Goal: Task Accomplishment & Management: Manage account settings

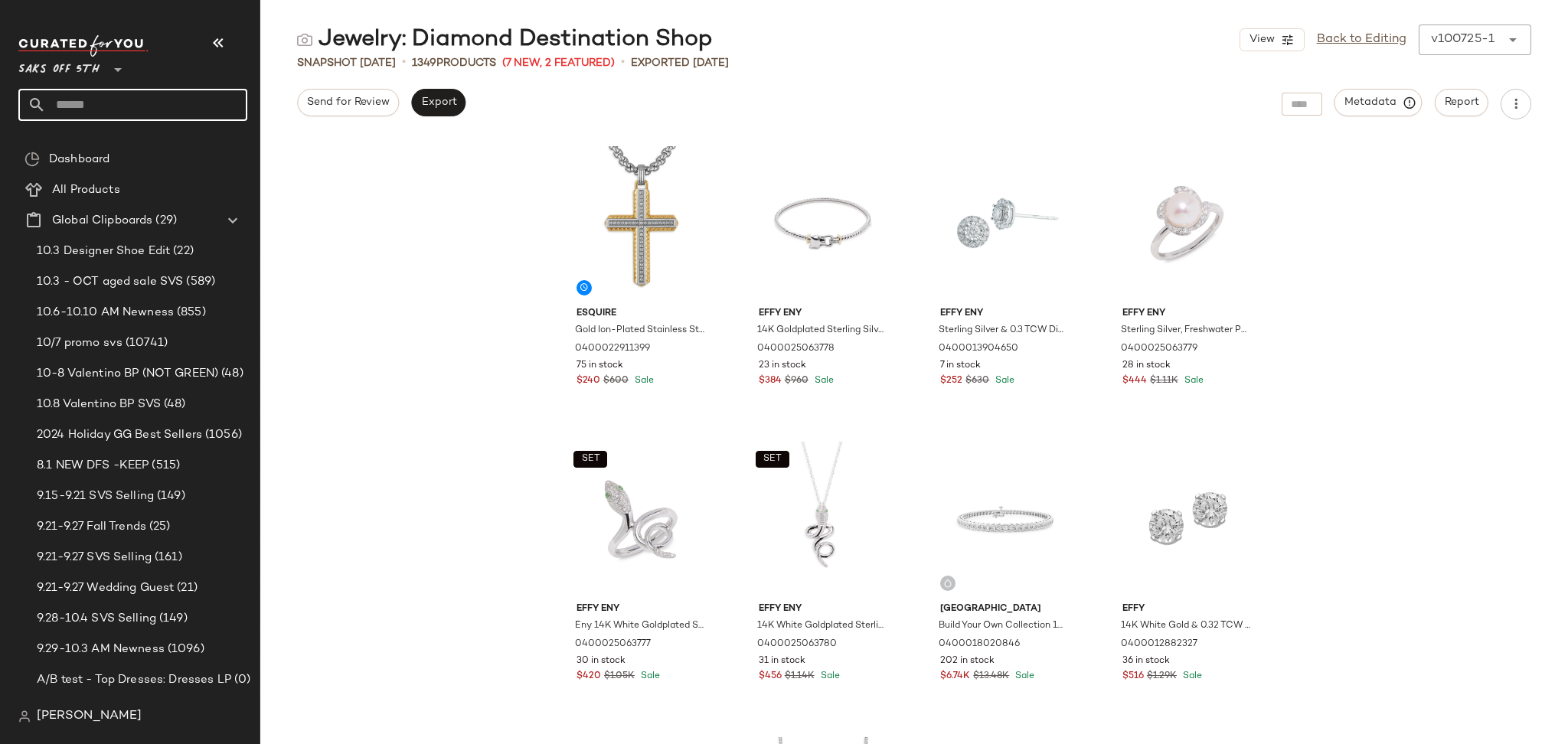
click at [184, 110] on input "text" at bounding box center [147, 104] width 201 height 33
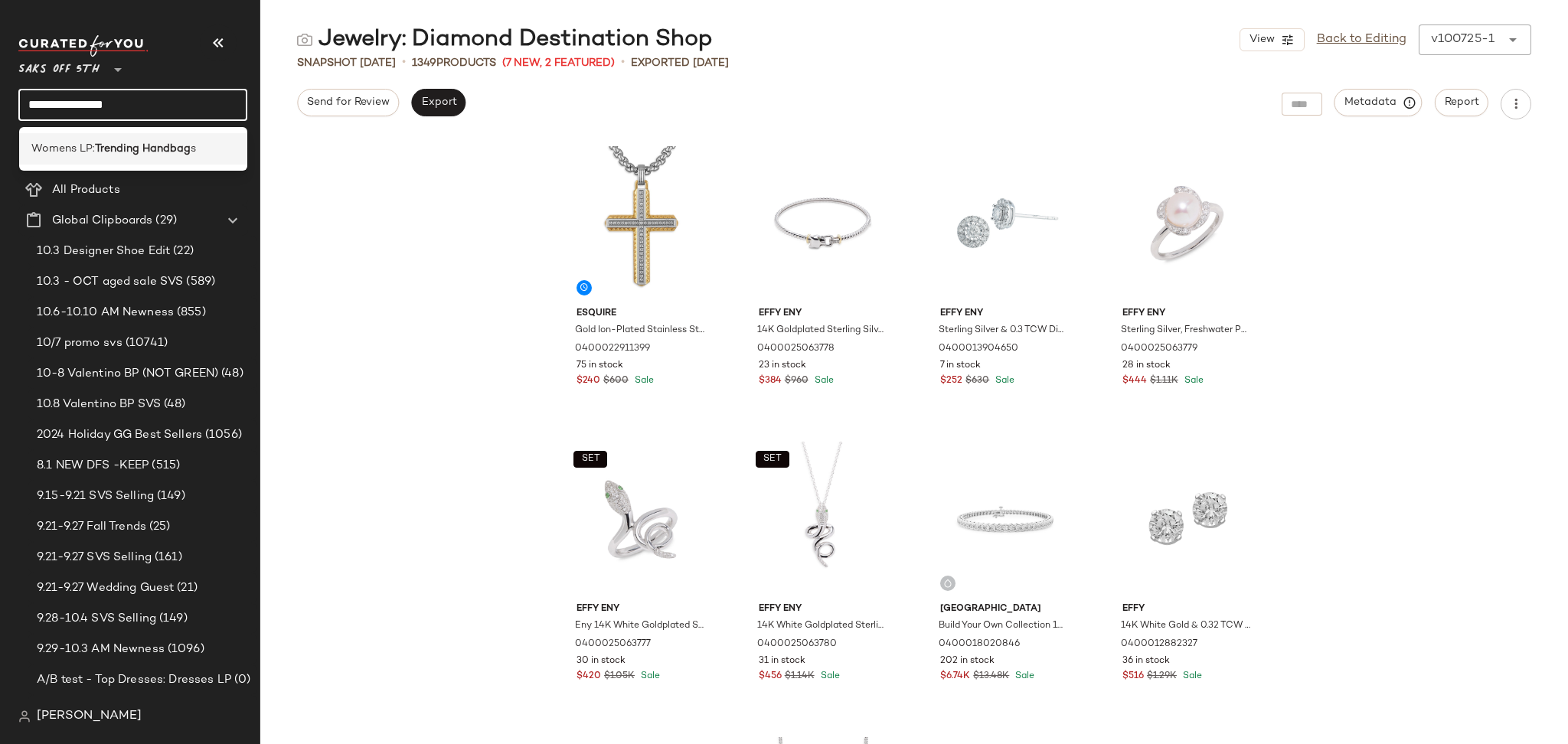
type input "**********"
click at [151, 150] on b "Trending Handbag" at bounding box center [142, 149] width 96 height 16
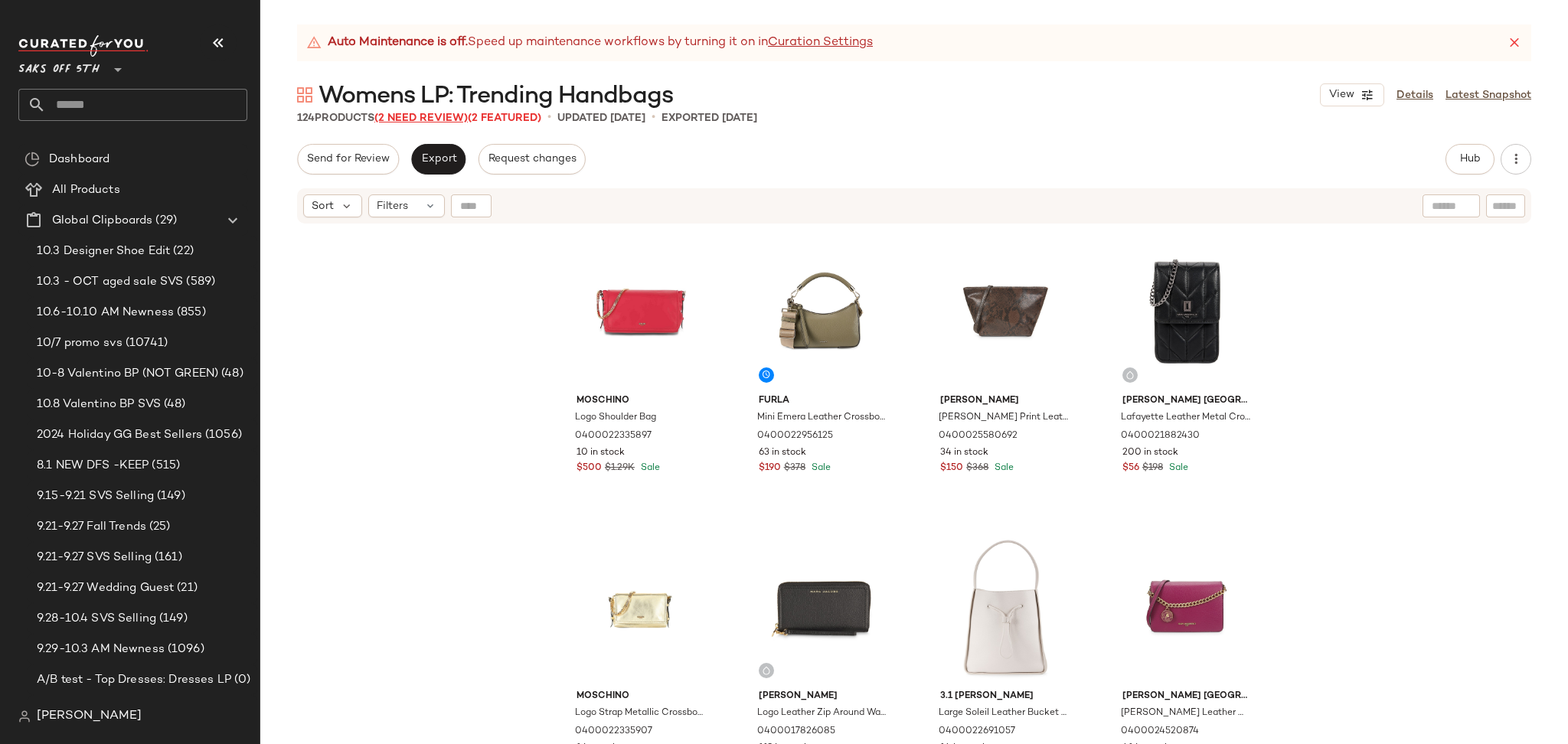
click at [397, 120] on span "(2 Need Review)" at bounding box center [421, 118] width 94 height 12
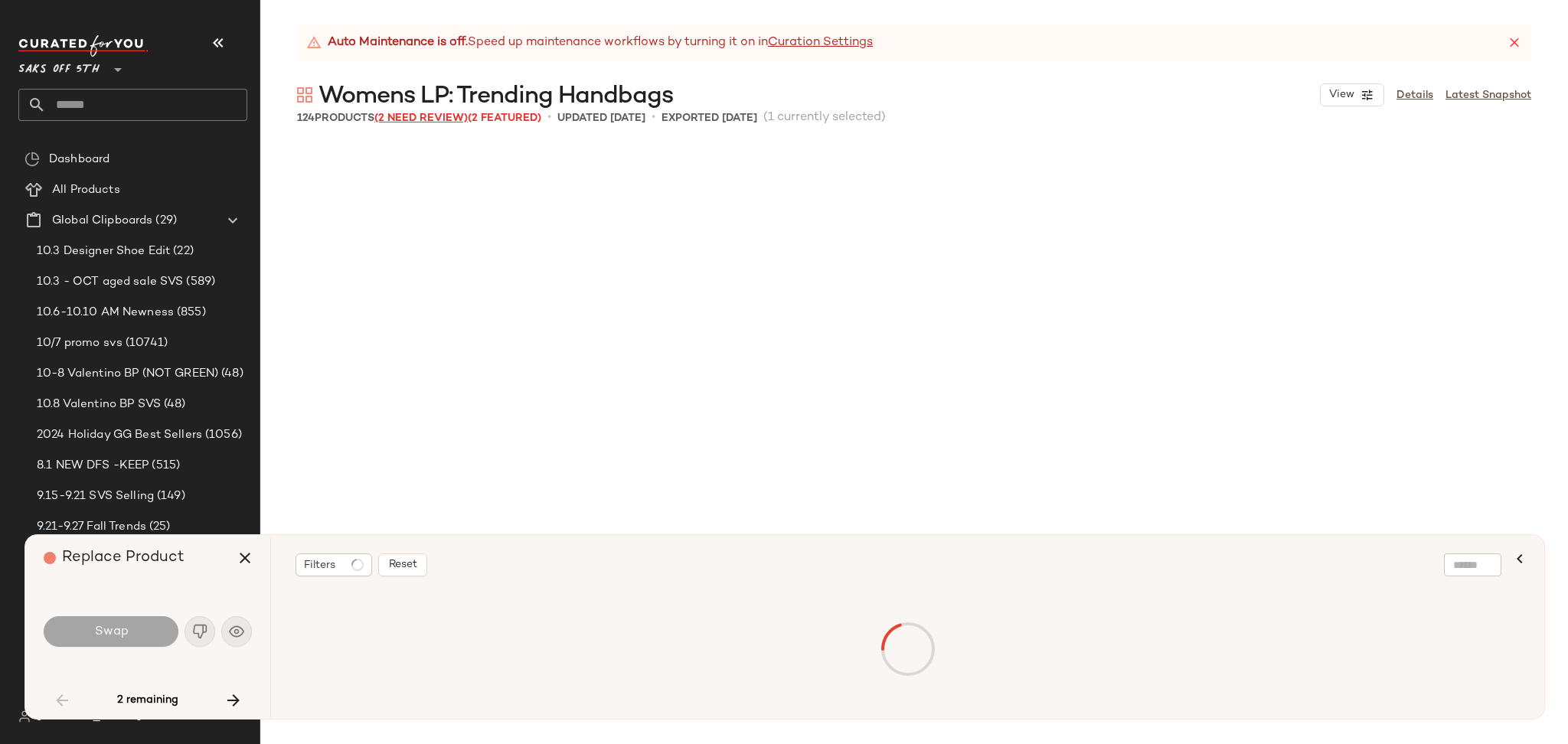
scroll to position [1477, 0]
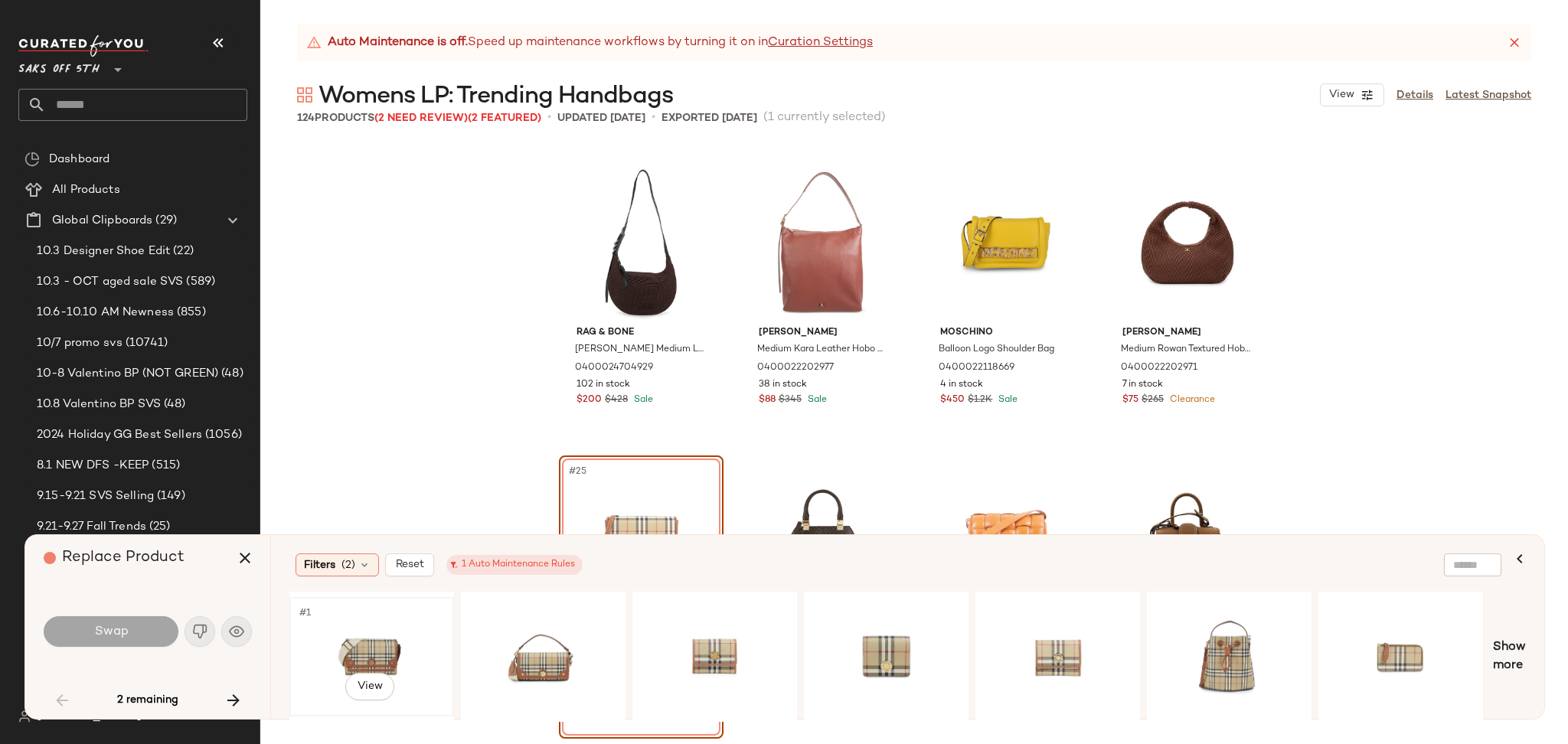
click at [365, 657] on div "#1 View" at bounding box center [372, 657] width 154 height 108
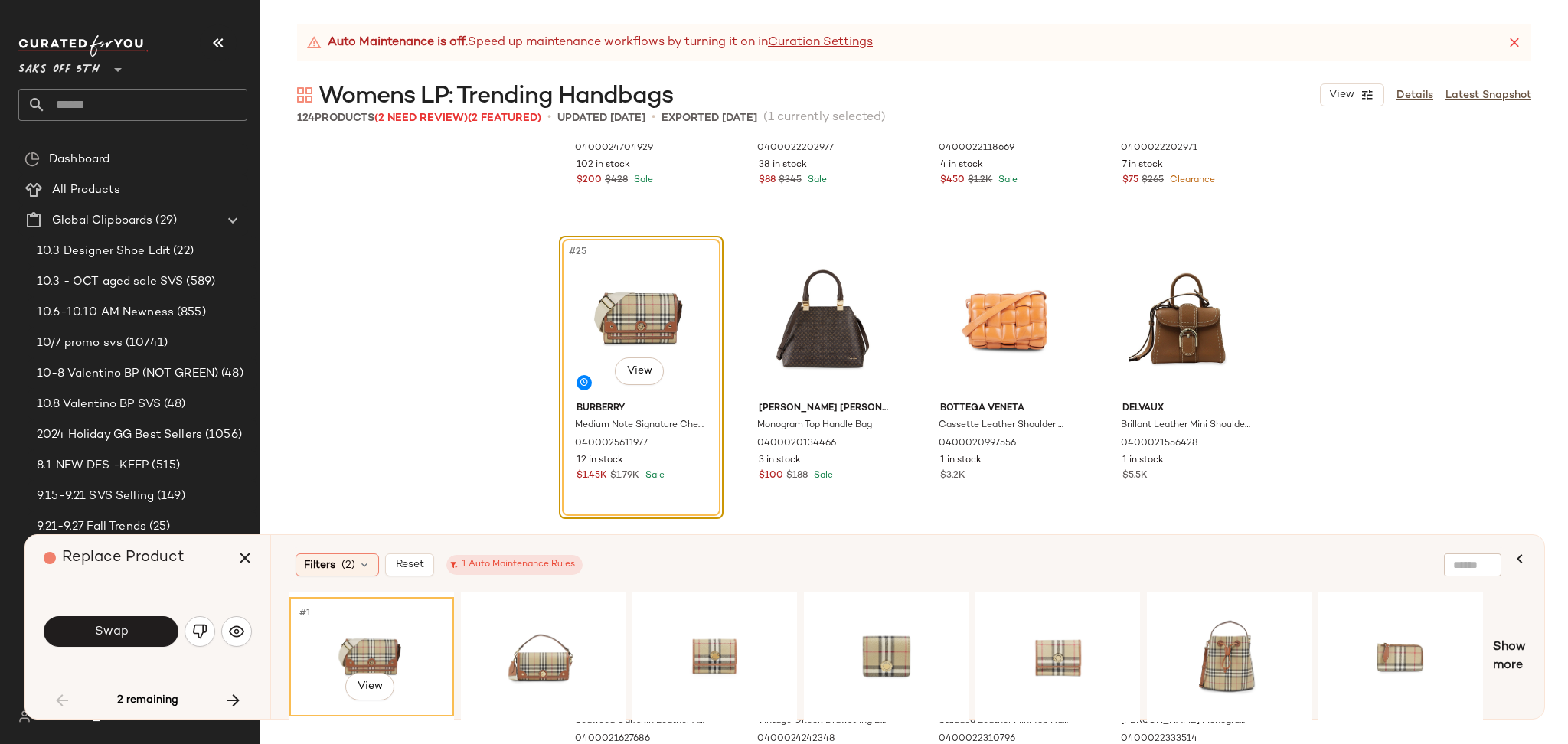
scroll to position [1698, 0]
click at [147, 633] on button "Swap" at bounding box center [110, 632] width 135 height 31
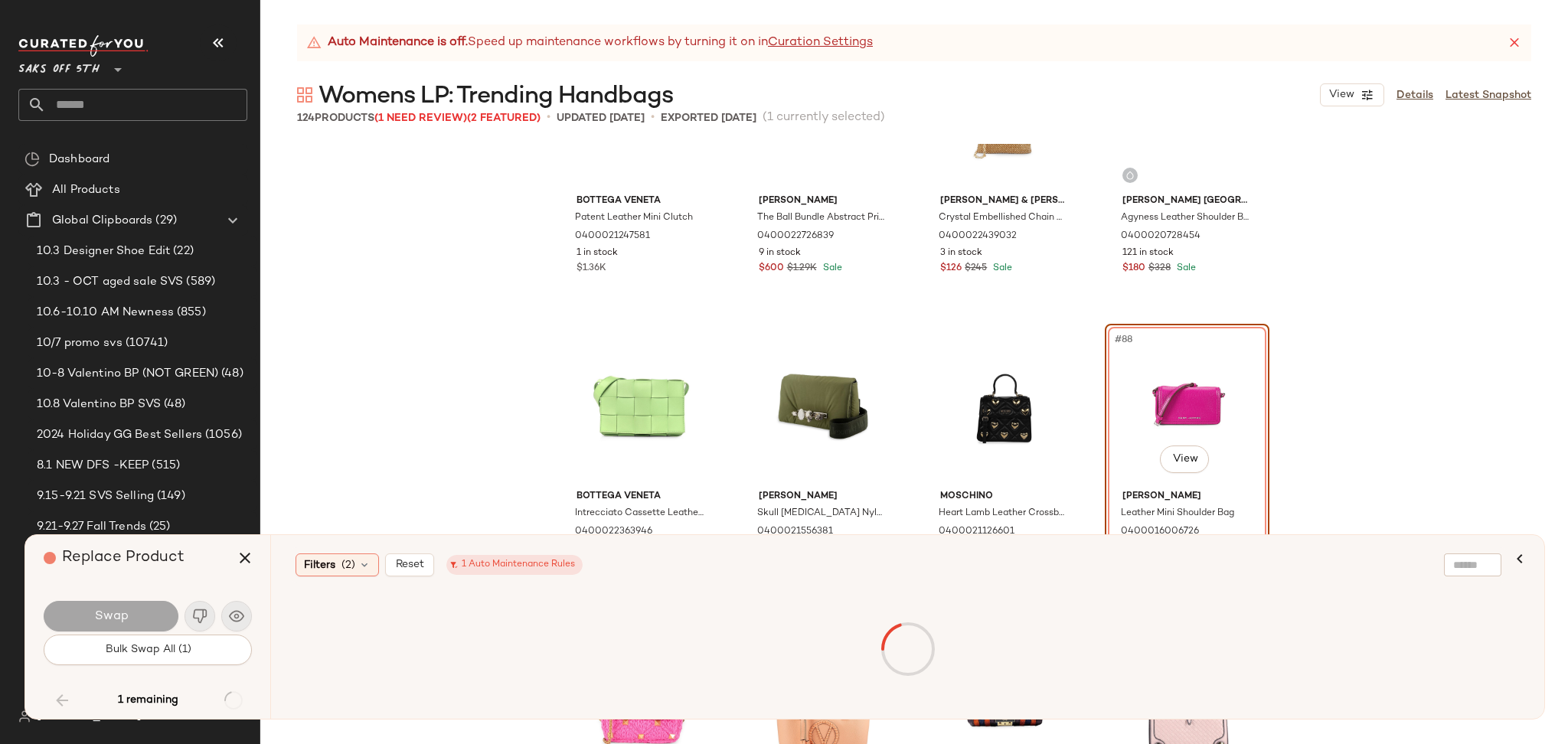
scroll to position [6195, 0]
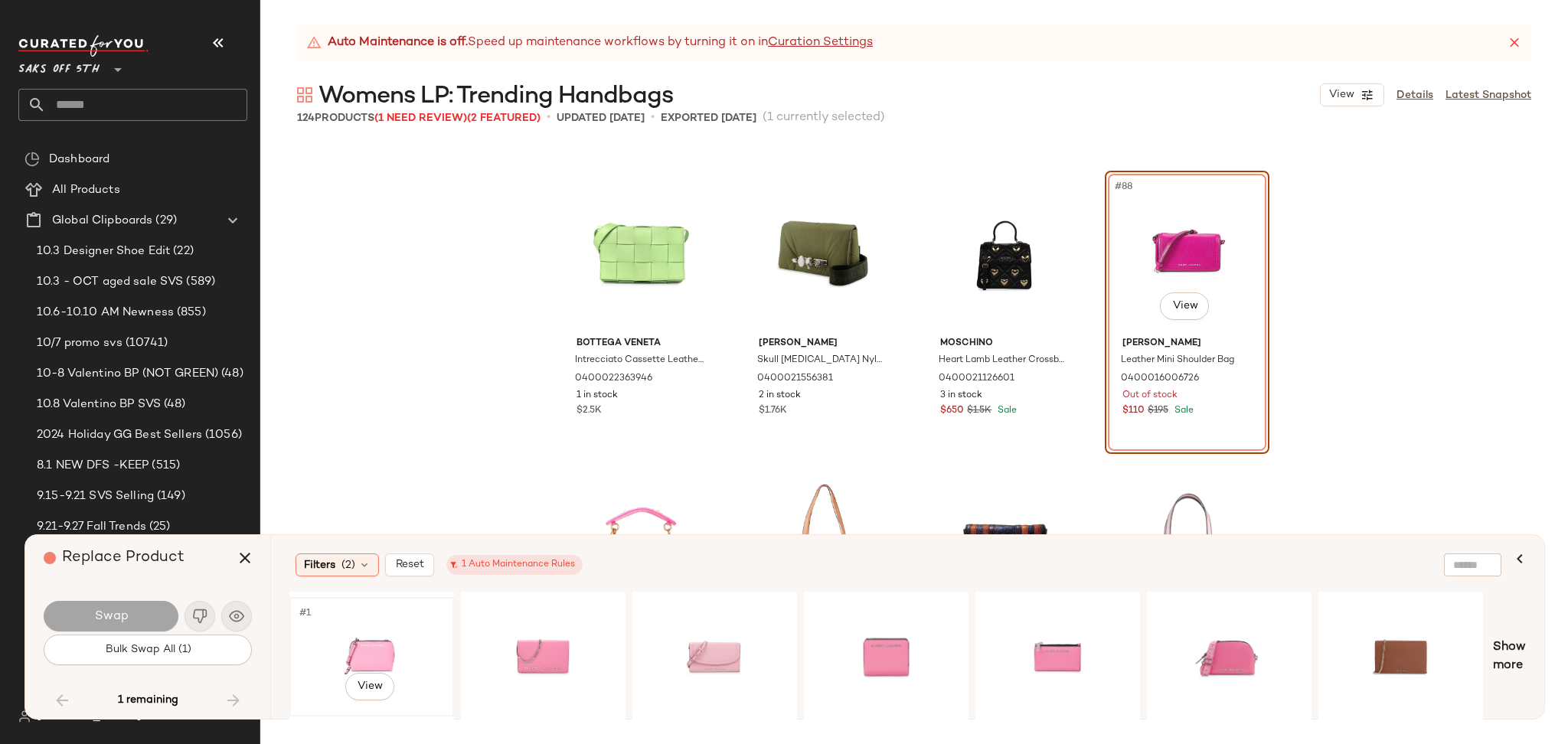
click at [361, 637] on div "#1 View" at bounding box center [372, 657] width 154 height 108
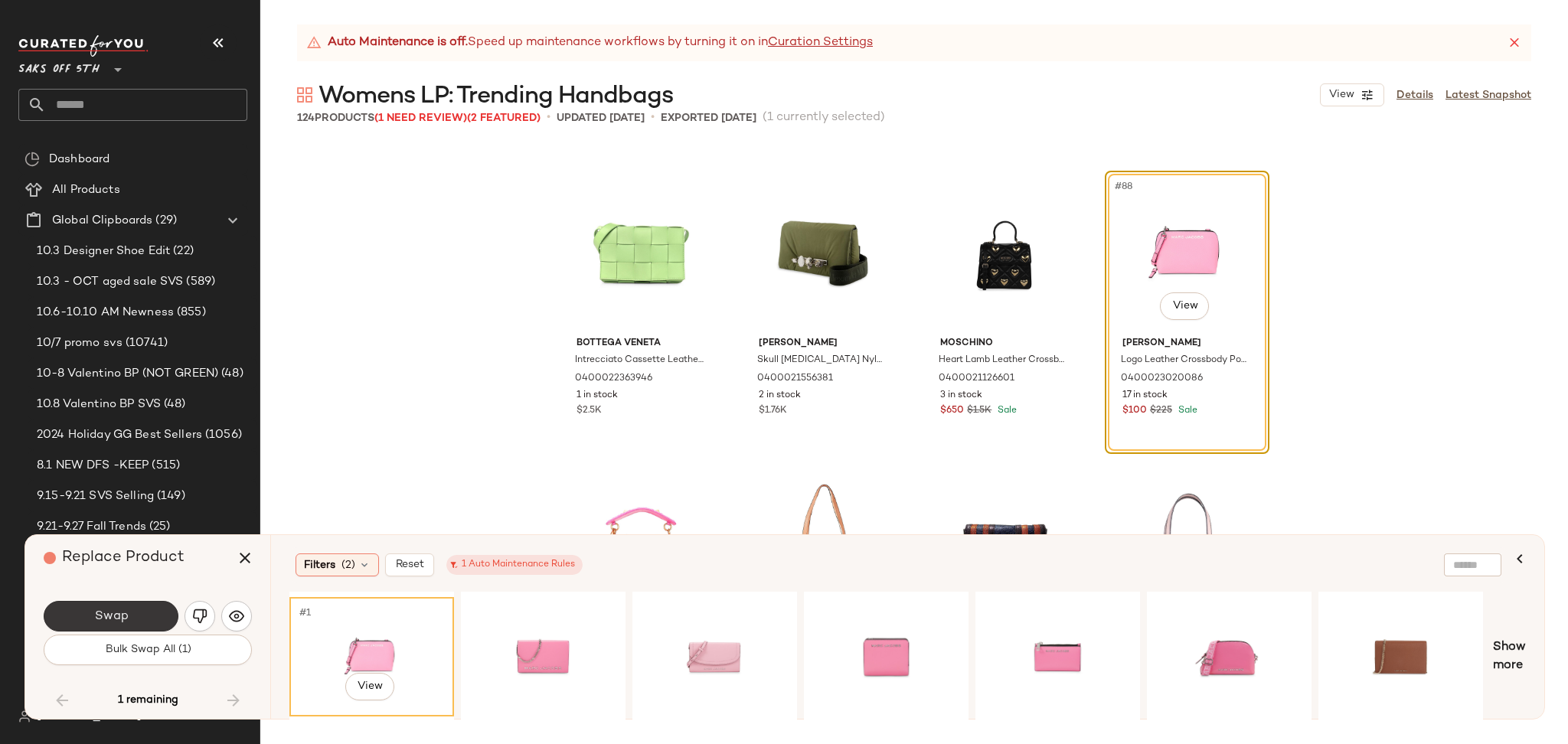
click at [128, 622] on button "Swap" at bounding box center [110, 616] width 135 height 31
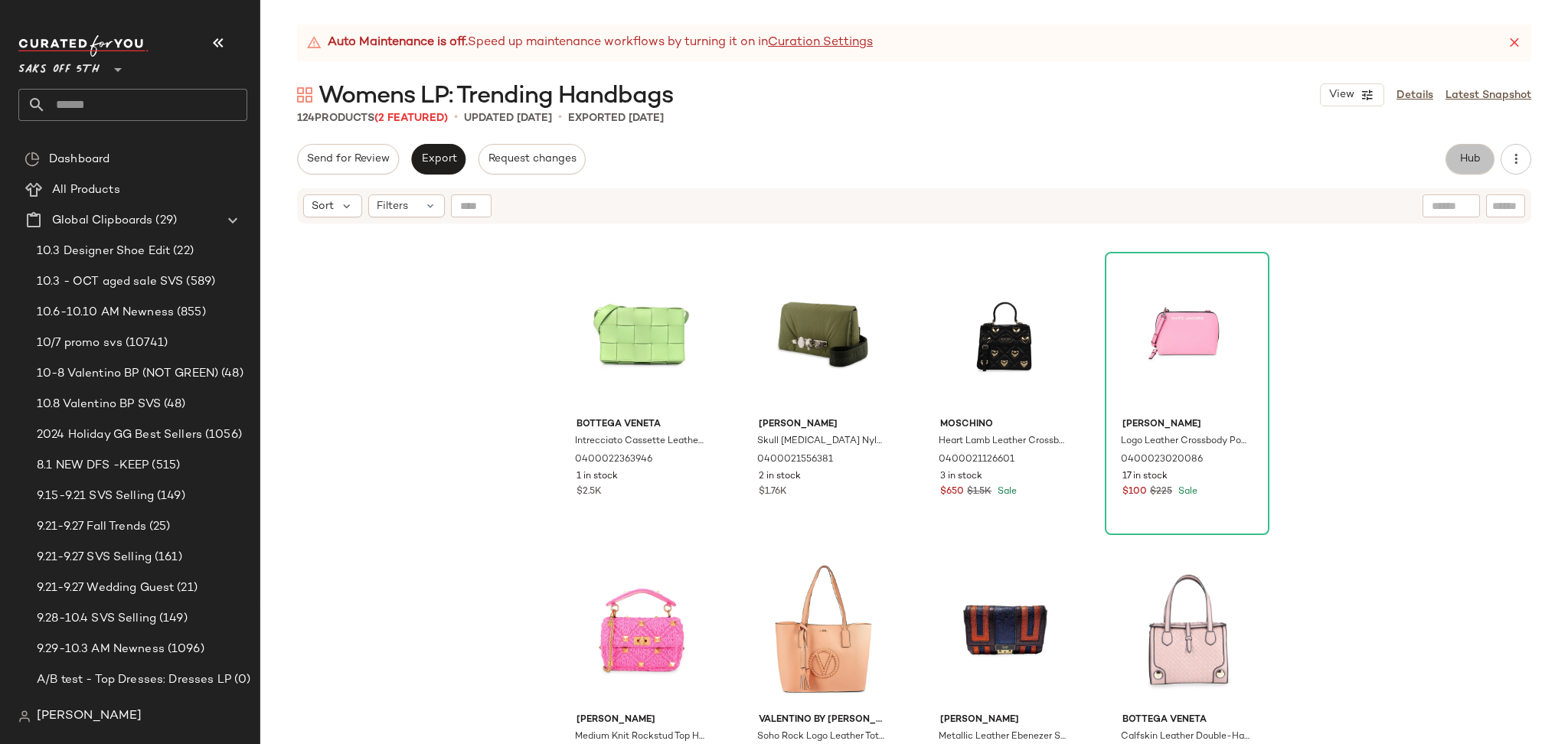
click at [1471, 151] on button "Hub" at bounding box center [1470, 159] width 49 height 31
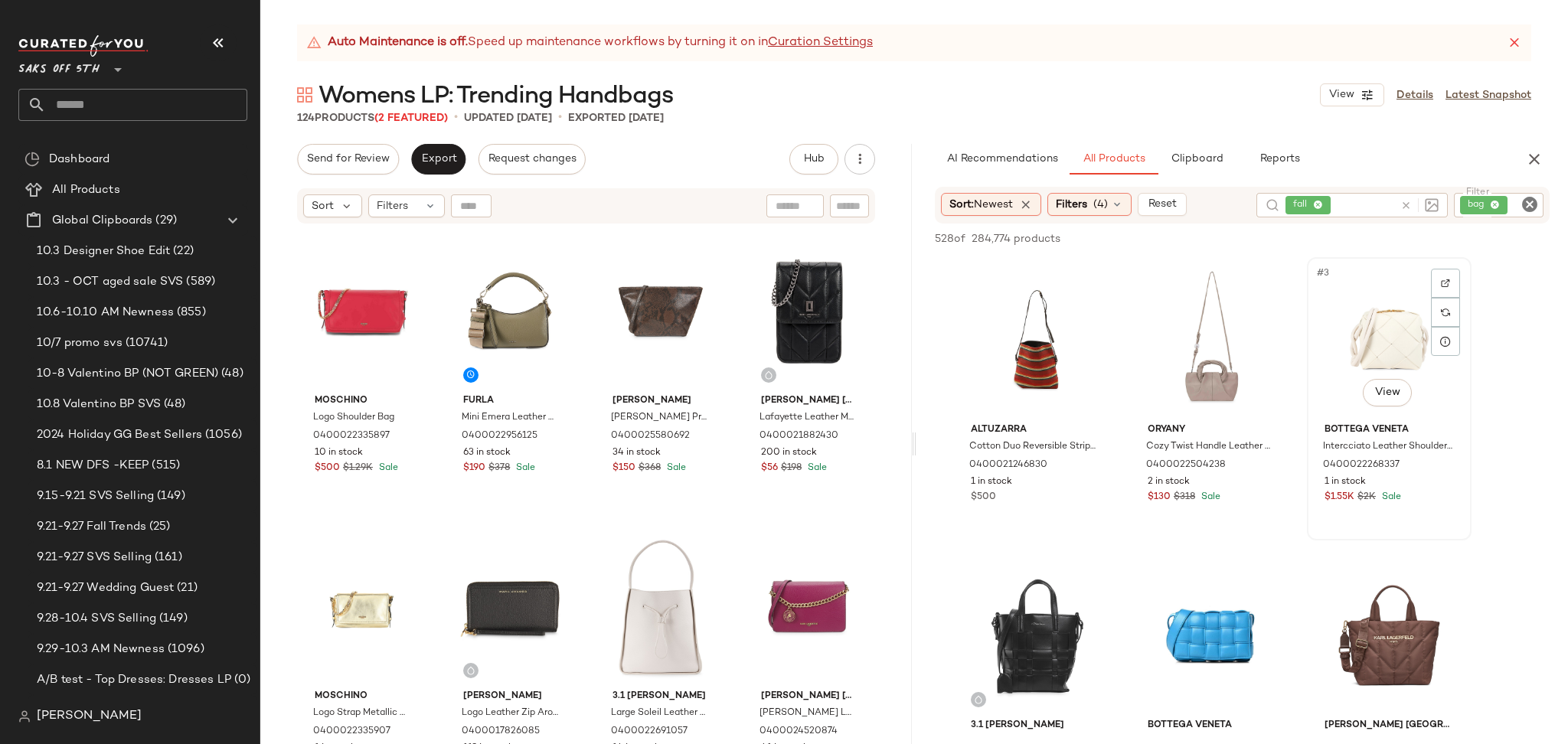
click at [1360, 344] on div "#3 View" at bounding box center [1390, 340] width 154 height 155
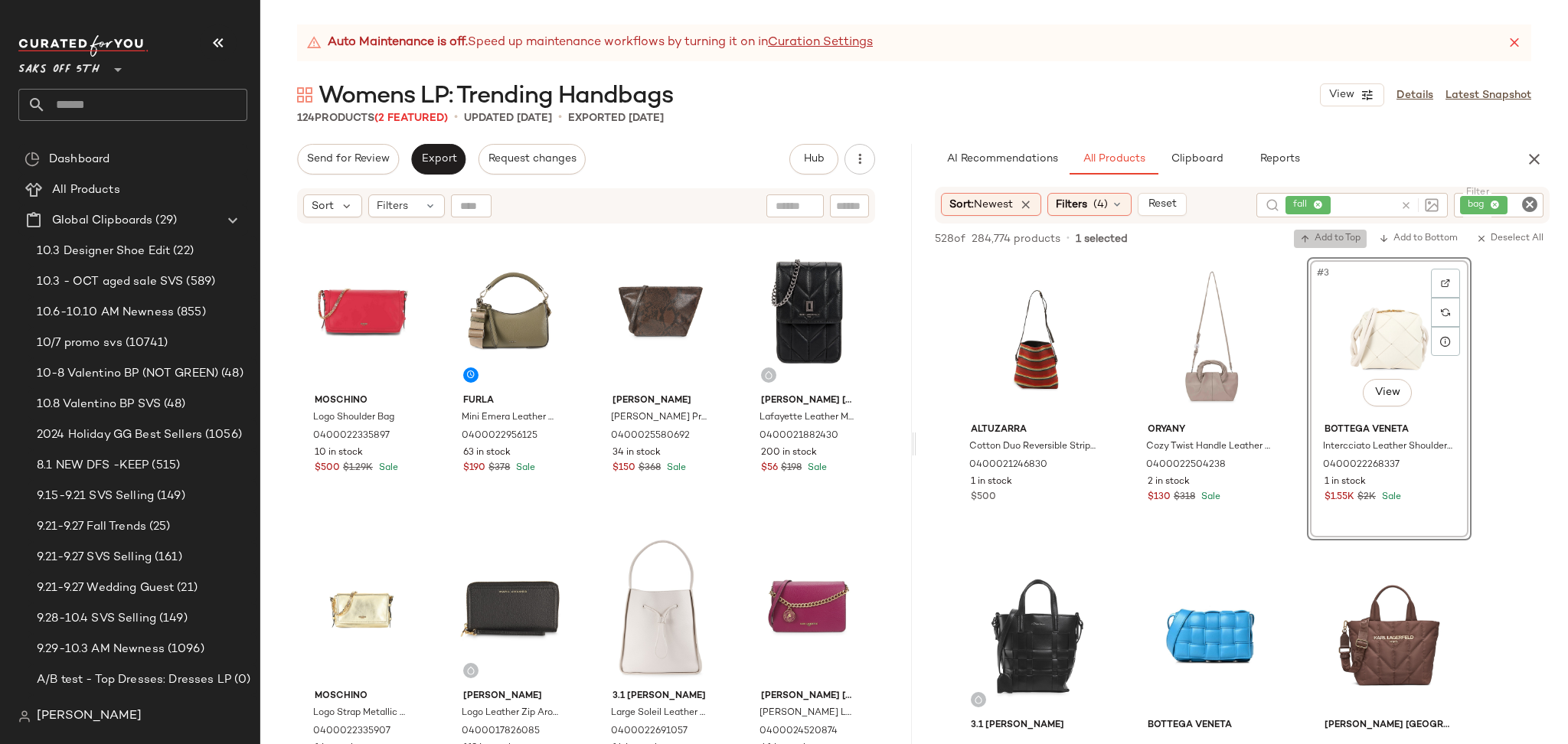
click at [1324, 236] on span "Add to Top" at bounding box center [1329, 238] width 60 height 11
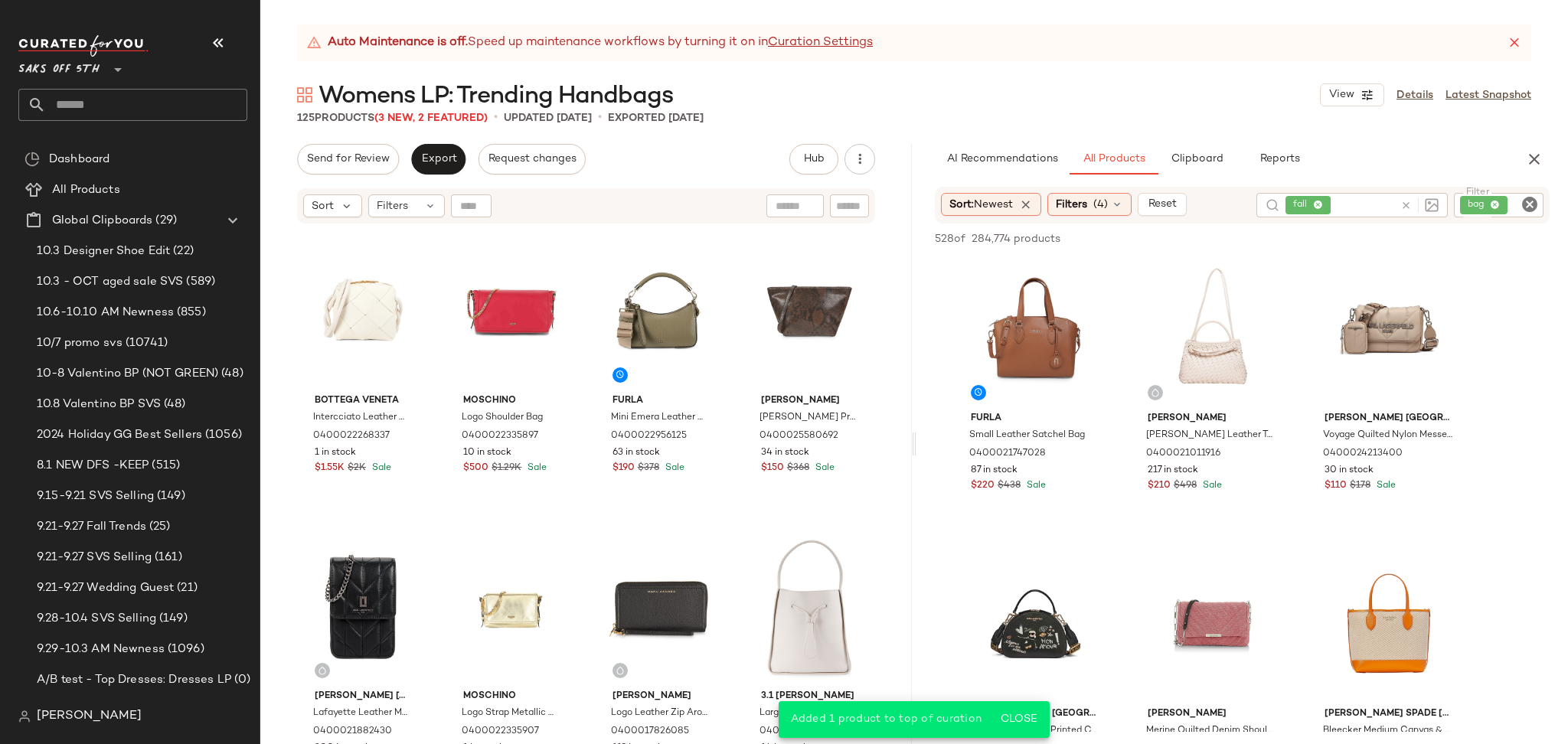
scroll to position [585, 0]
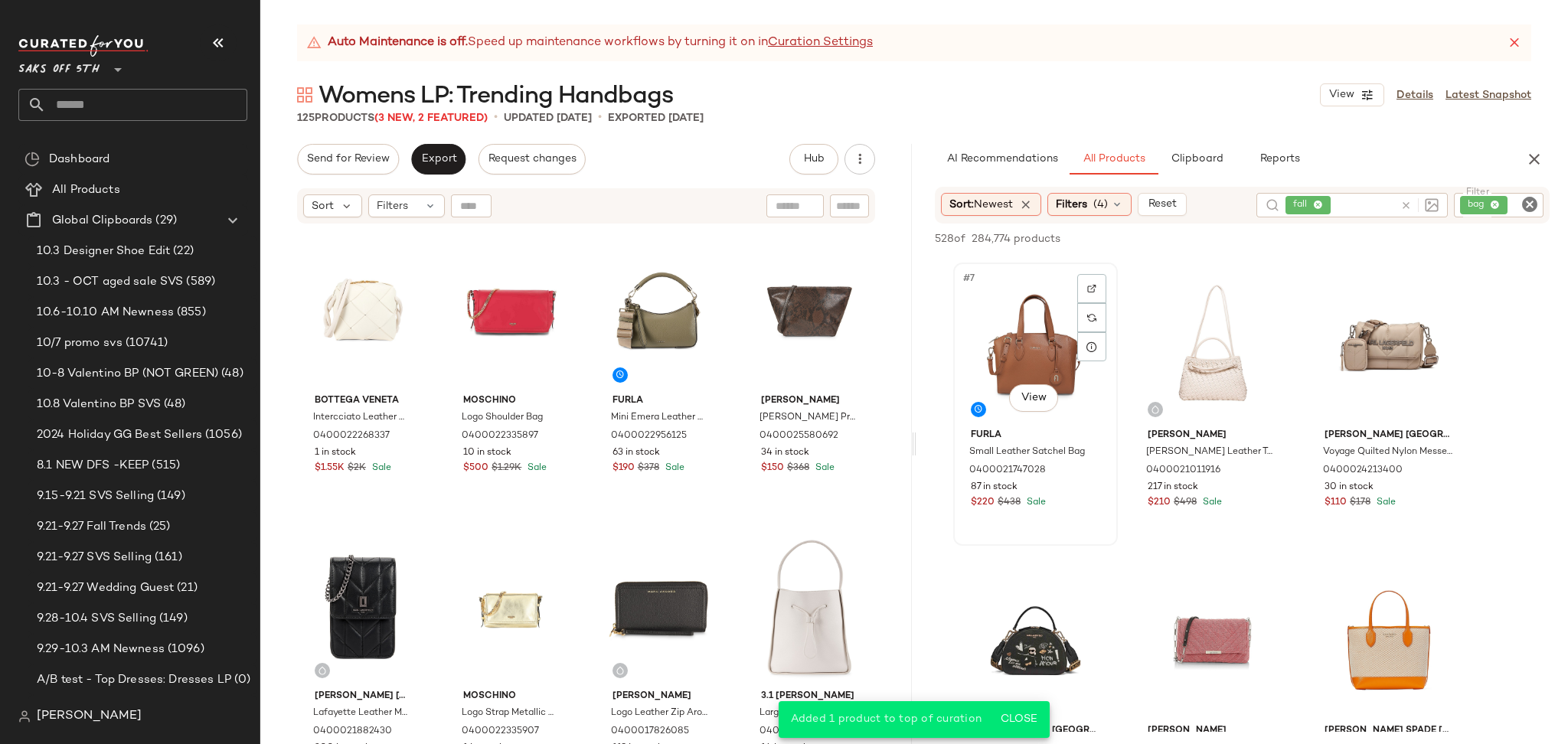
click at [1028, 342] on div "#7 View" at bounding box center [1036, 345] width 154 height 155
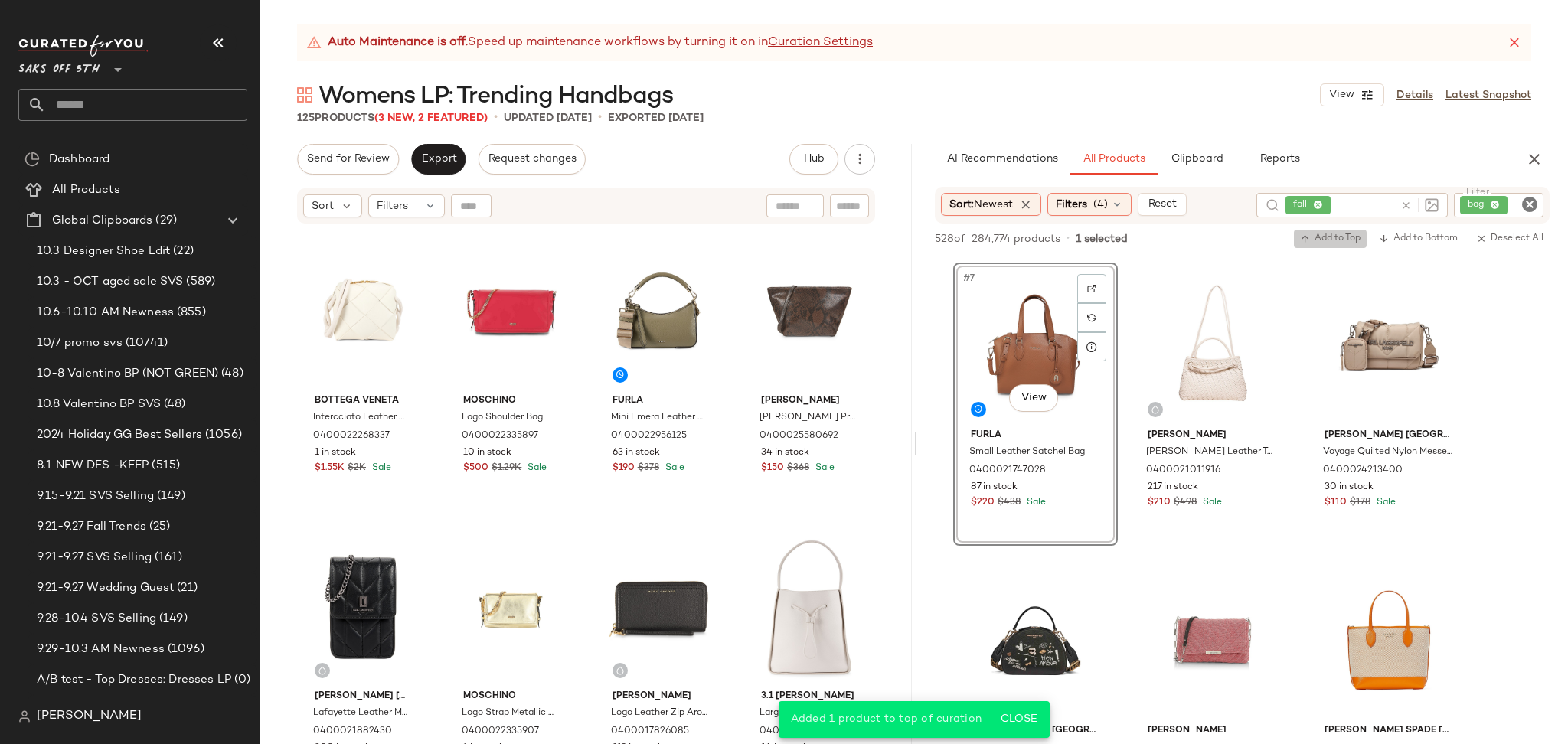
click at [1304, 238] on icon "button" at bounding box center [1305, 238] width 11 height 11
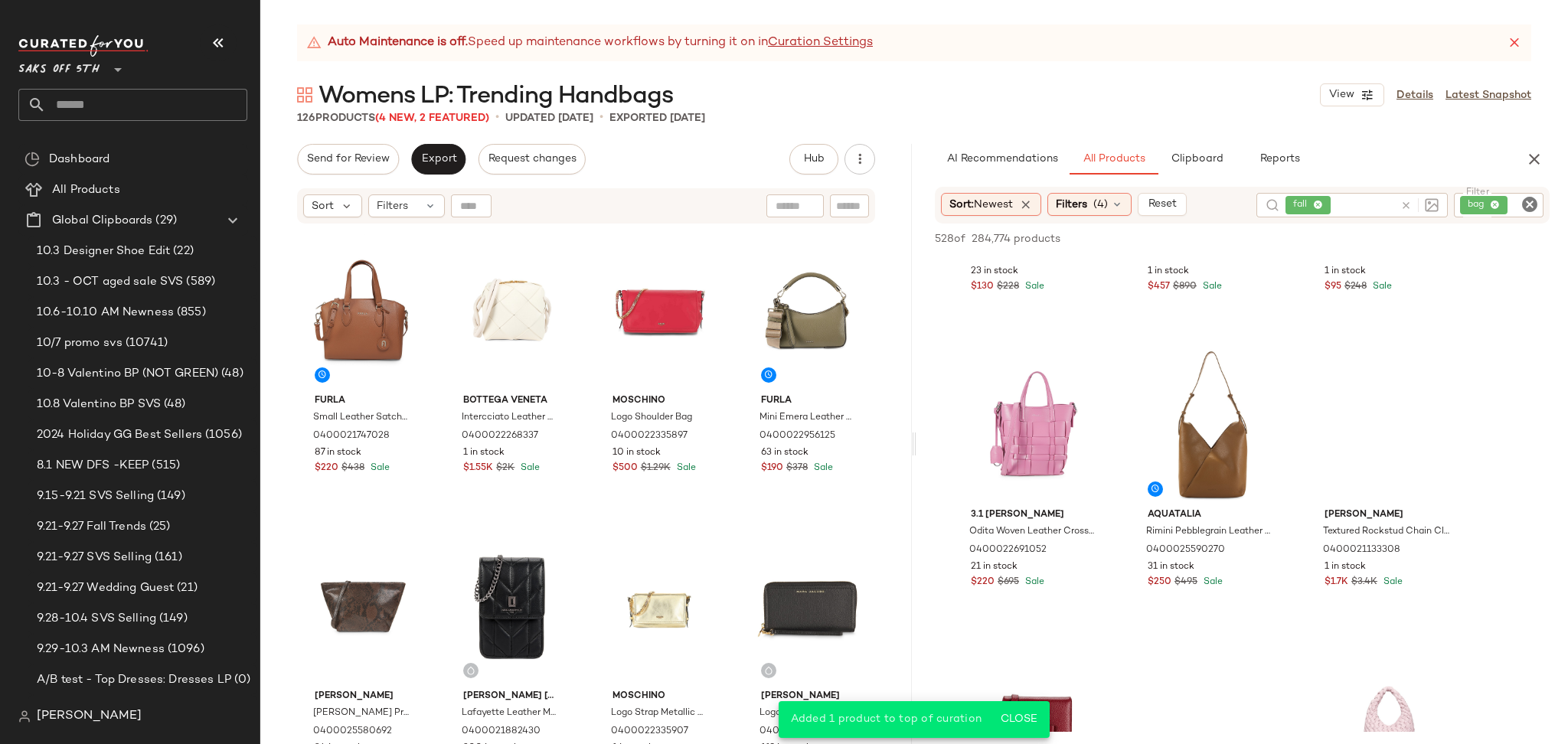
scroll to position [1149, 0]
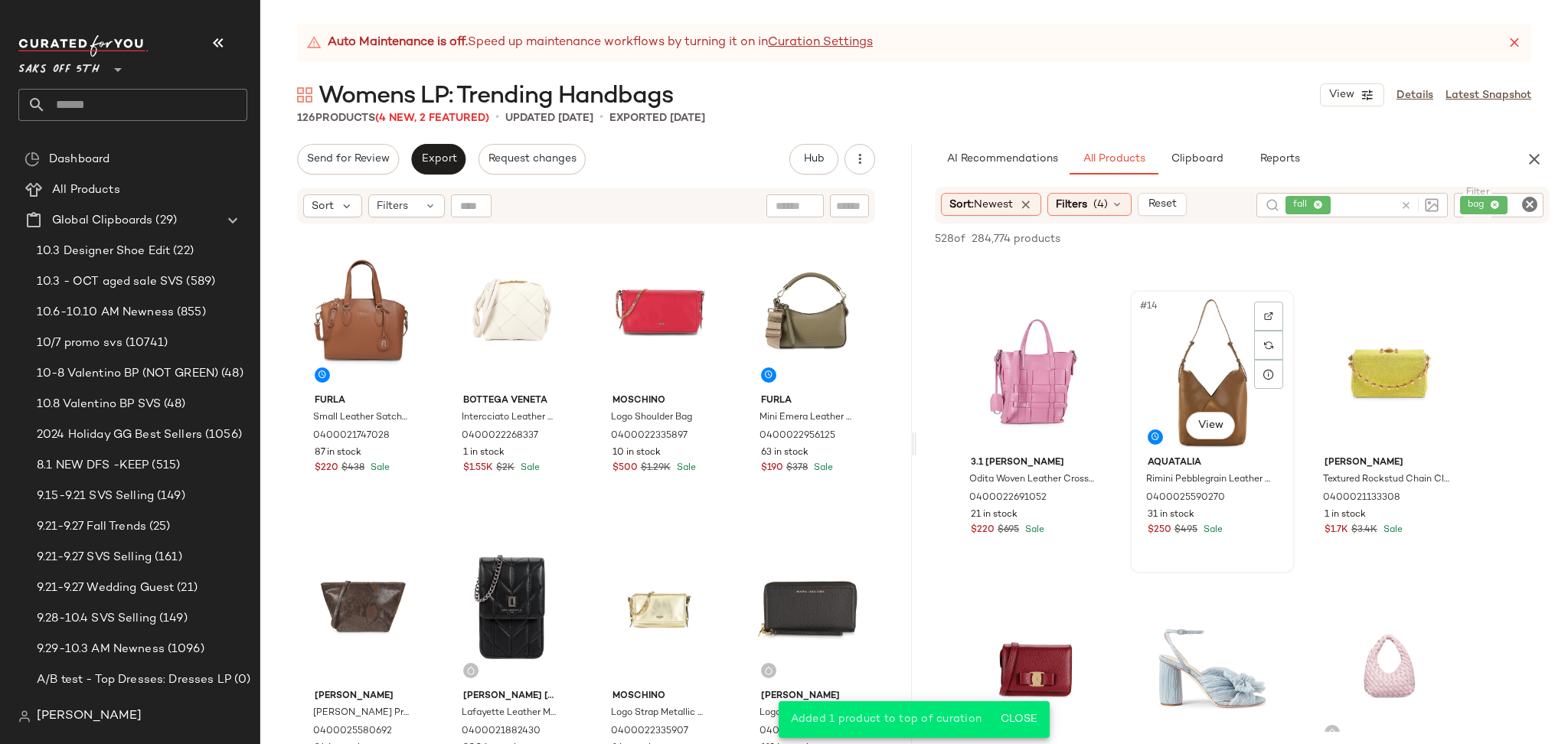
click at [1235, 379] on div "#14 View" at bounding box center [1212, 372] width 154 height 155
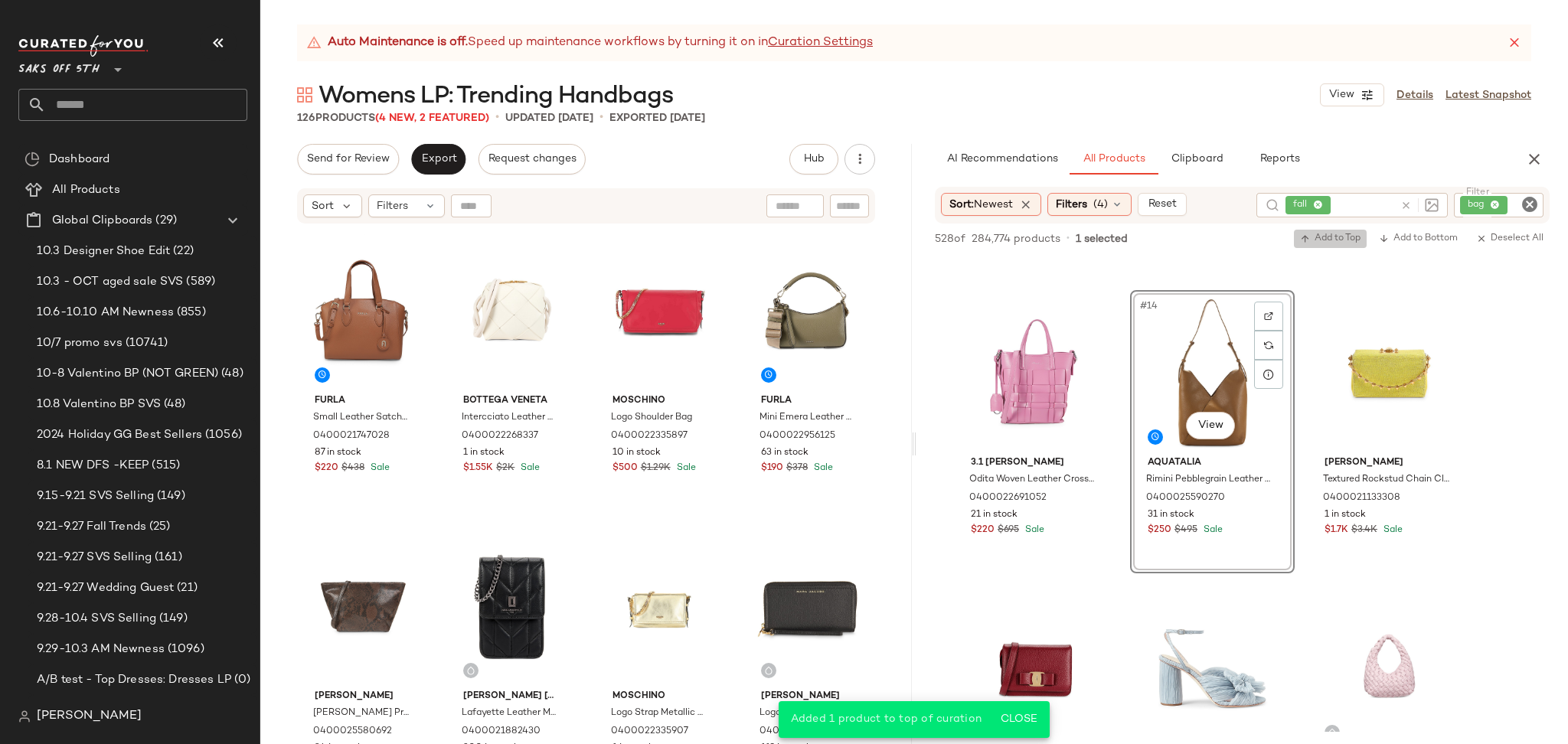
click at [1329, 239] on span "Add to Top" at bounding box center [1329, 238] width 60 height 11
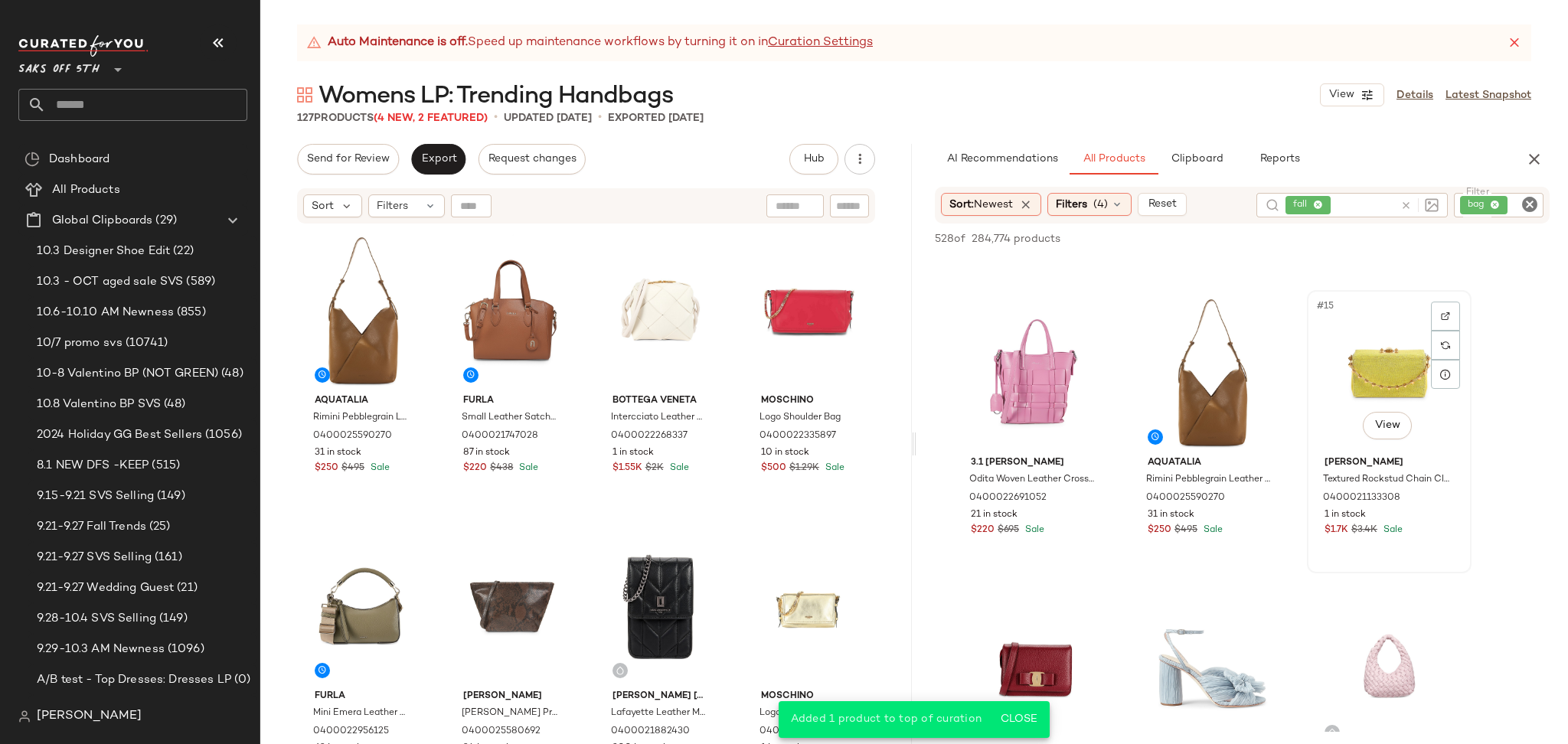
click at [1360, 353] on div "#15 View" at bounding box center [1390, 372] width 154 height 155
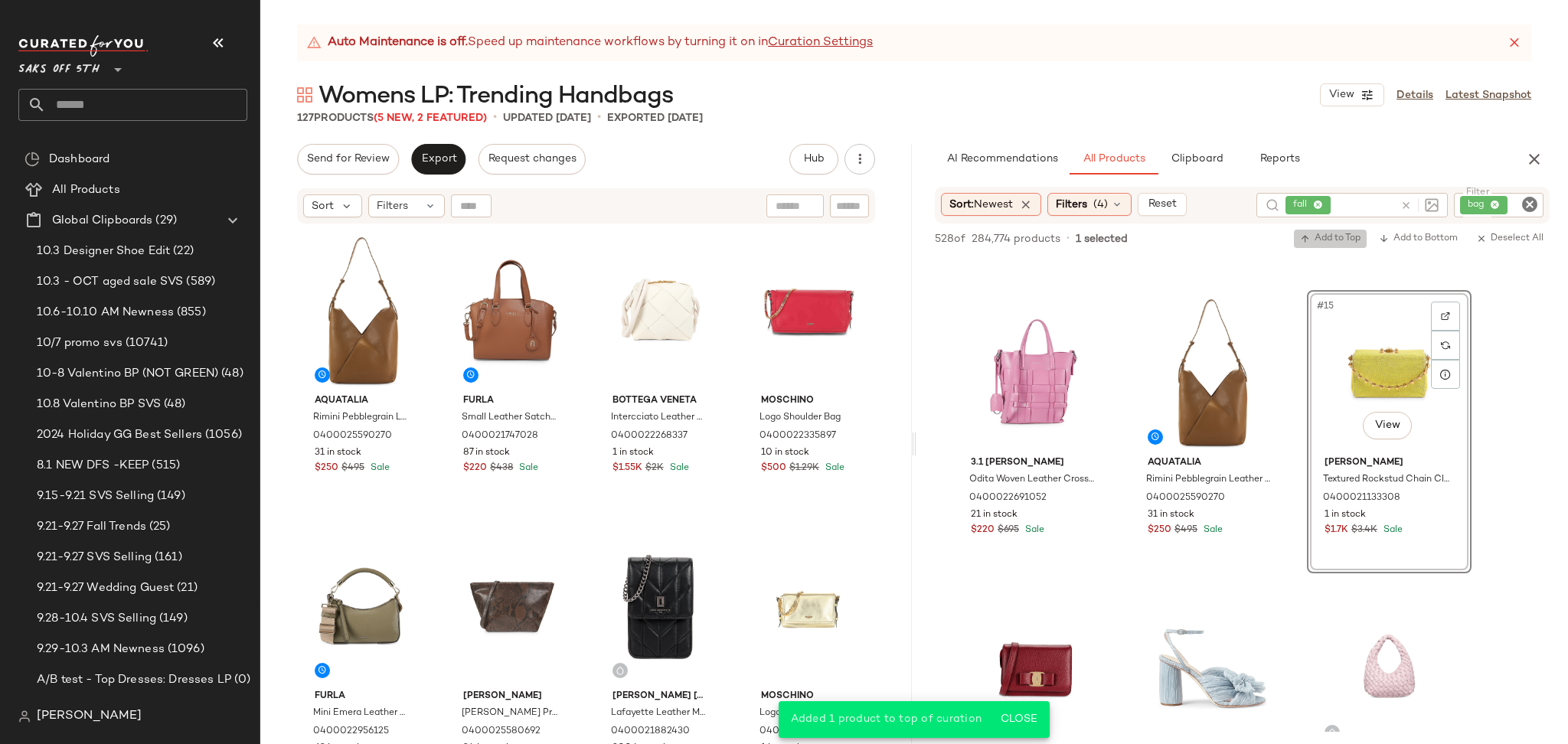
click at [1326, 237] on span "Add to Top" at bounding box center [1329, 238] width 60 height 11
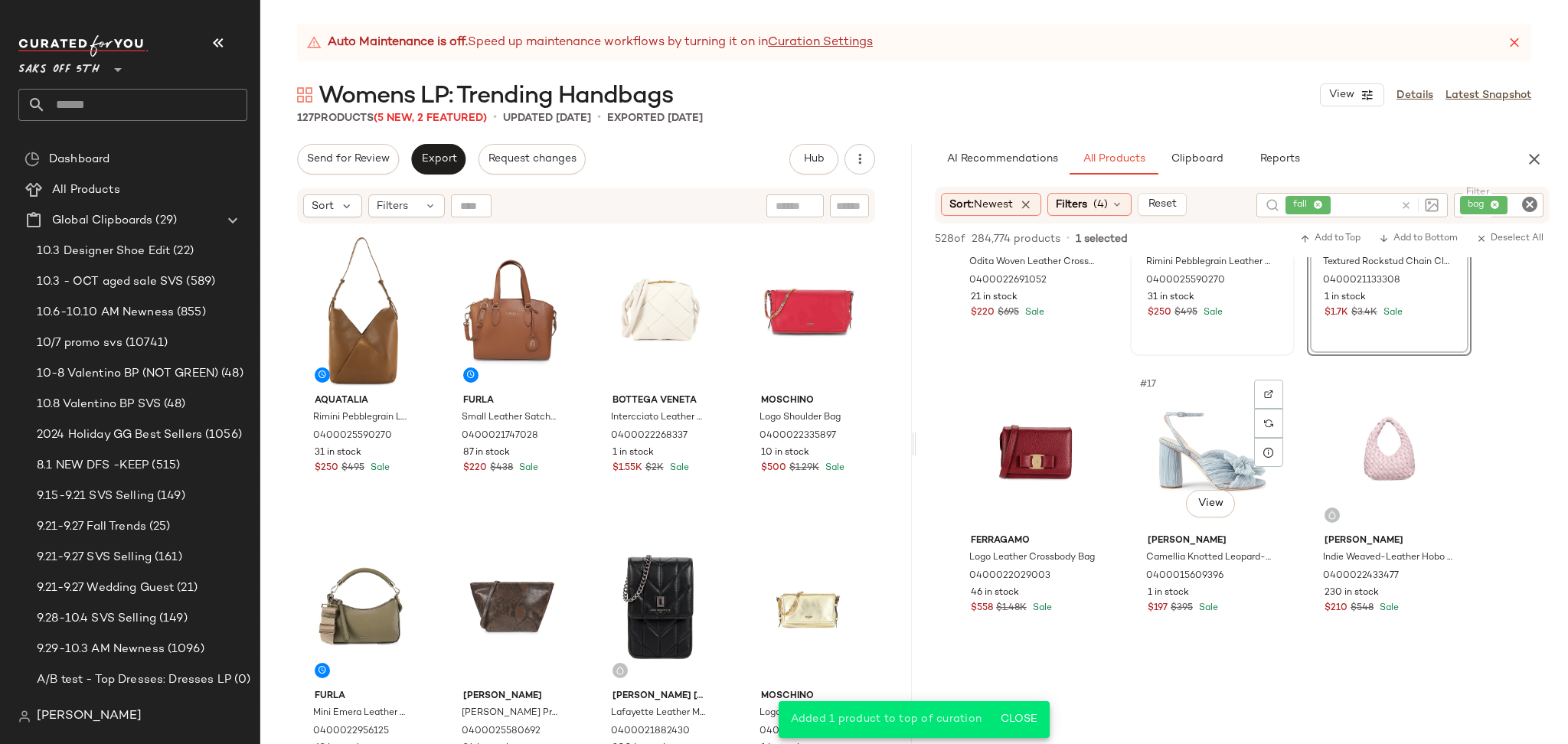
scroll to position [1370, 0]
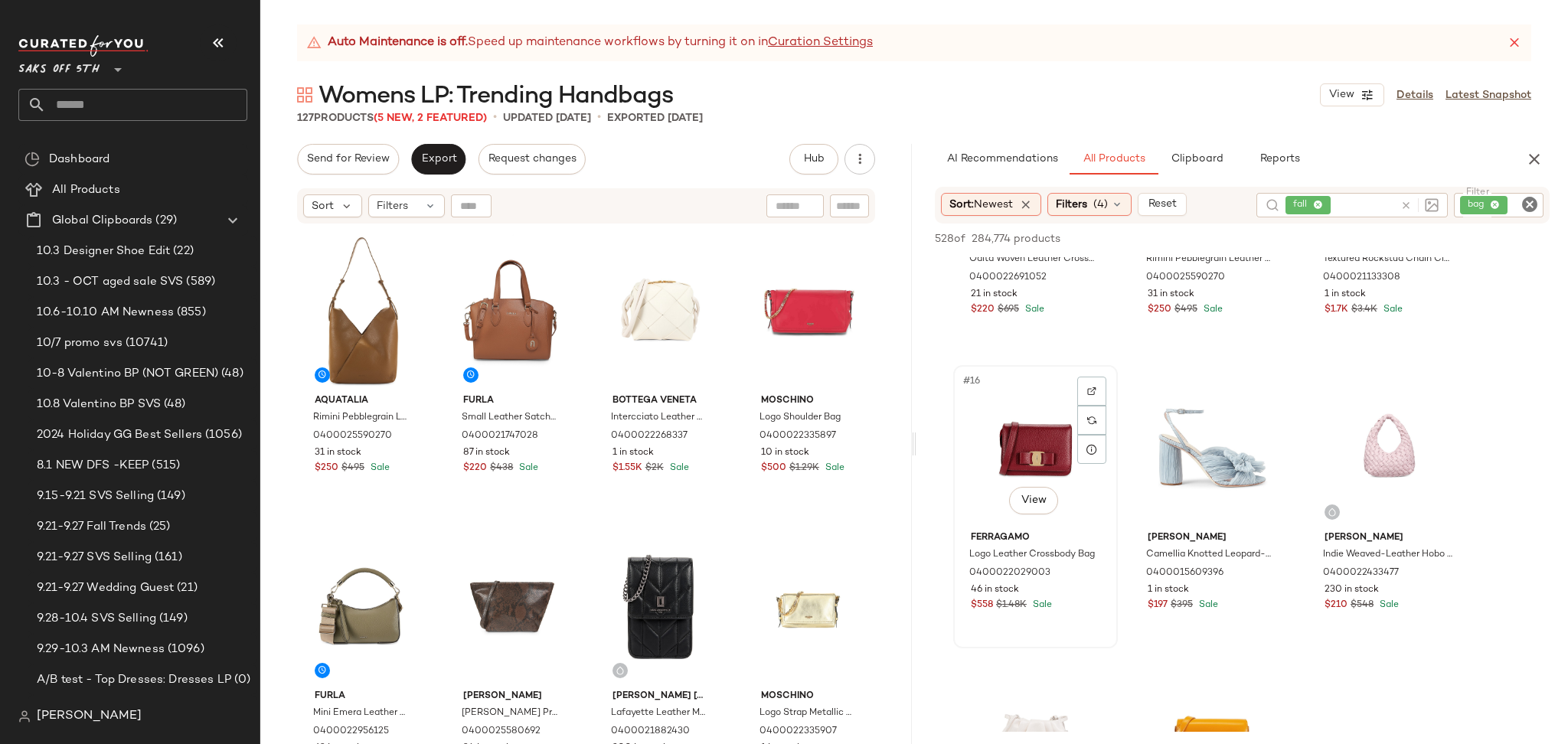
click at [1043, 430] on div "#16 View" at bounding box center [1036, 447] width 154 height 155
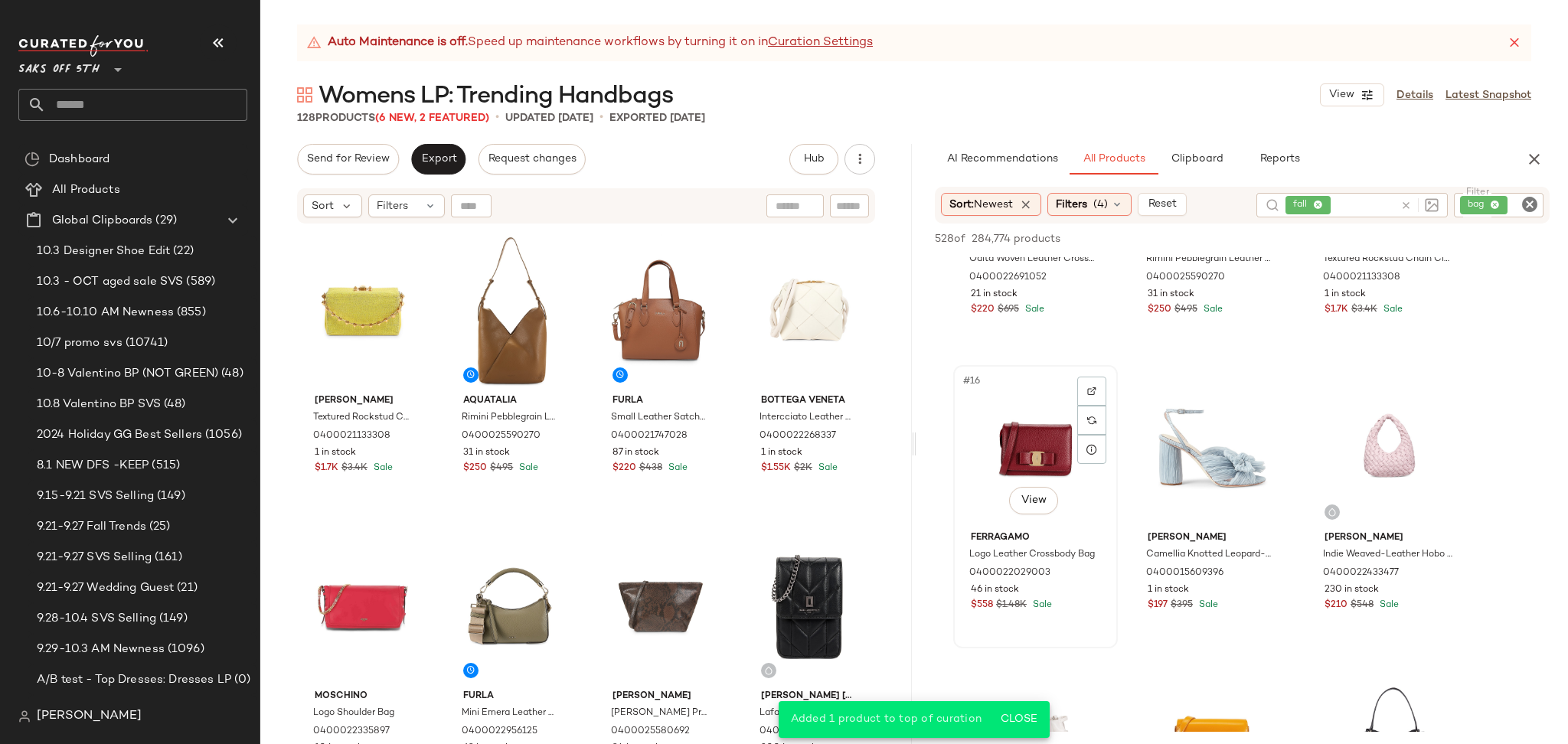
click at [1057, 427] on div "#16 View" at bounding box center [1036, 447] width 154 height 155
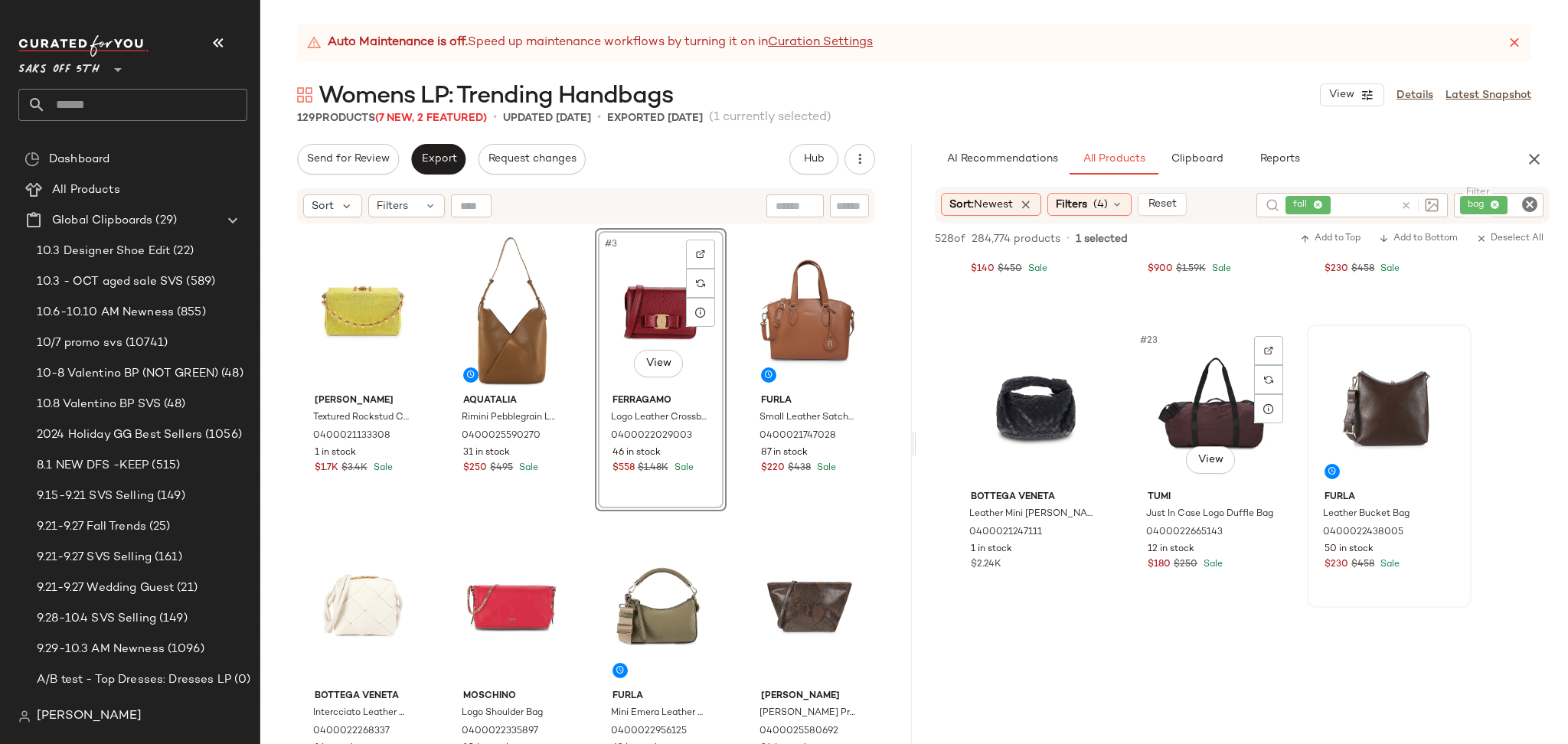
scroll to position [2003, 0]
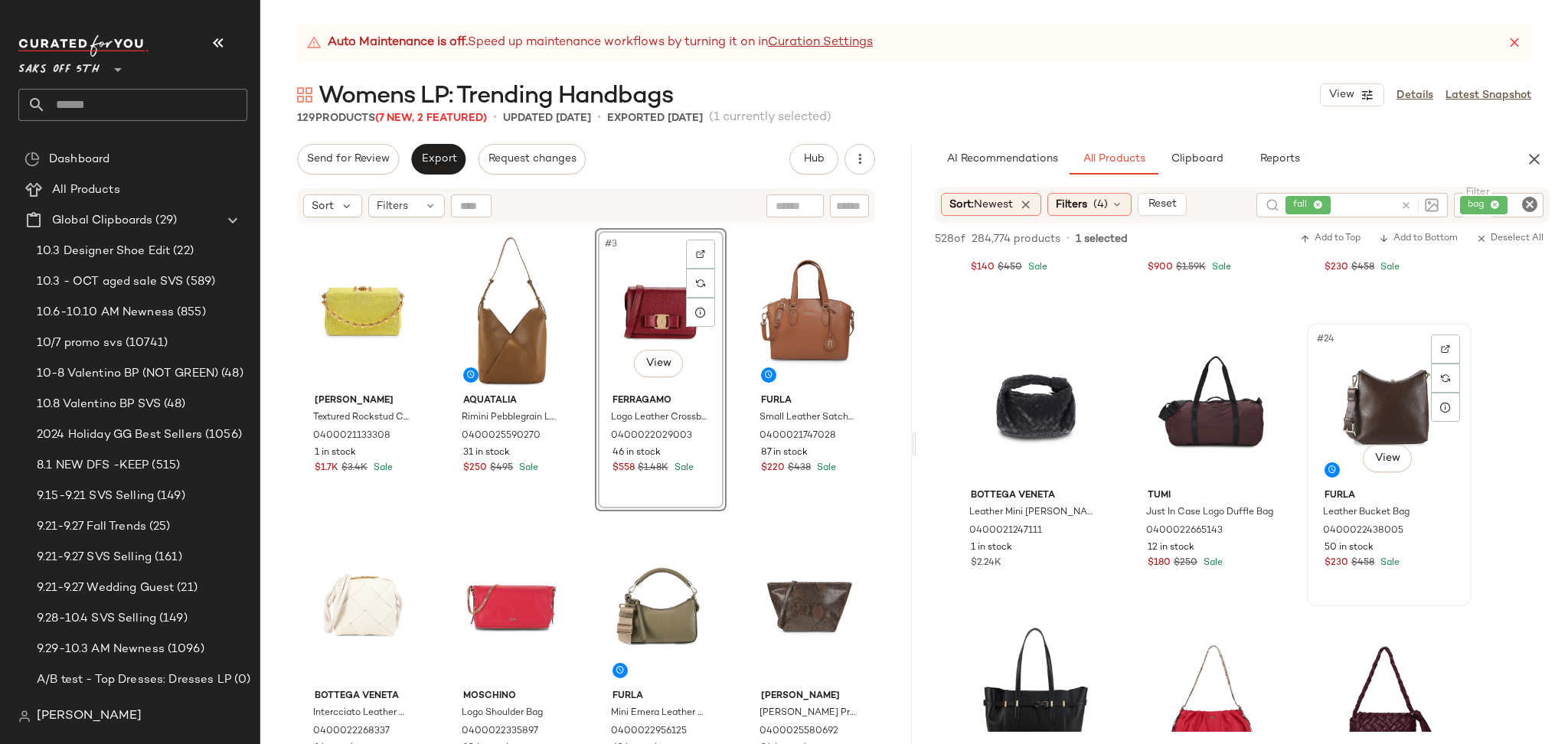
click at [1383, 382] on div "#24 View" at bounding box center [1390, 405] width 154 height 155
click at [1317, 238] on span "Add to Top" at bounding box center [1329, 238] width 60 height 11
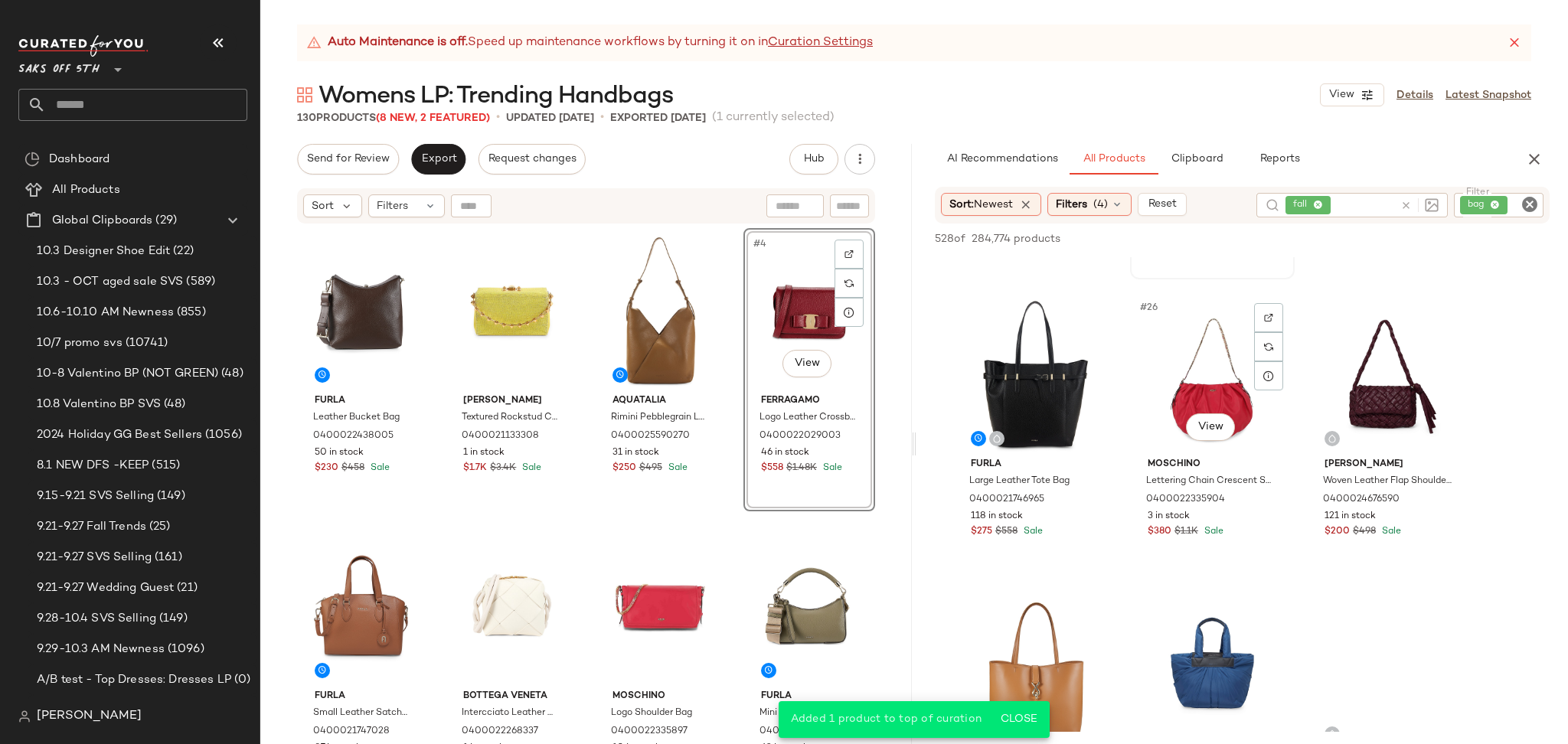
scroll to position [2331, 0]
click at [1194, 390] on div "#26 View" at bounding box center [1212, 373] width 154 height 155
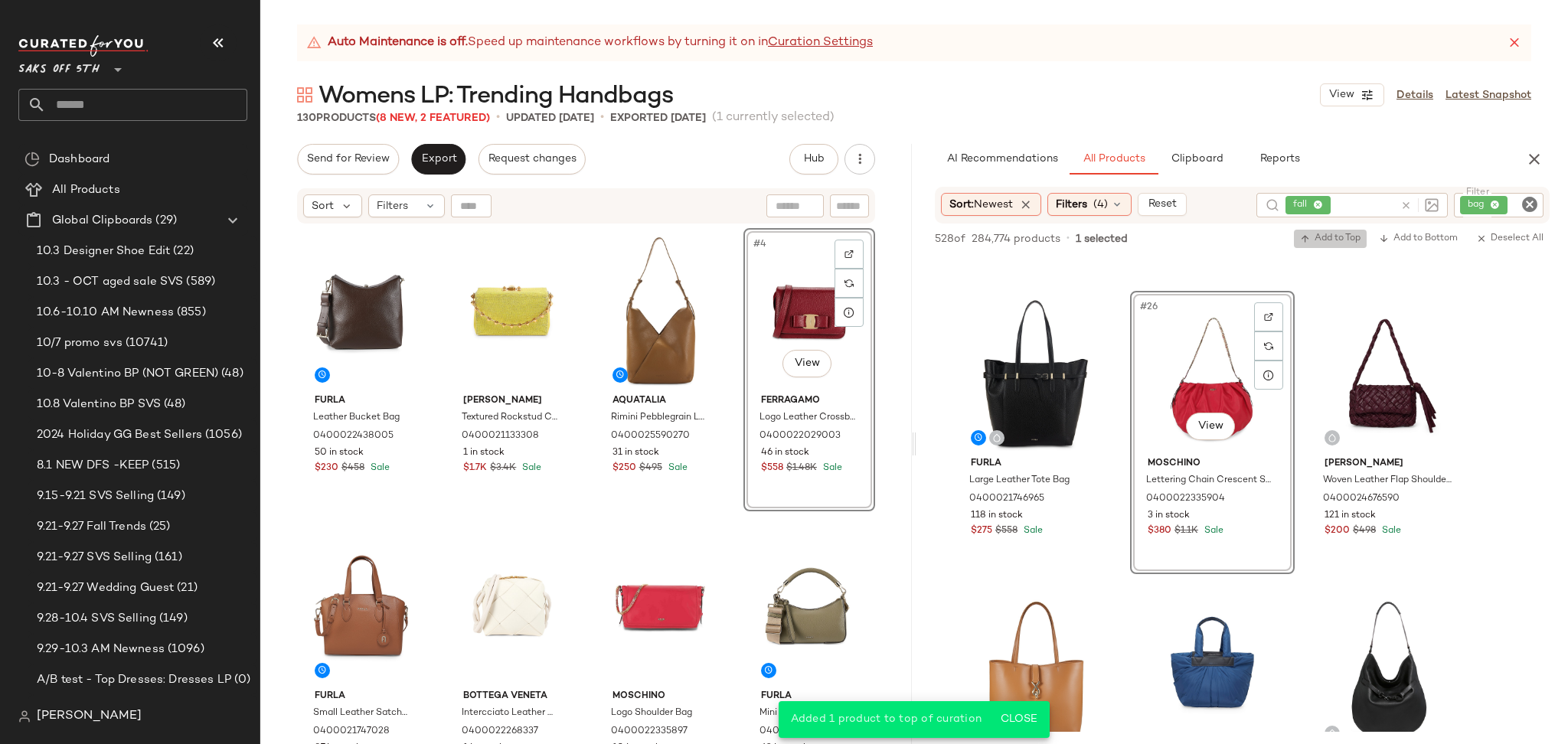
click at [1325, 242] on span "Add to Top" at bounding box center [1329, 238] width 60 height 11
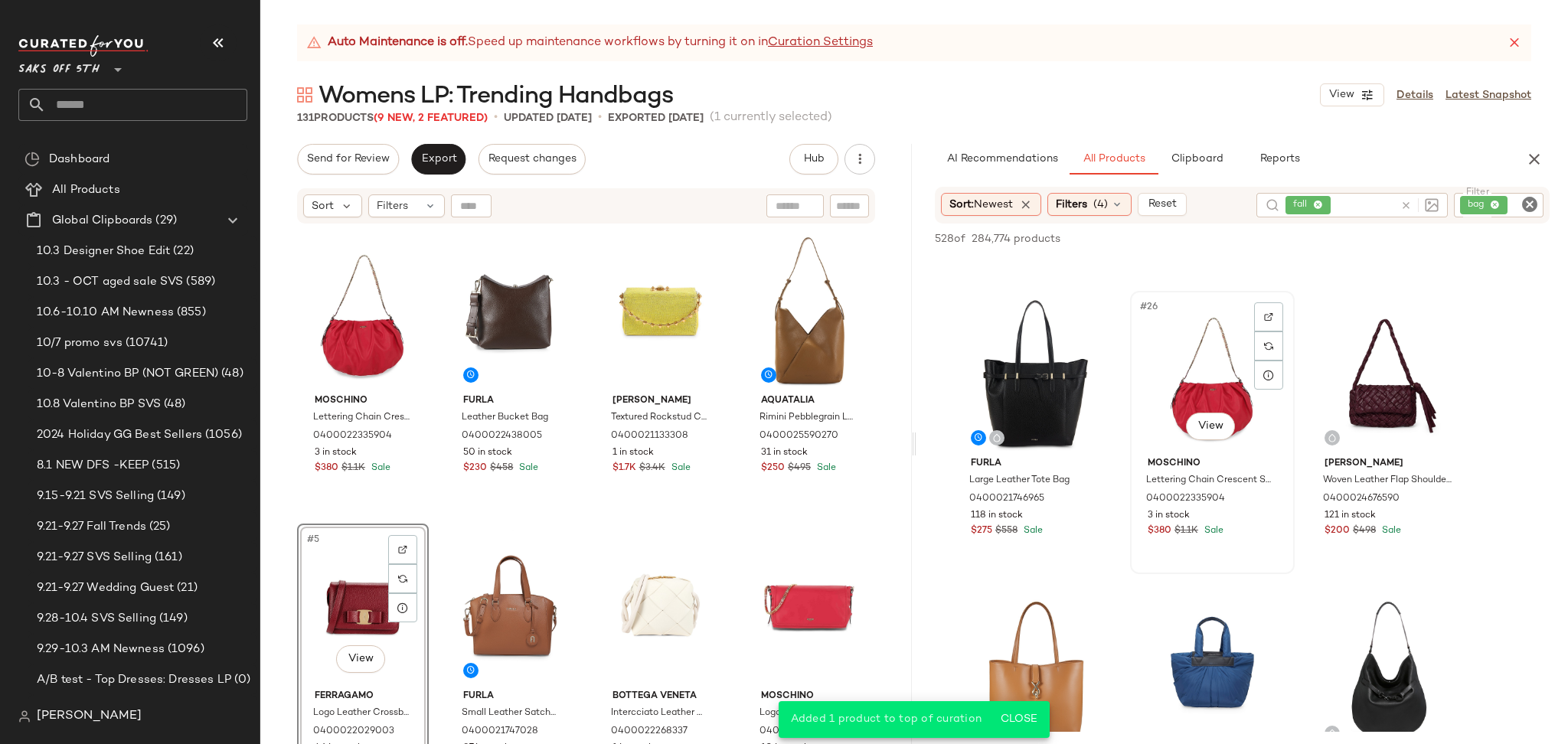
scroll to position [2523, 0]
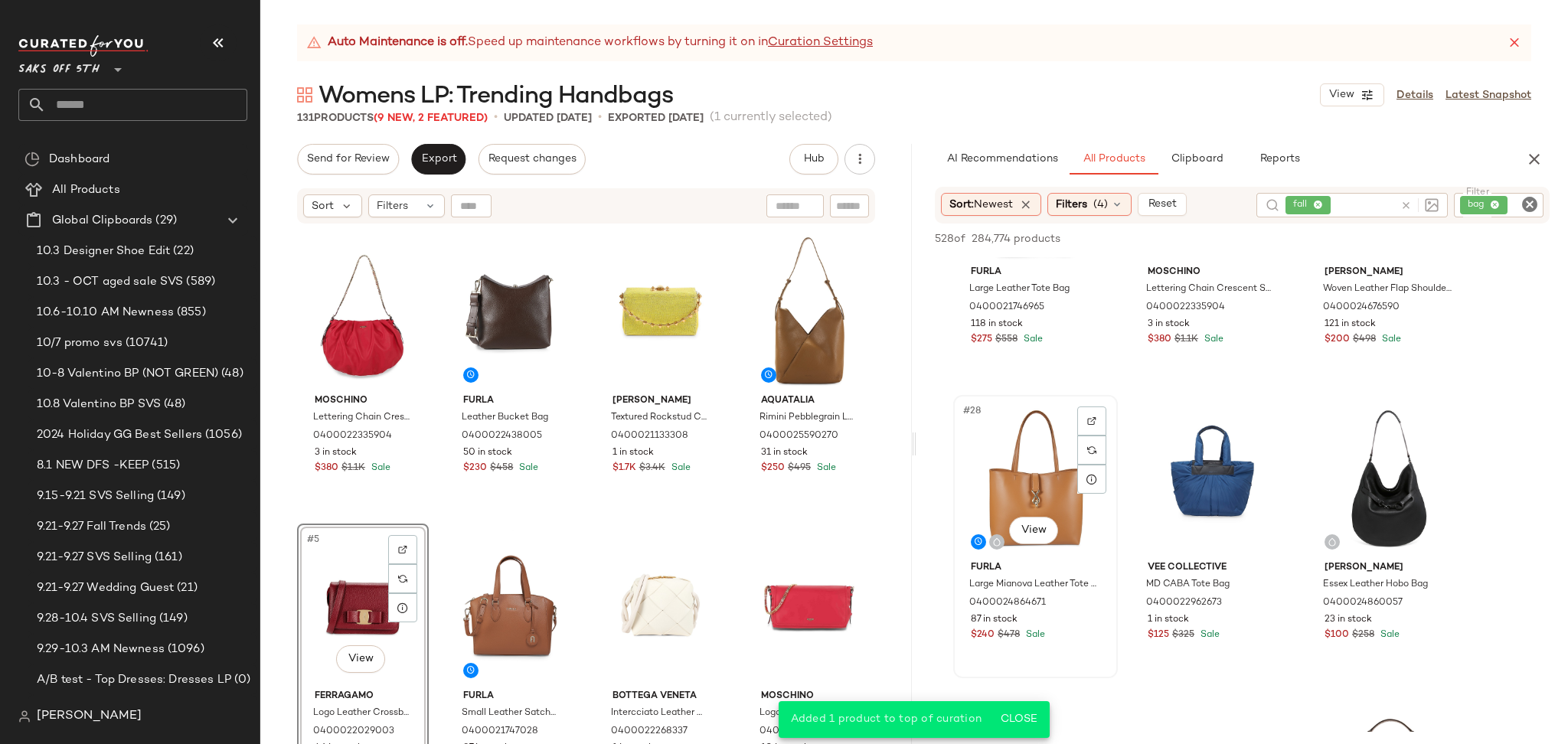
click at [1001, 431] on div "#28 View" at bounding box center [1036, 477] width 154 height 155
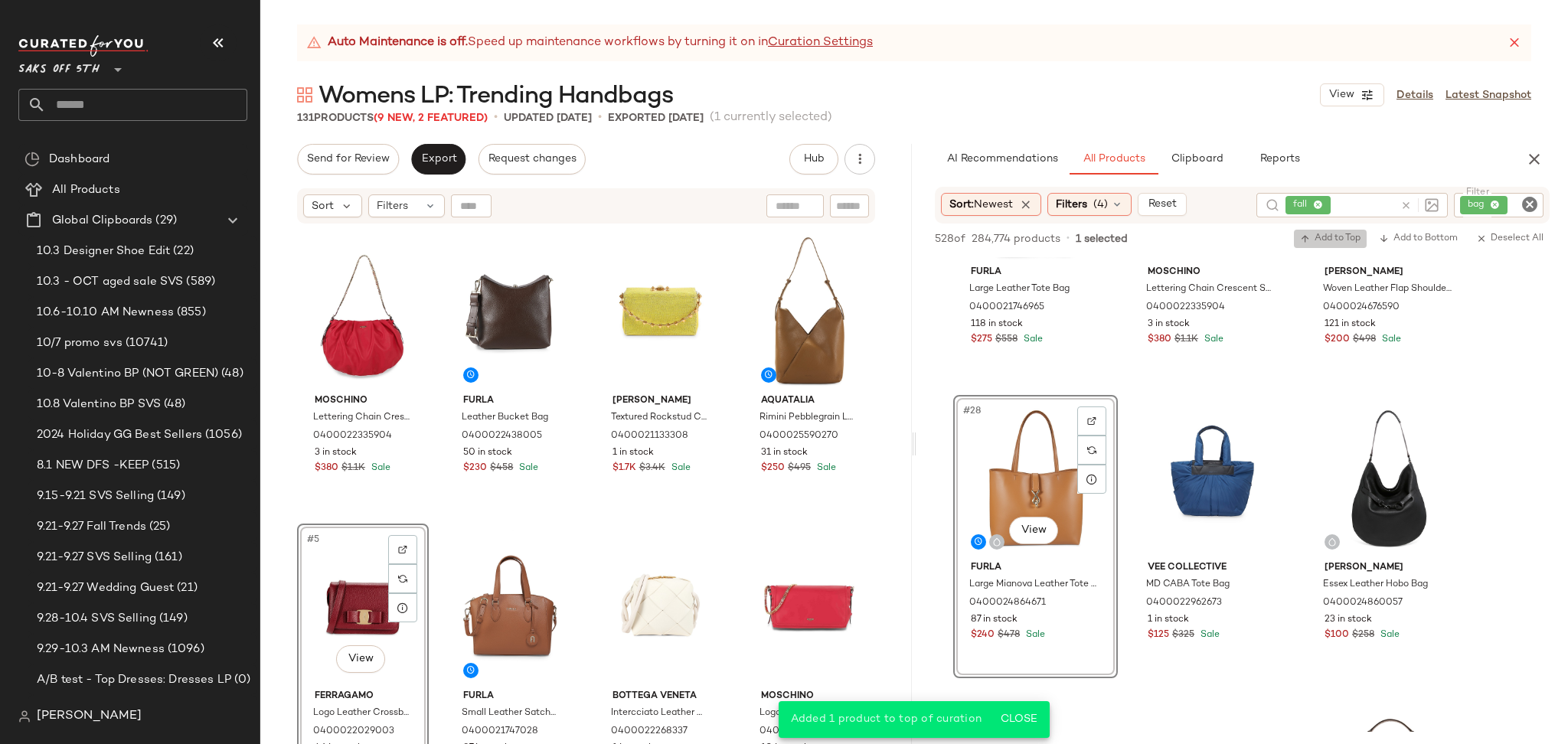
click at [1315, 239] on span "Add to Top" at bounding box center [1329, 238] width 60 height 11
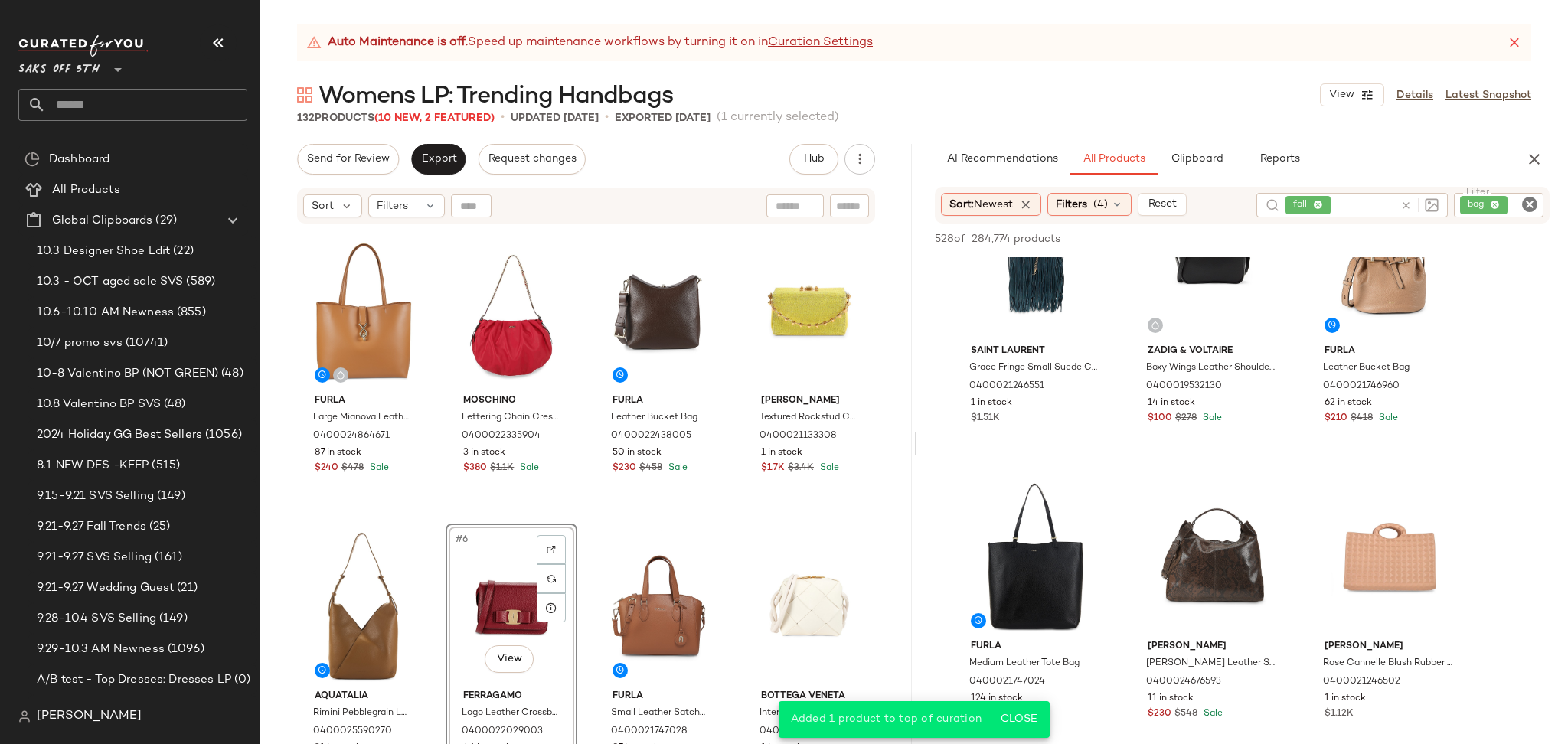
scroll to position [3038, 0]
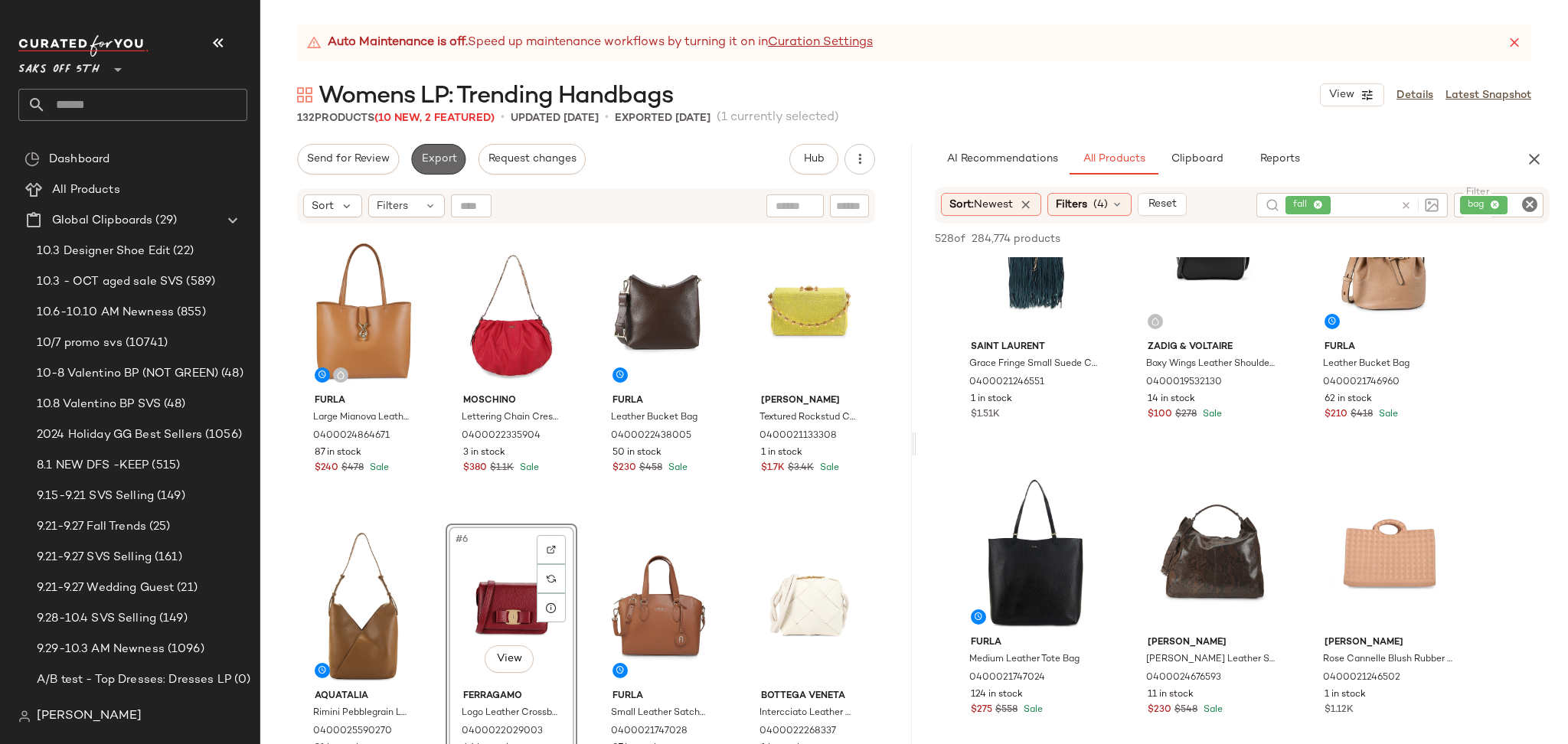
click at [435, 157] on span "Export" at bounding box center [439, 159] width 36 height 12
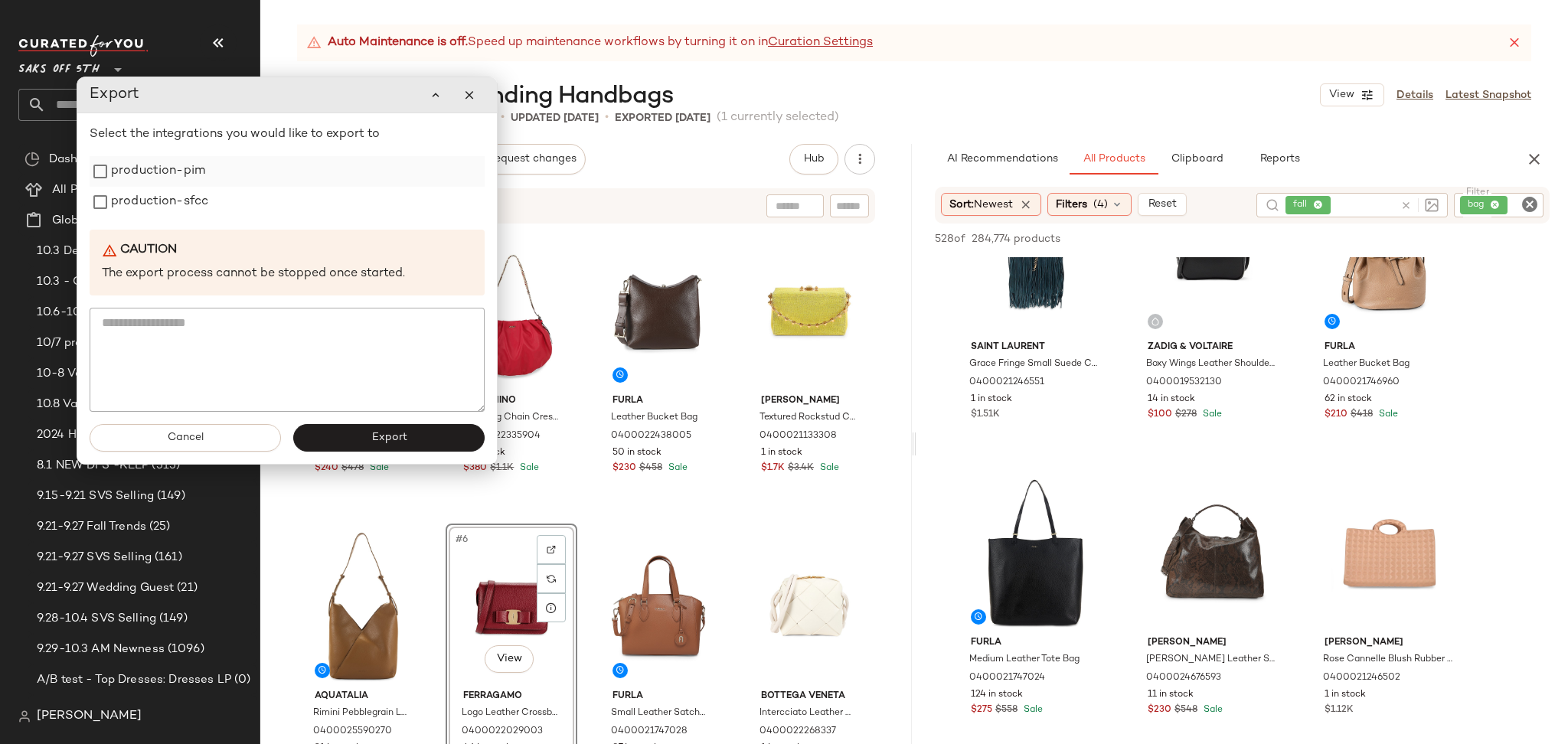
click at [158, 173] on label "production-pim" at bounding box center [159, 171] width 95 height 31
click at [167, 216] on label "production-sfcc" at bounding box center [160, 202] width 98 height 31
click at [359, 432] on button "Export" at bounding box center [389, 438] width 191 height 28
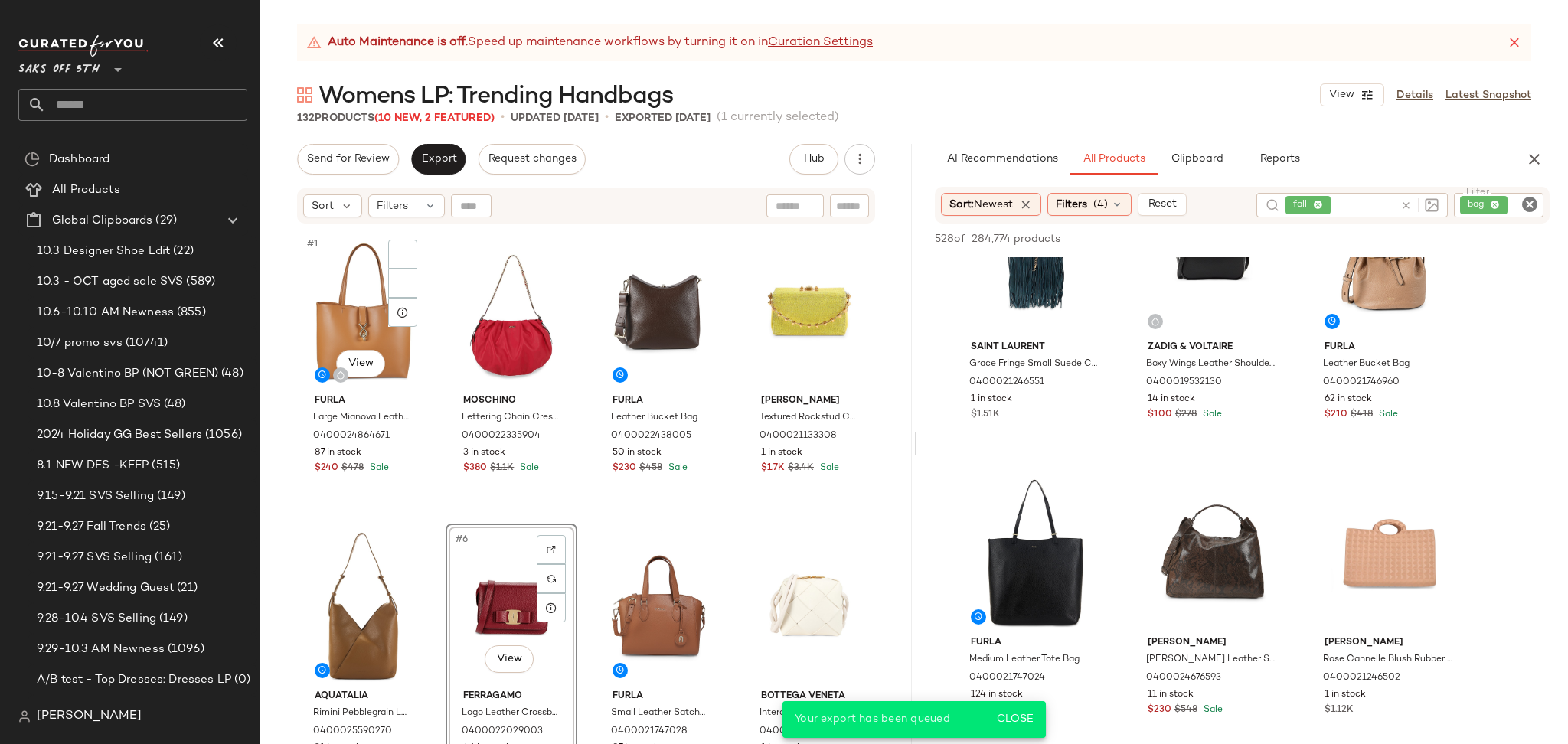
scroll to position [4516, 0]
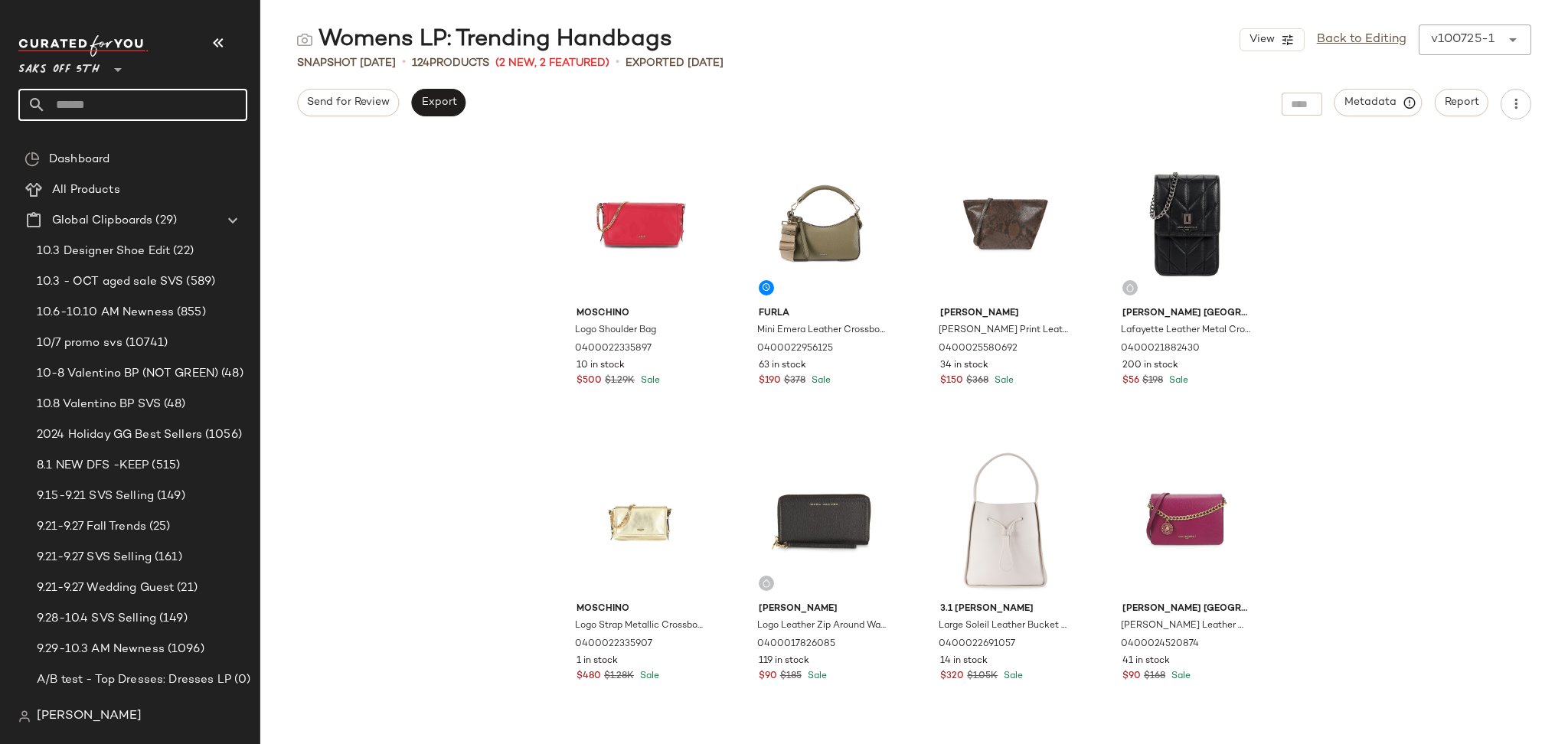
click at [139, 101] on input "text" at bounding box center [147, 104] width 201 height 33
type input "**********"
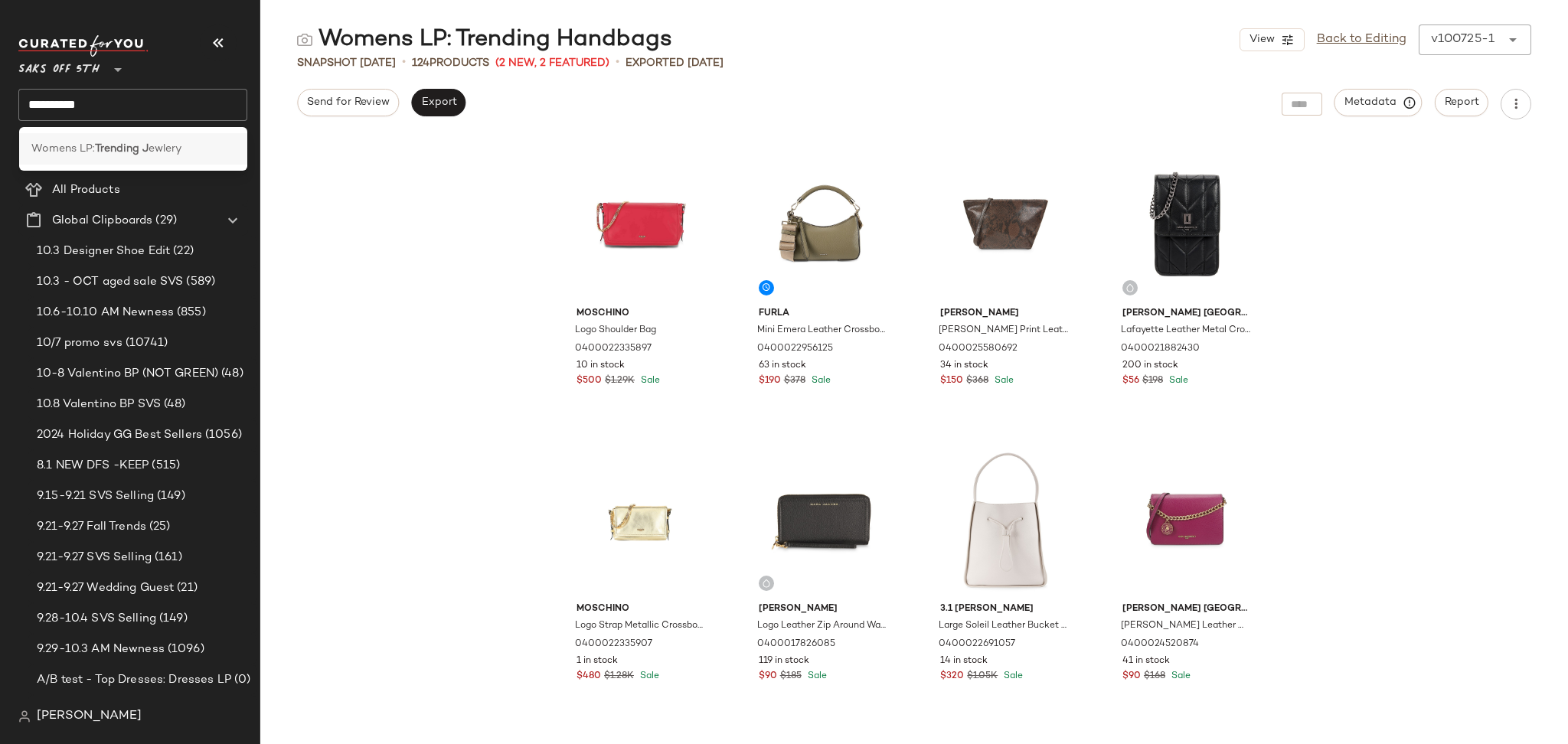
click at [119, 152] on b "Trending J" at bounding box center [121, 149] width 53 height 16
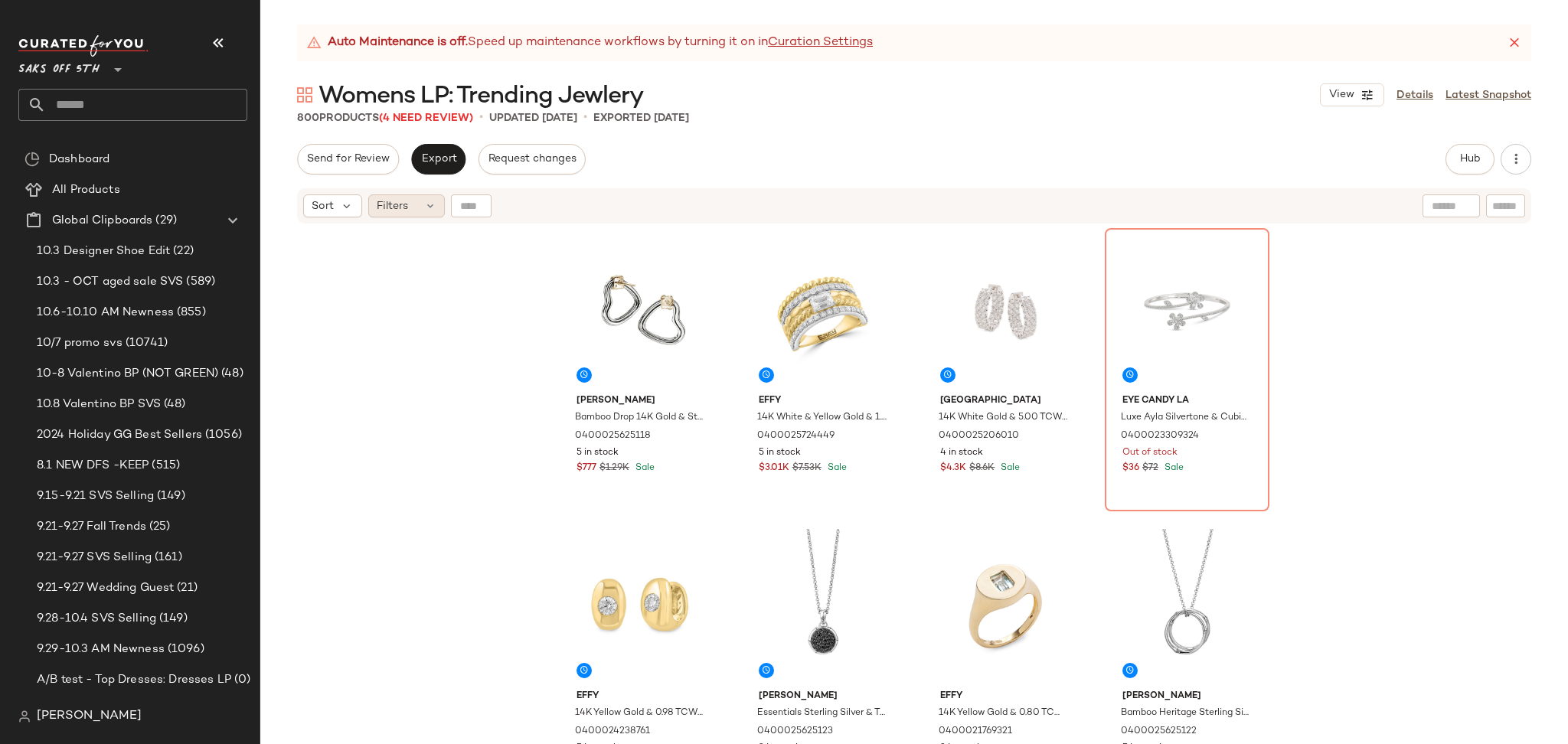
click at [396, 195] on div "Filters" at bounding box center [407, 205] width 77 height 23
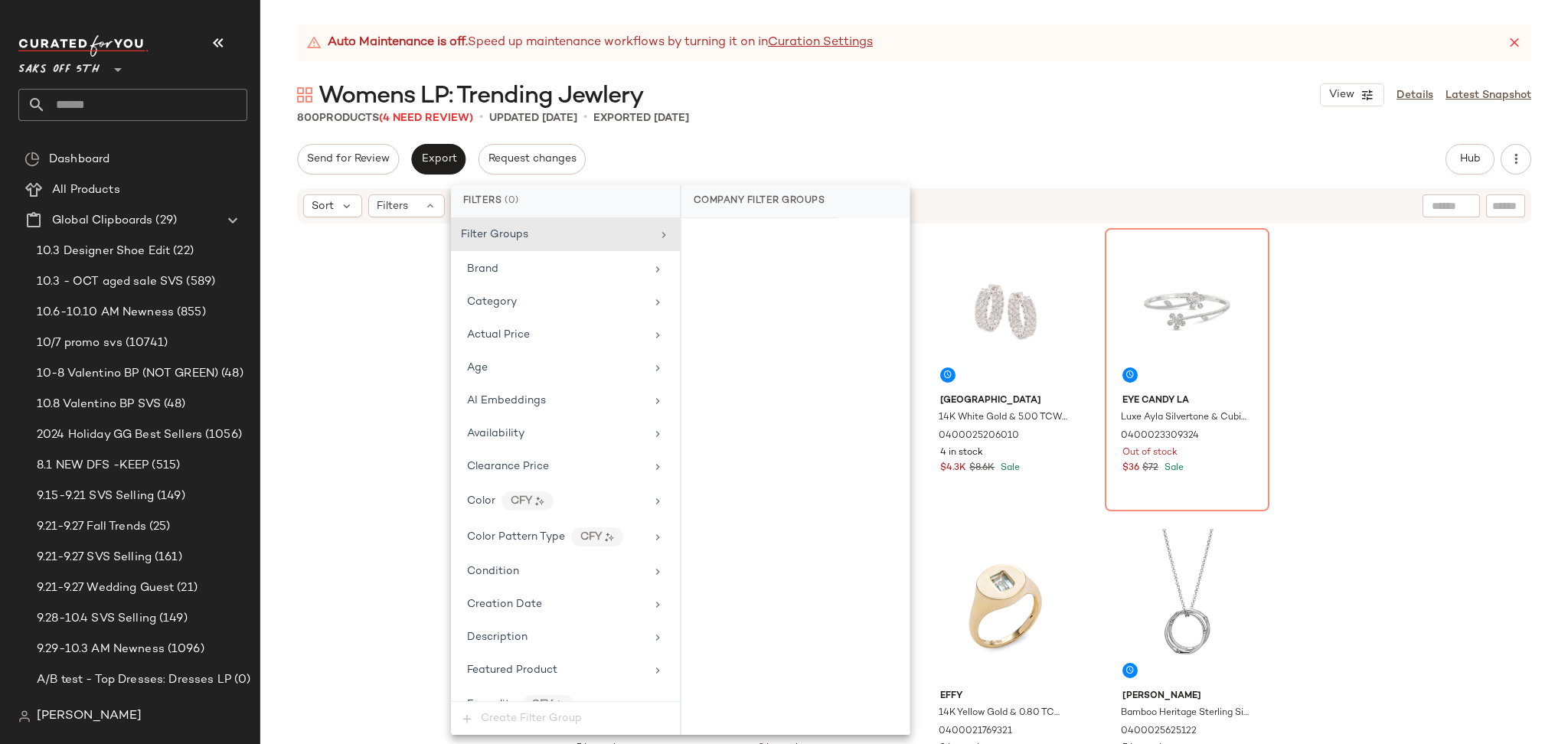
scroll to position [684, 0]
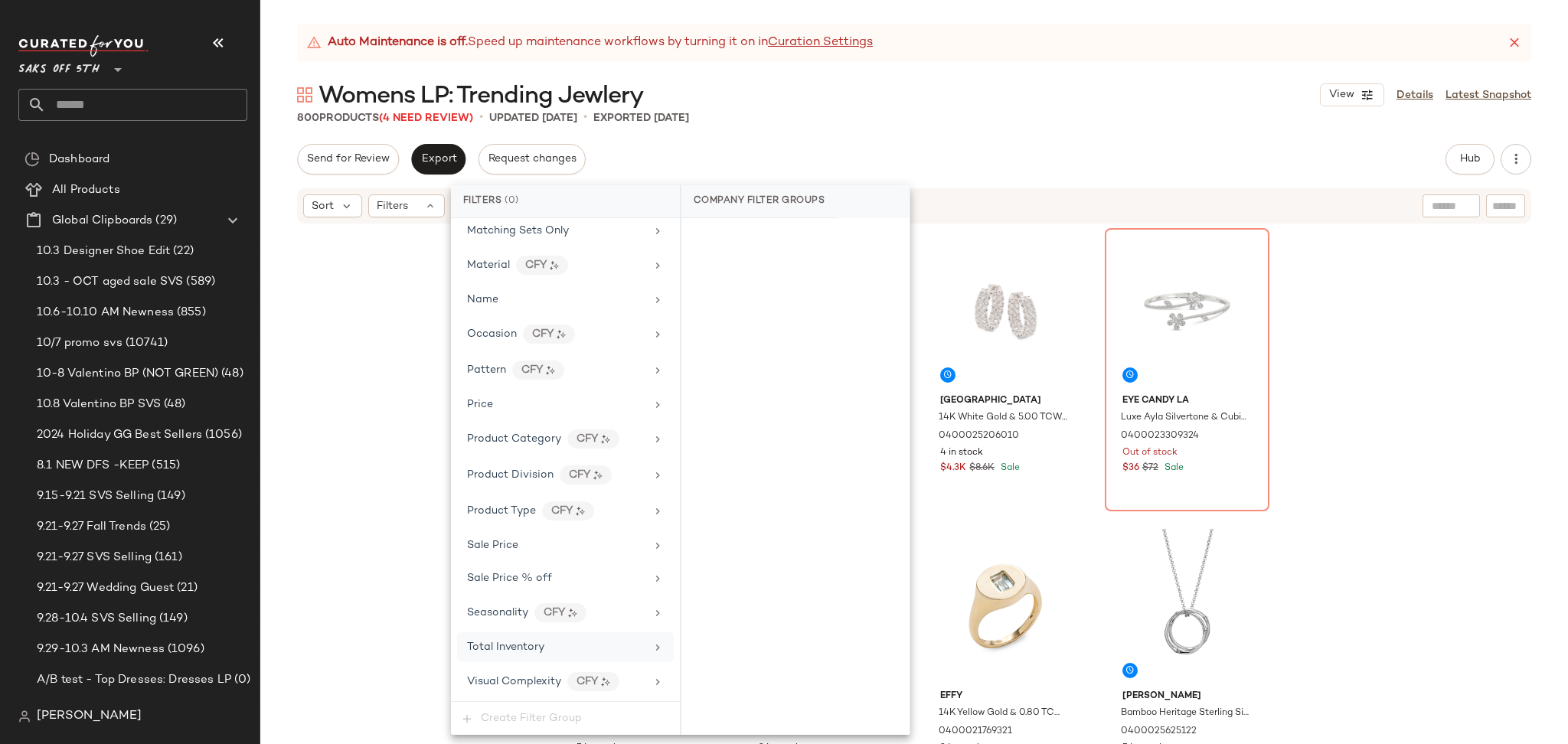
click at [579, 652] on div "Total Inventory" at bounding box center [556, 647] width 178 height 16
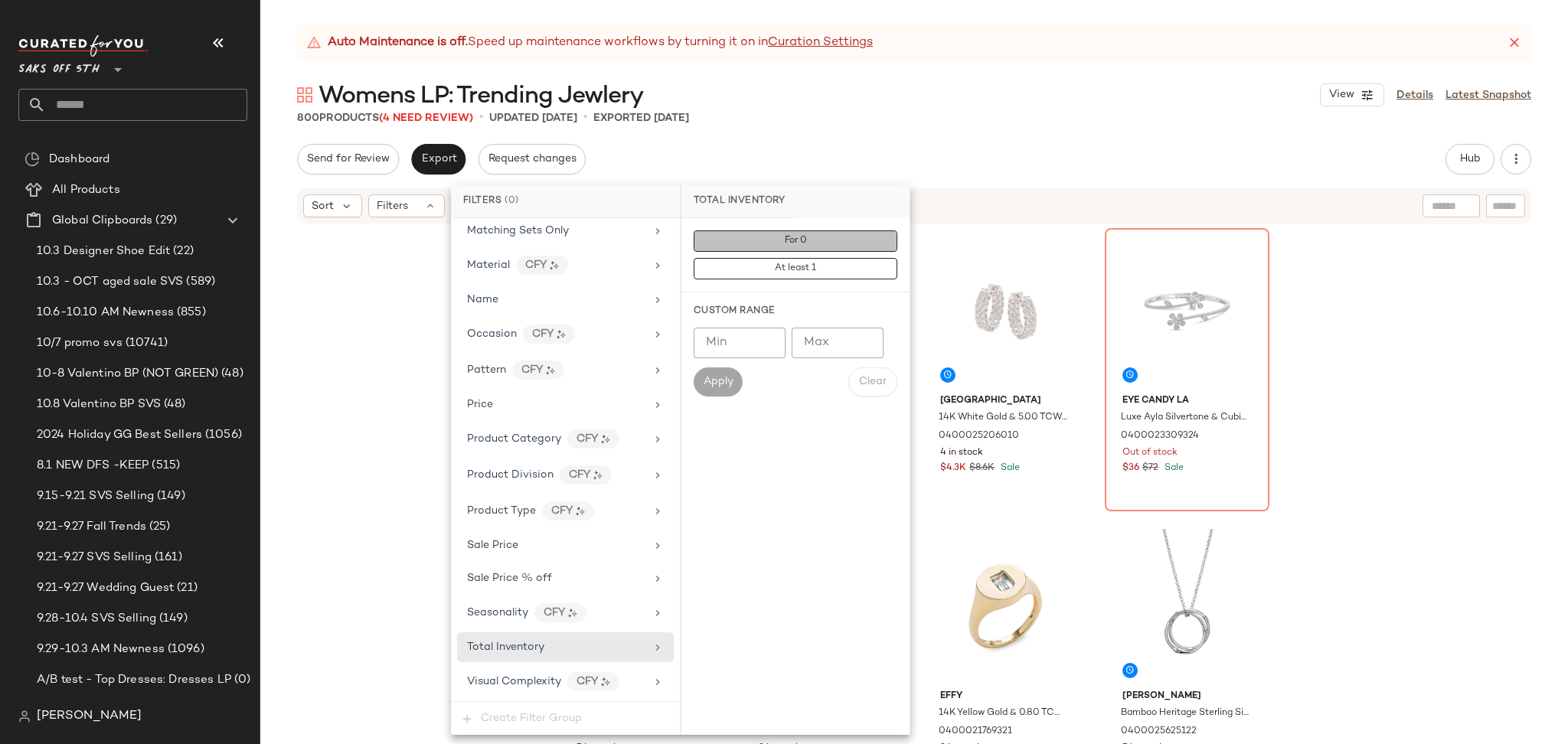
click at [782, 242] on button "For 0" at bounding box center [795, 241] width 204 height 22
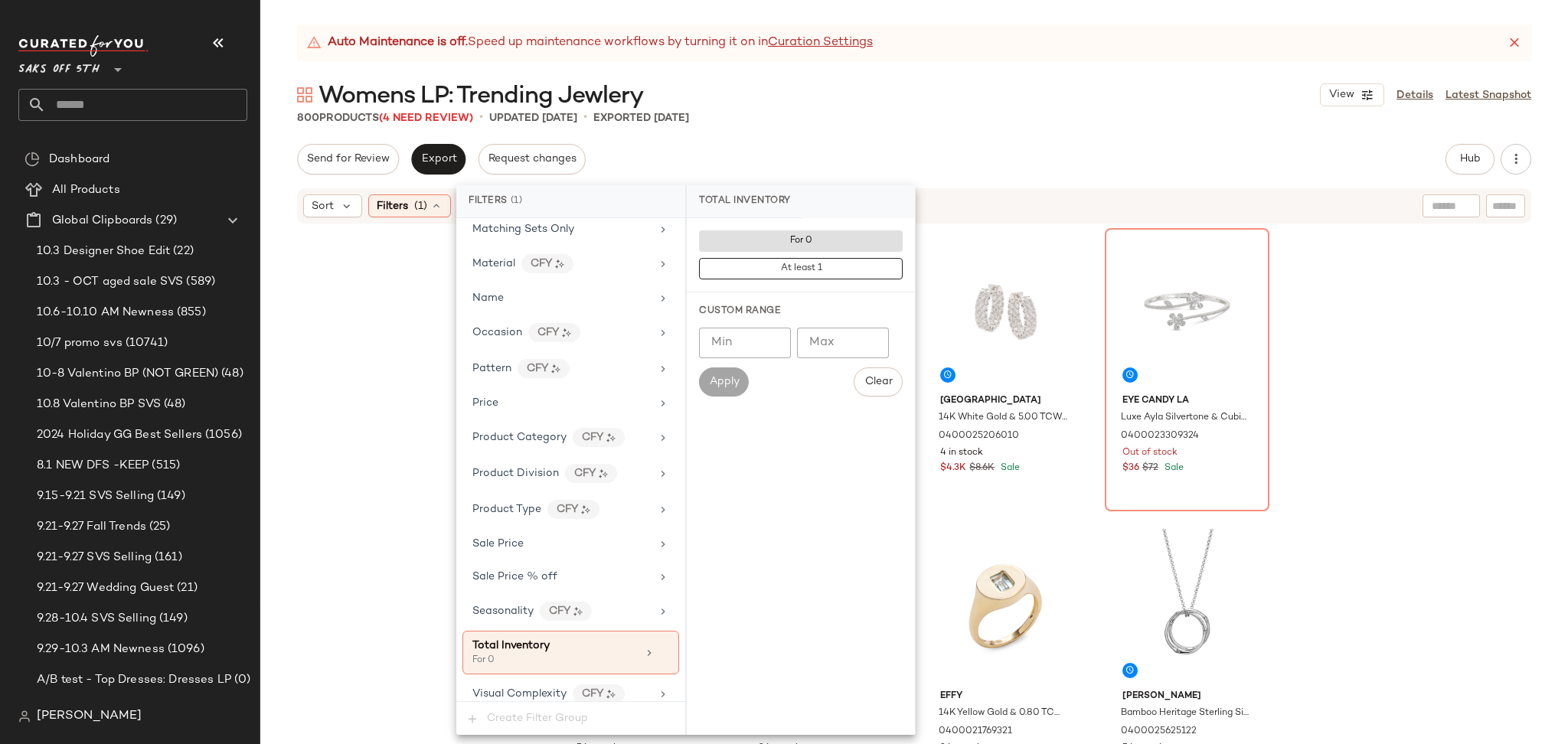
click at [946, 142] on div "Auto Maintenance is off. Speed up maintenance workflows by turning it on in Cur…" at bounding box center [914, 384] width 1308 height 719
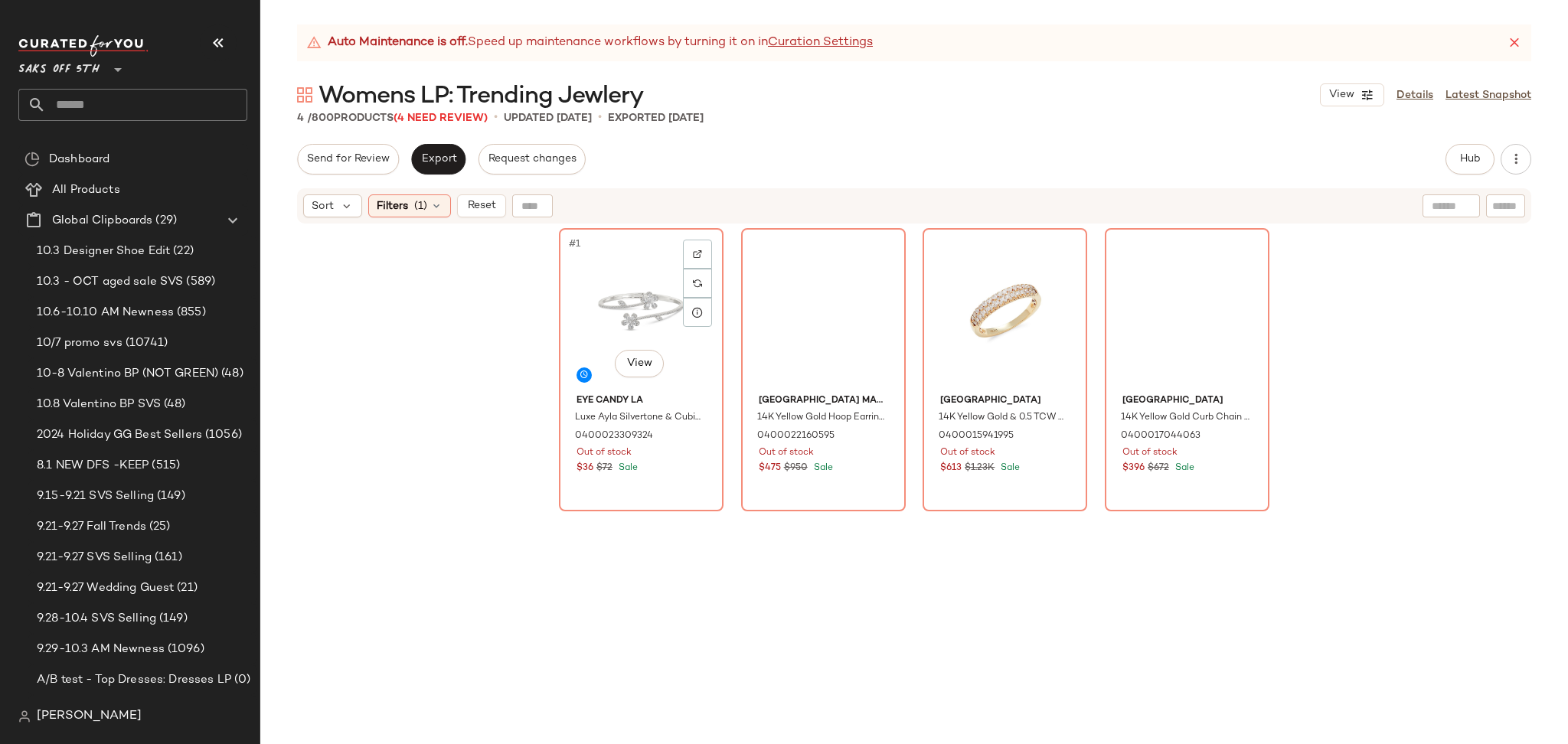
click at [642, 319] on div "#1 View" at bounding box center [642, 310] width 154 height 155
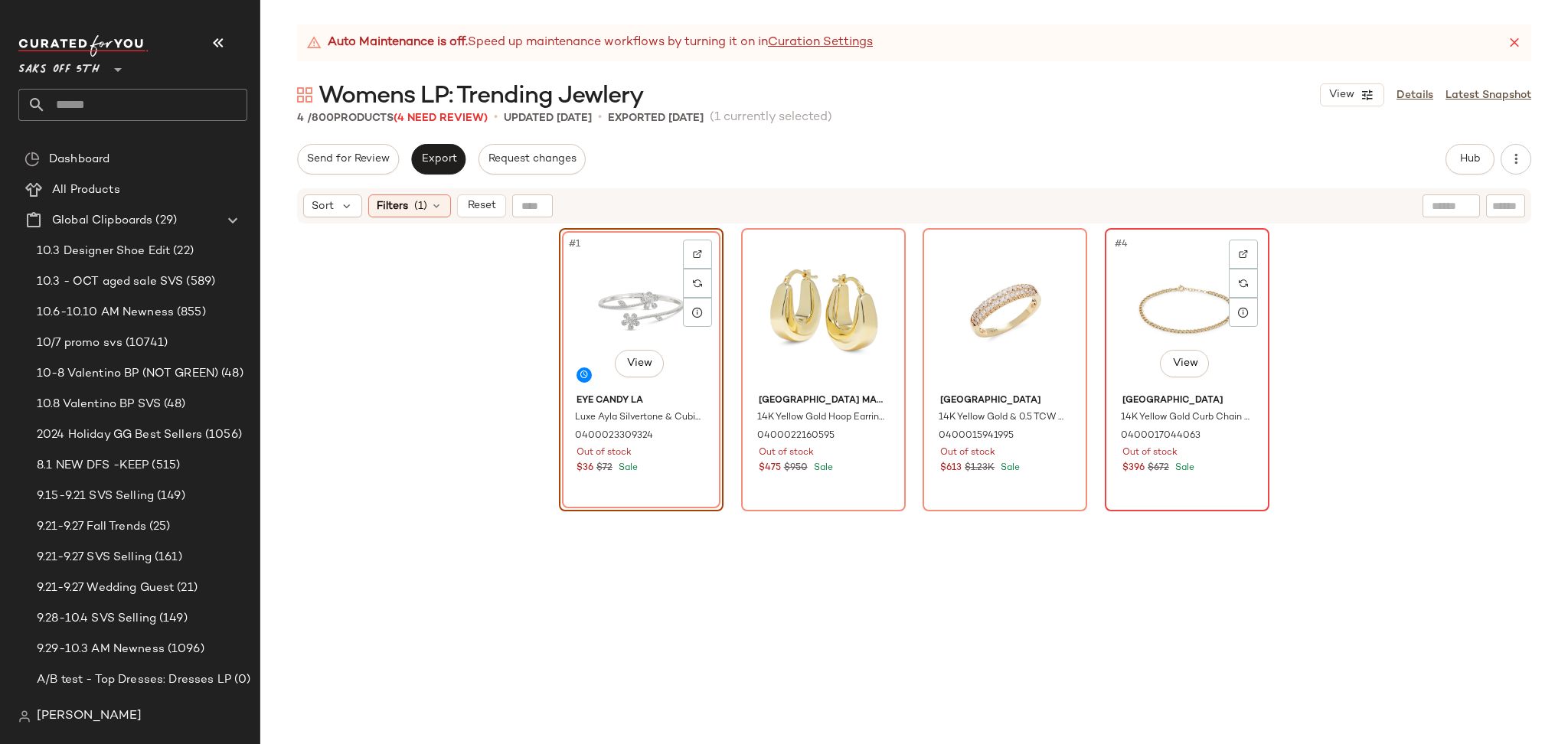
click at [1197, 304] on div "#4 View" at bounding box center [1188, 310] width 154 height 155
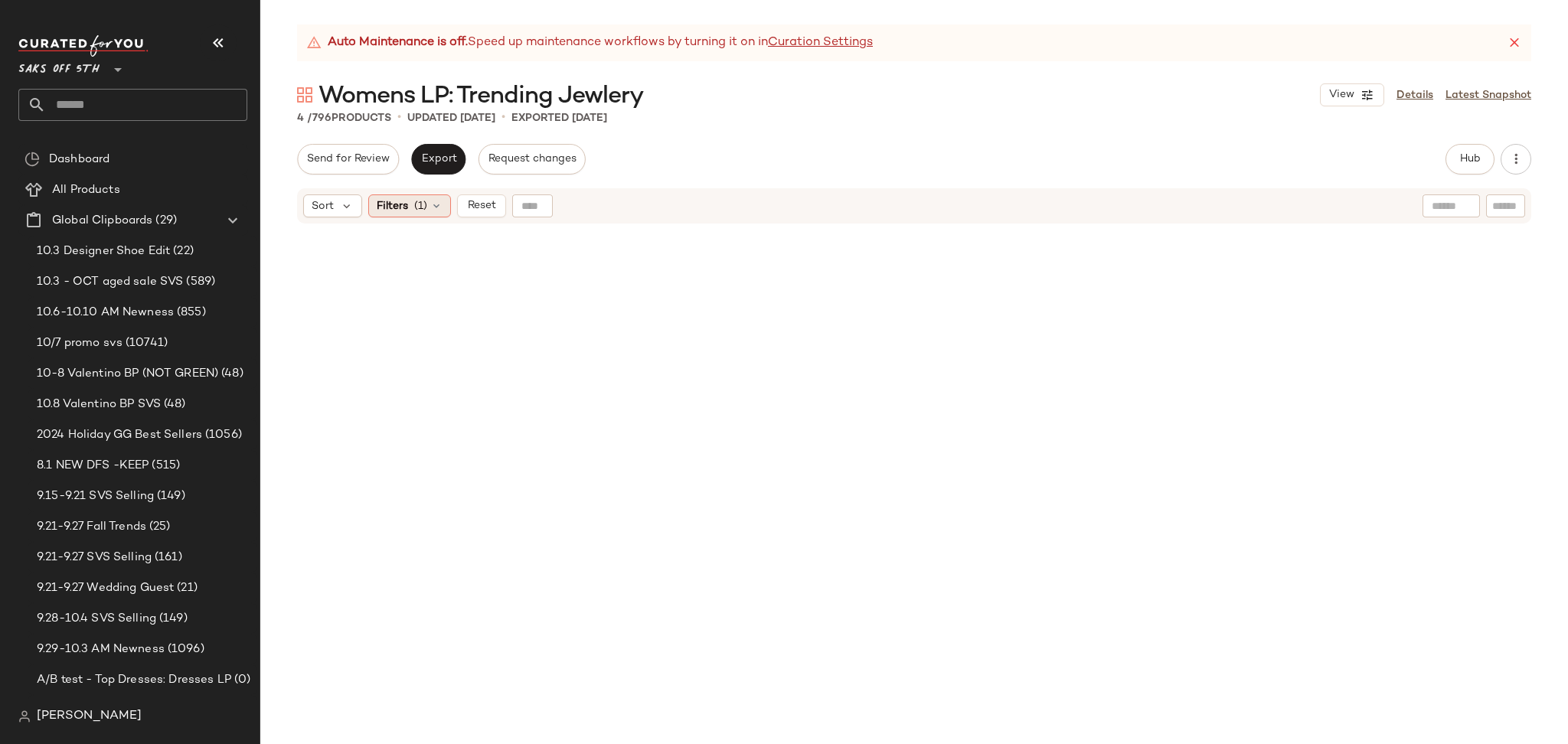
click at [429, 203] on div "Filters (1)" at bounding box center [410, 205] width 83 height 23
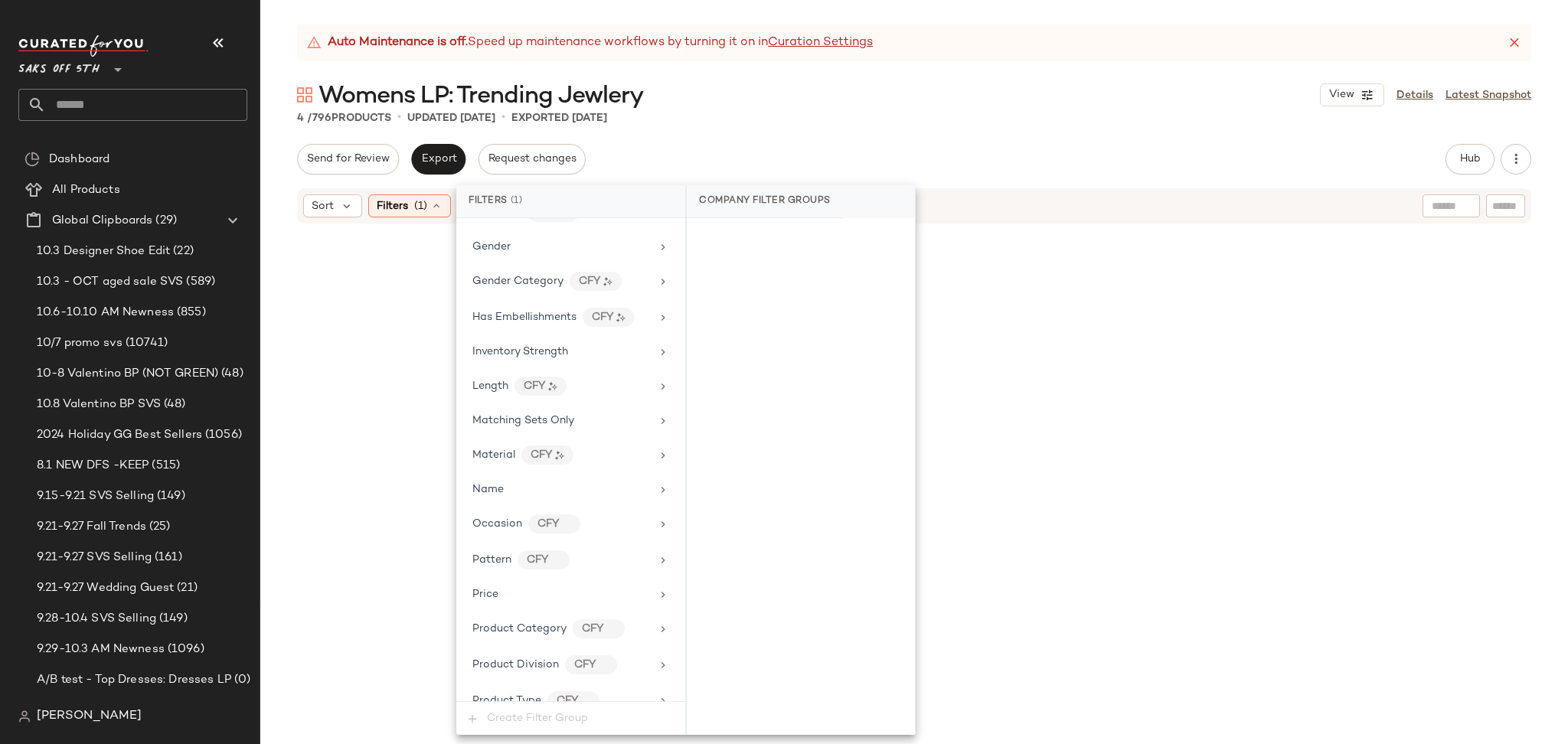
scroll to position [699, 0]
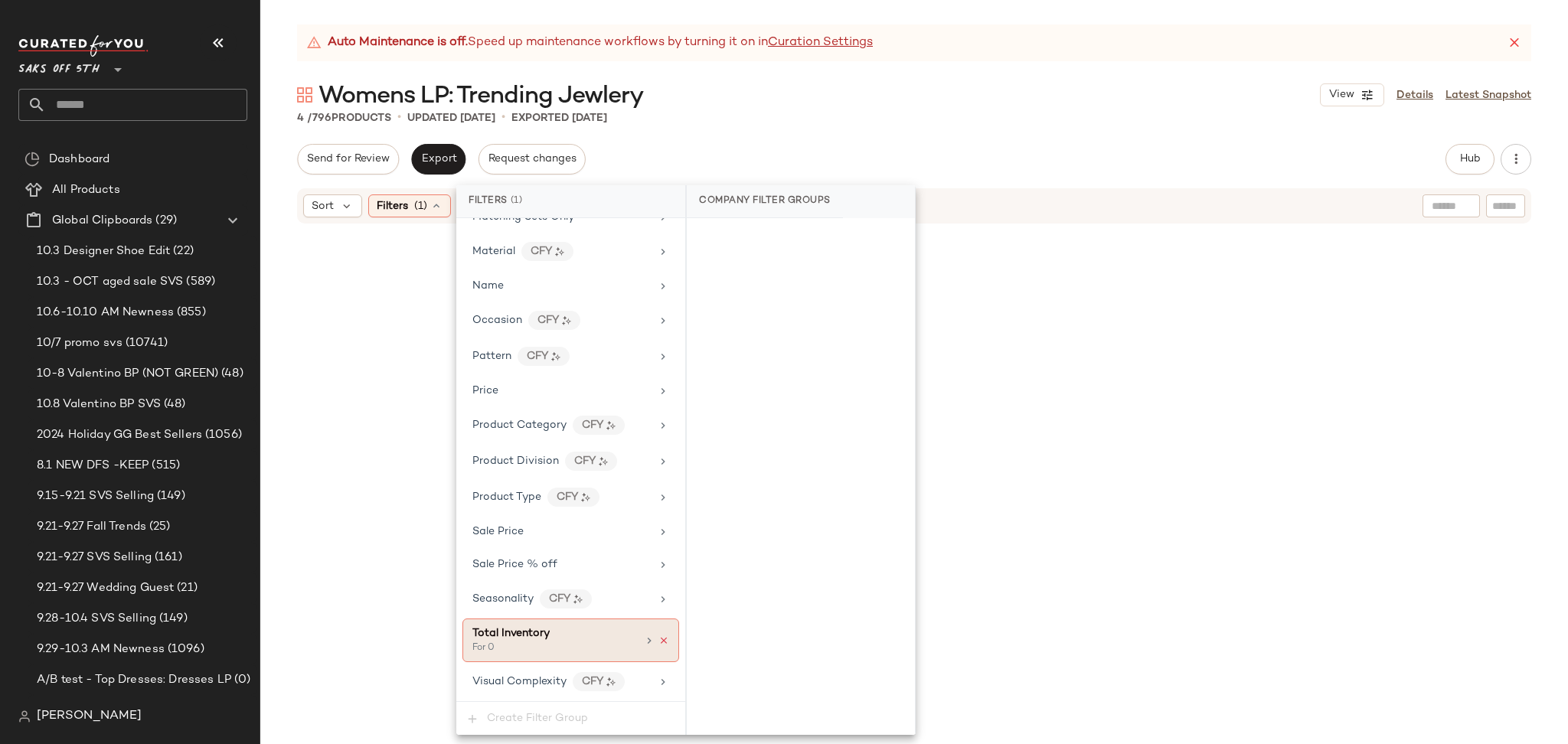
click at [658, 644] on icon at bounding box center [663, 641] width 11 height 11
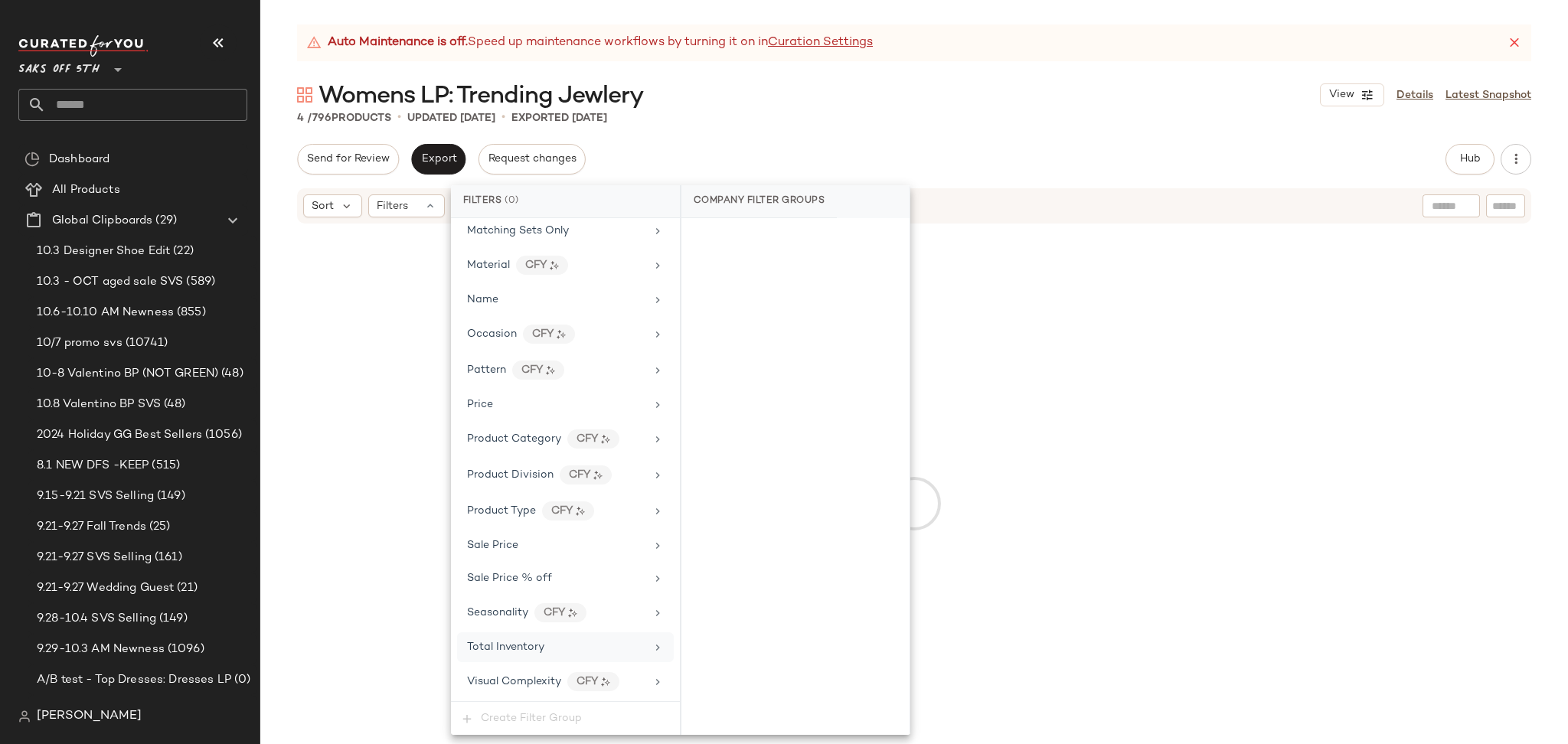
scroll to position [685, 0]
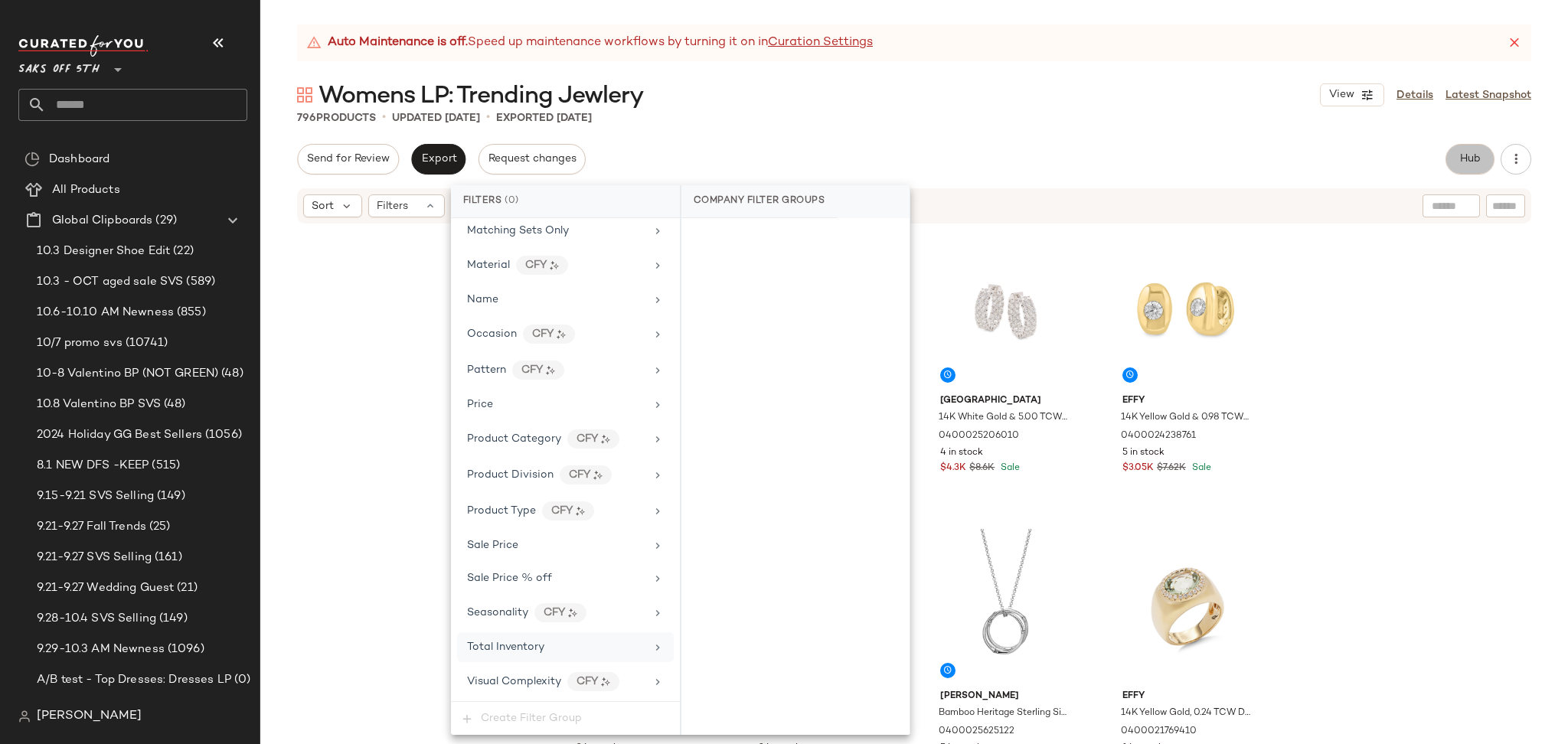
click at [1470, 155] on span "Hub" at bounding box center [1470, 159] width 22 height 12
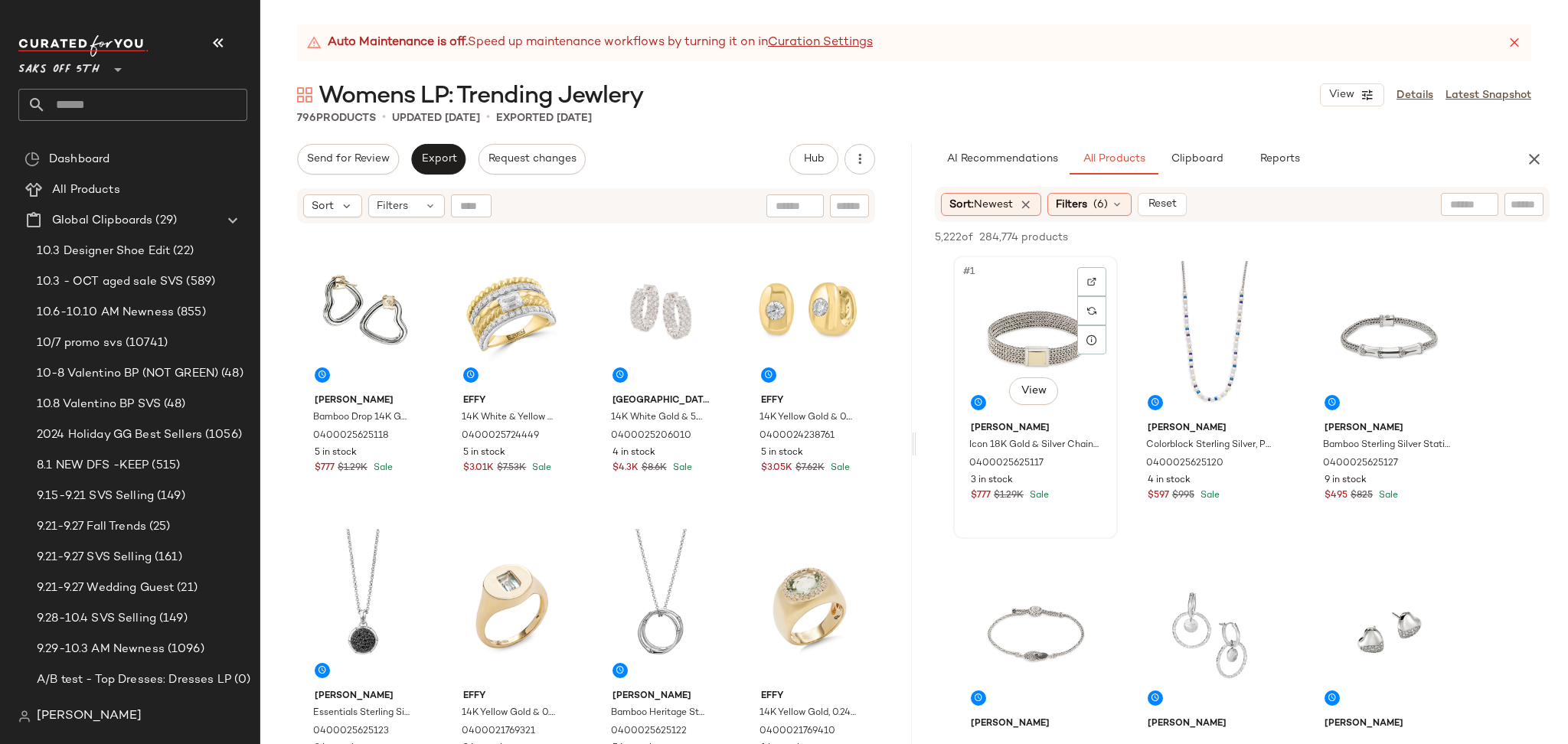
click at [1012, 319] on div "#1 View" at bounding box center [1036, 338] width 154 height 155
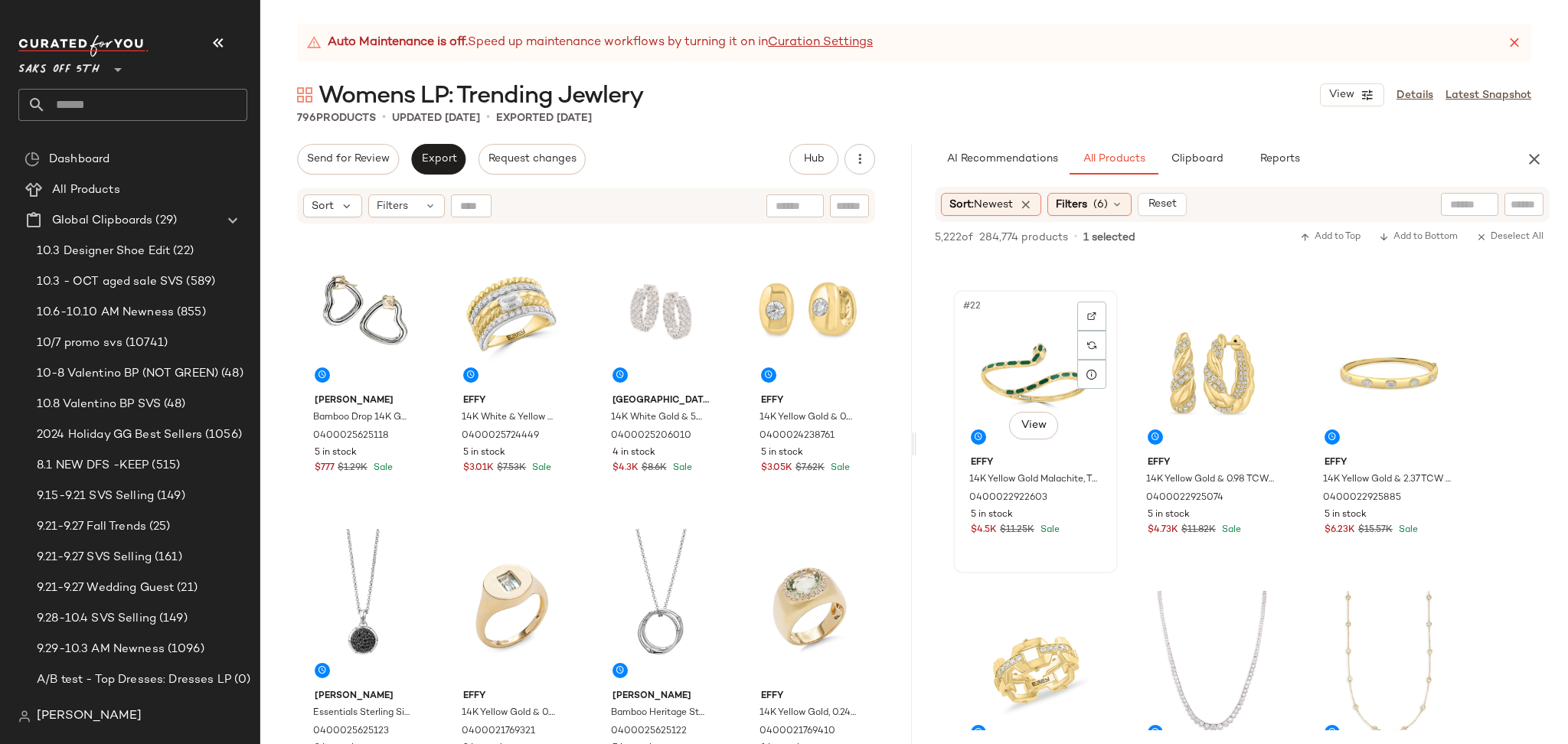
scroll to position [2034, 0]
click at [1037, 381] on div "#22 View" at bounding box center [1036, 373] width 154 height 155
click at [1155, 613] on div "#26 View" at bounding box center [1212, 669] width 154 height 155
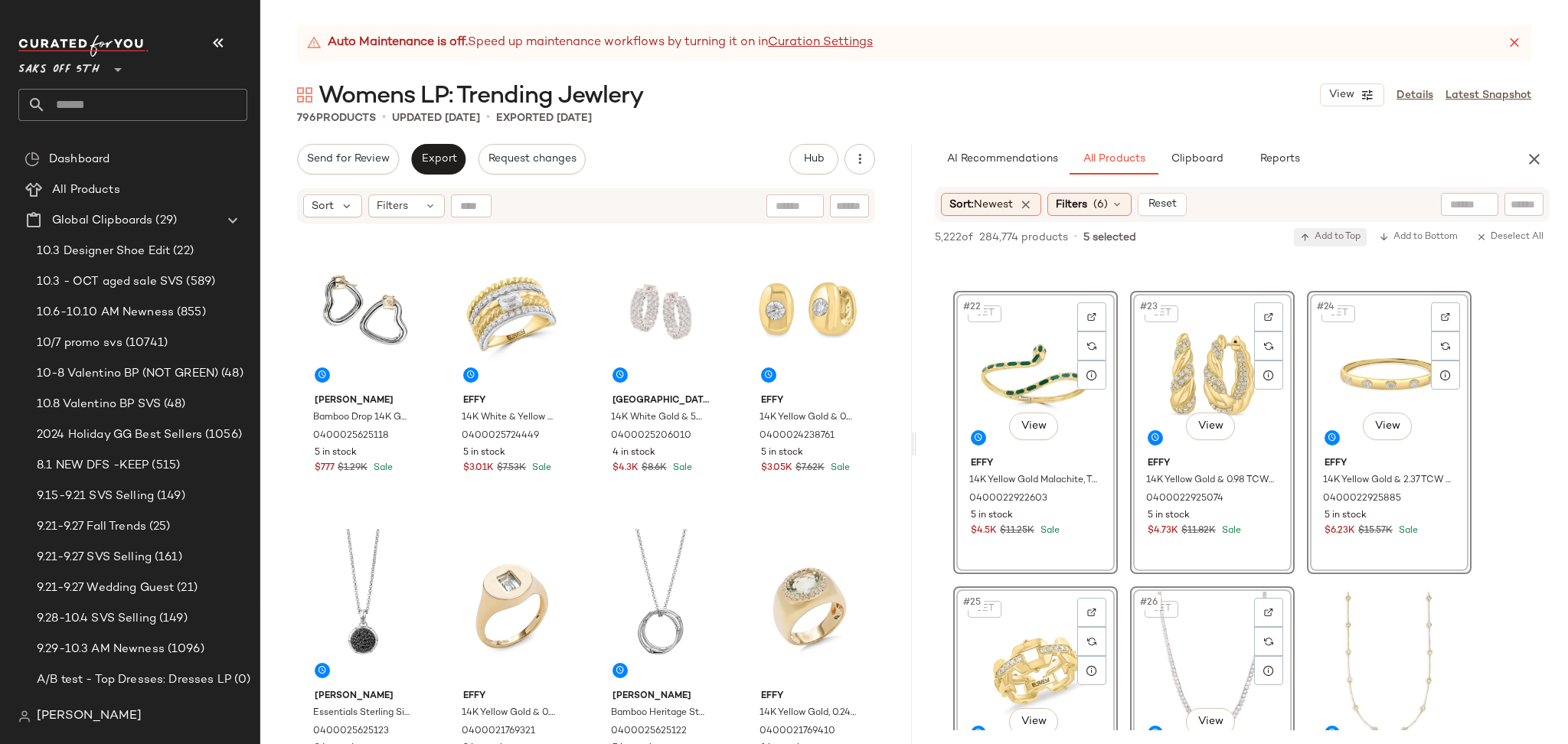
click at [1338, 236] on span "Add to Top" at bounding box center [1329, 237] width 60 height 11
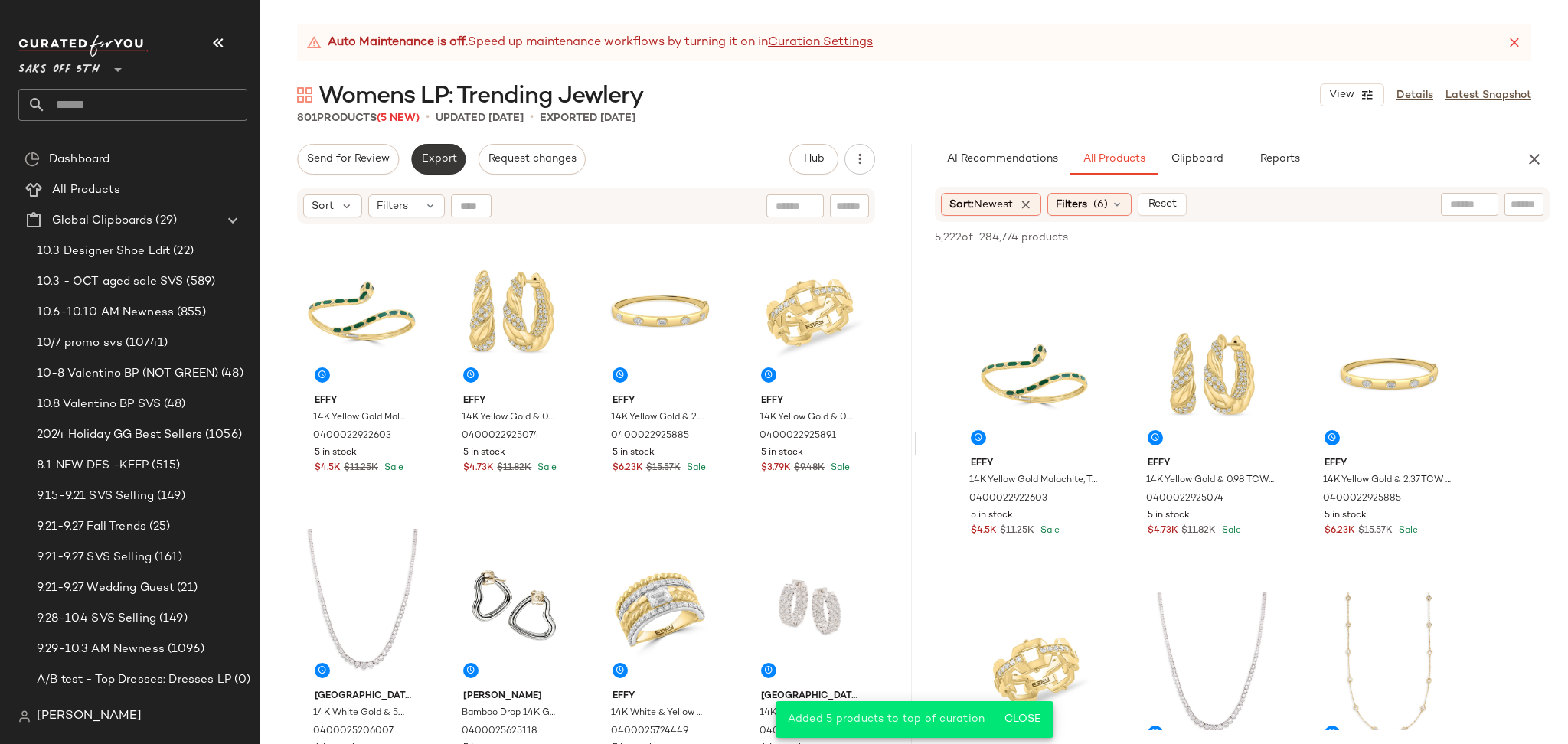
click at [444, 160] on span "Export" at bounding box center [439, 159] width 36 height 12
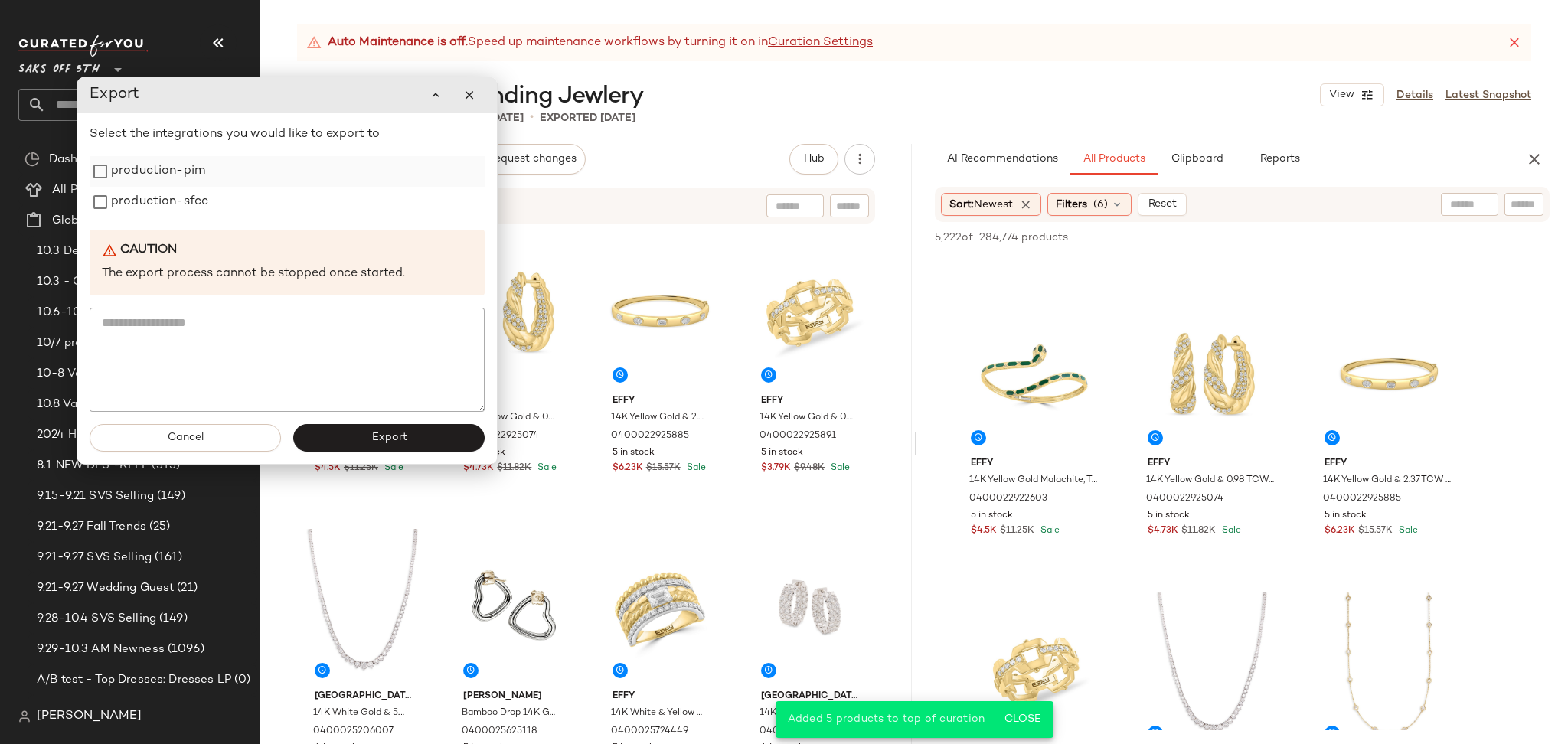
click at [201, 176] on label "production-pim" at bounding box center [159, 171] width 95 height 31
click at [201, 206] on label "production-sfcc" at bounding box center [160, 202] width 98 height 31
click at [389, 439] on span "Export" at bounding box center [388, 438] width 36 height 12
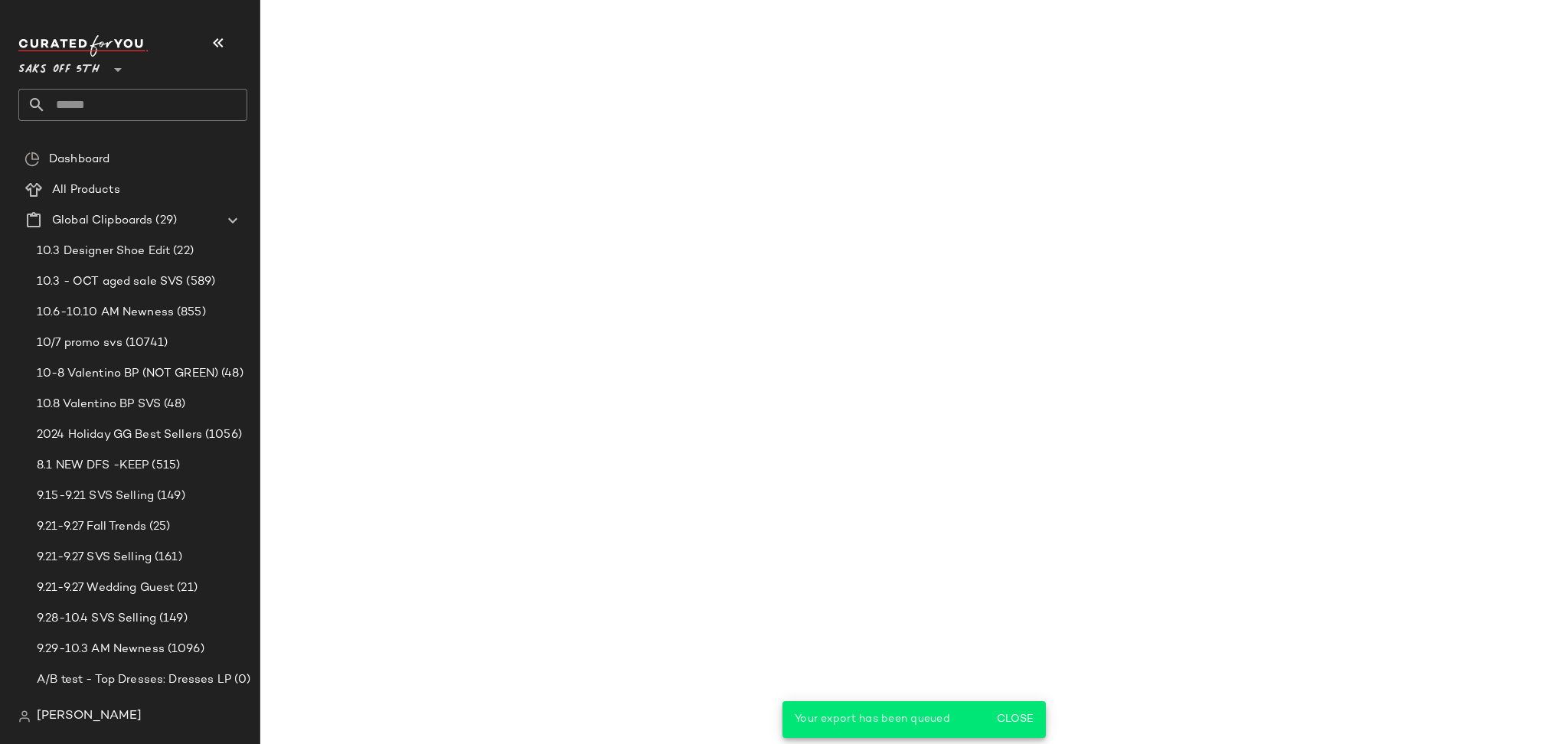
scroll to position [2921, 0]
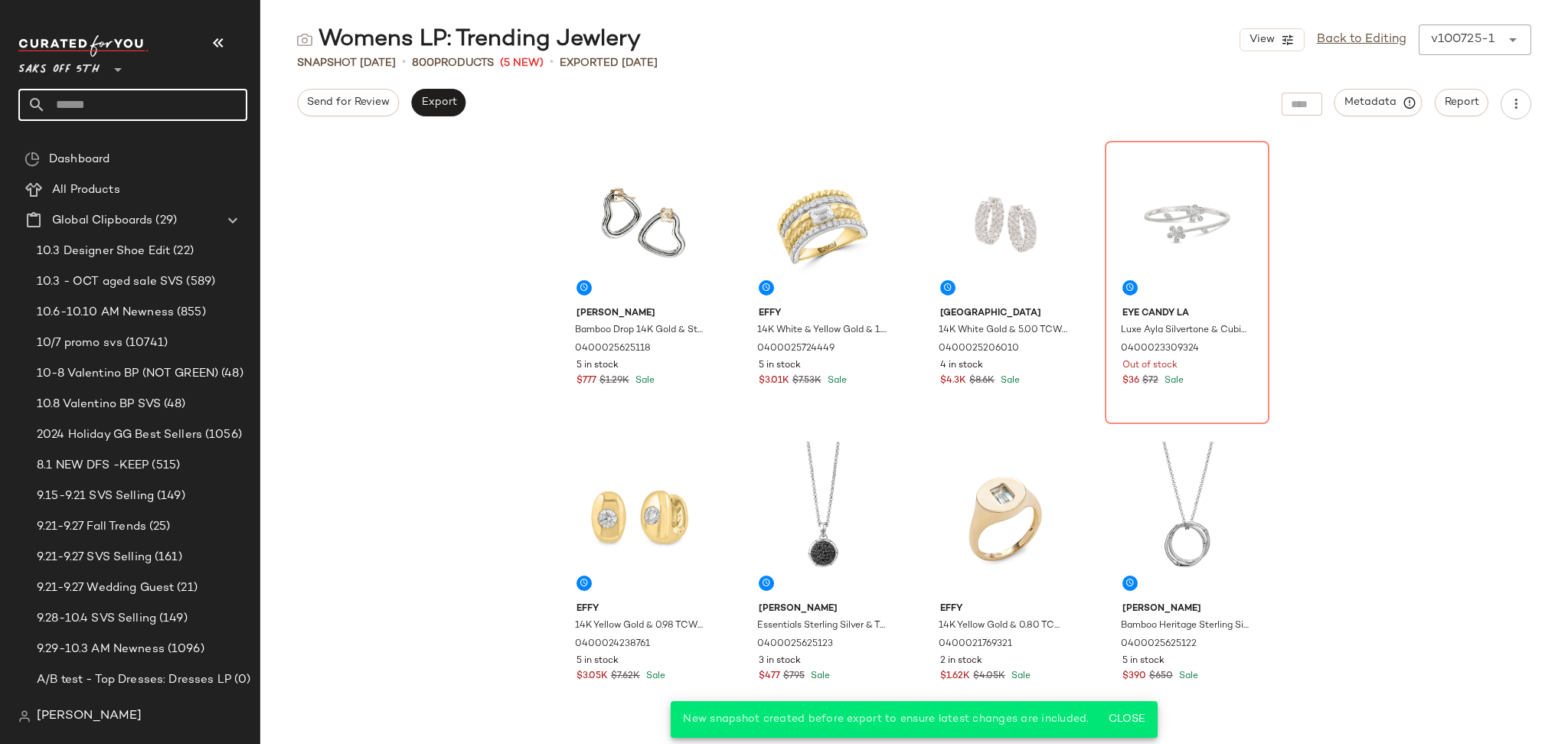
click at [91, 104] on input "text" at bounding box center [147, 104] width 201 height 33
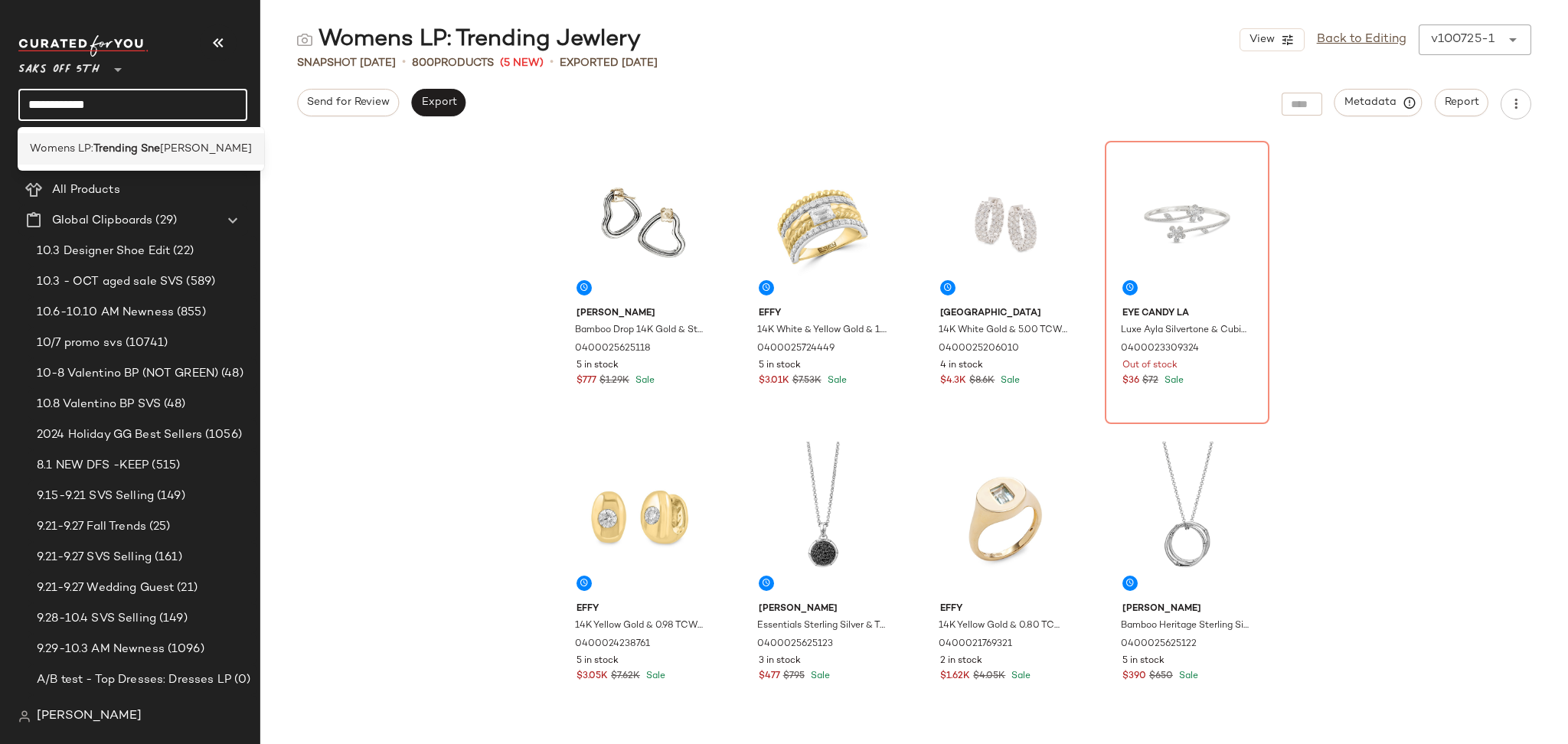
type input "**********"
click at [122, 150] on b "Trending Sne" at bounding box center [127, 149] width 67 height 16
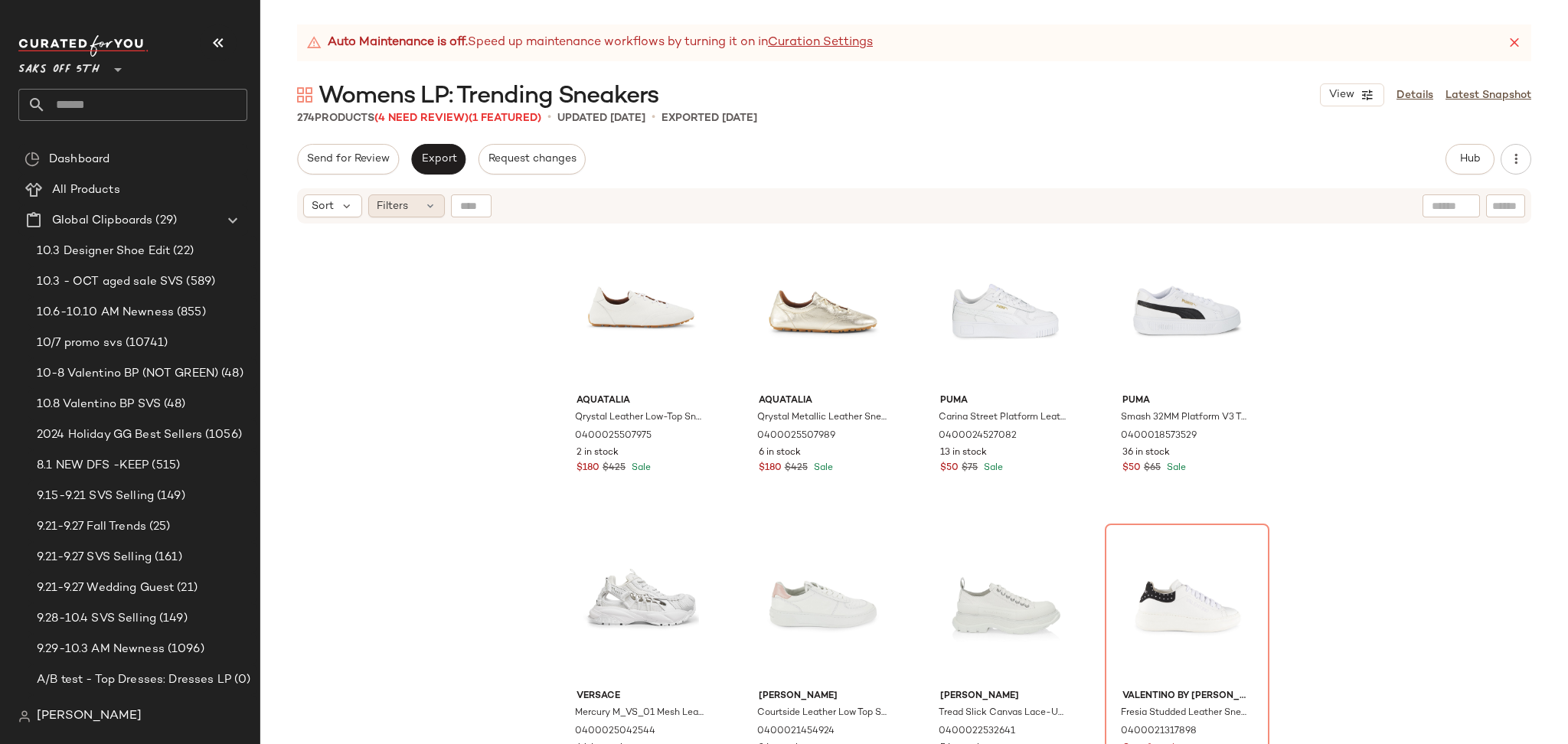
click at [400, 202] on span "Filters" at bounding box center [392, 206] width 32 height 16
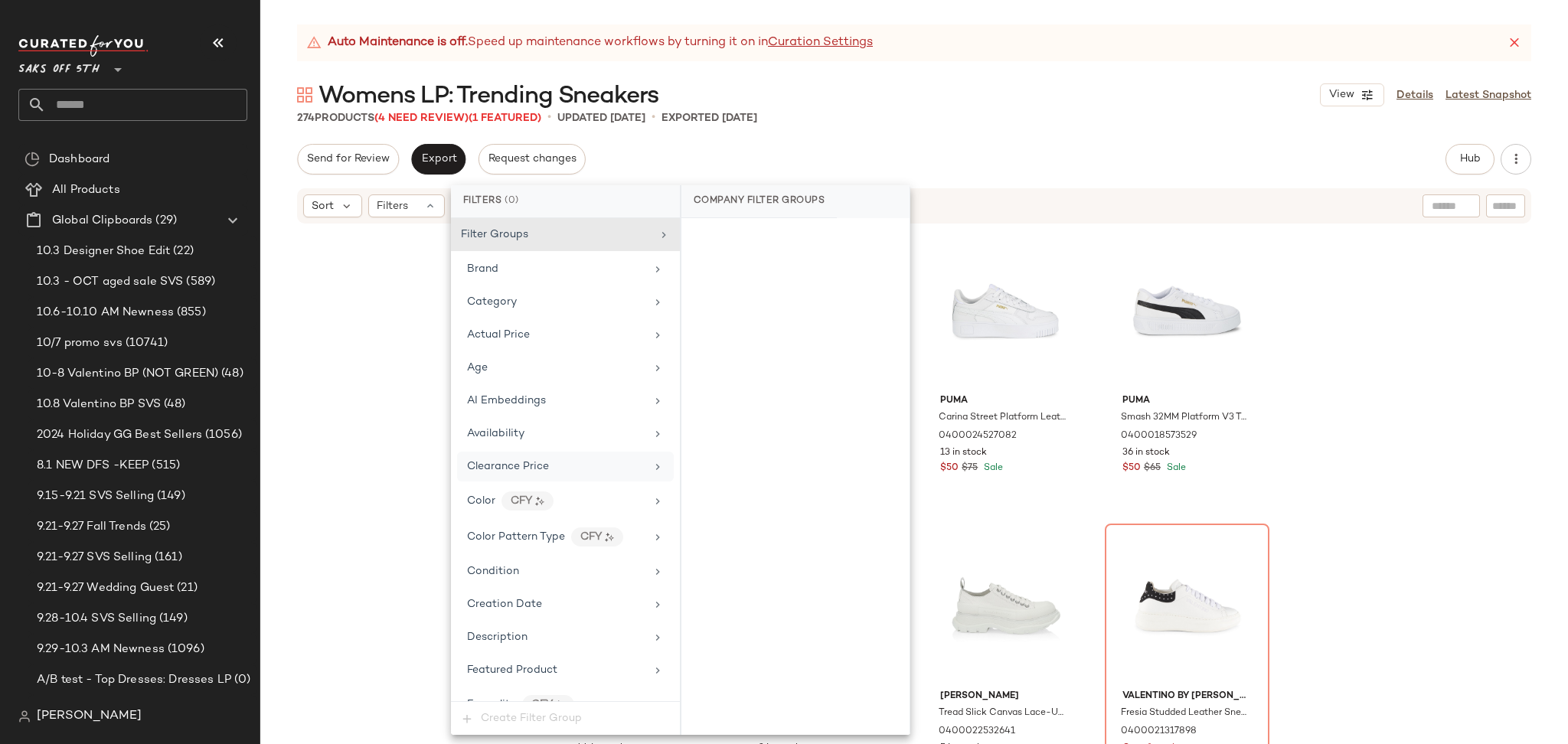
scroll to position [684, 0]
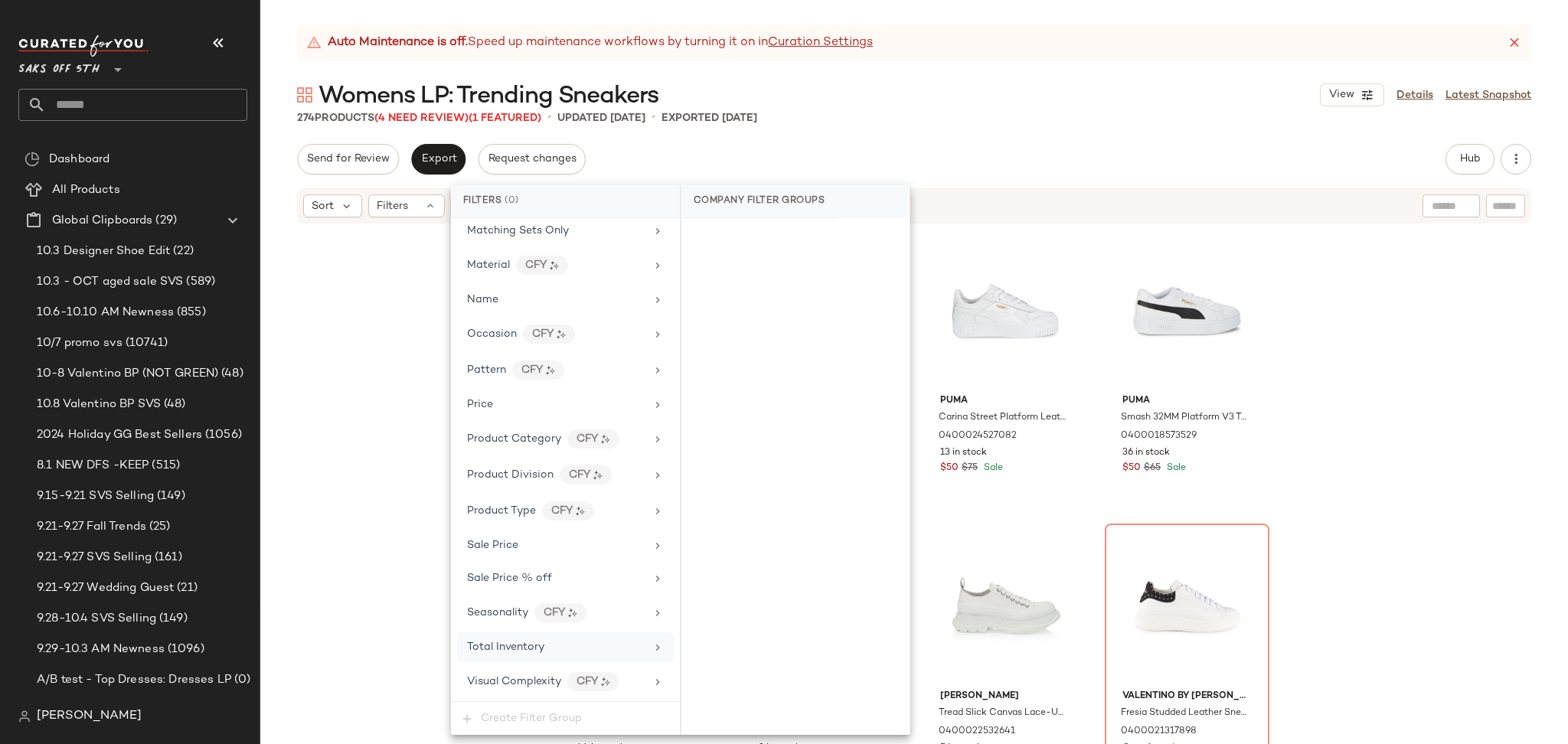
click at [552, 656] on div "Total Inventory" at bounding box center [566, 647] width 217 height 30
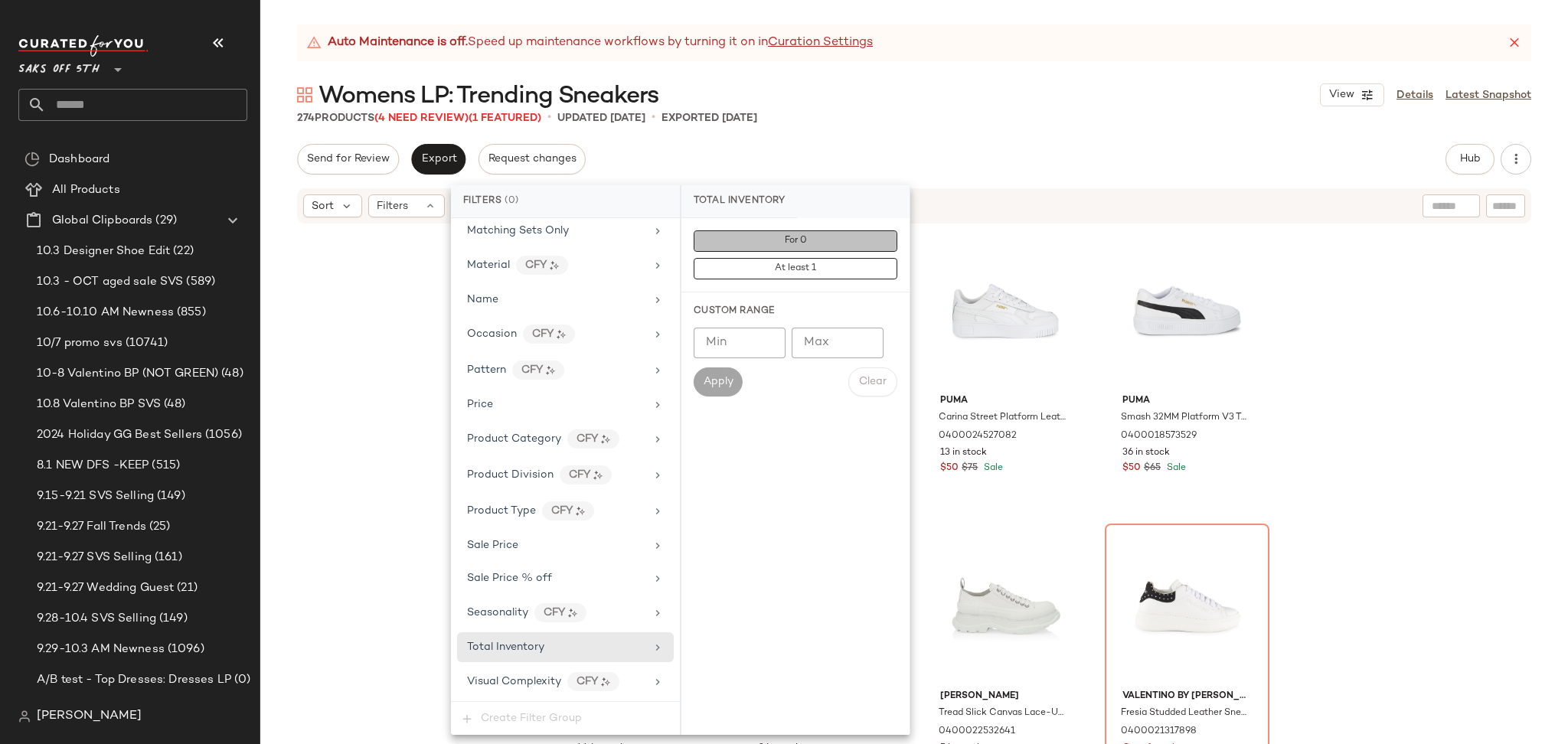
click at [801, 250] on button "For 0" at bounding box center [795, 241] width 204 height 22
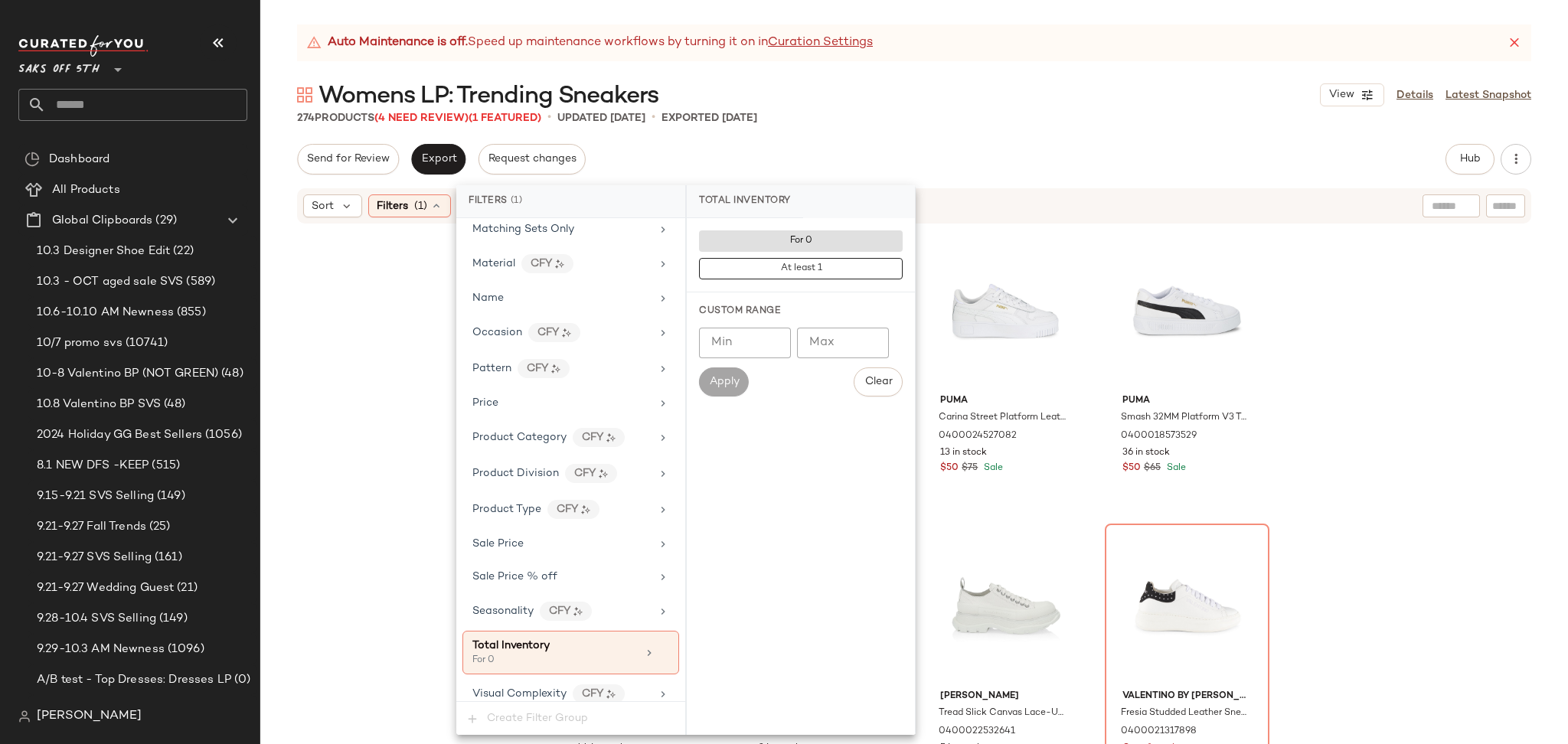
click at [945, 110] on div "274 Products (4 Need Review) (1 Featured) • updated Oct 7th • Exported Oct 7th" at bounding box center [914, 118] width 1308 height 16
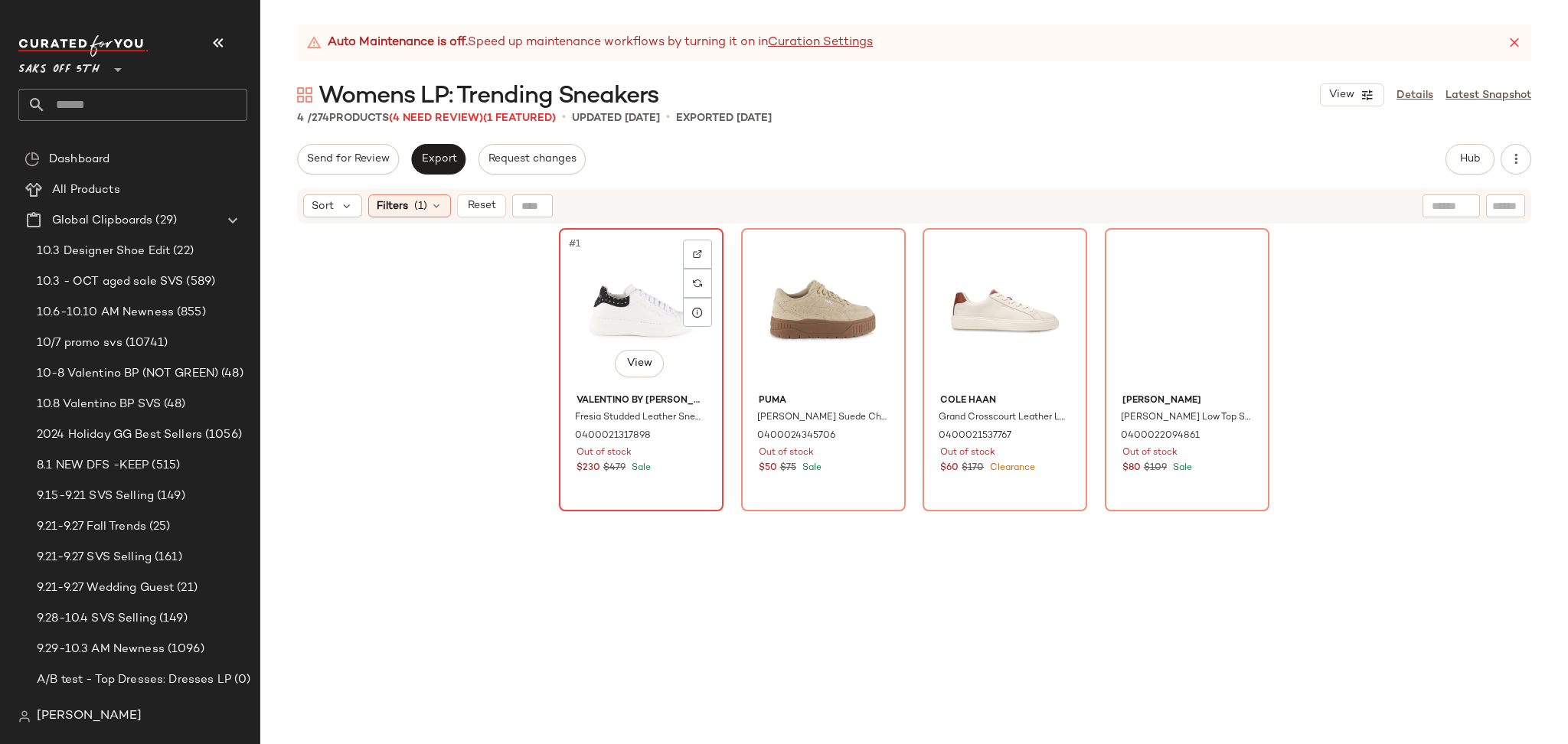
click at [638, 294] on div "#1 View" at bounding box center [642, 310] width 154 height 155
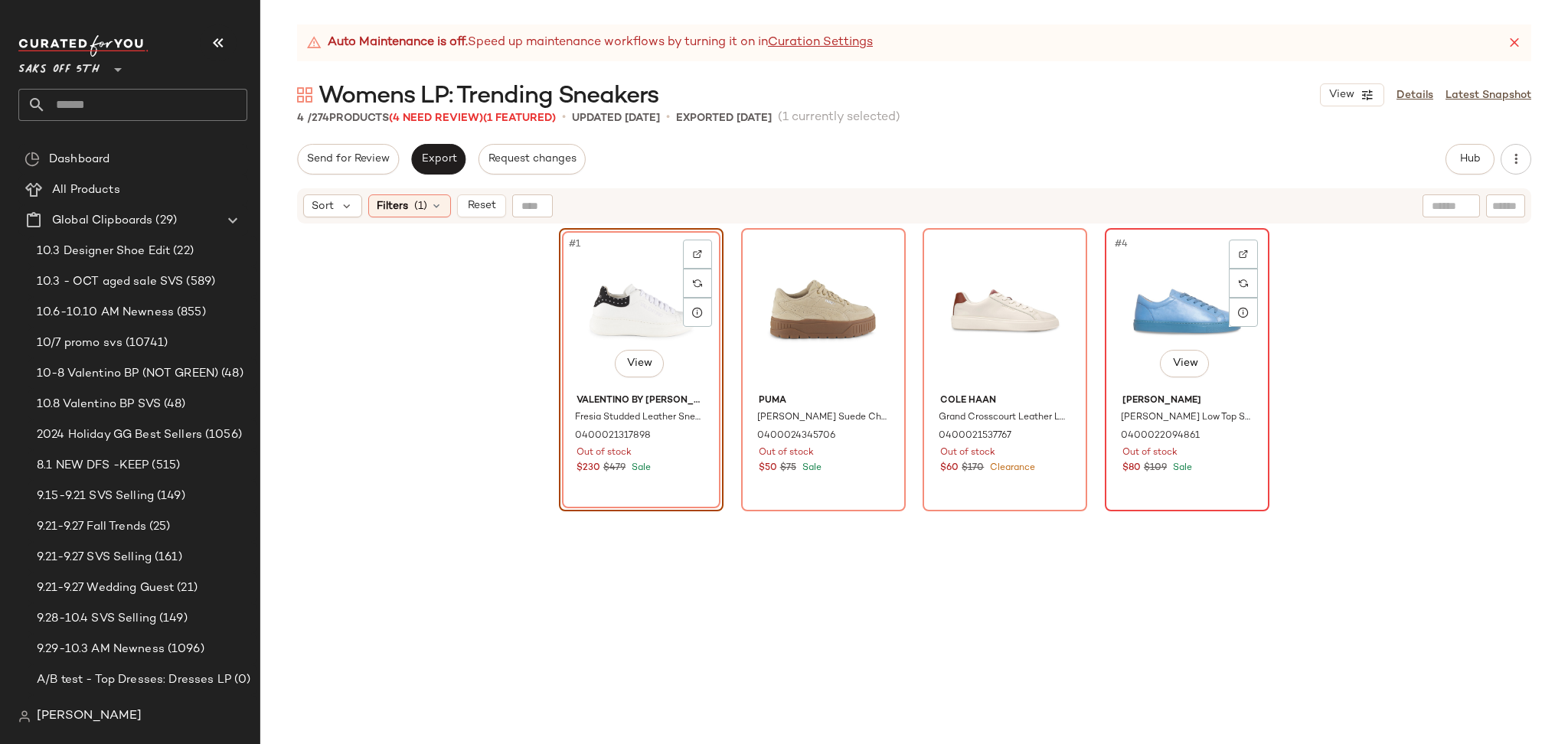
click at [1111, 270] on div "#4 View" at bounding box center [1188, 310] width 154 height 155
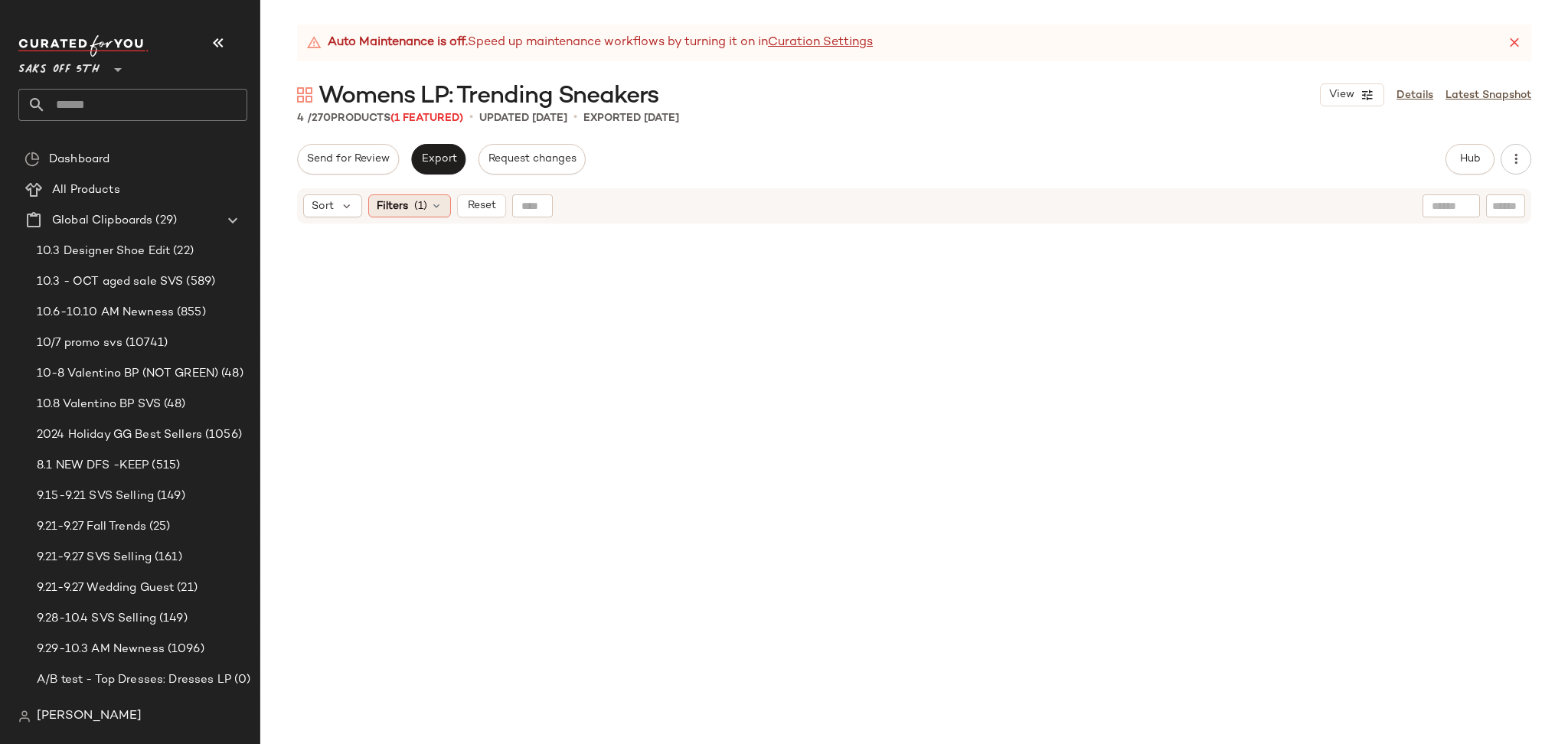
click at [435, 206] on icon at bounding box center [437, 206] width 12 height 12
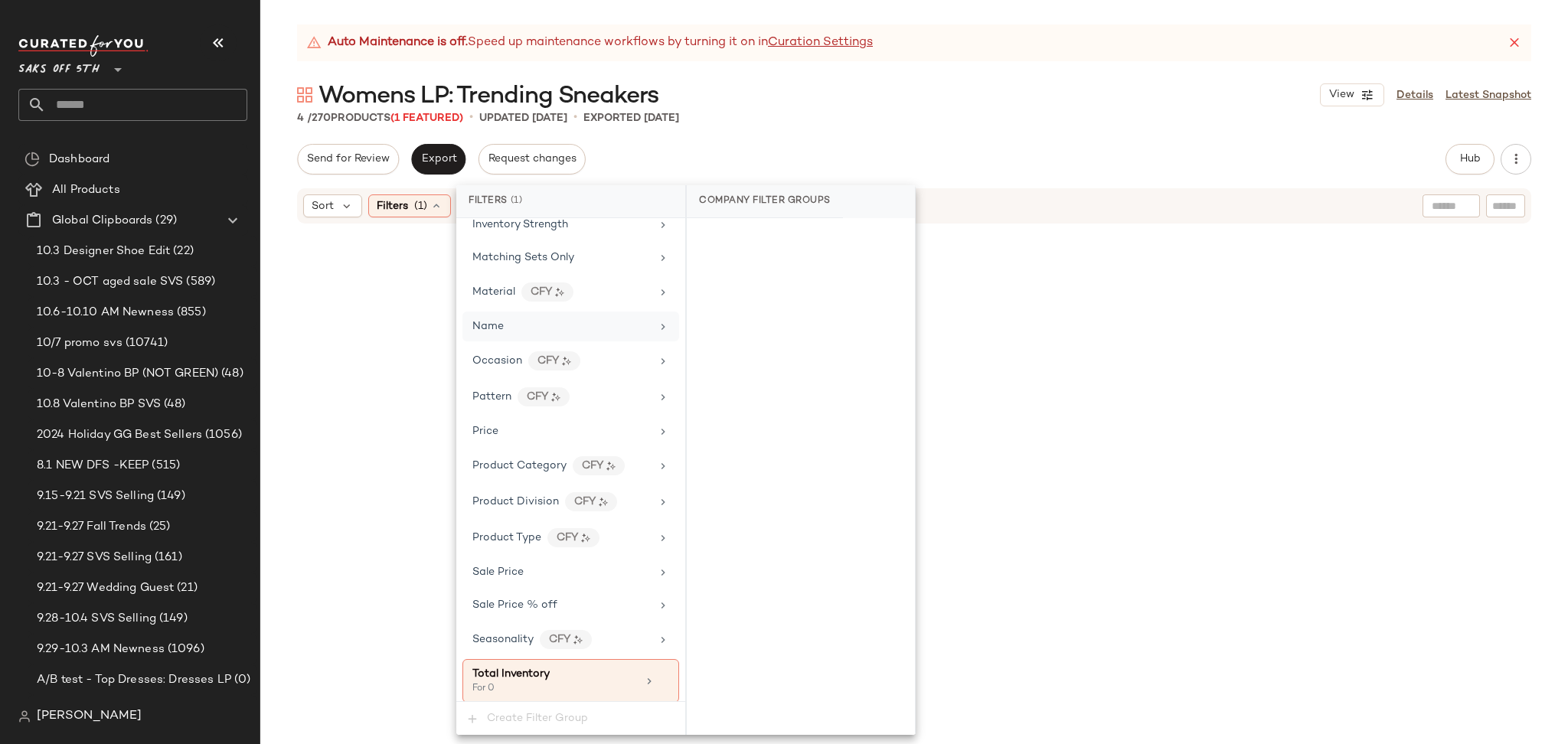
scroll to position [699, 0]
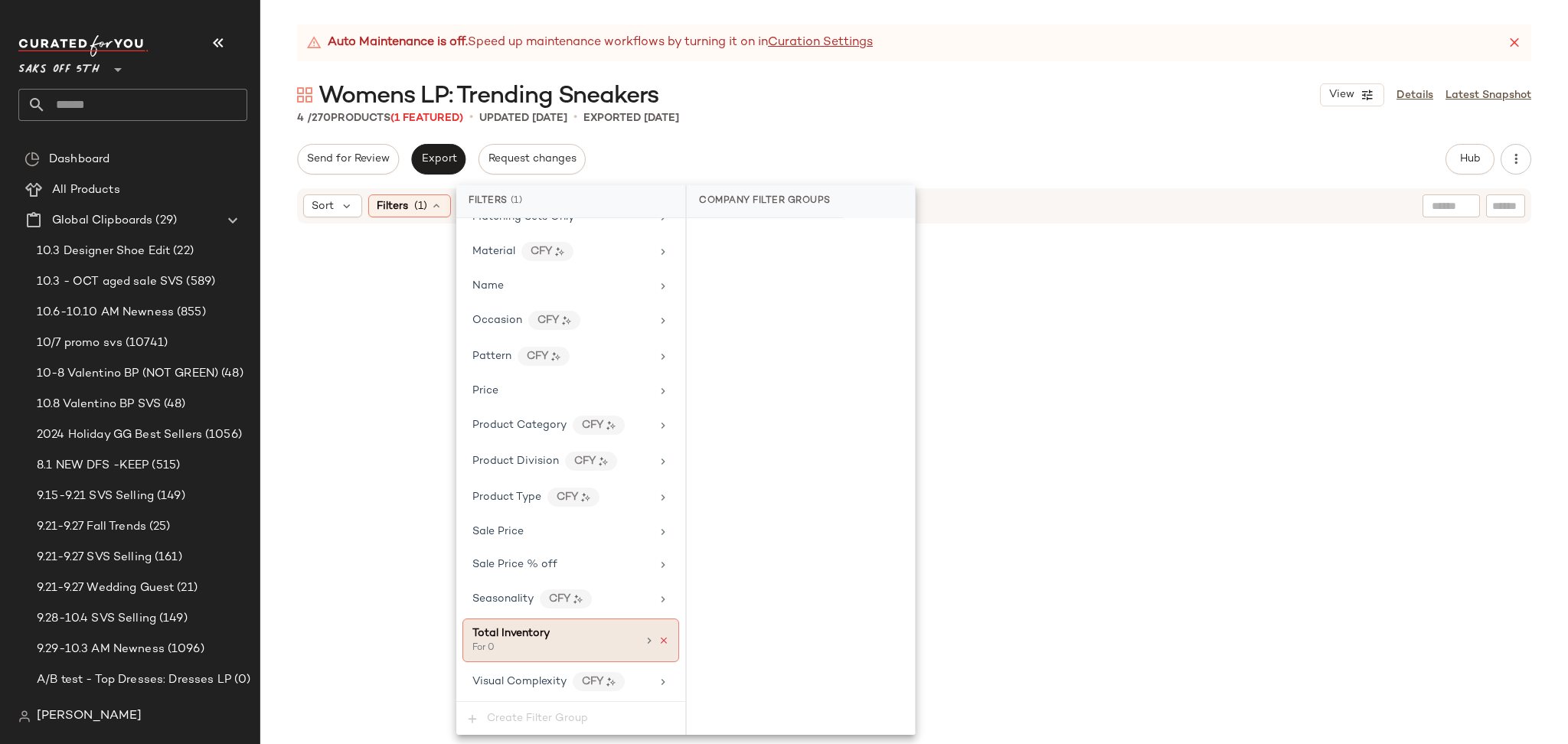
click at [658, 642] on icon at bounding box center [663, 641] width 11 height 11
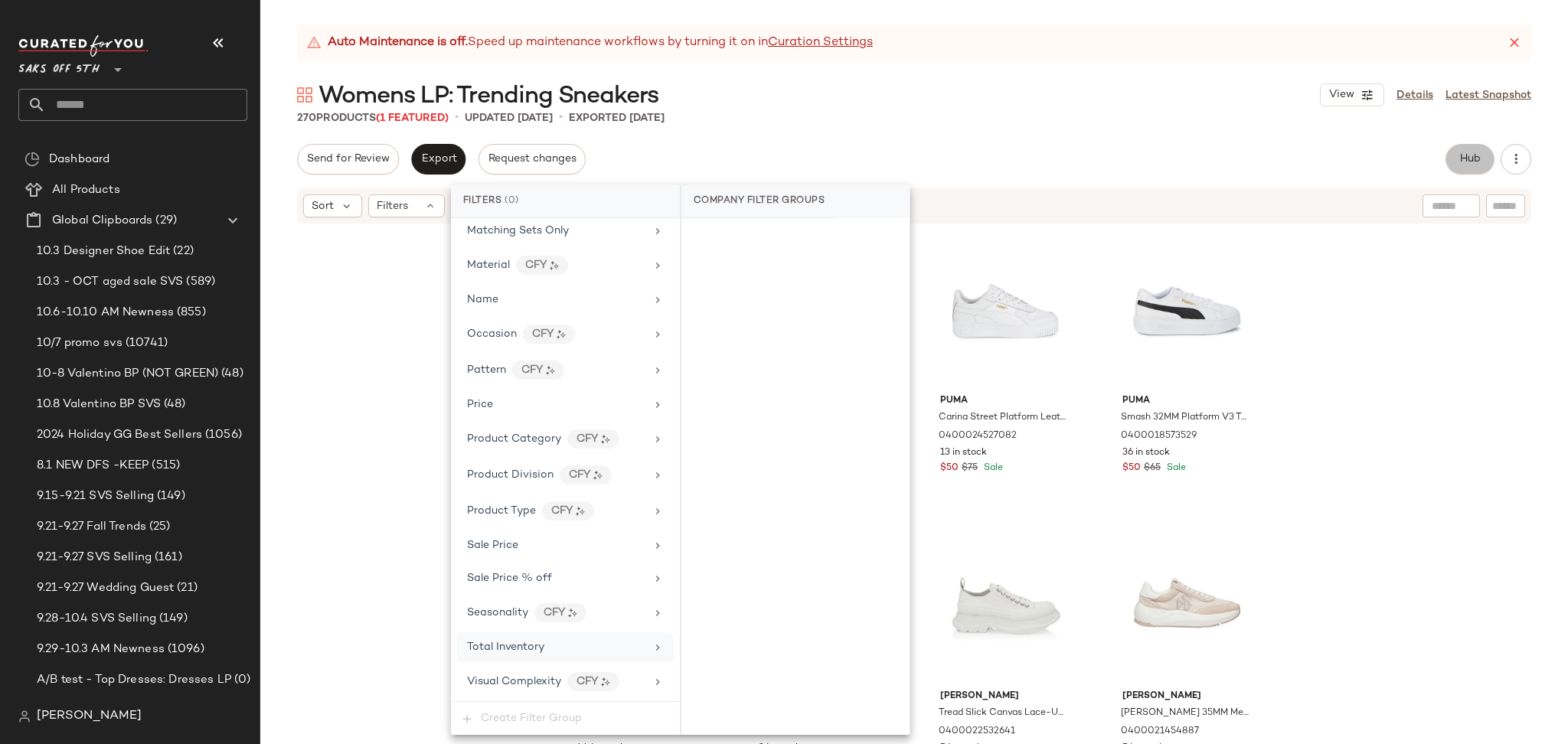
click at [1460, 161] on span "Hub" at bounding box center [1470, 159] width 22 height 12
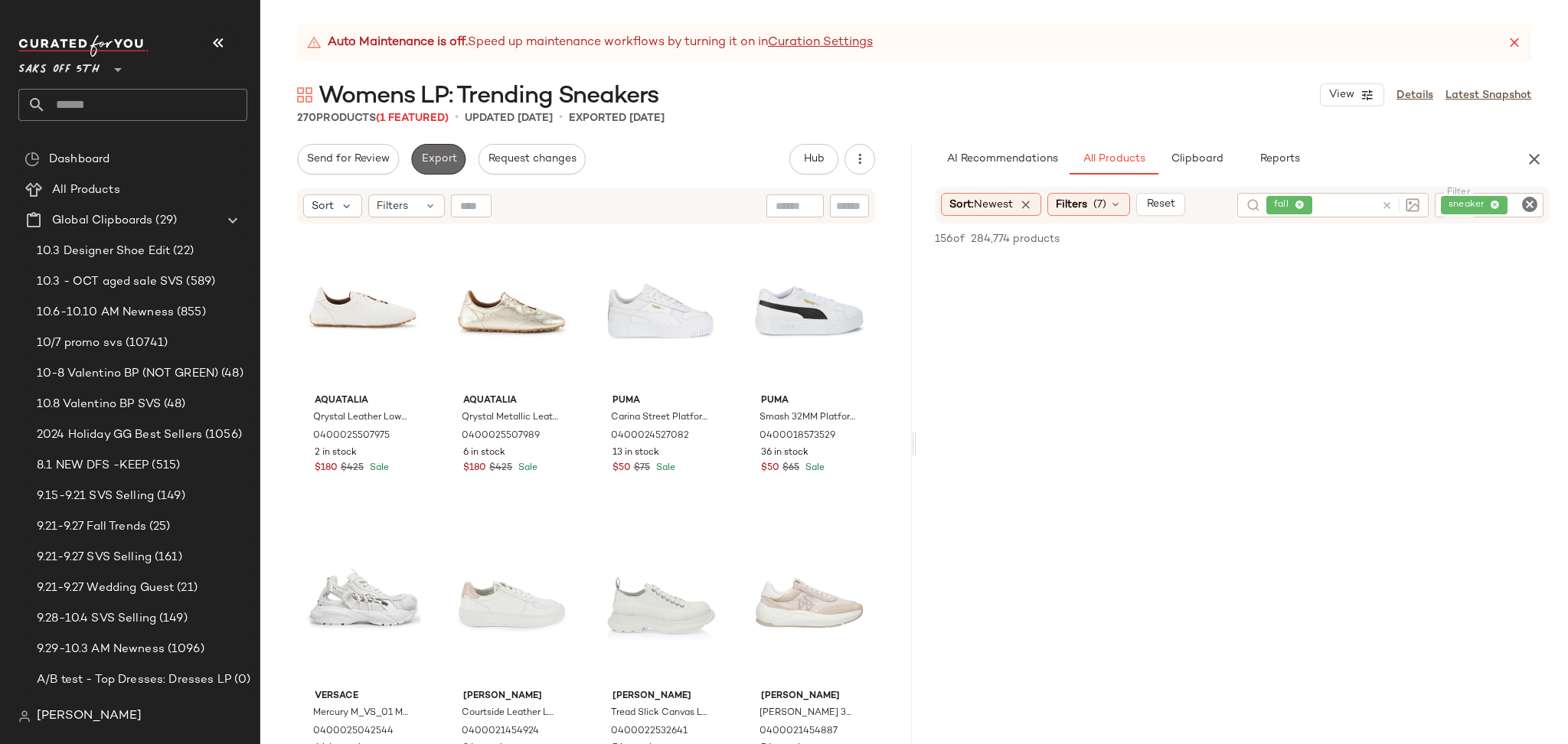
click at [438, 155] on span "Export" at bounding box center [439, 159] width 36 height 12
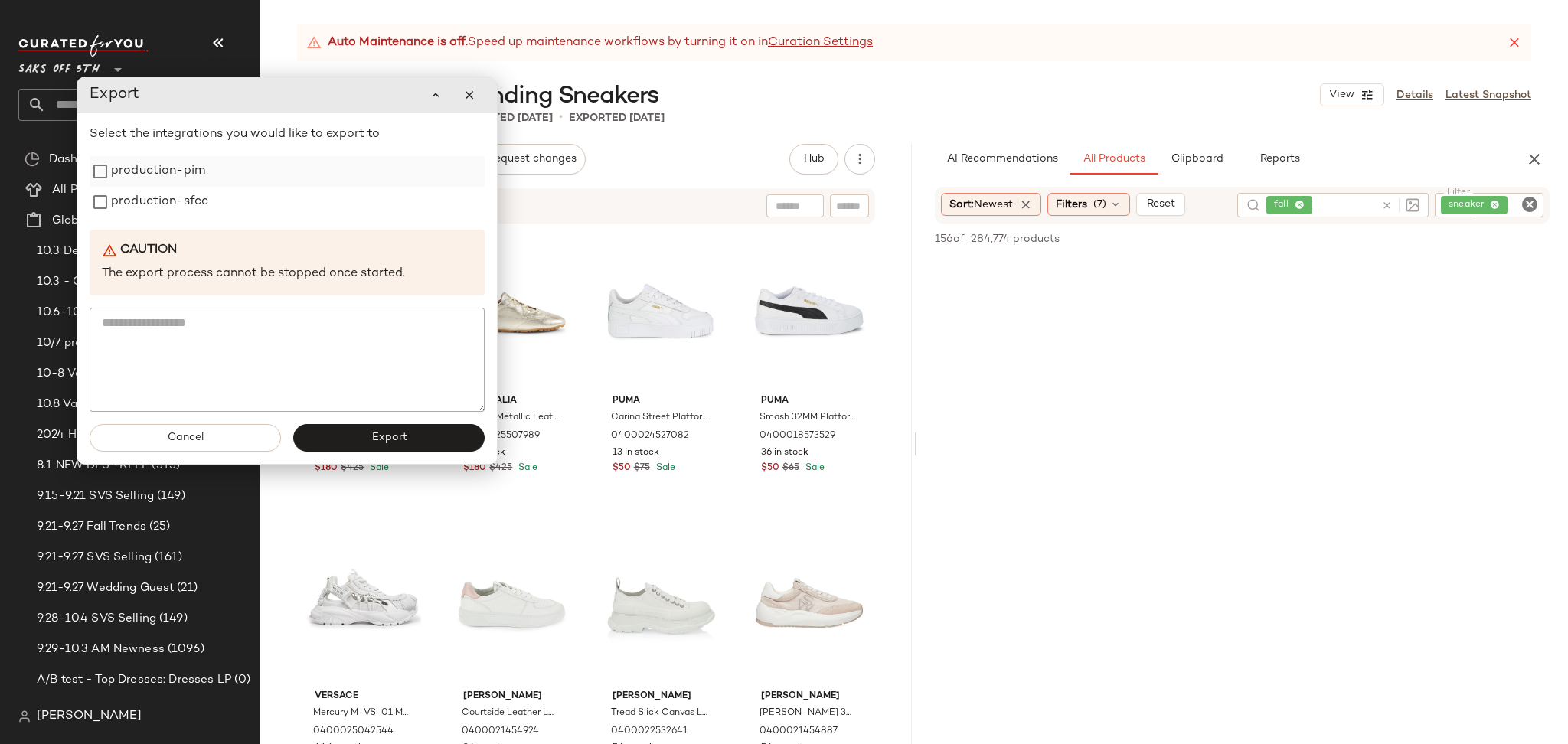
click at [170, 178] on label "production-pim" at bounding box center [159, 171] width 95 height 31
click at [173, 197] on label "production-sfcc" at bounding box center [160, 202] width 98 height 31
click at [366, 434] on button "Export" at bounding box center [389, 438] width 191 height 28
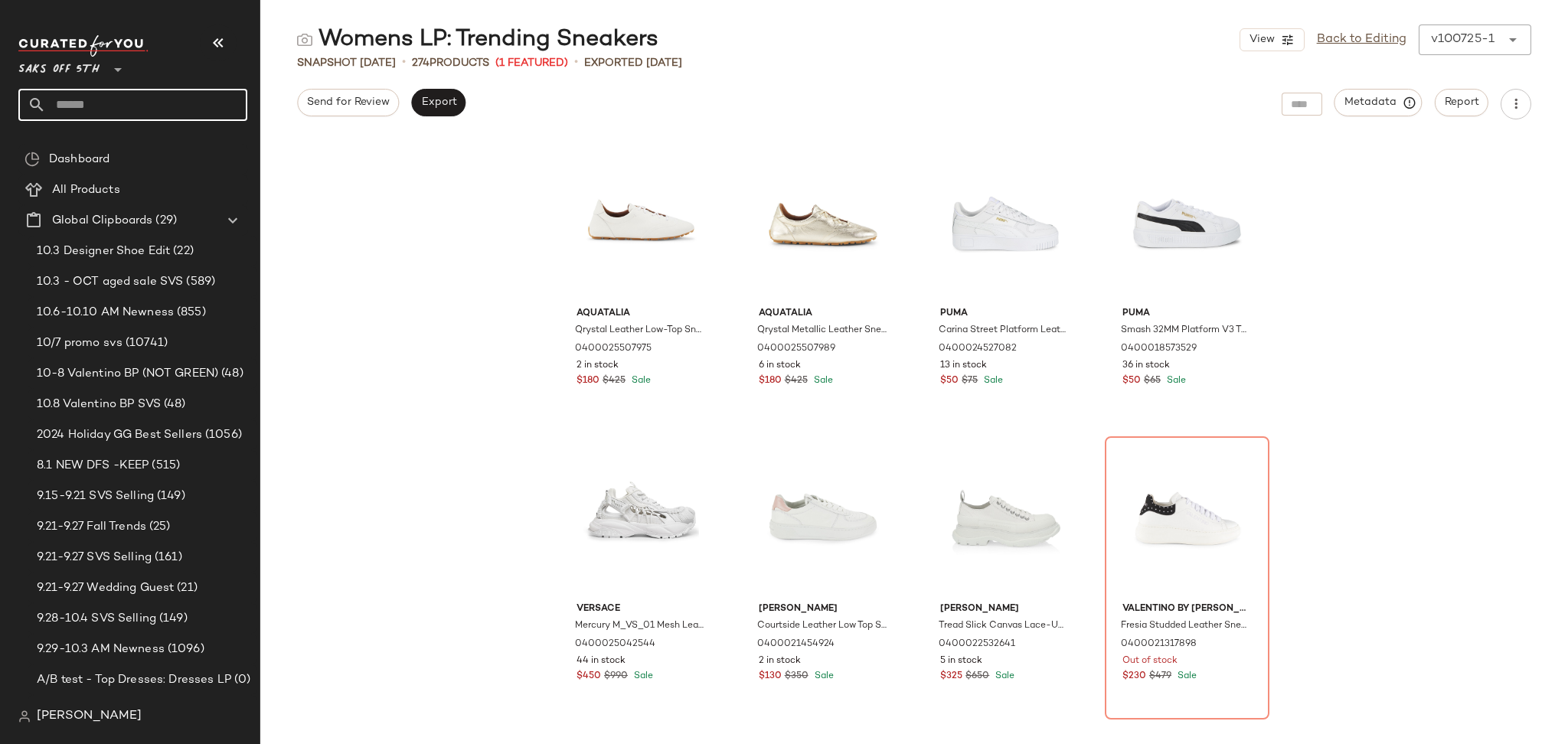
click at [175, 105] on input "text" at bounding box center [147, 104] width 201 height 33
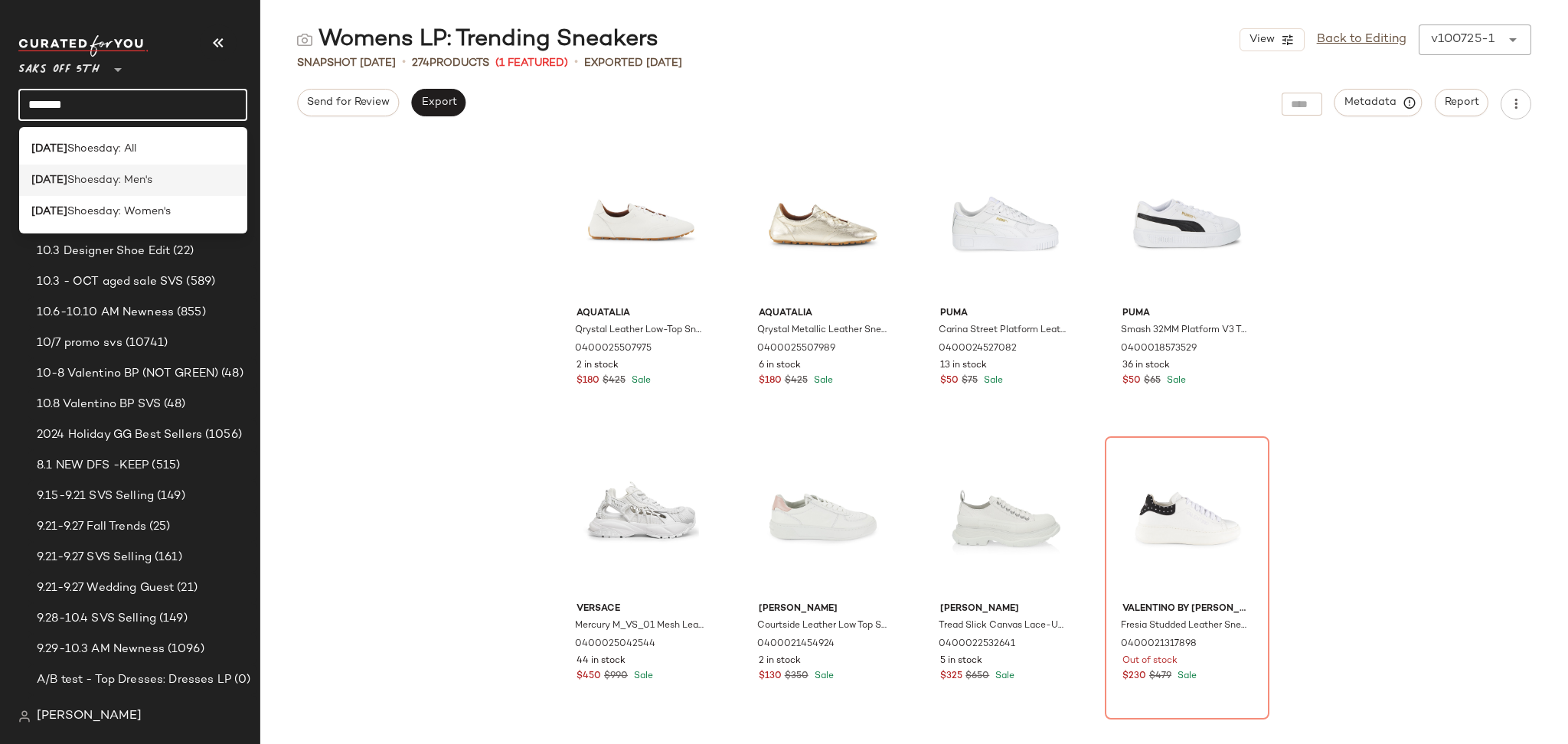
type input "*******"
click at [149, 188] on div "Tuesday Shoesday: Men's" at bounding box center [133, 180] width 229 height 32
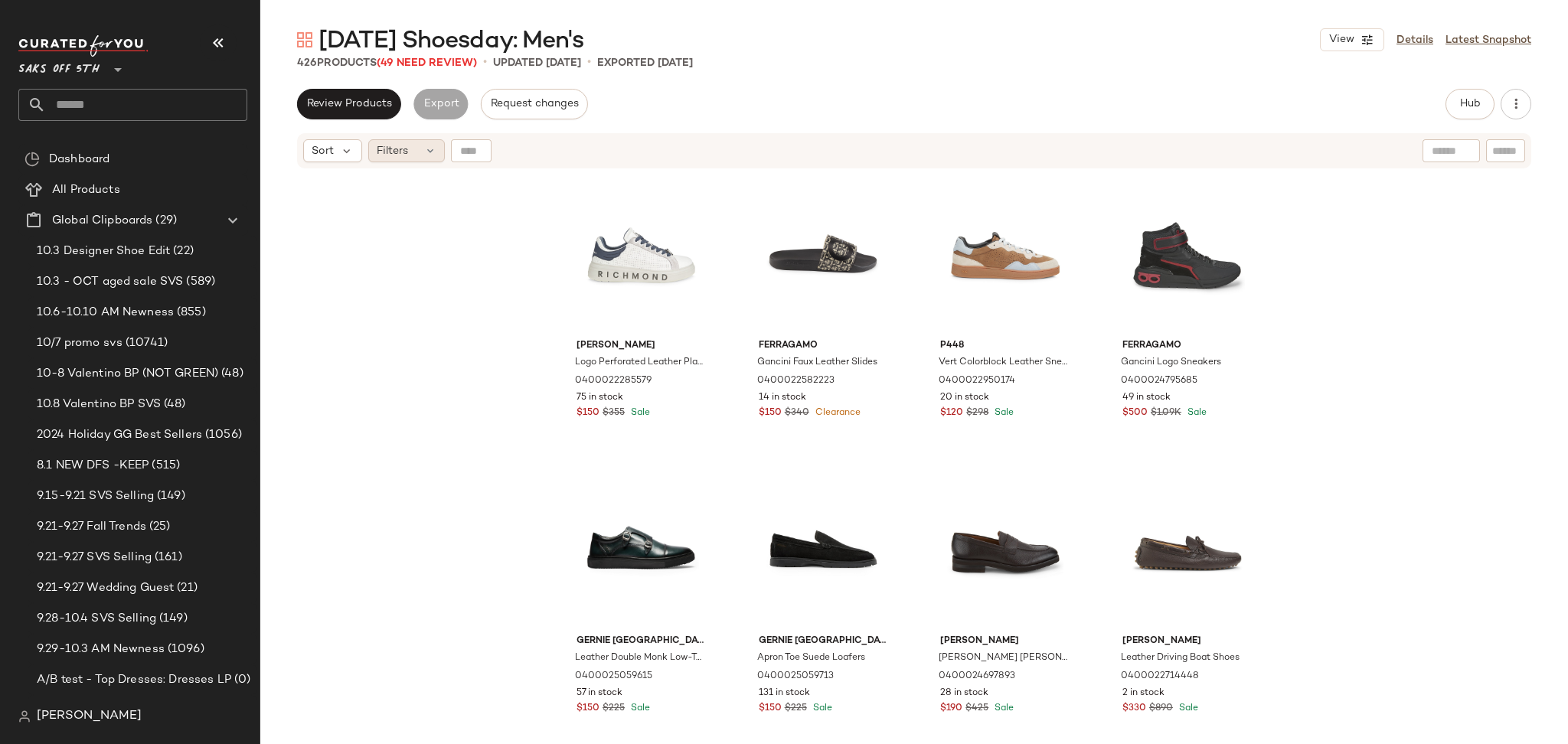
click at [417, 155] on div "Filters" at bounding box center [407, 150] width 77 height 23
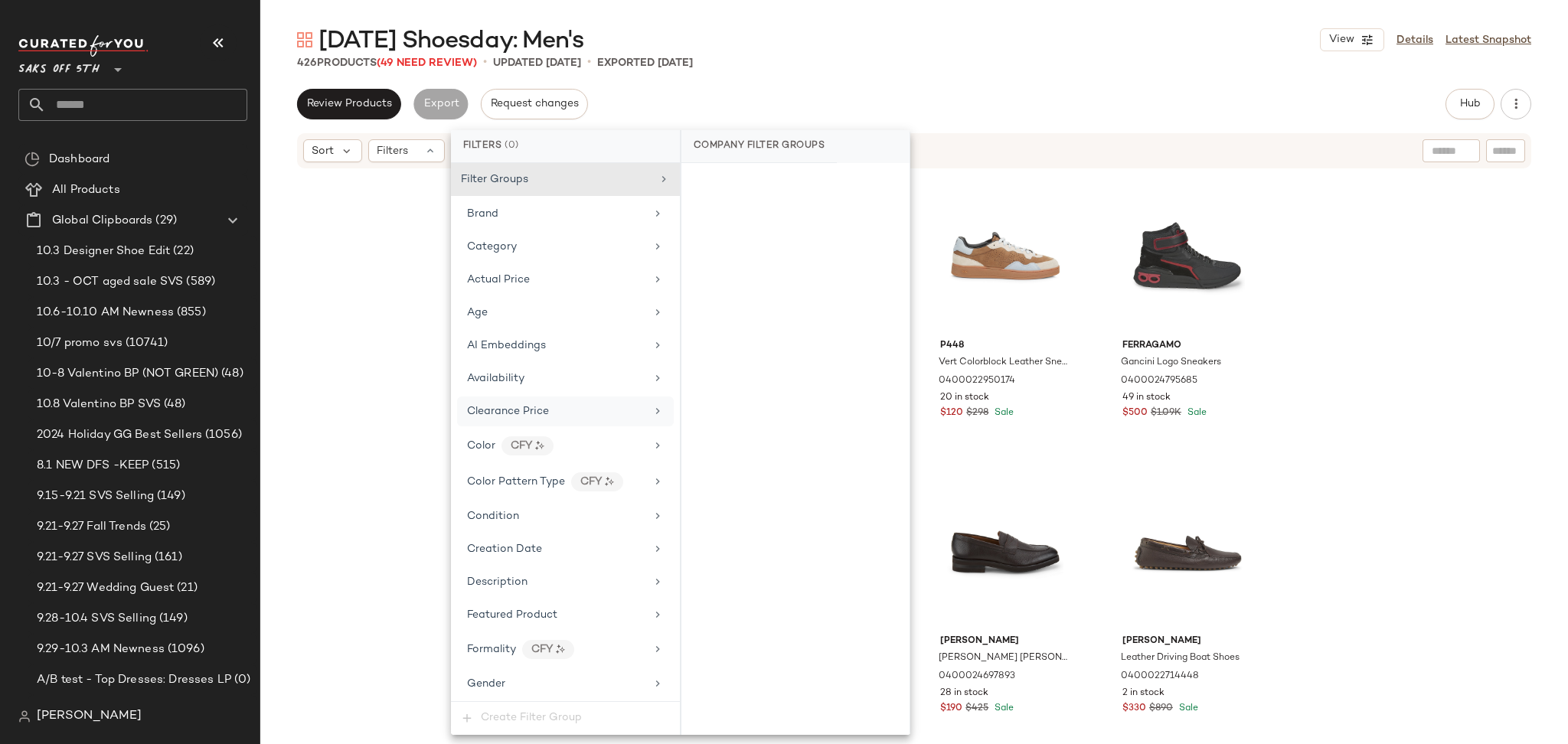
scroll to position [662, 0]
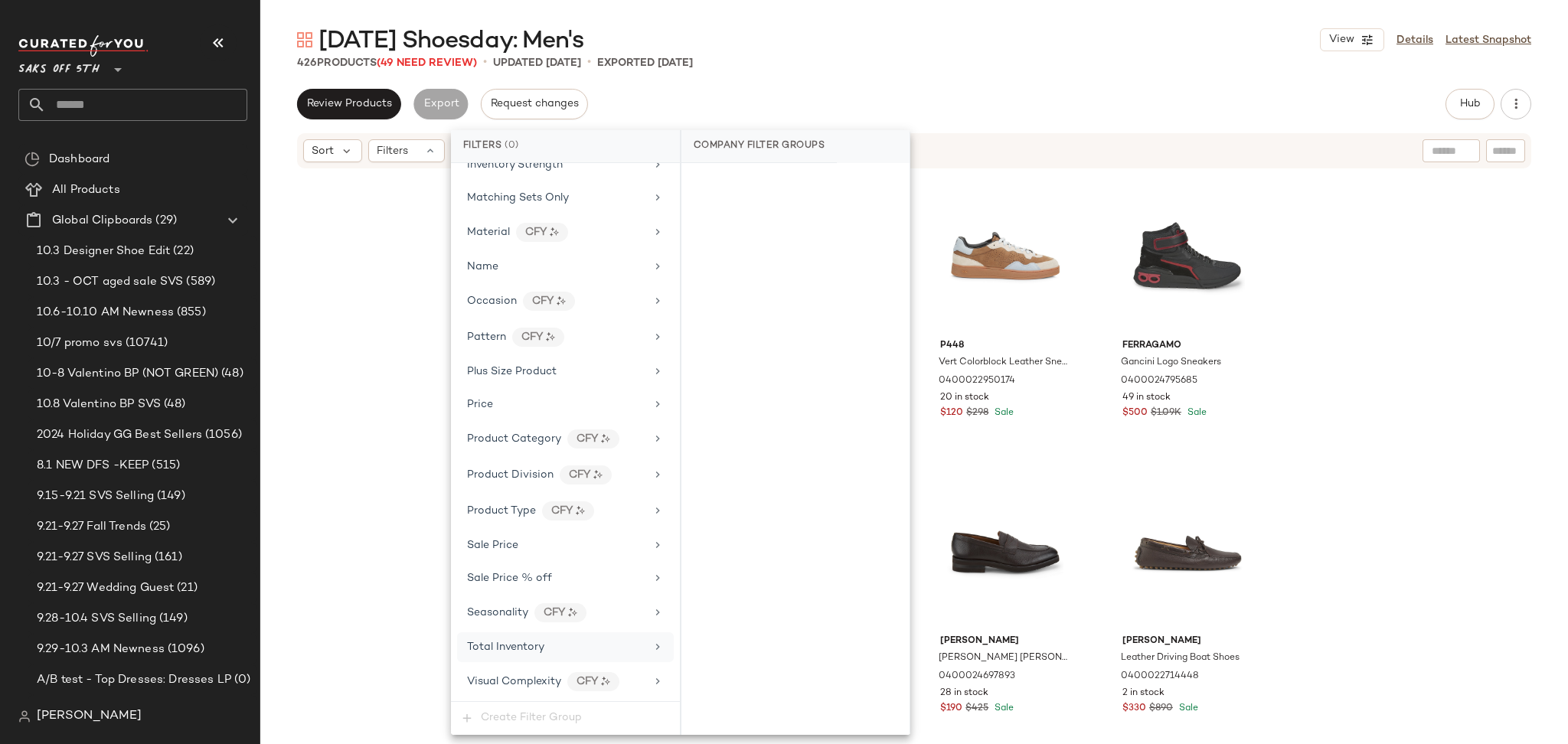
click at [561, 649] on div "Total Inventory" at bounding box center [556, 647] width 178 height 16
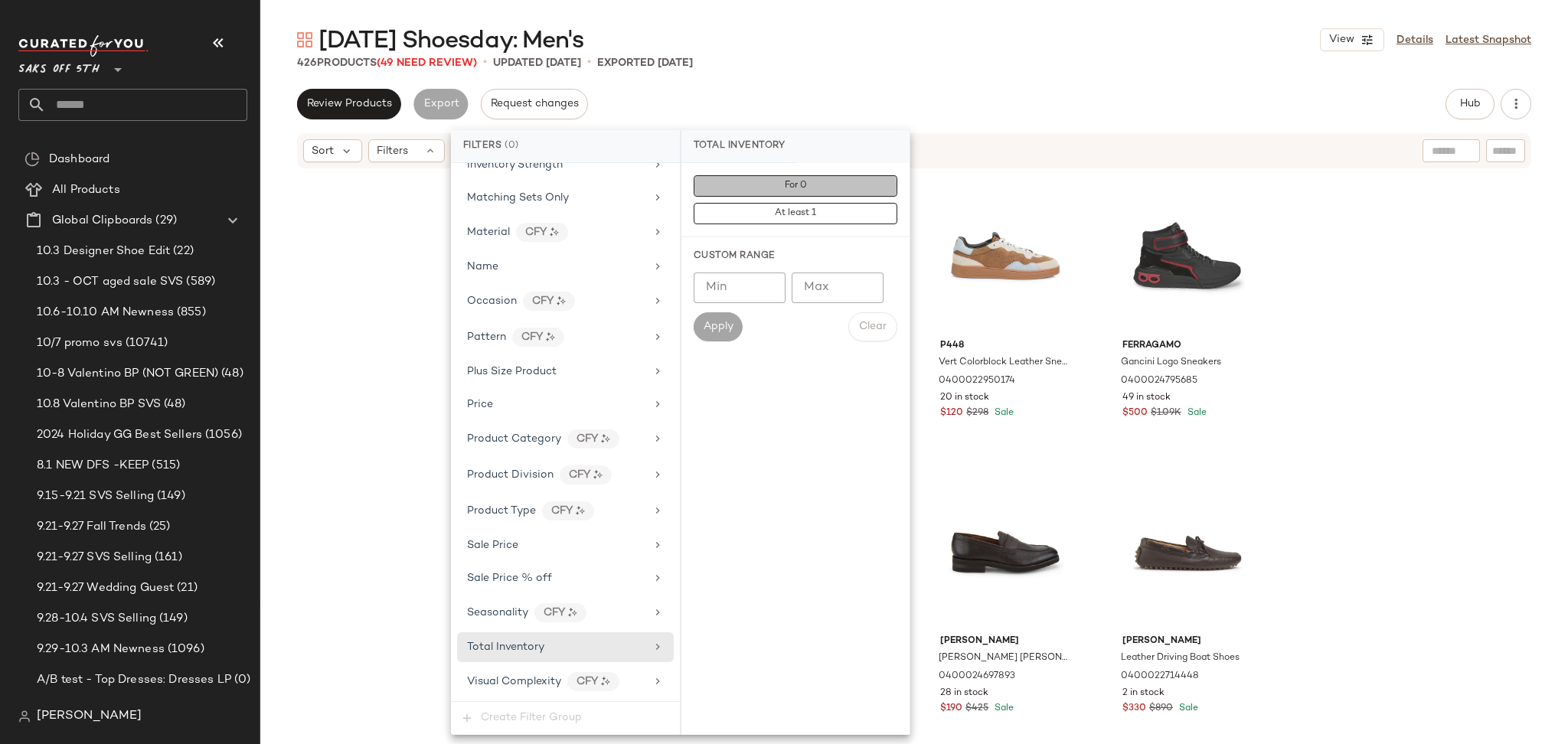
click at [823, 180] on button "For 0" at bounding box center [795, 186] width 204 height 22
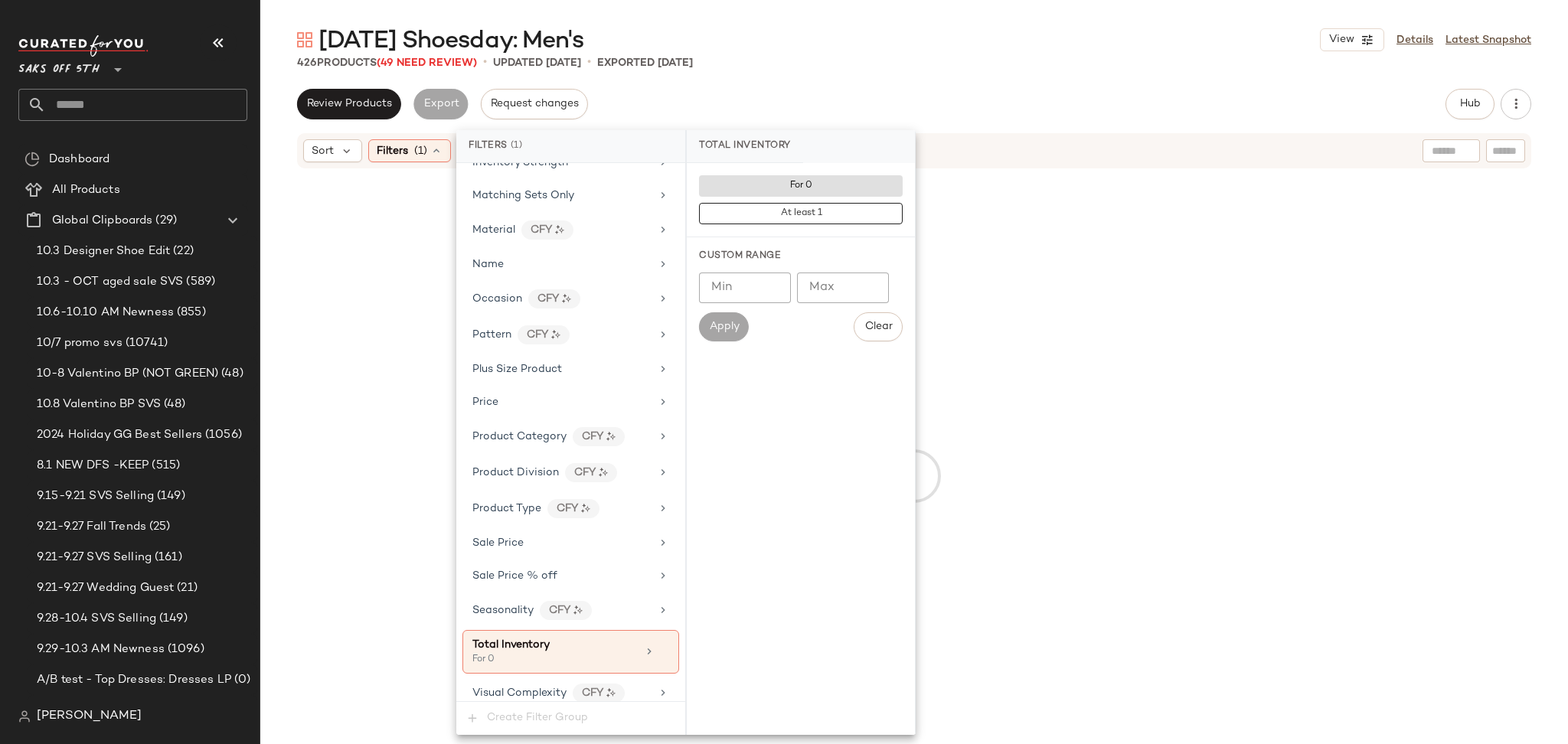
click at [937, 49] on div "Tuesday Shoesday: Men's View Details Latest Snapshot" at bounding box center [914, 39] width 1308 height 31
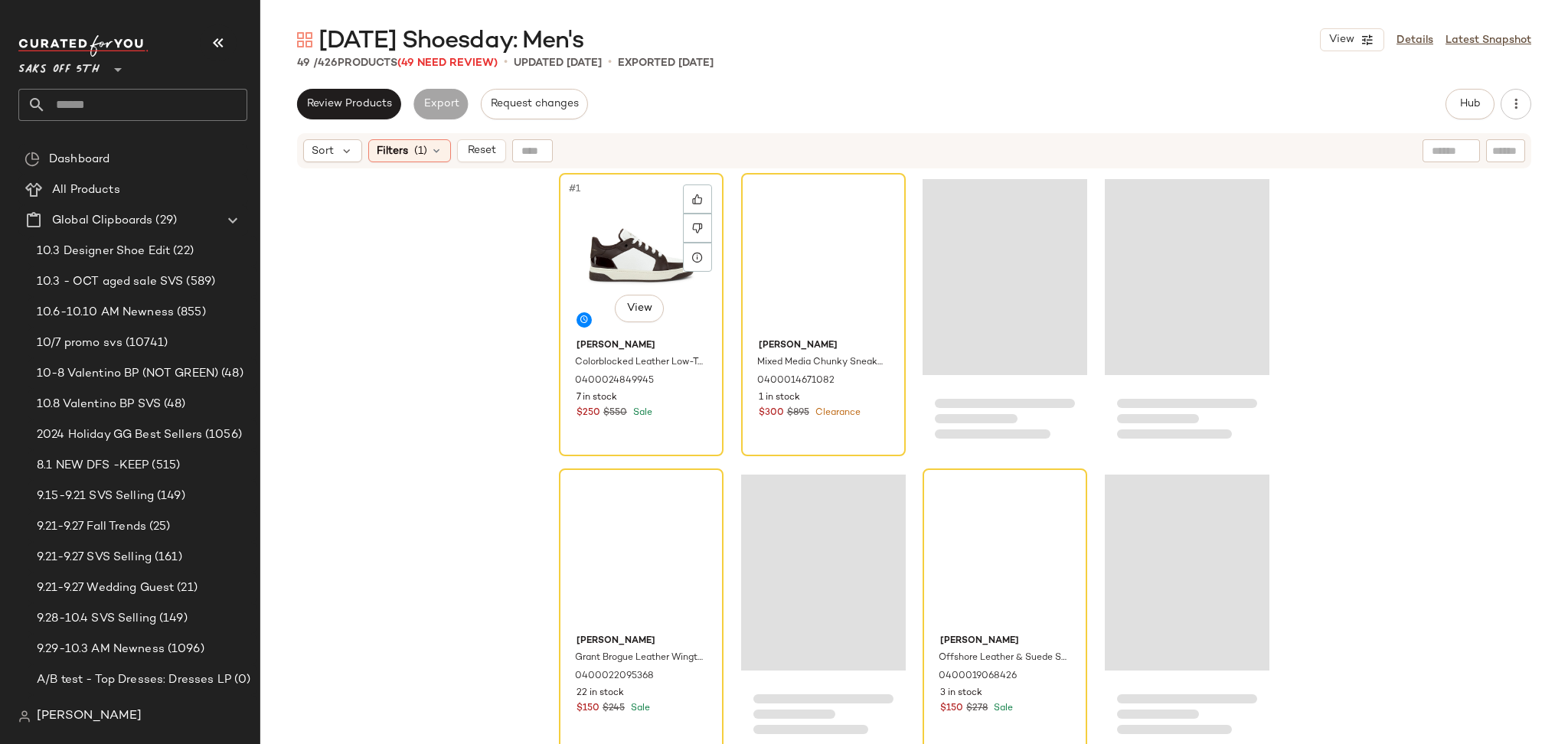
click at [604, 242] on div "#1 View" at bounding box center [642, 255] width 154 height 155
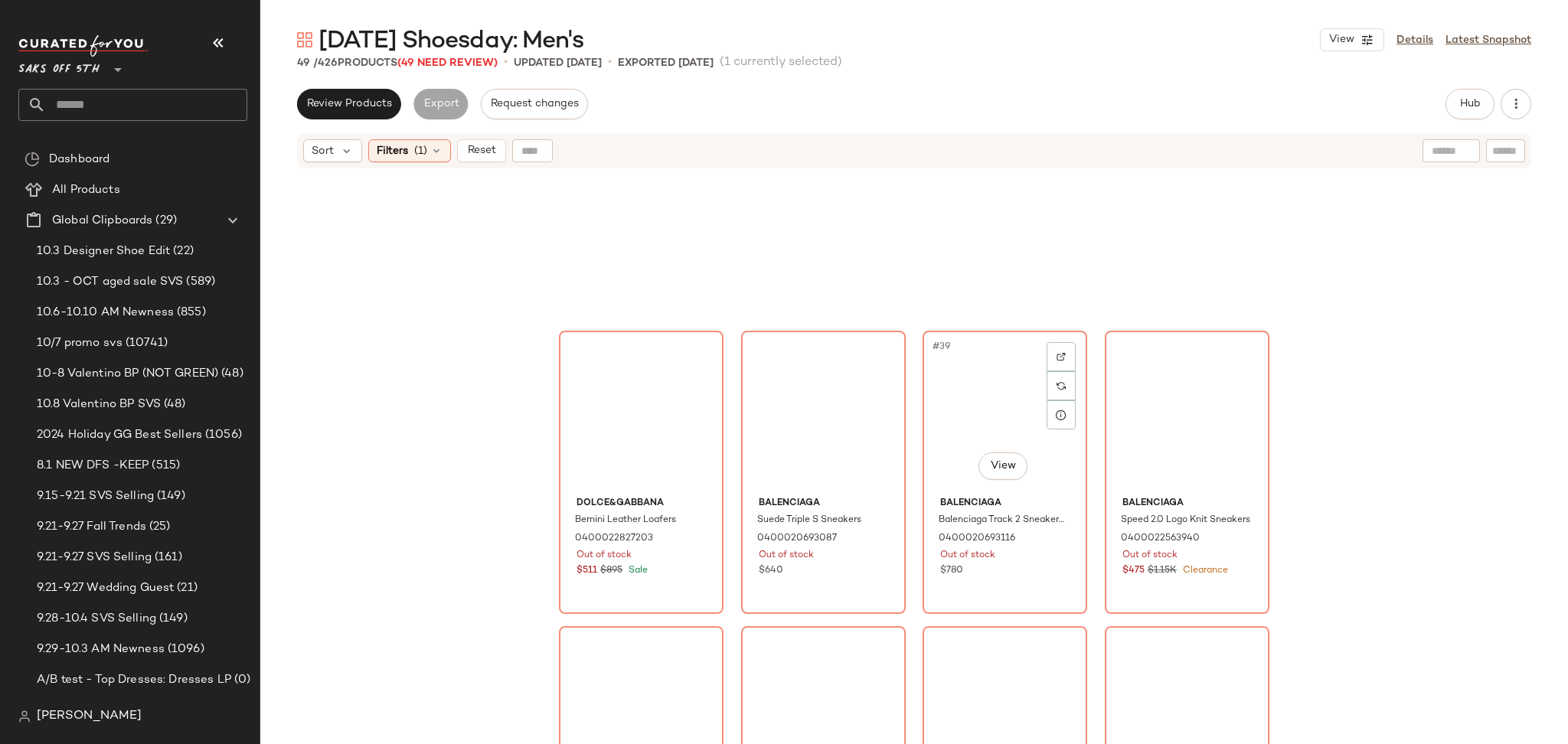
scroll to position [3231, 0]
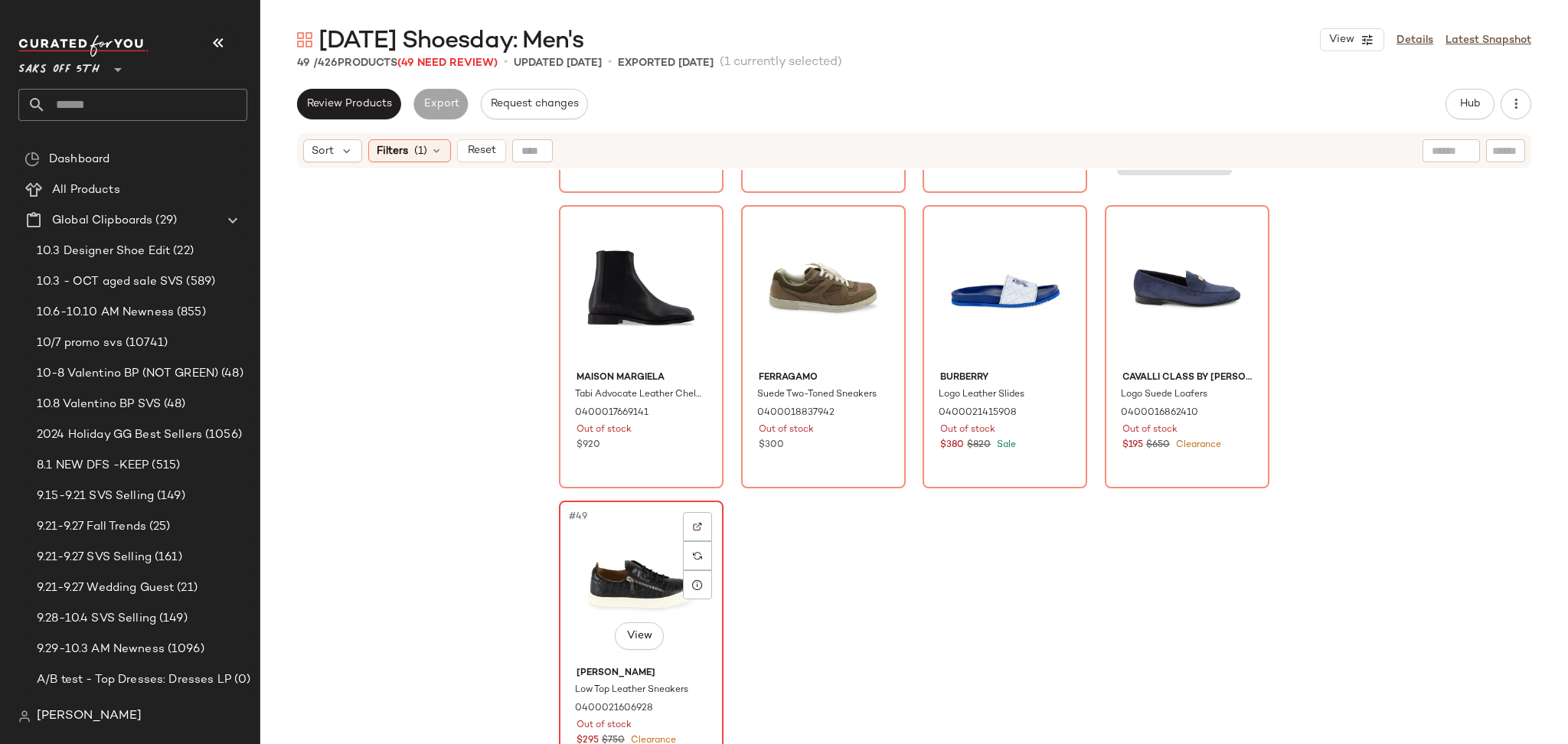
click at [617, 565] on div "#49 View" at bounding box center [642, 583] width 154 height 155
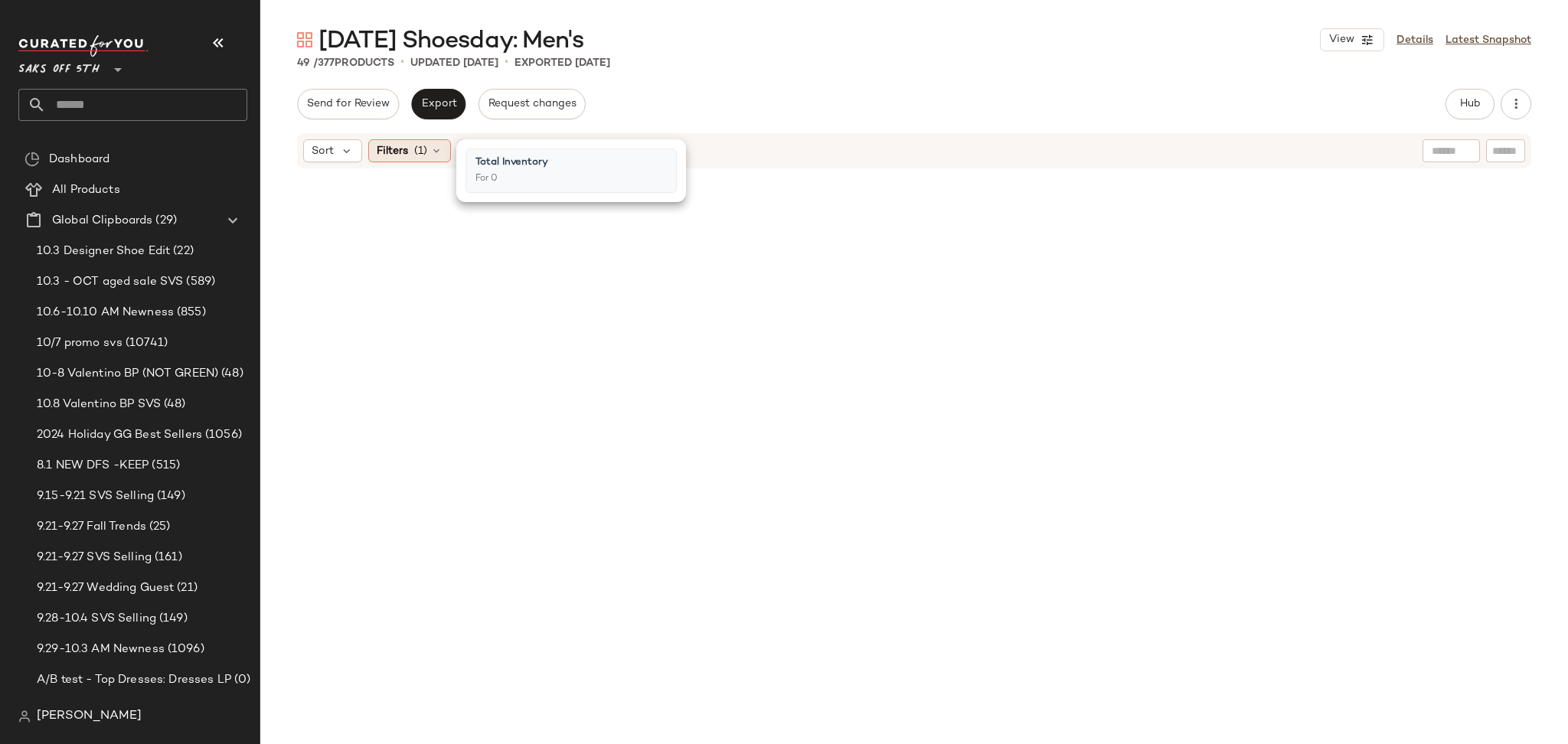
click at [417, 148] on span "(1)" at bounding box center [420, 151] width 13 height 16
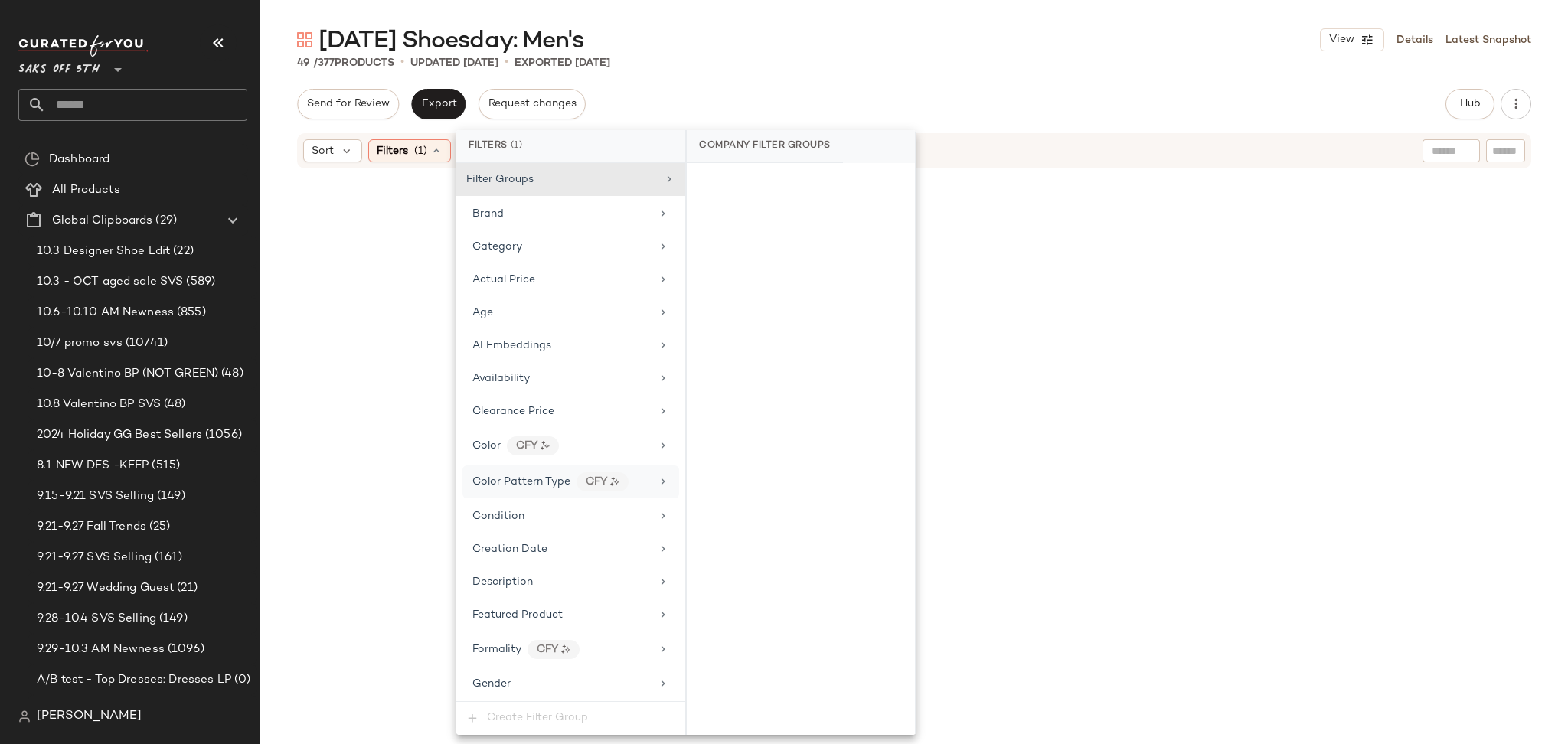
scroll to position [676, 0]
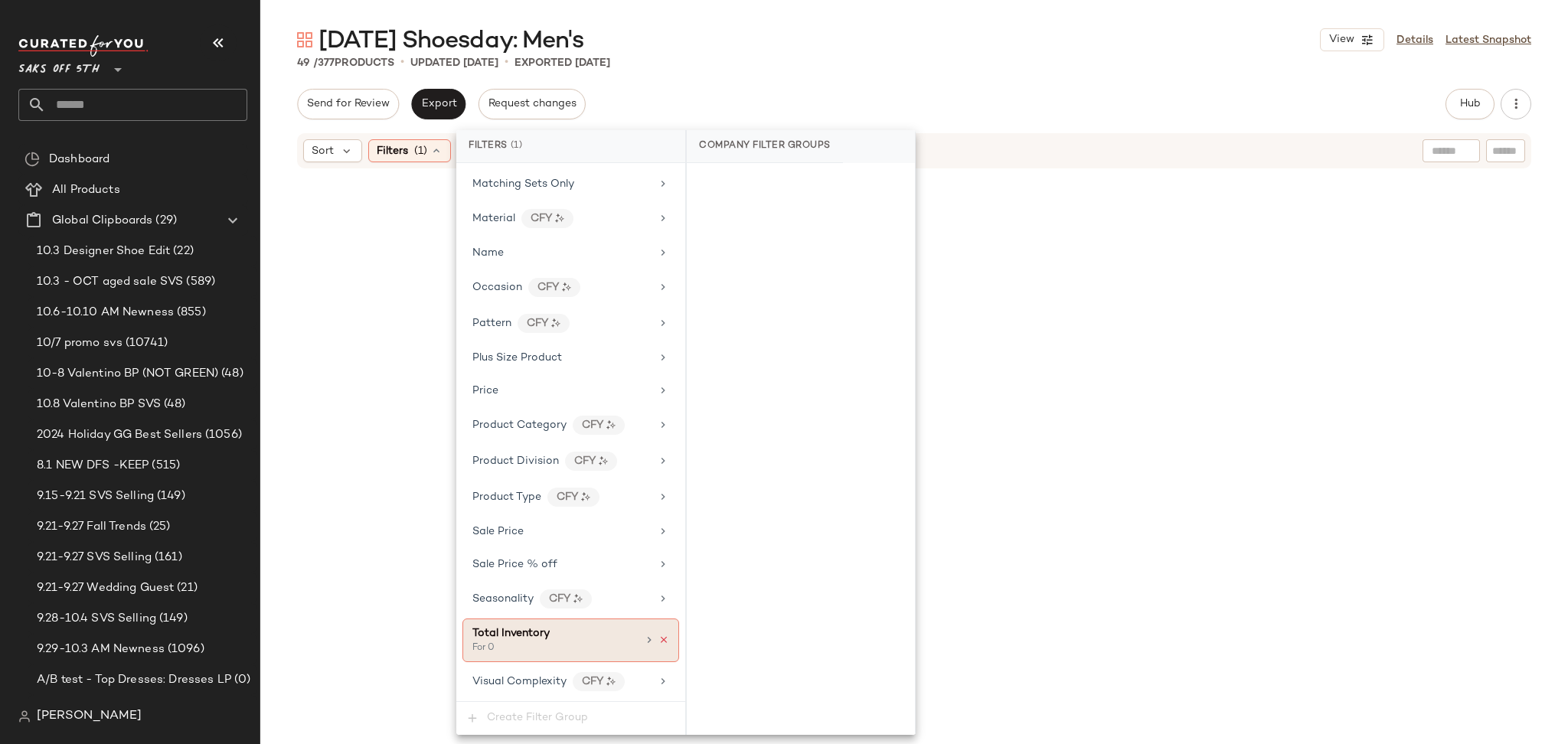
click at [659, 645] on icon at bounding box center [663, 640] width 11 height 11
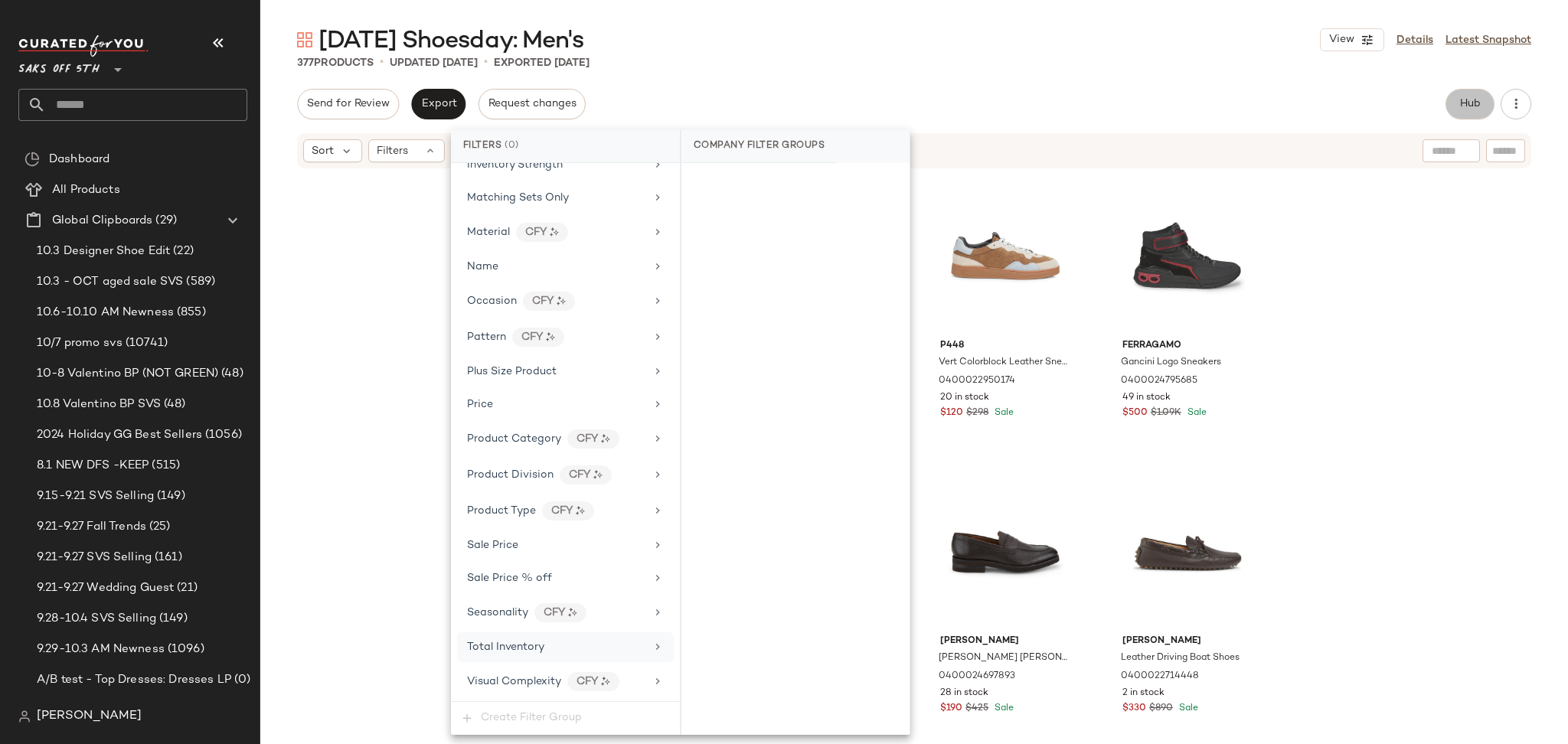
click at [1477, 109] on span "Hub" at bounding box center [1470, 103] width 22 height 12
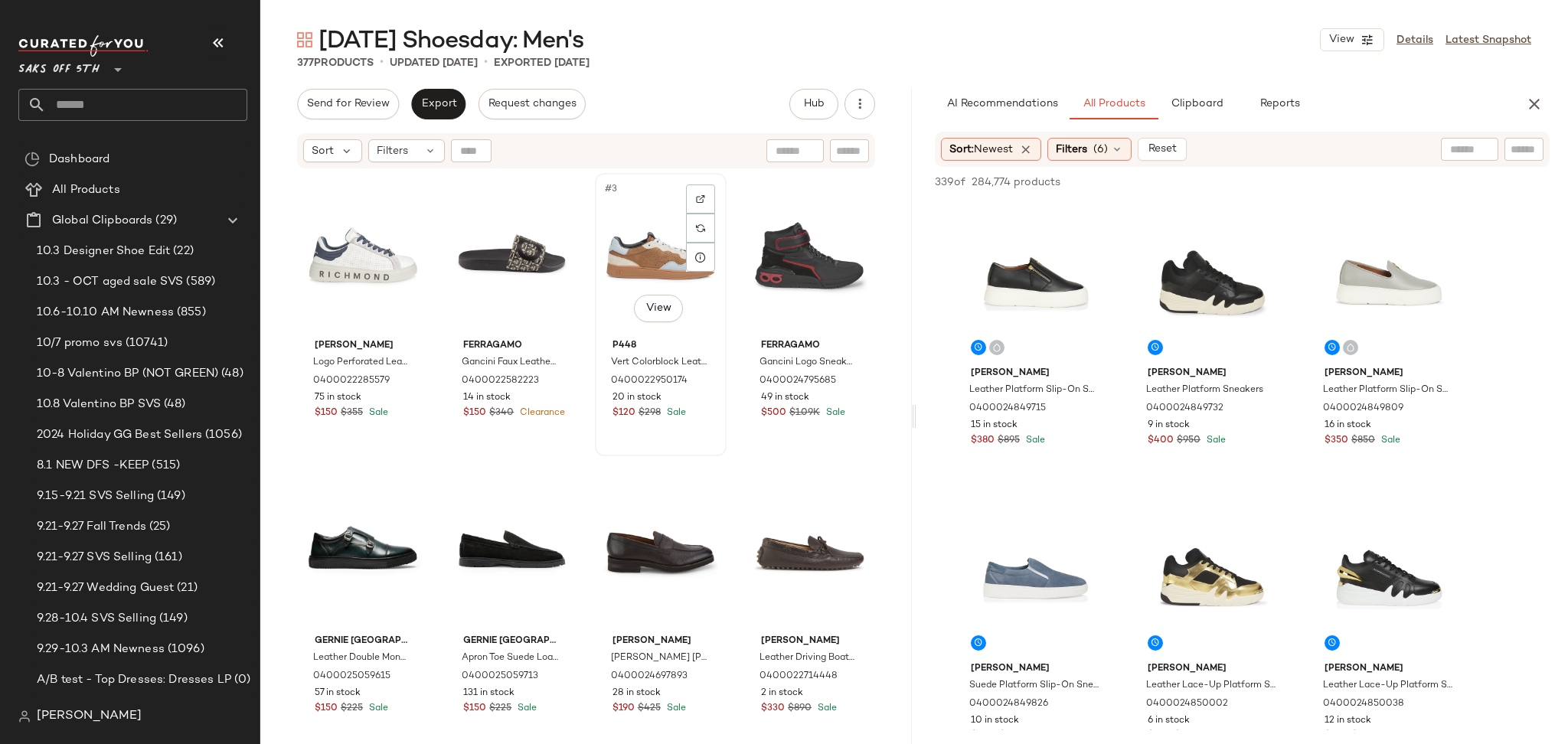
click at [637, 245] on div "#3 View" at bounding box center [660, 255] width 121 height 155
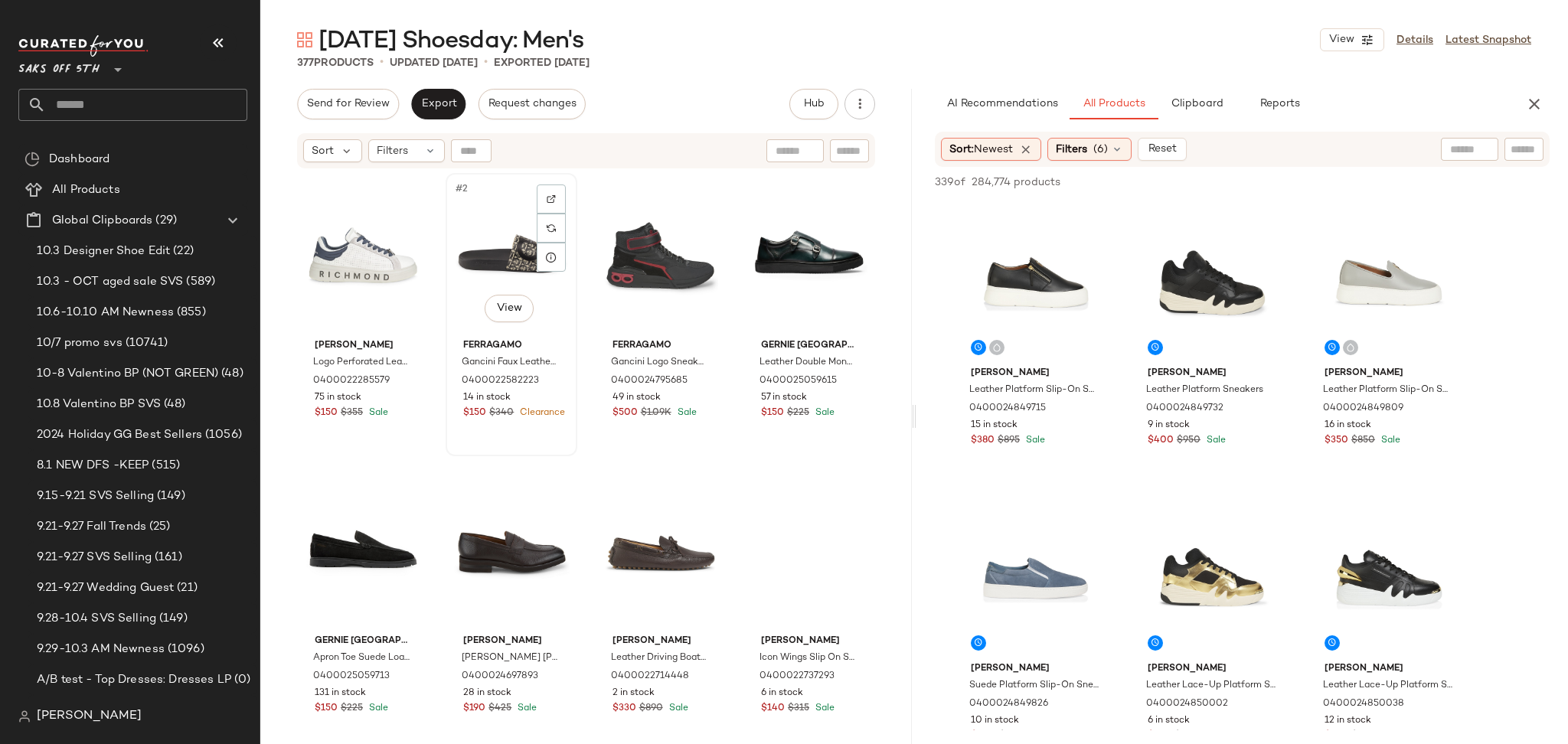
click at [532, 236] on div "#2 View" at bounding box center [511, 255] width 121 height 155
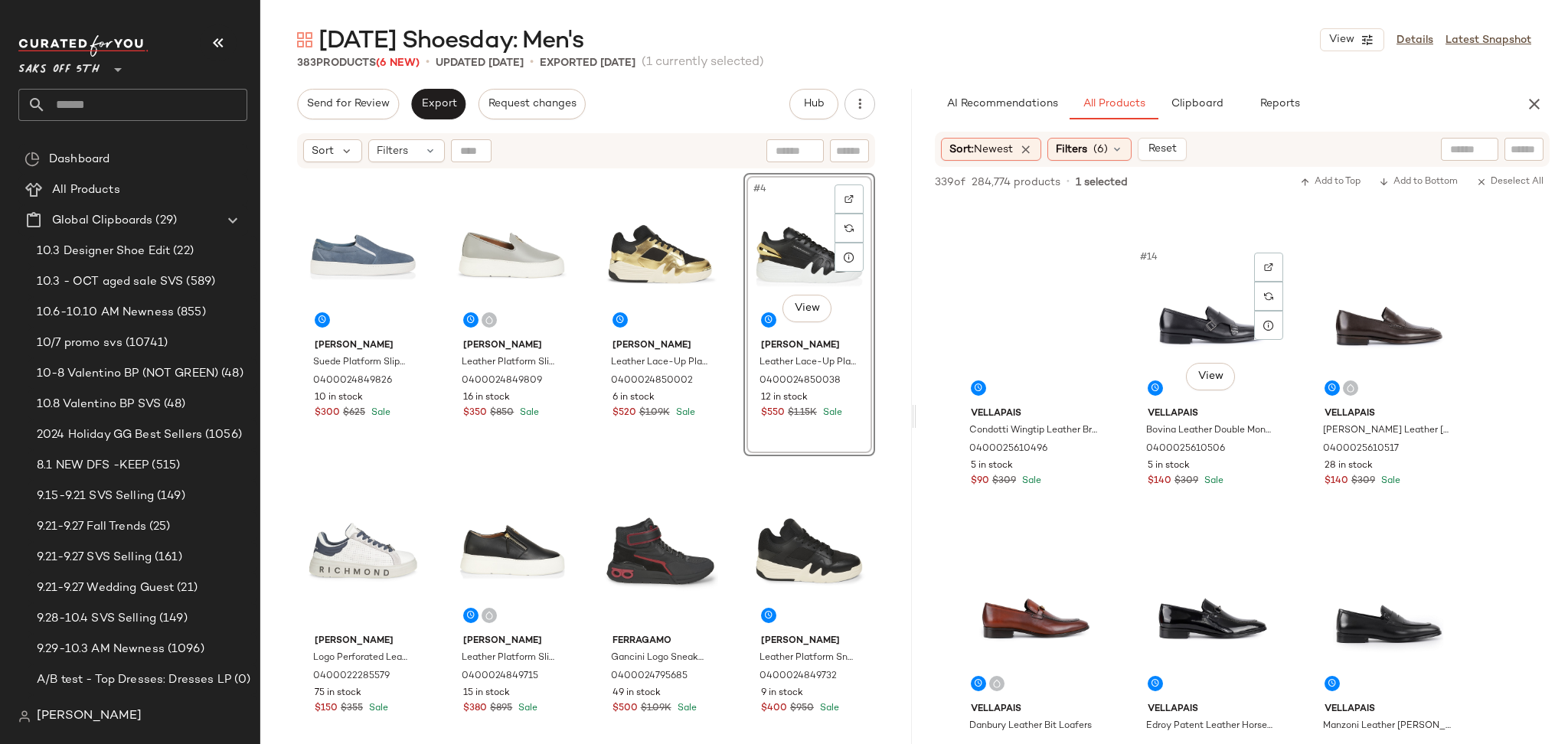
scroll to position [1142, 0]
click at [1094, 143] on div "Filters (6)" at bounding box center [1089, 149] width 84 height 23
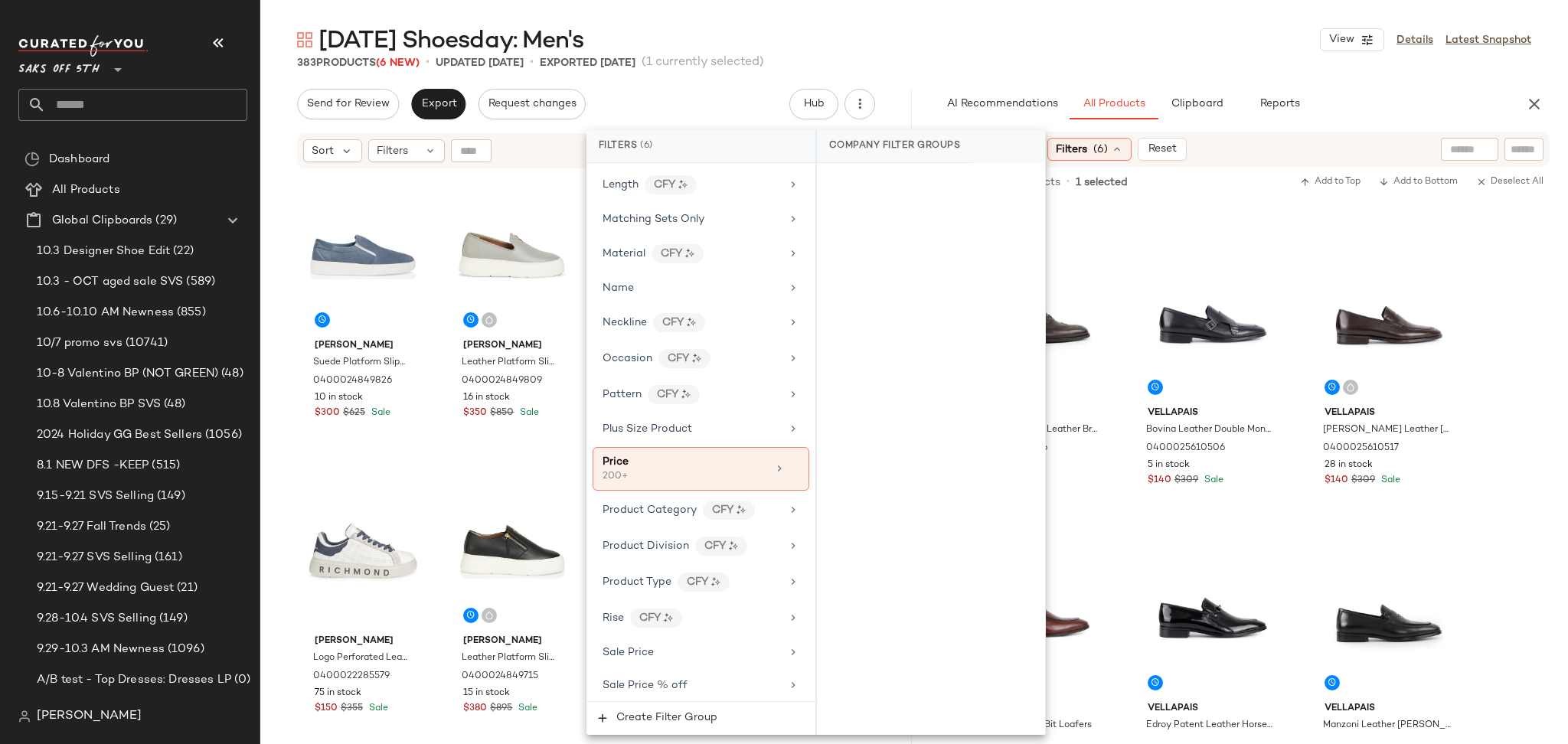
scroll to position [768, 0]
click at [663, 470] on div "200+" at bounding box center [679, 475] width 153 height 14
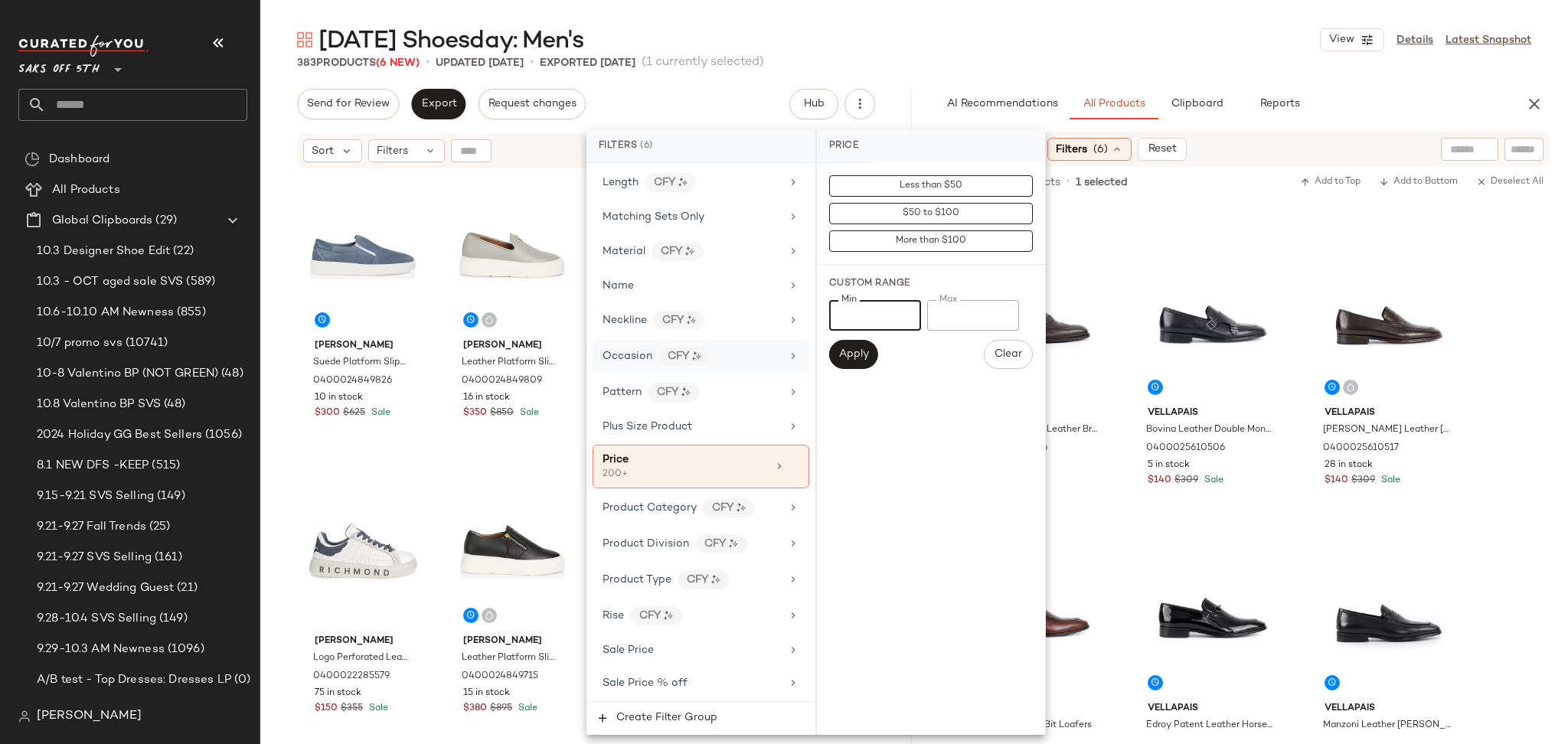
drag, startPoint x: 881, startPoint y: 325, endPoint x: 790, endPoint y: 365, distance: 99.4
click at [790, 365] on div "Filters (6) Filter Groups Brand Category (1) shoe In Curation? No Actual Price …" at bounding box center [816, 433] width 459 height 605
type input "*"
type input "**"
type input "***"
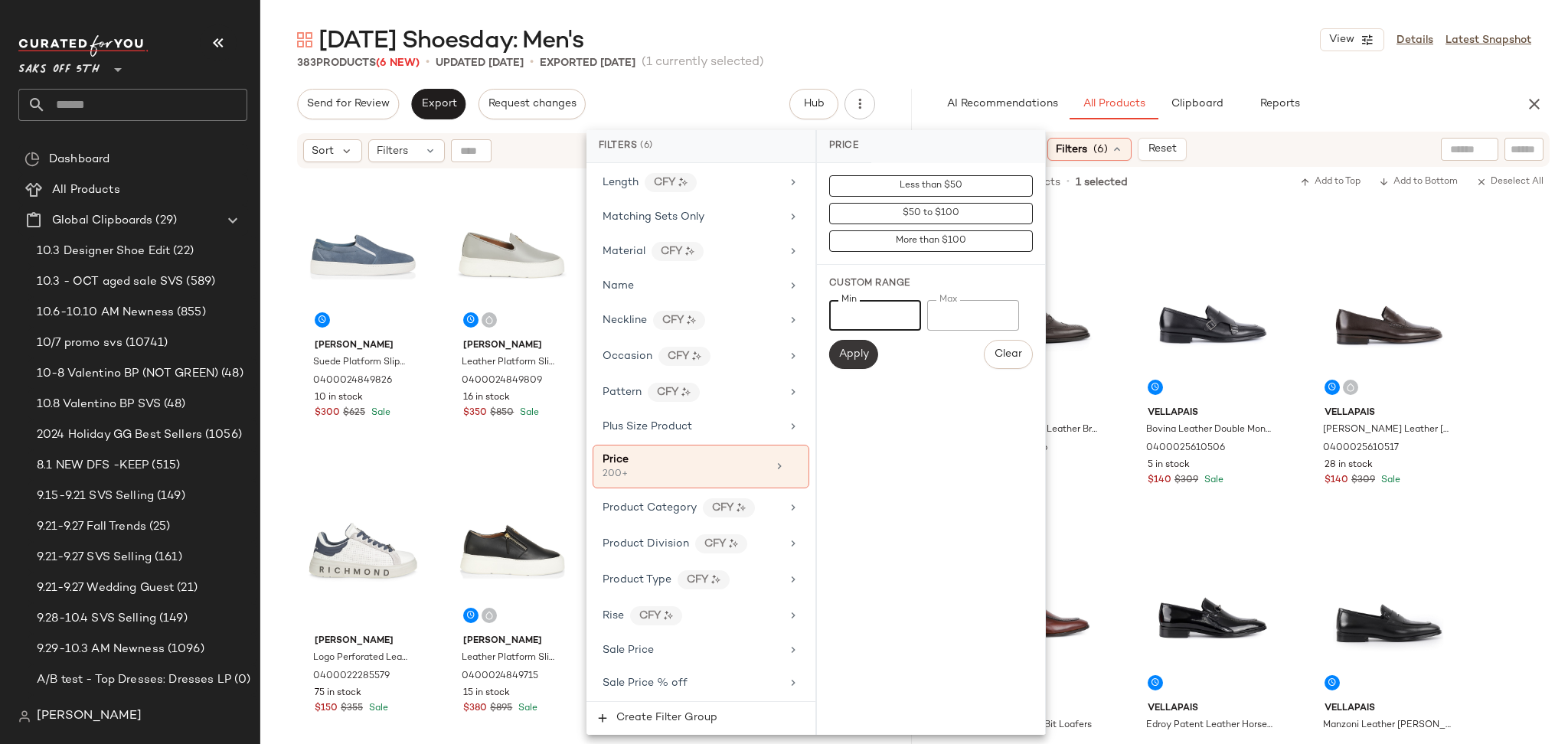
type input "***"
click at [863, 356] on span "Apply" at bounding box center [853, 355] width 31 height 12
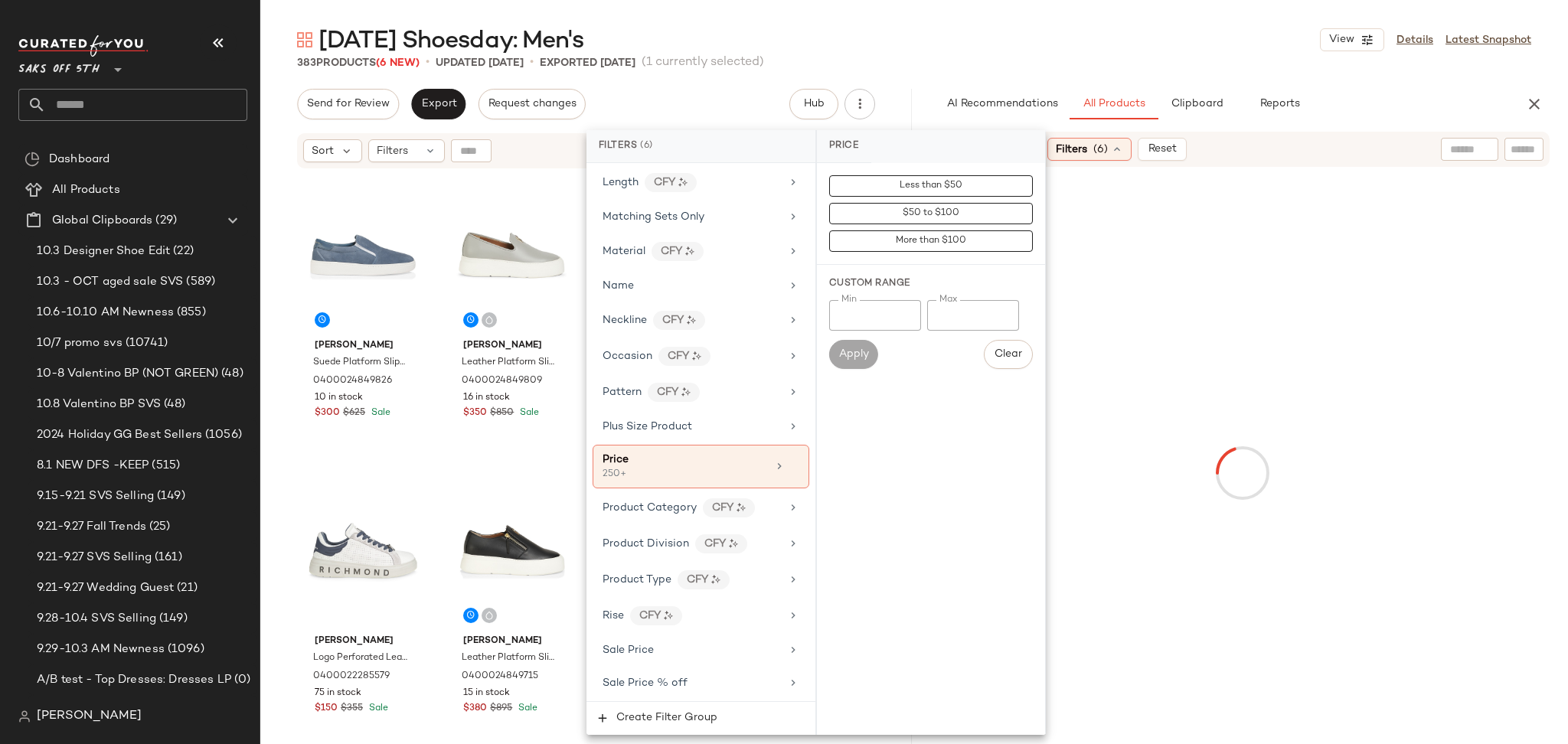
click at [1047, 68] on div "383 Products (6 New) • updated Oct 9th • Exported Sep 18th (1 currently selecte…" at bounding box center [914, 63] width 1308 height 16
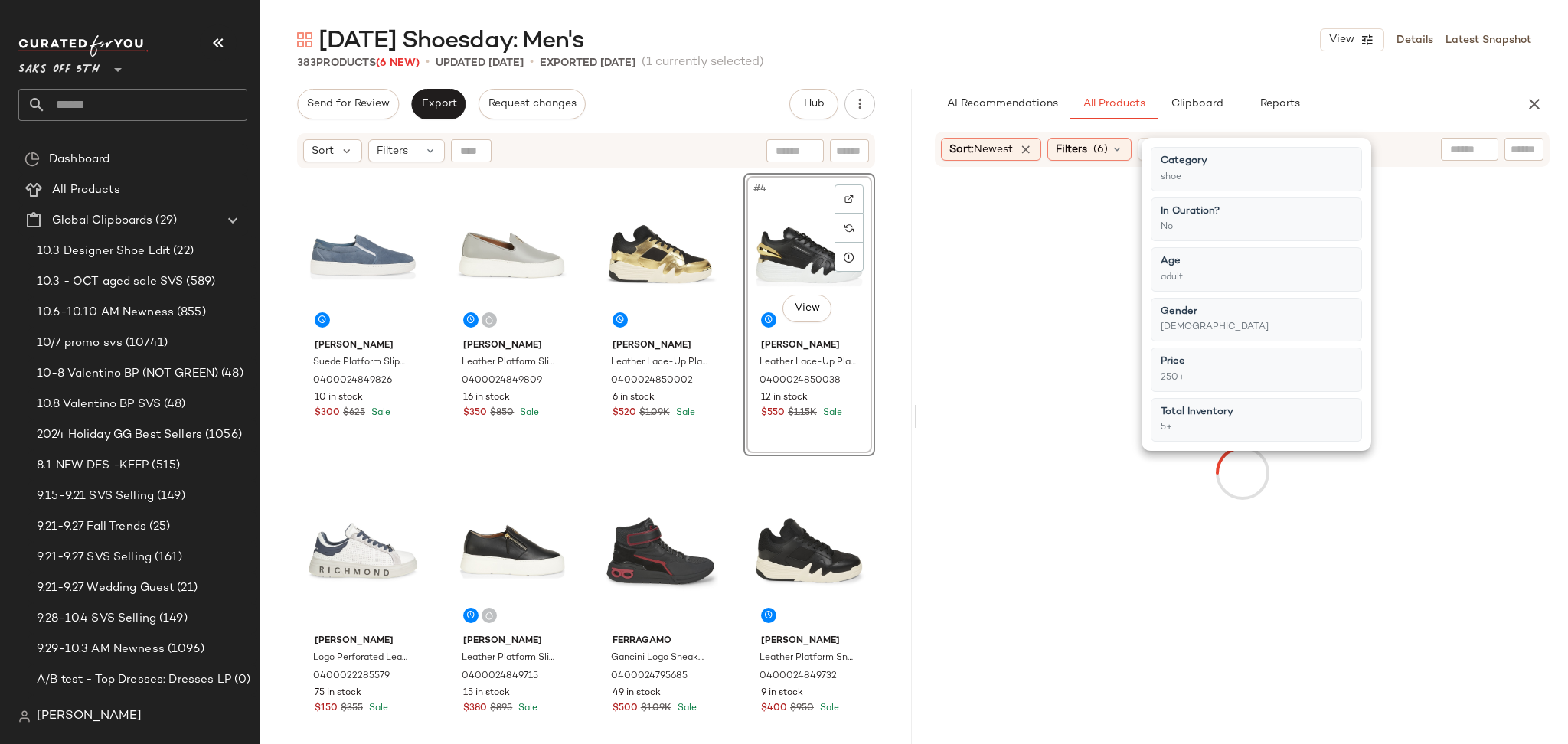
click at [1047, 68] on div "383 Products (6 New) • updated Oct 9th • Exported Sep 18th (1 currently selecte…" at bounding box center [914, 63] width 1308 height 16
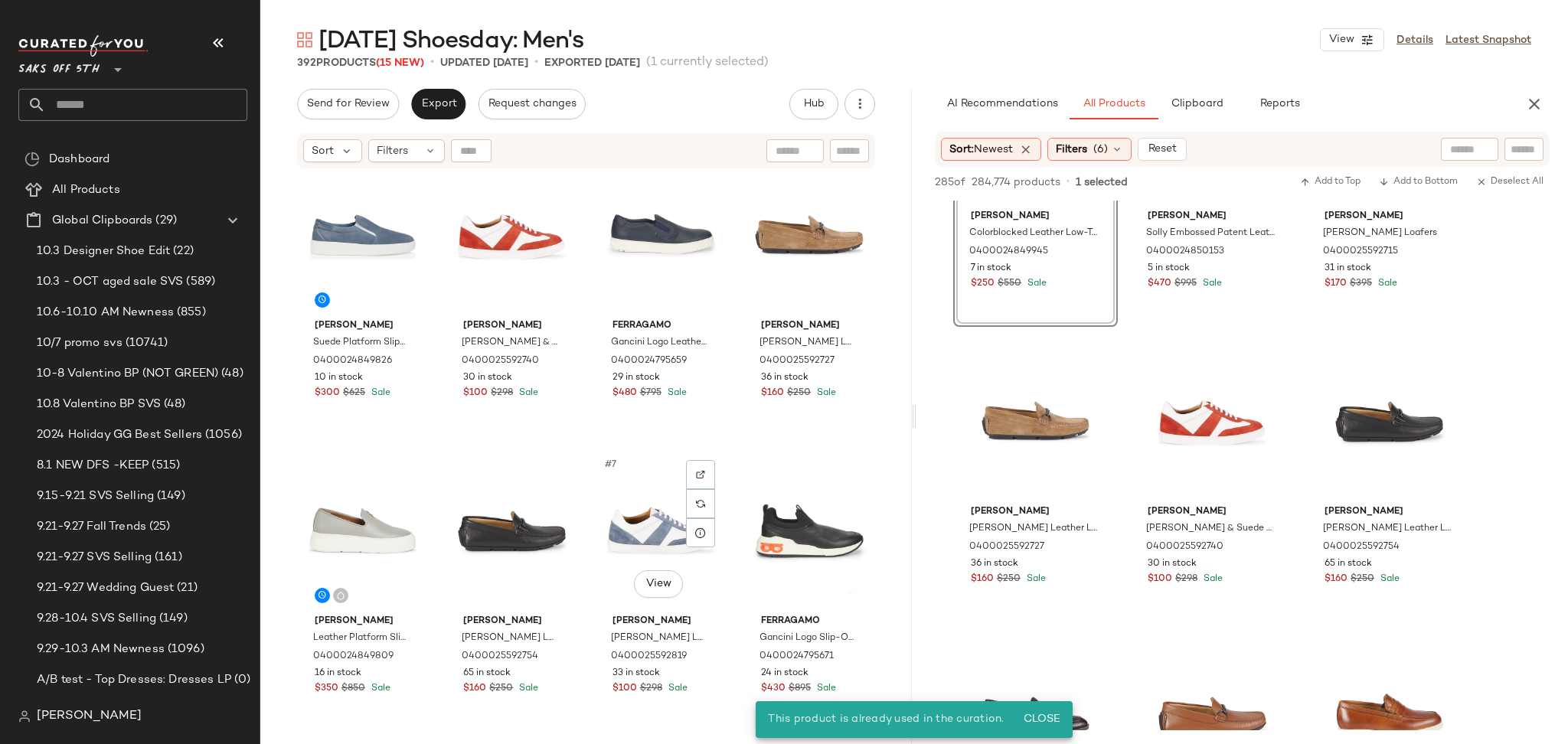
scroll to position [0, 0]
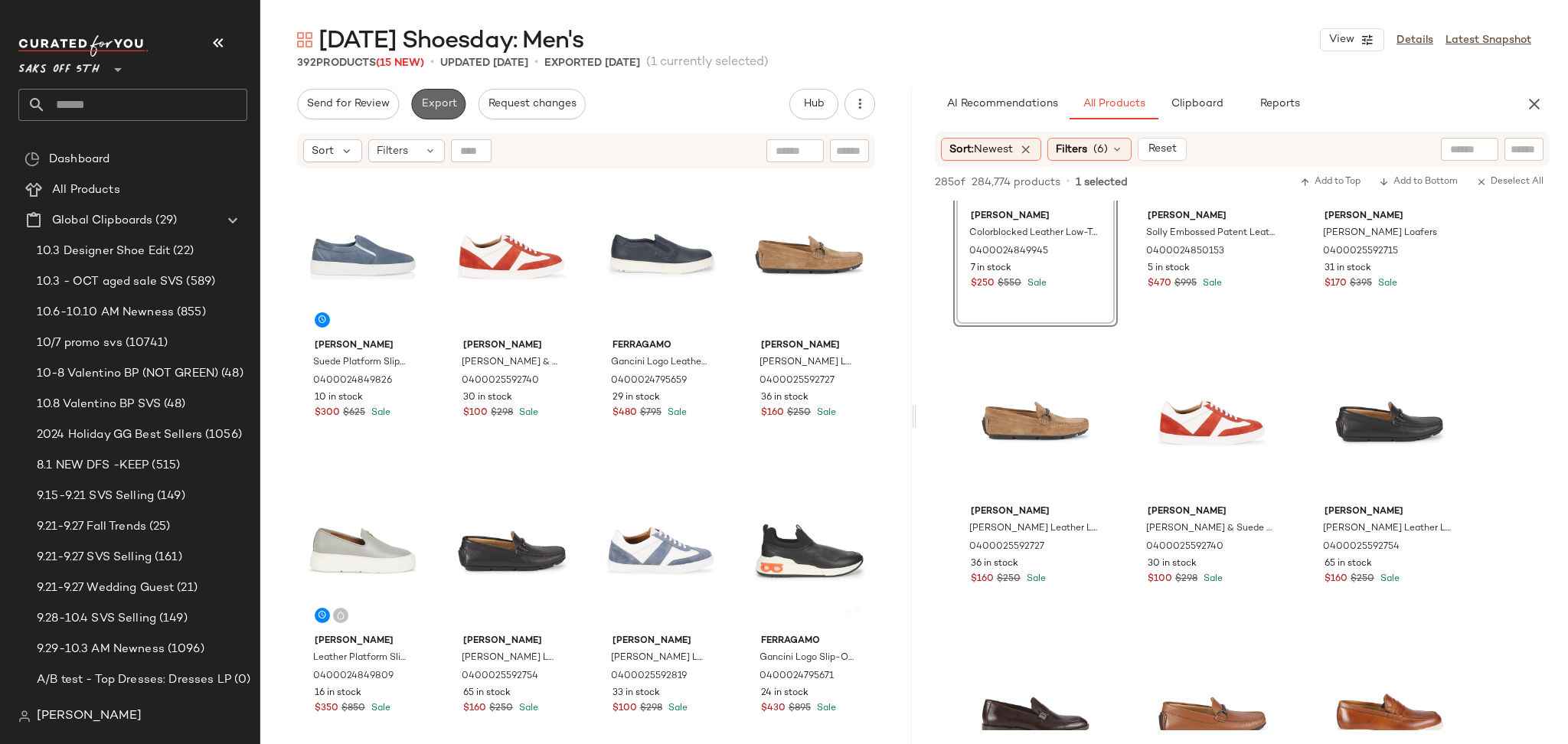
click at [444, 104] on span "Export" at bounding box center [439, 103] width 36 height 12
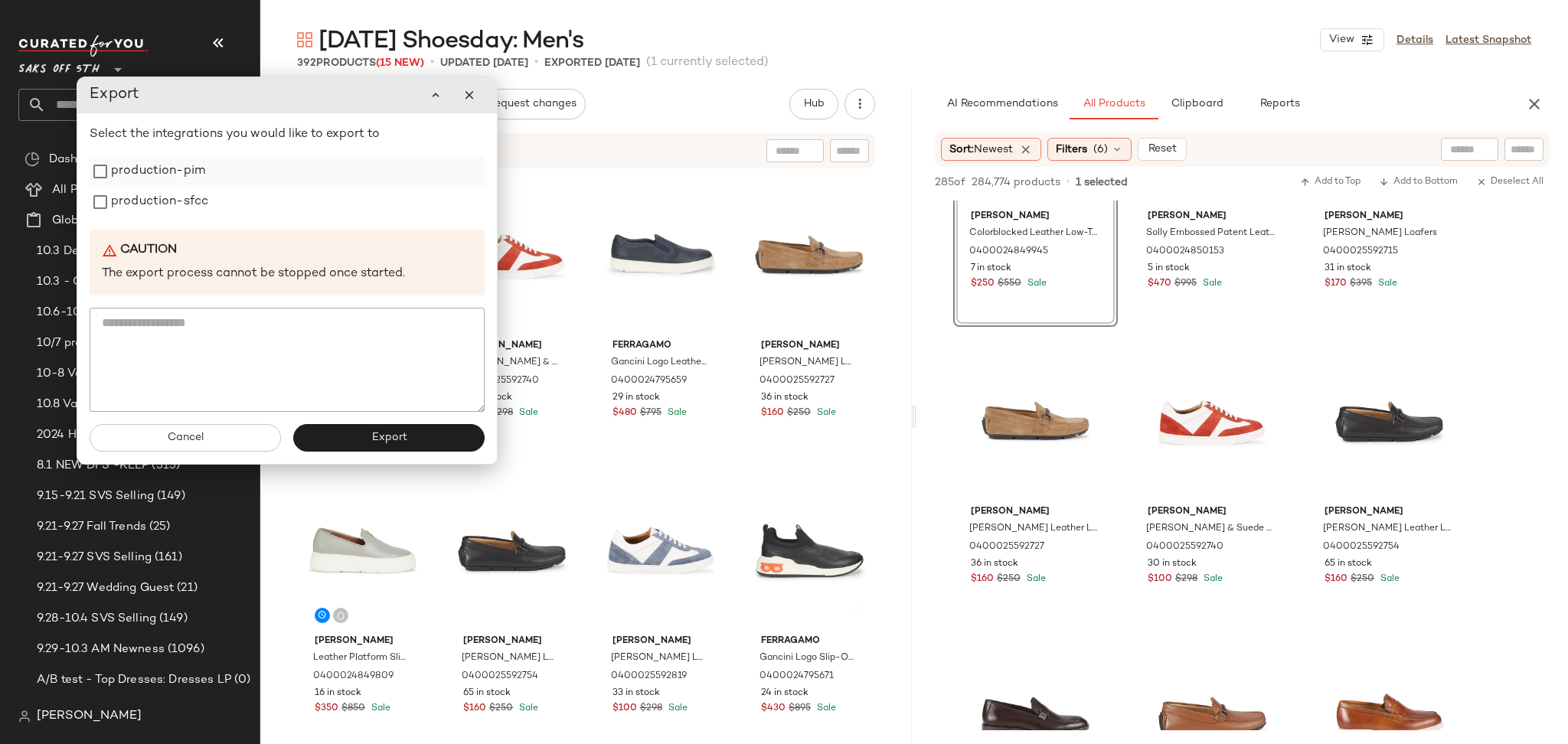
click at [153, 171] on label "production-pim" at bounding box center [159, 171] width 95 height 31
click at [155, 204] on label "production-sfcc" at bounding box center [160, 202] width 98 height 31
click at [382, 438] on span "Export" at bounding box center [388, 438] width 36 height 12
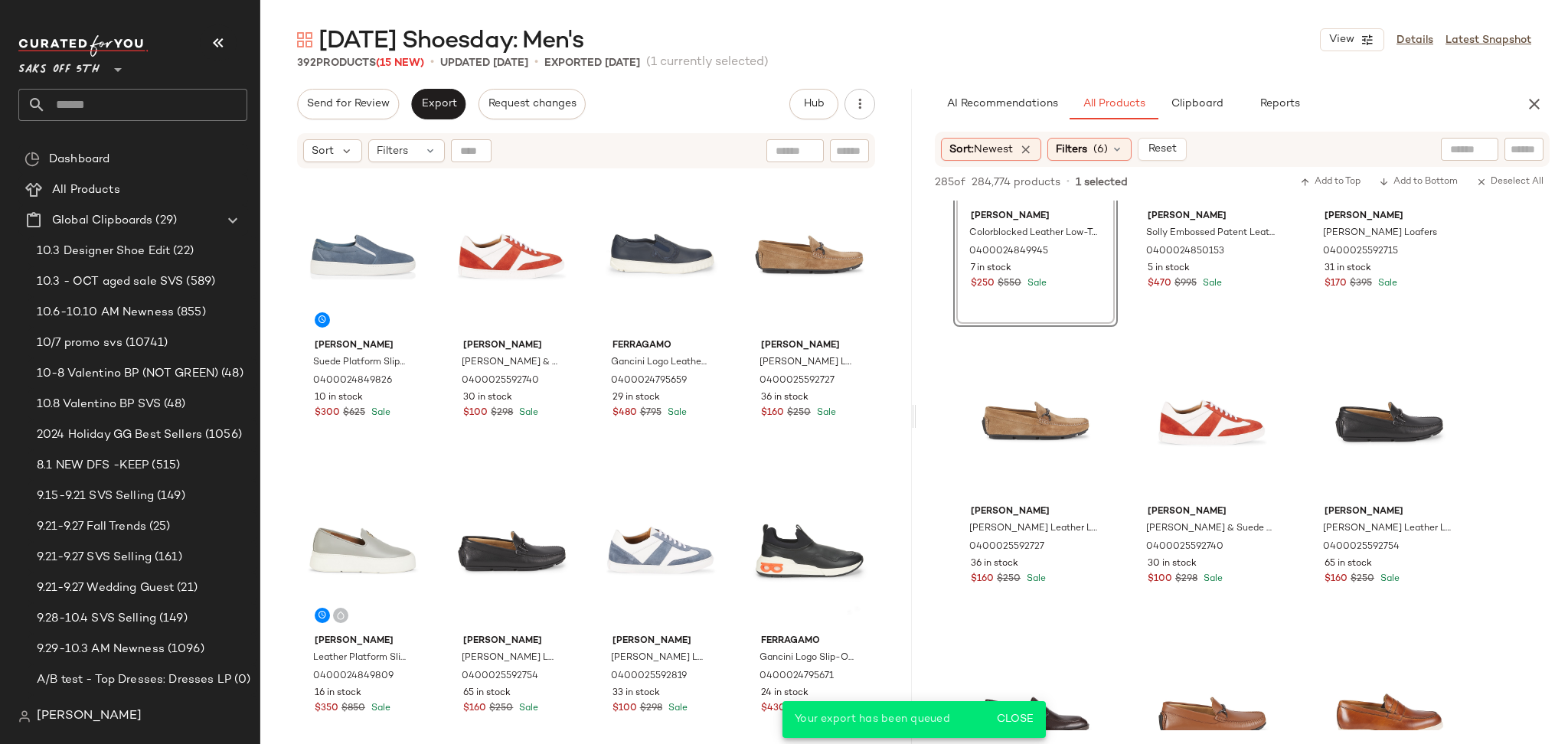
scroll to position [1930, 0]
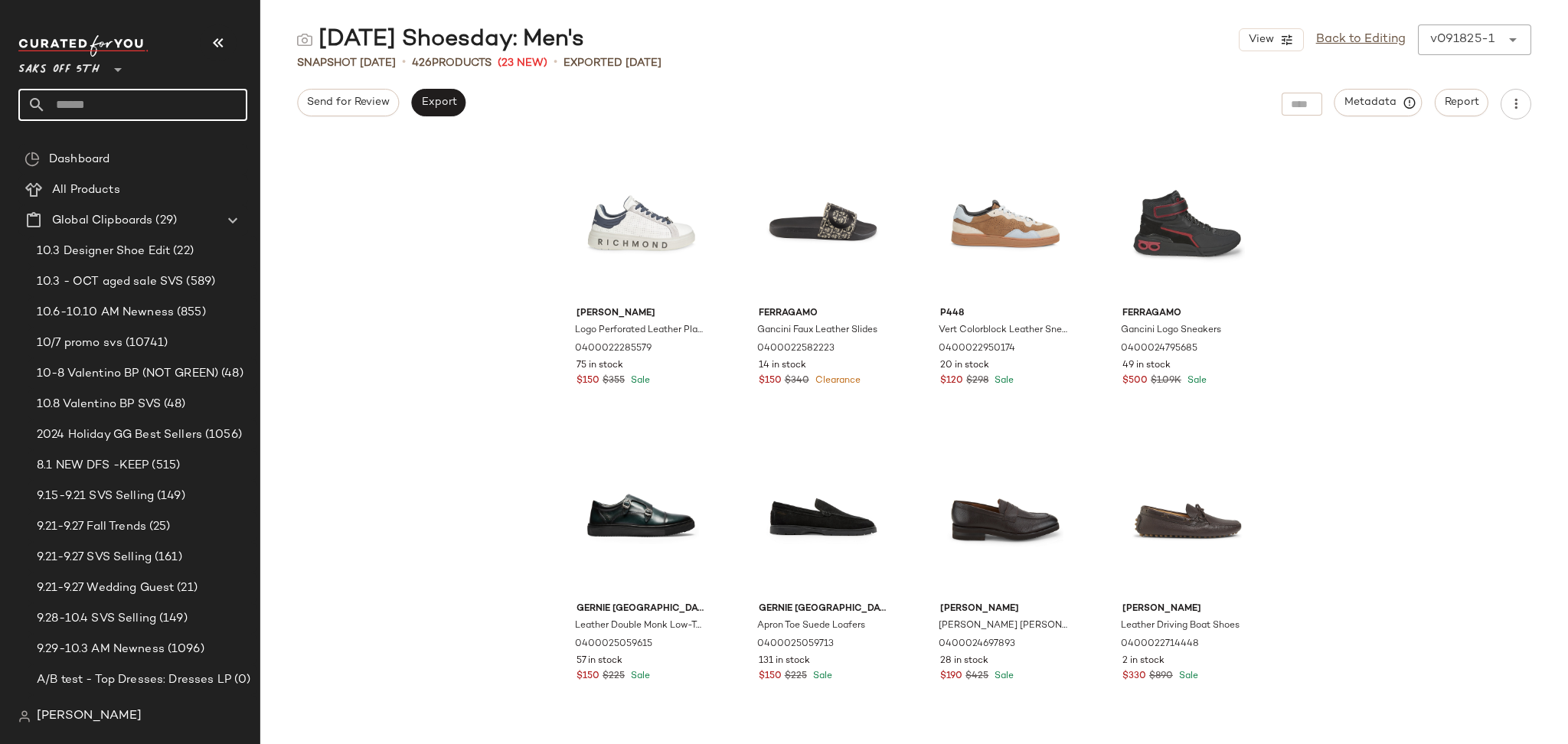
click at [114, 97] on input "text" at bounding box center [147, 104] width 201 height 33
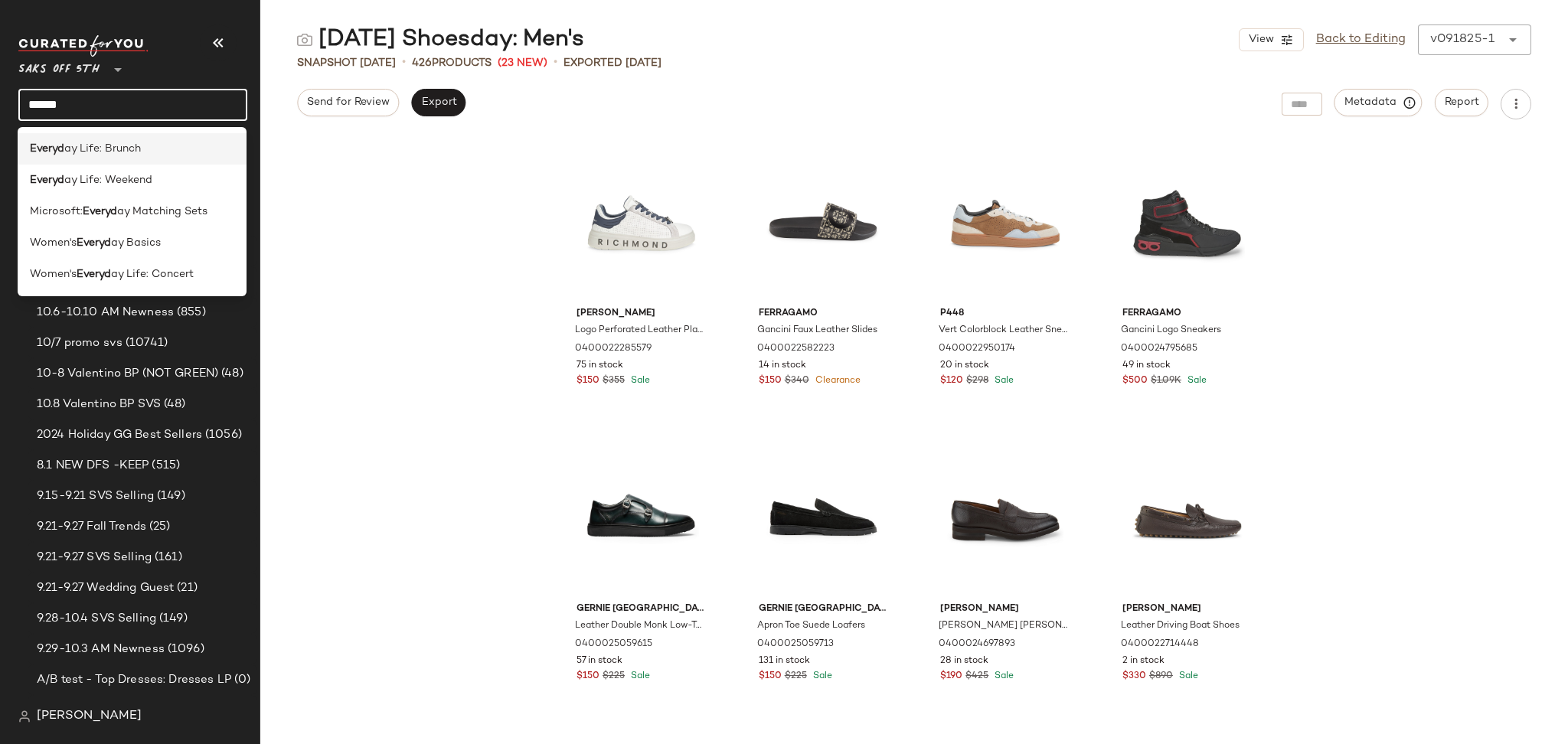
type input "******"
click at [132, 146] on span "ay Life: Brunch" at bounding box center [102, 149] width 77 height 16
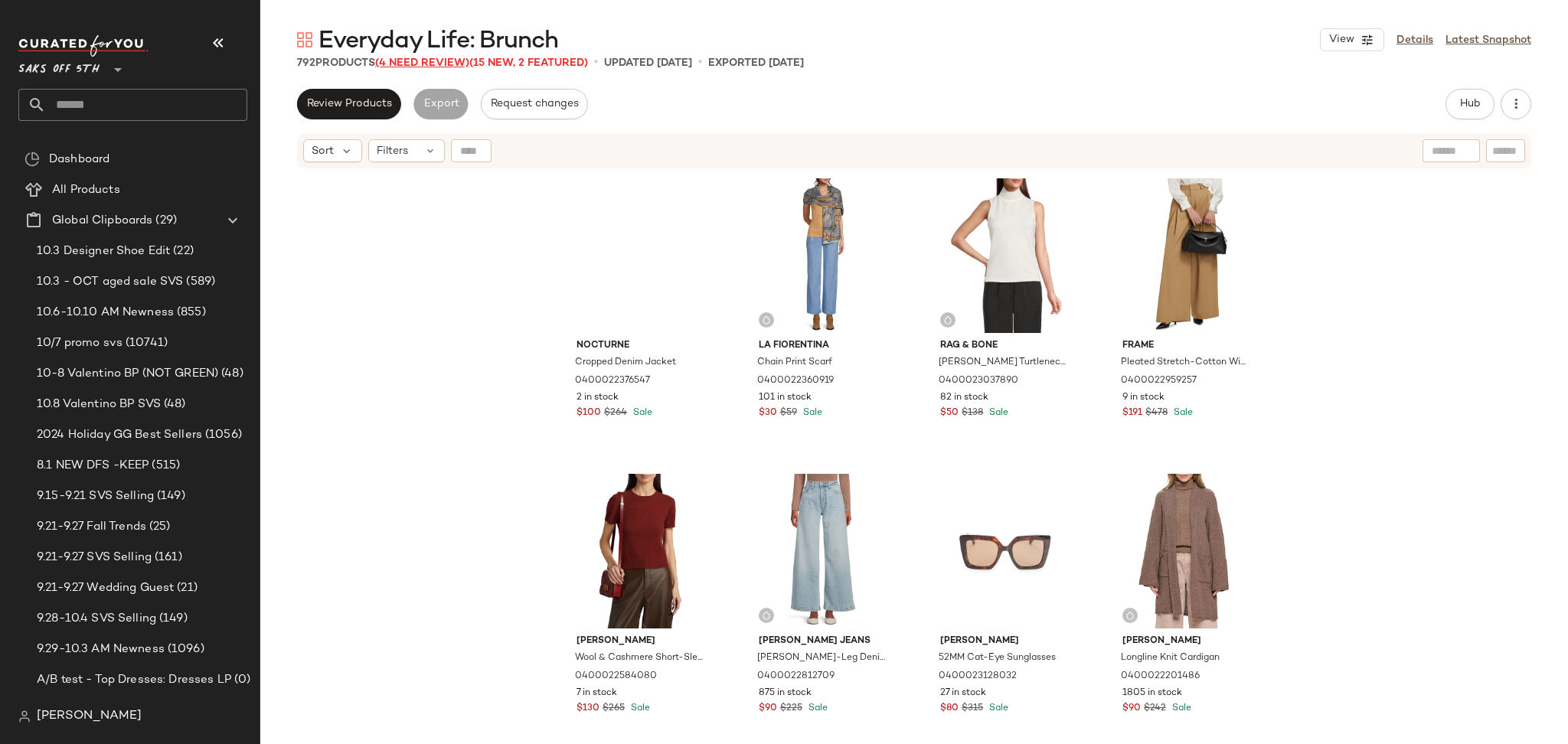
click at [445, 68] on span "(4 Need Review)" at bounding box center [423, 63] width 95 height 12
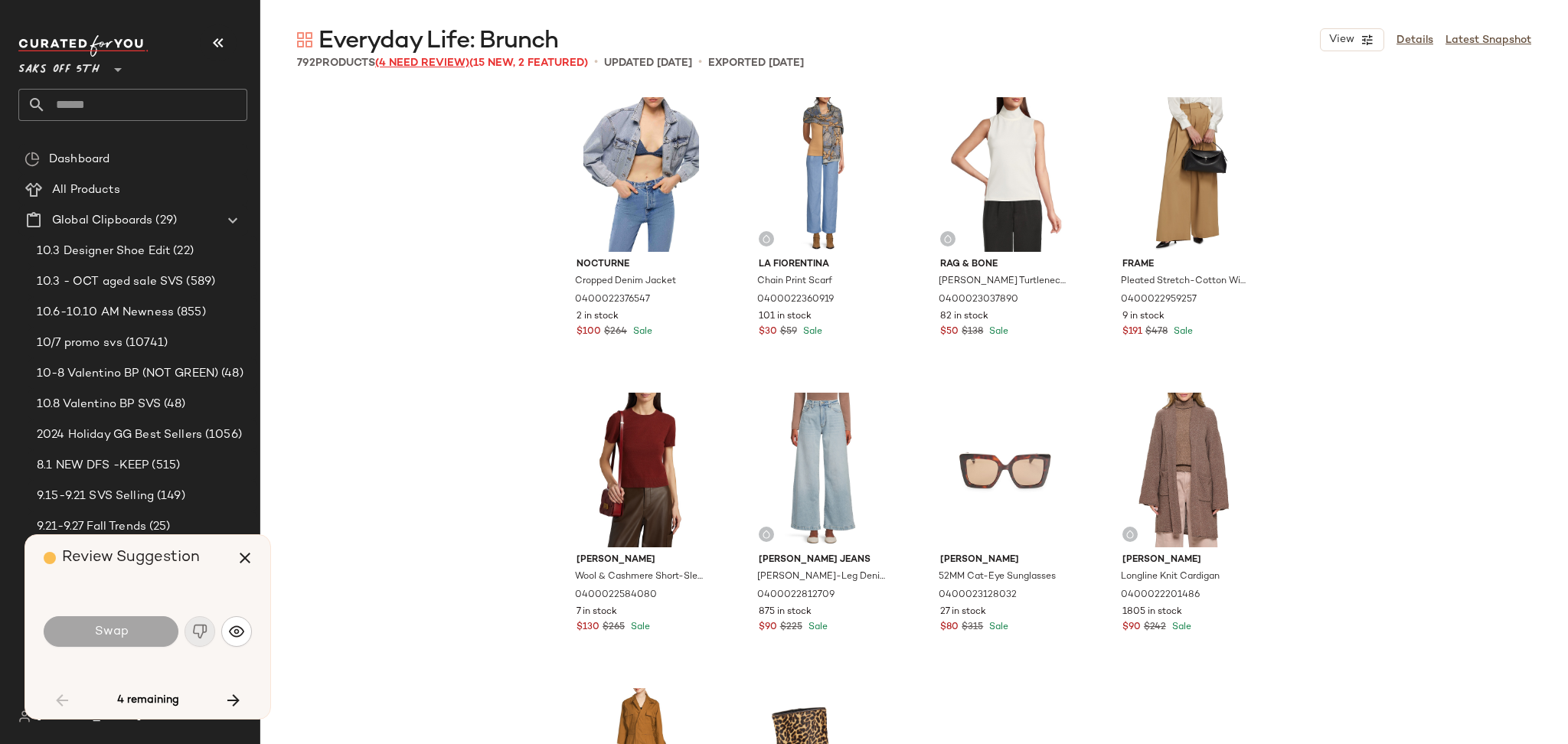
scroll to position [4137, 0]
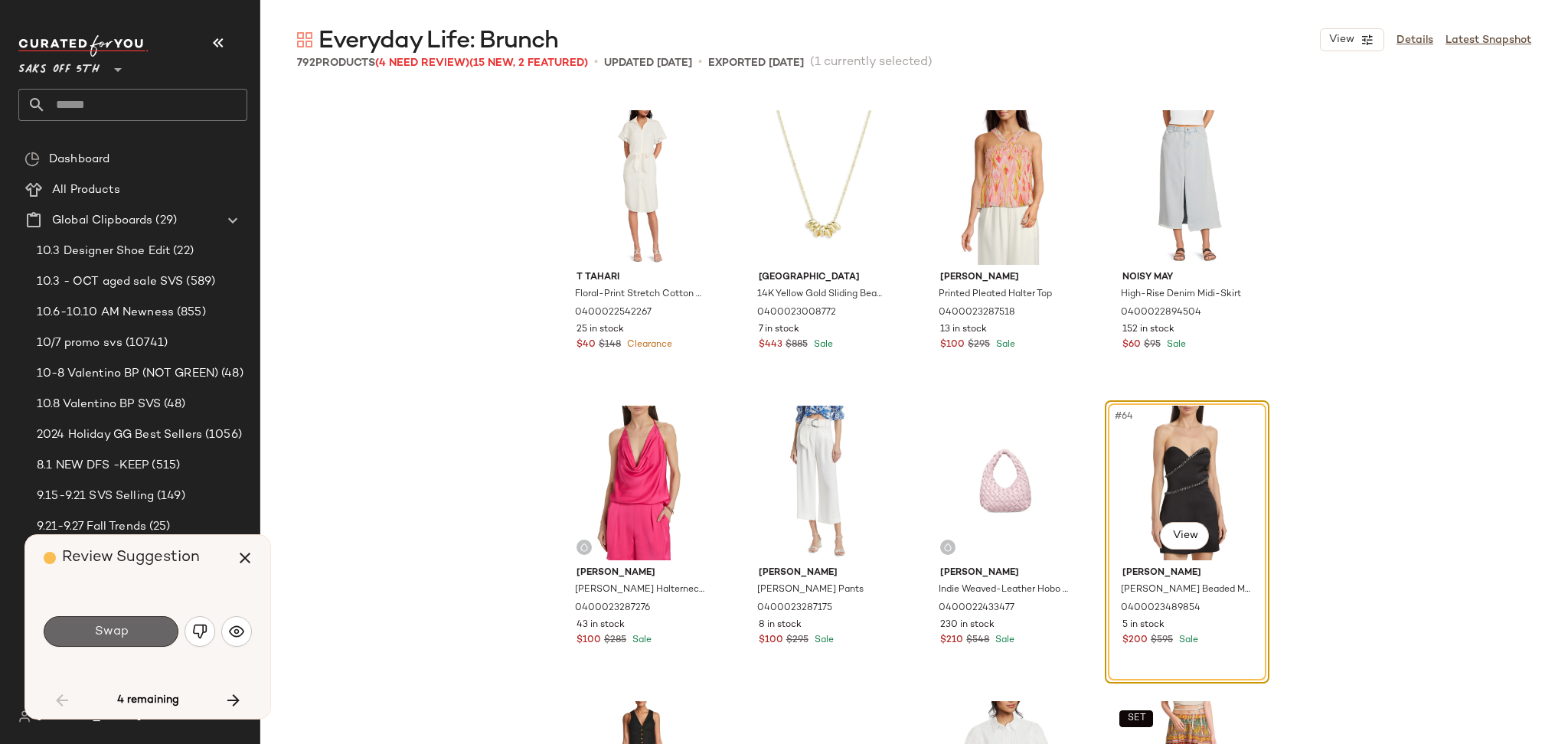
click at [94, 638] on span "Swap" at bounding box center [110, 632] width 34 height 15
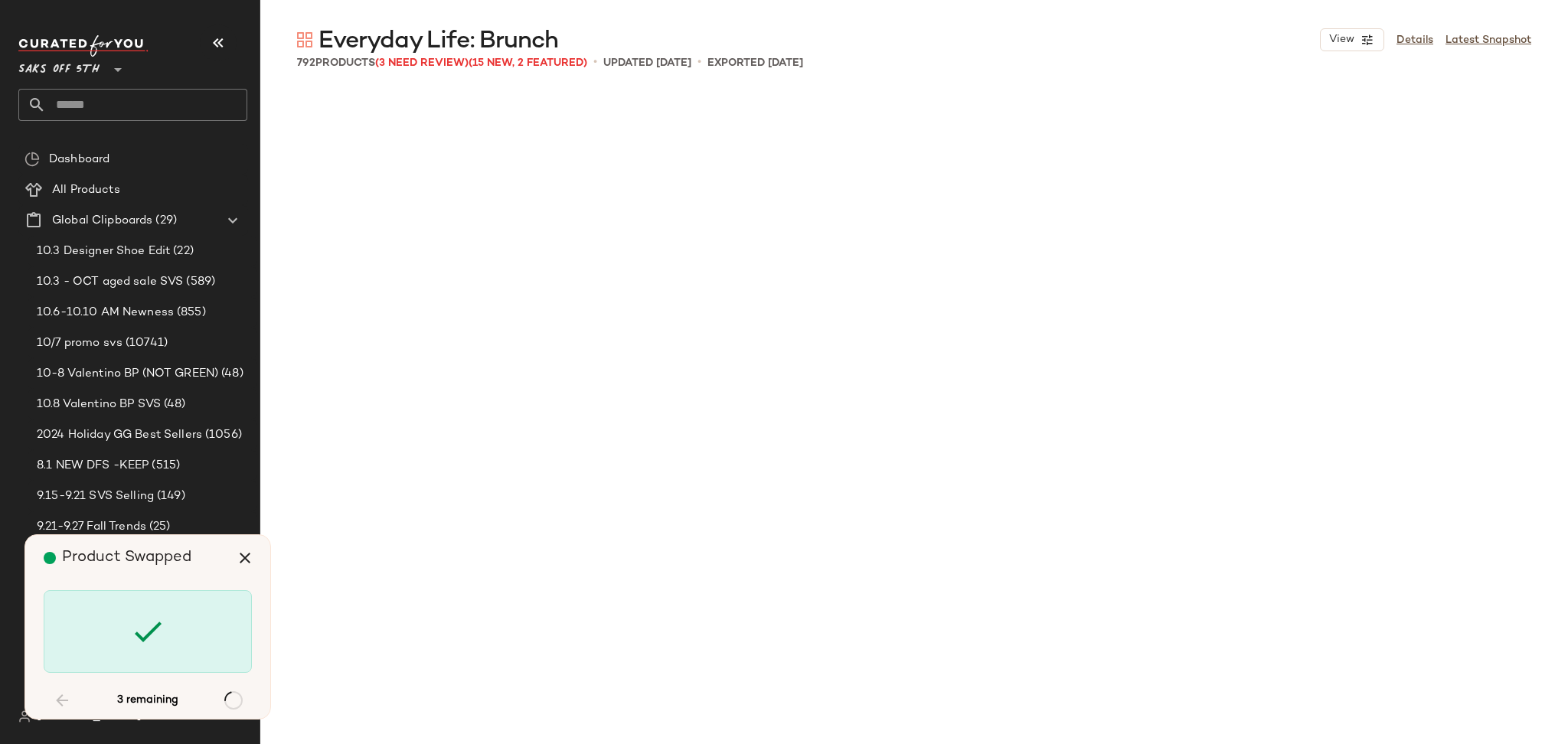
scroll to position [12413, 0]
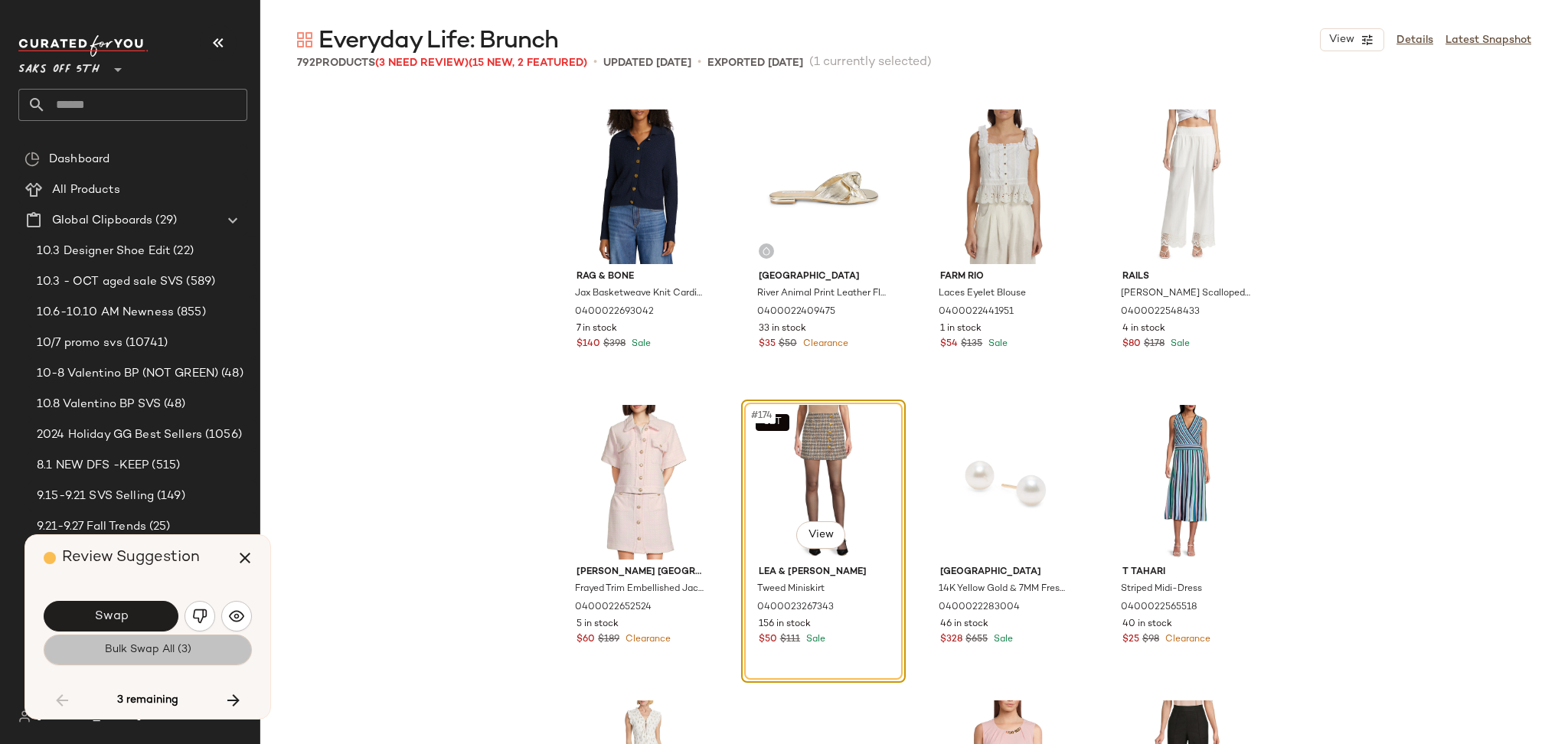
click at [122, 643] on span "Bulk Swap All (3)" at bounding box center [148, 649] width 88 height 12
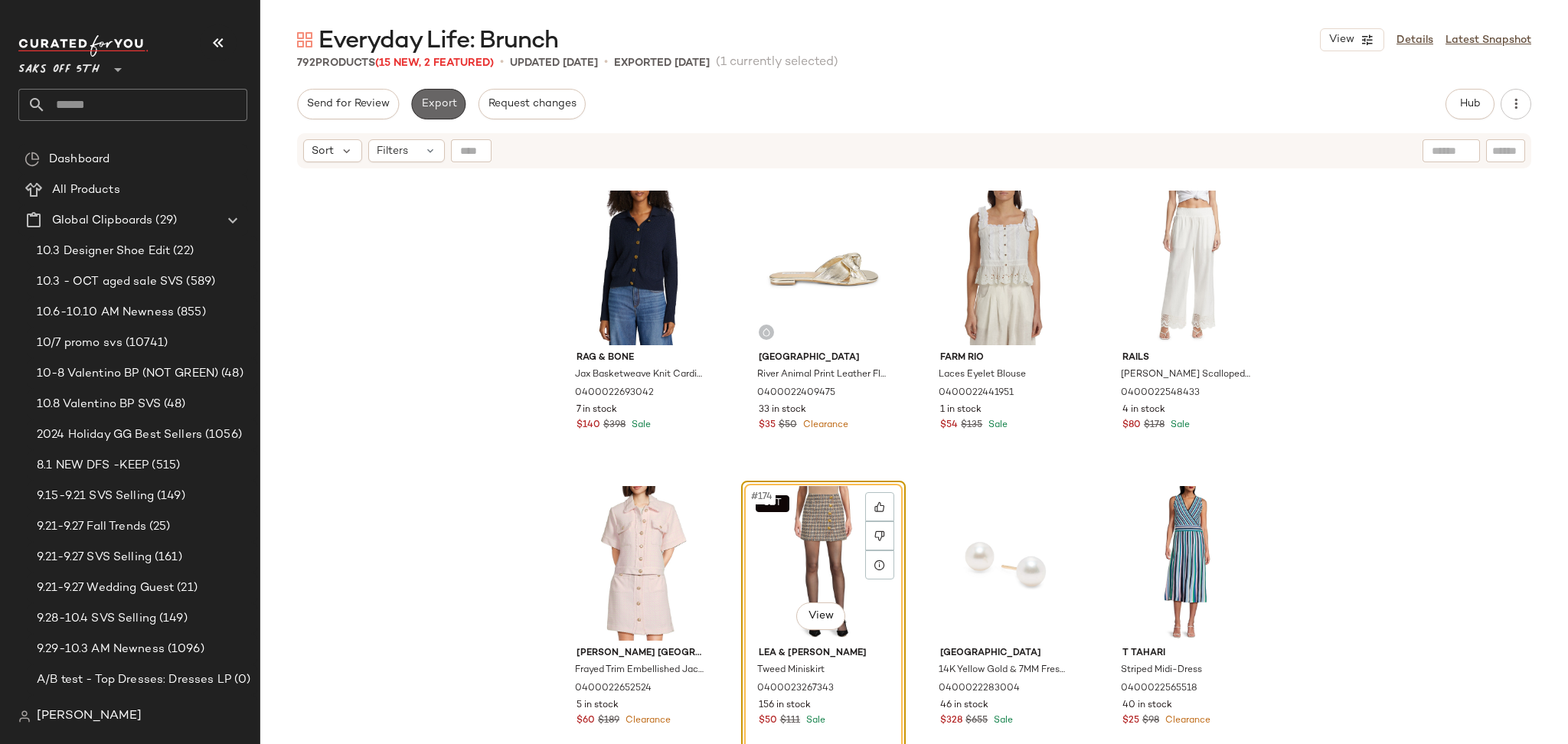
click at [443, 112] on button "Export" at bounding box center [438, 103] width 54 height 31
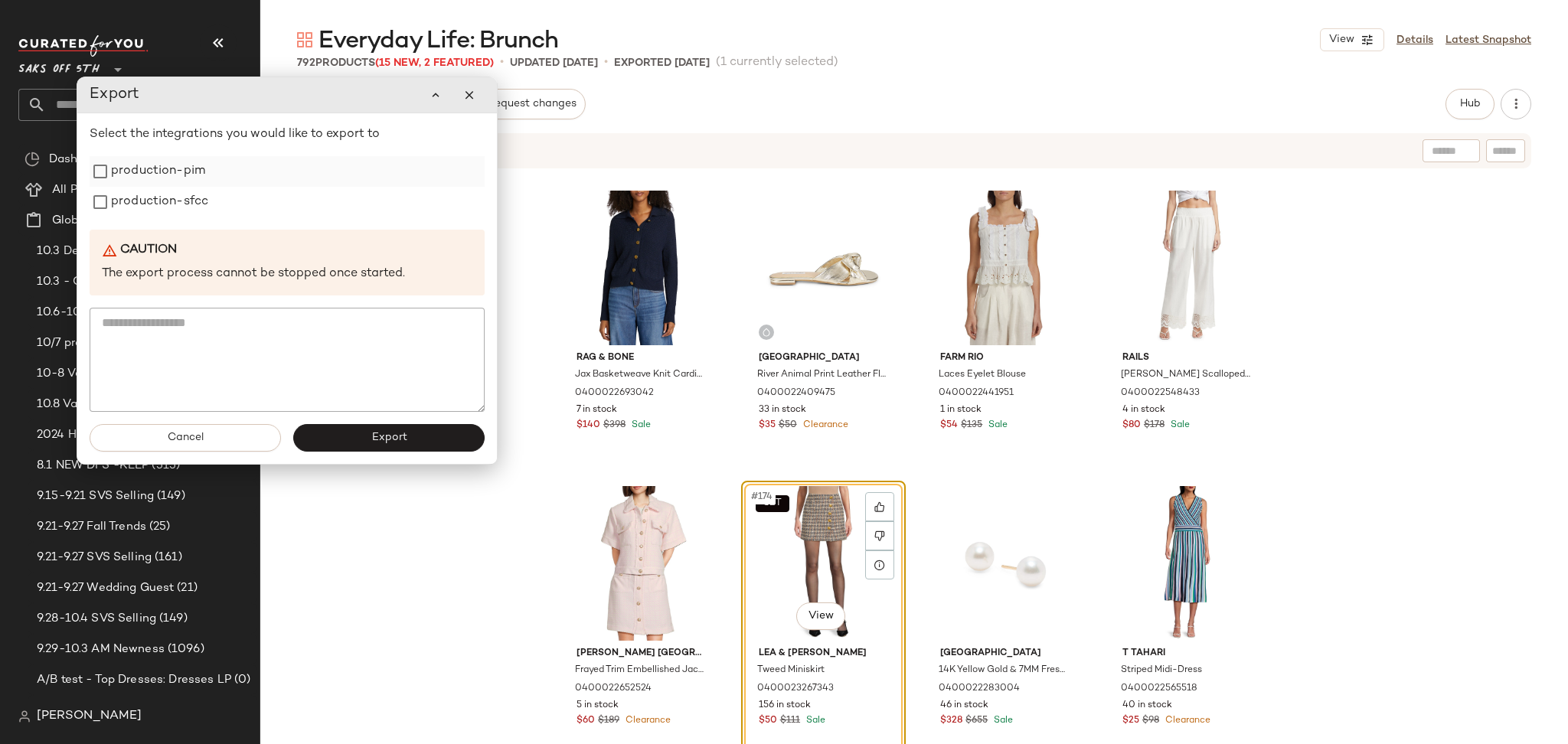
click at [176, 177] on label "production-pim" at bounding box center [159, 171] width 95 height 31
click at [178, 197] on label "production-sfcc" at bounding box center [160, 202] width 98 height 31
click at [387, 437] on span "Export" at bounding box center [388, 438] width 36 height 12
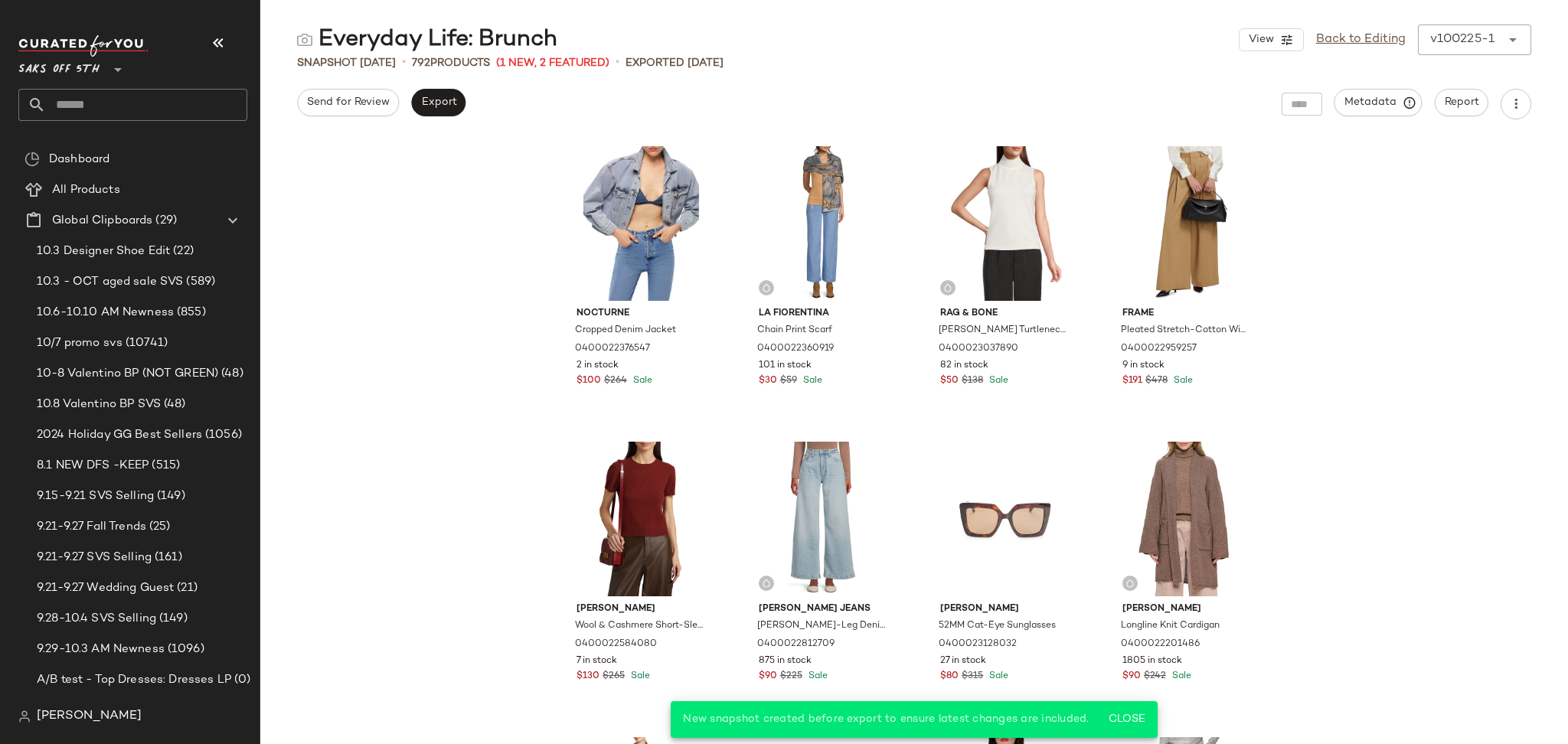
click at [188, 107] on input "text" at bounding box center [147, 104] width 201 height 33
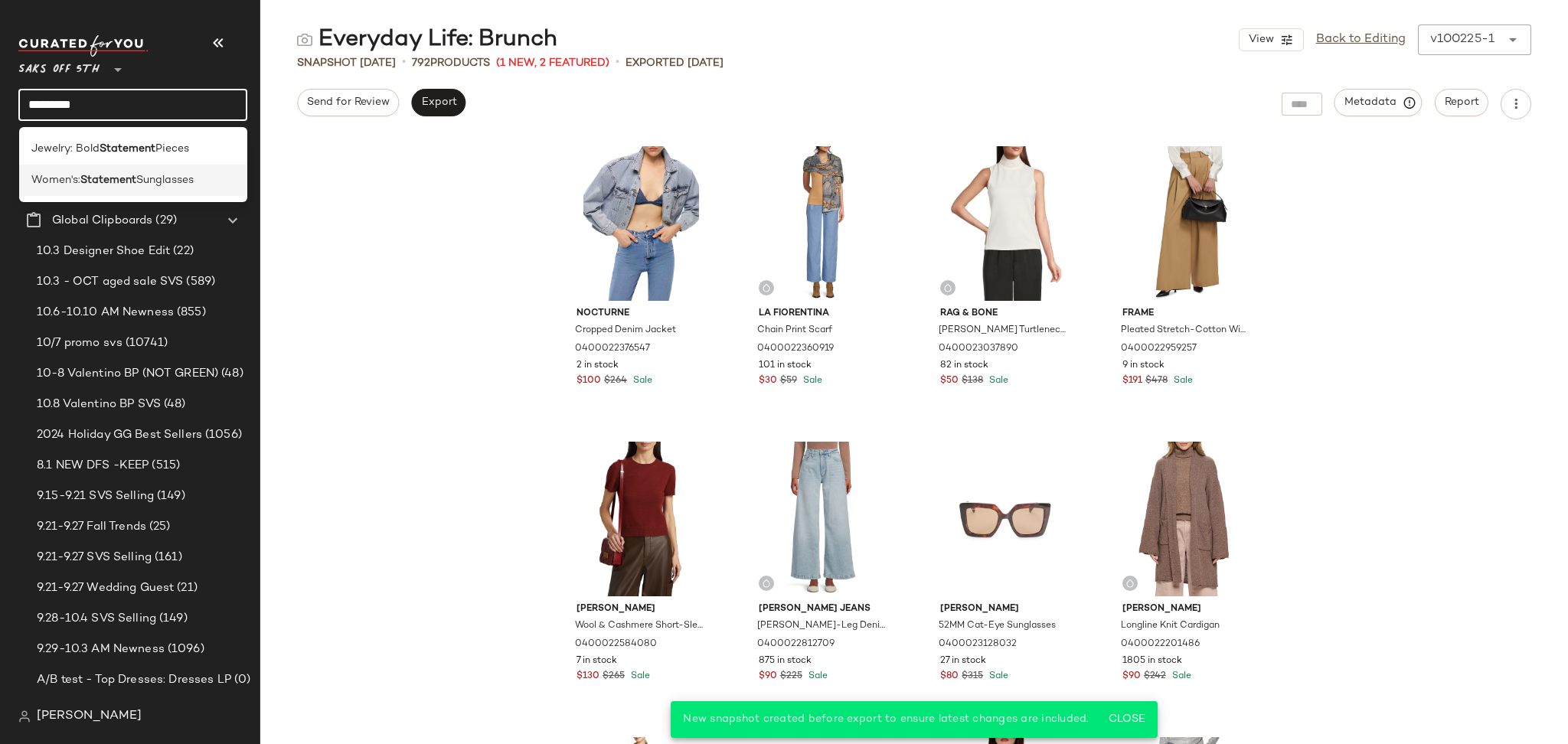
type input "*********"
click at [163, 183] on span "Sunglasses" at bounding box center [165, 180] width 57 height 16
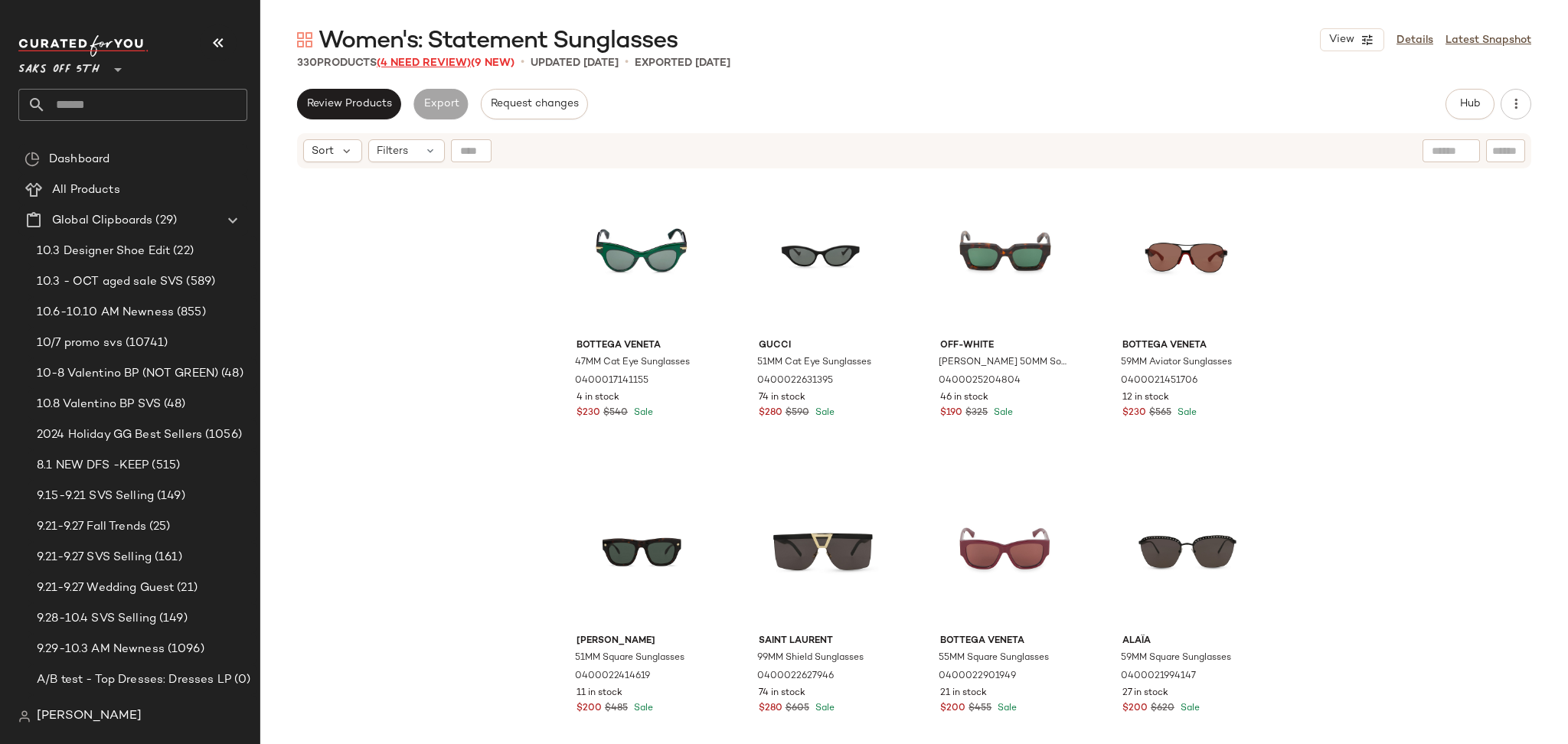
click at [415, 63] on span "(4 Need Review)" at bounding box center [424, 63] width 95 height 12
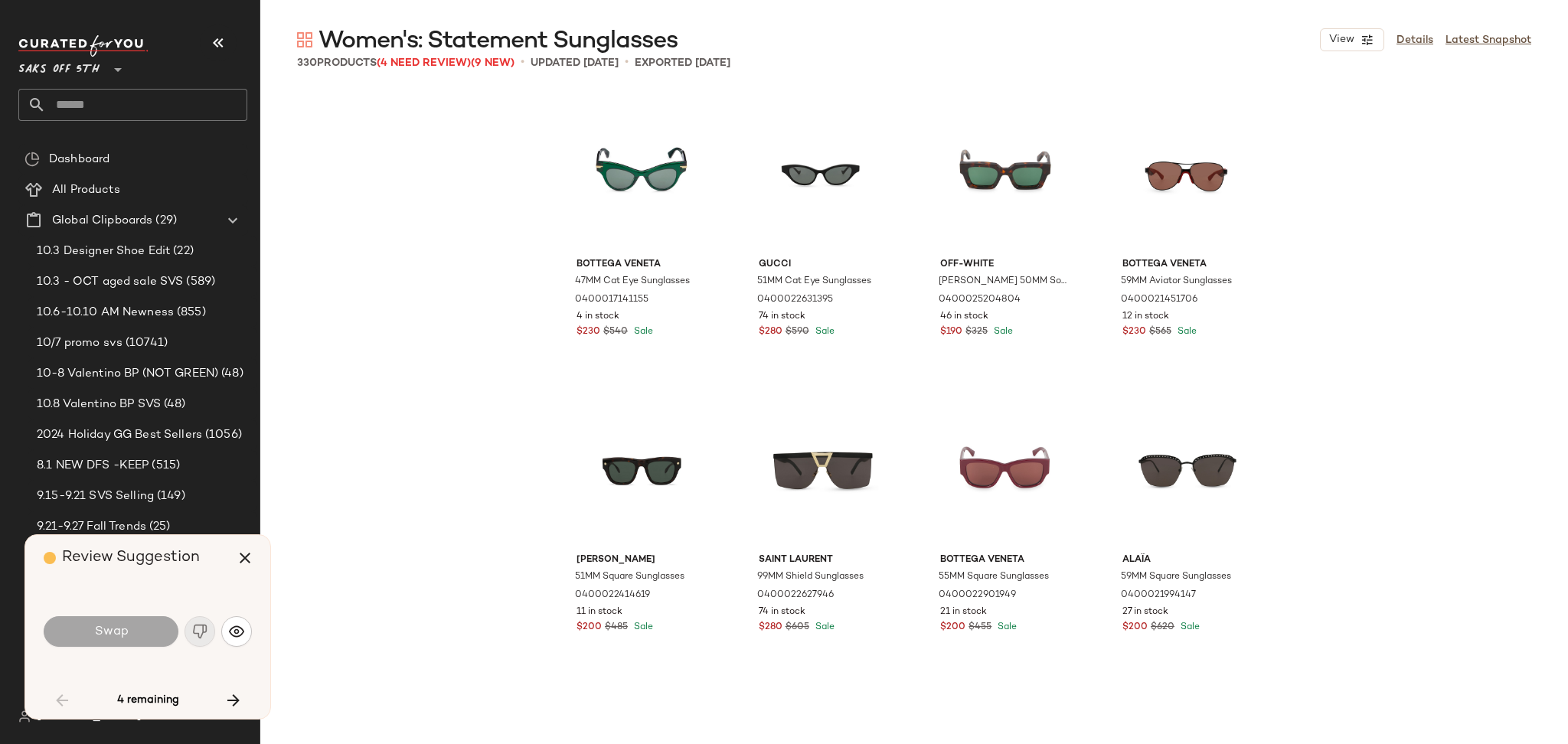
scroll to position [1194, 0]
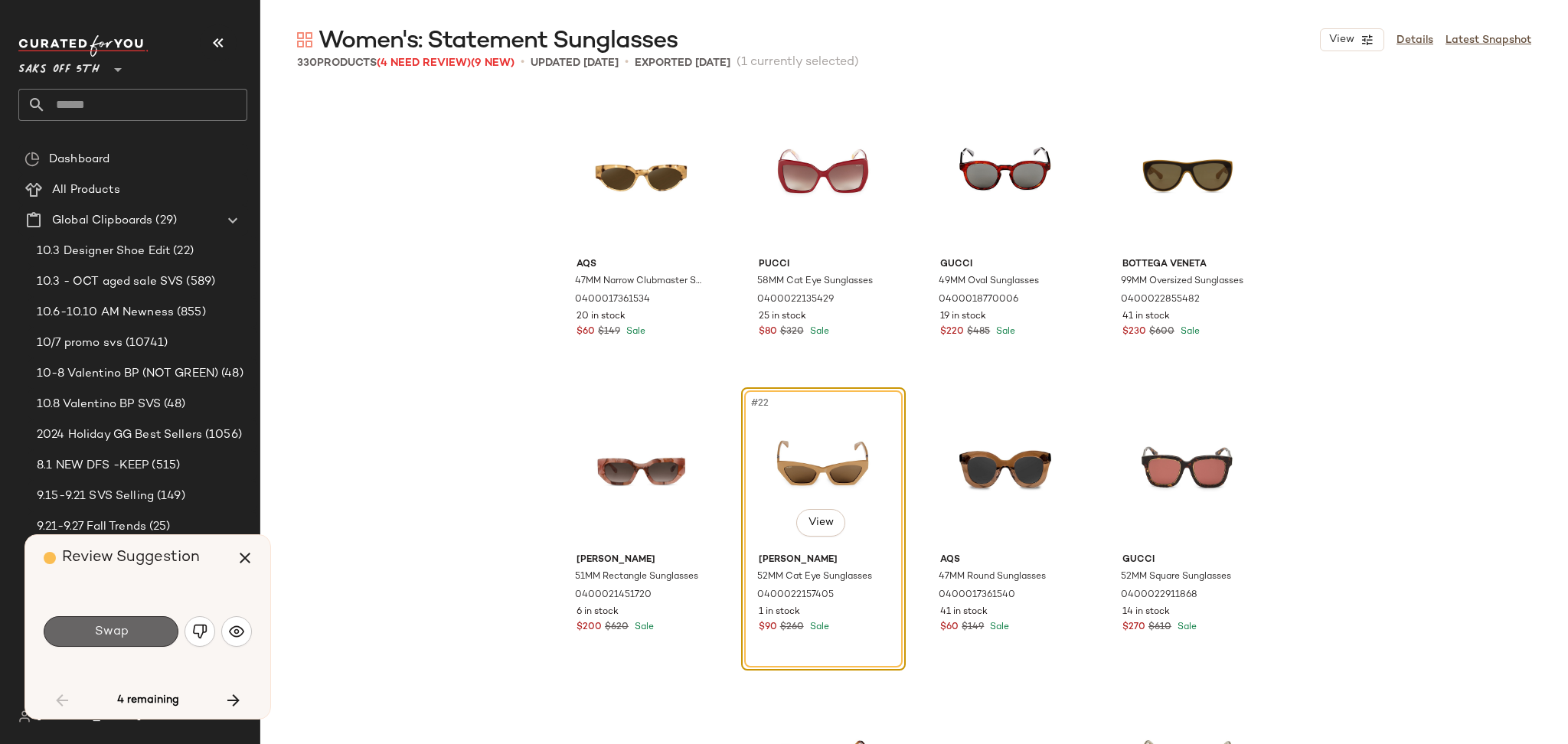
click at [141, 637] on button "Swap" at bounding box center [110, 632] width 135 height 31
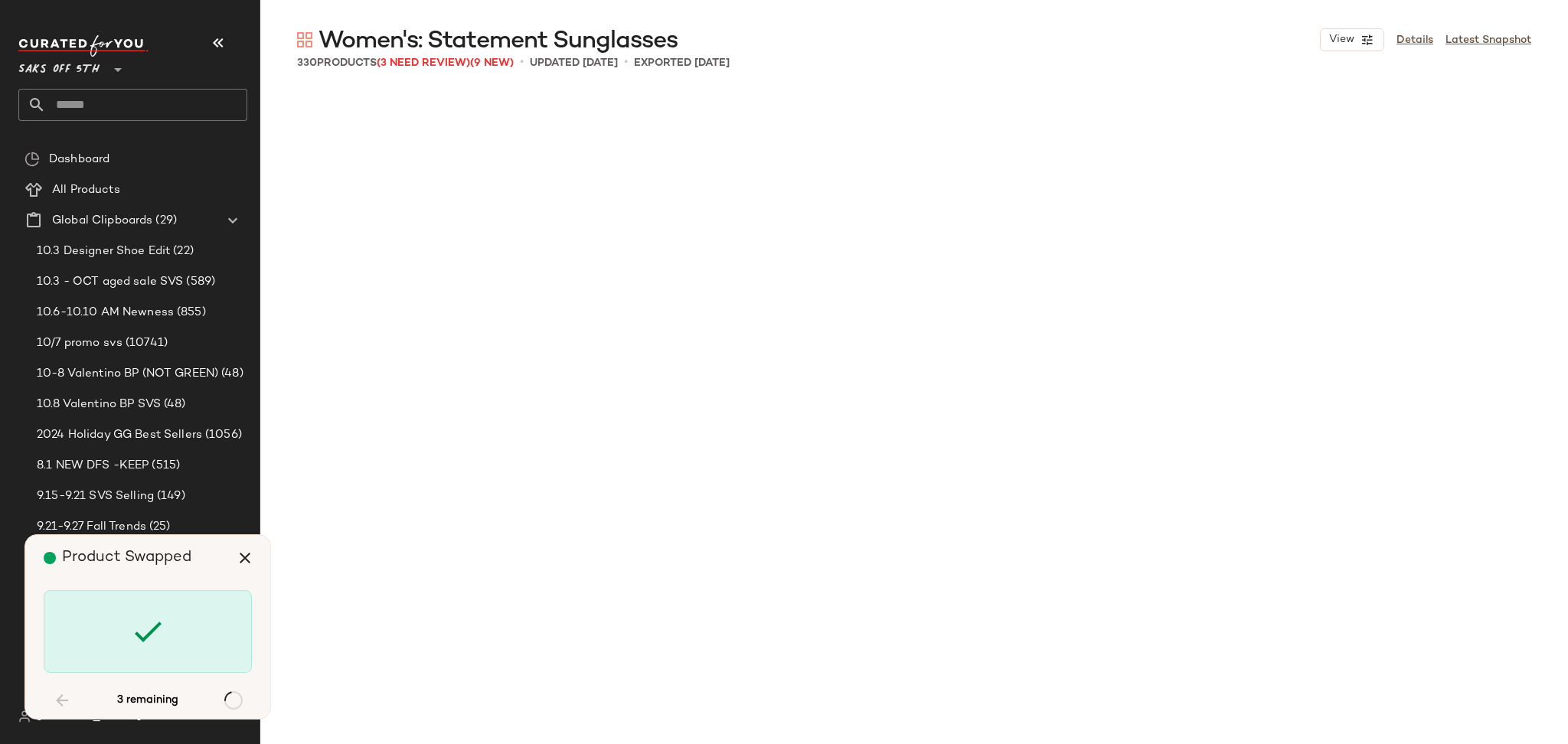
scroll to position [6797, 0]
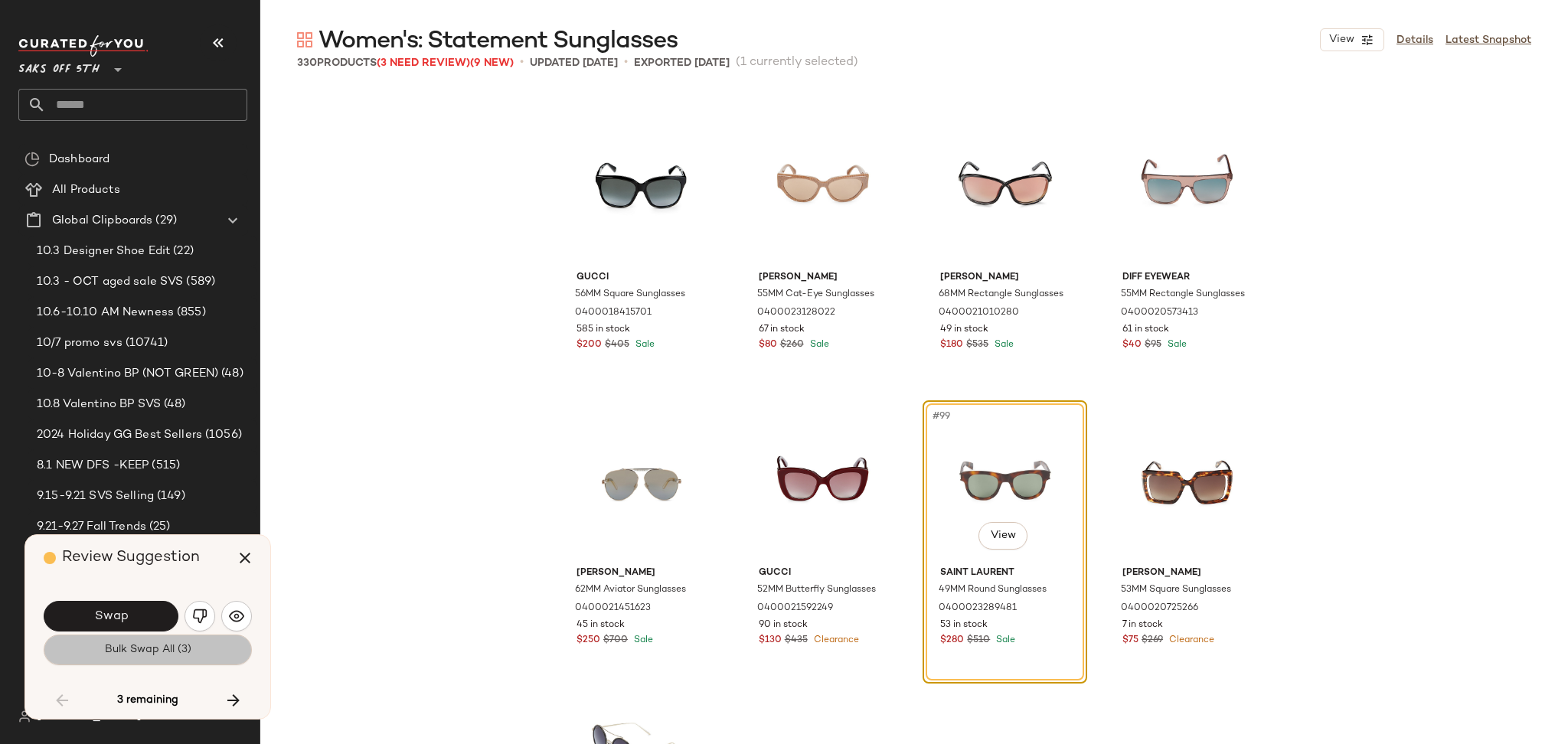
click at [180, 649] on span "Bulk Swap All (3)" at bounding box center [148, 649] width 88 height 12
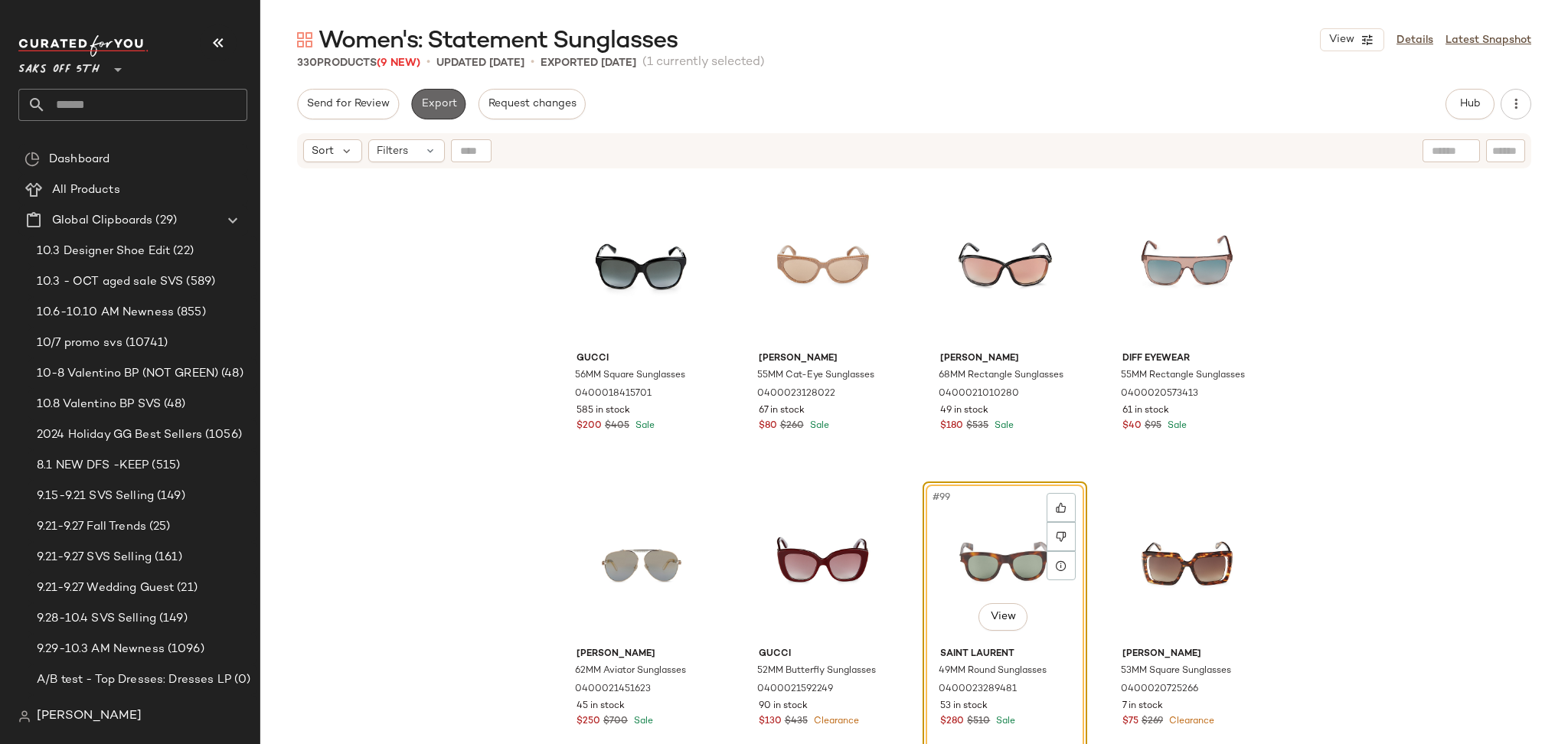
click at [438, 101] on span "Export" at bounding box center [439, 103] width 36 height 12
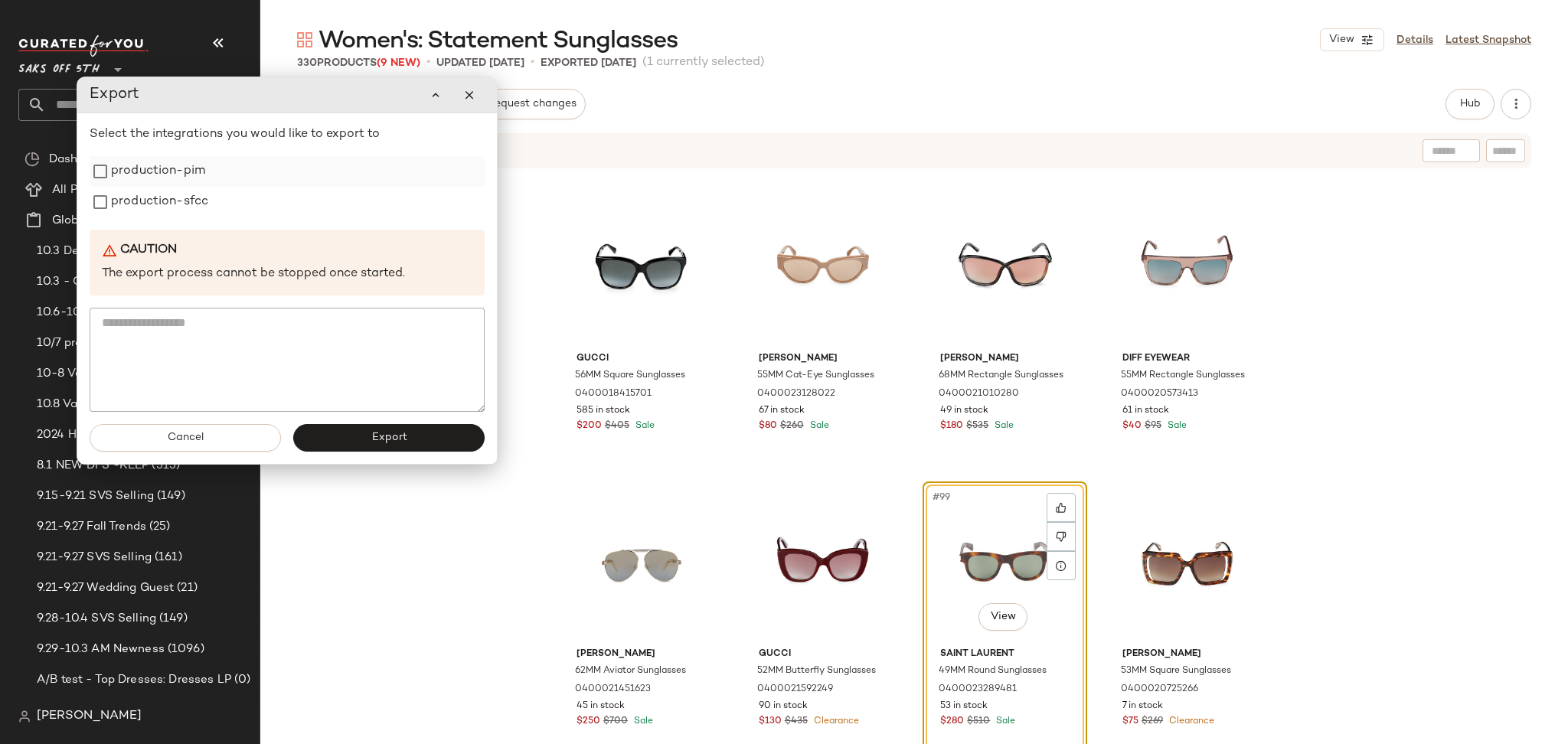
click at [187, 170] on label "production-pim" at bounding box center [159, 171] width 95 height 31
click at [187, 194] on label "production-sfcc" at bounding box center [160, 202] width 98 height 31
click at [372, 440] on span "Export" at bounding box center [388, 438] width 36 height 12
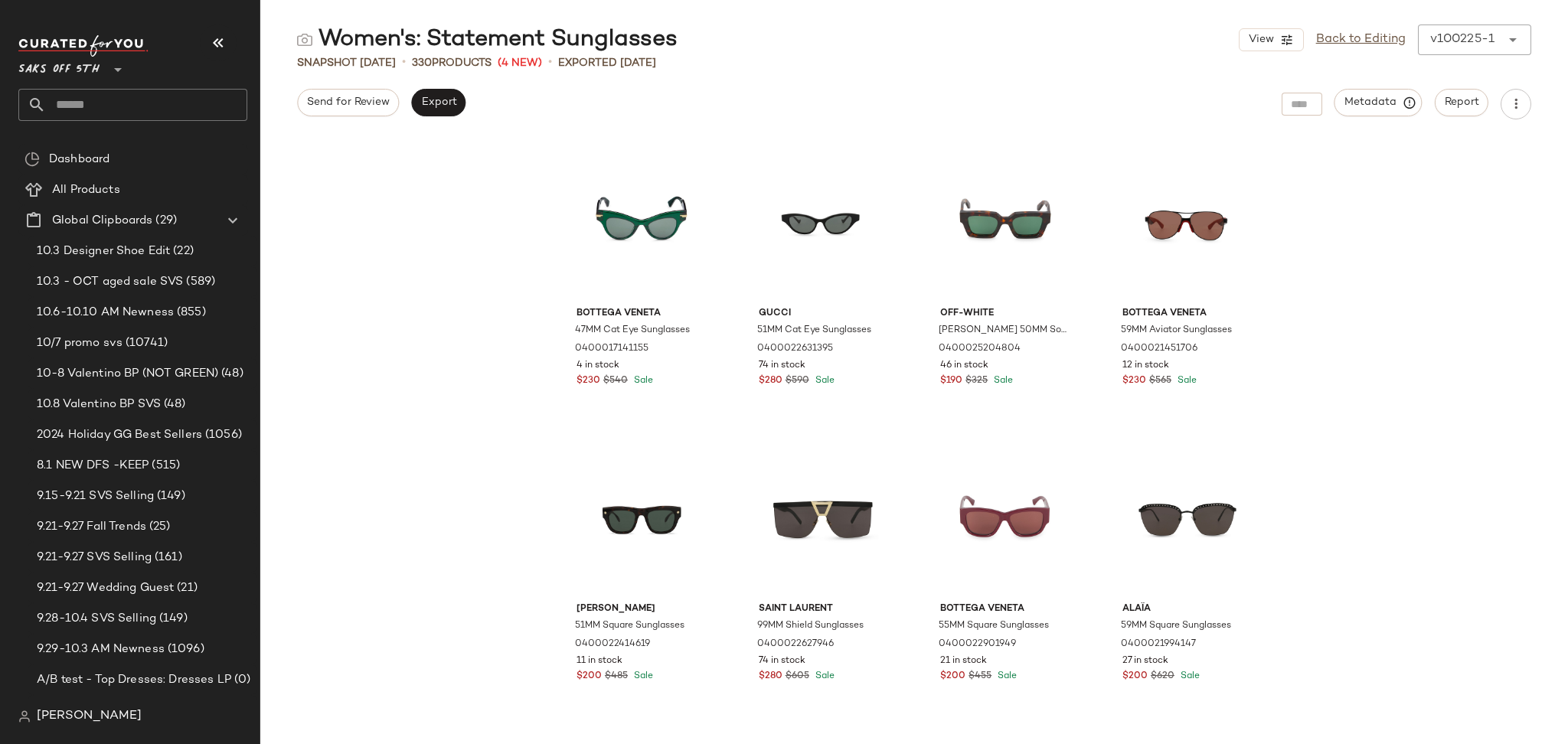
click at [216, 94] on input "text" at bounding box center [147, 104] width 201 height 33
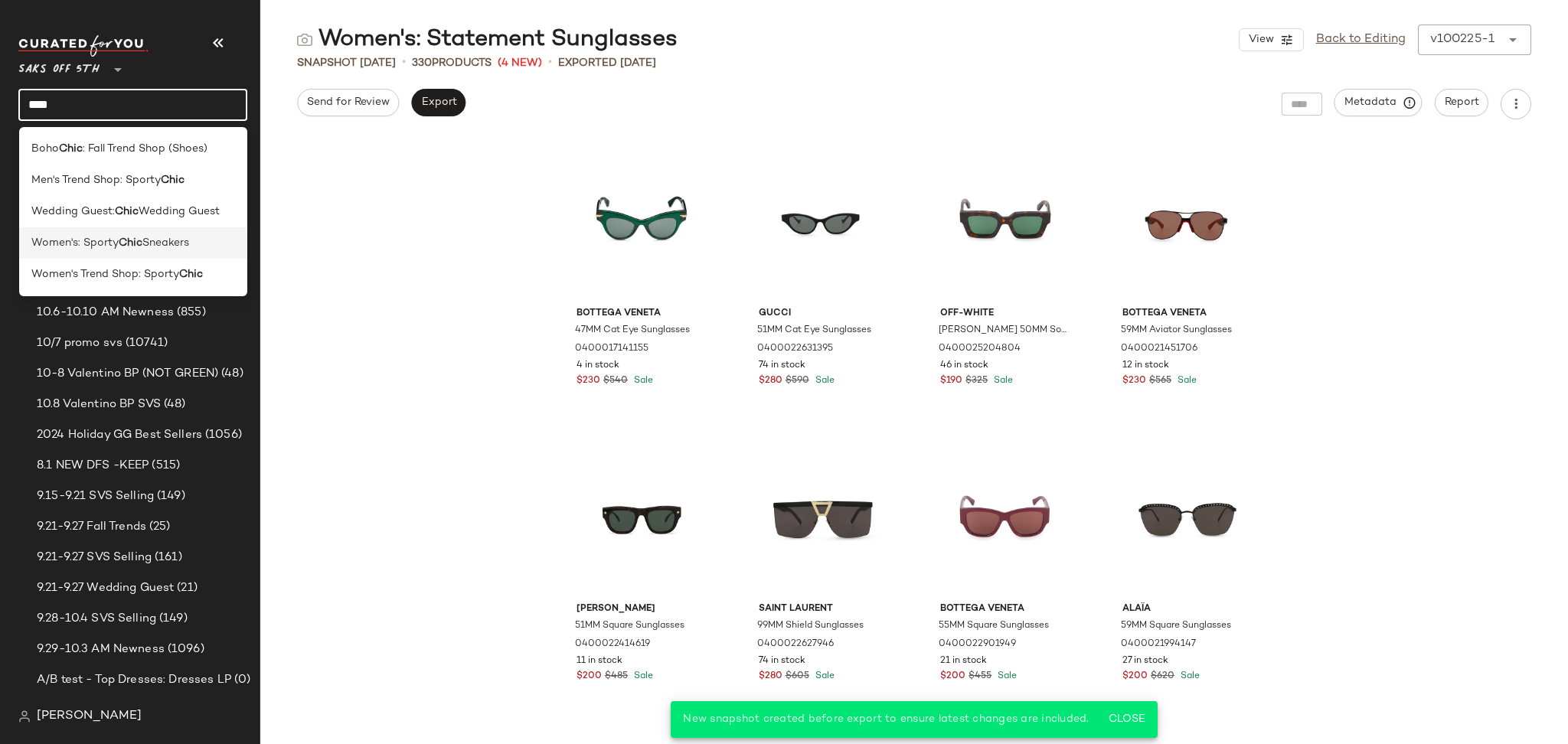
type input "****"
click at [168, 238] on span "Sneakers" at bounding box center [166, 243] width 46 height 16
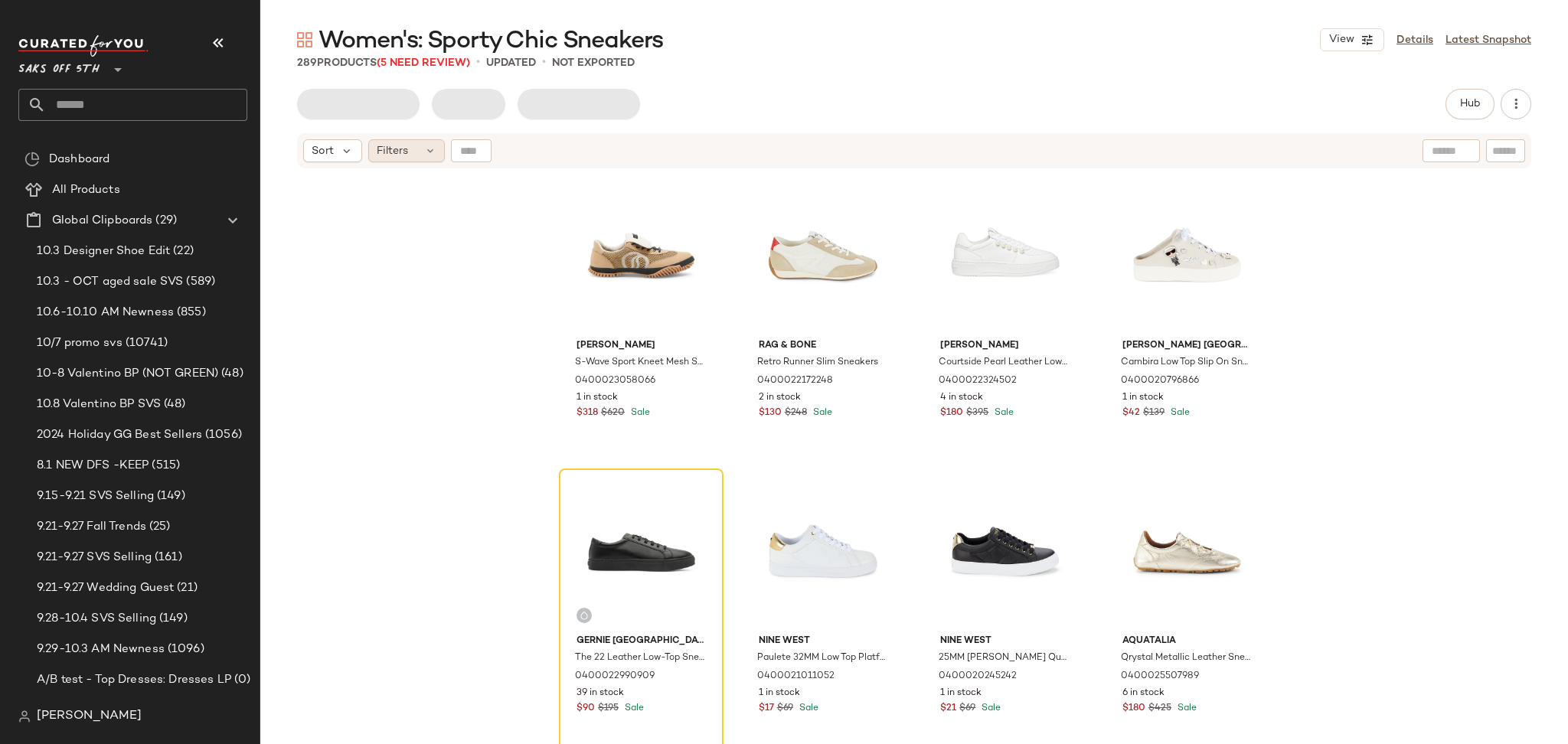
click at [413, 153] on div "Filters" at bounding box center [407, 150] width 77 height 23
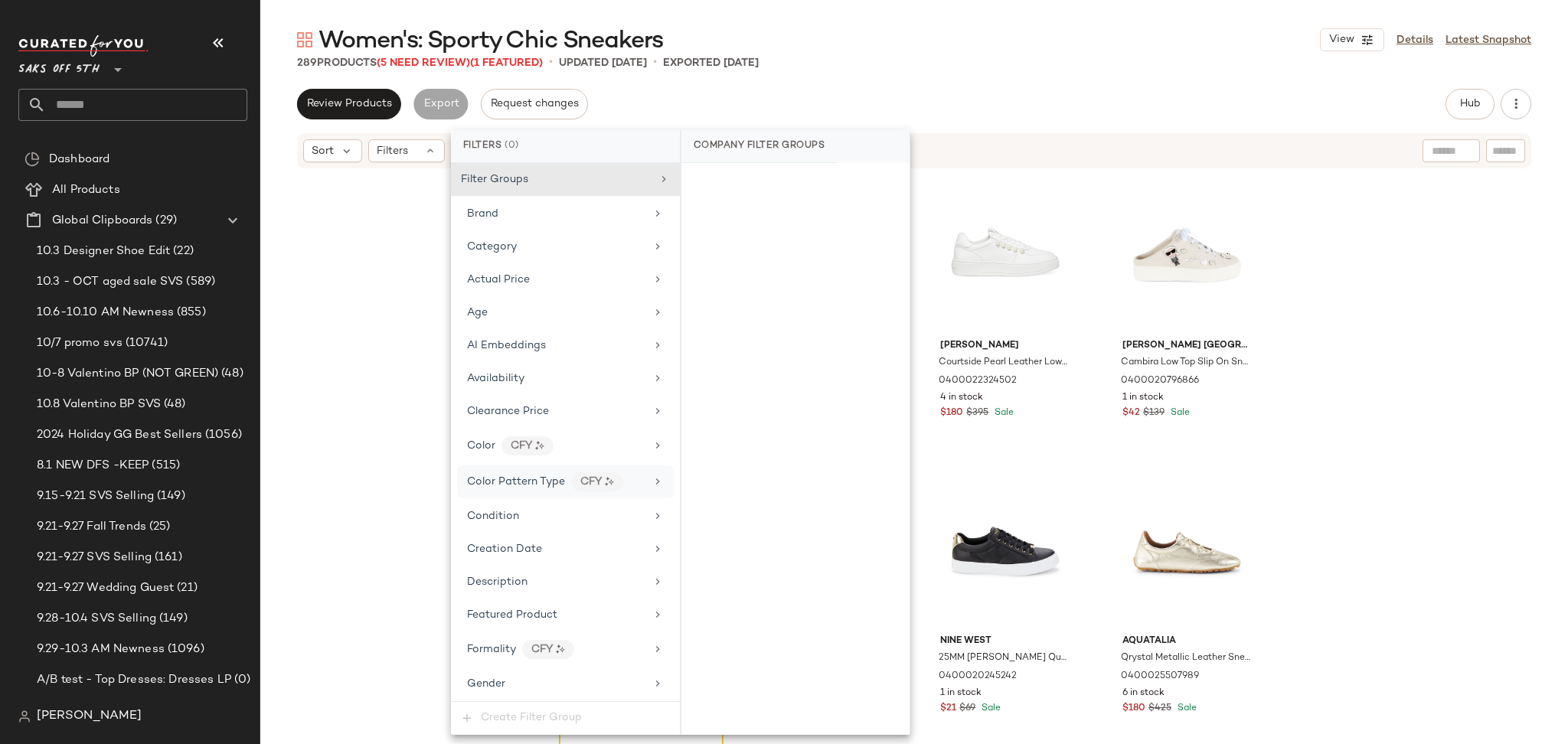
scroll to position [630, 0]
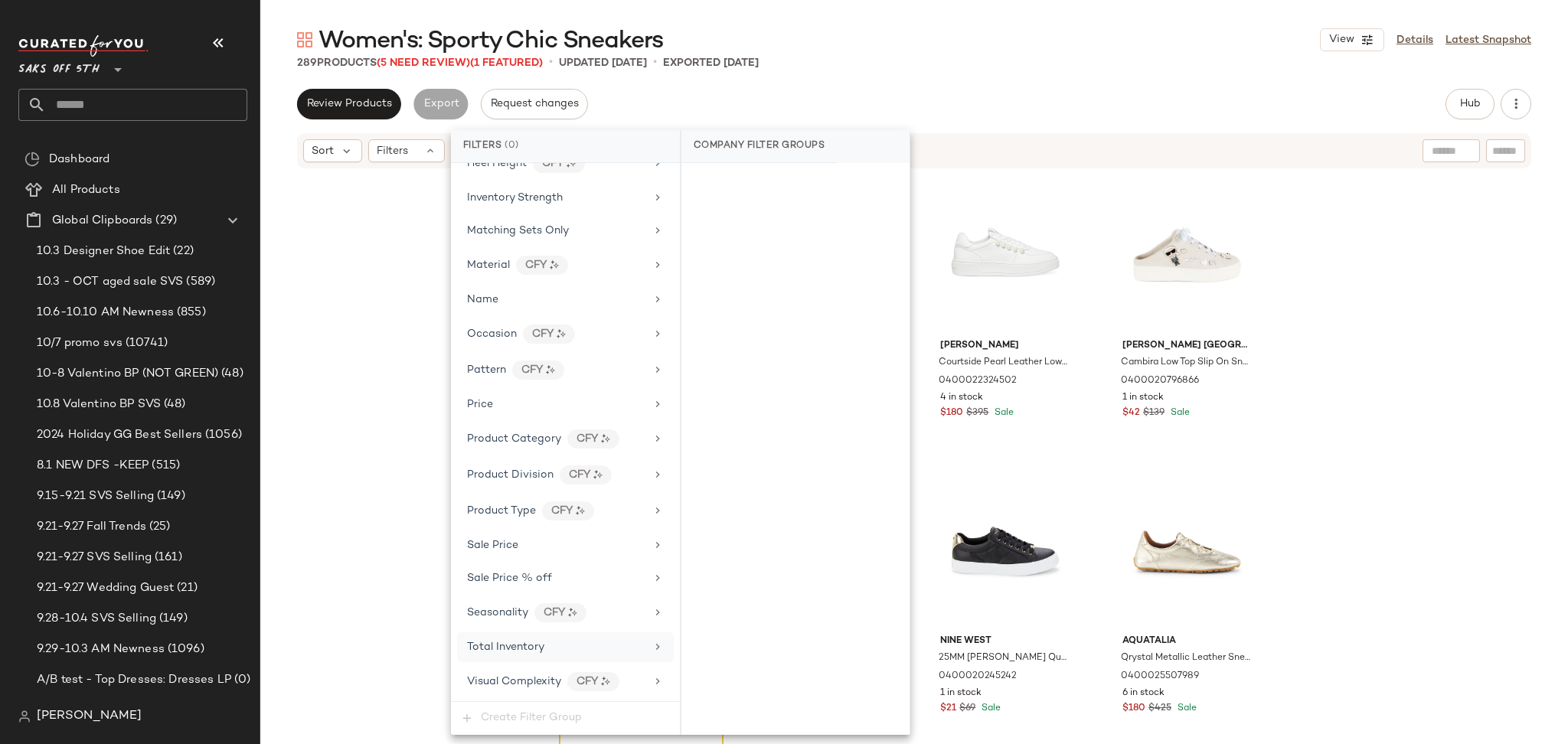
click at [558, 643] on div "Total Inventory" at bounding box center [556, 647] width 178 height 16
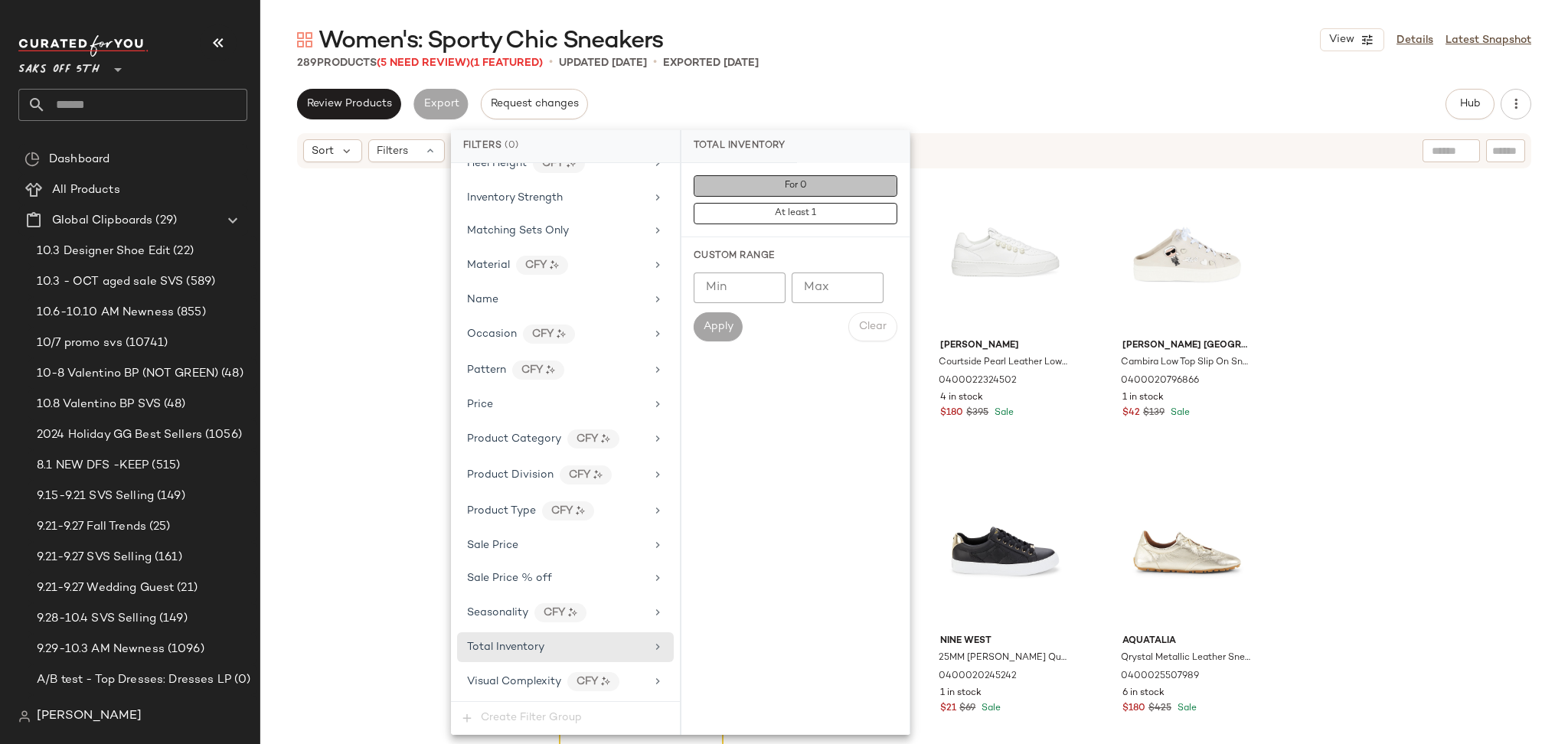
click at [761, 196] on button "For 0" at bounding box center [795, 186] width 204 height 22
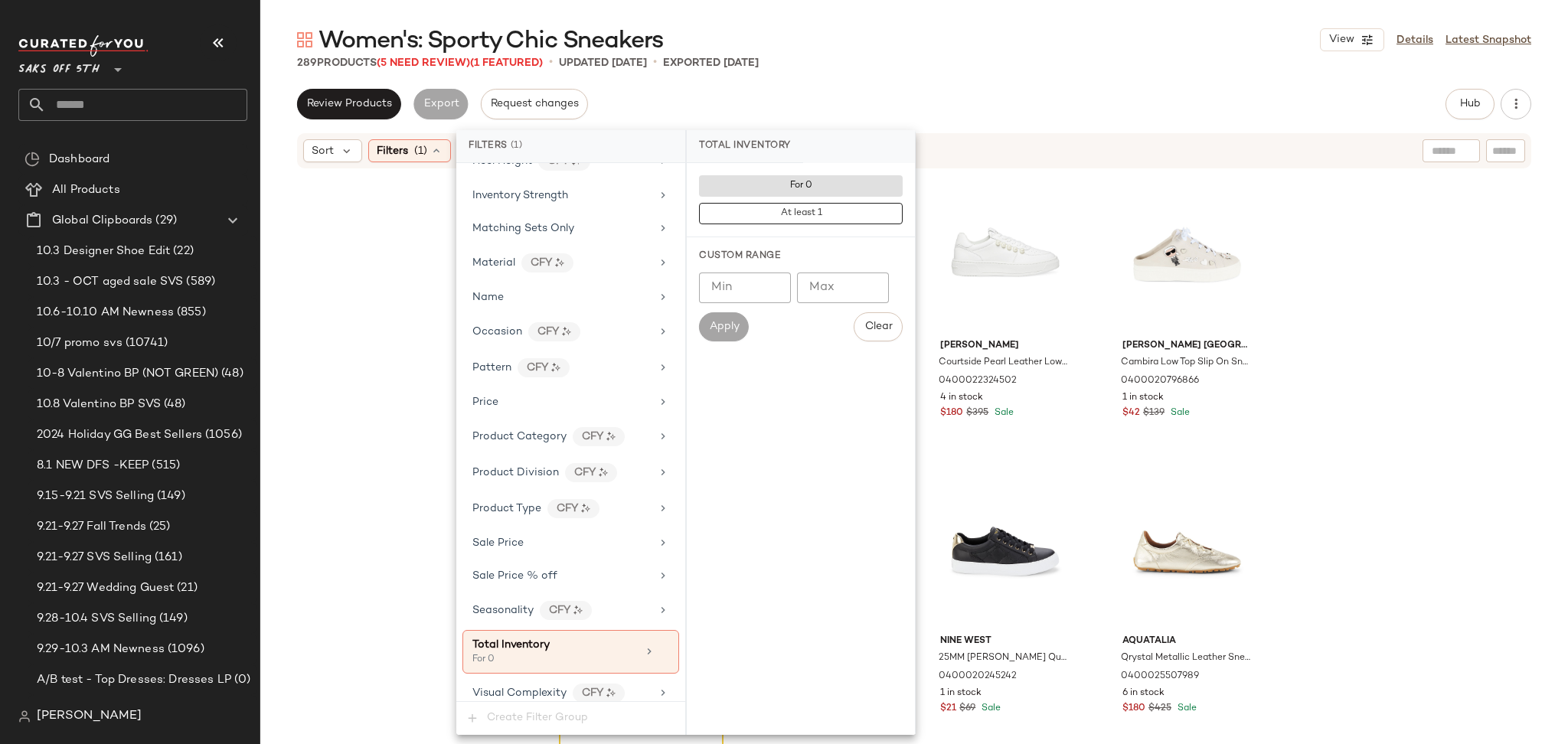
click at [938, 85] on div "Women's: Sporty Chic Sneakers View Details Latest Snapshot 289 Products (5 Need…" at bounding box center [914, 384] width 1308 height 719
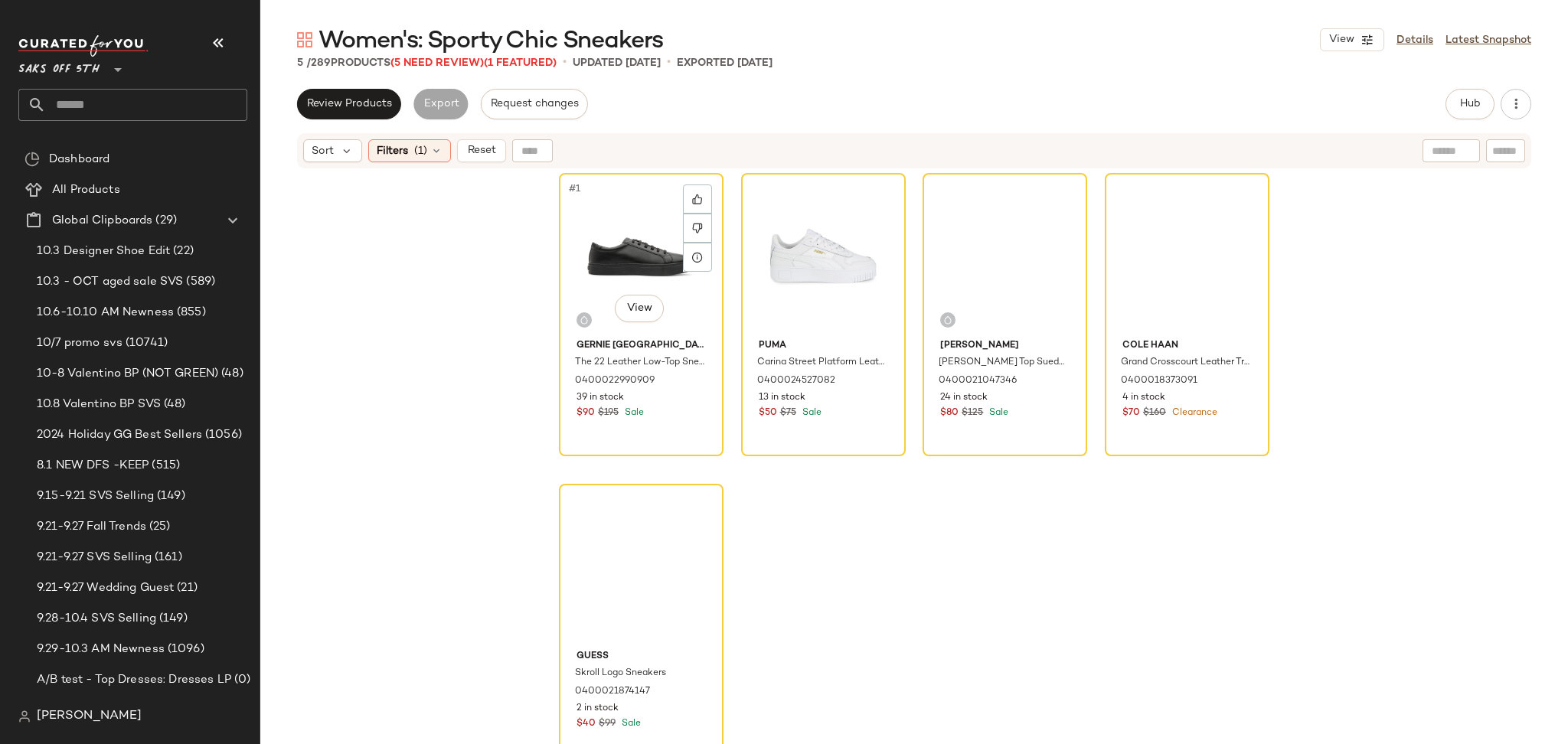
click at [606, 240] on div "#1 View" at bounding box center [642, 255] width 154 height 155
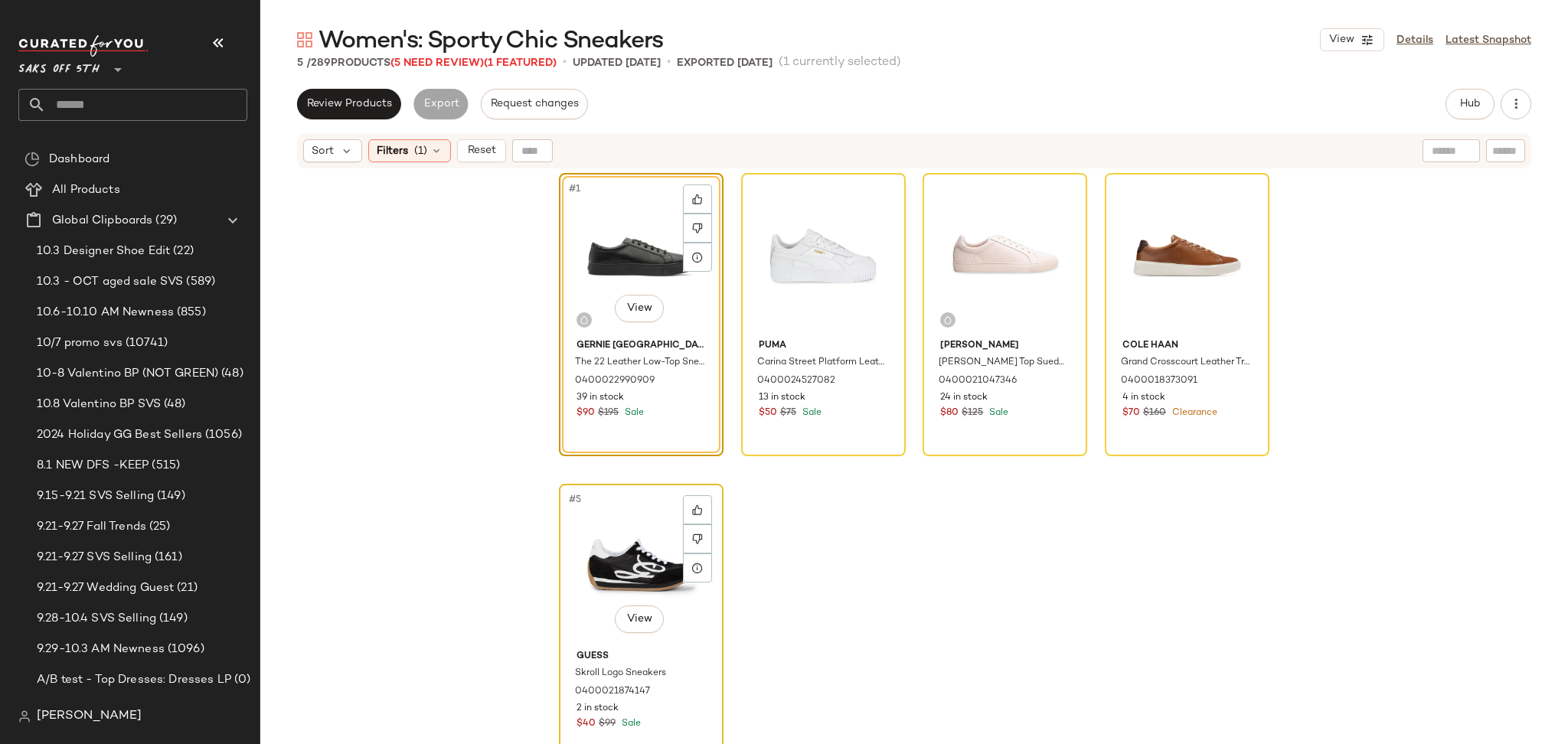
click at [618, 513] on div "#5 View" at bounding box center [642, 567] width 154 height 155
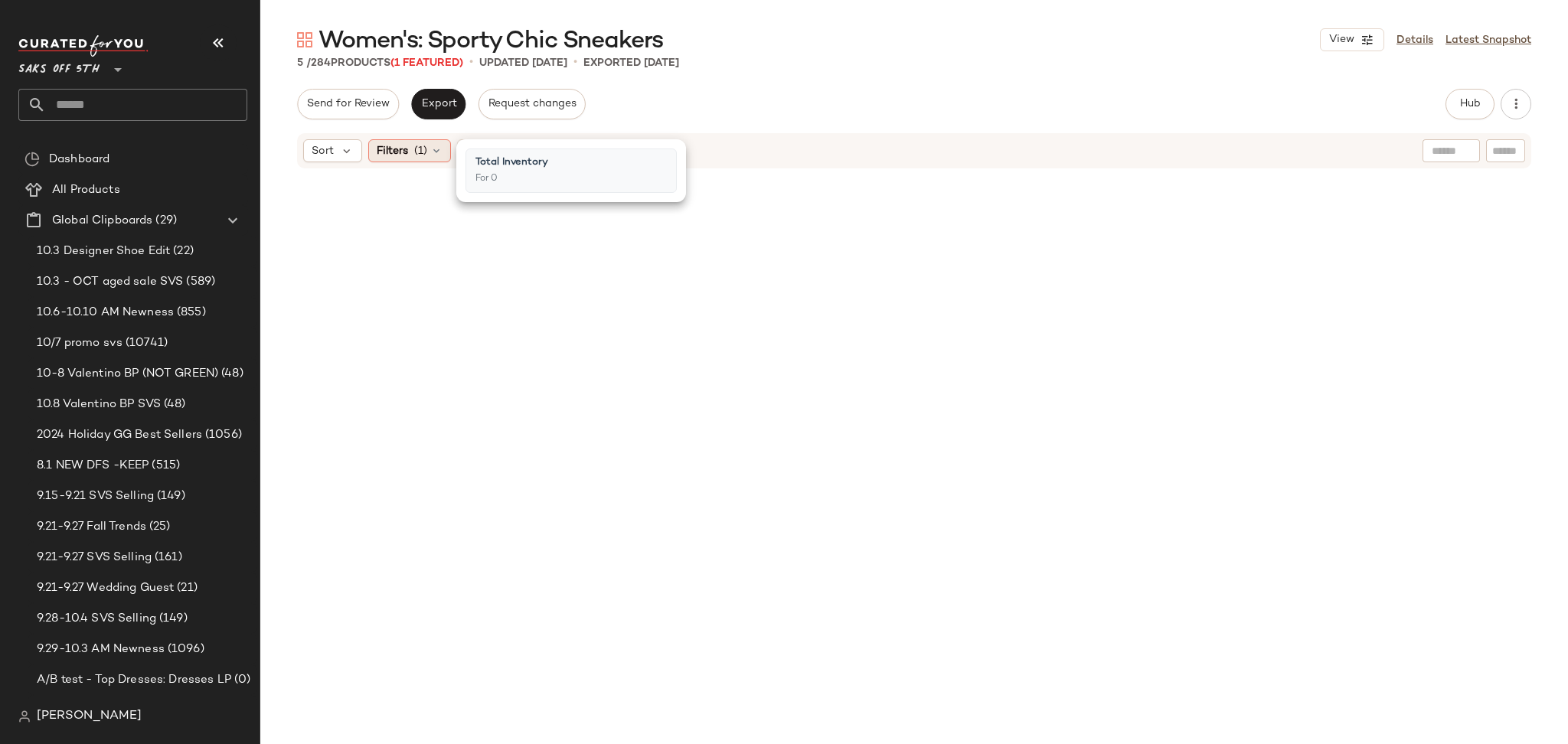
click at [417, 157] on span "(1)" at bounding box center [420, 151] width 13 height 16
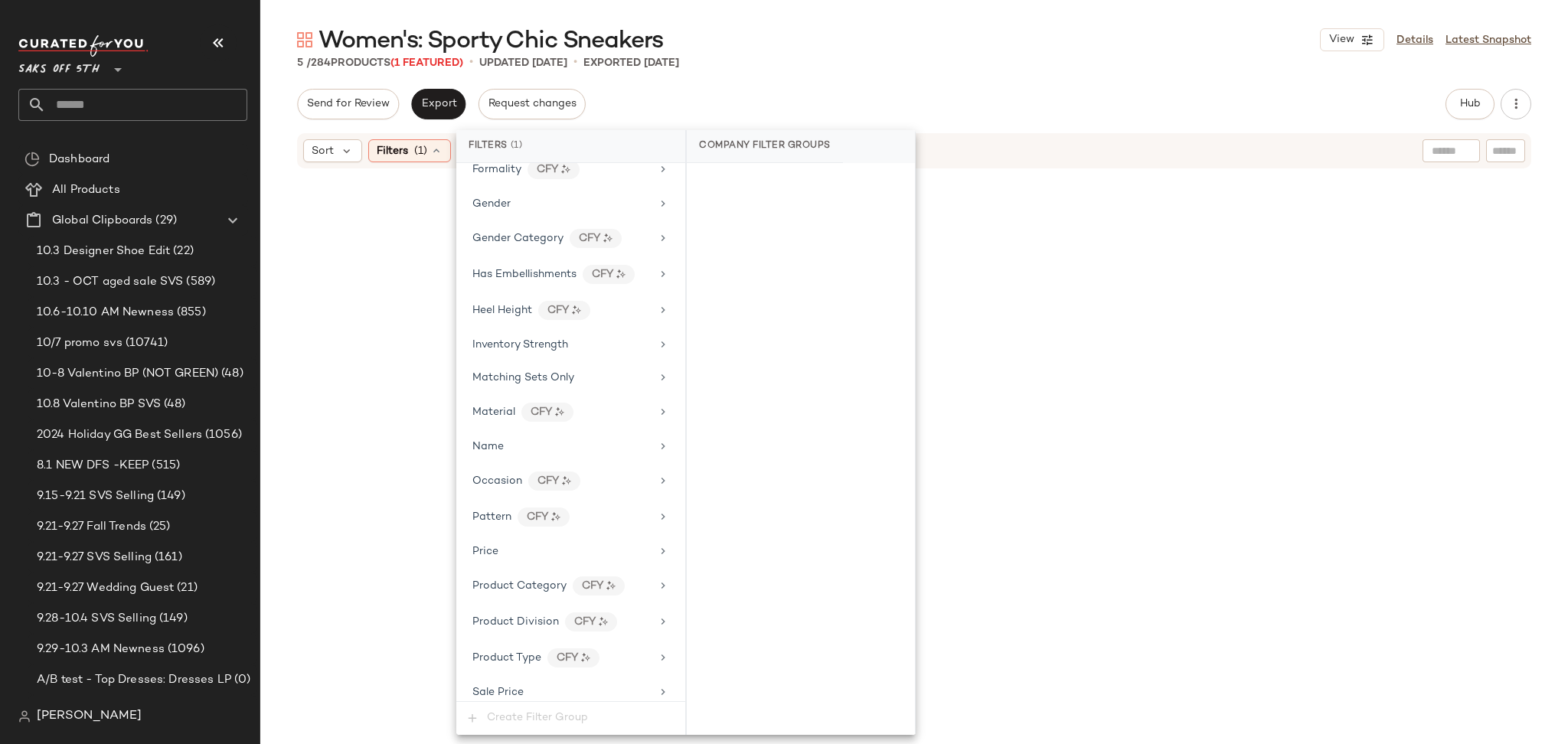
scroll to position [643, 0]
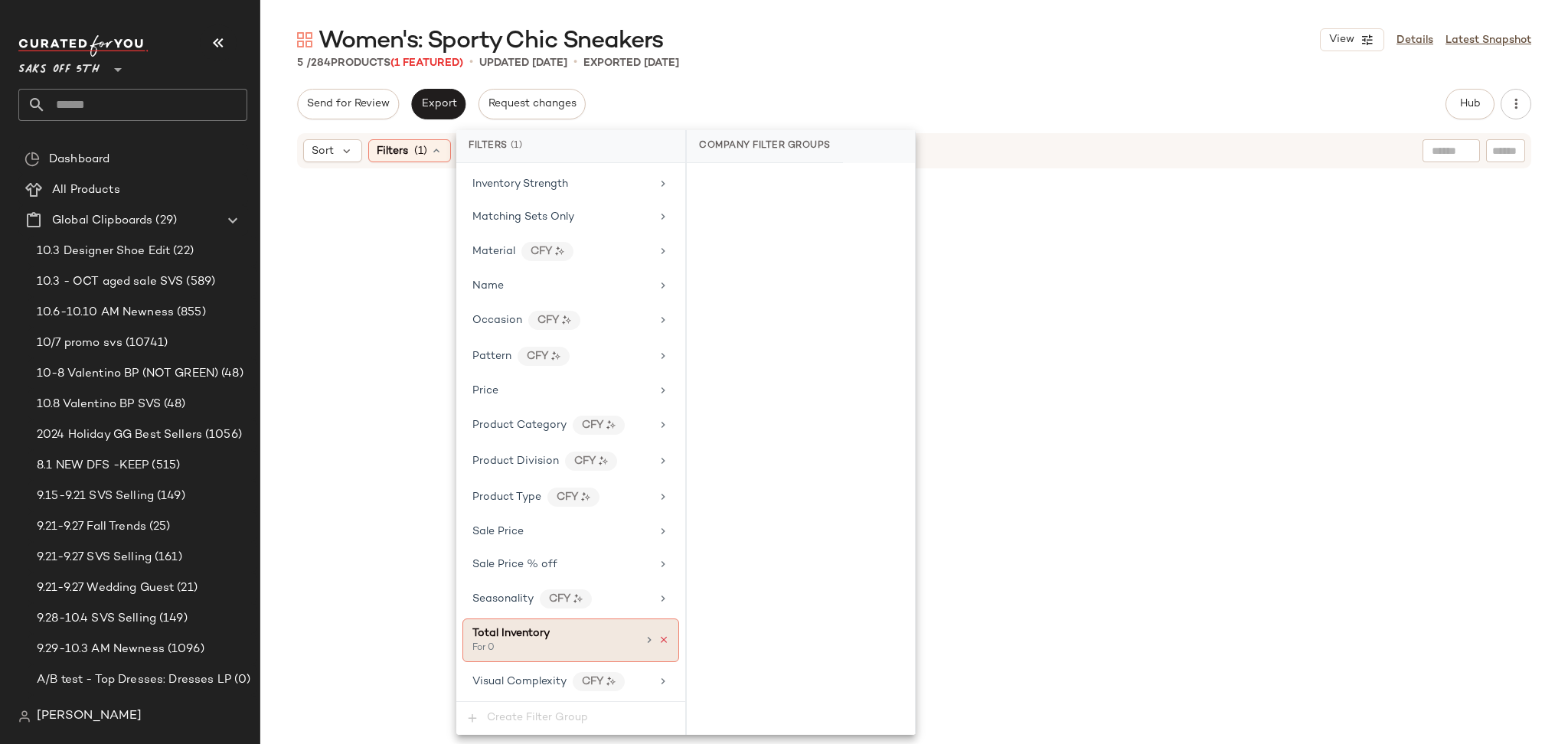
click at [658, 643] on icon at bounding box center [663, 640] width 11 height 11
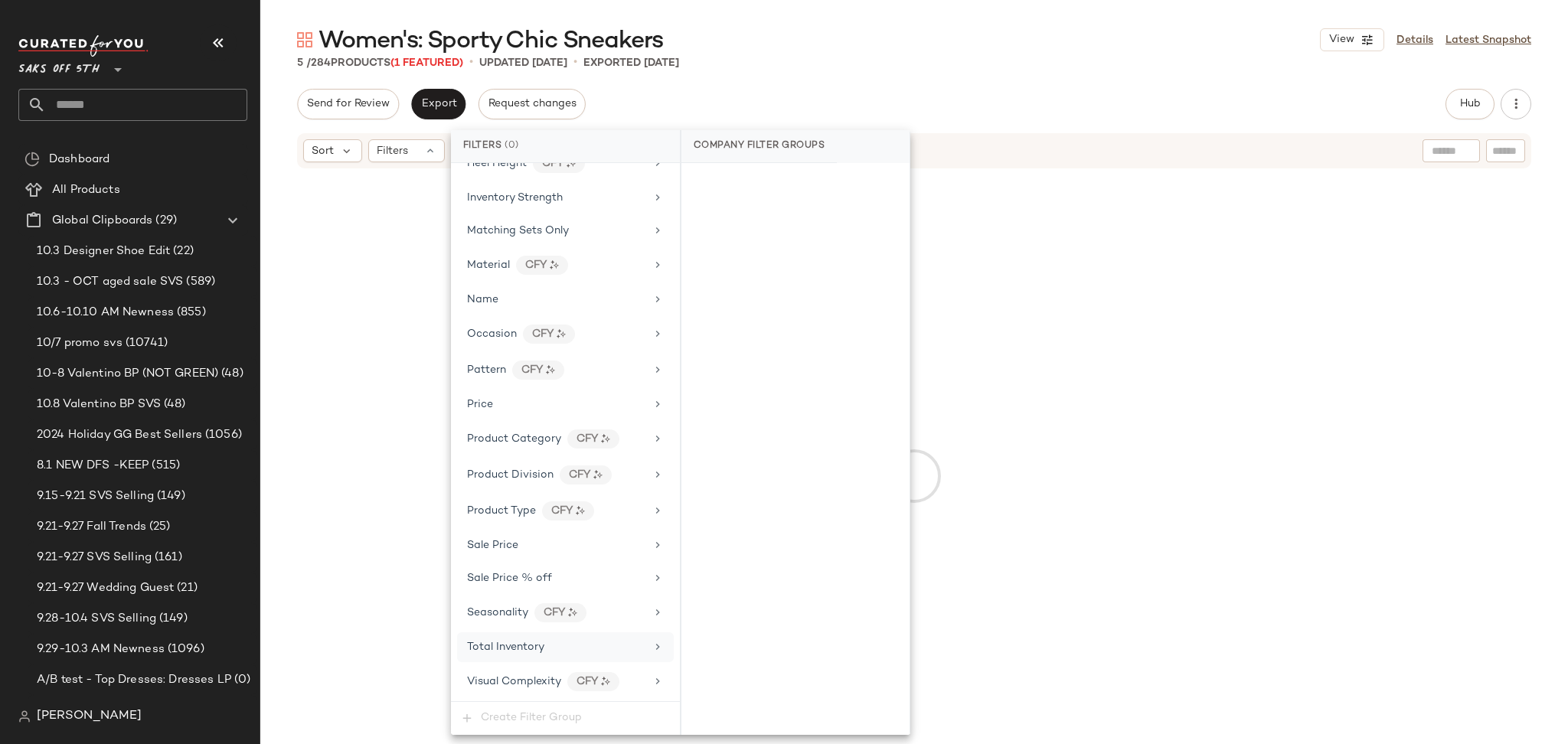
scroll to position [630, 0]
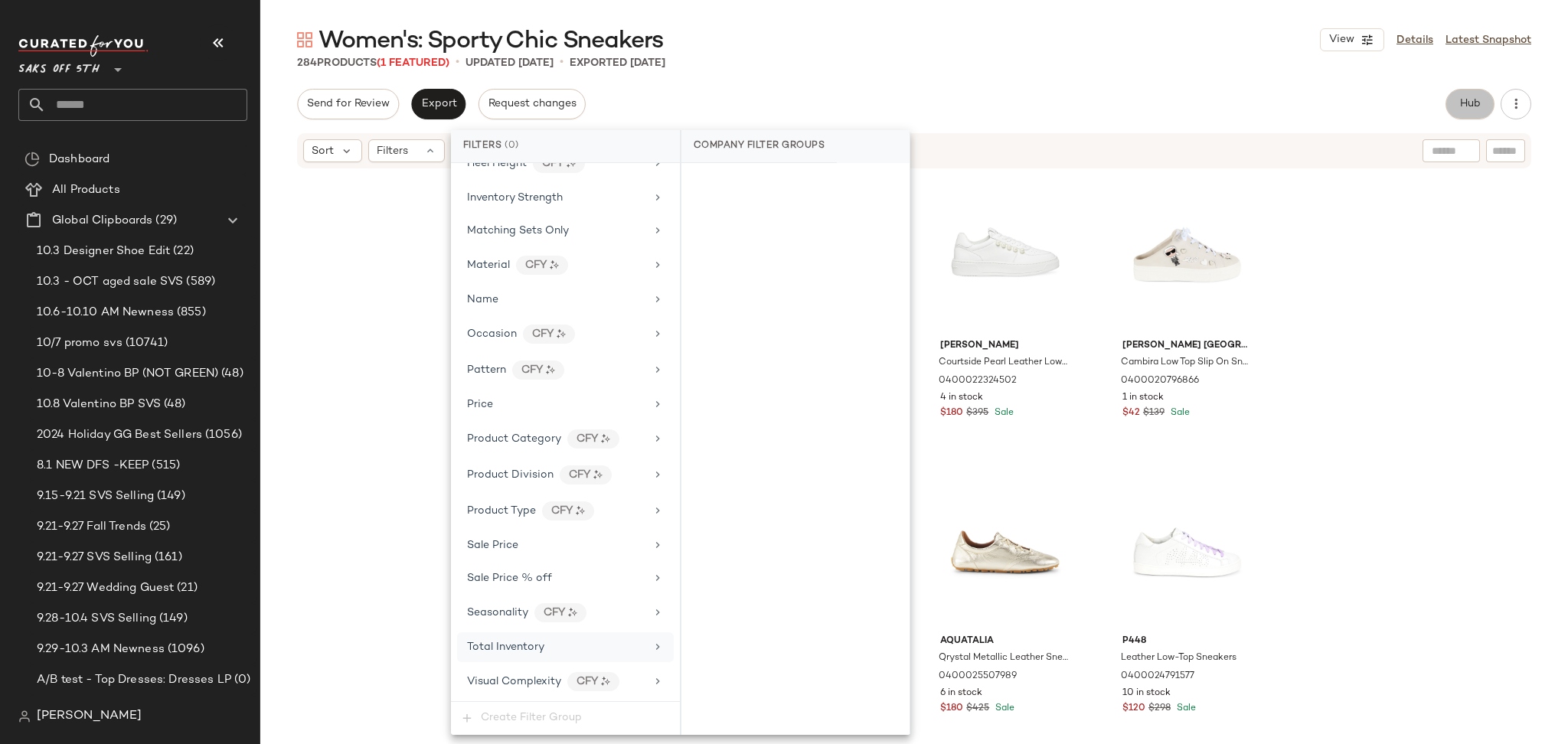
click at [1453, 102] on button "Hub" at bounding box center [1470, 103] width 49 height 31
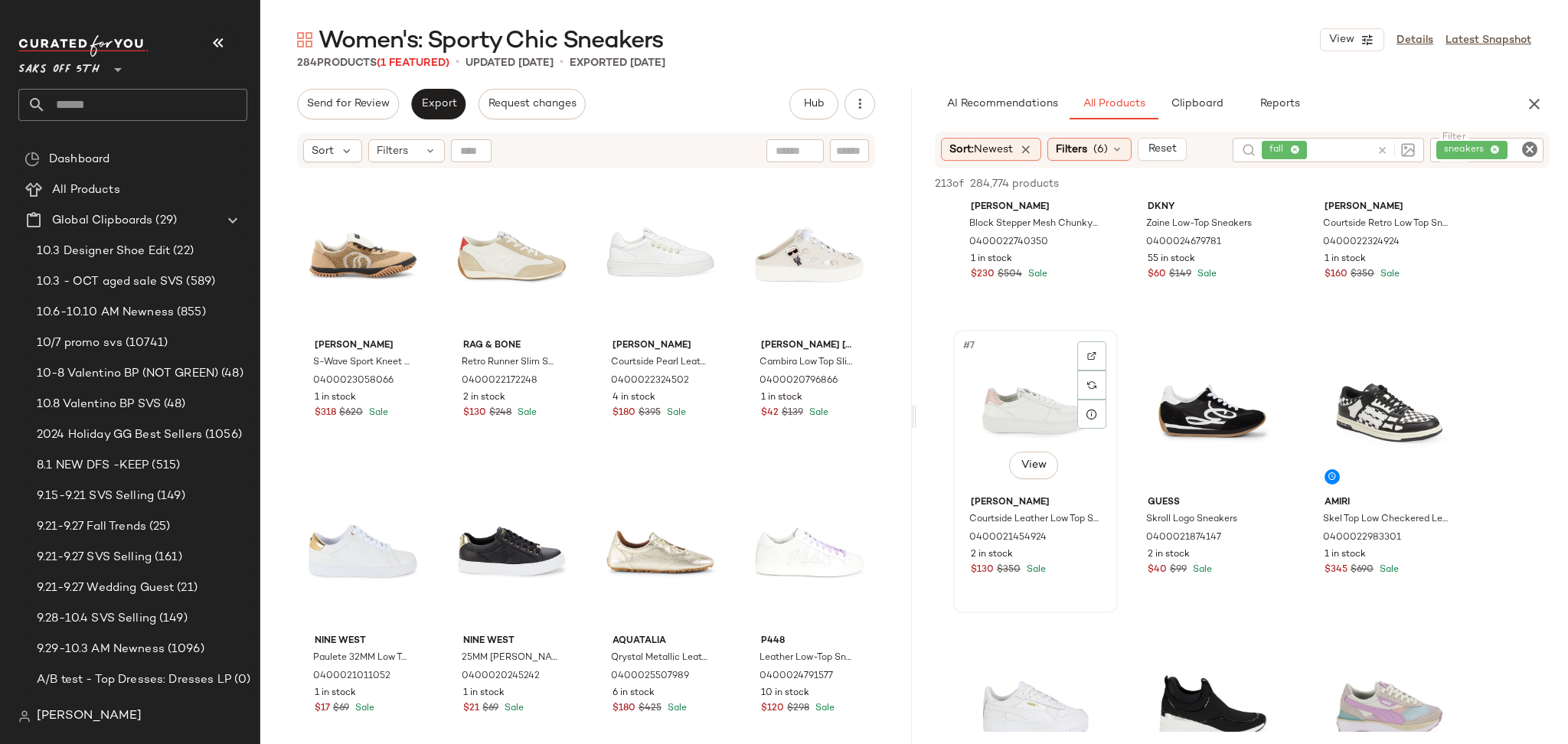
click at [1018, 383] on div "#7 View" at bounding box center [1036, 412] width 154 height 155
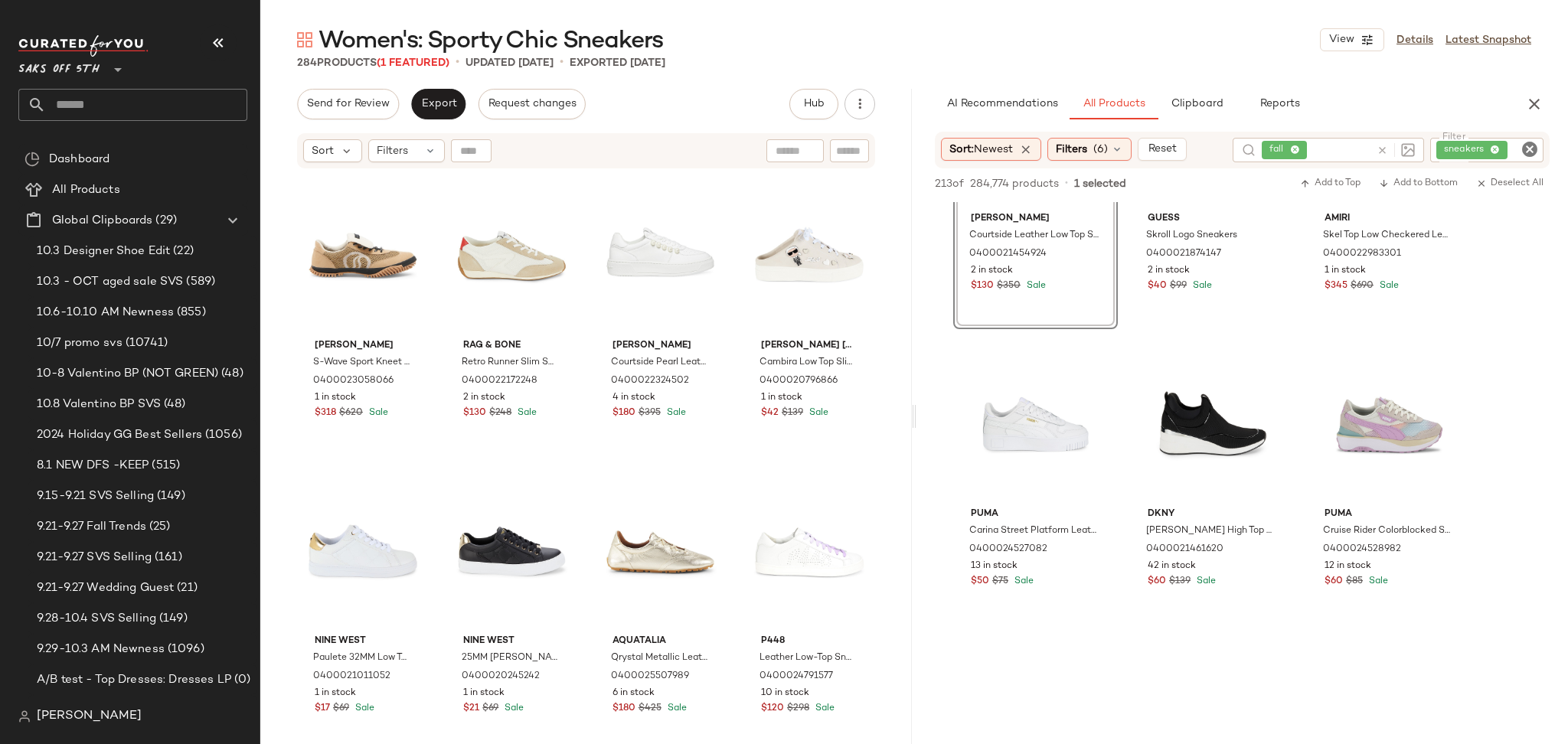
scroll to position [778, 0]
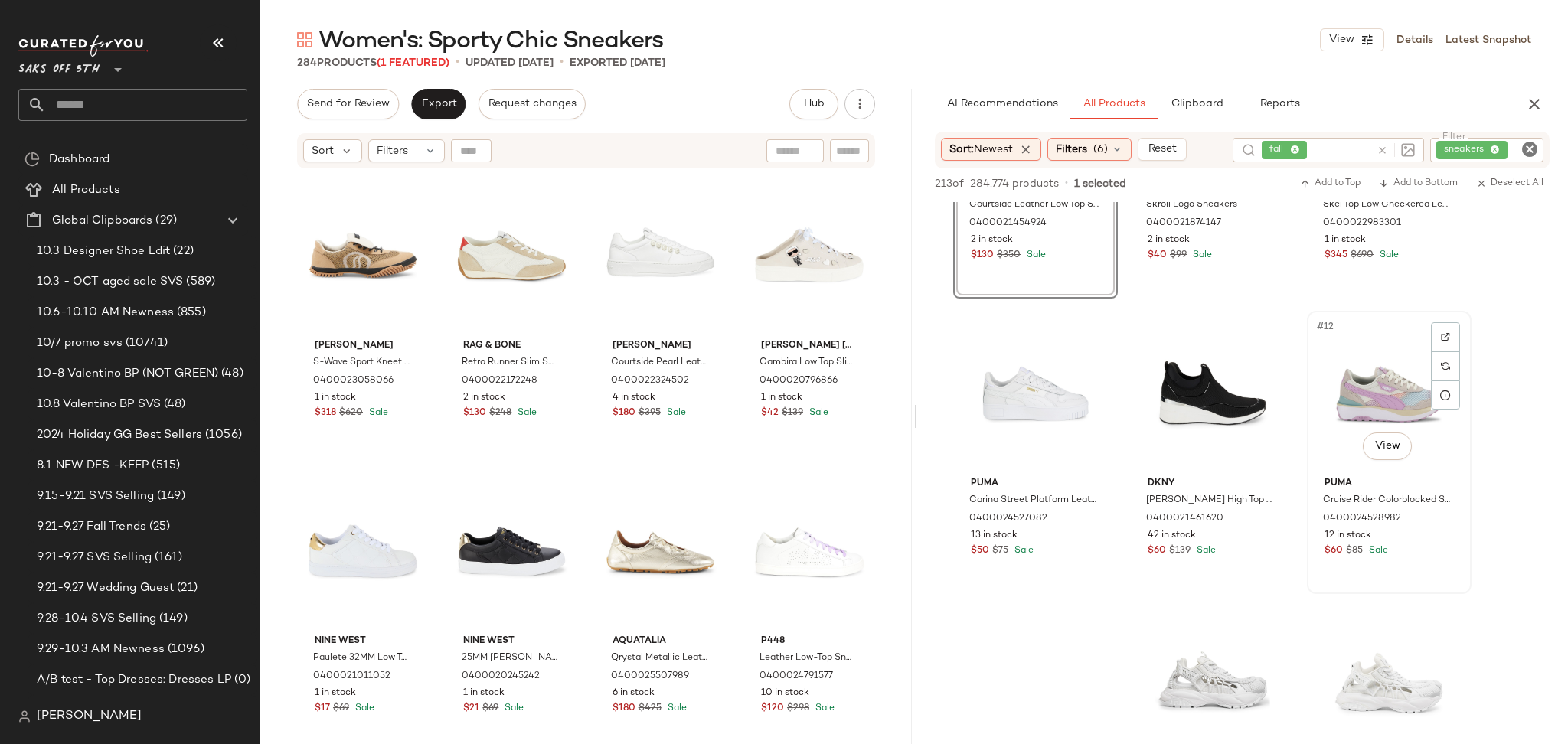
click at [1351, 372] on div "#12 View" at bounding box center [1390, 393] width 154 height 155
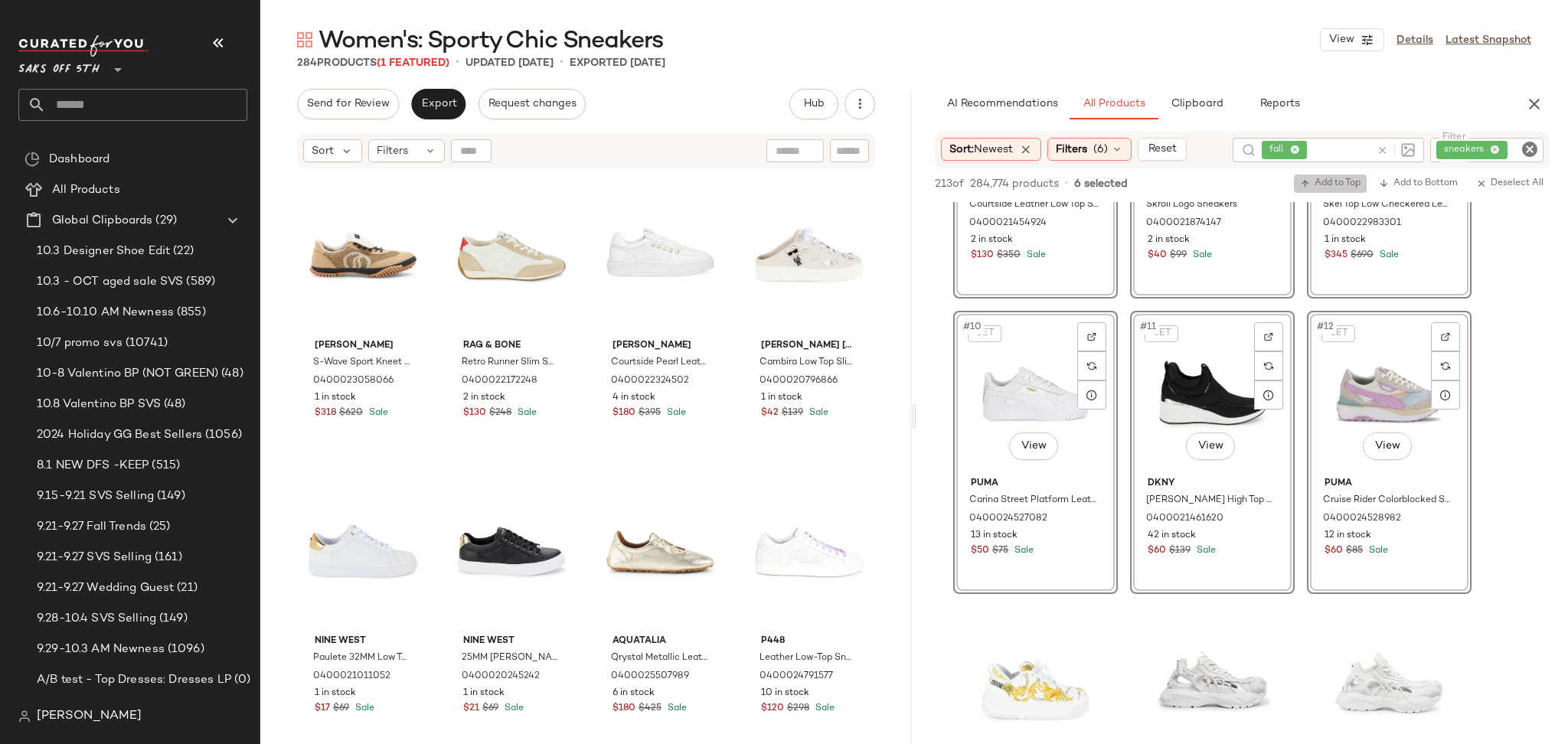
click at [1324, 187] on span "Add to Top" at bounding box center [1329, 183] width 60 height 11
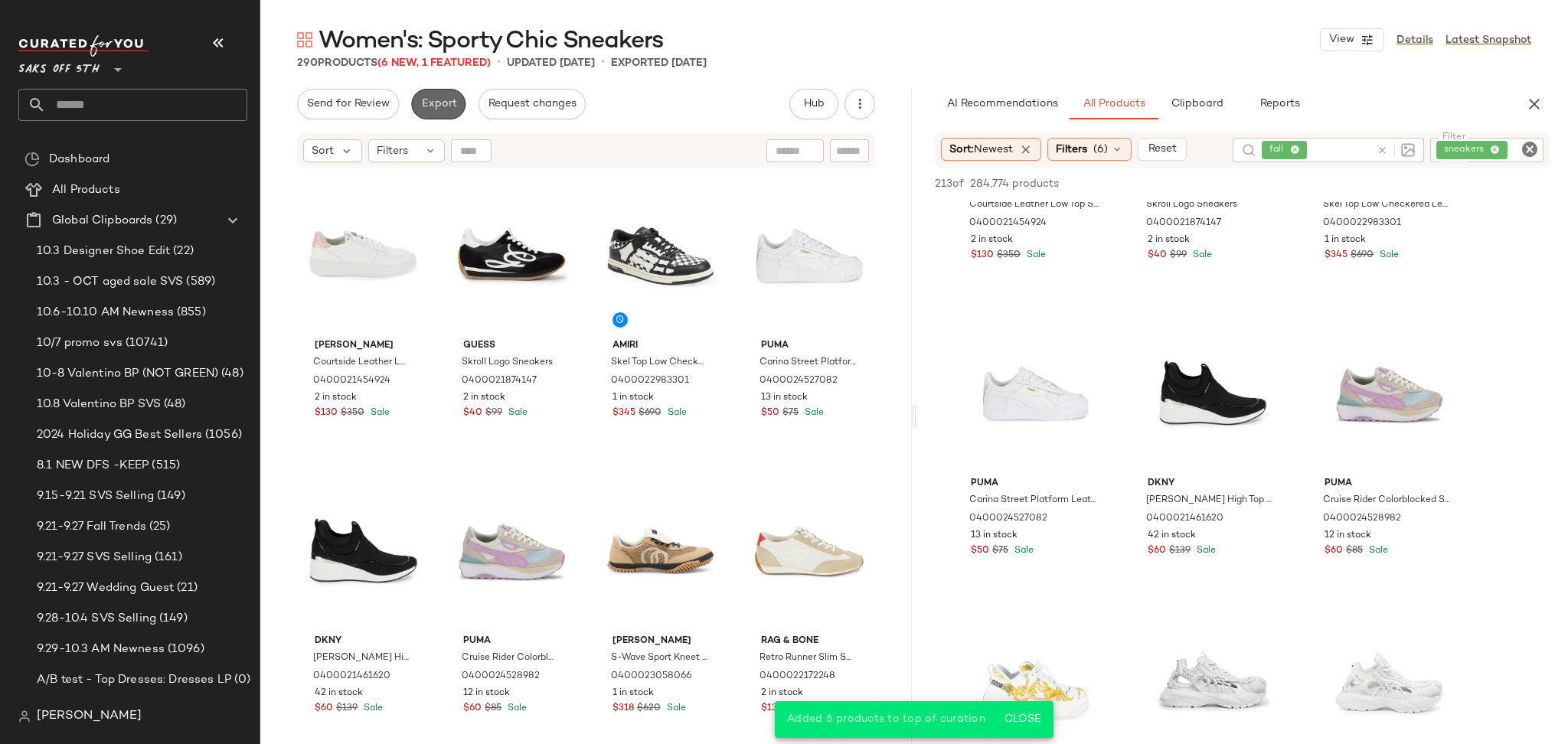
click at [417, 98] on button "Export" at bounding box center [438, 103] width 54 height 31
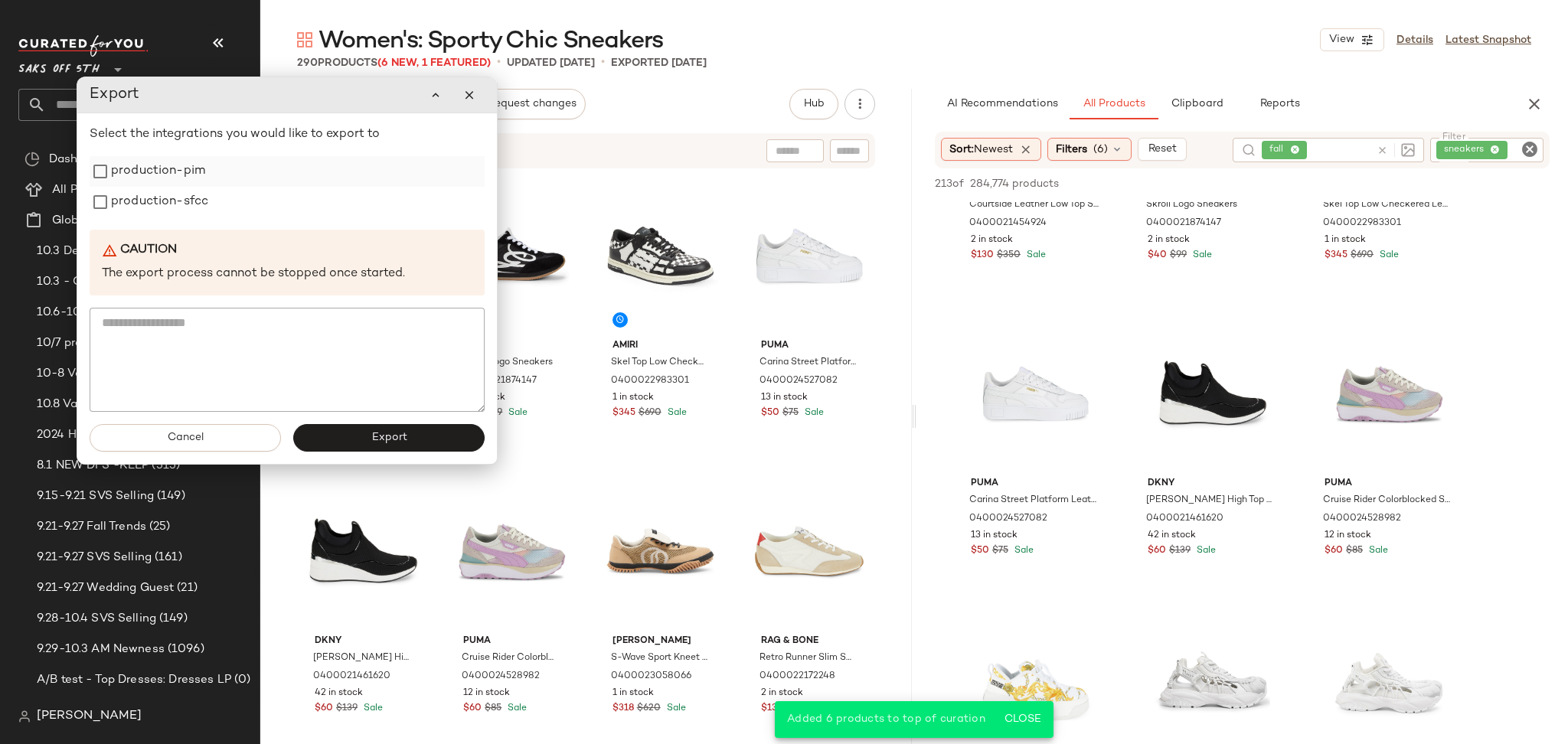
click at [164, 173] on label "production-pim" at bounding box center [159, 171] width 95 height 31
click at [165, 215] on label "production-sfcc" at bounding box center [160, 202] width 98 height 31
click at [331, 438] on button "Export" at bounding box center [389, 438] width 191 height 28
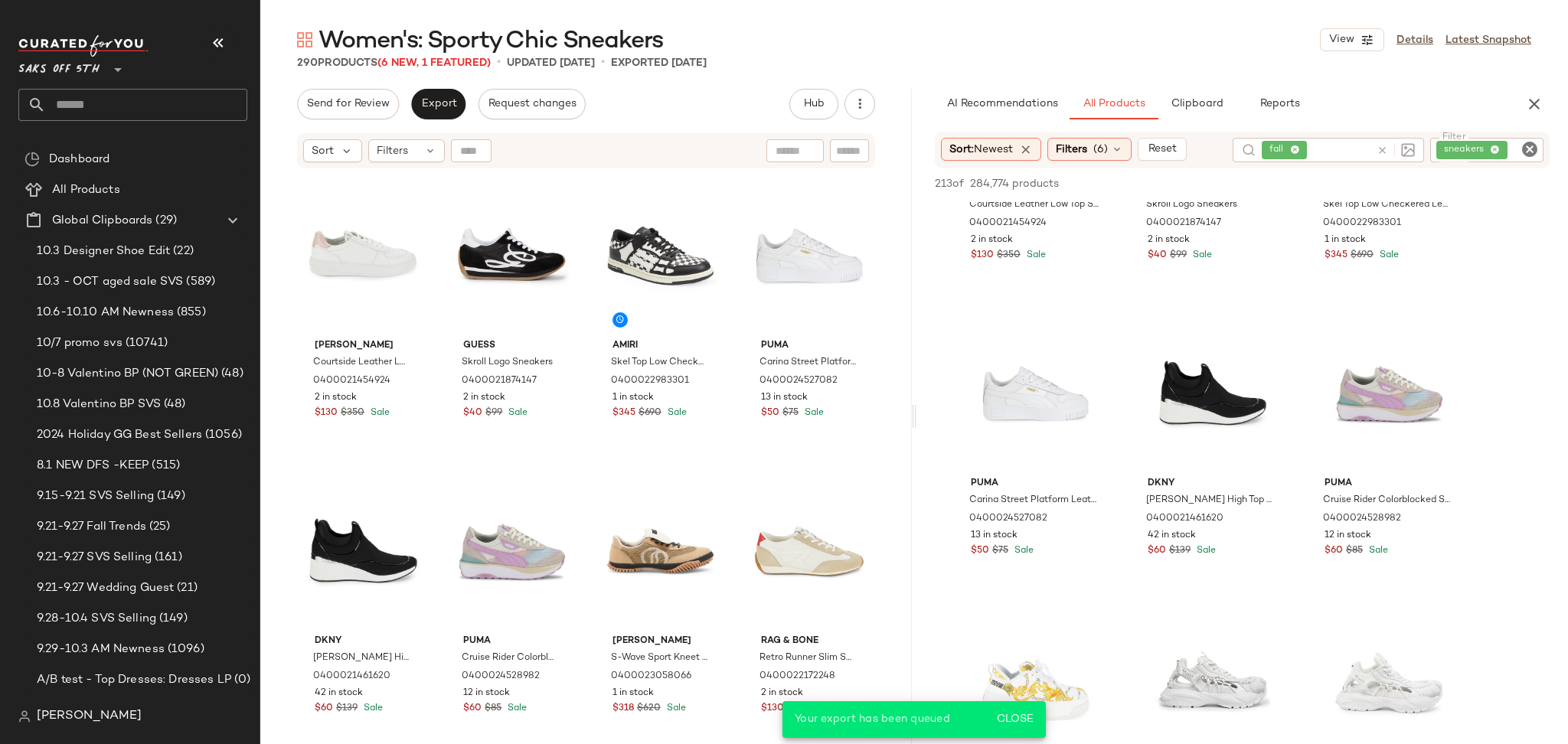
scroll to position [1073, 0]
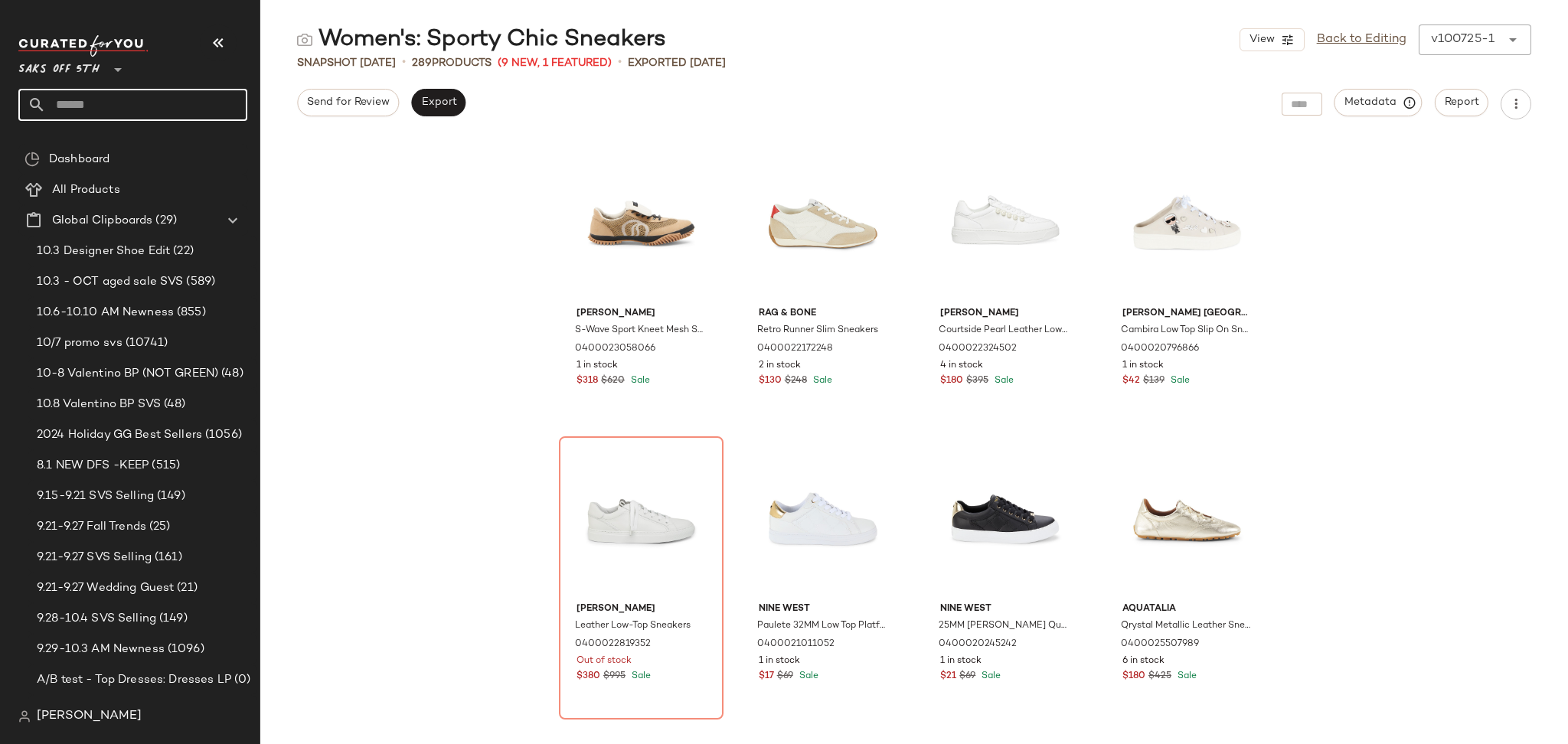
click at [204, 99] on input "text" at bounding box center [147, 104] width 201 height 33
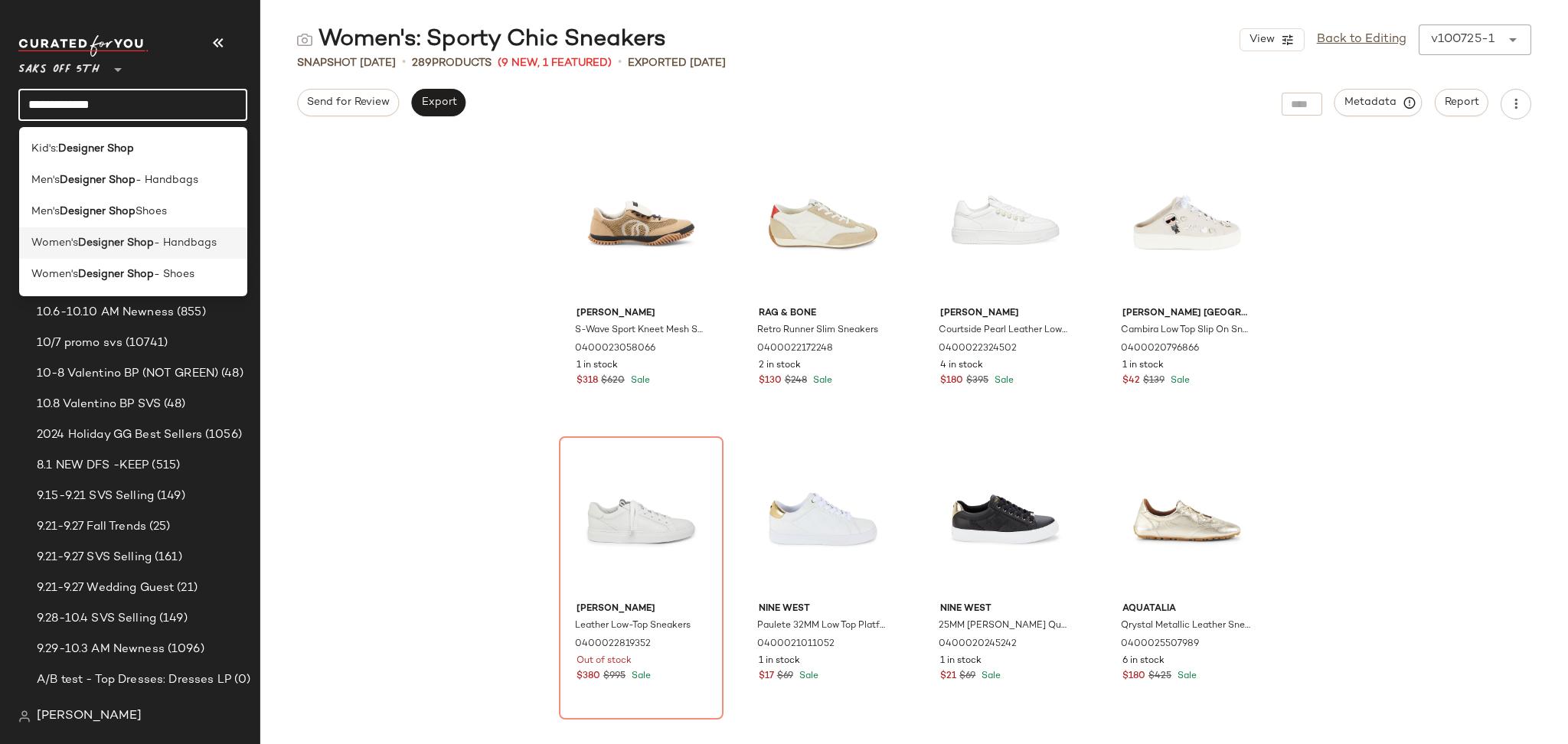
type input "**********"
click at [174, 249] on span "- Handbags" at bounding box center [185, 243] width 63 height 16
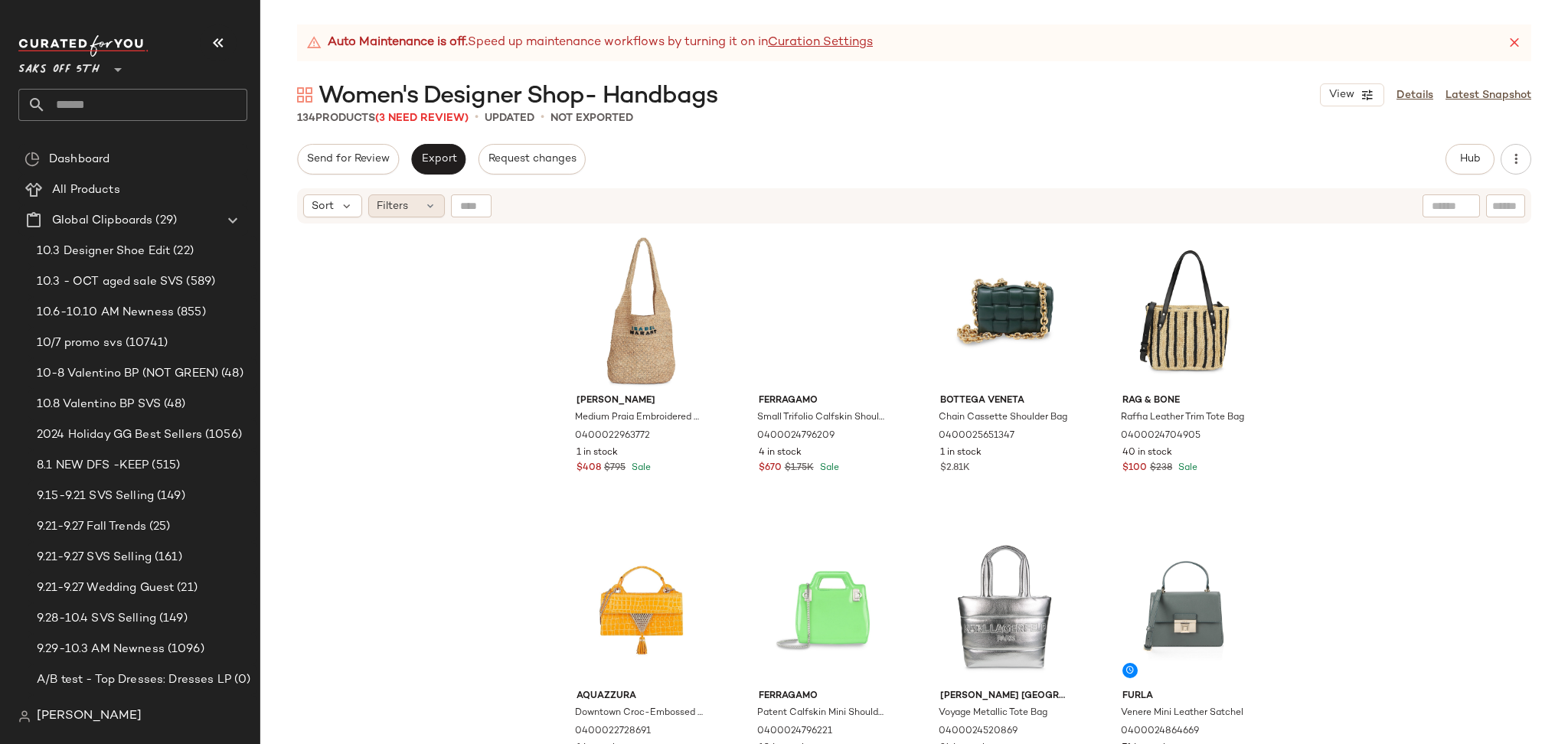
click at [414, 202] on div "Filters" at bounding box center [407, 205] width 77 height 23
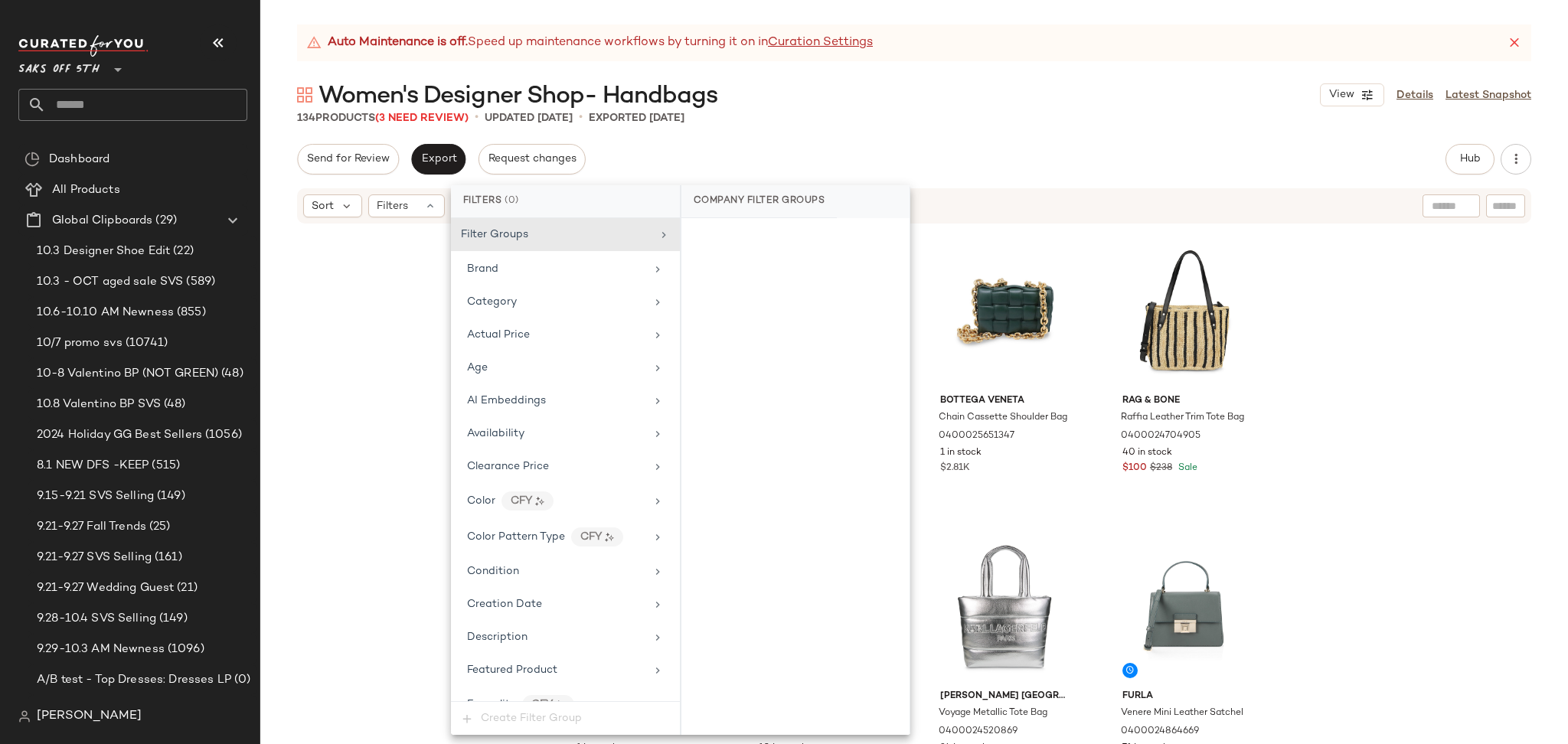
scroll to position [647, 0]
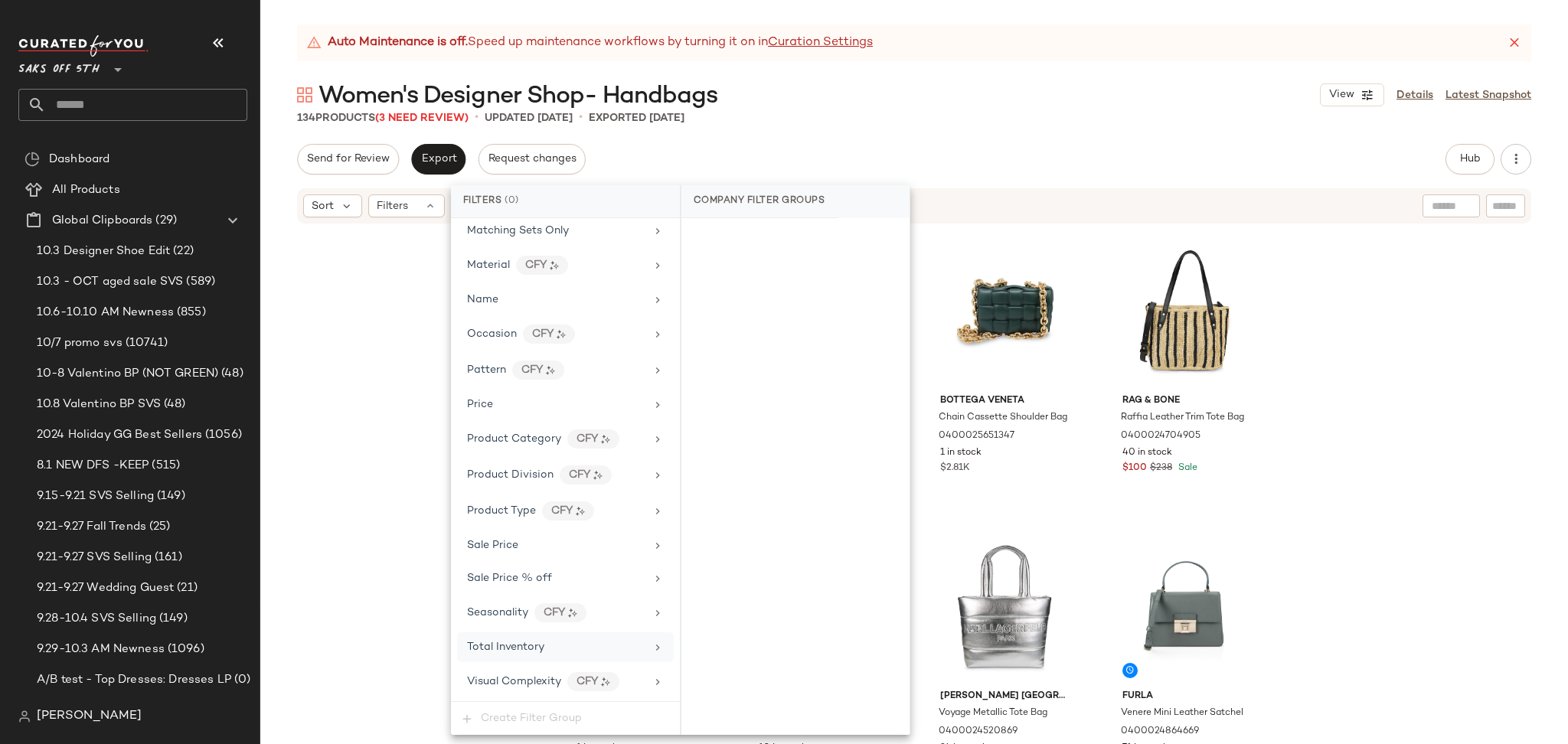
click at [562, 647] on div "Total Inventory" at bounding box center [556, 647] width 178 height 16
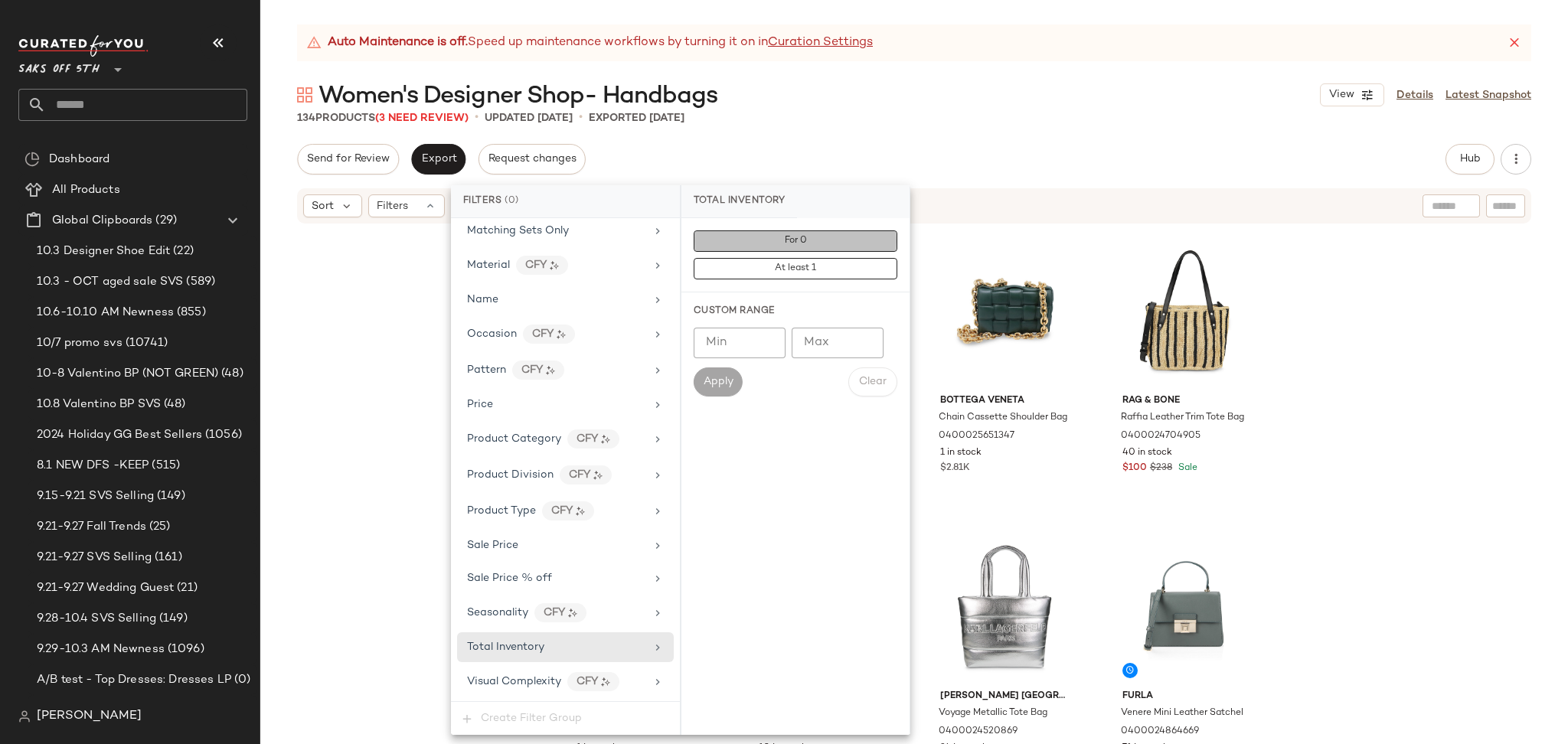
click at [757, 242] on button "For 0" at bounding box center [795, 241] width 204 height 22
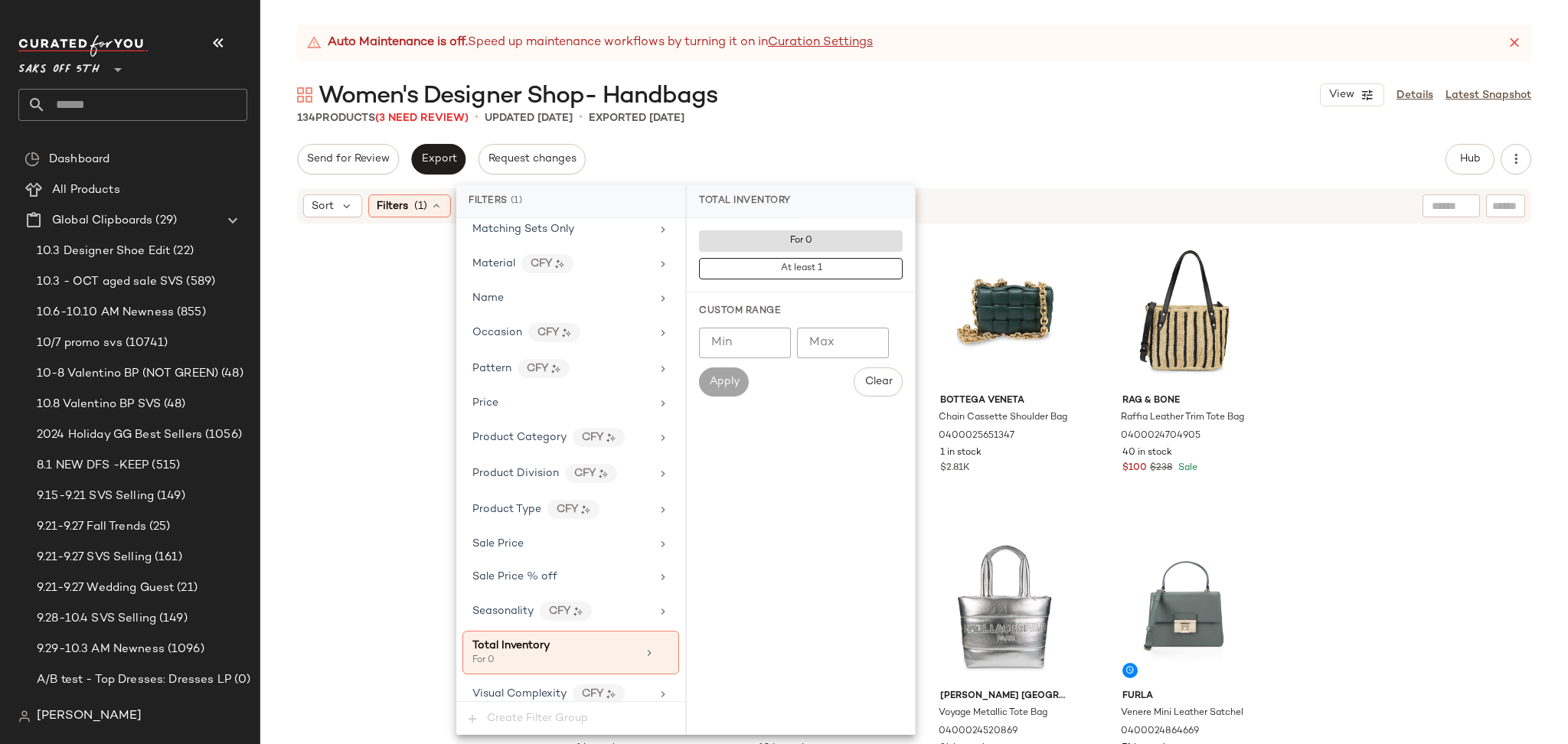
click at [913, 128] on div "Auto Maintenance is off. Speed up maintenance workflows by turning it on in Cur…" at bounding box center [914, 384] width 1308 height 719
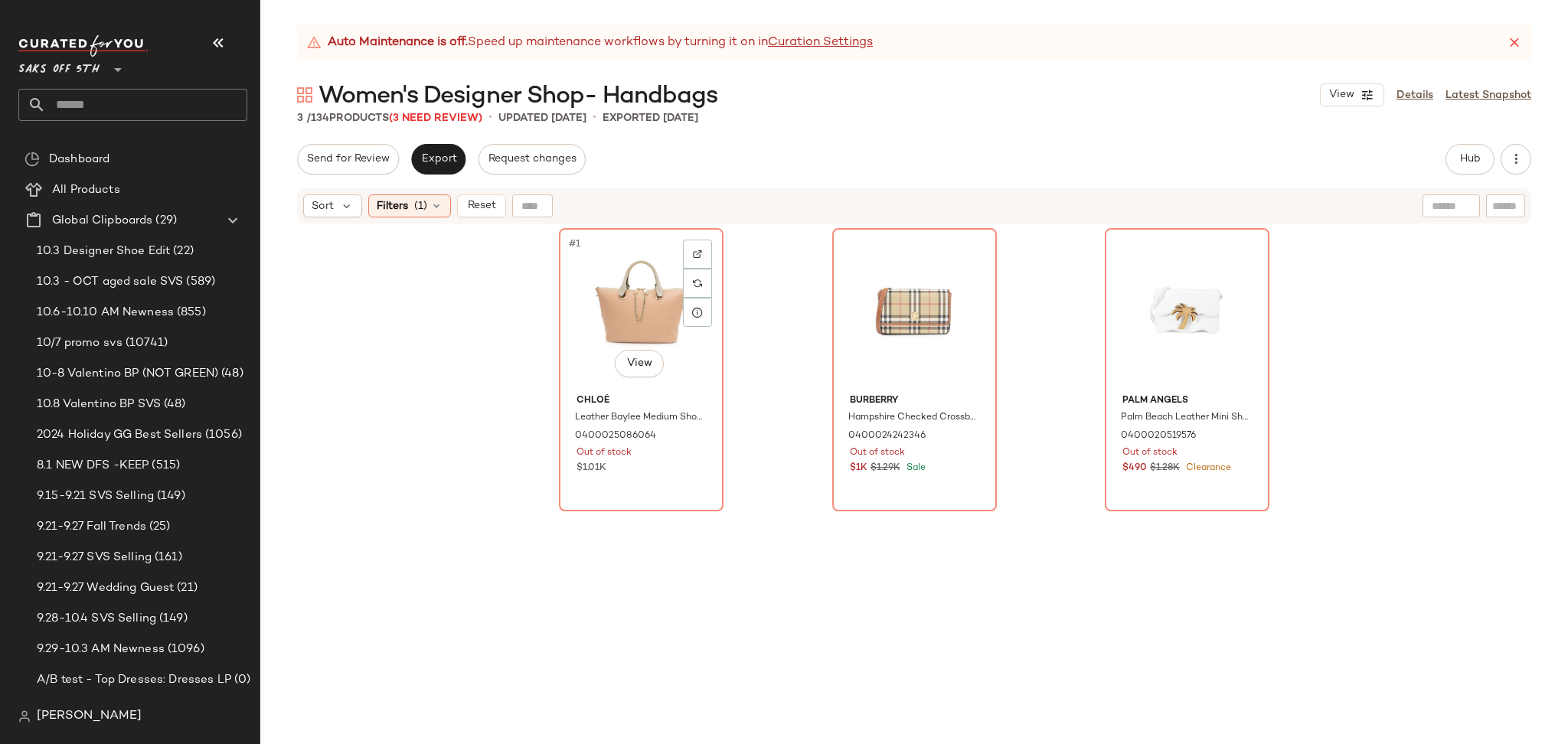
click at [624, 279] on div "#1 View" at bounding box center [642, 310] width 154 height 155
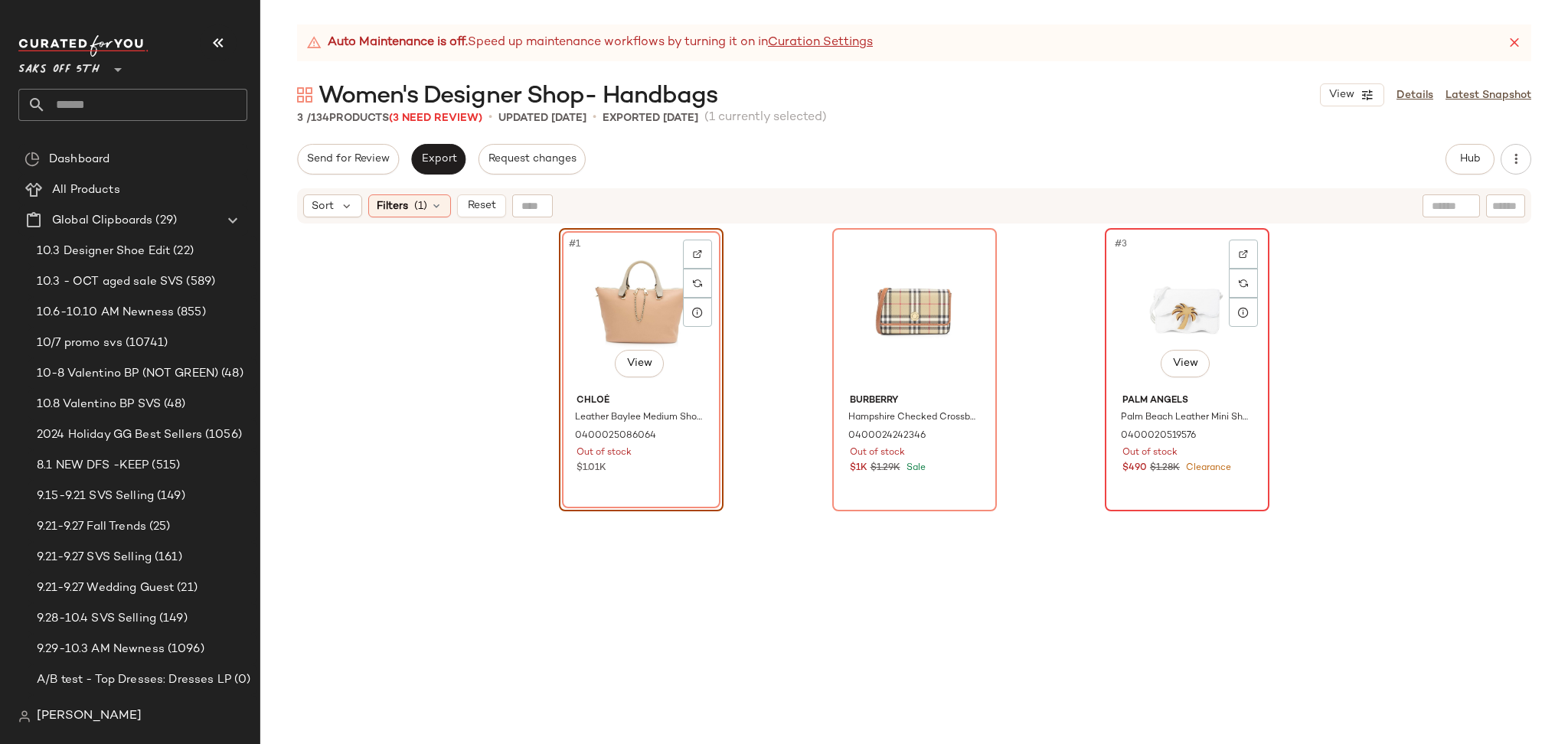
click at [1135, 290] on div "#3 View" at bounding box center [1188, 310] width 154 height 155
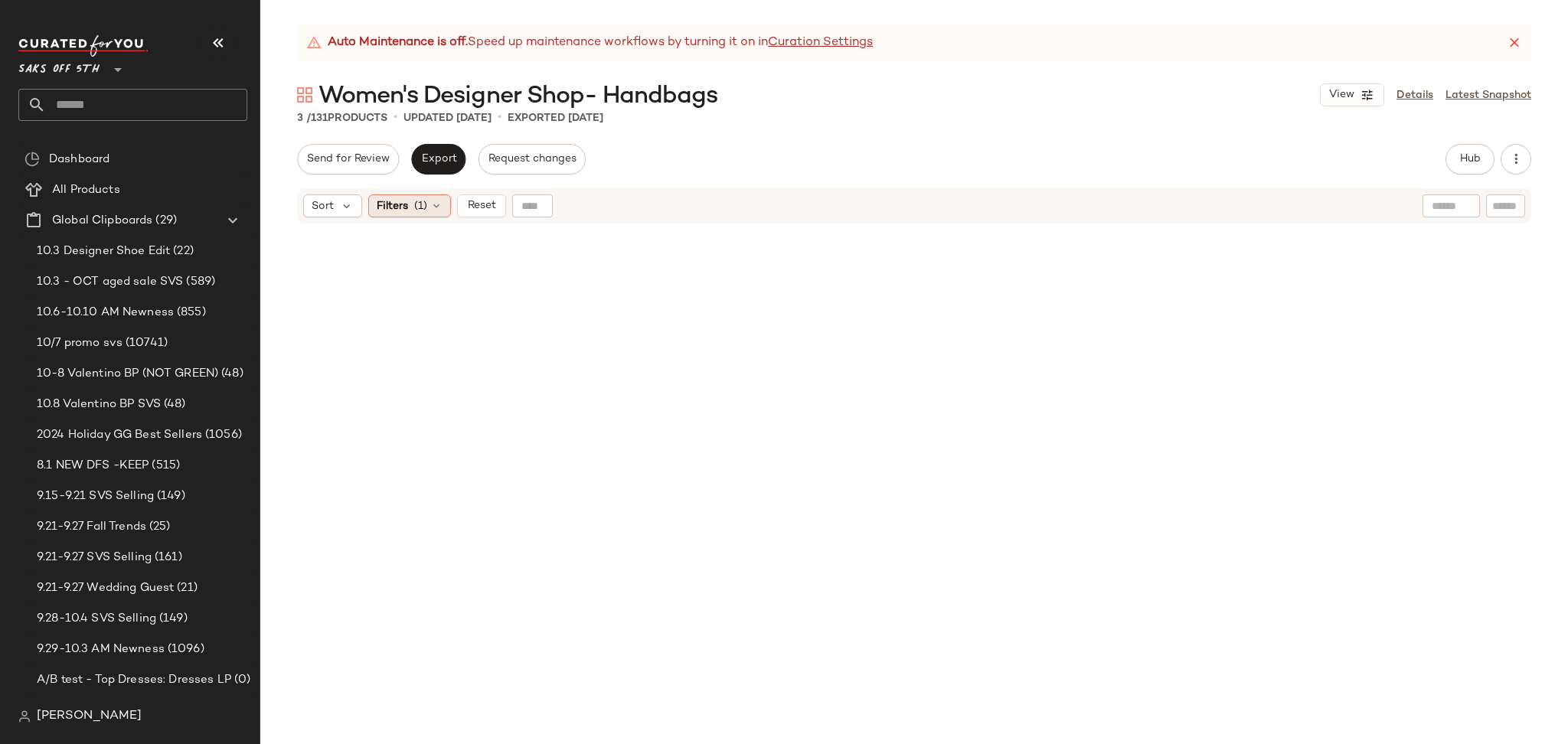
click at [439, 200] on icon at bounding box center [437, 206] width 12 height 12
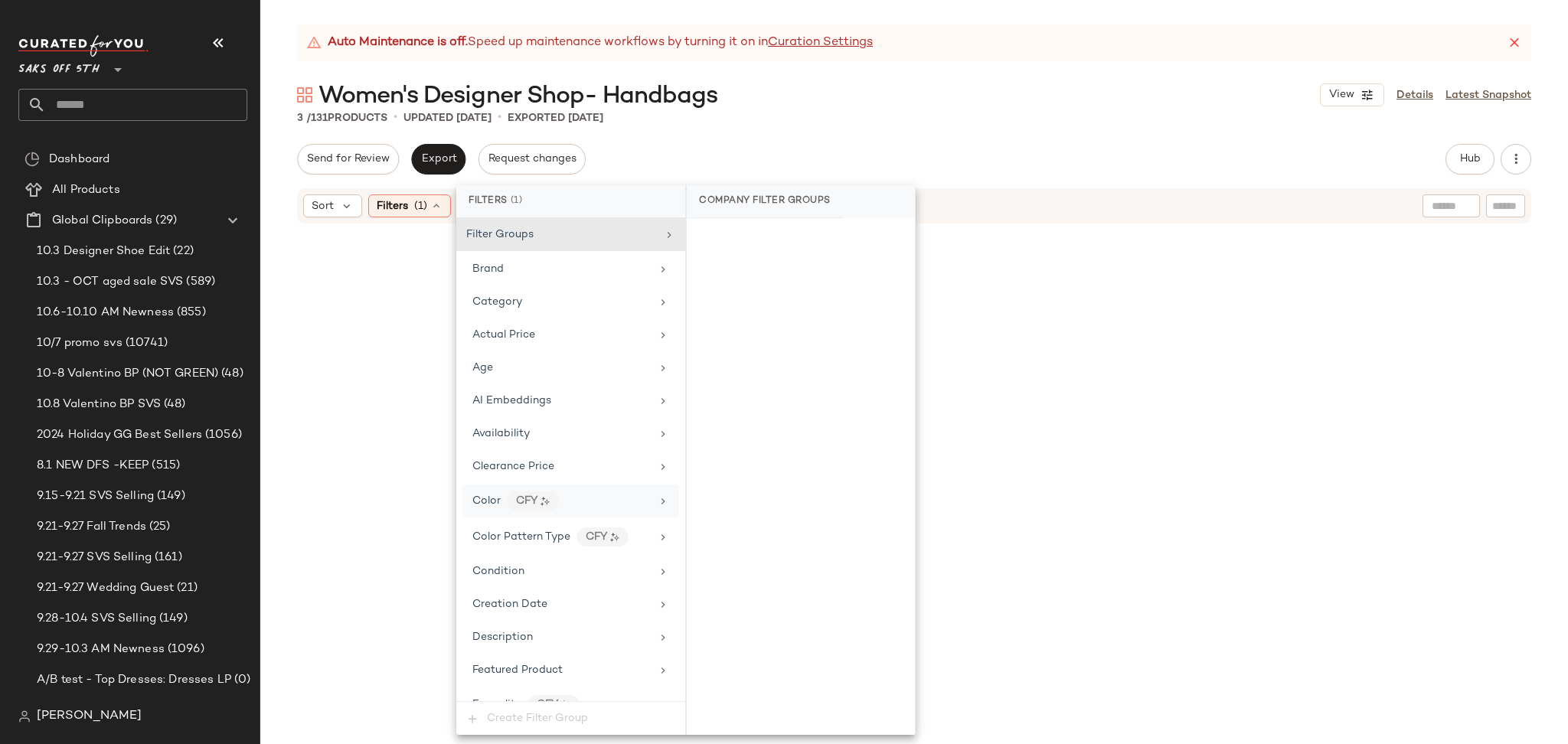
scroll to position [662, 0]
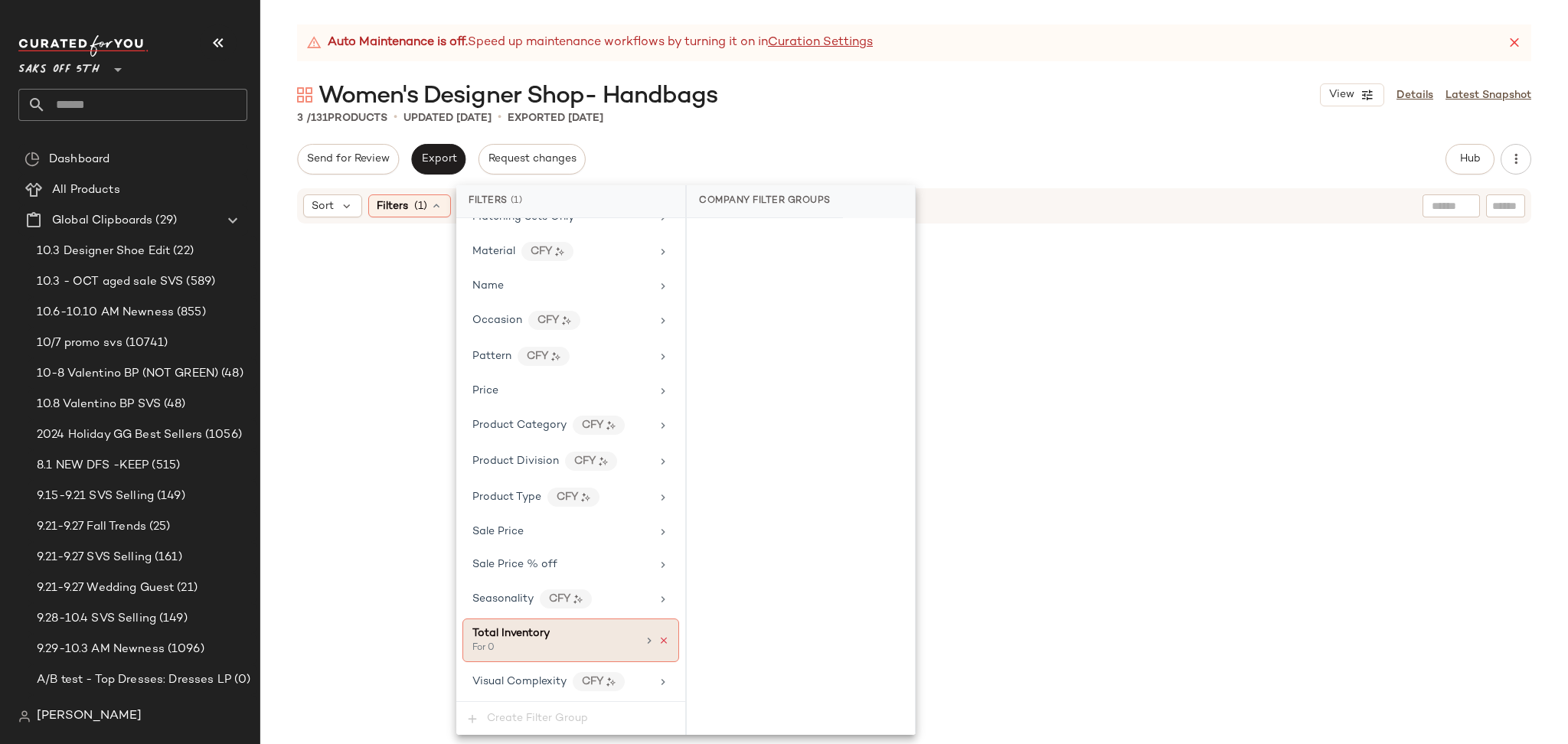
click at [658, 641] on icon at bounding box center [663, 641] width 11 height 11
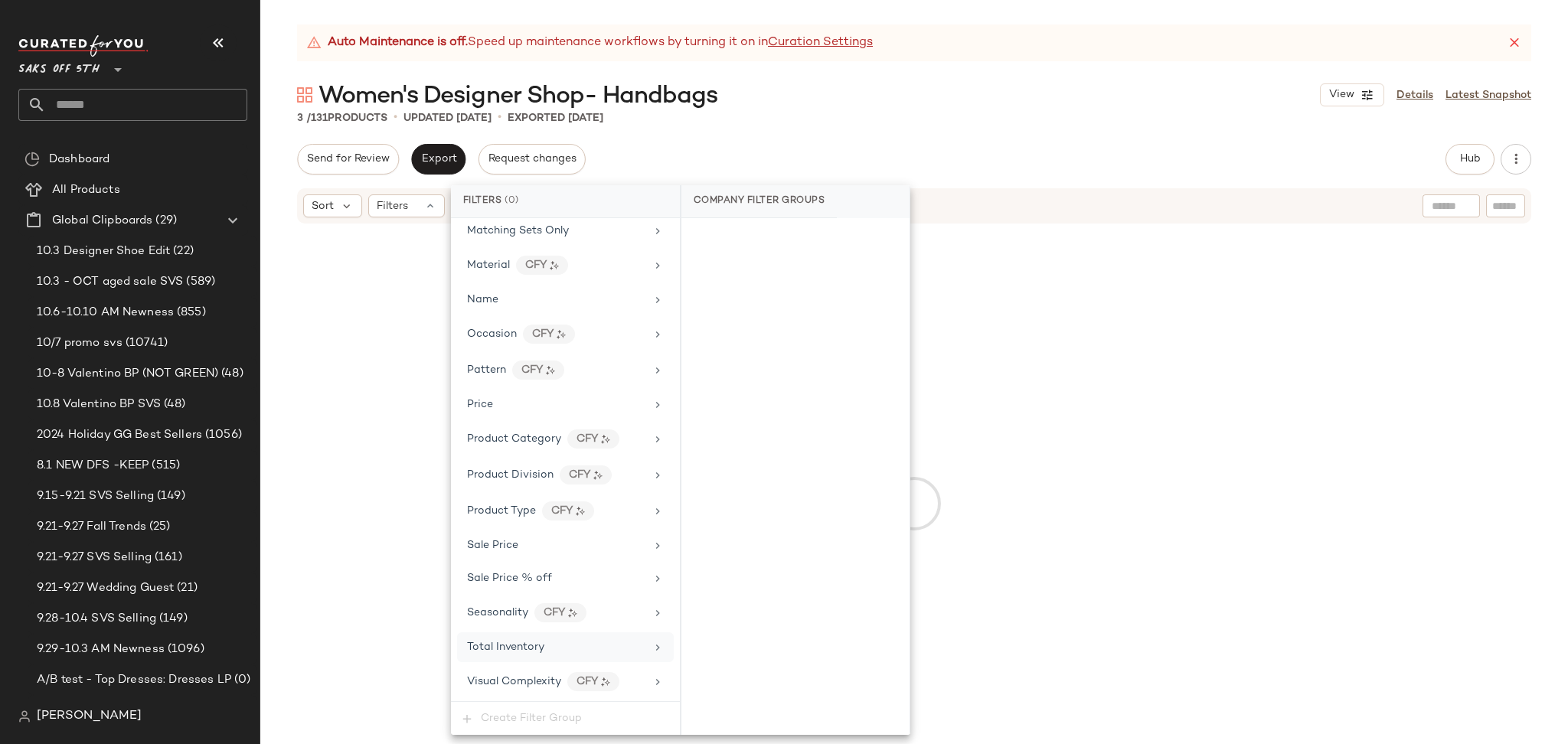
scroll to position [649, 0]
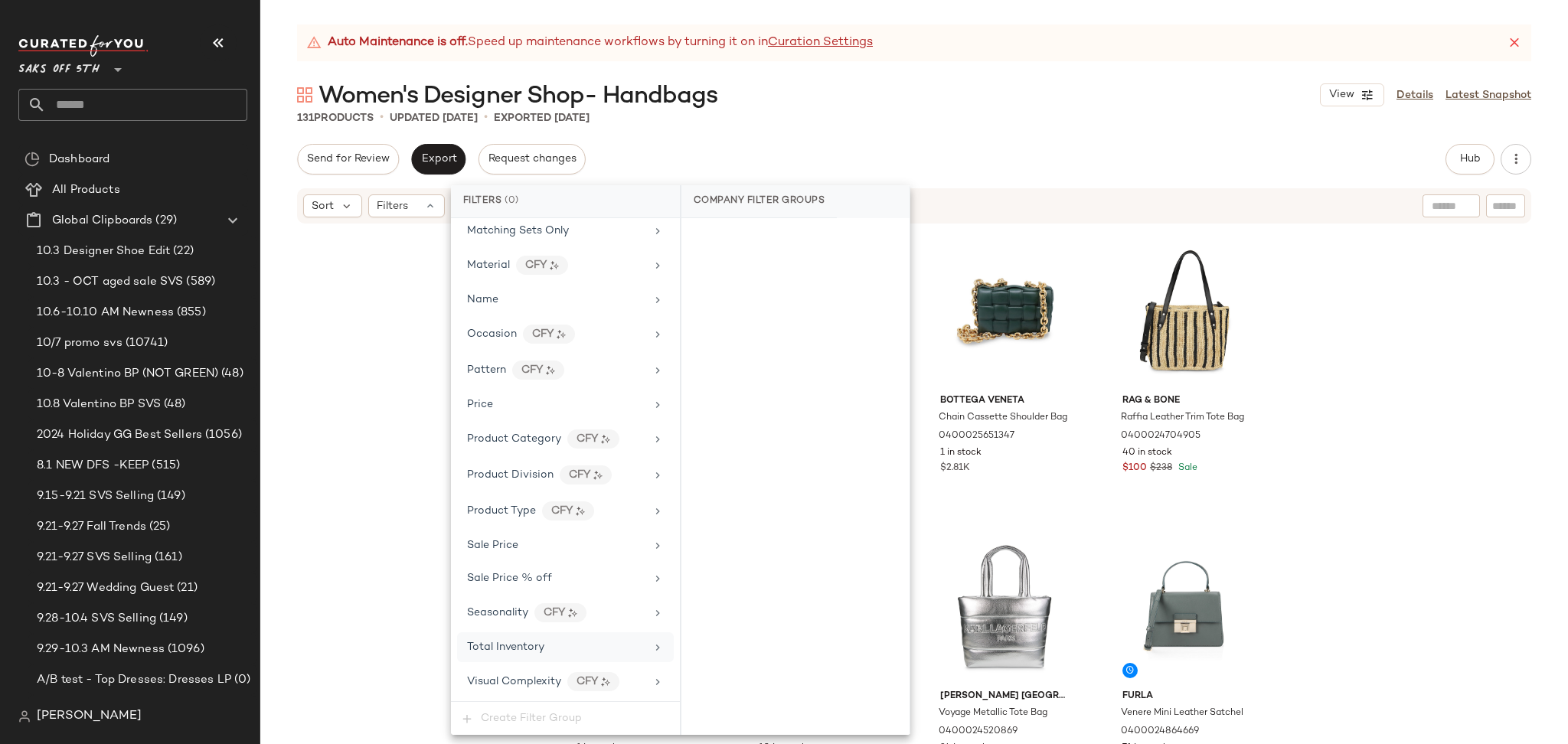
click at [1010, 105] on div "Women's Designer Shop- Handbags View Details Latest Snapshot" at bounding box center [914, 95] width 1308 height 31
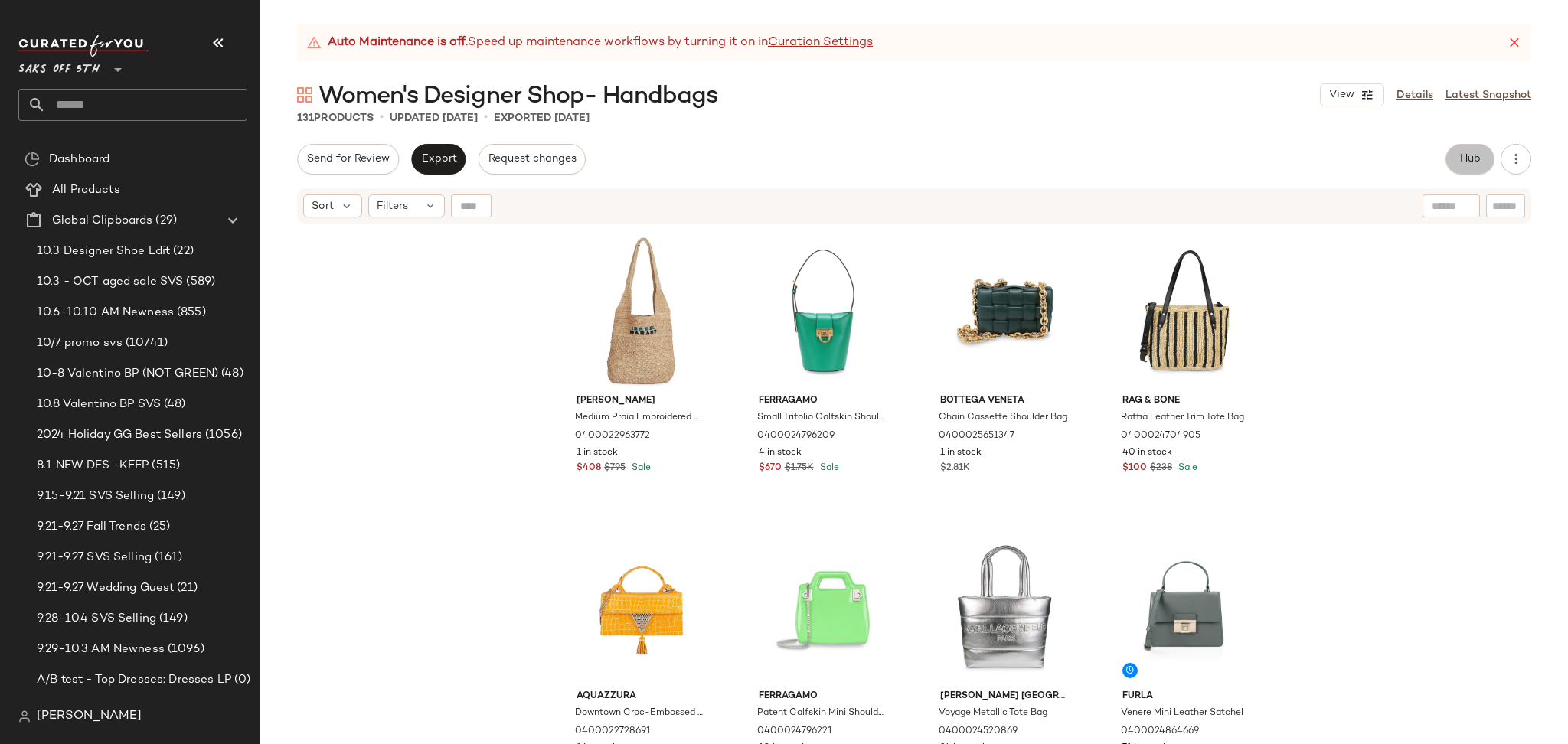
click at [1464, 161] on span "Hub" at bounding box center [1470, 159] width 22 height 12
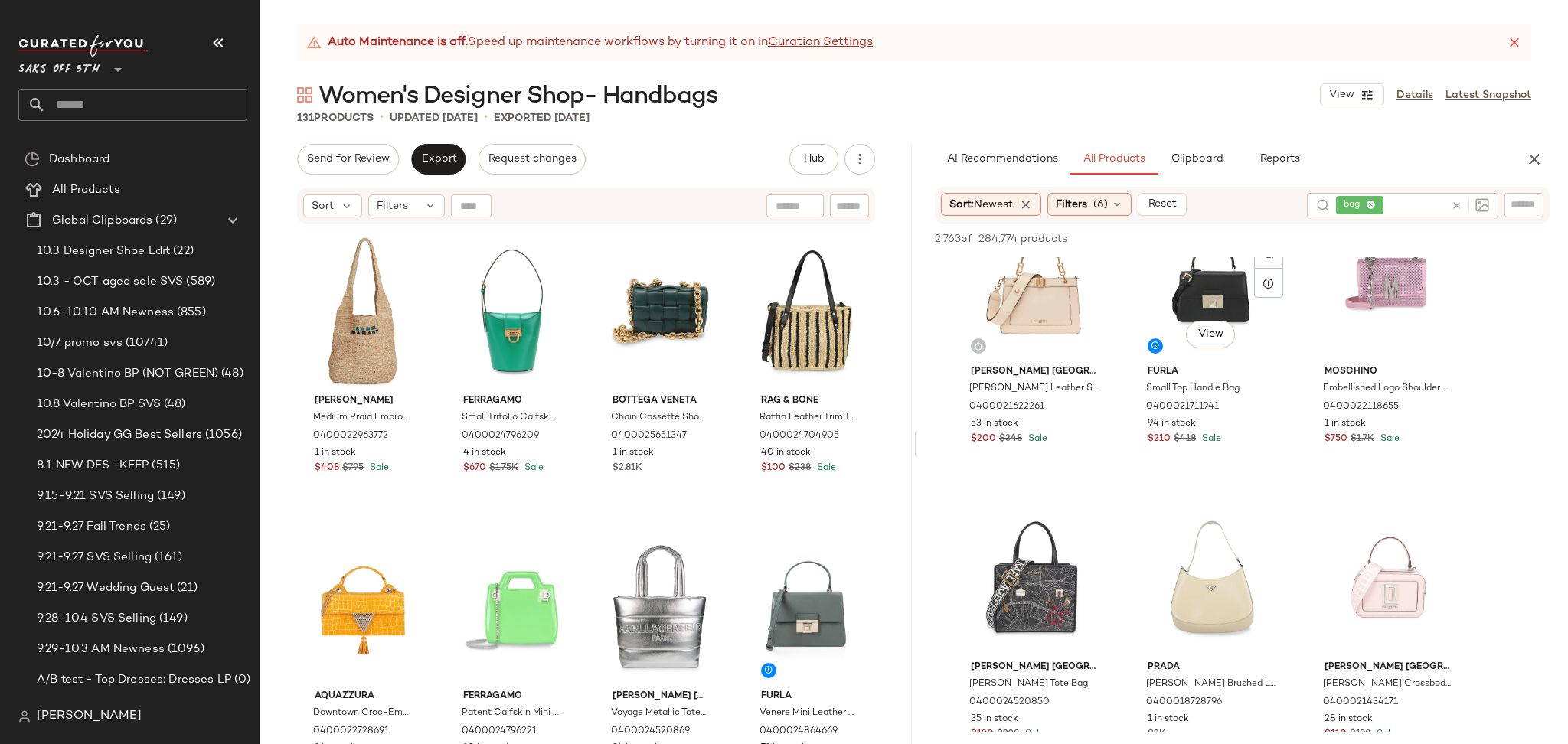
scroll to position [351, 0]
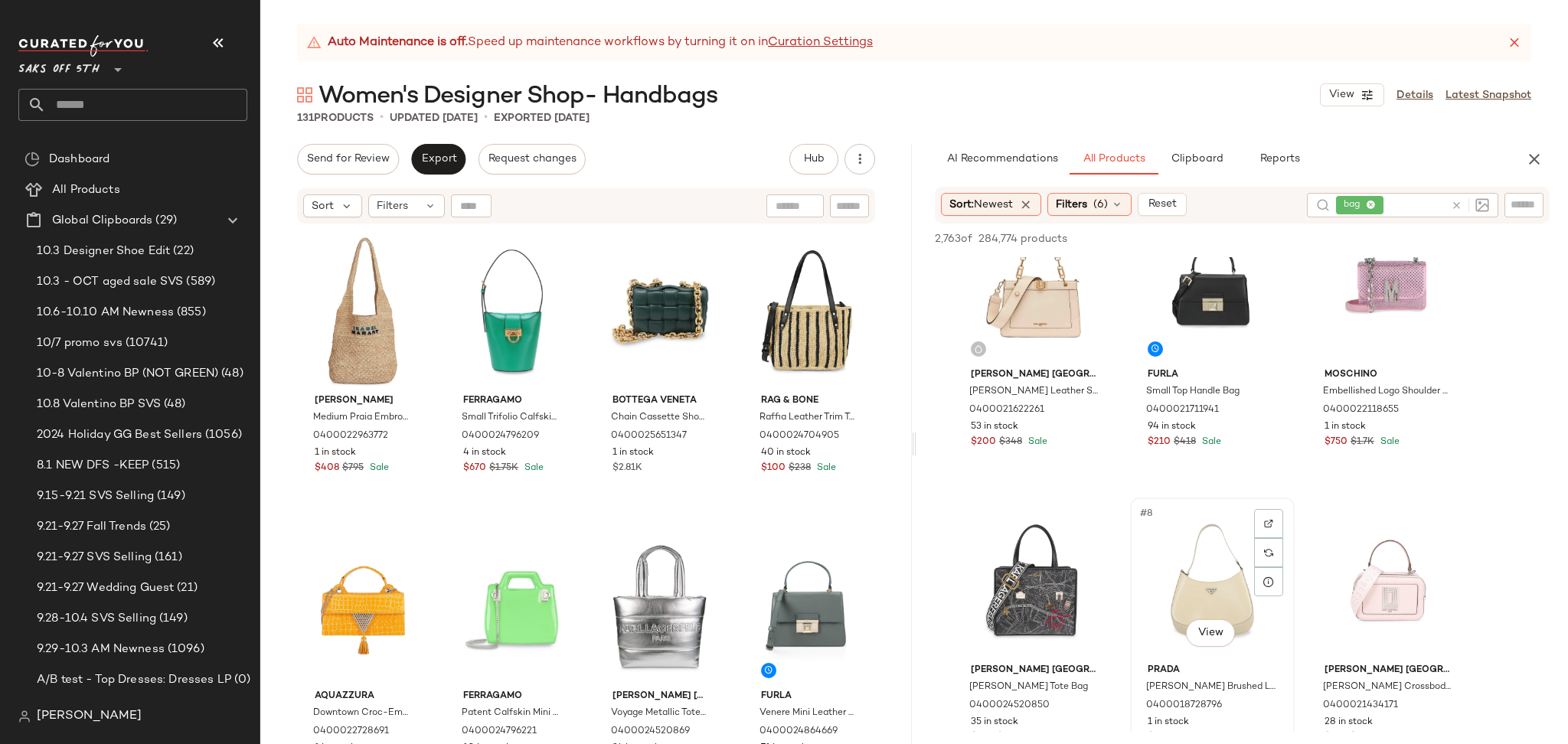
click at [1217, 544] on div "#8 View" at bounding box center [1212, 580] width 154 height 155
click at [1331, 237] on span "Add to Top" at bounding box center [1329, 238] width 60 height 11
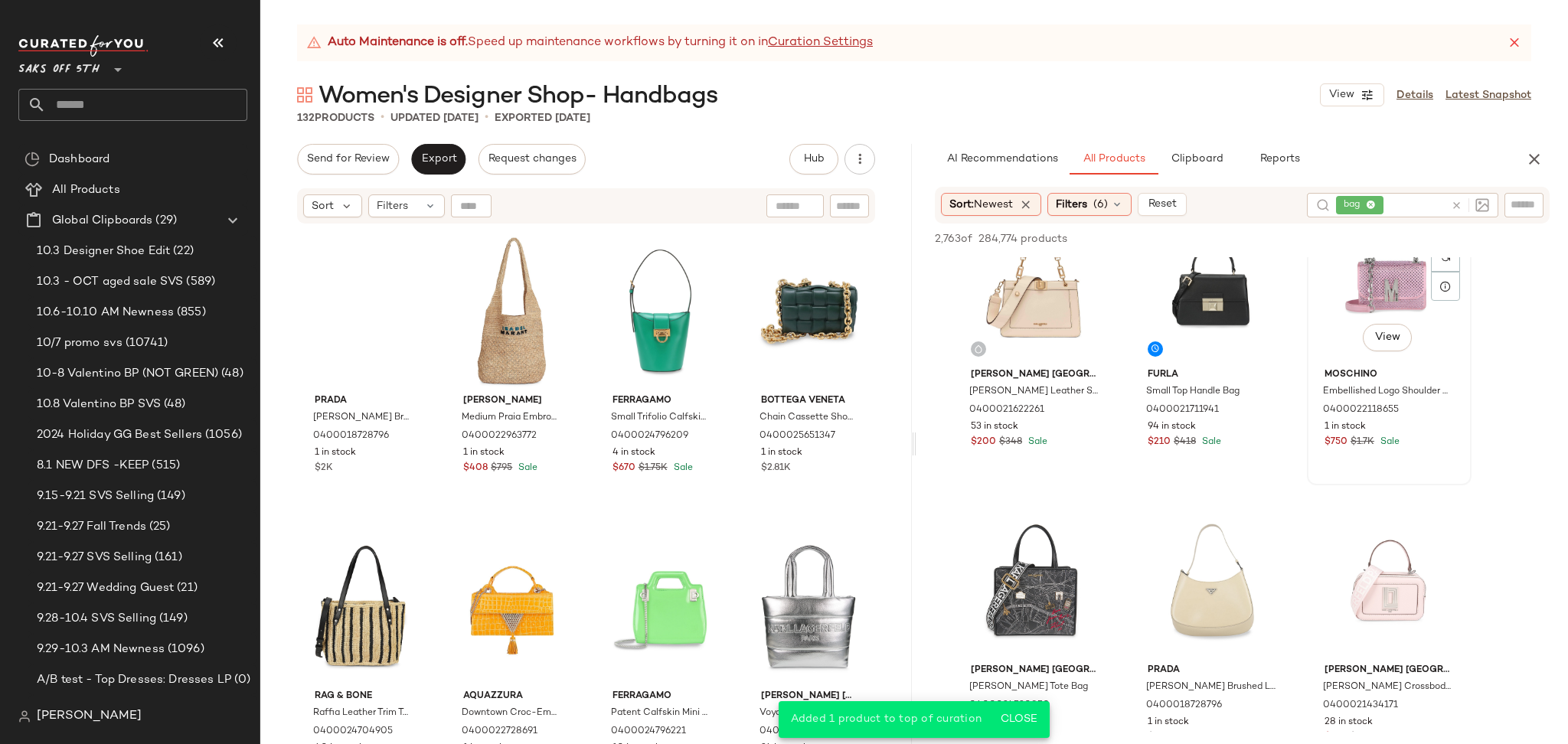
click at [1360, 285] on div "#6 View" at bounding box center [1390, 285] width 154 height 155
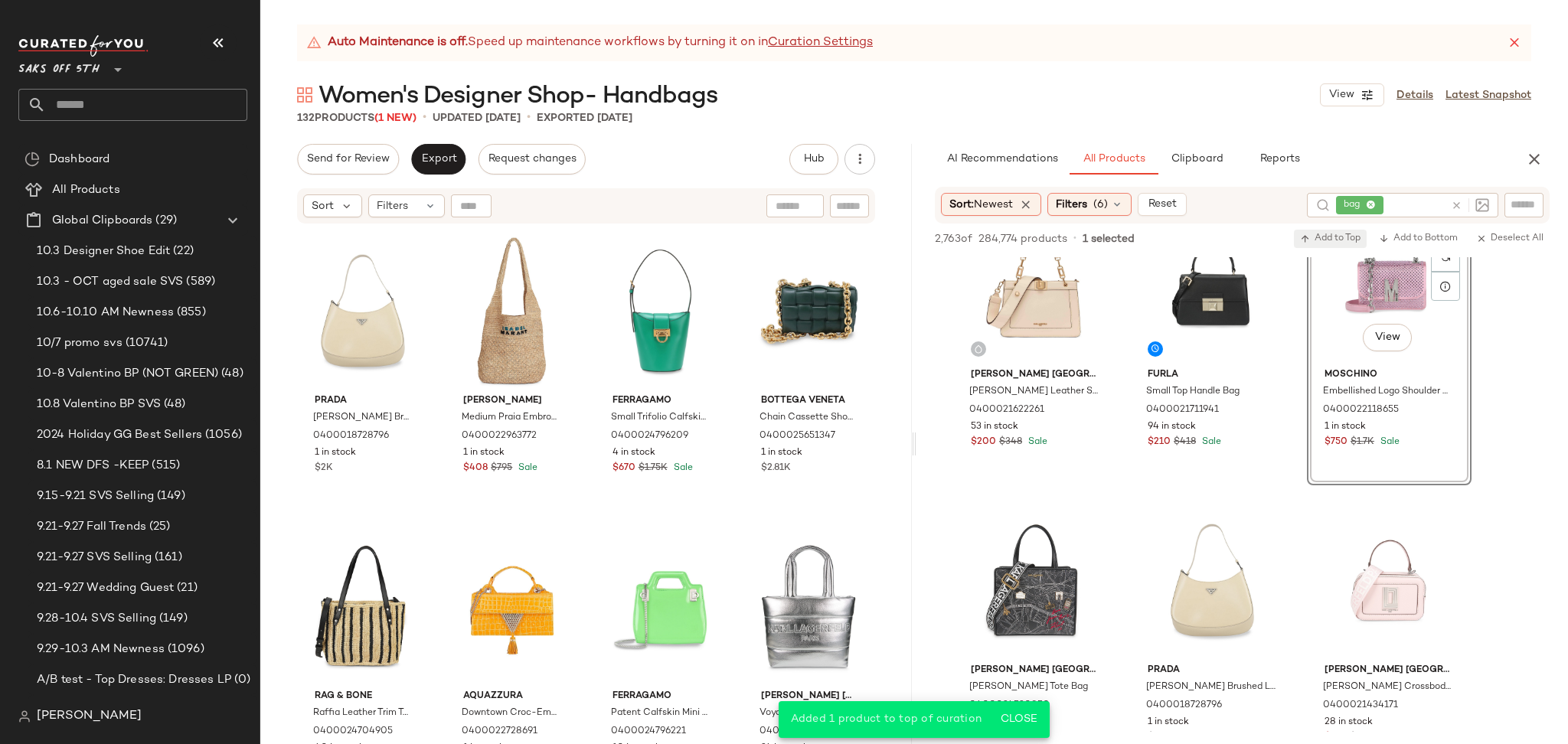
click at [1329, 243] on span "Add to Top" at bounding box center [1329, 238] width 60 height 11
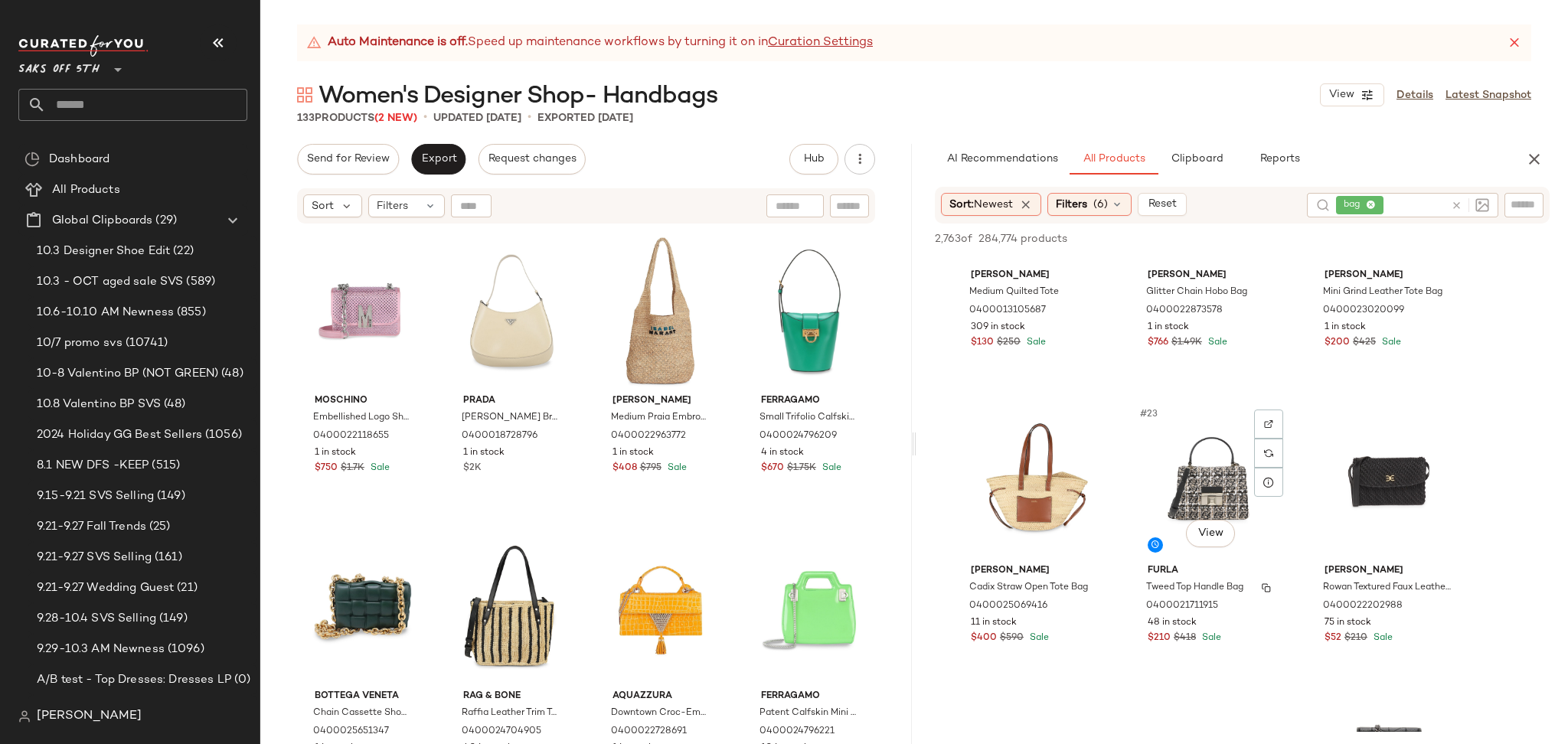
scroll to position [1930, 0]
click at [446, 155] on span "Export" at bounding box center [439, 159] width 36 height 12
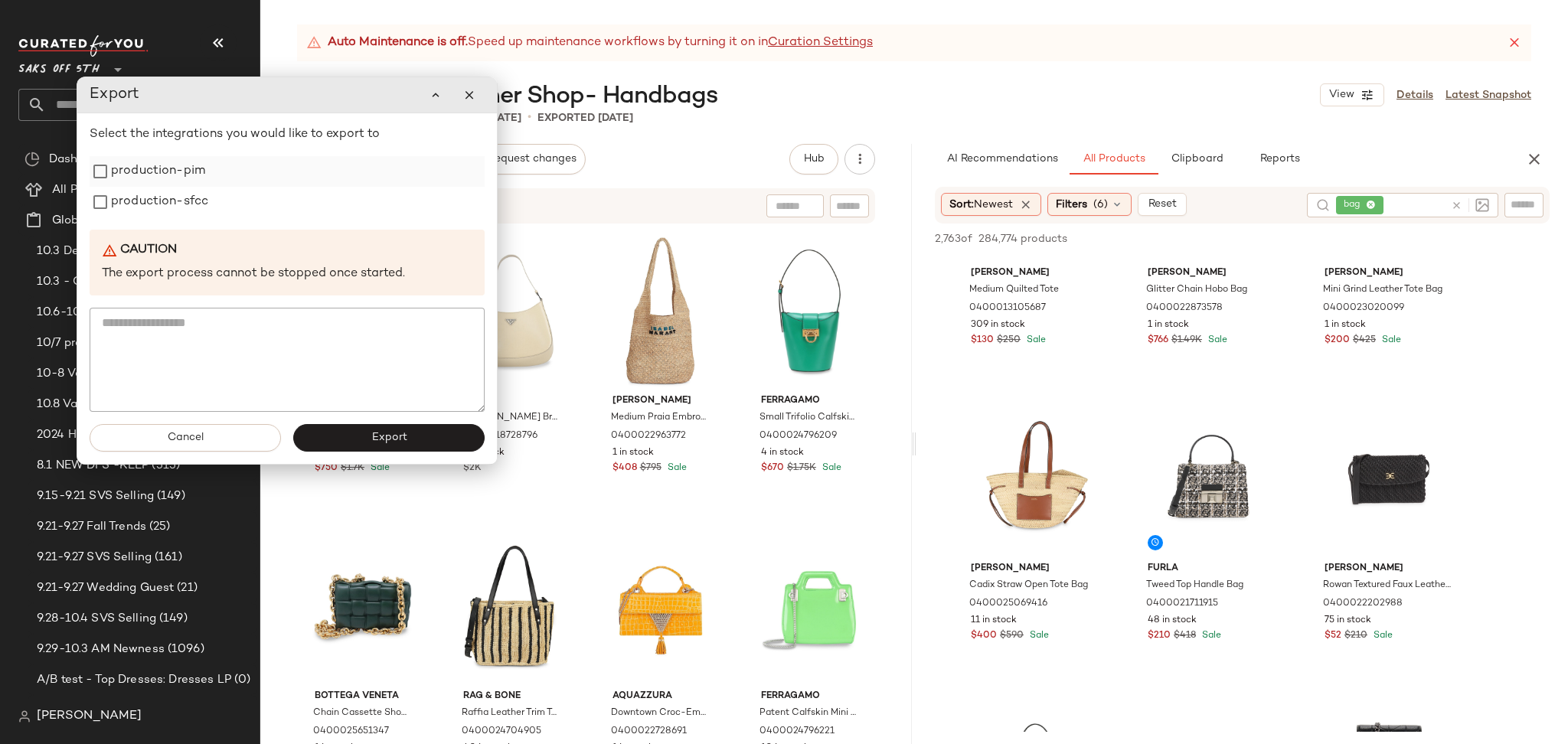
click at [190, 176] on label "production-pim" at bounding box center [159, 171] width 95 height 31
click at [187, 207] on label "production-sfcc" at bounding box center [160, 202] width 98 height 31
click at [351, 443] on button "Export" at bounding box center [389, 438] width 191 height 28
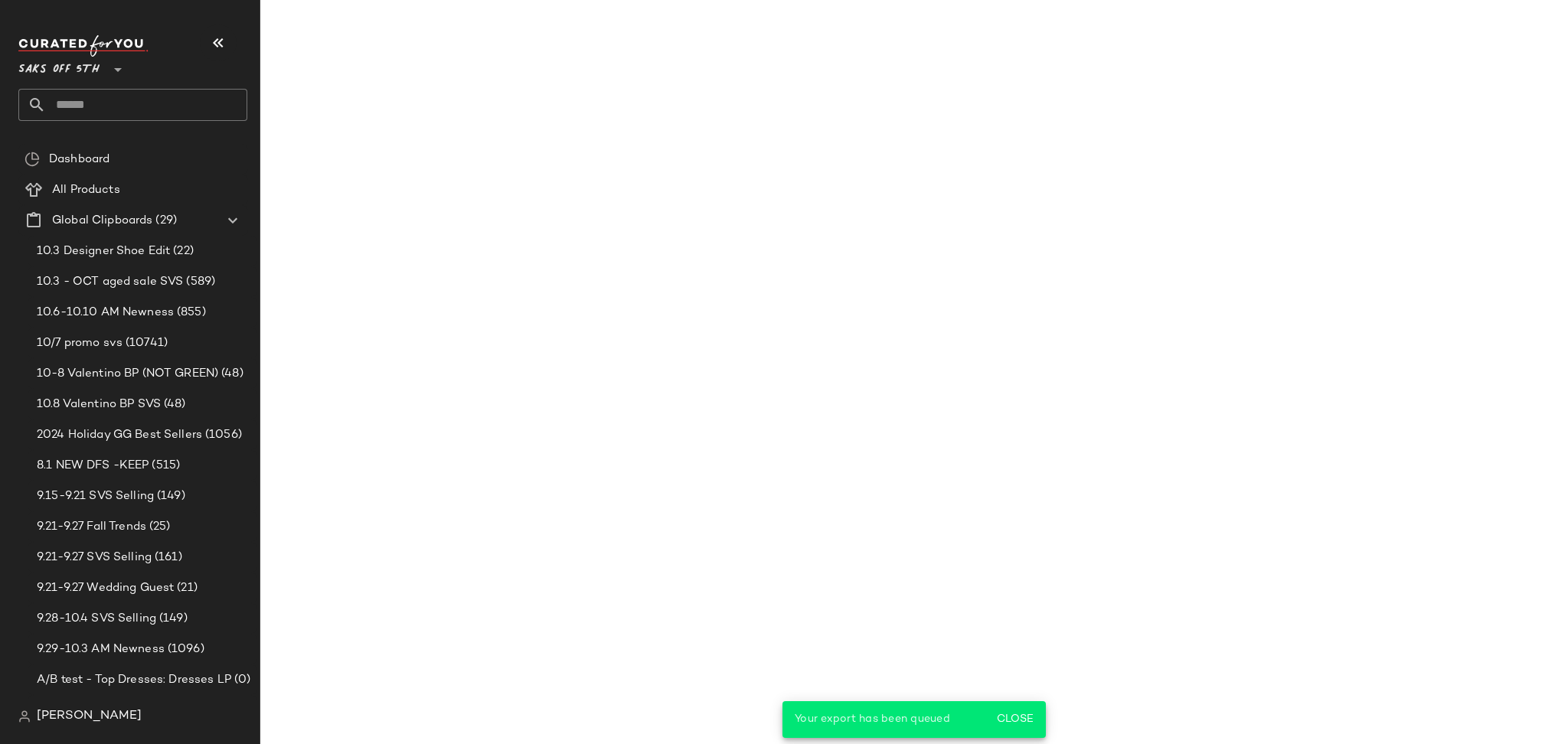
scroll to position [2817, 0]
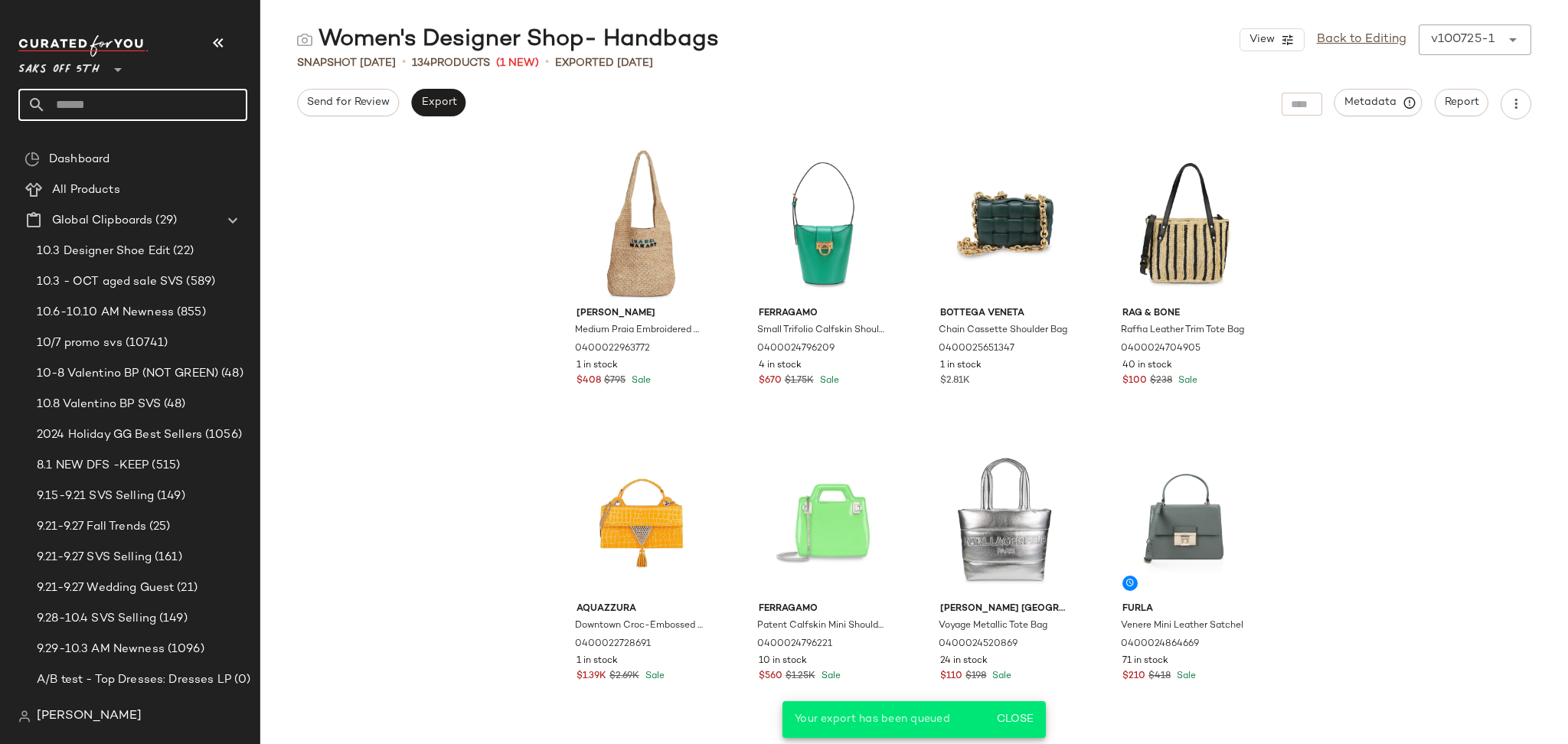
click at [100, 108] on input "text" at bounding box center [147, 104] width 201 height 33
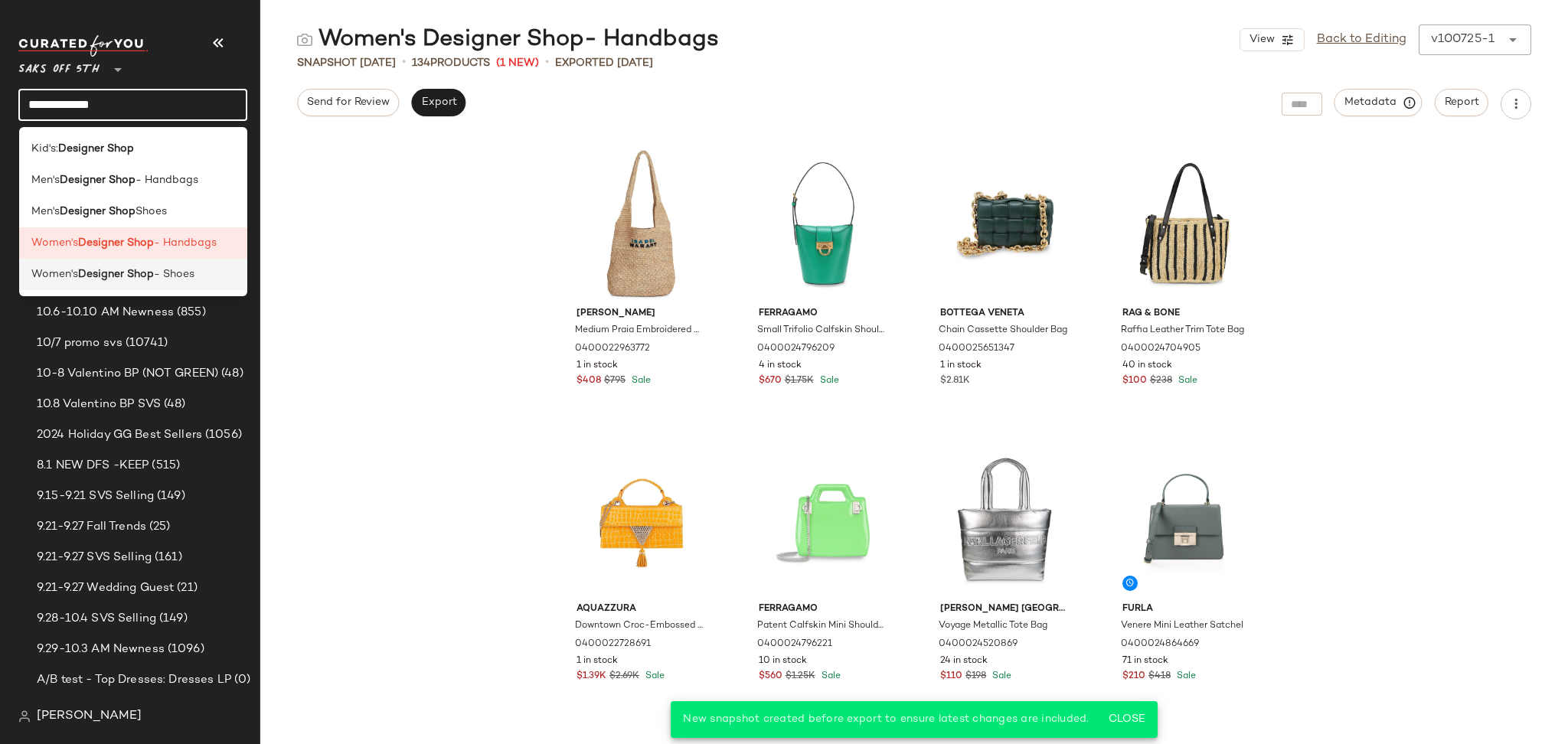
type input "**********"
click at [143, 284] on div "Women's Designer Shop - Shoes" at bounding box center [133, 275] width 229 height 32
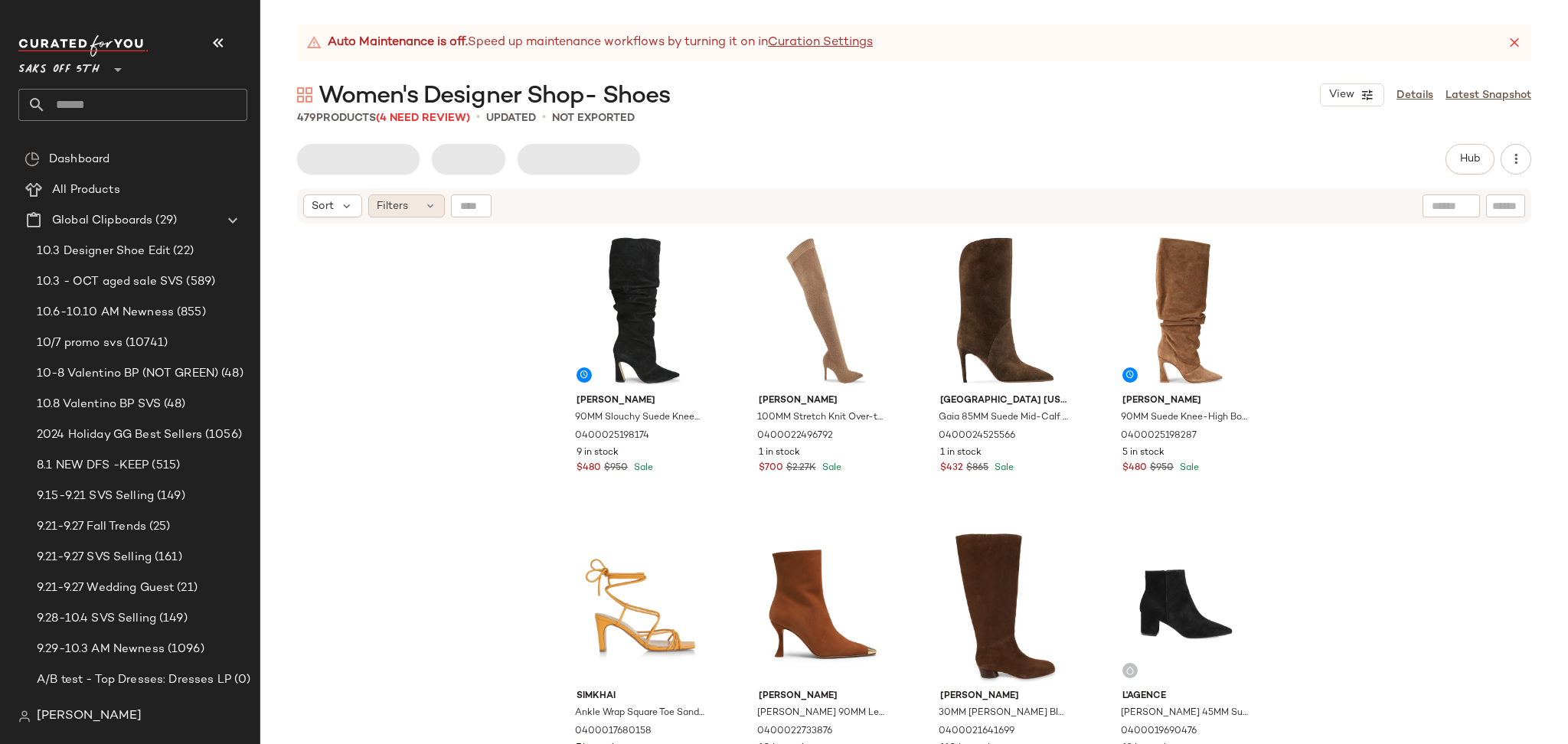
click at [421, 208] on div "Filters" at bounding box center [407, 205] width 77 height 23
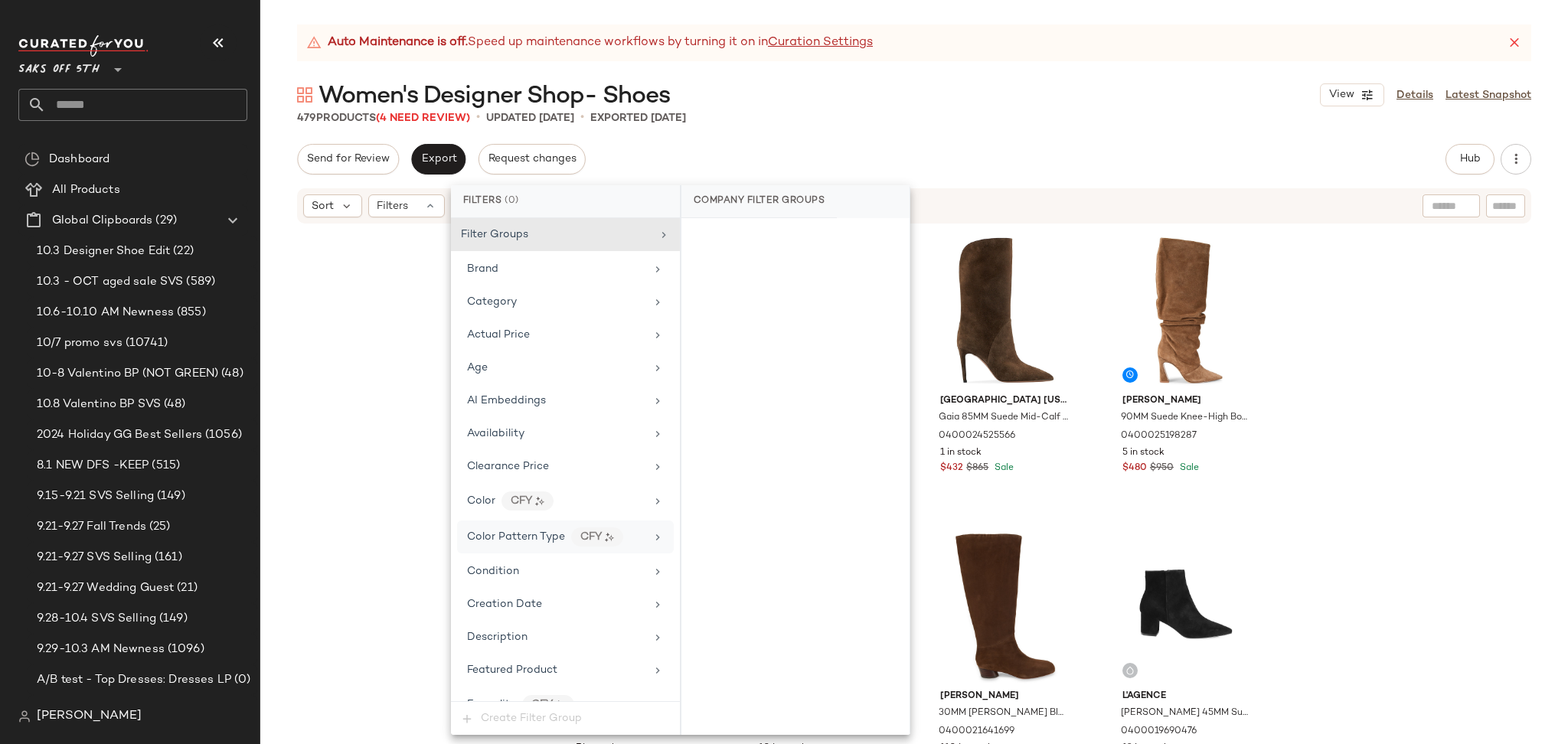
scroll to position [717, 0]
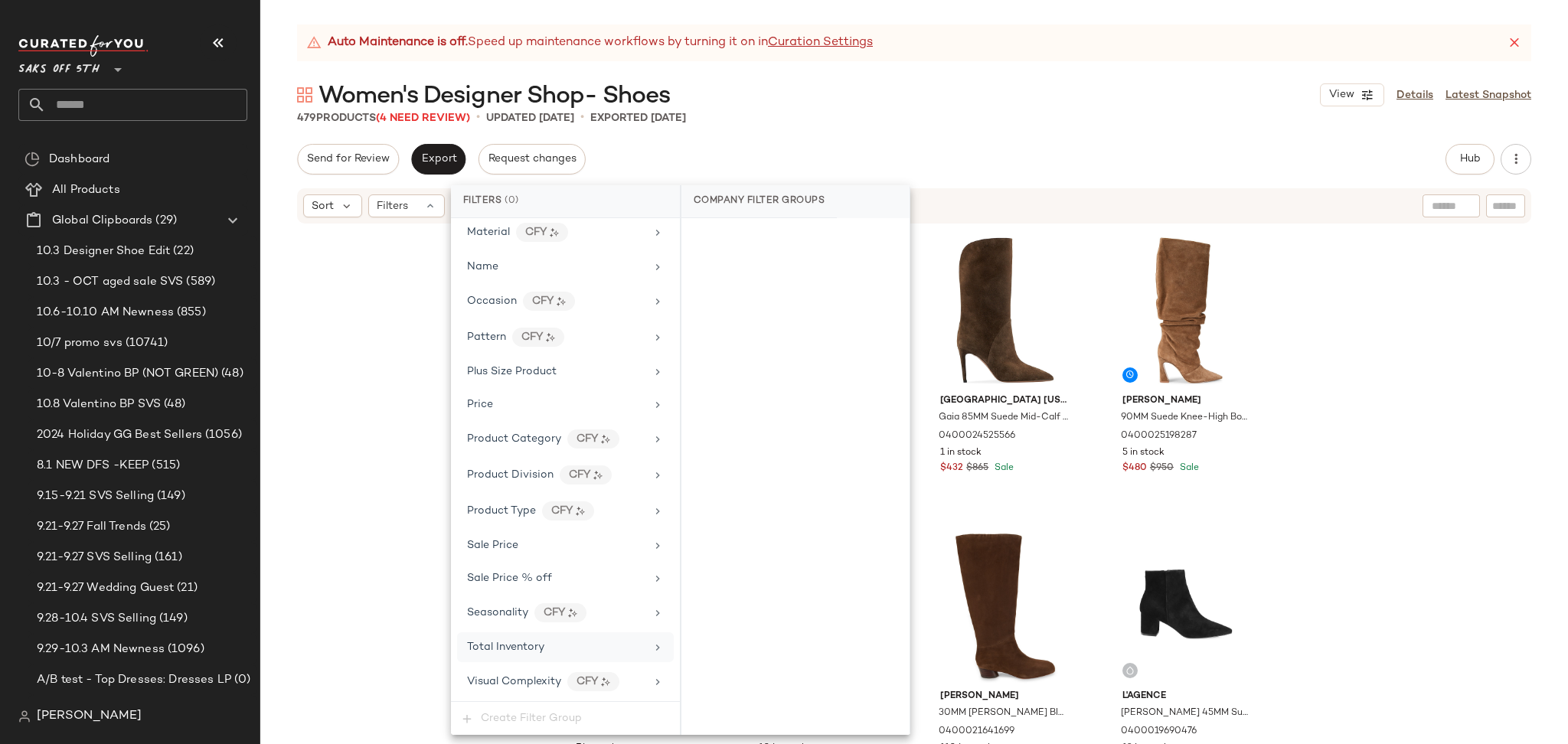
click at [532, 649] on span "Total Inventory" at bounding box center [506, 647] width 77 height 12
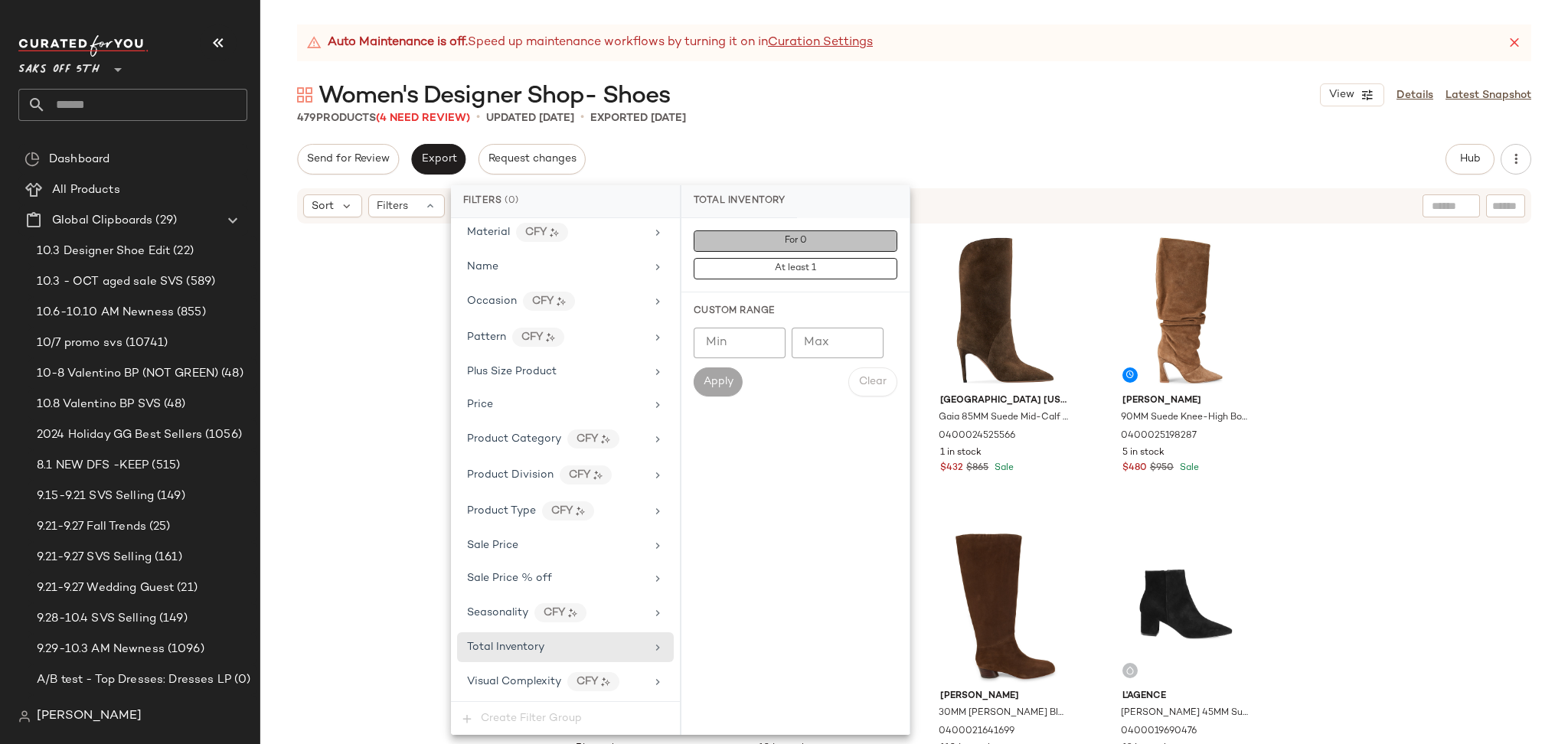
click at [822, 242] on button "For 0" at bounding box center [795, 241] width 204 height 22
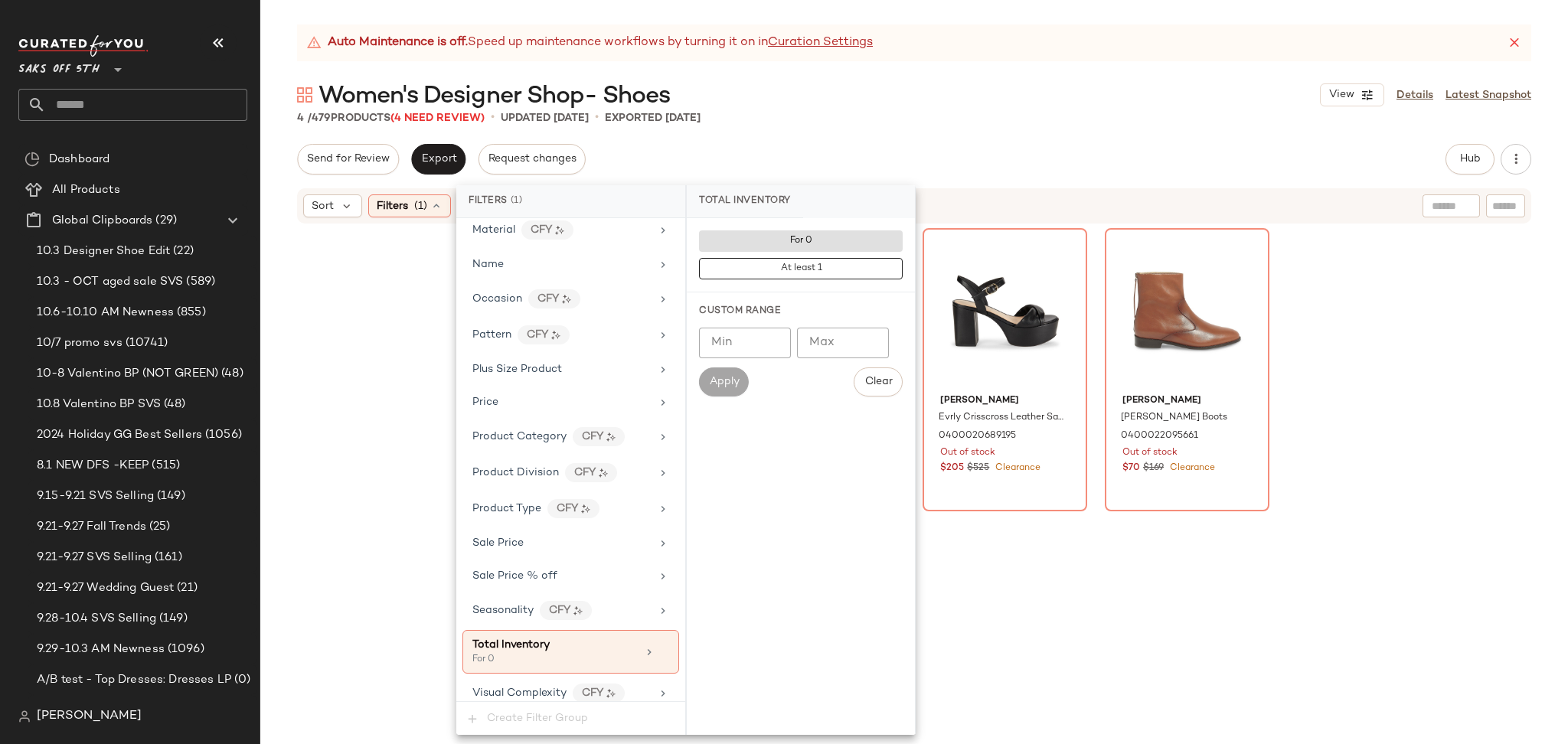
click at [870, 147] on div "Send for Review Export Request changes Hub Send for Review External Review Inte…" at bounding box center [914, 159] width 1235 height 31
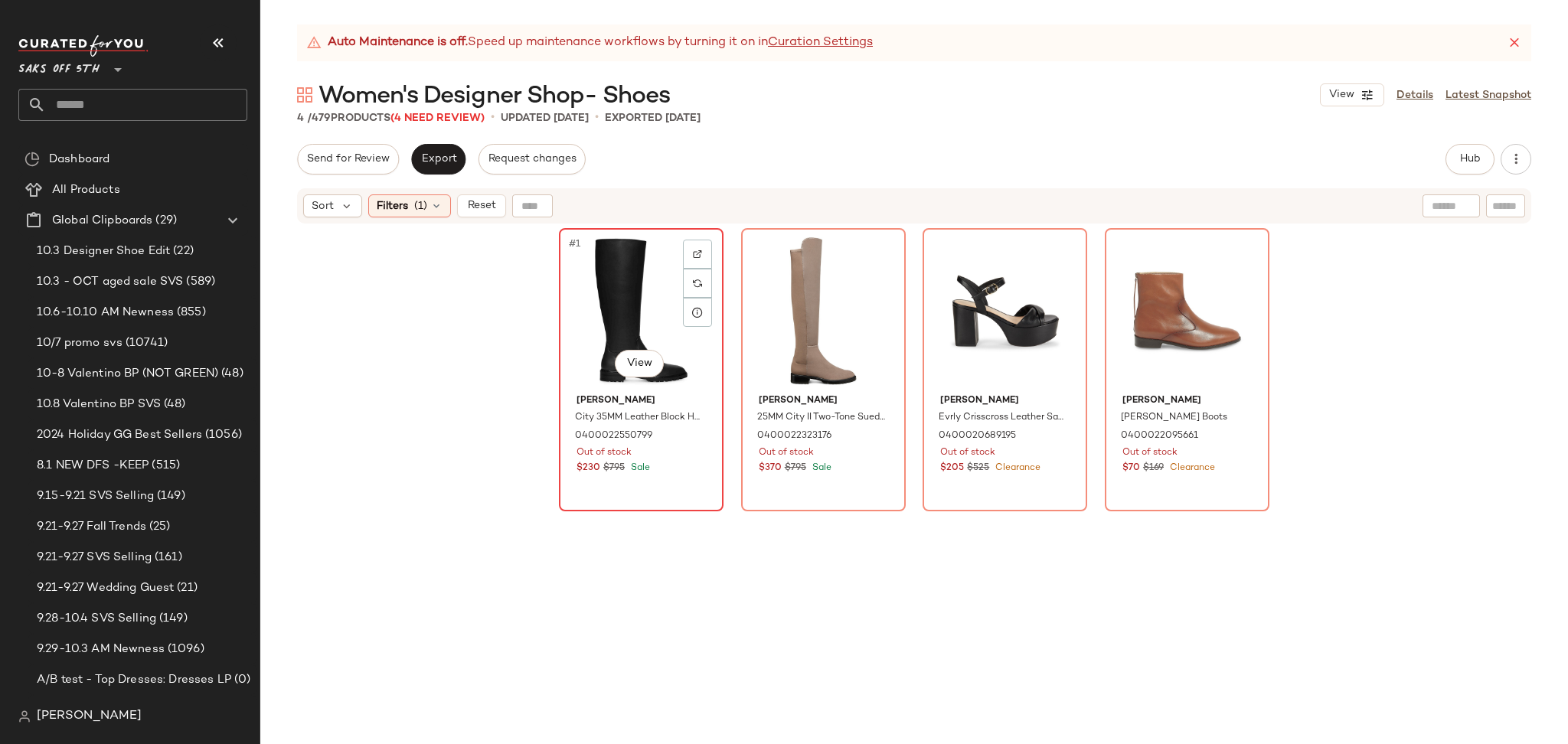
click at [623, 277] on div "#1 View" at bounding box center [642, 310] width 154 height 155
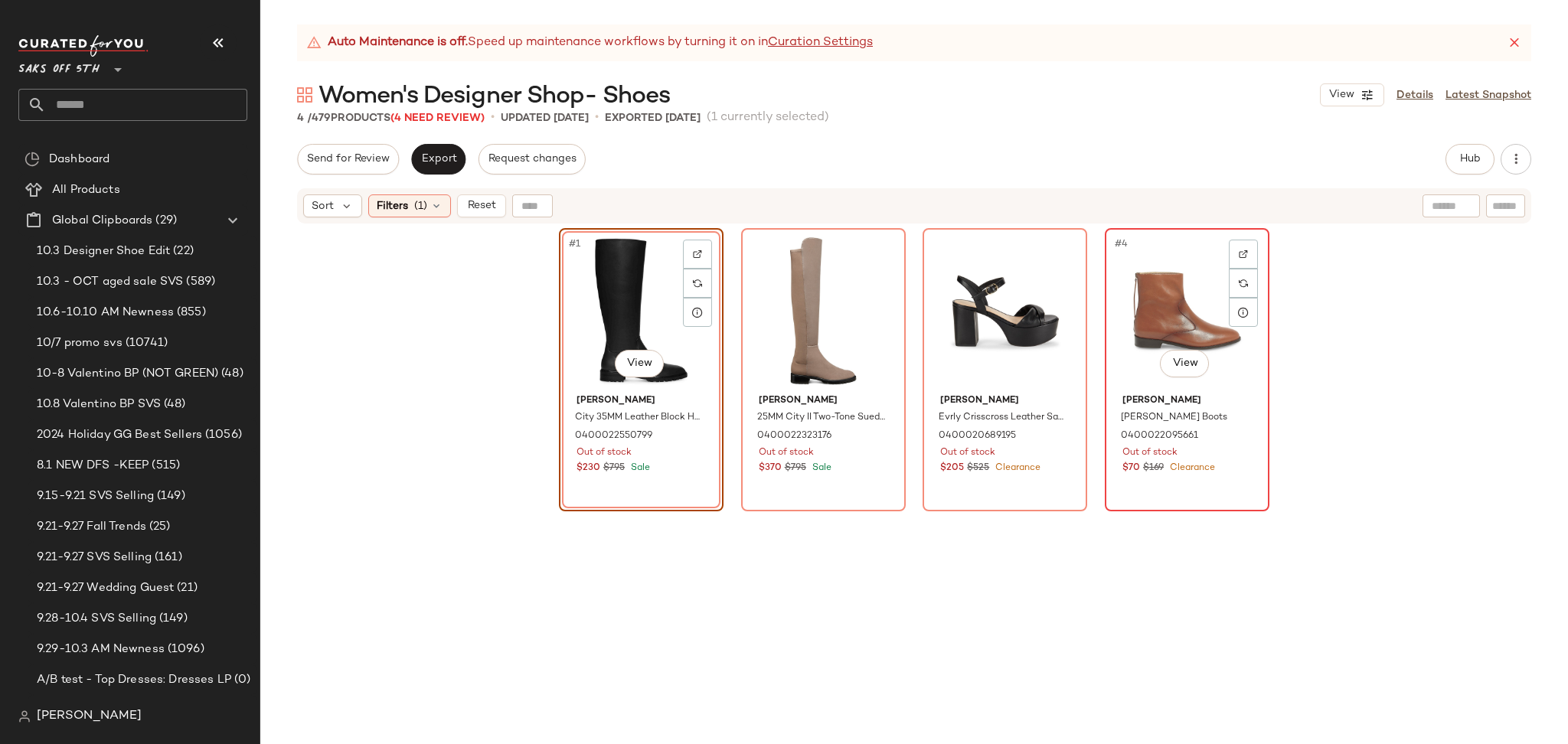
click at [1156, 305] on div "#4 View" at bounding box center [1188, 310] width 154 height 155
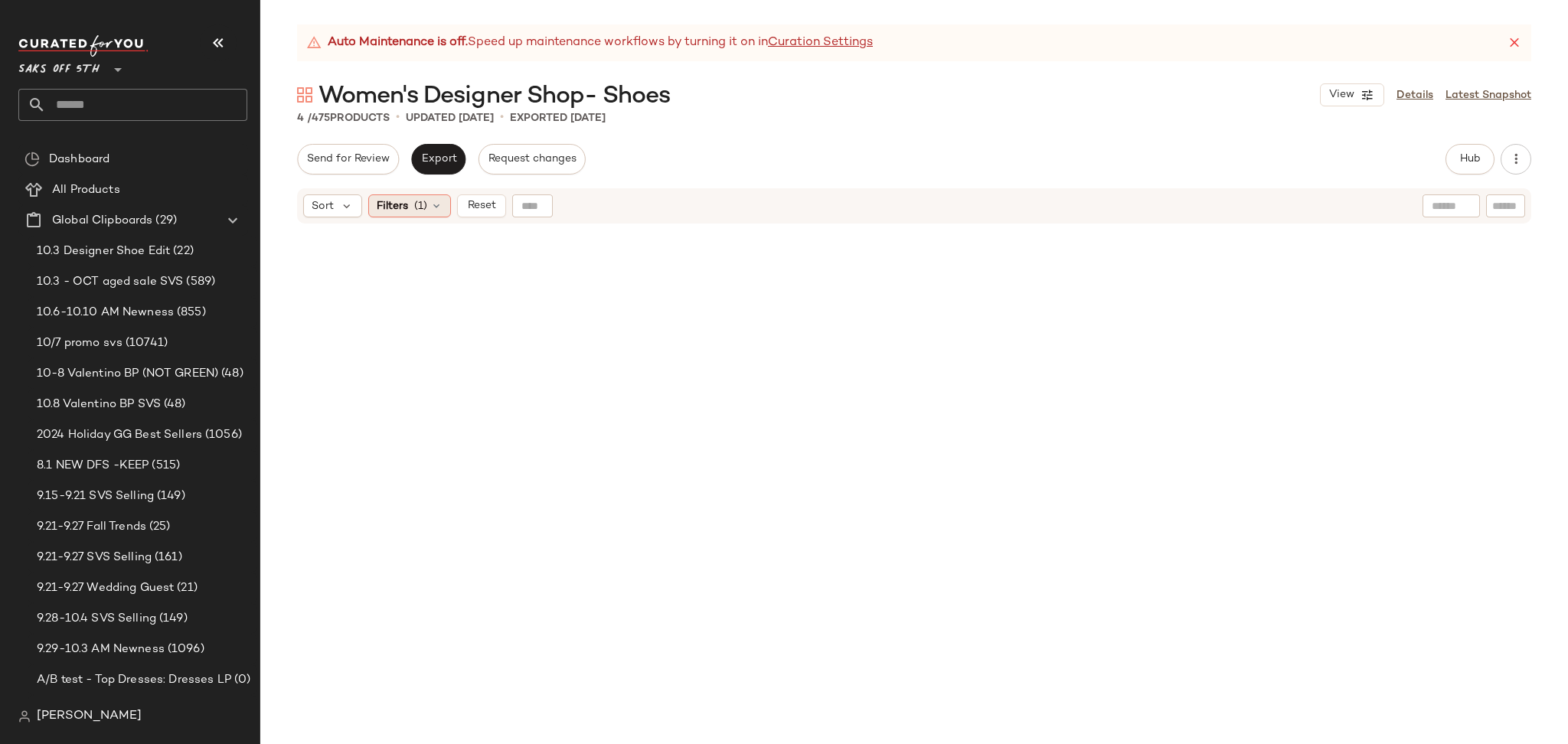
click at [409, 207] on div "Filters (1)" at bounding box center [410, 205] width 83 height 23
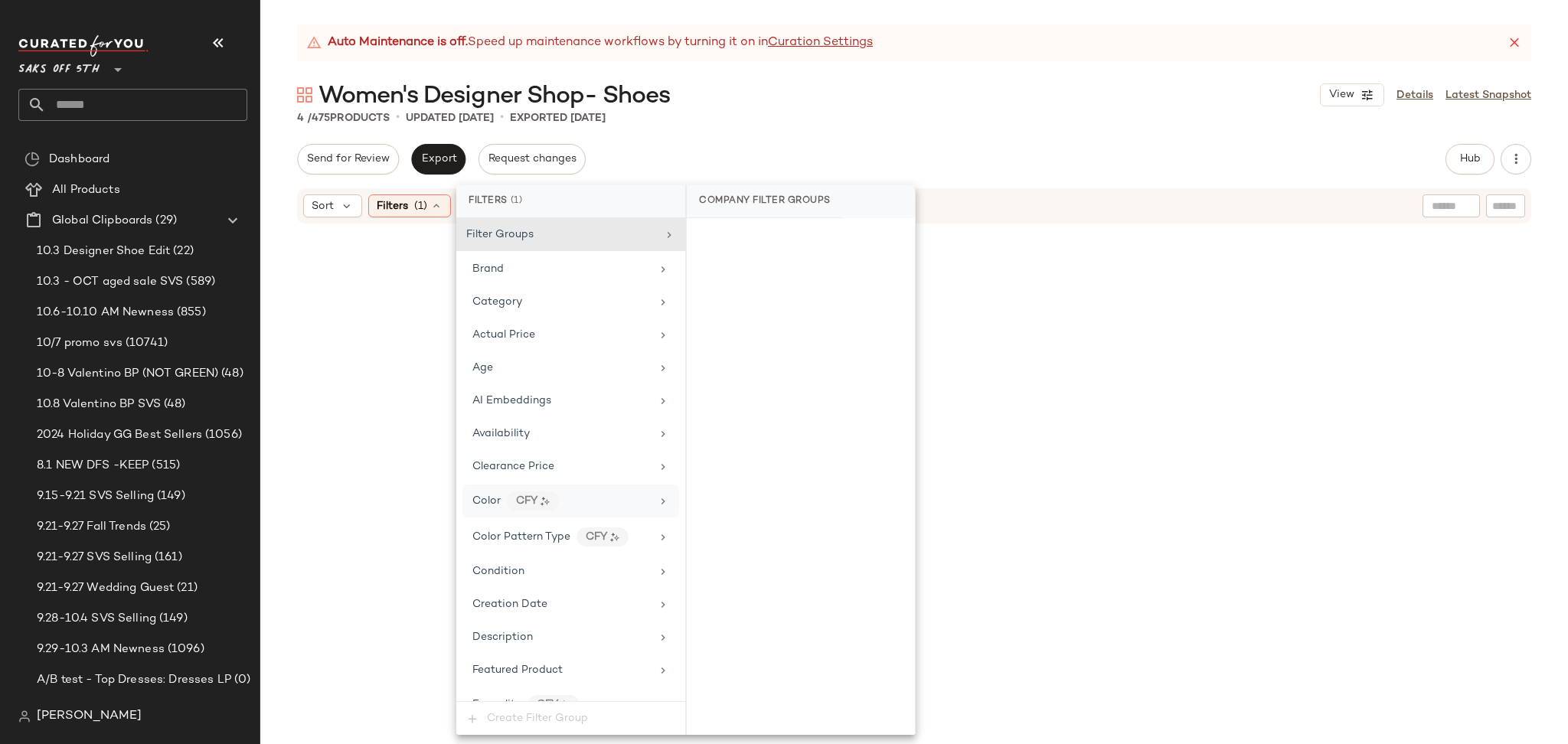
scroll to position [731, 0]
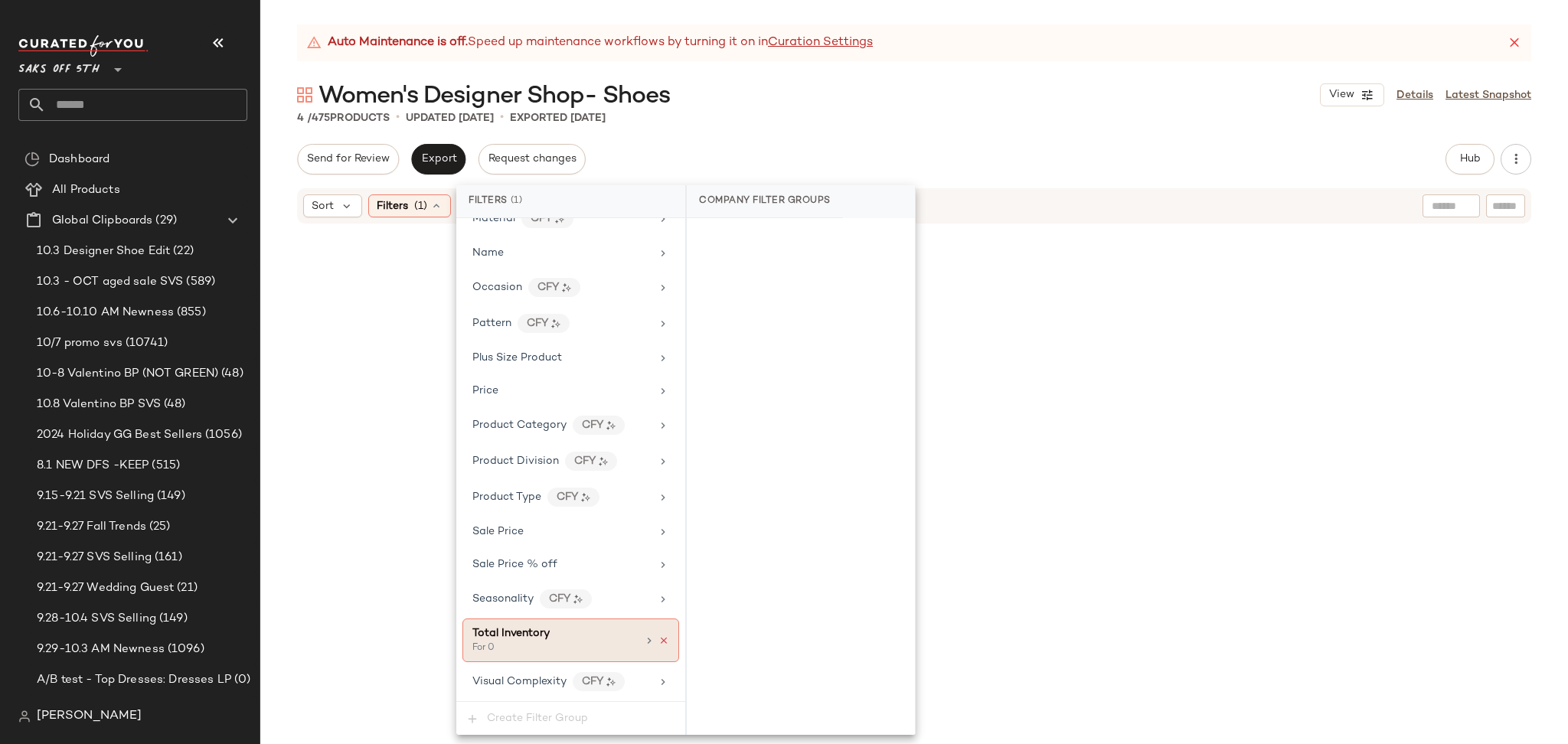
click at [658, 639] on icon at bounding box center [663, 641] width 11 height 11
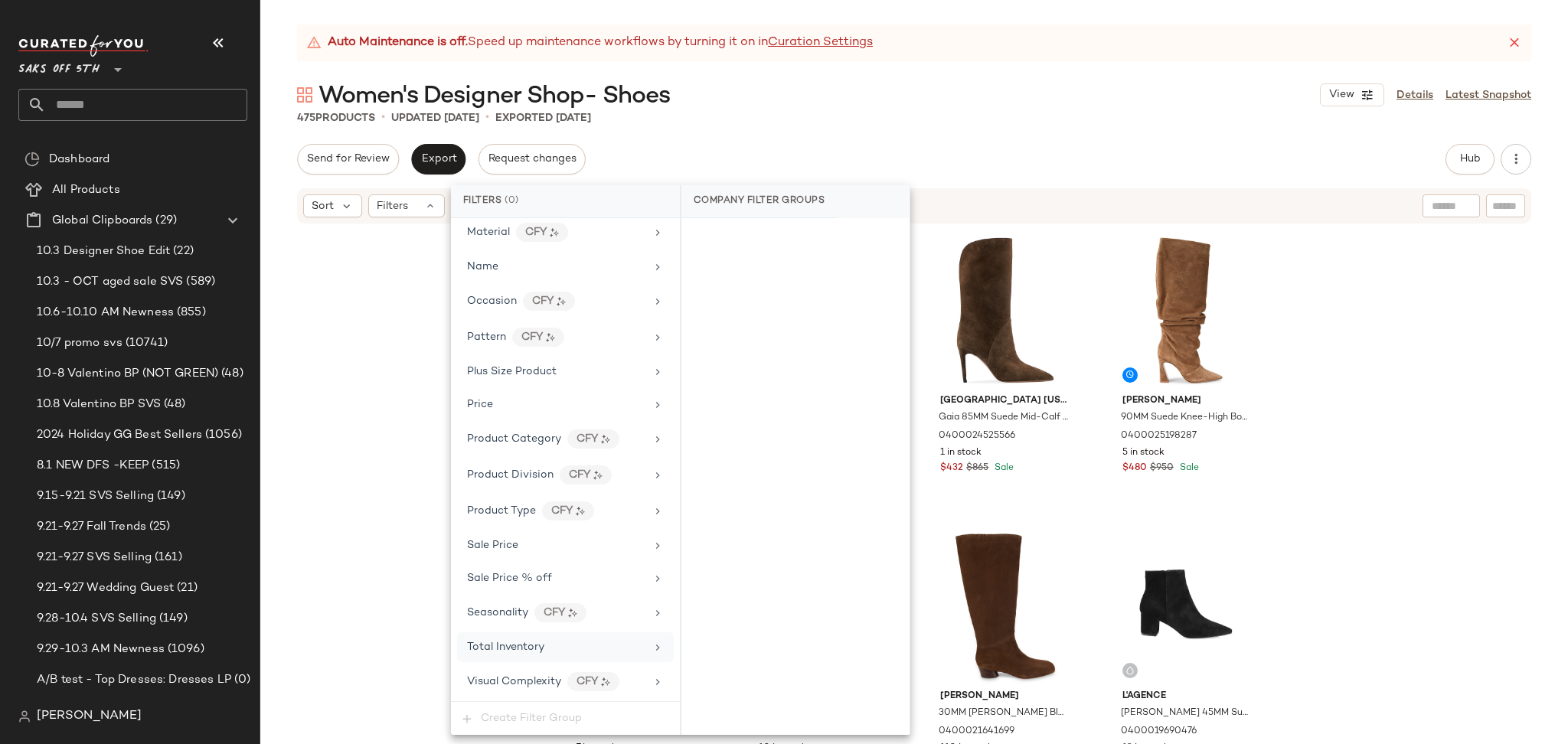
click at [1097, 144] on div "Send for Review Export Request changes Hub Send for Review External Review Inte…" at bounding box center [914, 159] width 1235 height 31
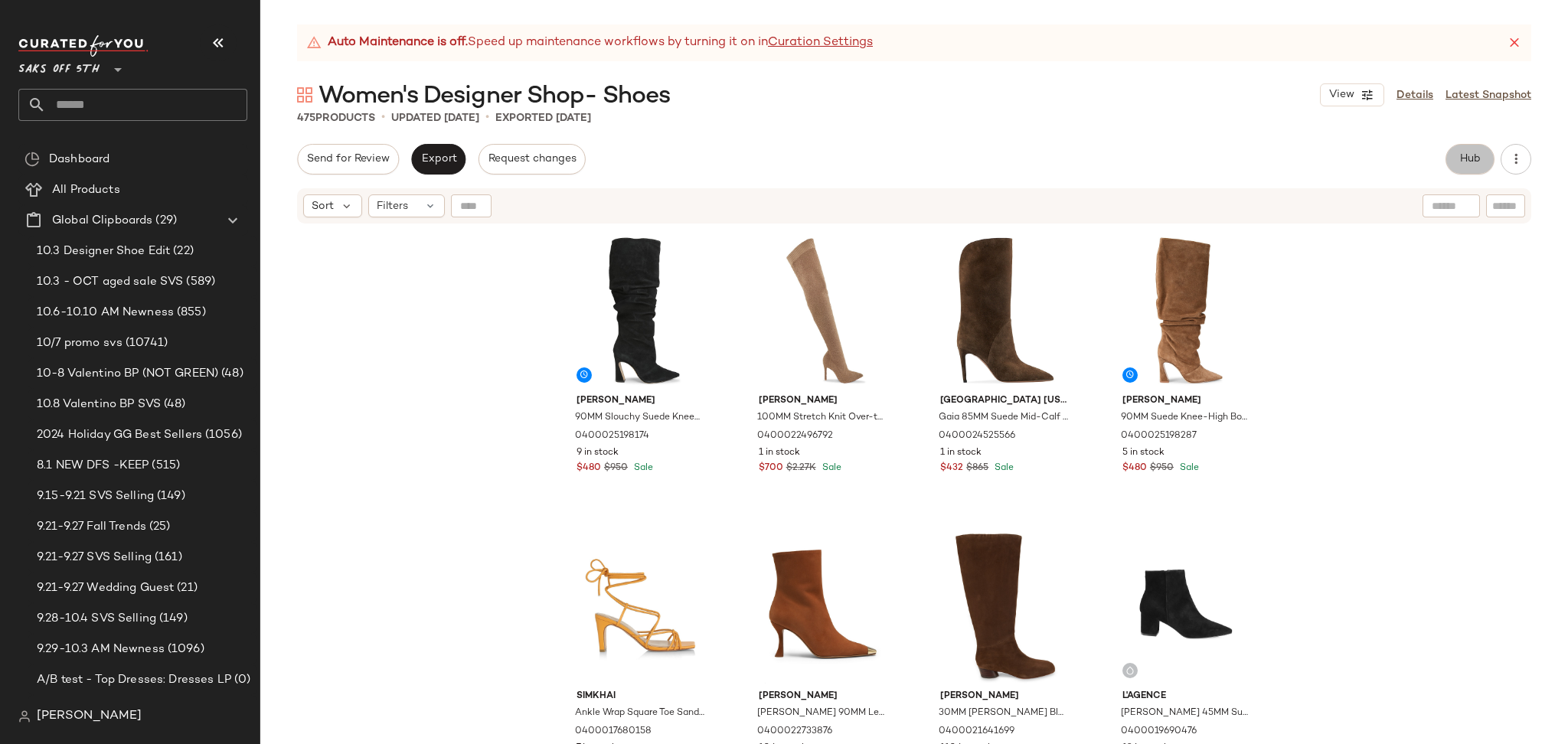
click at [1460, 164] on span "Hub" at bounding box center [1470, 159] width 22 height 12
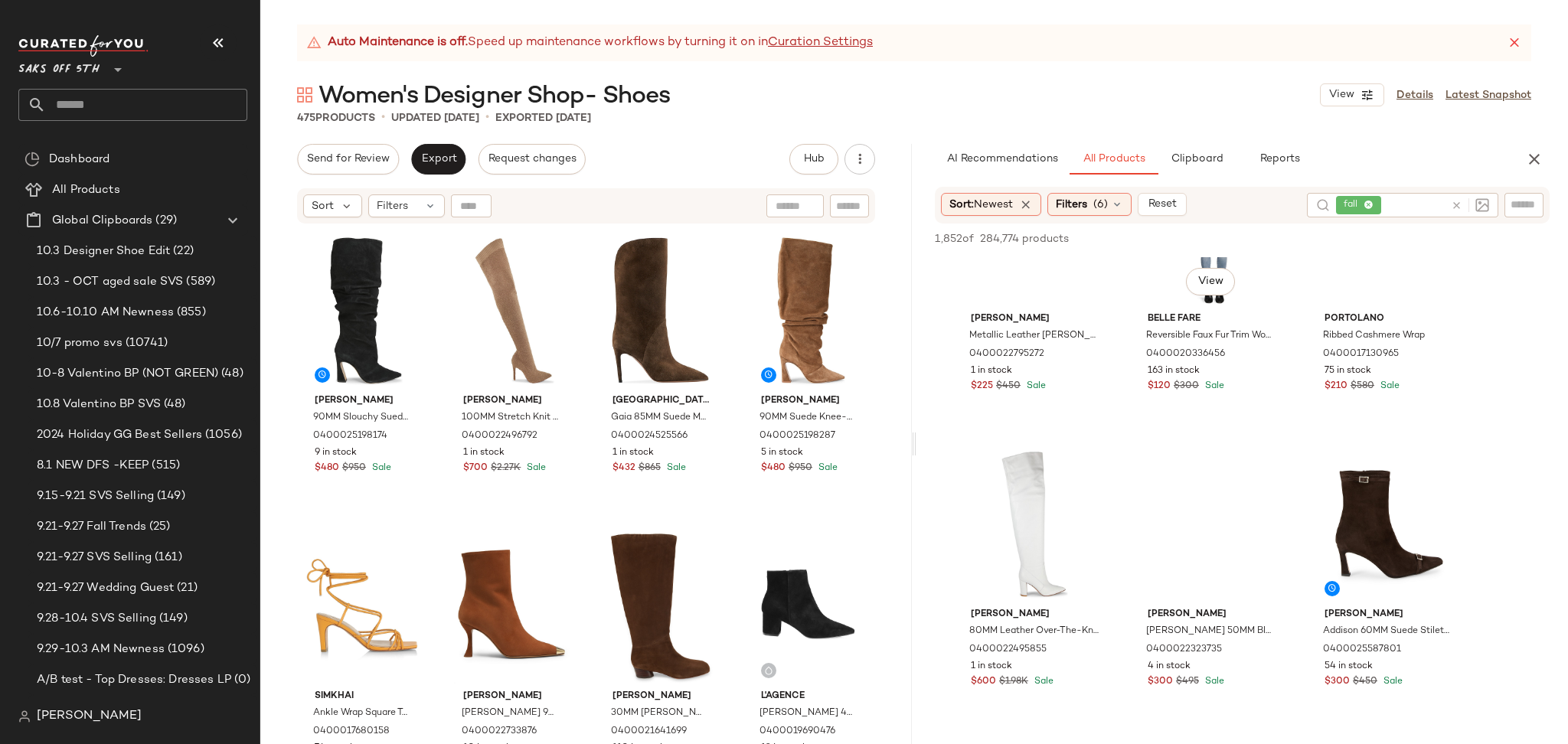
scroll to position [3671, 0]
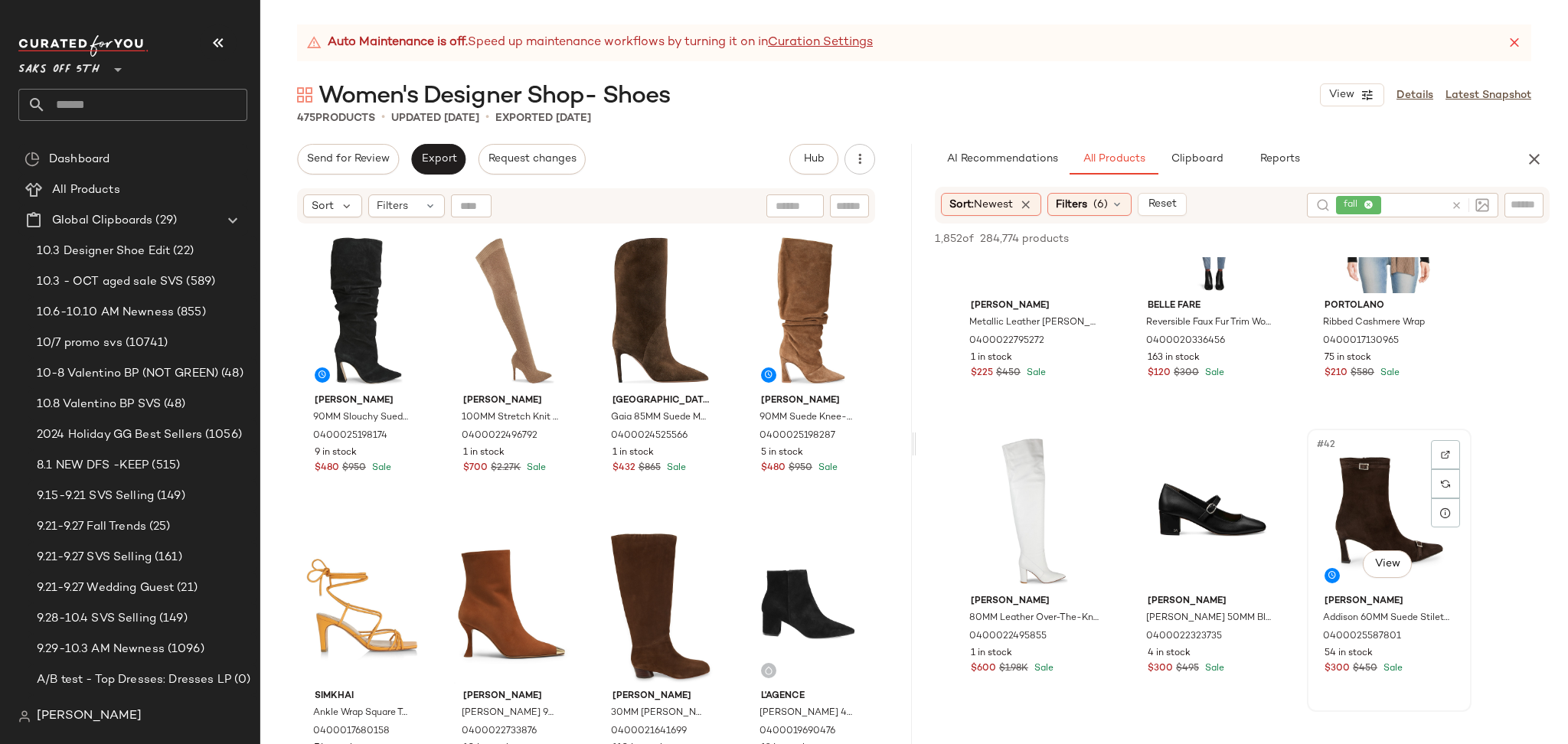
click at [1363, 469] on div "#42 View" at bounding box center [1390, 511] width 154 height 155
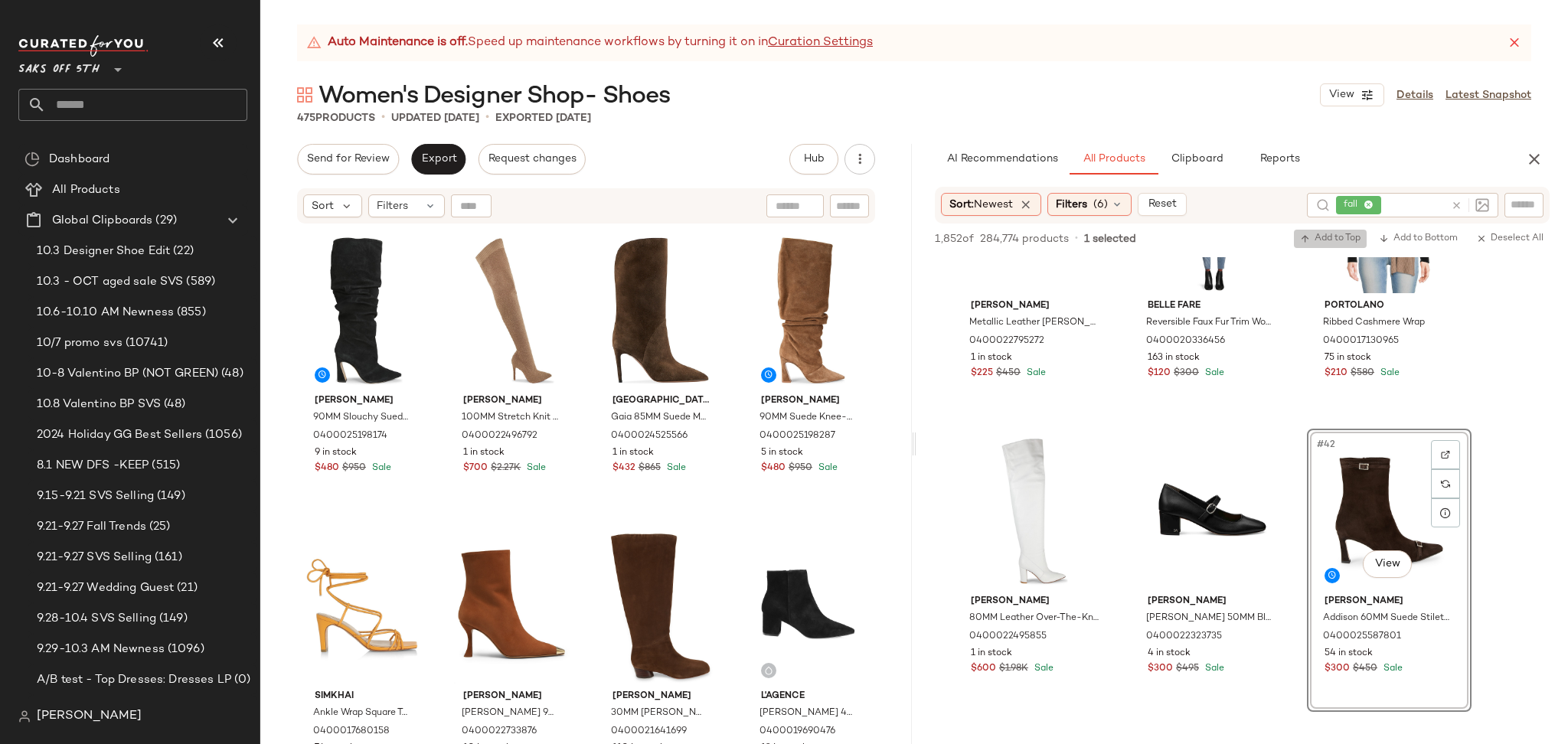
click at [1331, 232] on button "Add to Top" at bounding box center [1330, 238] width 73 height 19
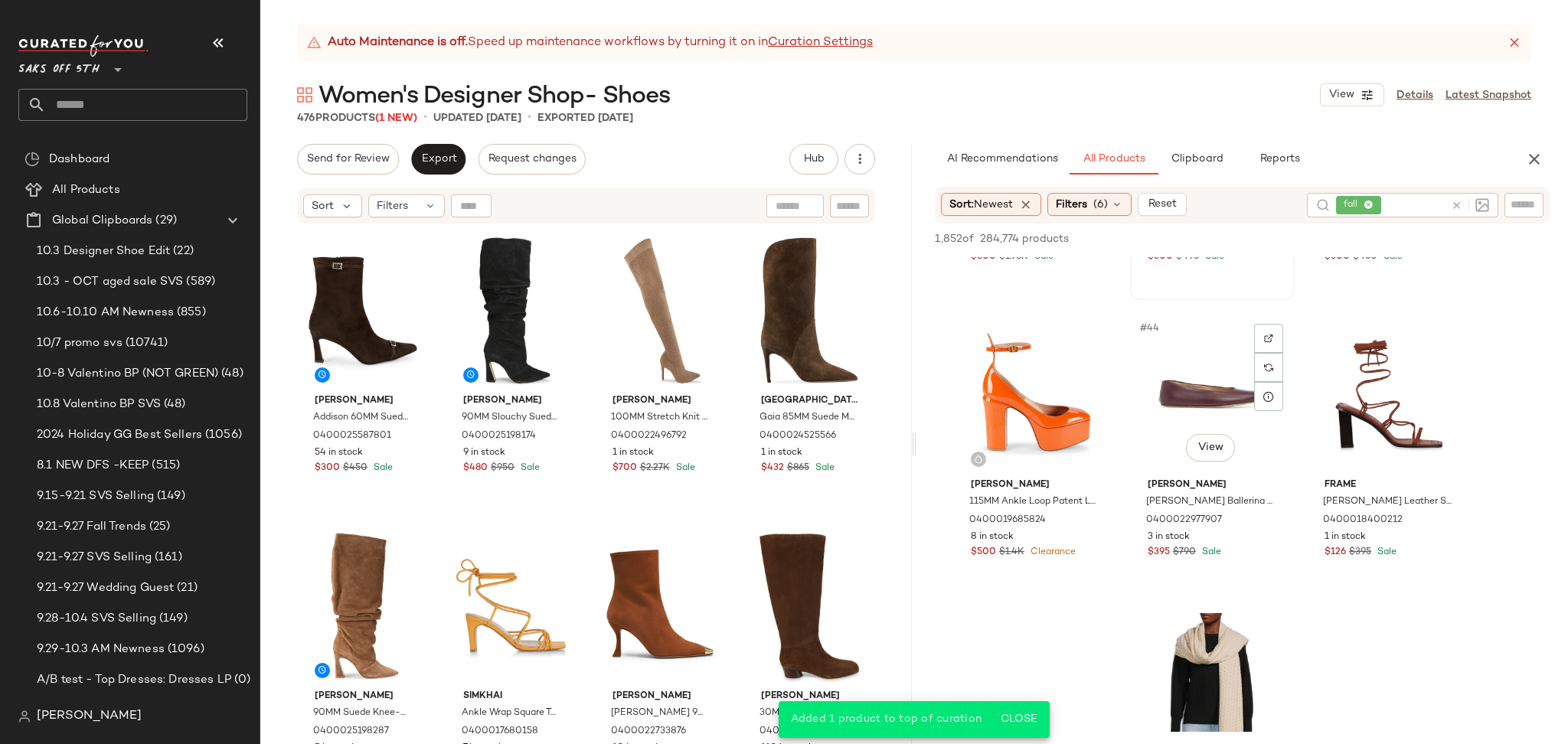
scroll to position [4092, 0]
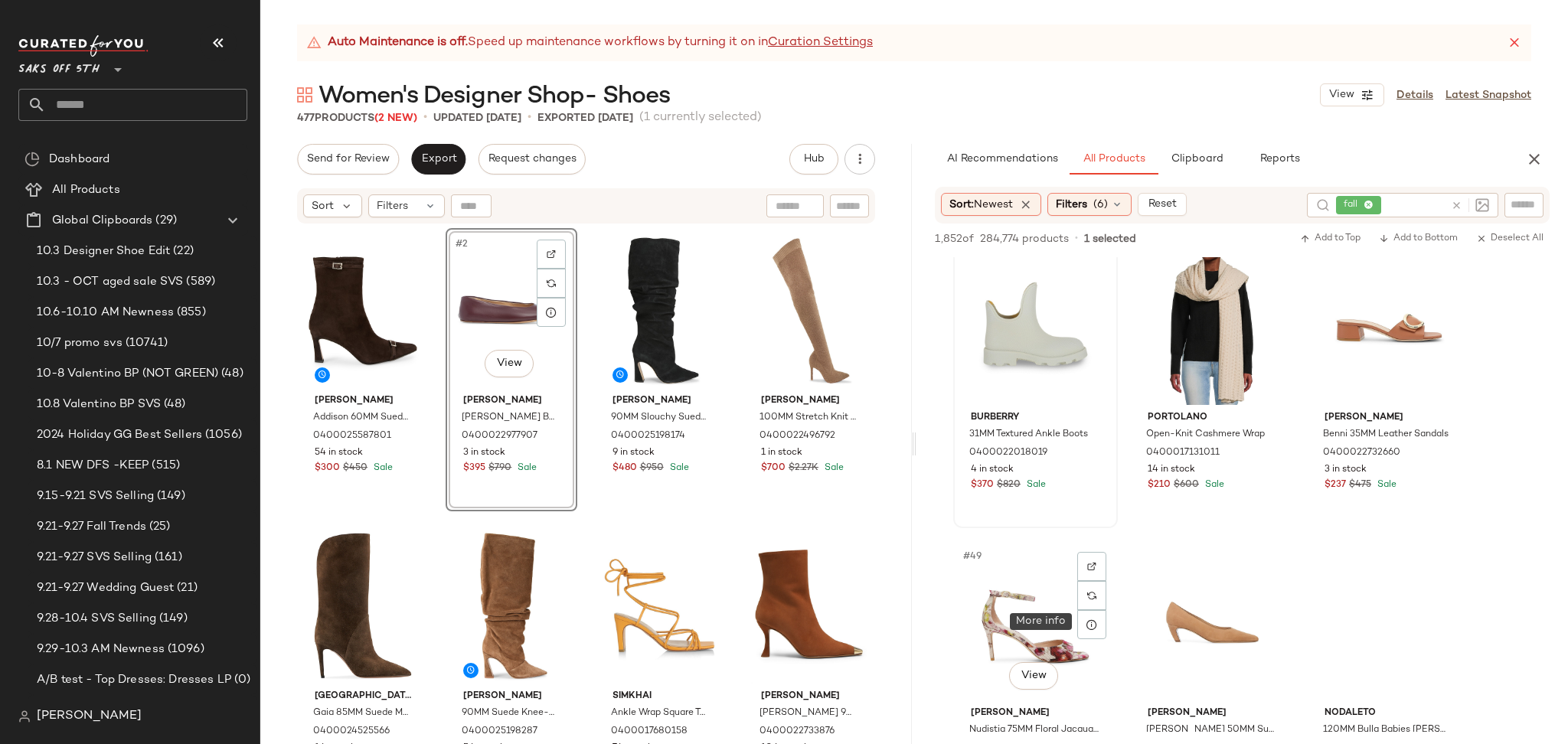
scroll to position [4448, 0]
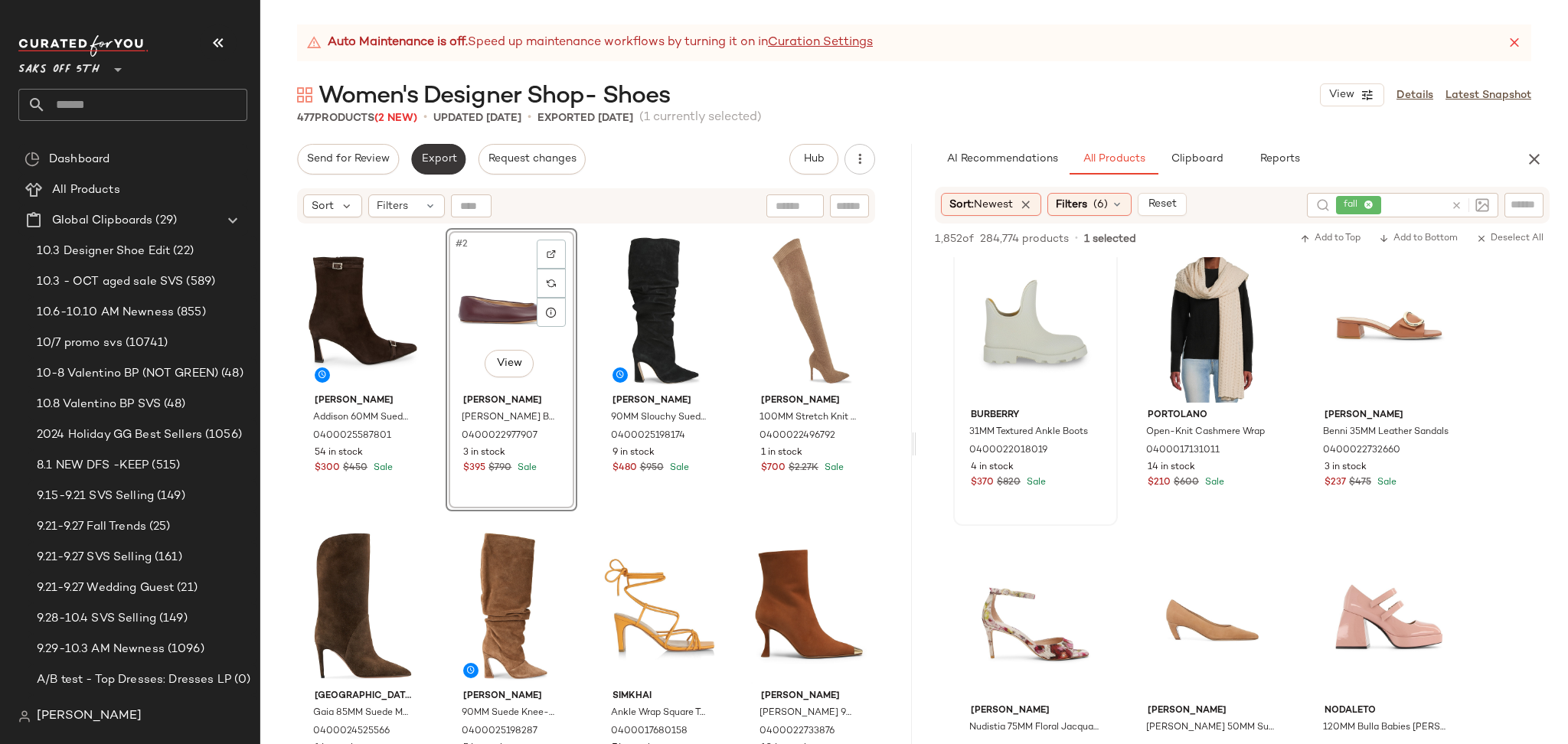
click at [447, 157] on span "Export" at bounding box center [439, 159] width 36 height 12
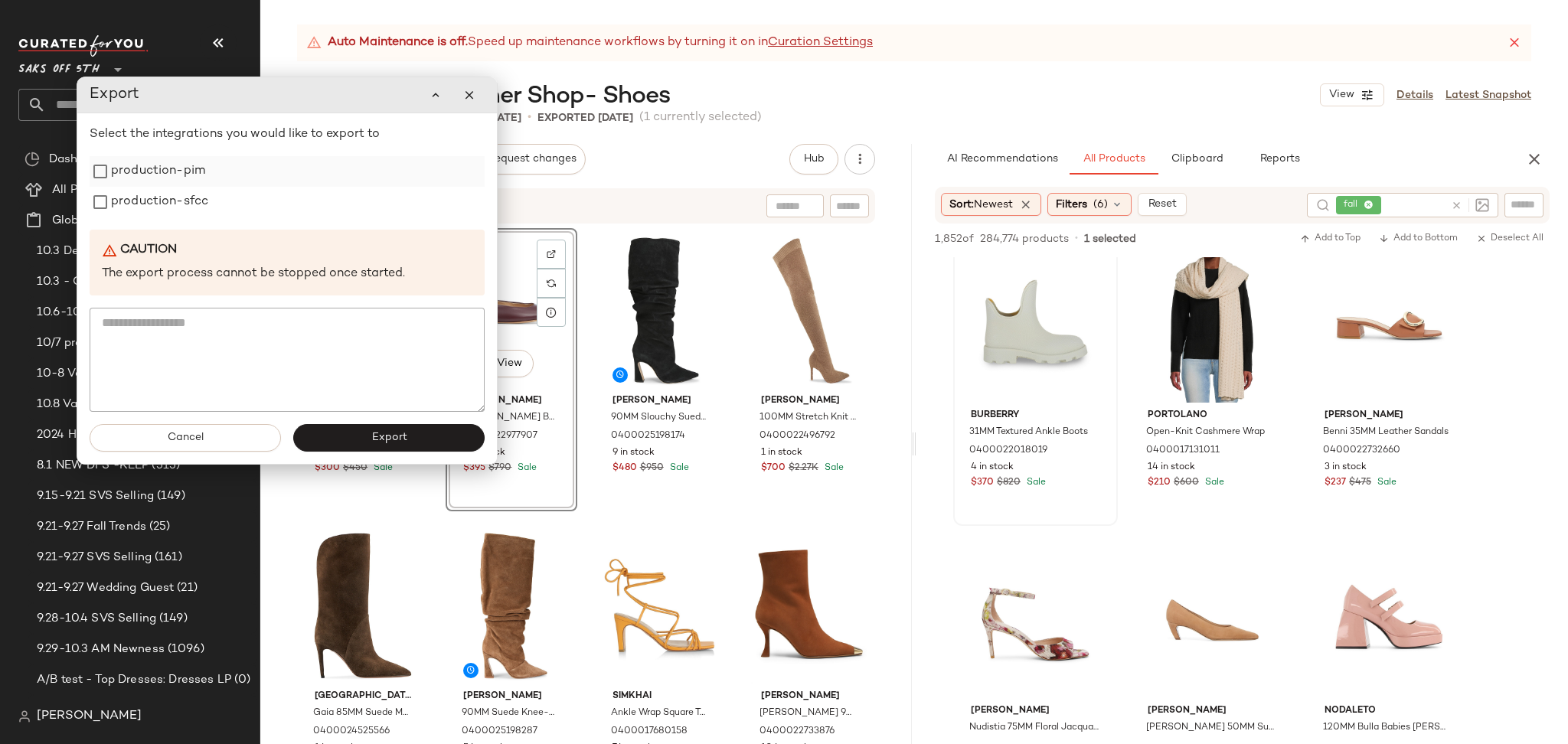
click at [149, 173] on label "production-pim" at bounding box center [159, 171] width 95 height 31
click at [155, 202] on label "production-sfcc" at bounding box center [160, 202] width 98 height 31
click at [386, 439] on span "Export" at bounding box center [388, 438] width 36 height 12
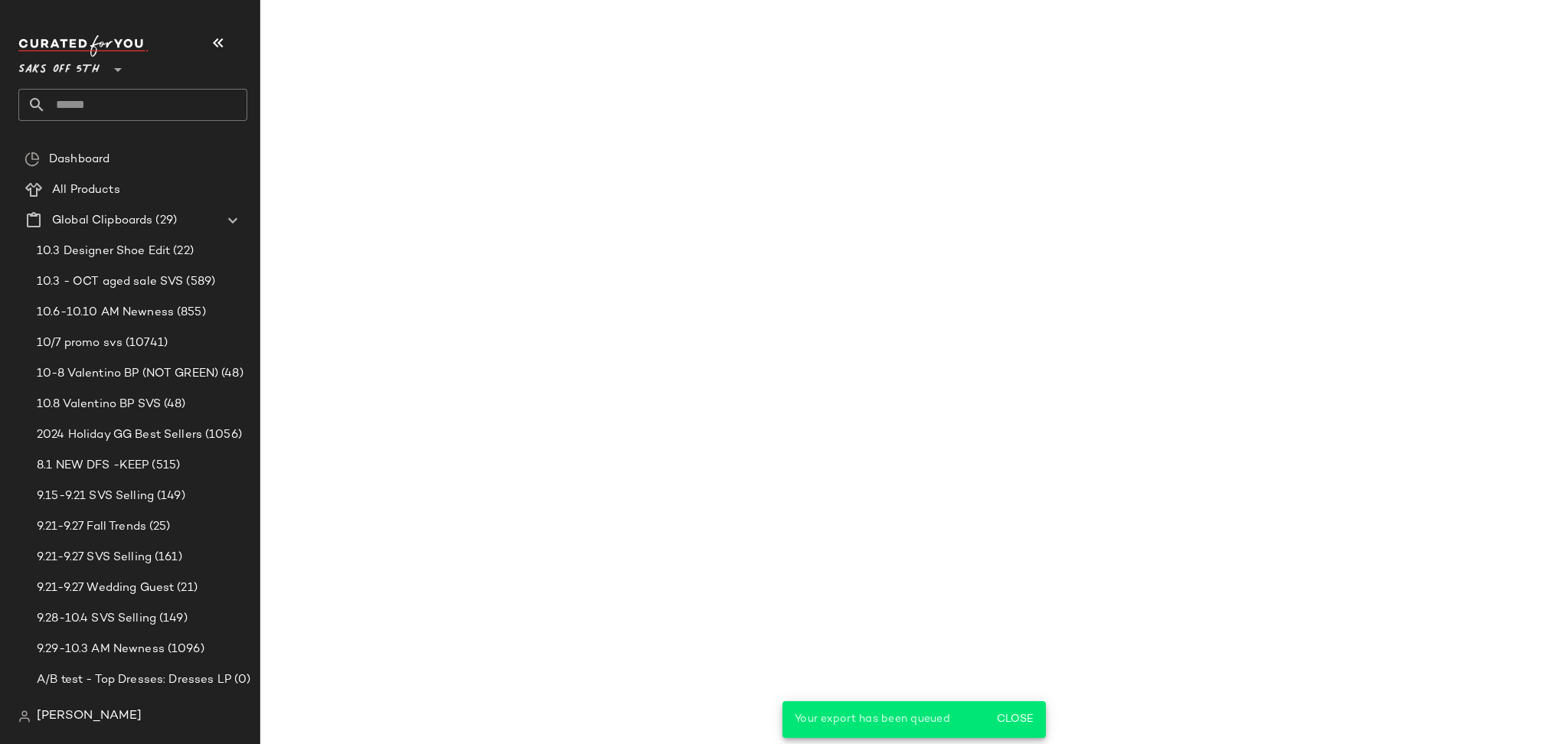
scroll to position [6517, 0]
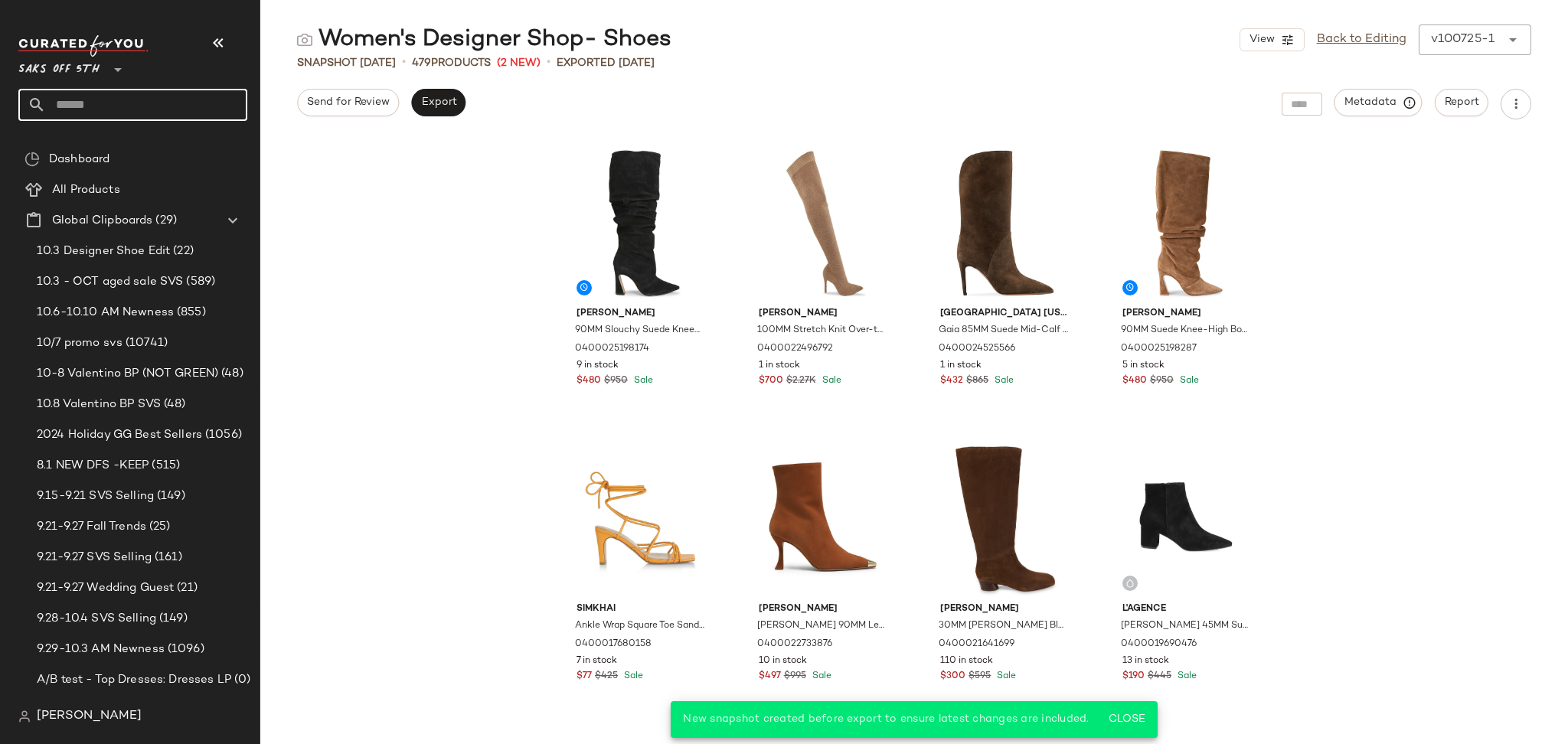
click at [161, 108] on input "text" at bounding box center [147, 104] width 201 height 33
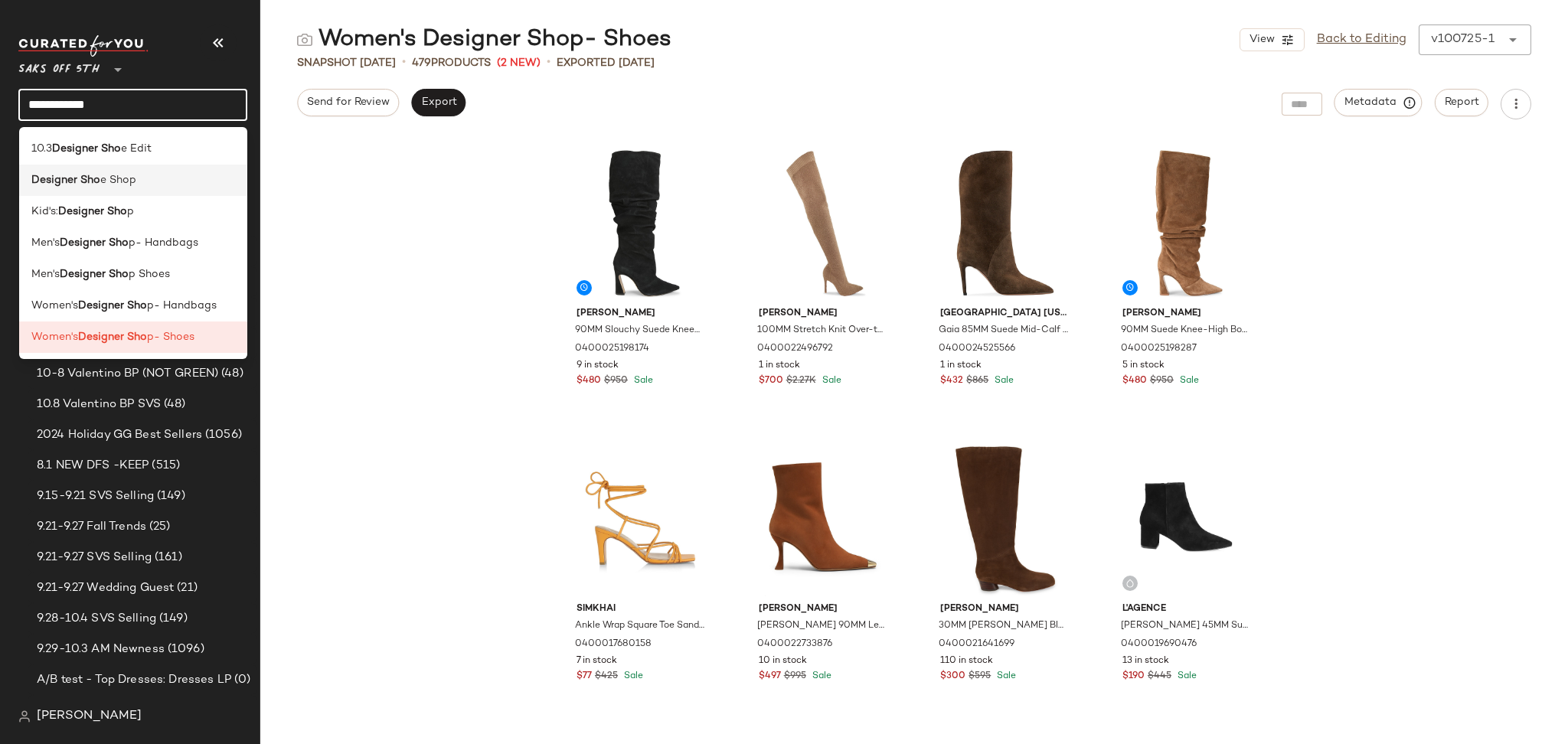
type input "**********"
click at [136, 176] on div "Designer Sho e Shop" at bounding box center [133, 180] width 204 height 16
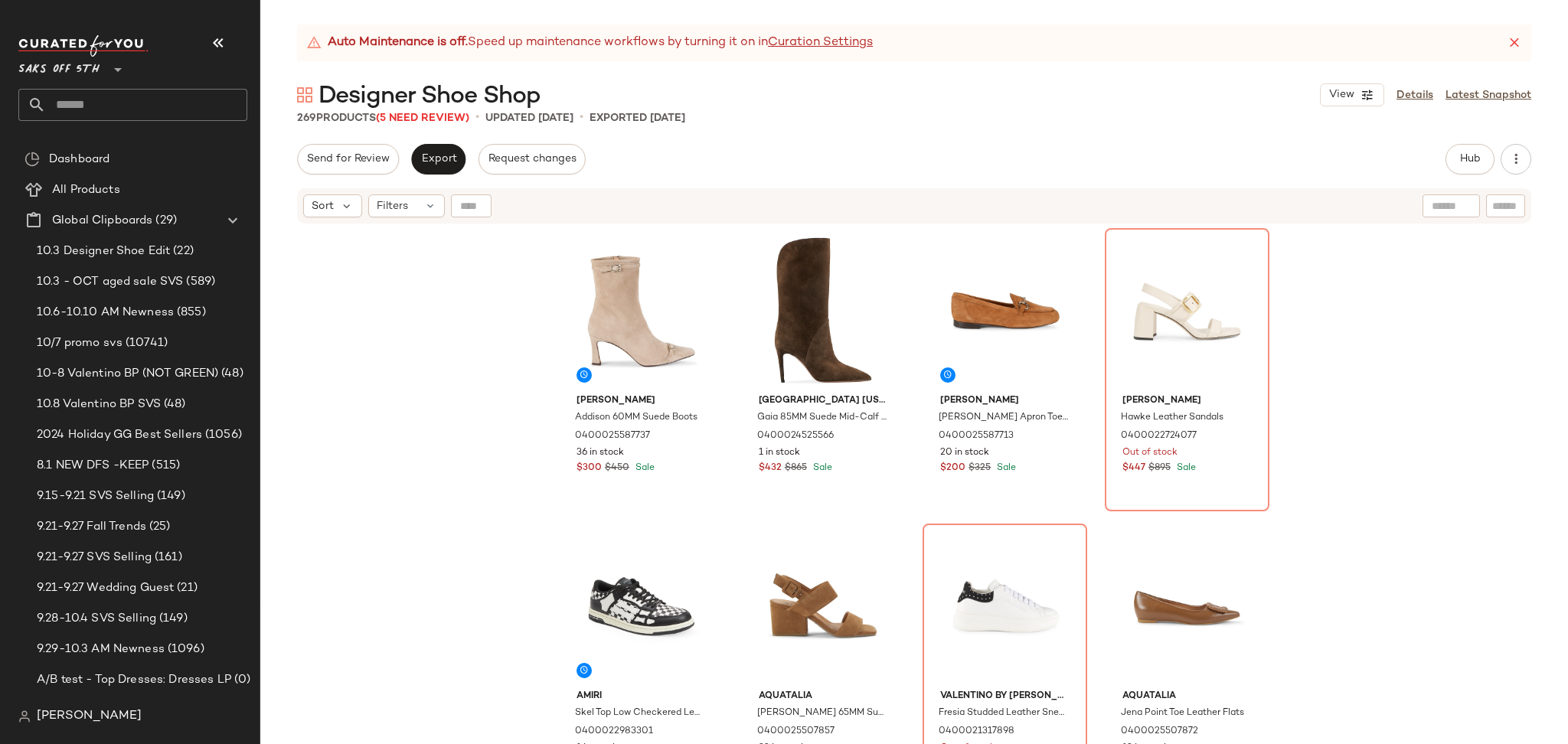
click at [408, 218] on div "Sort Filters" at bounding box center [914, 206] width 1235 height 35
click at [415, 208] on div "Filters" at bounding box center [407, 205] width 77 height 23
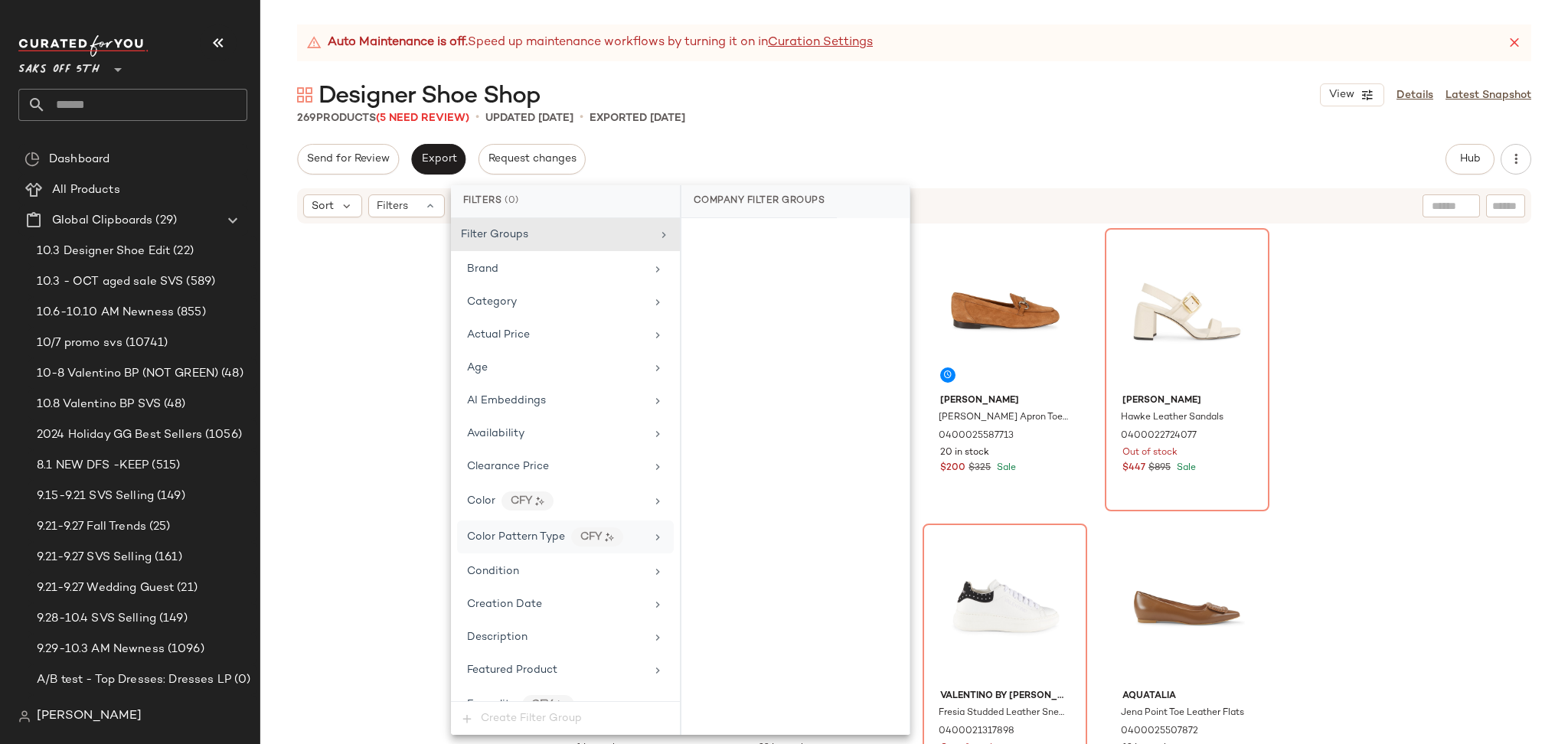
scroll to position [717, 0]
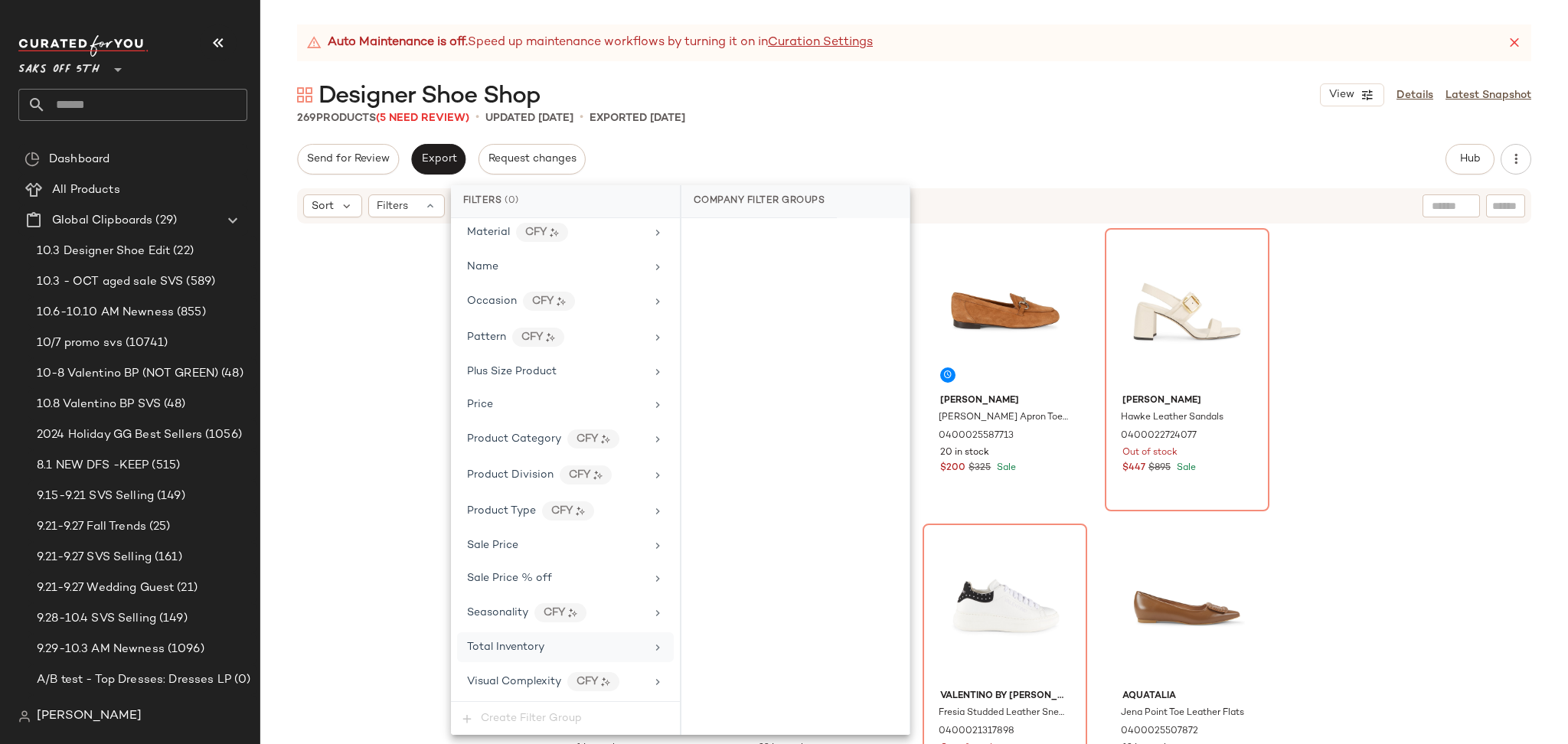
click at [516, 650] on span "Total Inventory" at bounding box center [506, 647] width 77 height 12
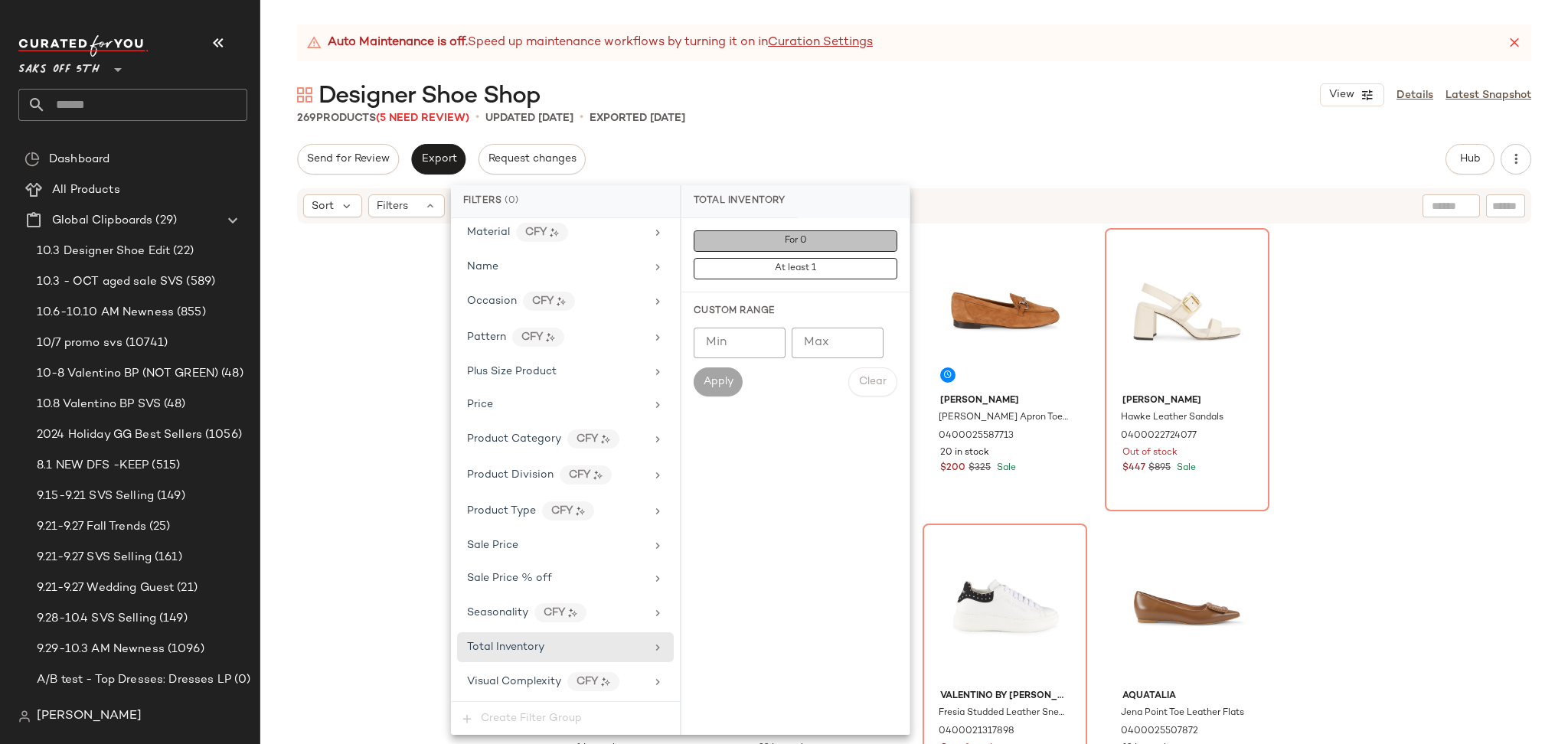
click at [784, 242] on span "For 0" at bounding box center [795, 240] width 23 height 11
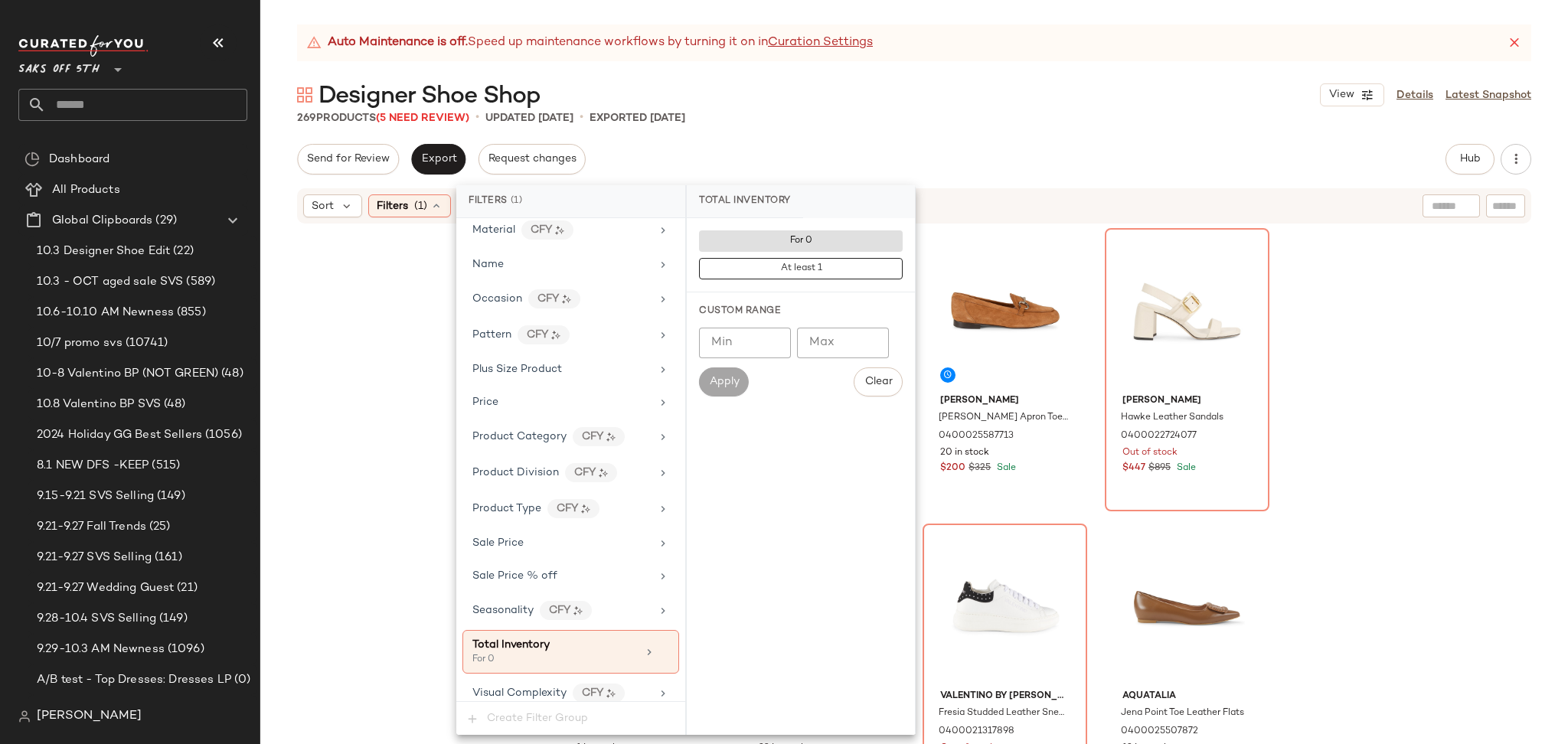
click at [939, 160] on div "Send for Review Export Request changes Hub Send for Review External Review Inte…" at bounding box center [914, 159] width 1235 height 31
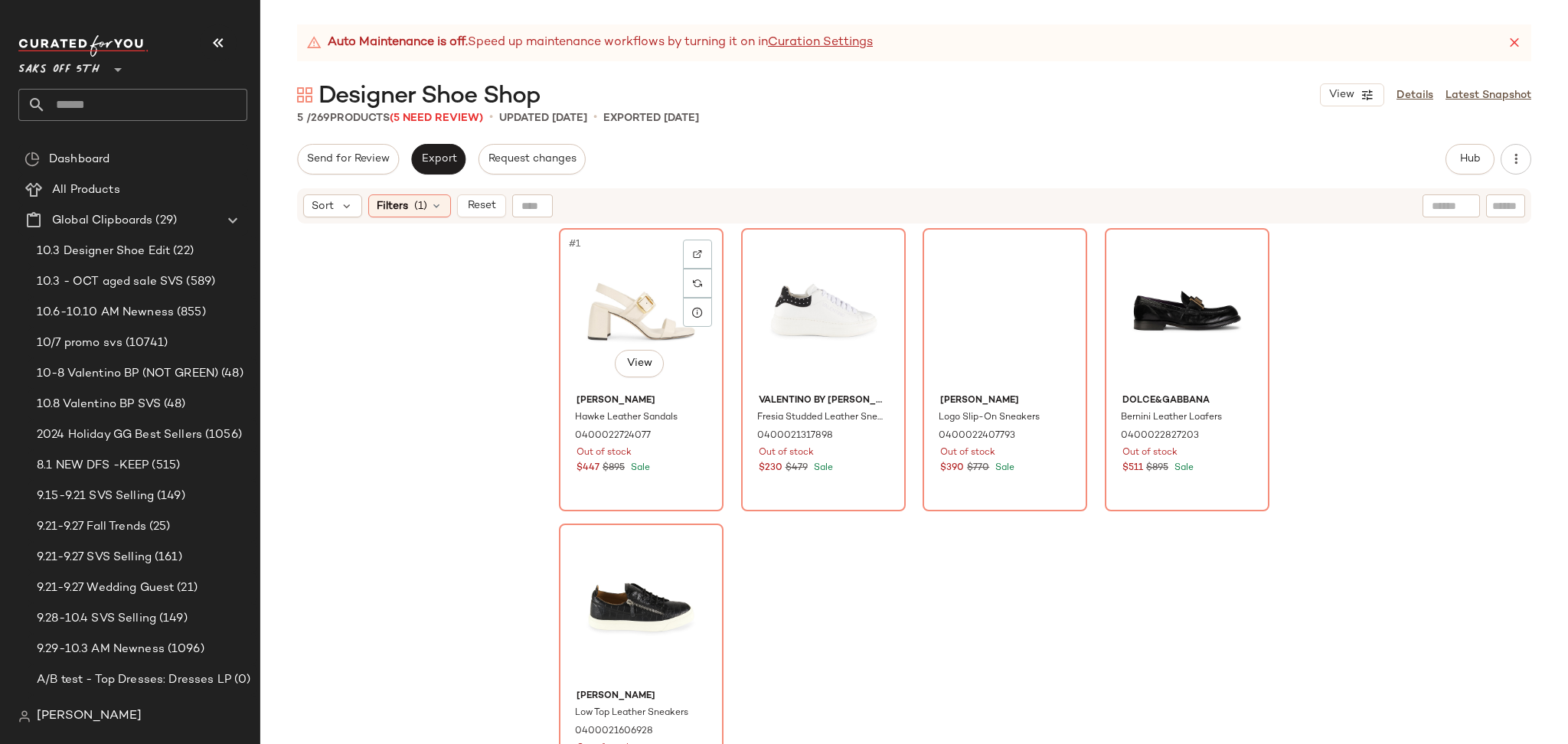
click at [605, 286] on div "#1 View" at bounding box center [642, 310] width 154 height 155
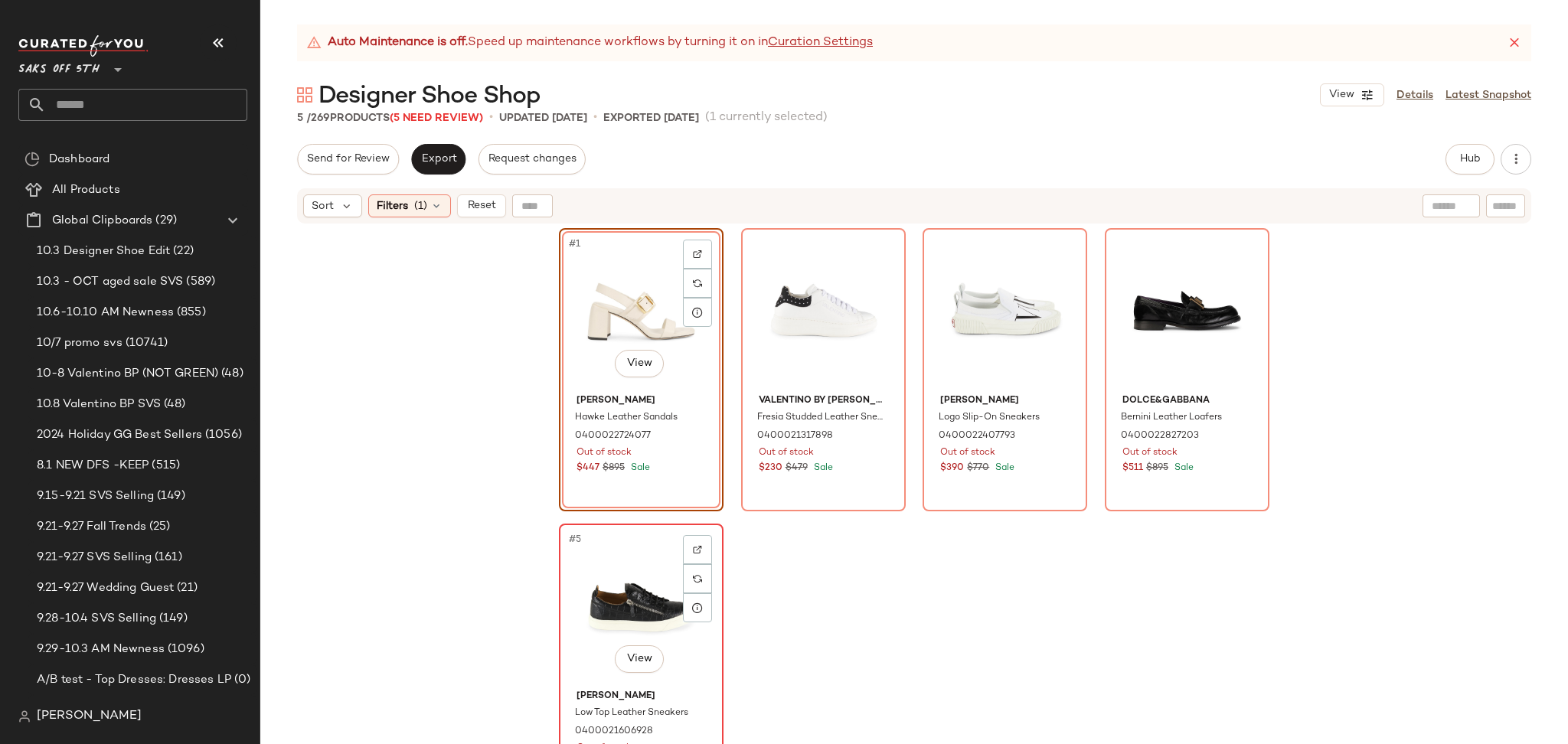
click at [609, 580] on div "#5 View" at bounding box center [642, 606] width 154 height 155
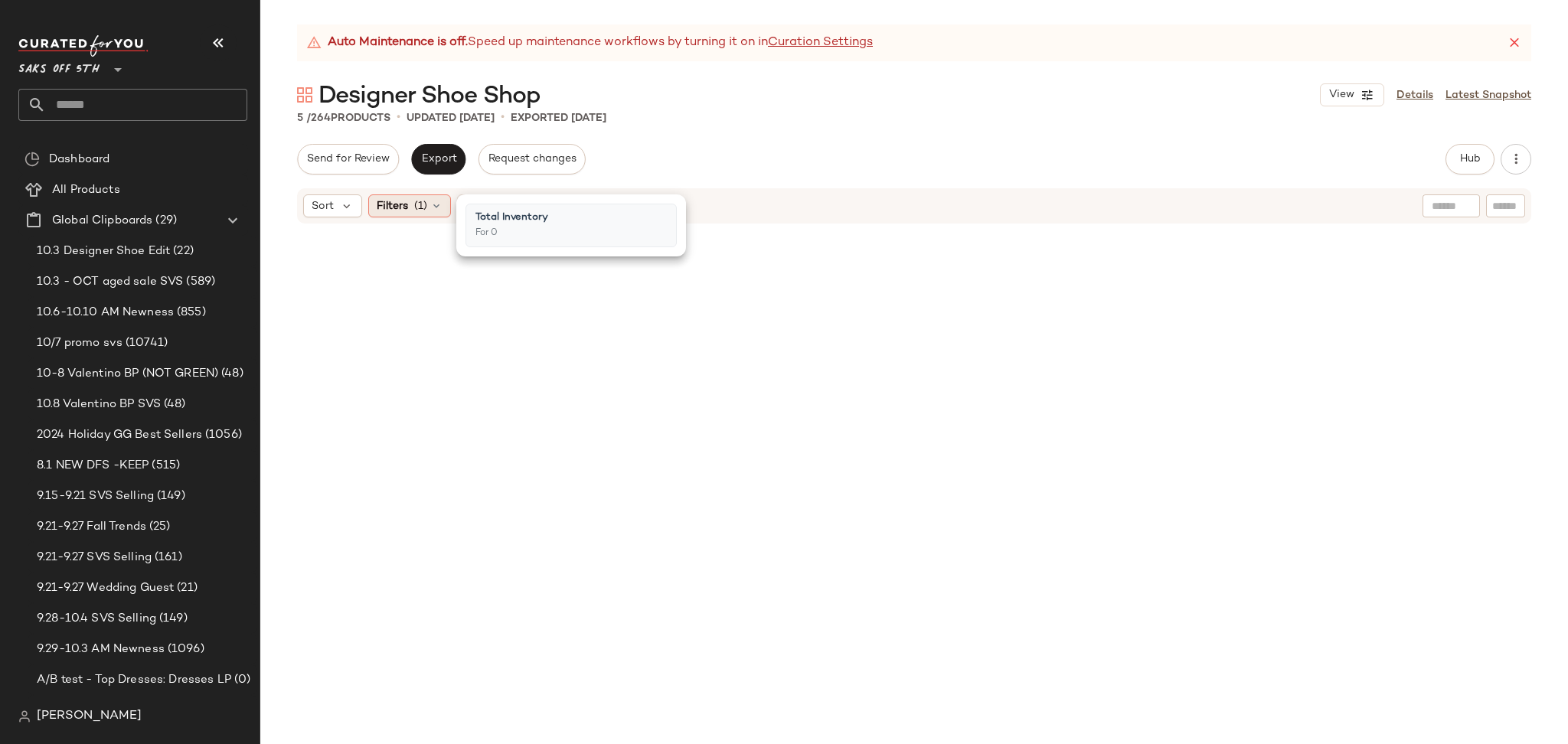
click at [440, 197] on div "Filters (1)" at bounding box center [410, 205] width 83 height 23
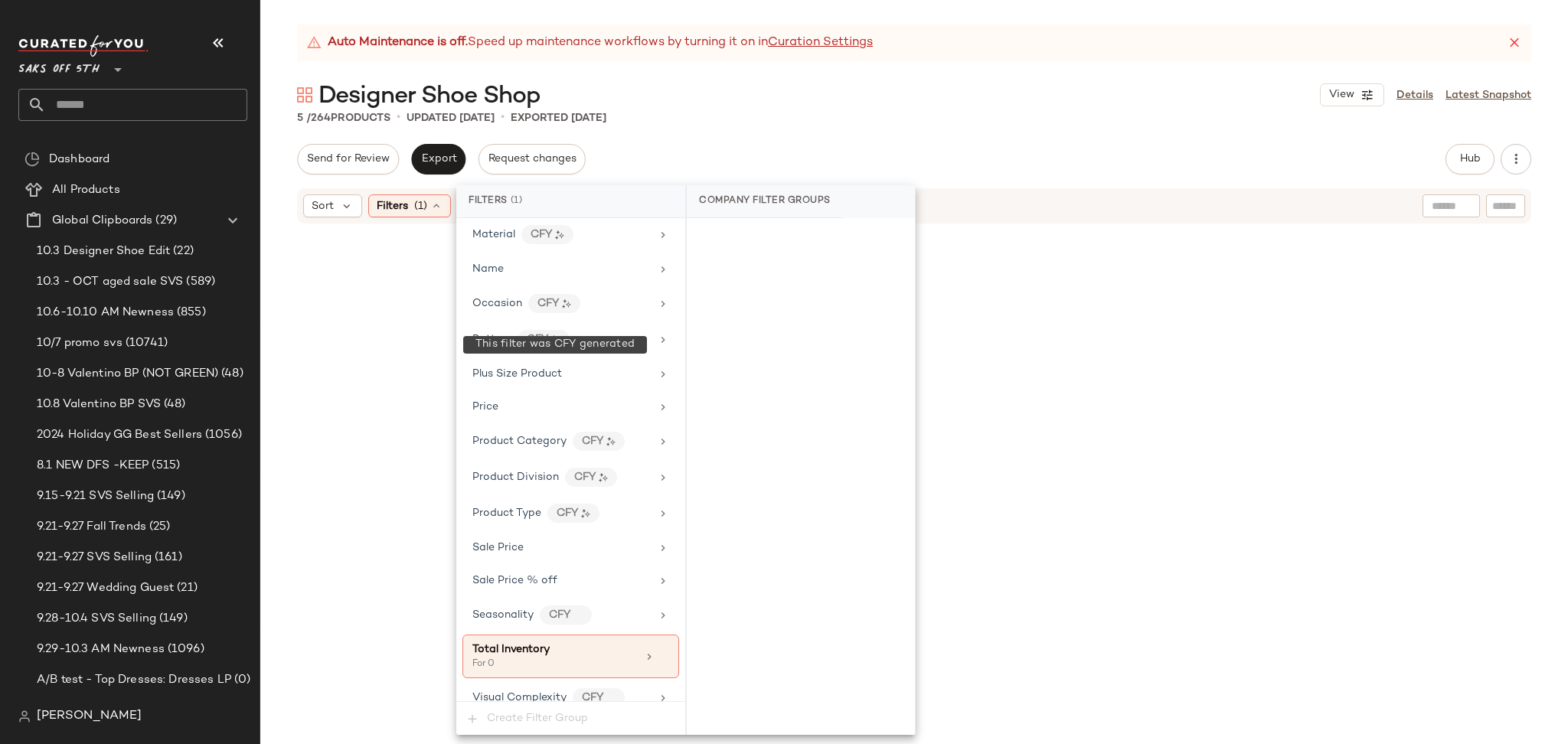
scroll to position [731, 0]
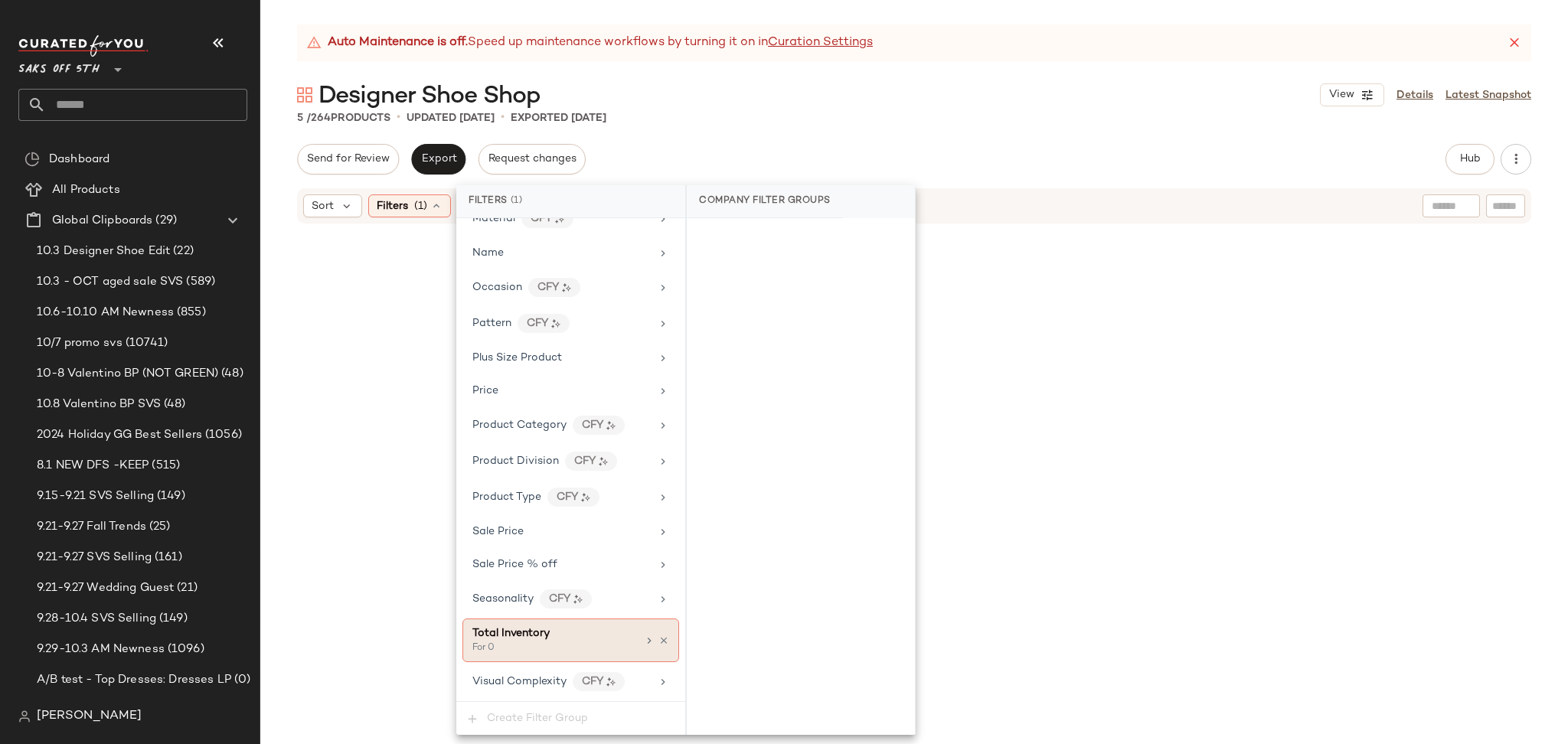
click at [655, 632] on div "Total Inventory For 0" at bounding box center [571, 641] width 217 height 43
click at [658, 643] on icon at bounding box center [663, 641] width 11 height 11
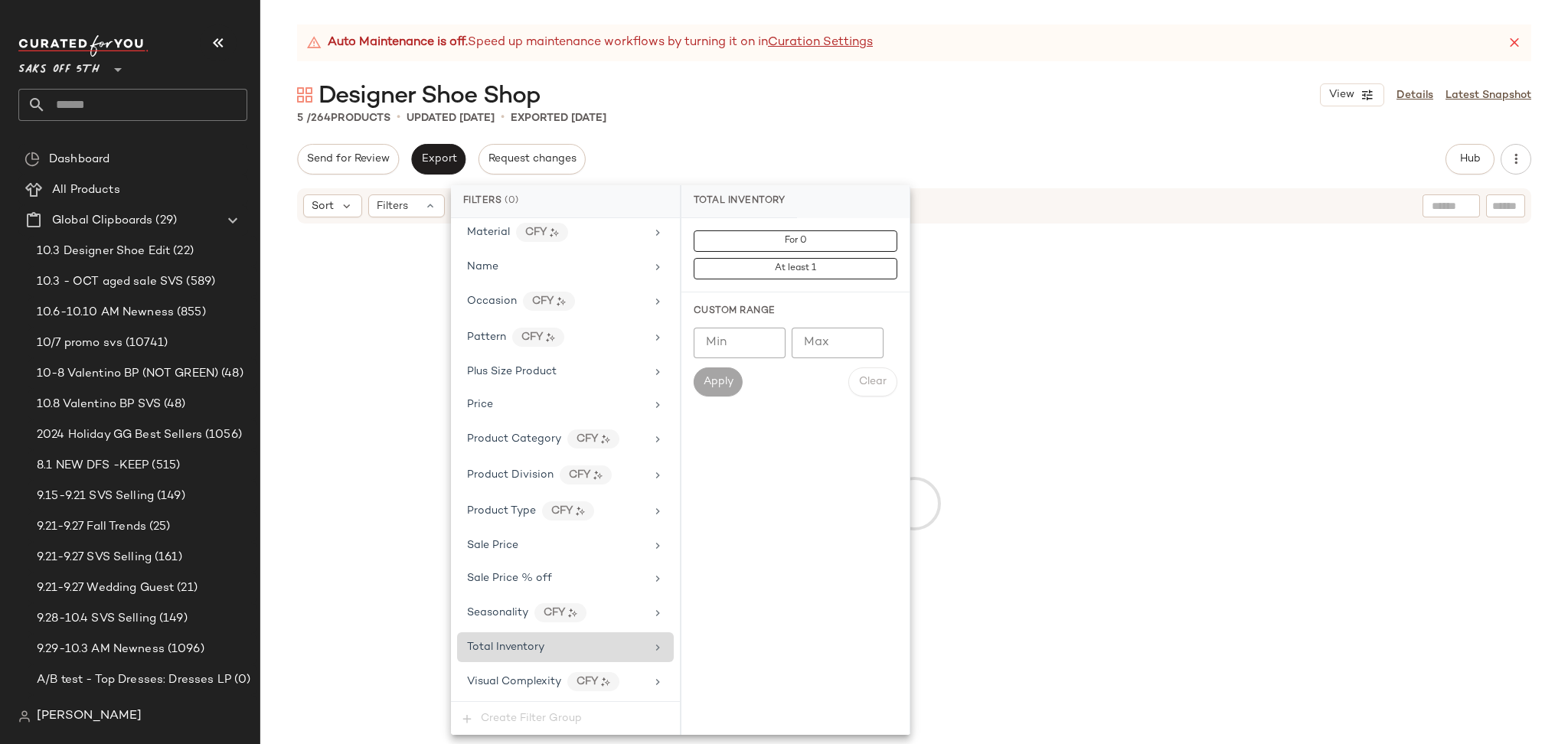
scroll to position [717, 0]
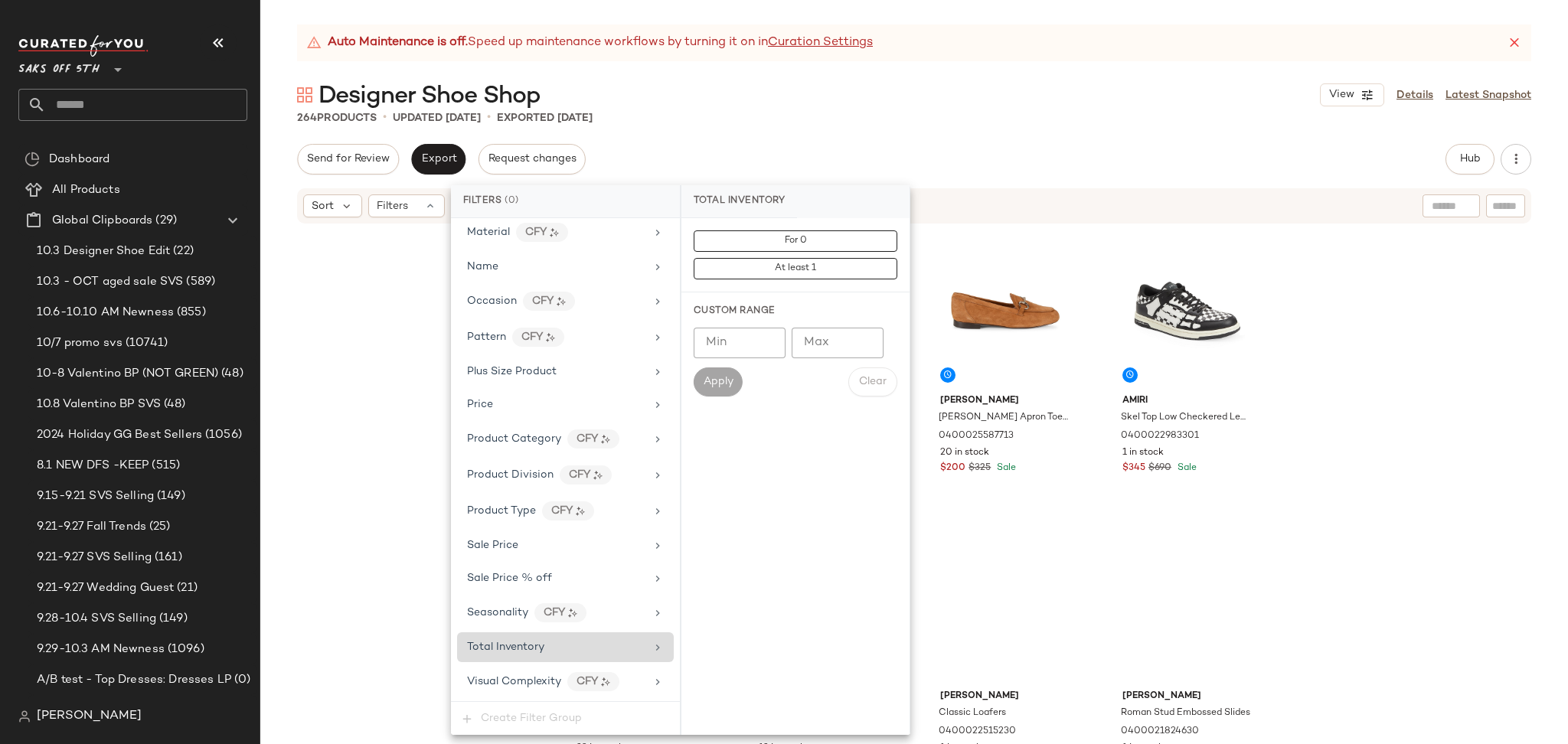
click at [1026, 121] on div "264 Products • updated Oct 9th • Exported Oct 7th" at bounding box center [914, 118] width 1308 height 16
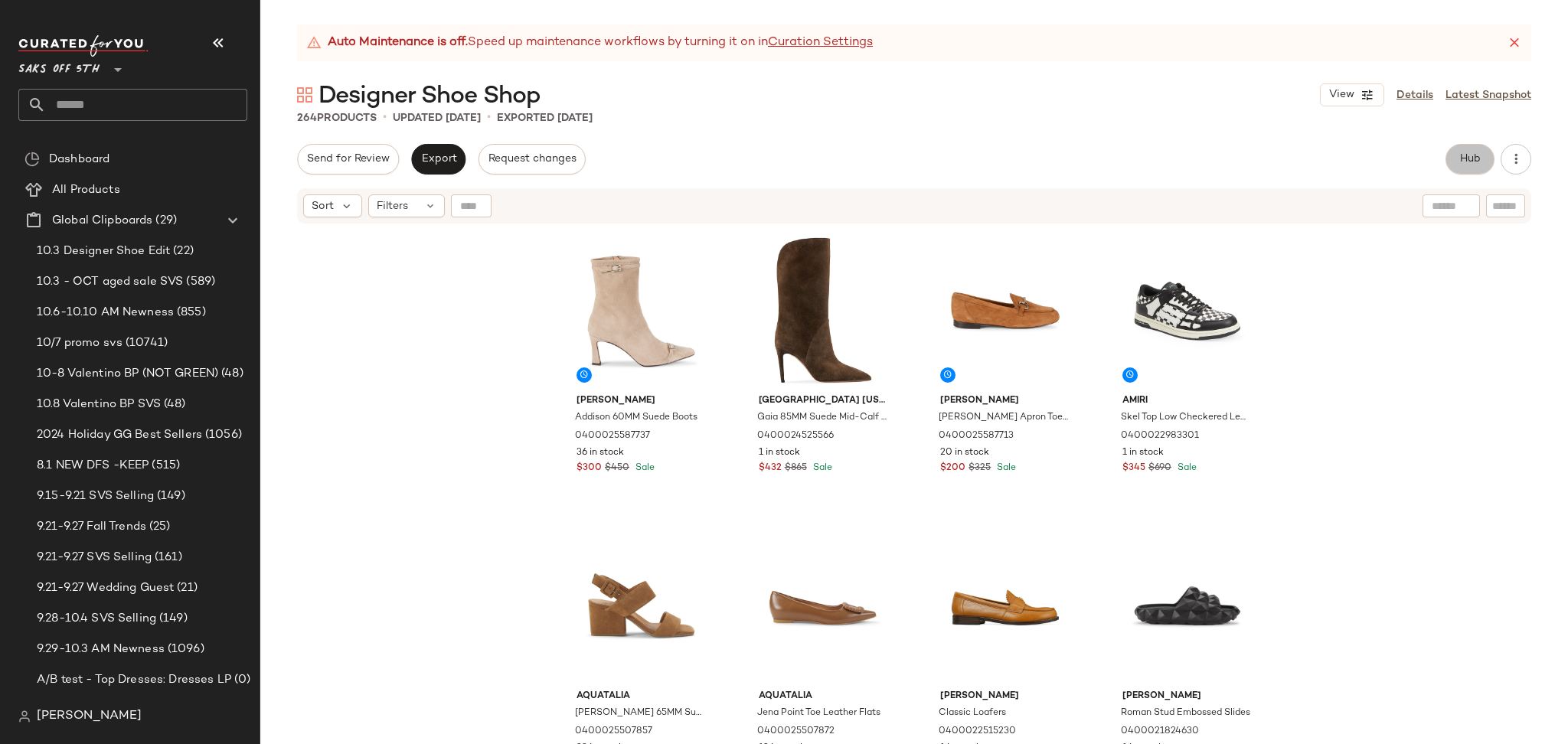
click at [1480, 162] on span "Hub" at bounding box center [1470, 159] width 22 height 12
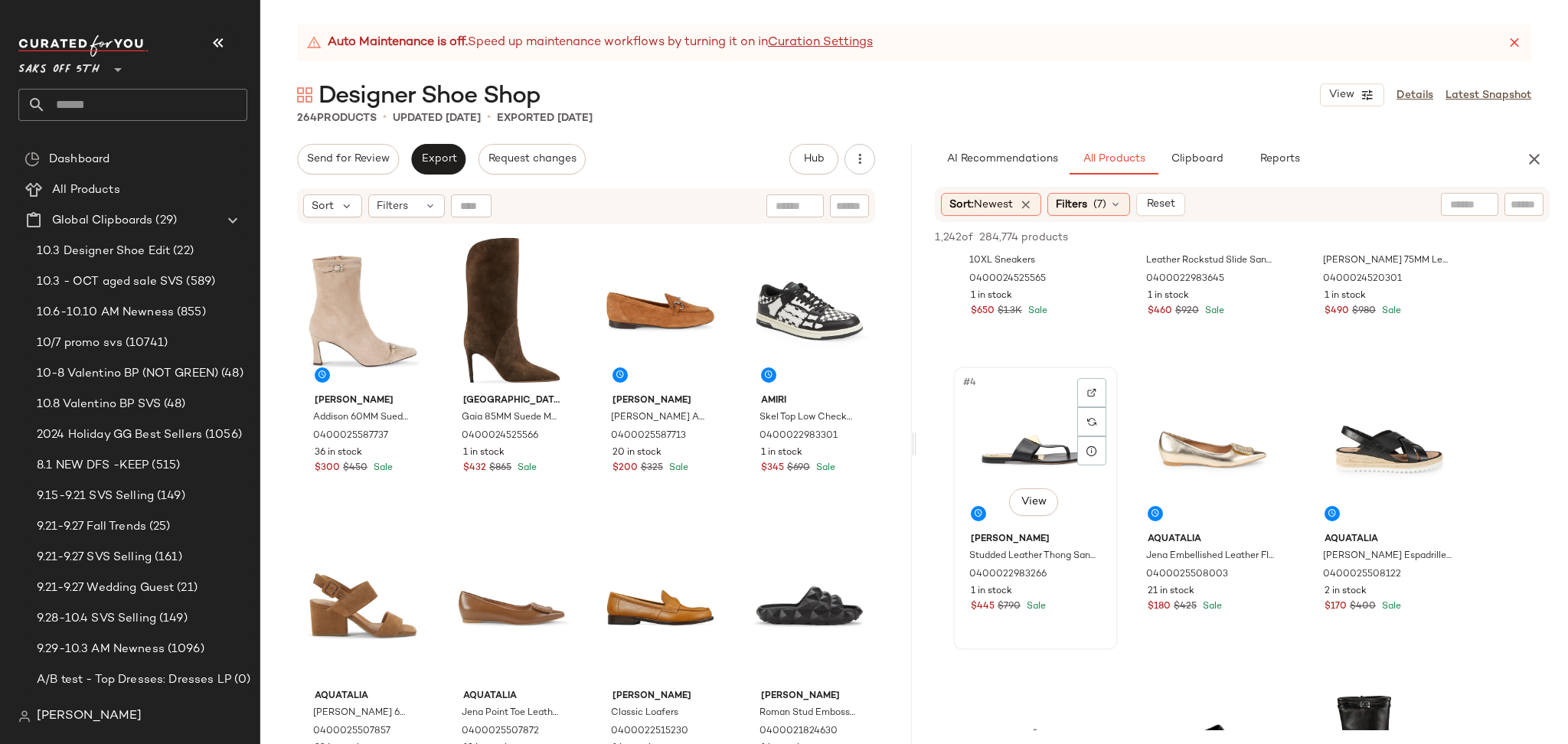
scroll to position [199, 0]
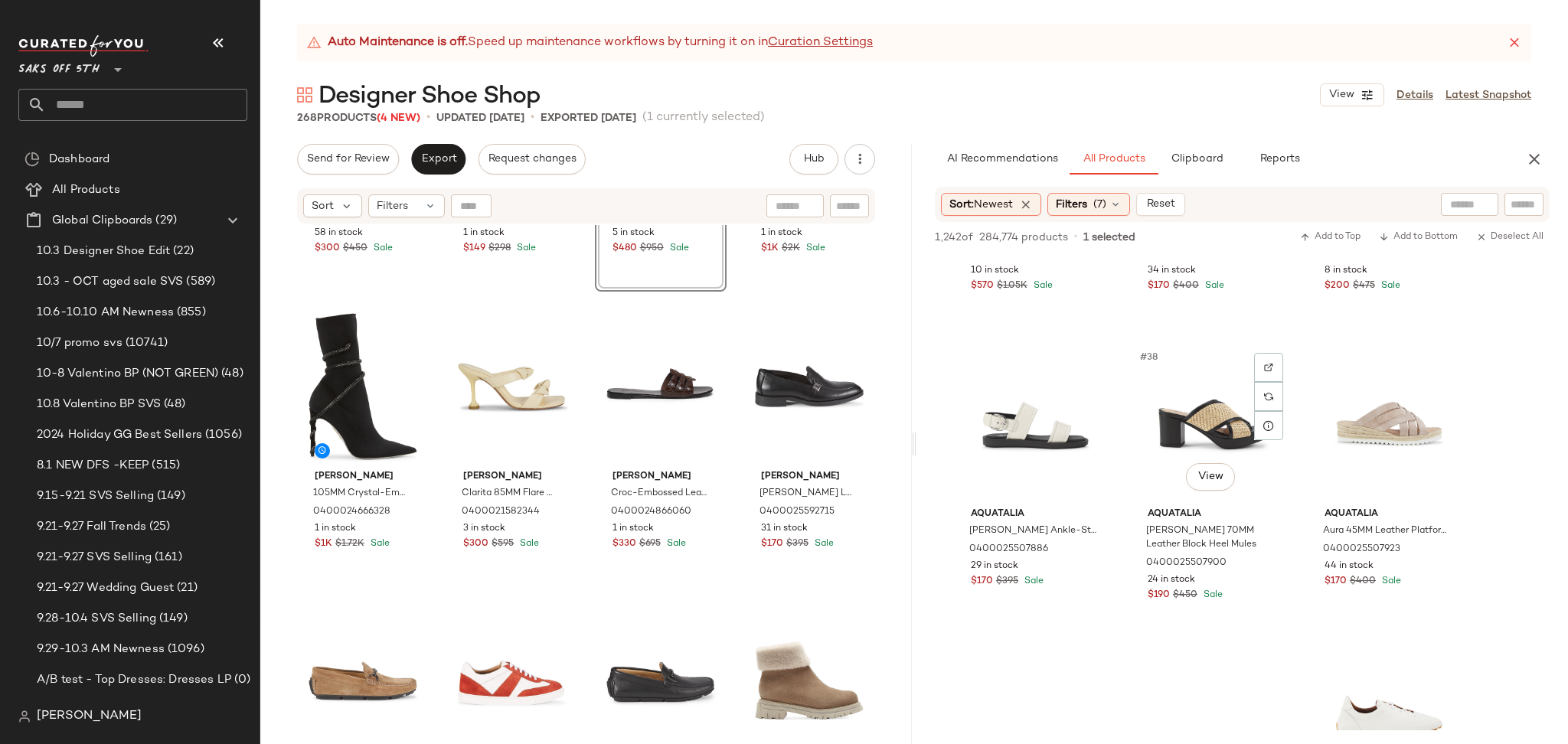
scroll to position [3487, 0]
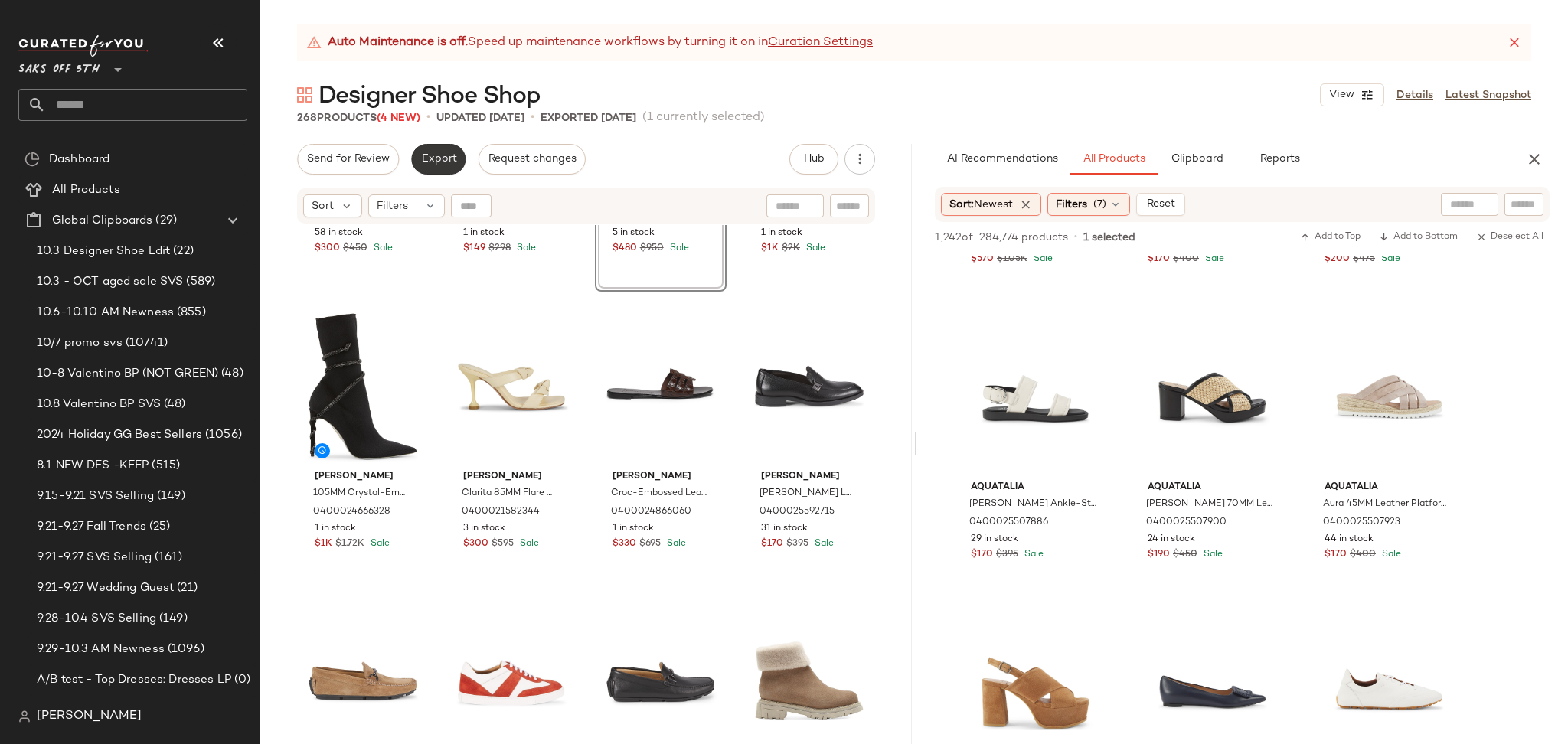
click at [443, 154] on span "Export" at bounding box center [439, 159] width 36 height 12
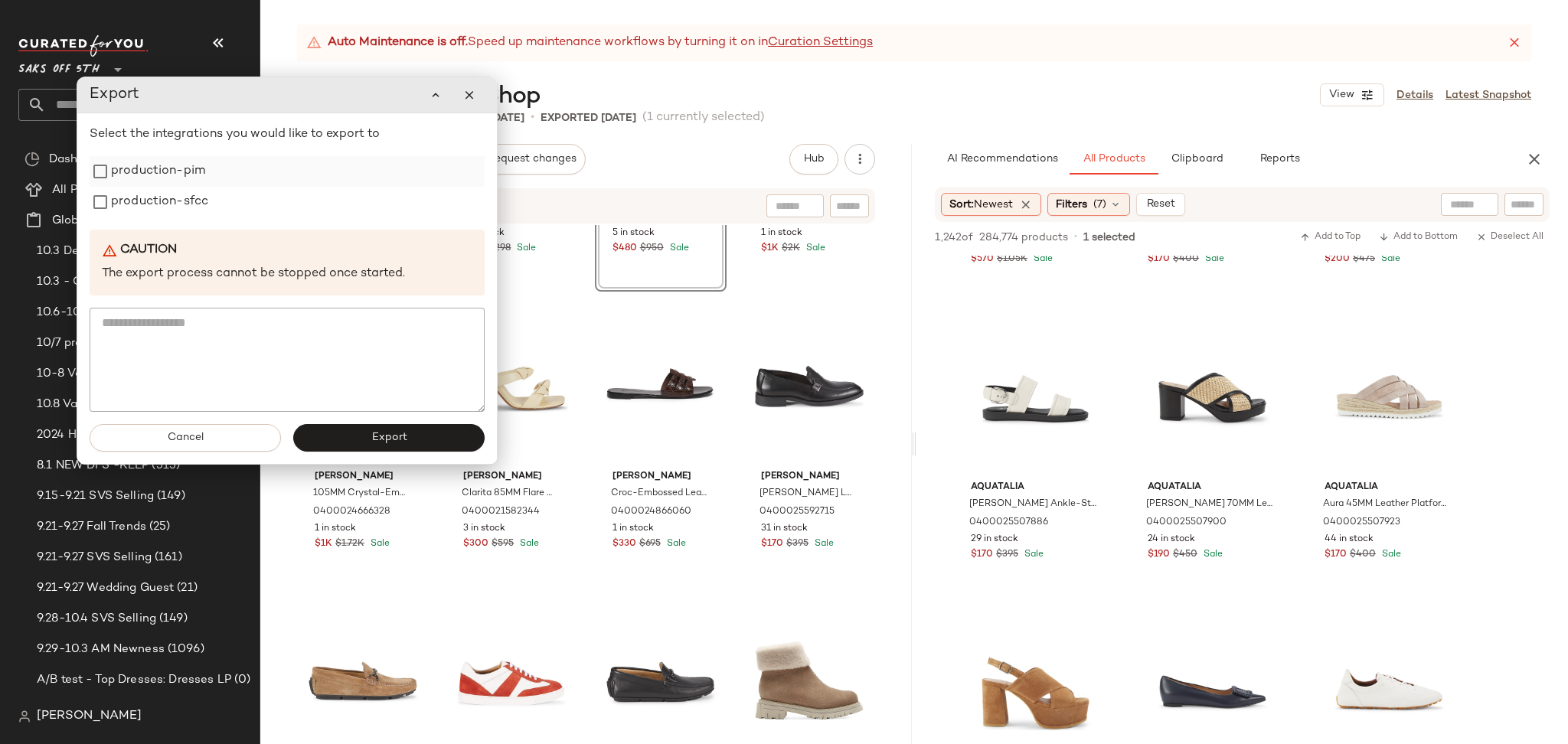
click at [190, 171] on label "production-pim" at bounding box center [159, 171] width 95 height 31
click at [187, 194] on label "production-sfcc" at bounding box center [160, 202] width 98 height 31
click at [381, 437] on span "Export" at bounding box center [388, 438] width 36 height 12
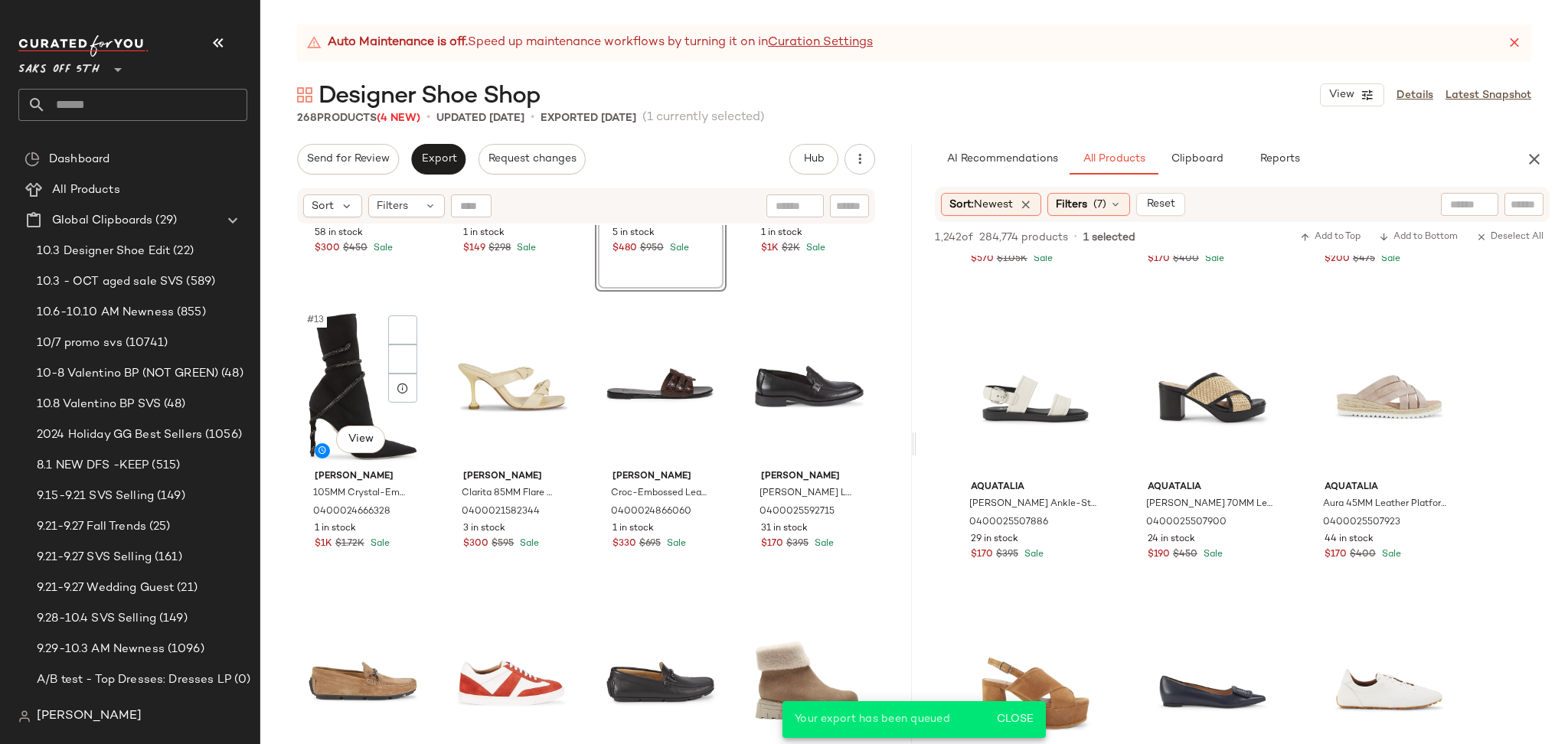
scroll to position [4966, 0]
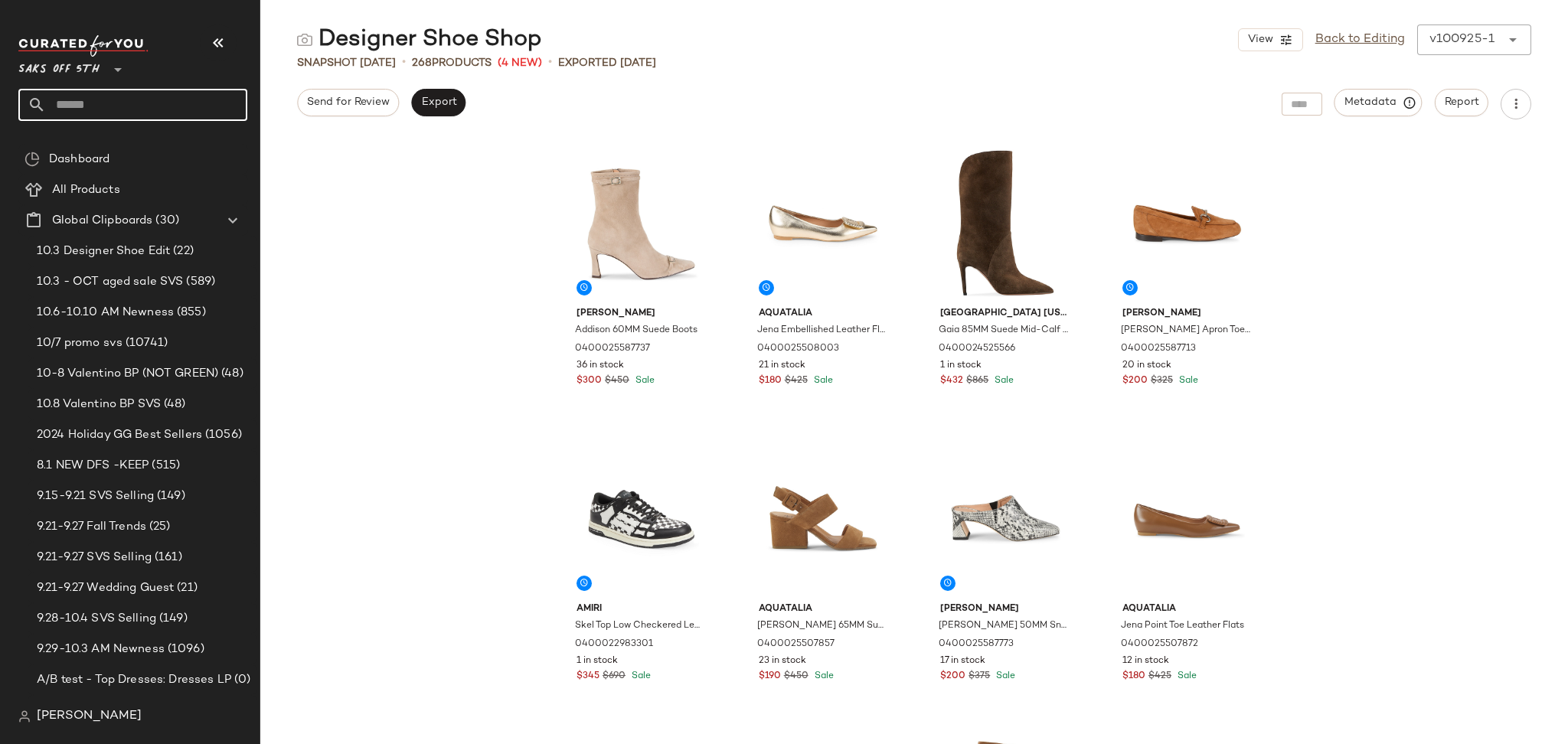
click at [184, 101] on input "text" at bounding box center [147, 104] width 201 height 33
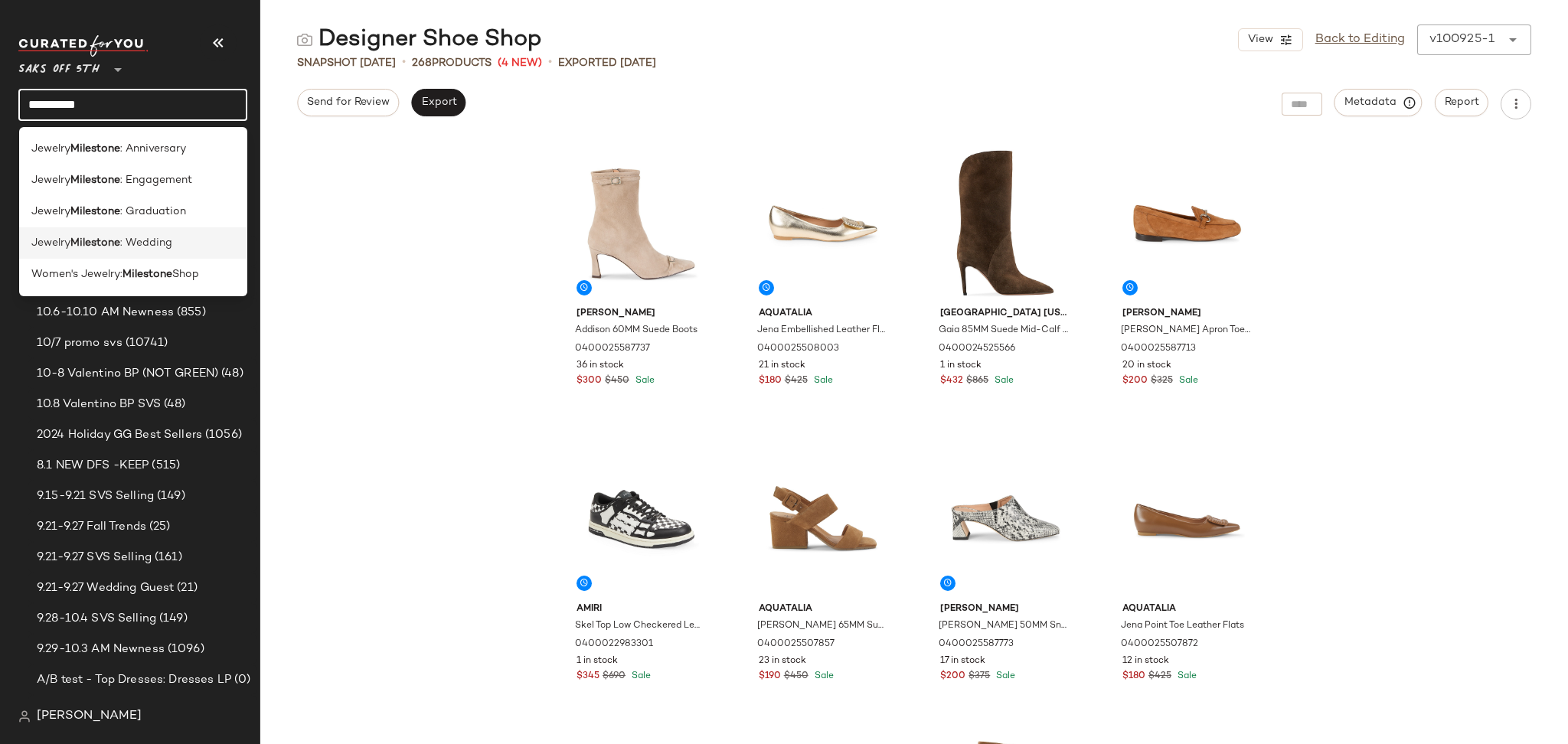
type input "*********"
click at [123, 238] on span ": Wedding" at bounding box center [146, 243] width 52 height 16
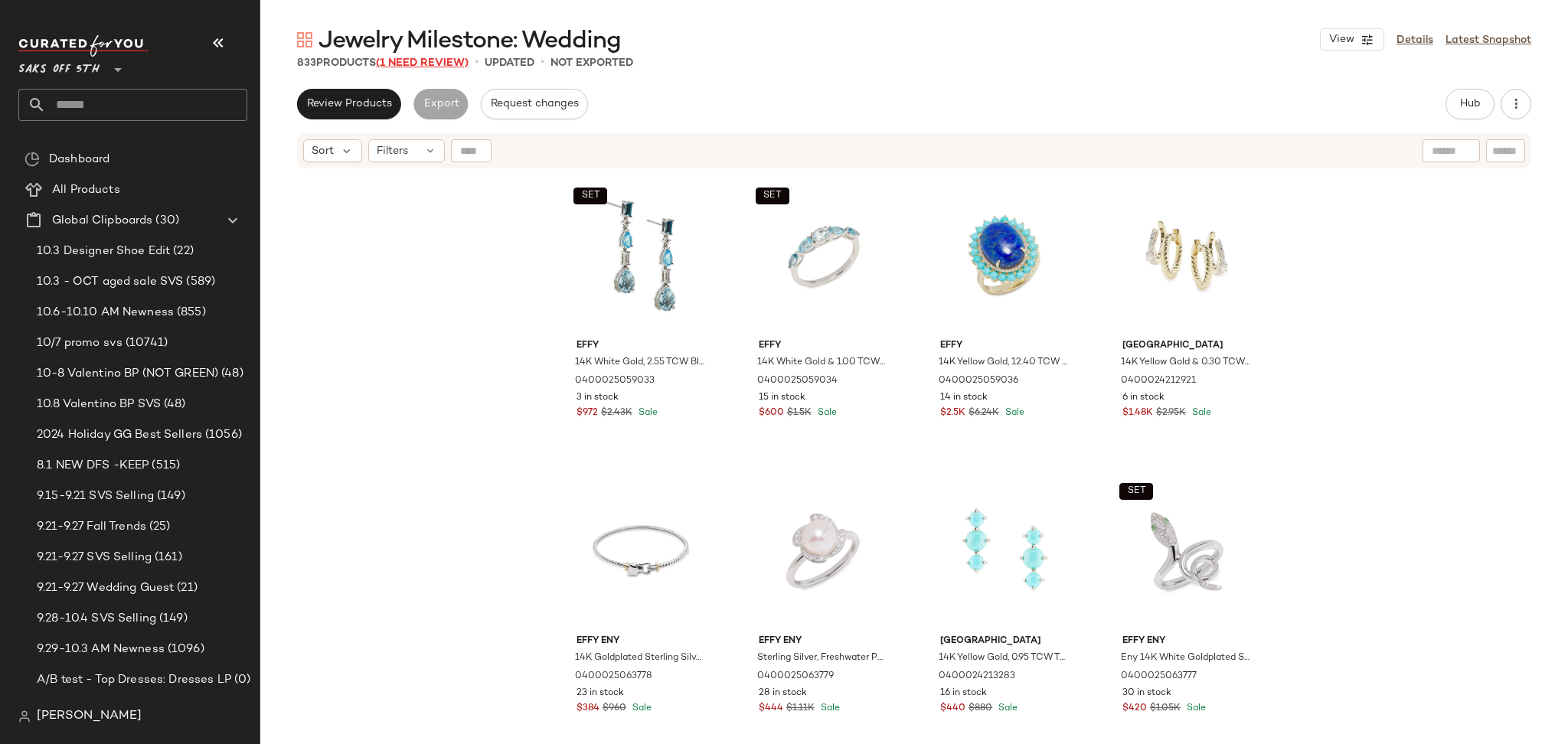
click at [412, 66] on span "(1 Need Review)" at bounding box center [423, 63] width 93 height 12
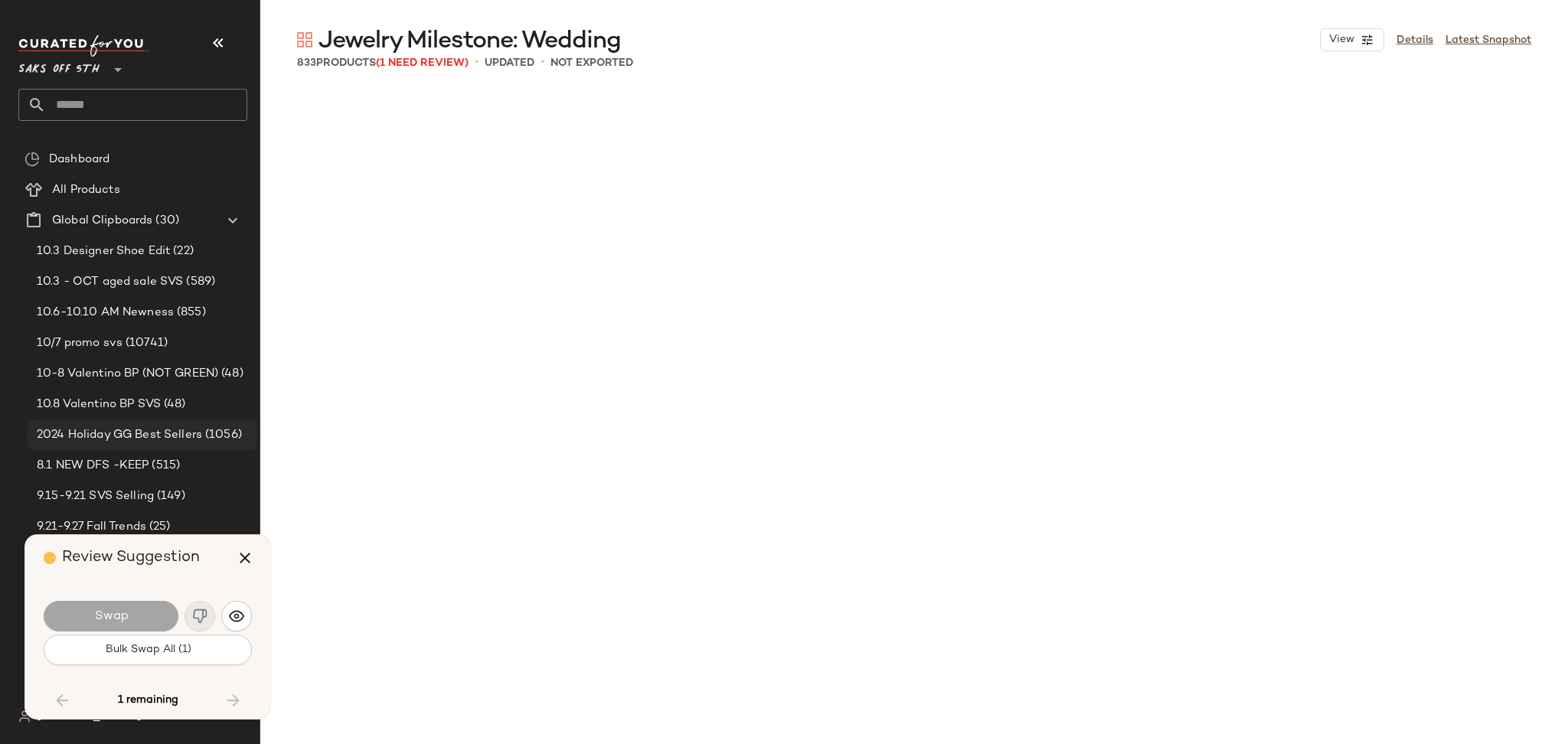
scroll to position [39014, 0]
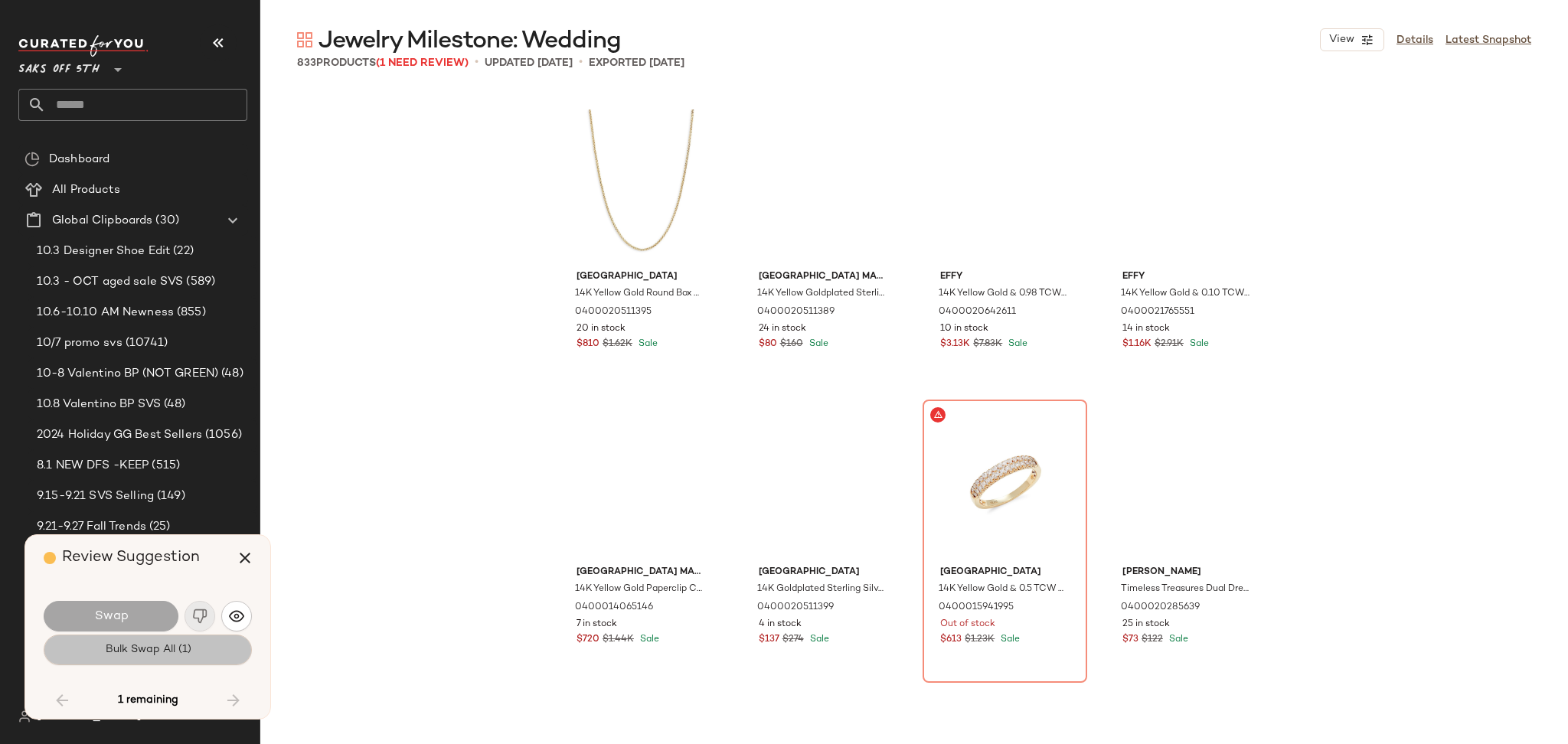
click at [188, 647] on span "Bulk Swap All (1)" at bounding box center [148, 649] width 87 height 12
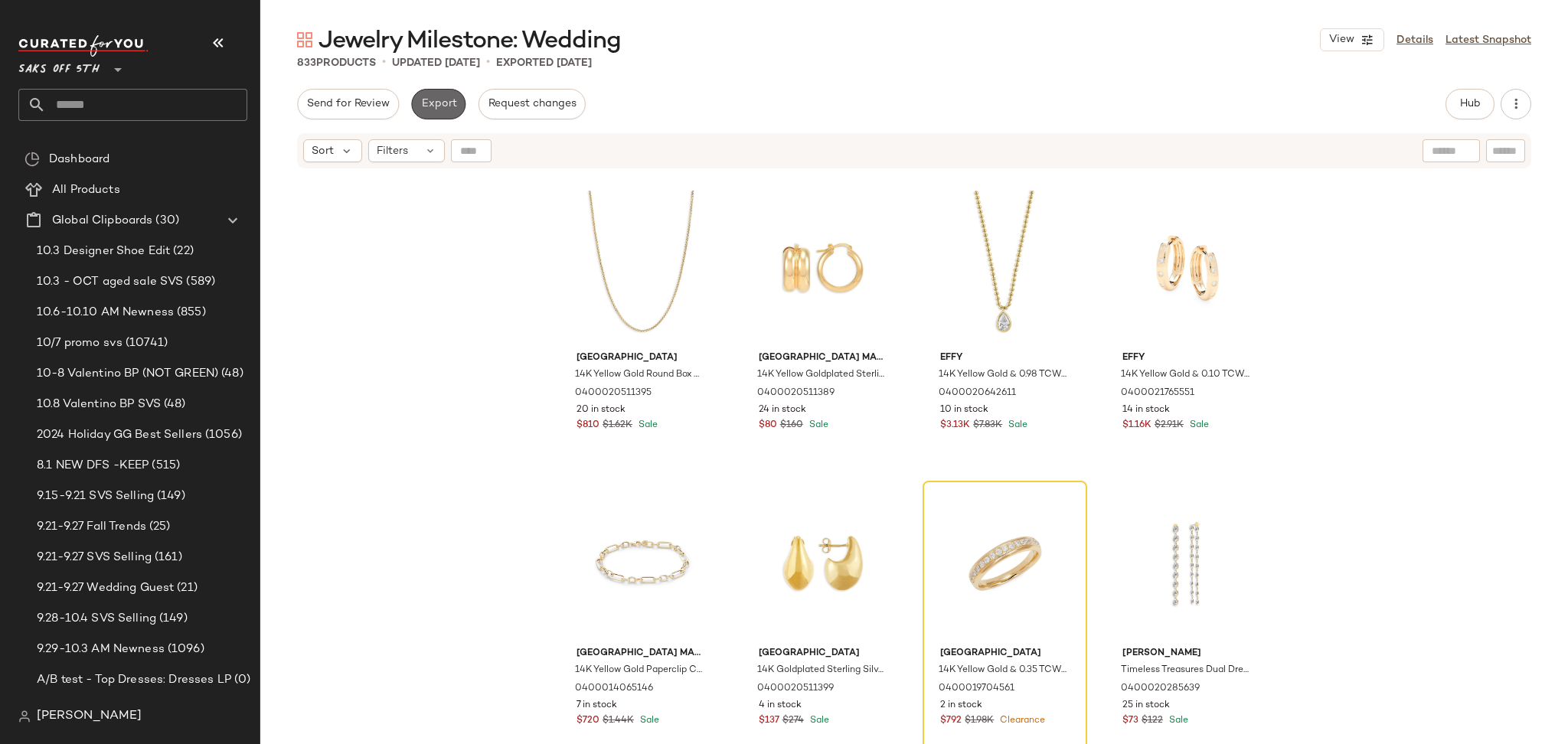
click at [436, 101] on span "Export" at bounding box center [439, 103] width 36 height 12
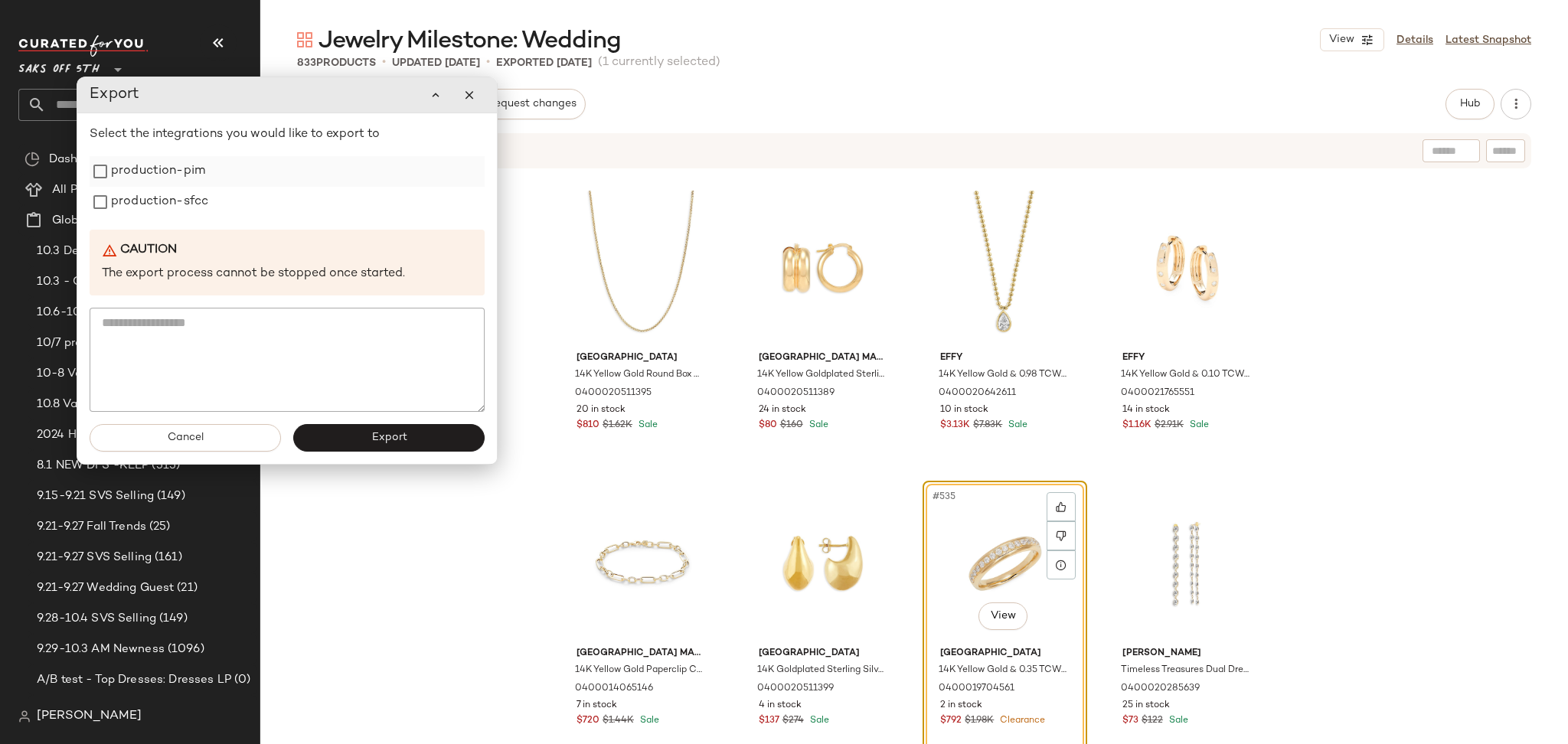
click at [170, 169] on label "production-pim" at bounding box center [159, 171] width 95 height 31
click at [171, 194] on label "production-sfcc" at bounding box center [160, 202] width 98 height 31
click at [392, 448] on button "Export" at bounding box center [389, 438] width 191 height 28
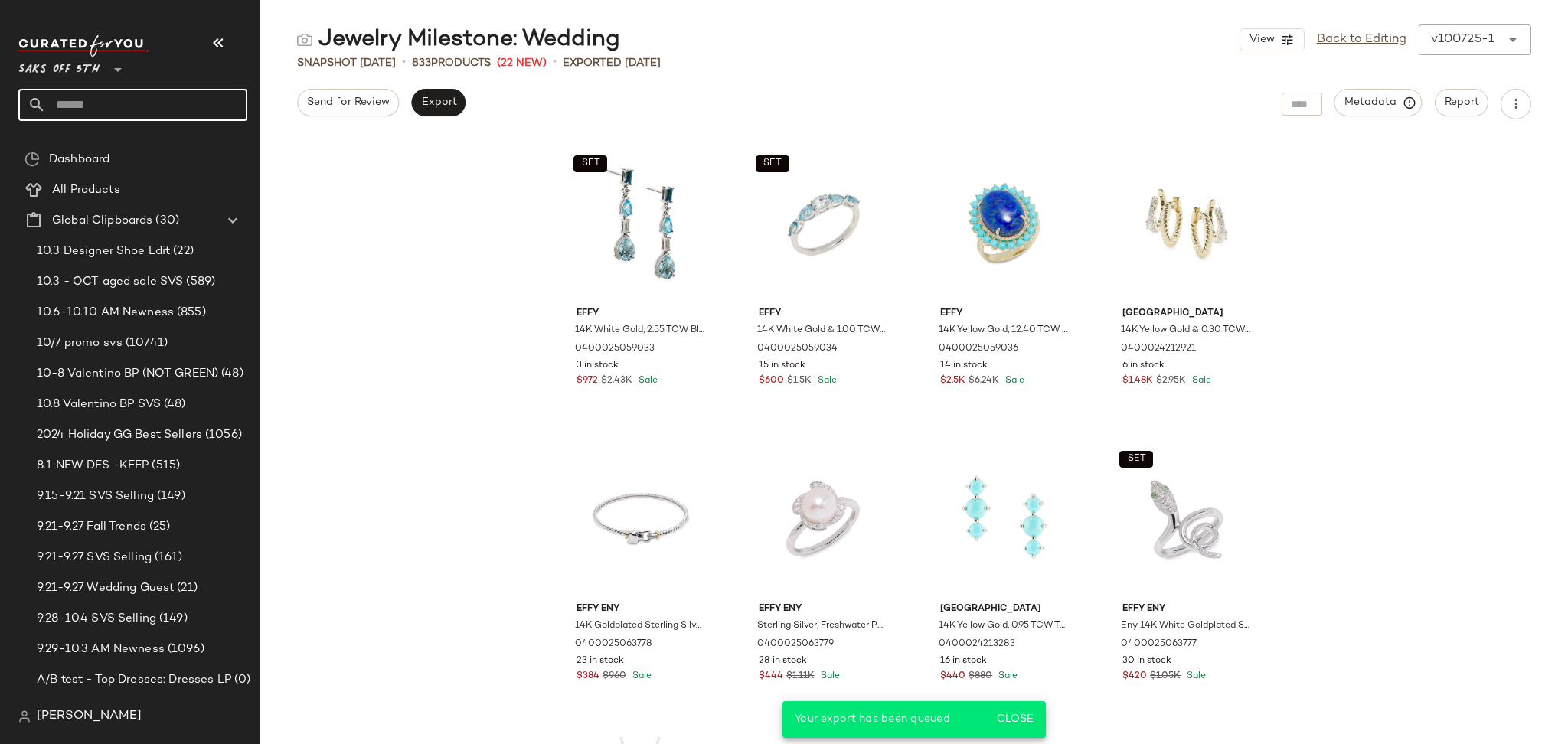
click at [147, 116] on input "text" at bounding box center [147, 104] width 201 height 33
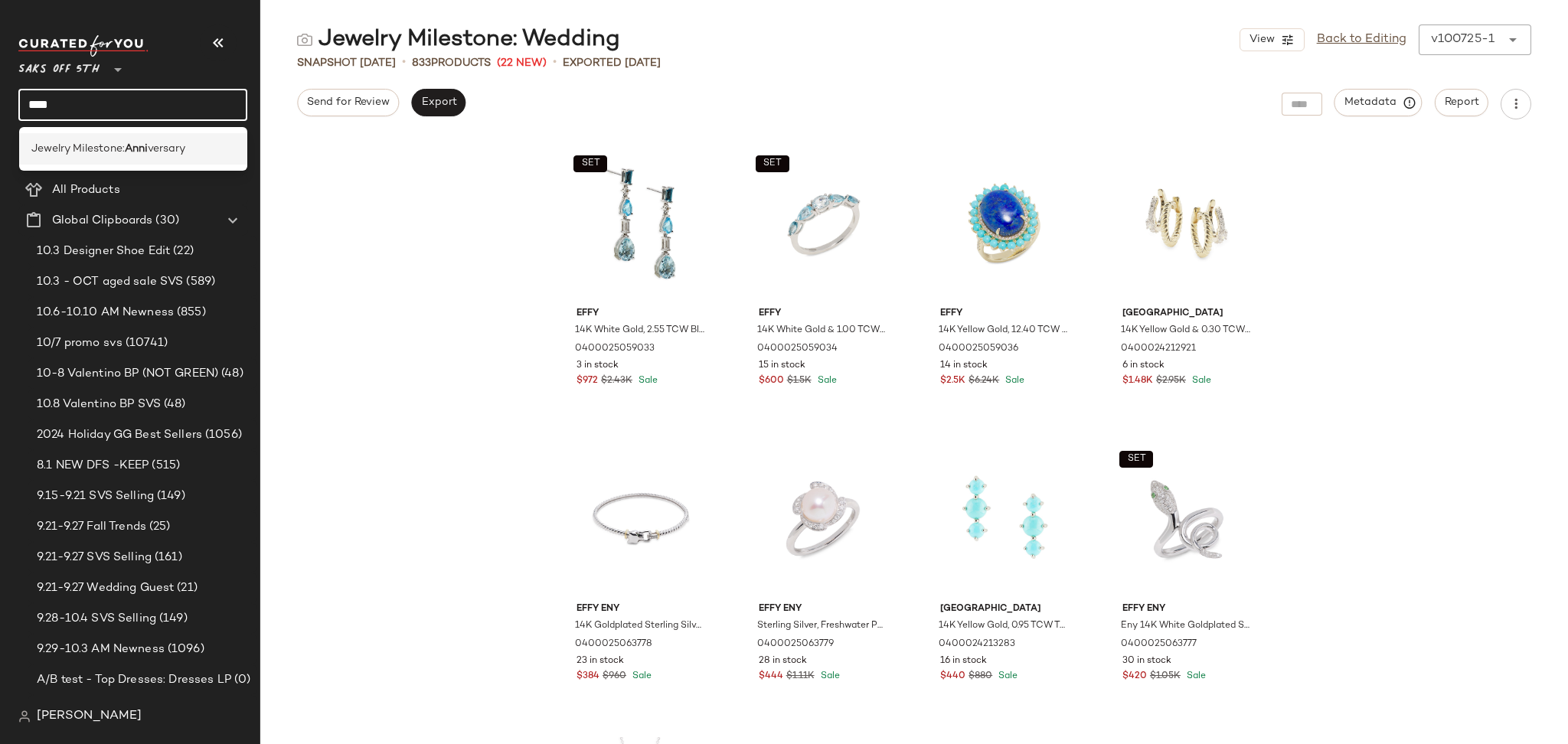
type input "****"
click at [146, 146] on b "Anni" at bounding box center [136, 149] width 23 height 16
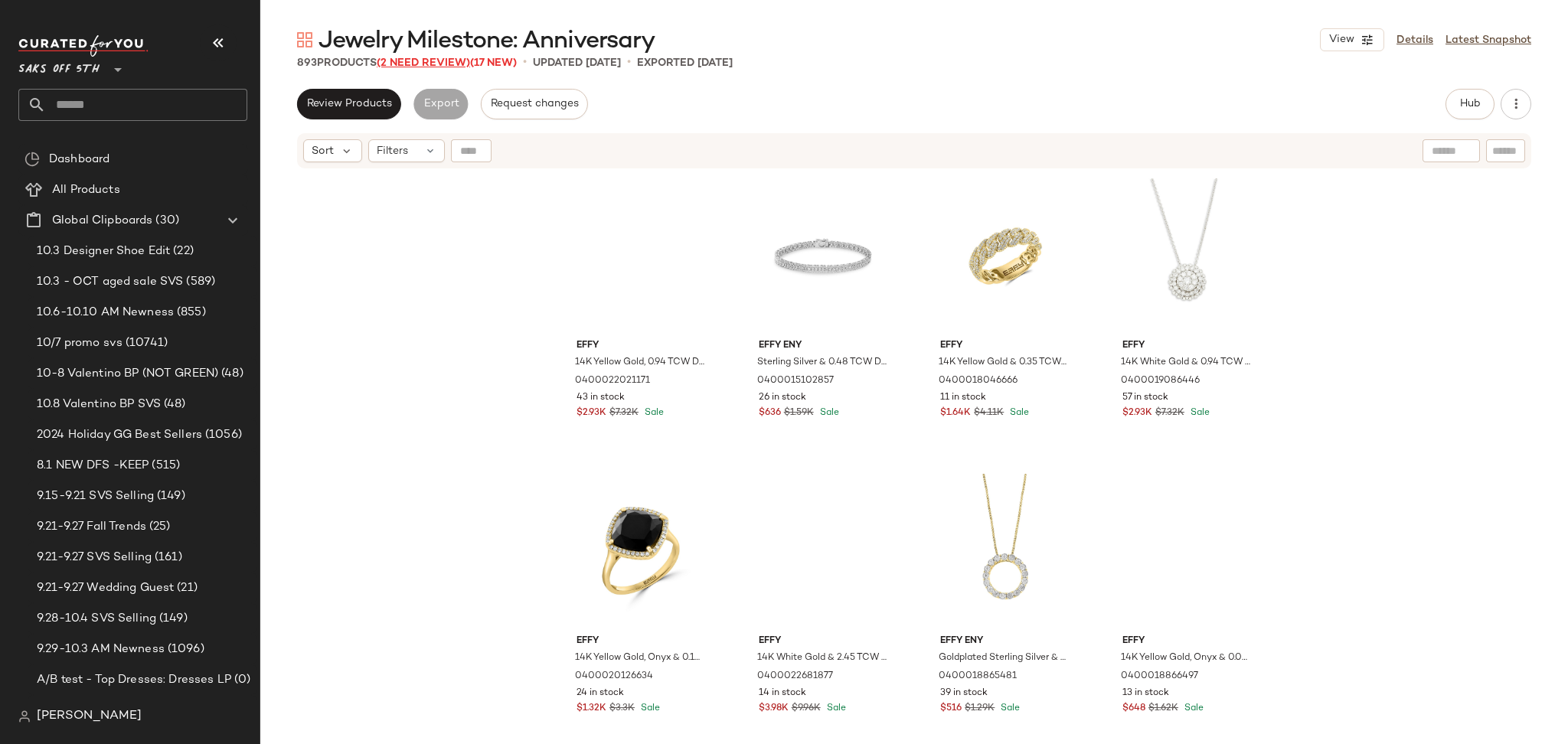
click at [432, 62] on span "(2 Need Review)" at bounding box center [423, 63] width 94 height 12
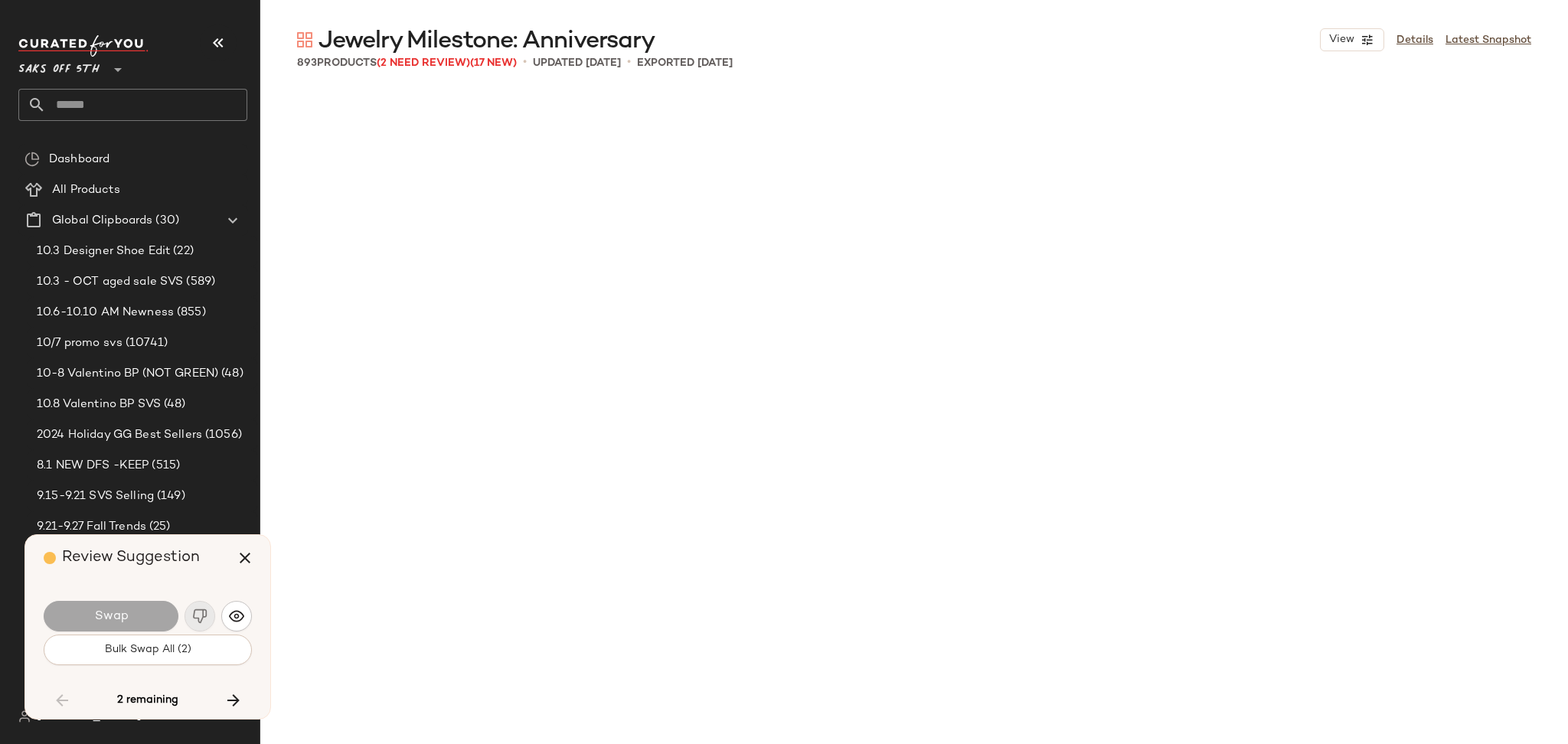
scroll to position [20099, 0]
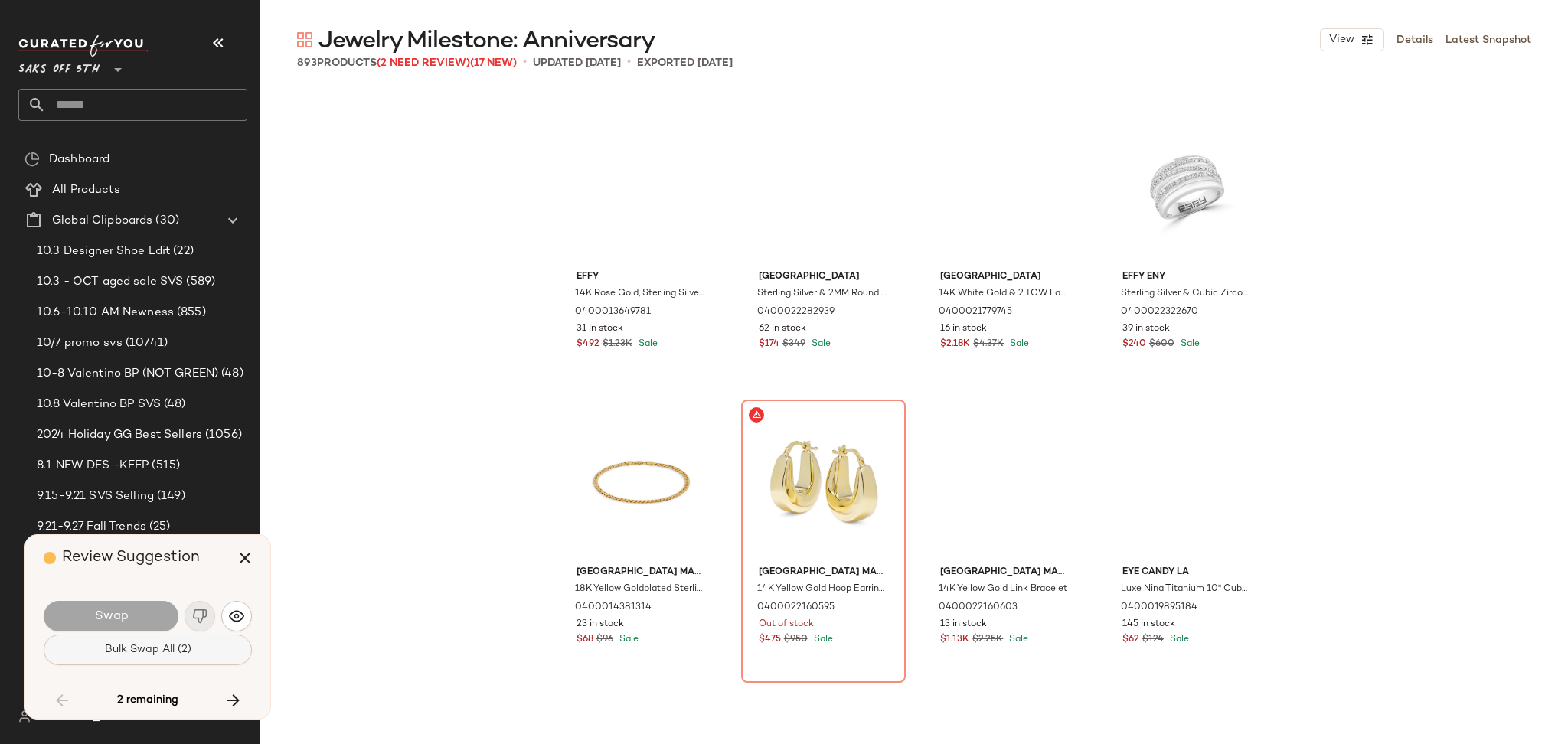
click at [166, 647] on span "Bulk Swap All (2)" at bounding box center [148, 649] width 88 height 12
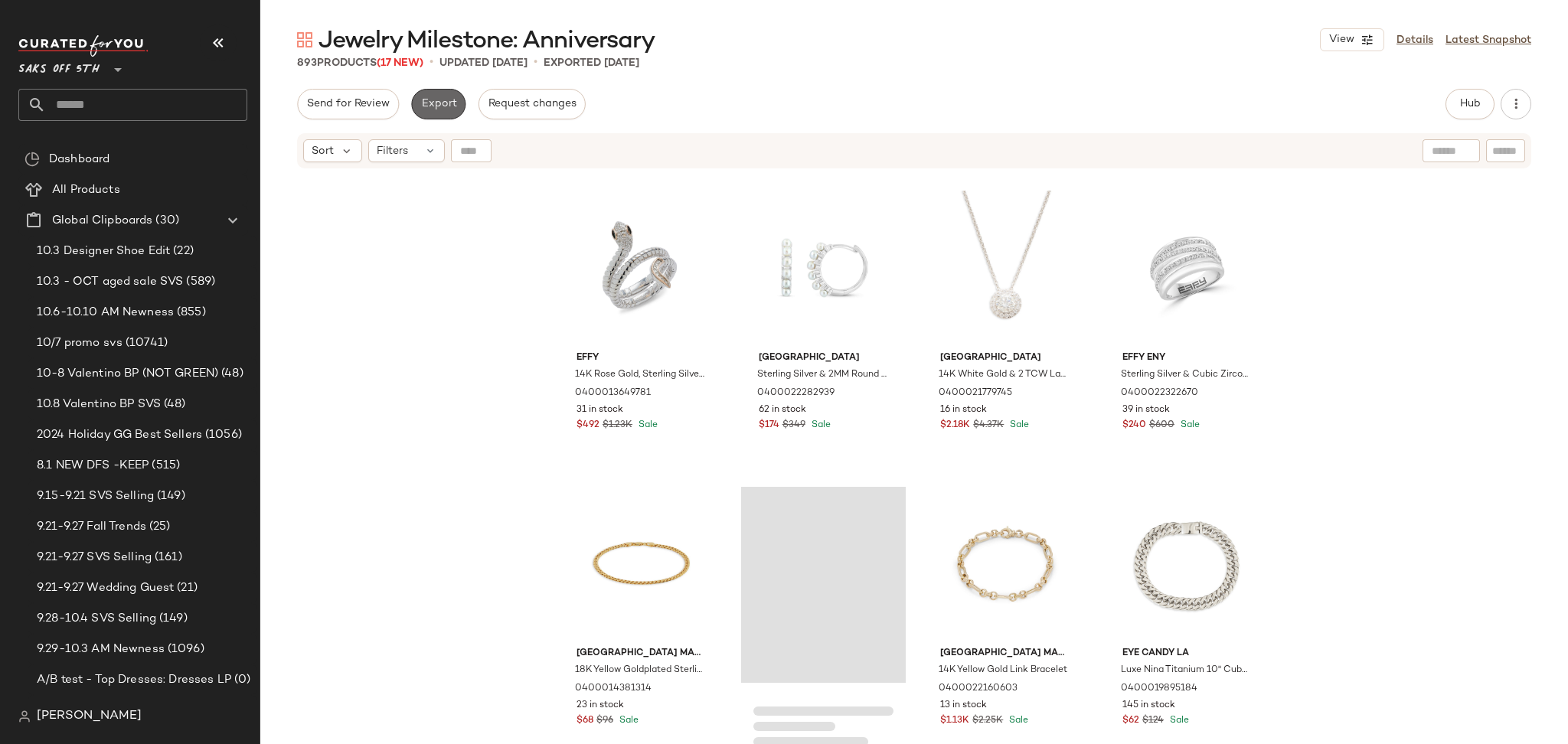
click at [425, 109] on span "Export" at bounding box center [439, 103] width 36 height 12
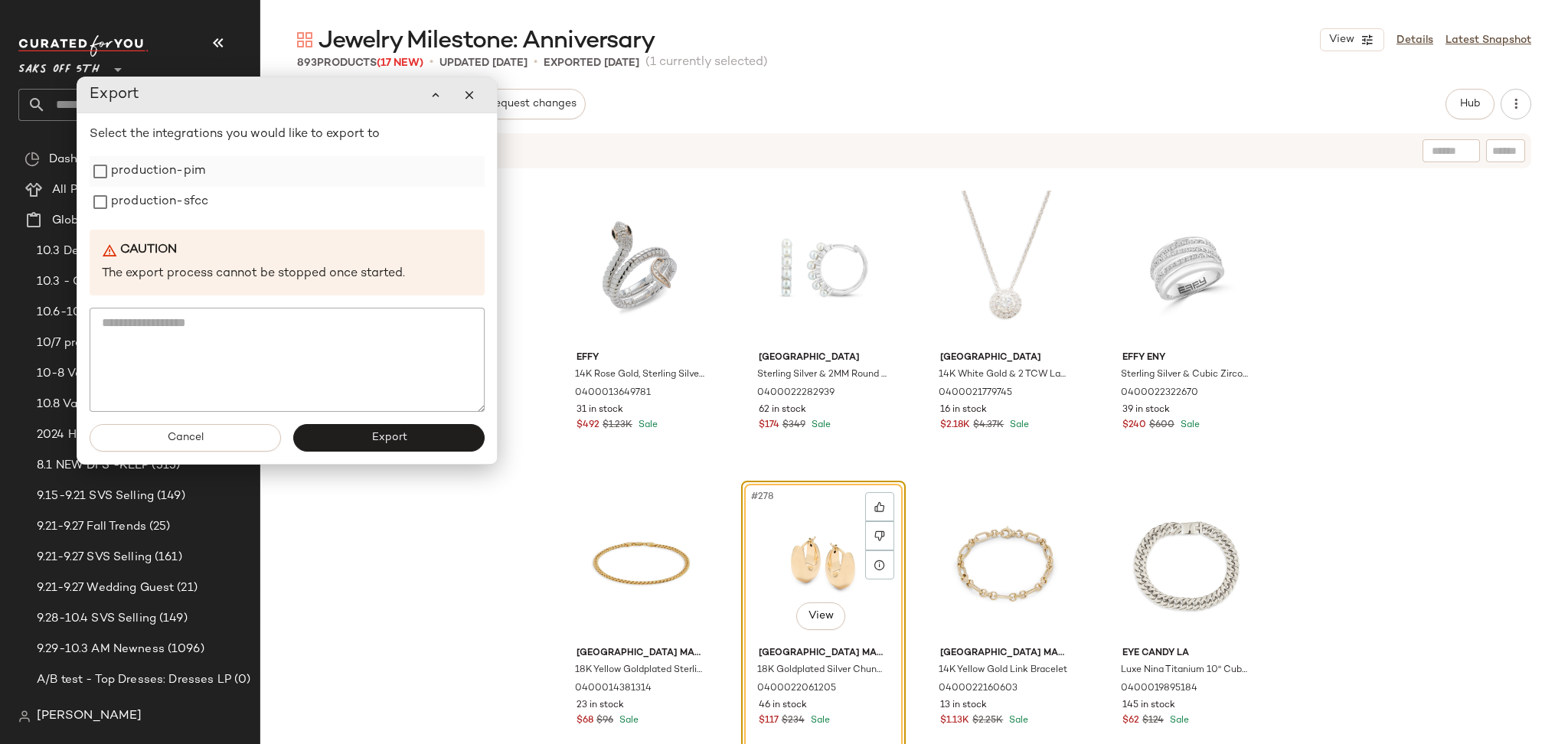
click at [187, 175] on label "production-pim" at bounding box center [159, 171] width 95 height 31
click at [187, 210] on label "production-sfcc" at bounding box center [160, 202] width 98 height 31
click at [356, 434] on button "Export" at bounding box center [389, 438] width 191 height 28
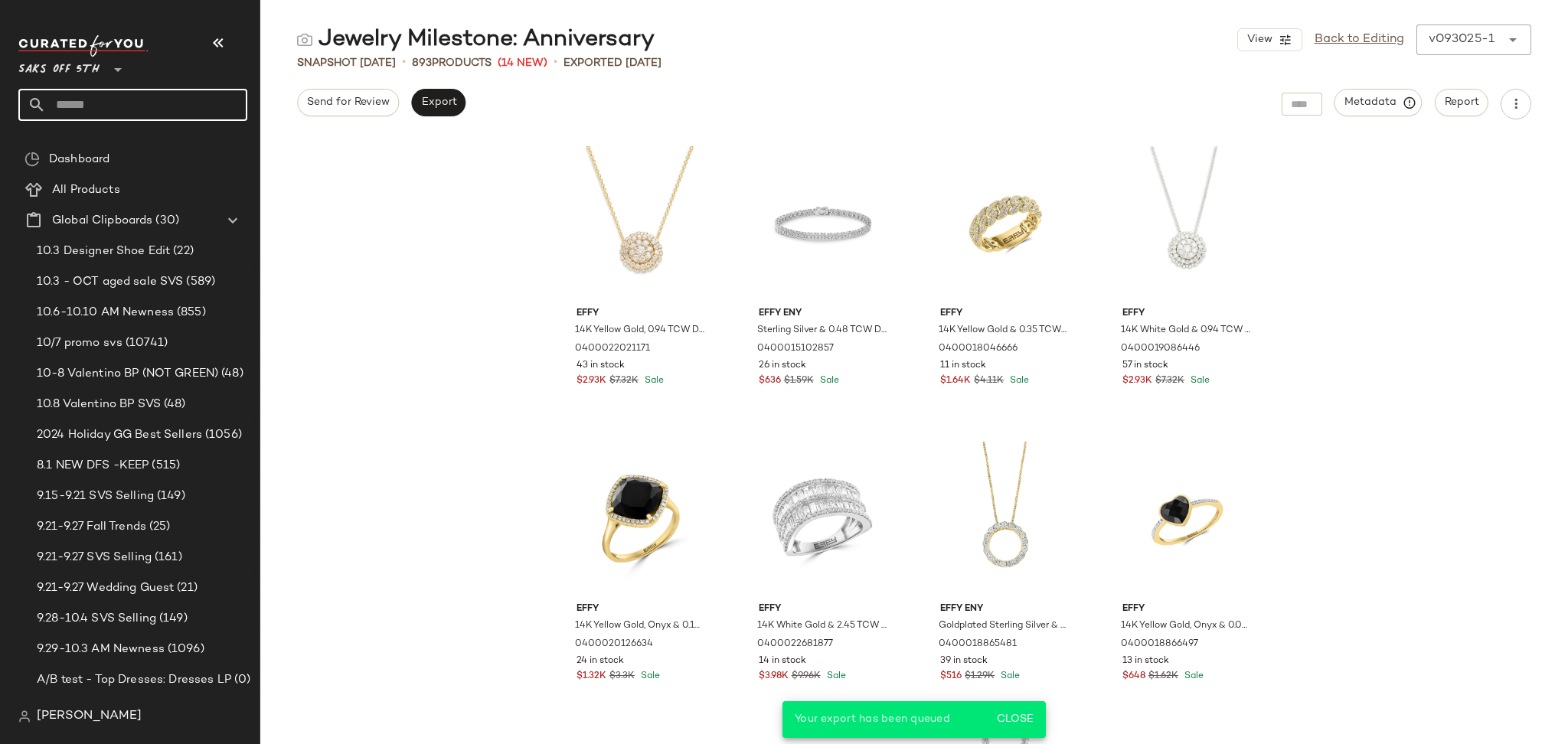
click at [153, 109] on input "text" at bounding box center [147, 104] width 201 height 33
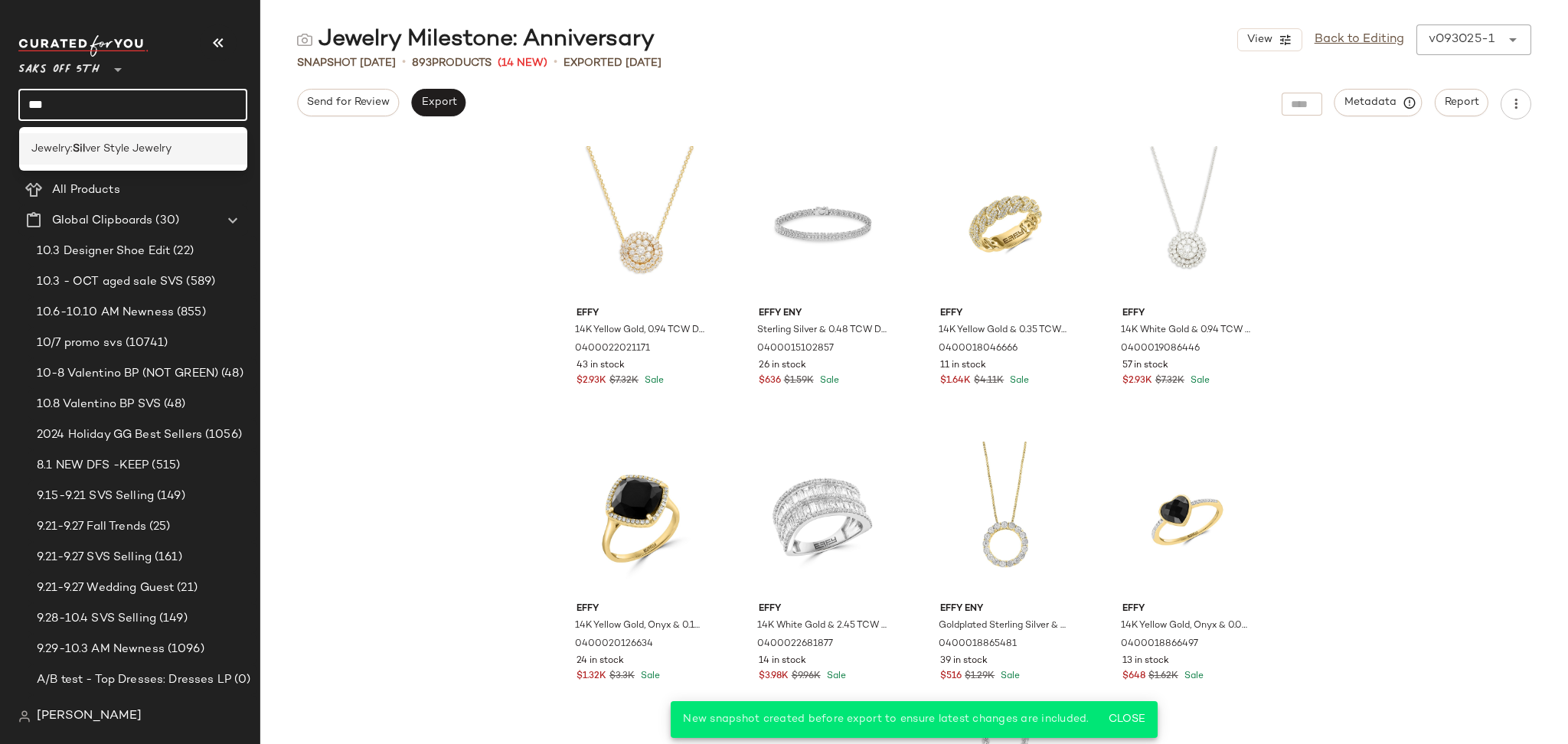
type input "***"
click at [137, 151] on span "ver Style Jewelry" at bounding box center [128, 149] width 87 height 16
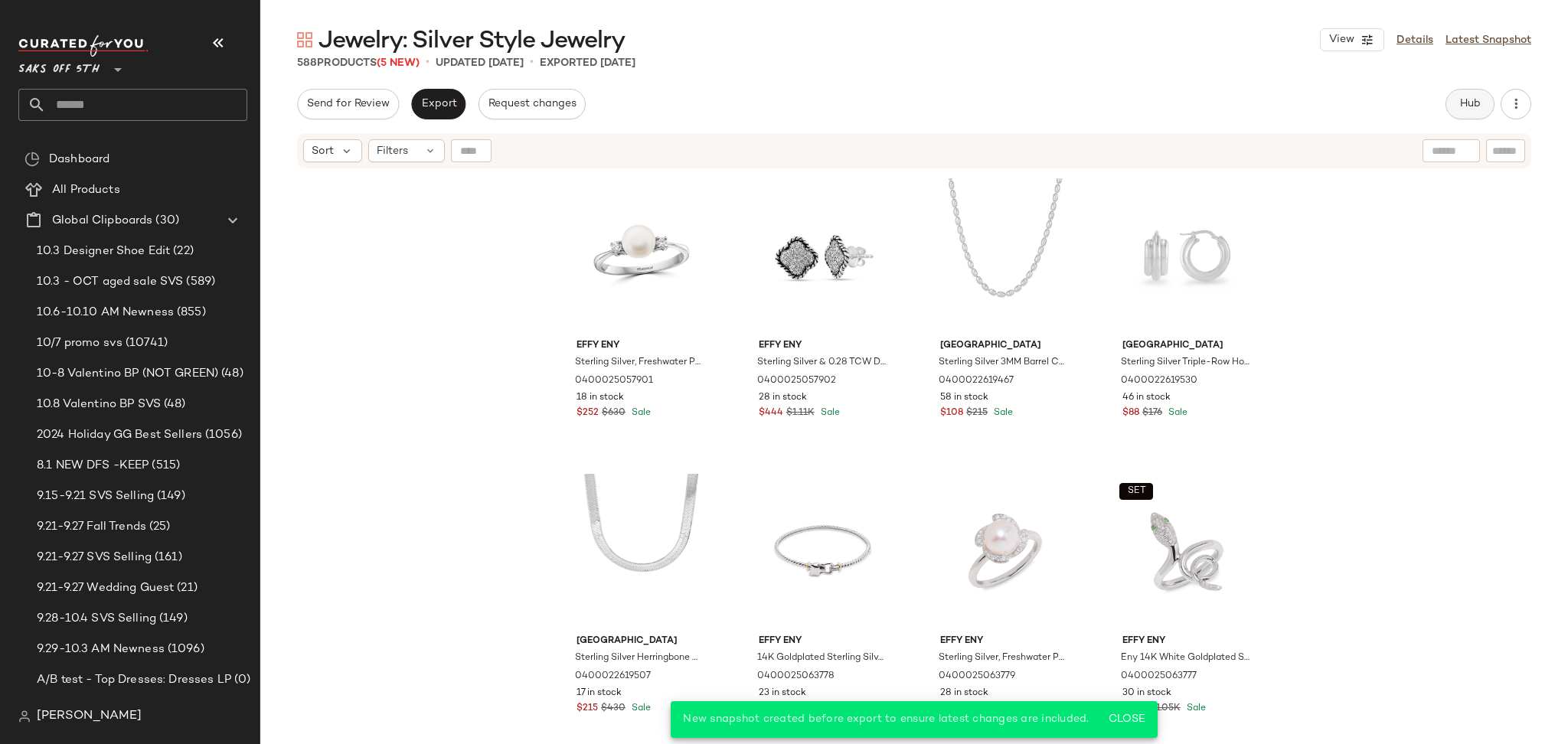
click at [1455, 97] on button "Hub" at bounding box center [1470, 103] width 49 height 31
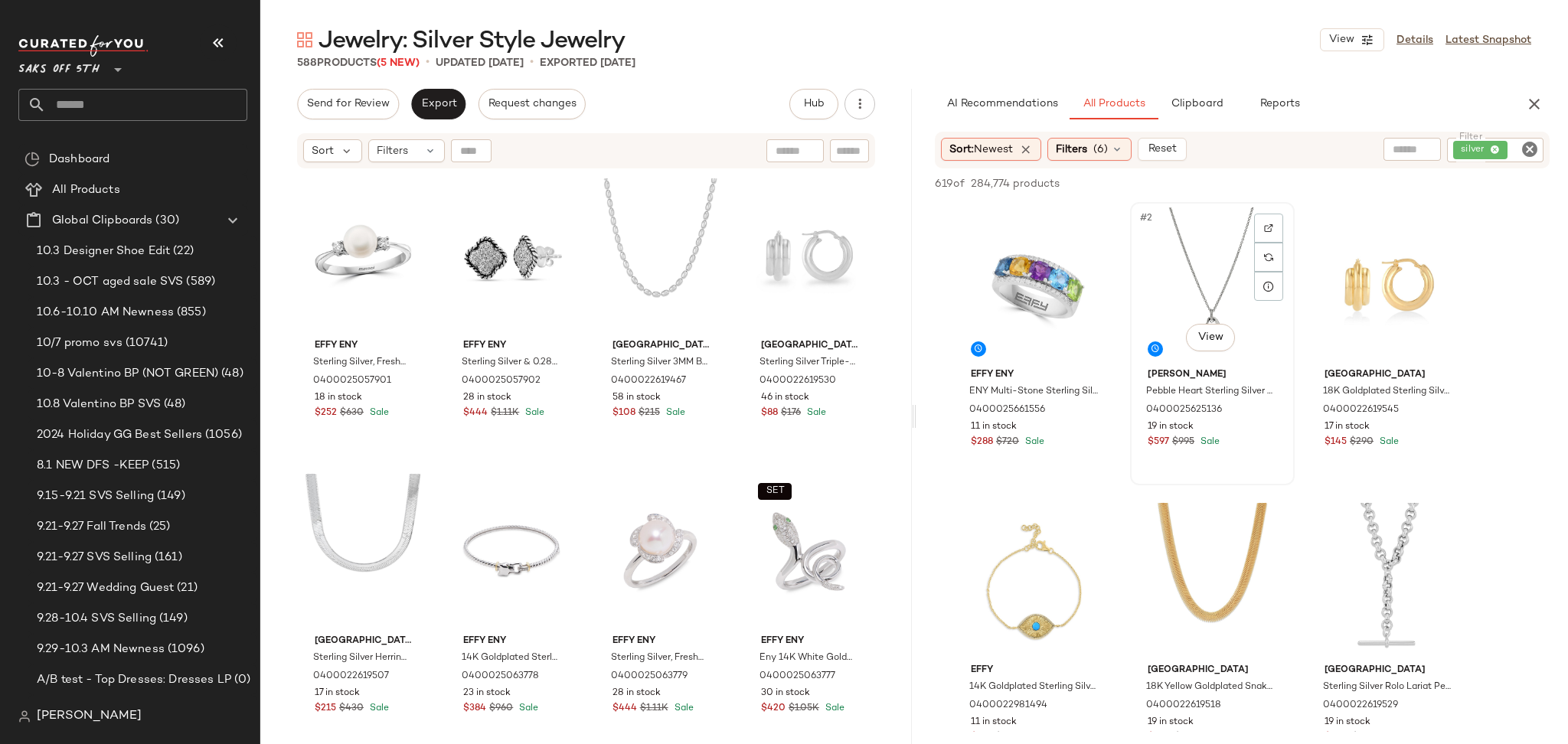
click at [1186, 272] on div "#2 View" at bounding box center [1212, 285] width 154 height 155
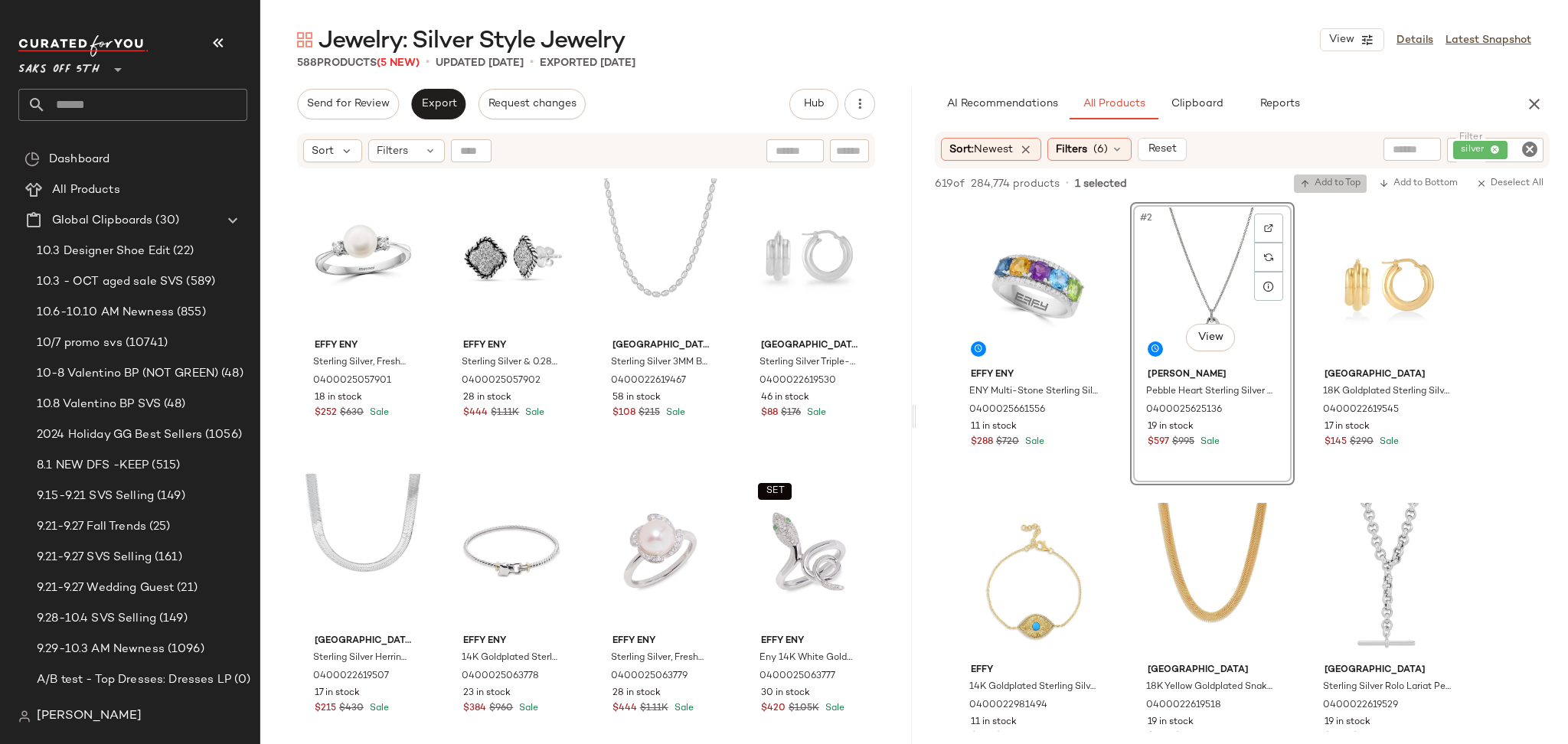
click at [1330, 176] on button "Add to Top" at bounding box center [1330, 183] width 73 height 19
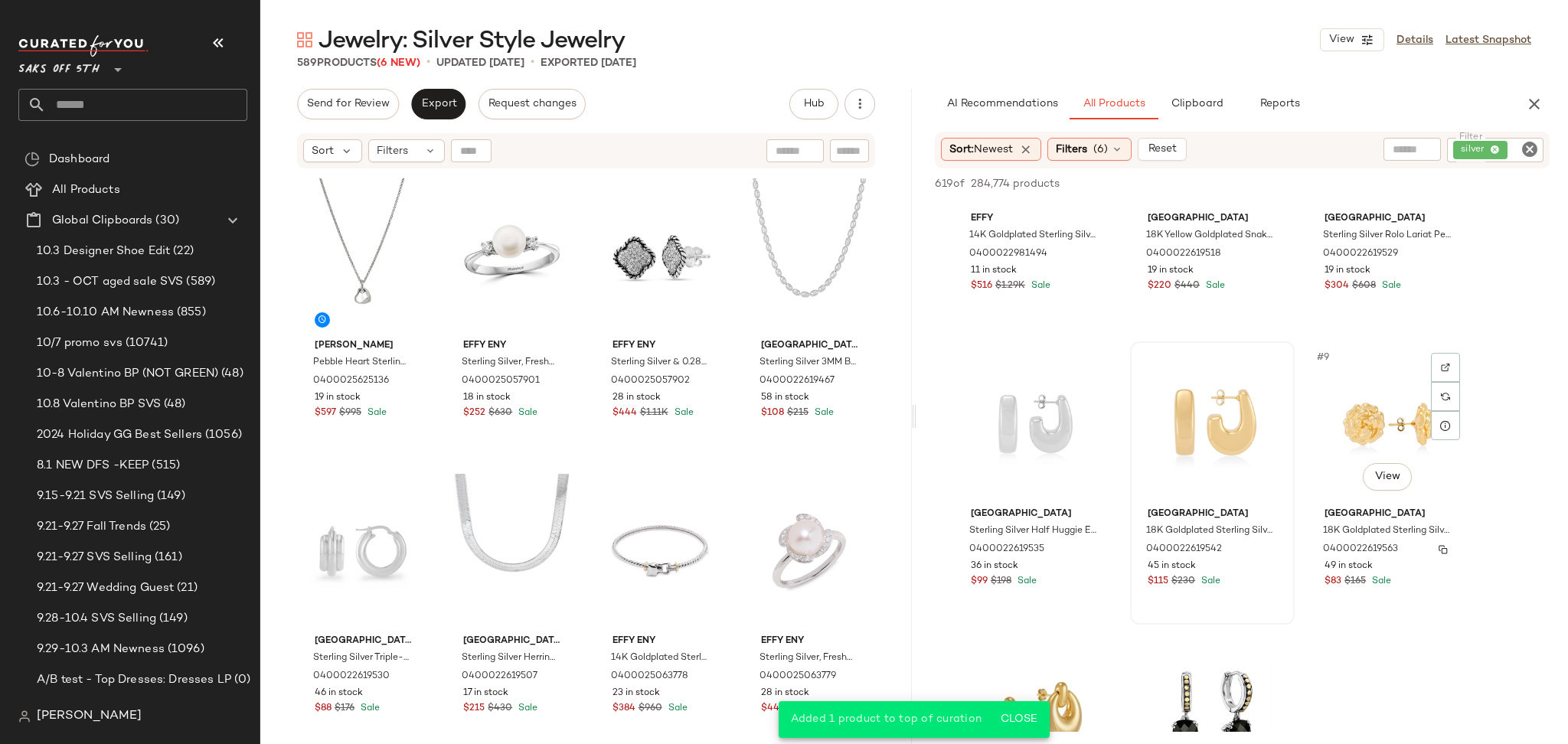
scroll to position [453, 0]
click at [1036, 417] on div "#7 View" at bounding box center [1036, 422] width 154 height 155
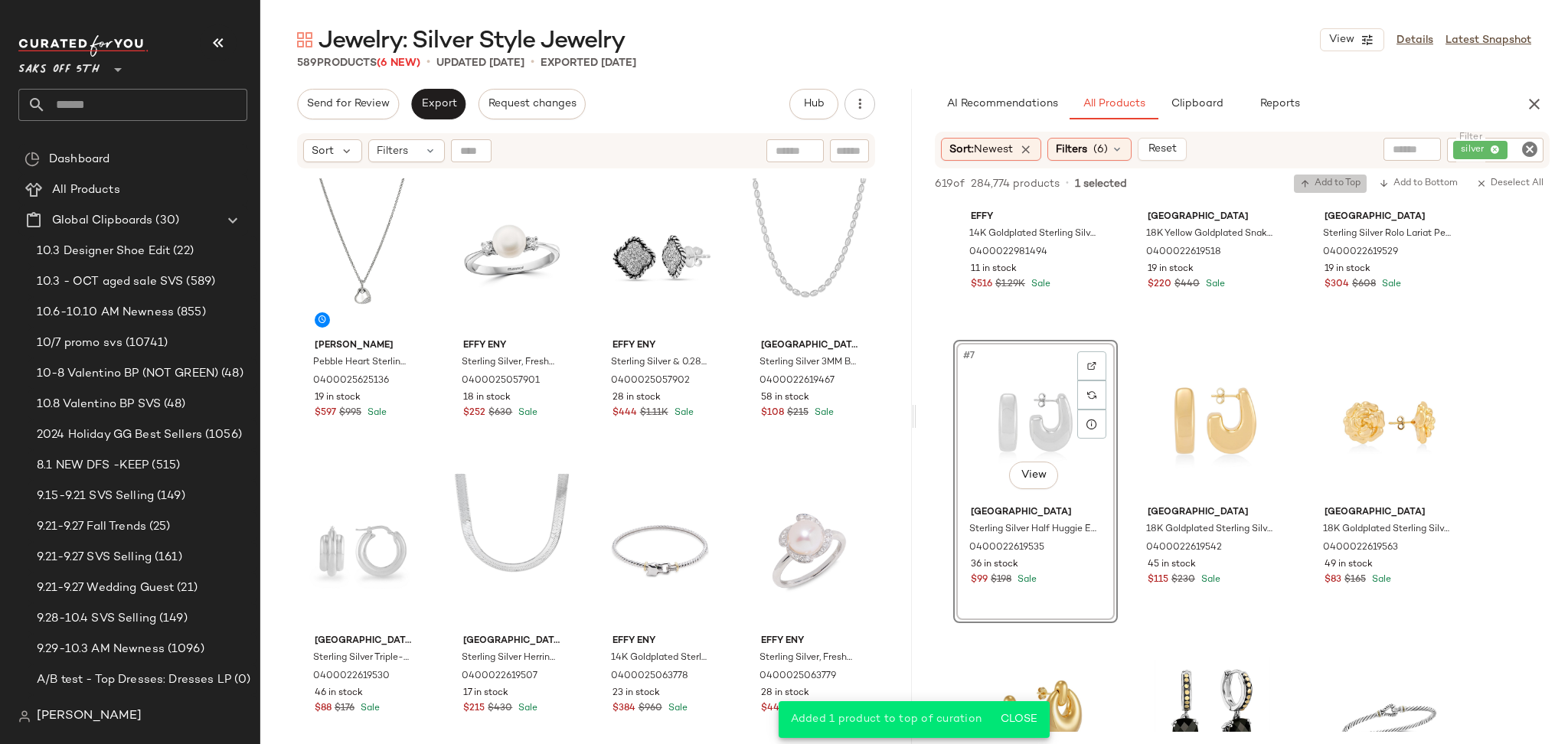
click at [1344, 186] on span "Add to Top" at bounding box center [1329, 183] width 60 height 11
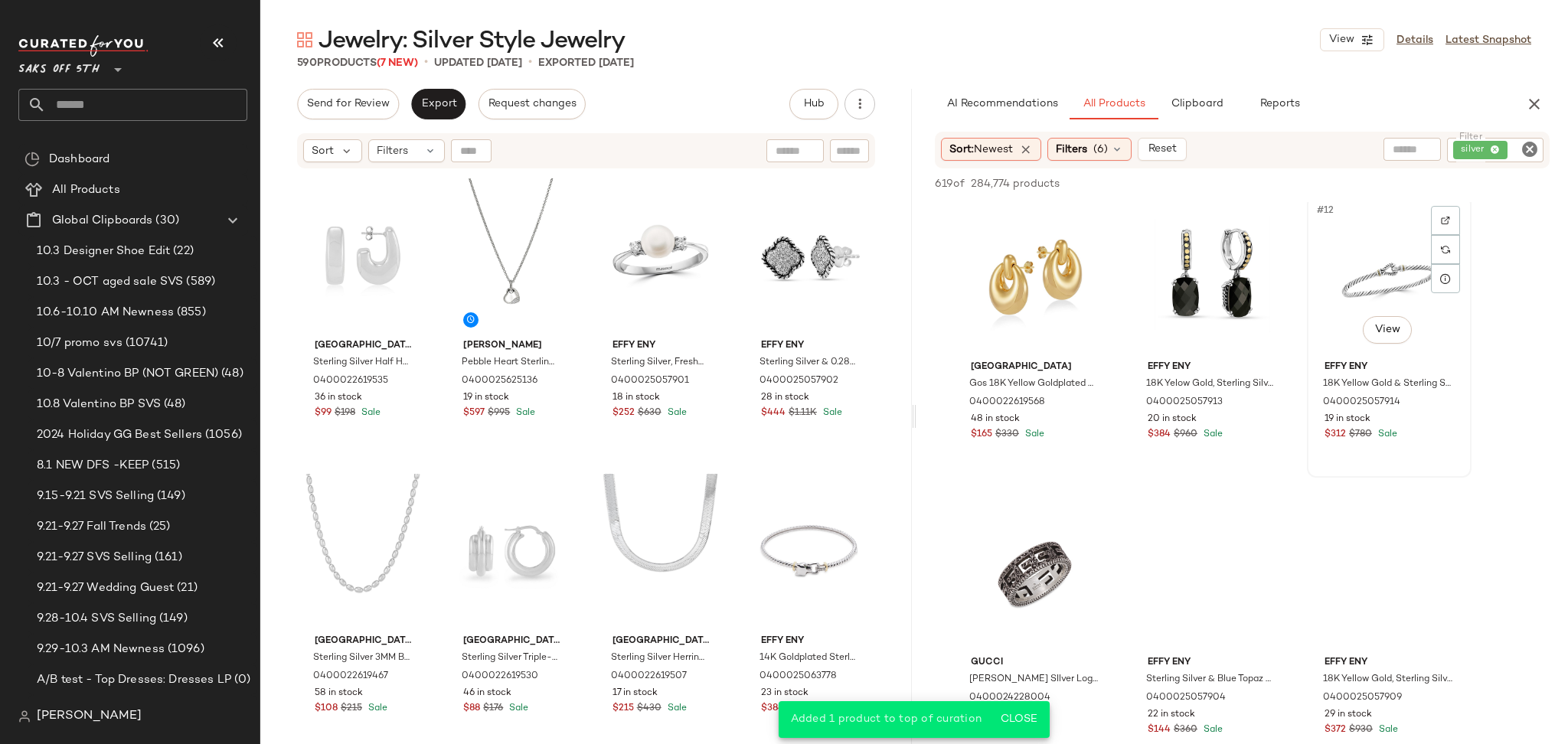
scroll to position [919, 0]
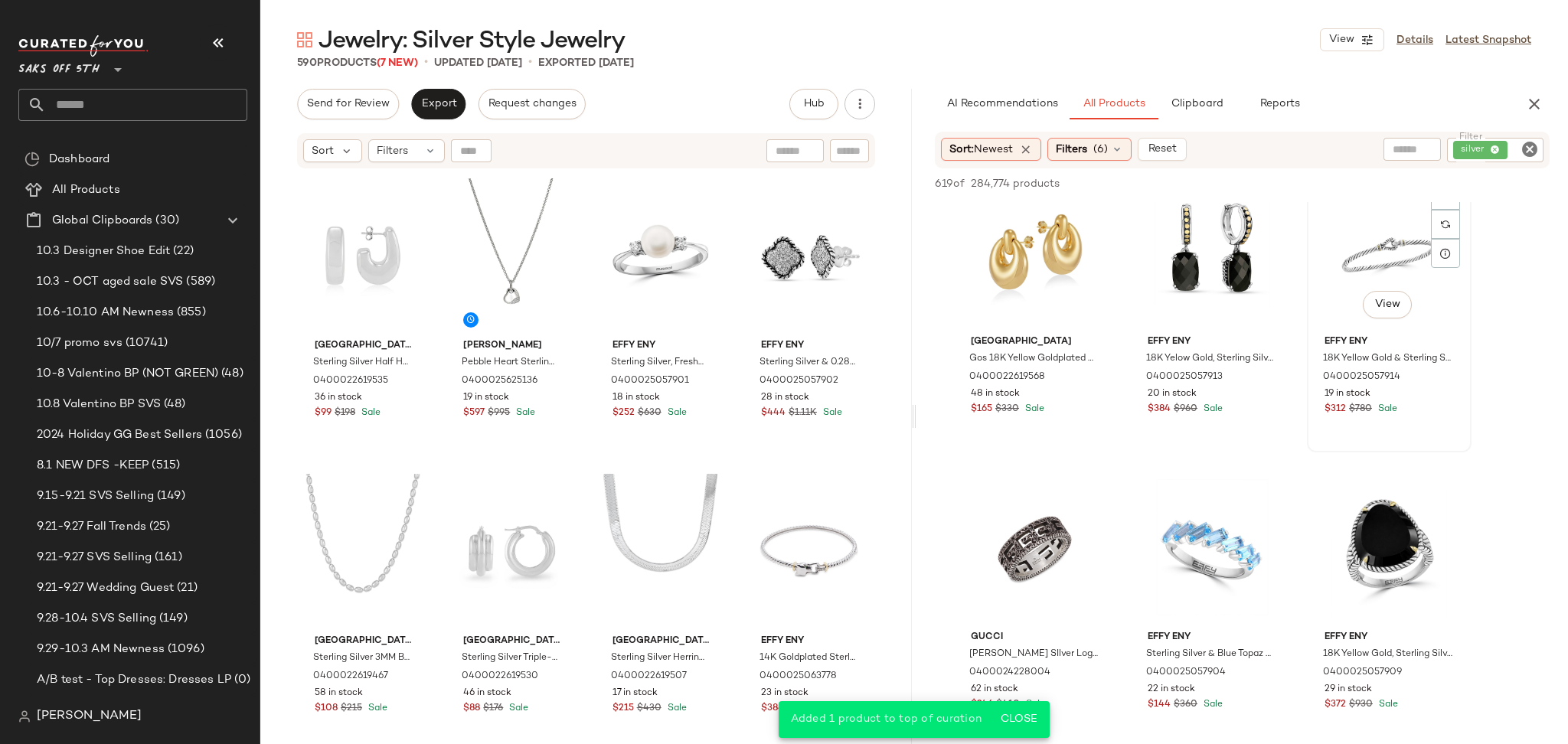
click at [1383, 273] on div "#12 View" at bounding box center [1390, 251] width 154 height 155
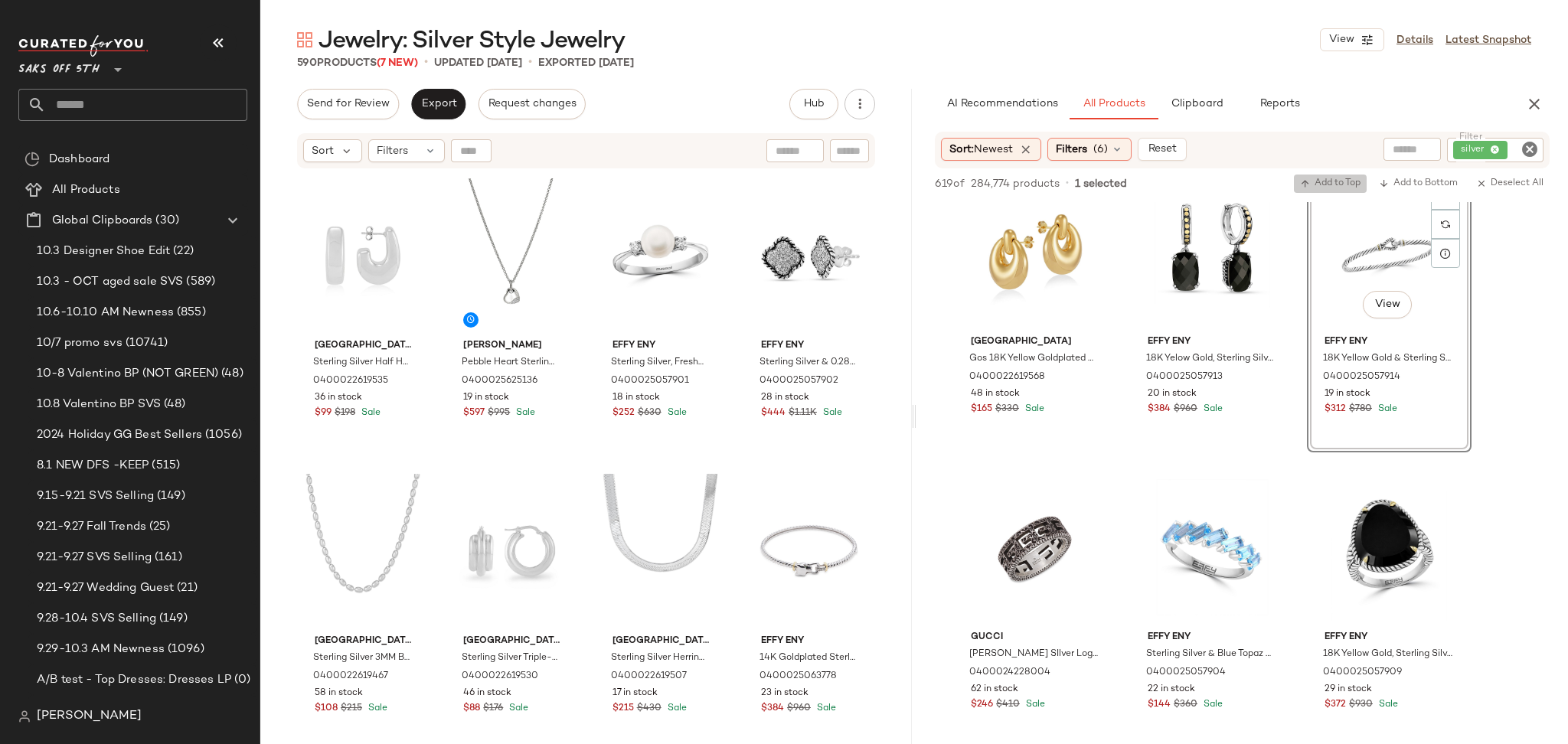
click at [1345, 179] on span "Add to Top" at bounding box center [1329, 183] width 60 height 11
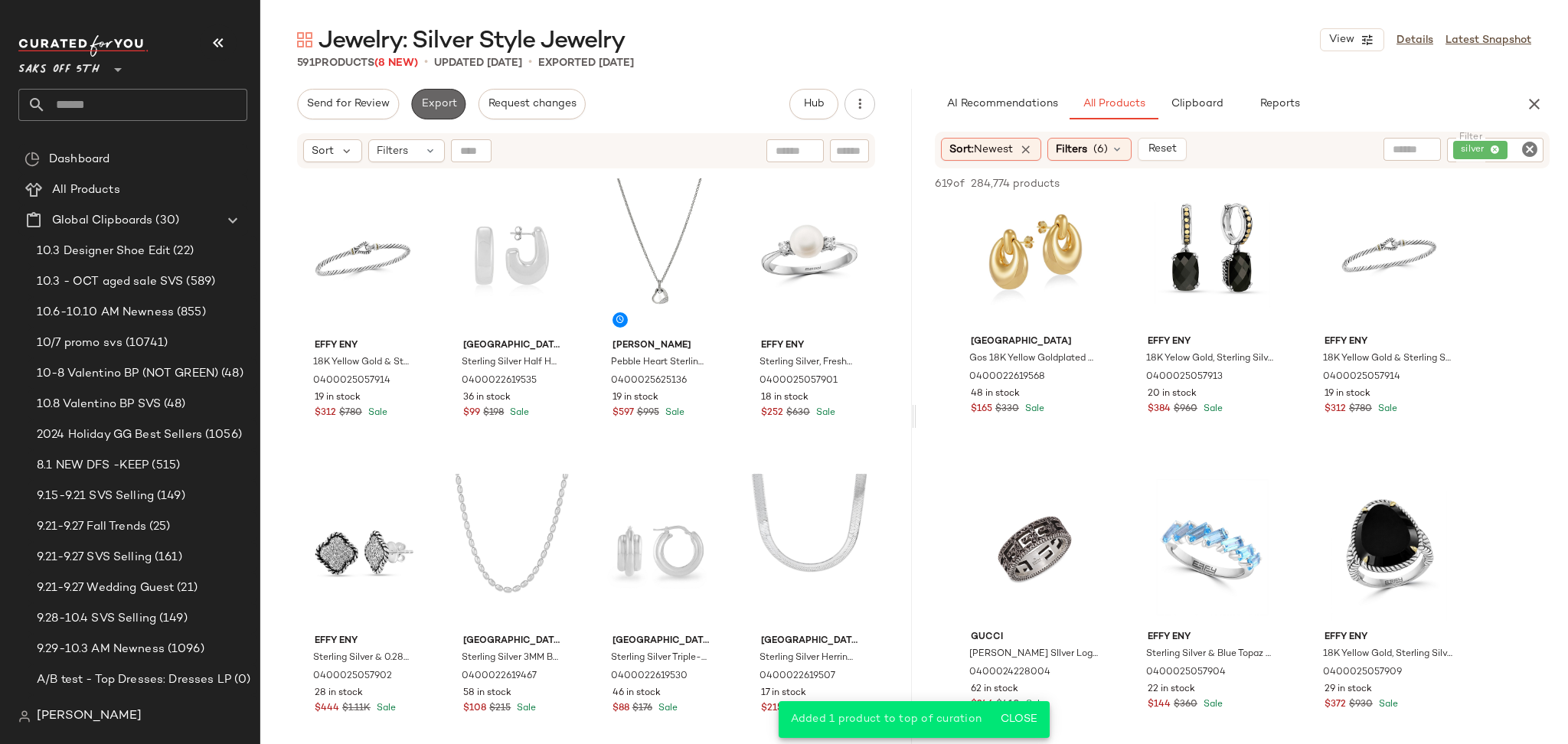
click at [433, 98] on span "Export" at bounding box center [439, 103] width 36 height 12
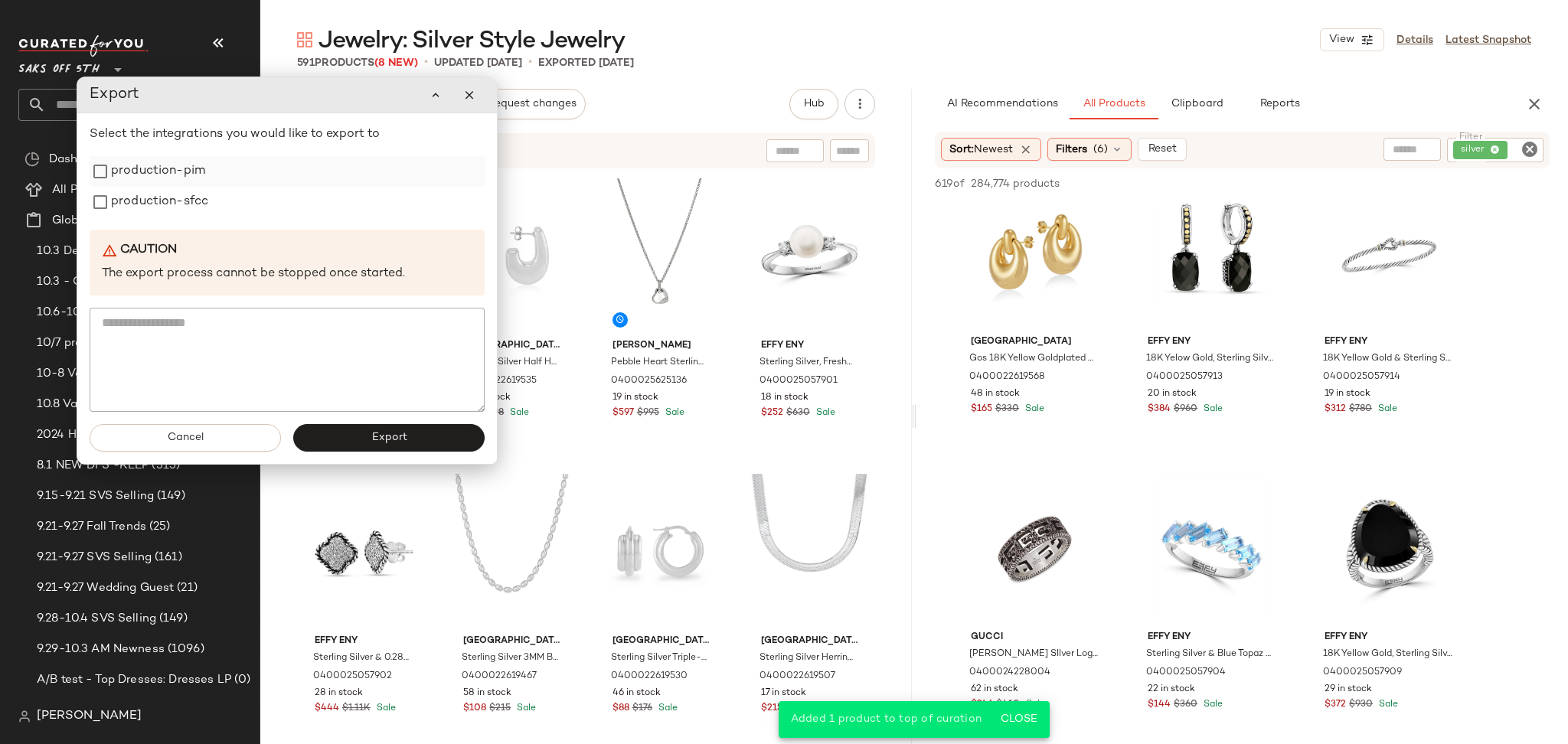
click at [123, 185] on label "production-pim" at bounding box center [159, 171] width 95 height 31
click at [123, 197] on label "production-sfcc" at bounding box center [160, 202] width 98 height 31
click at [383, 438] on span "Export" at bounding box center [388, 438] width 36 height 12
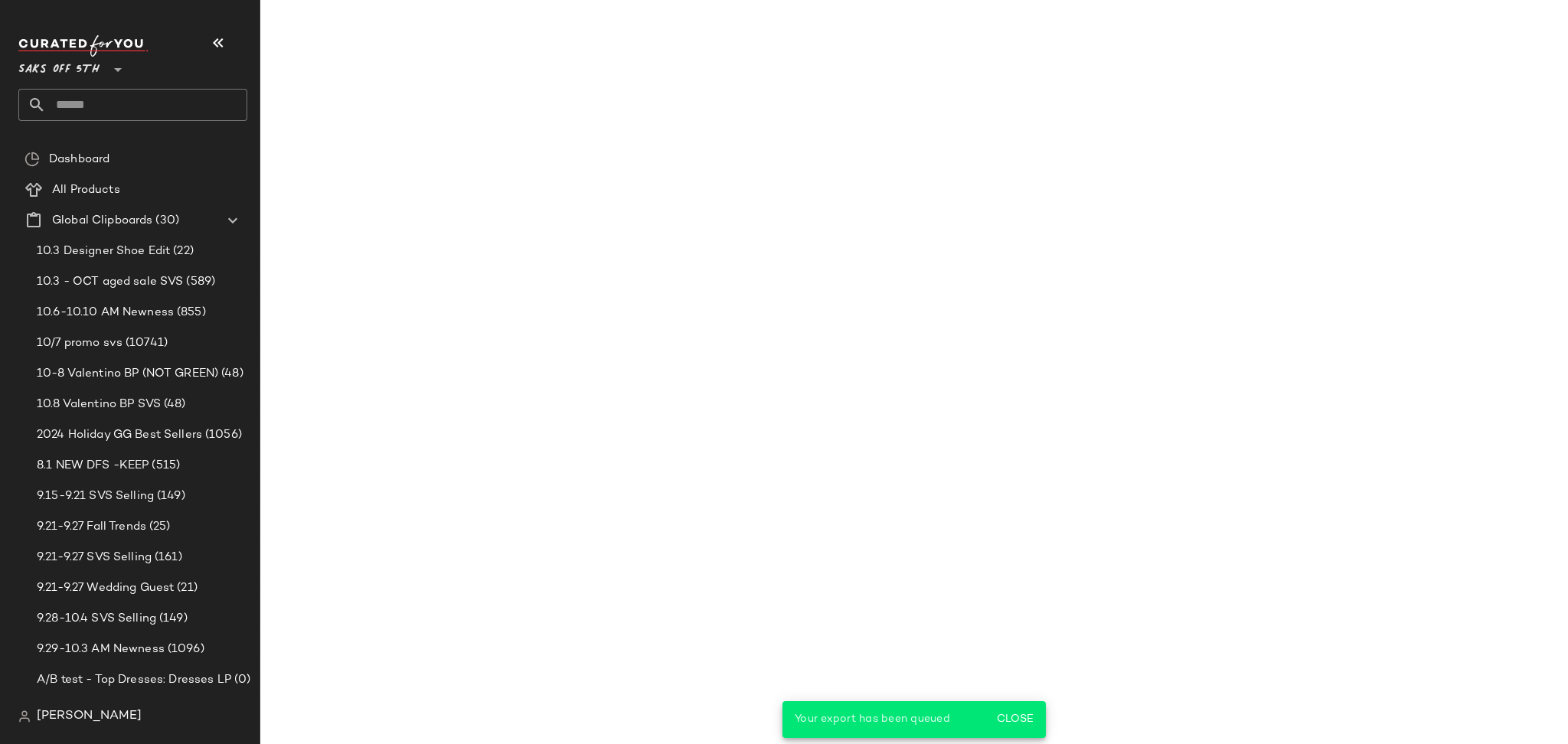
scroll to position [1215, 0]
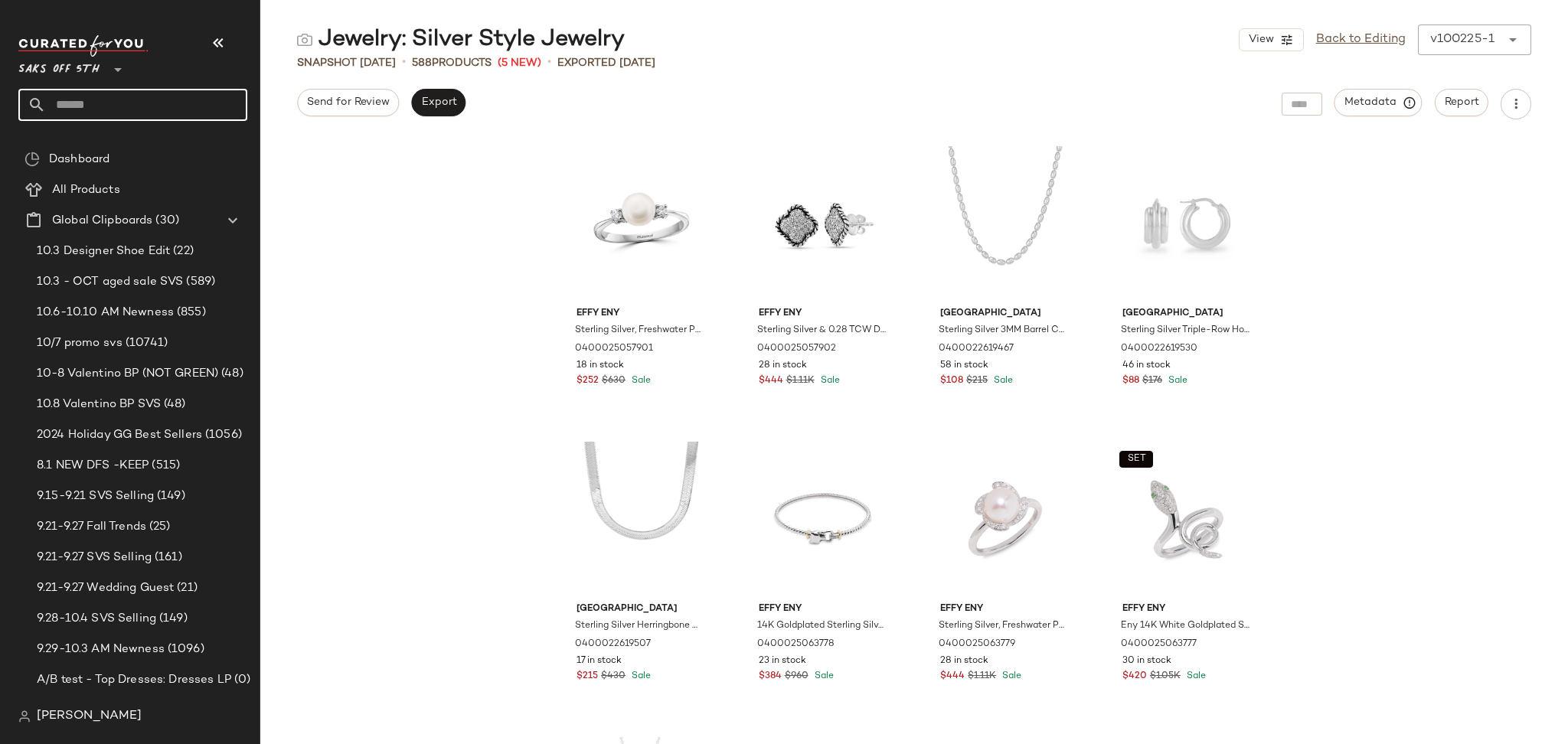
click at [167, 98] on input "text" at bounding box center [147, 104] width 201 height 33
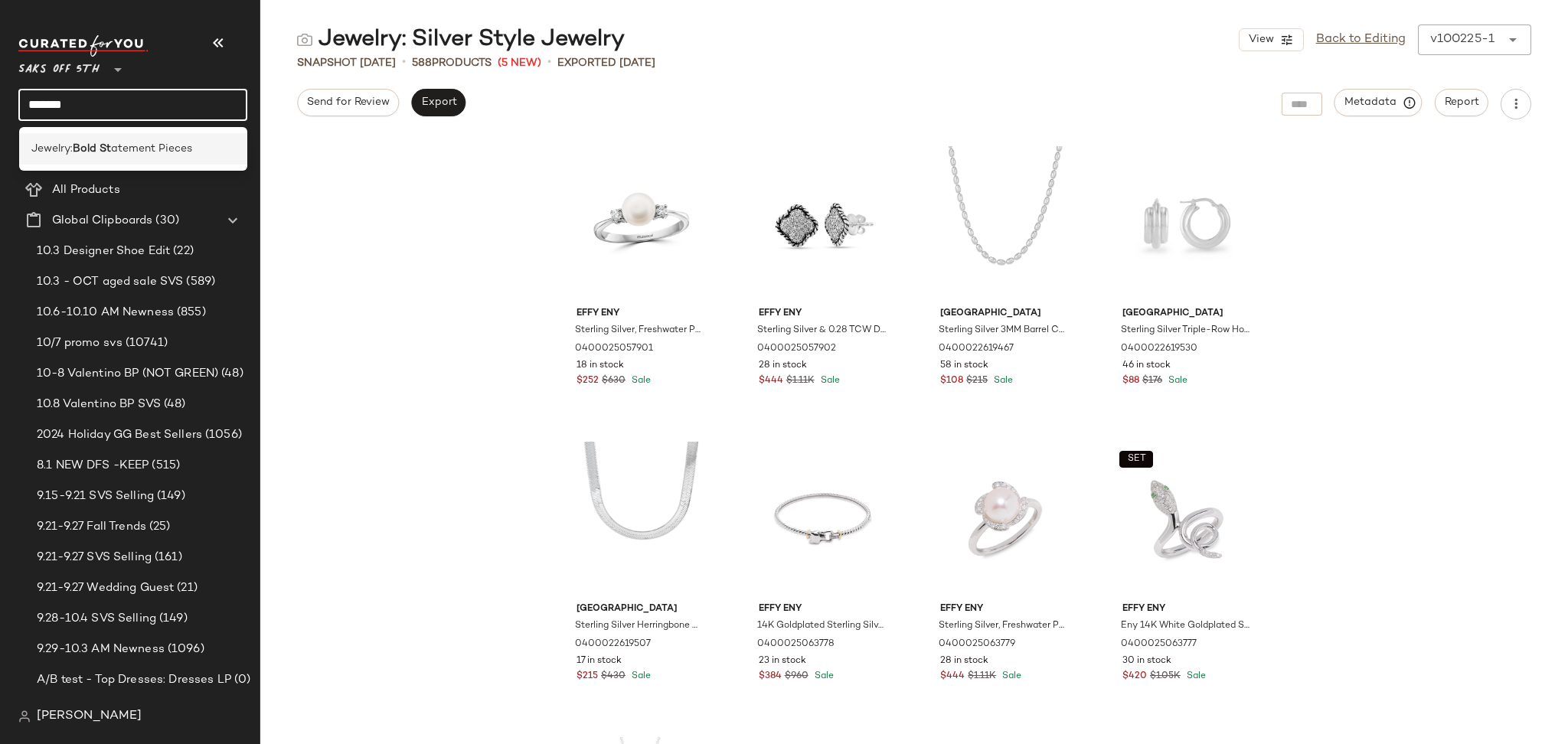
type input "*******"
click at [138, 153] on span "atement Pieces" at bounding box center [152, 149] width 81 height 16
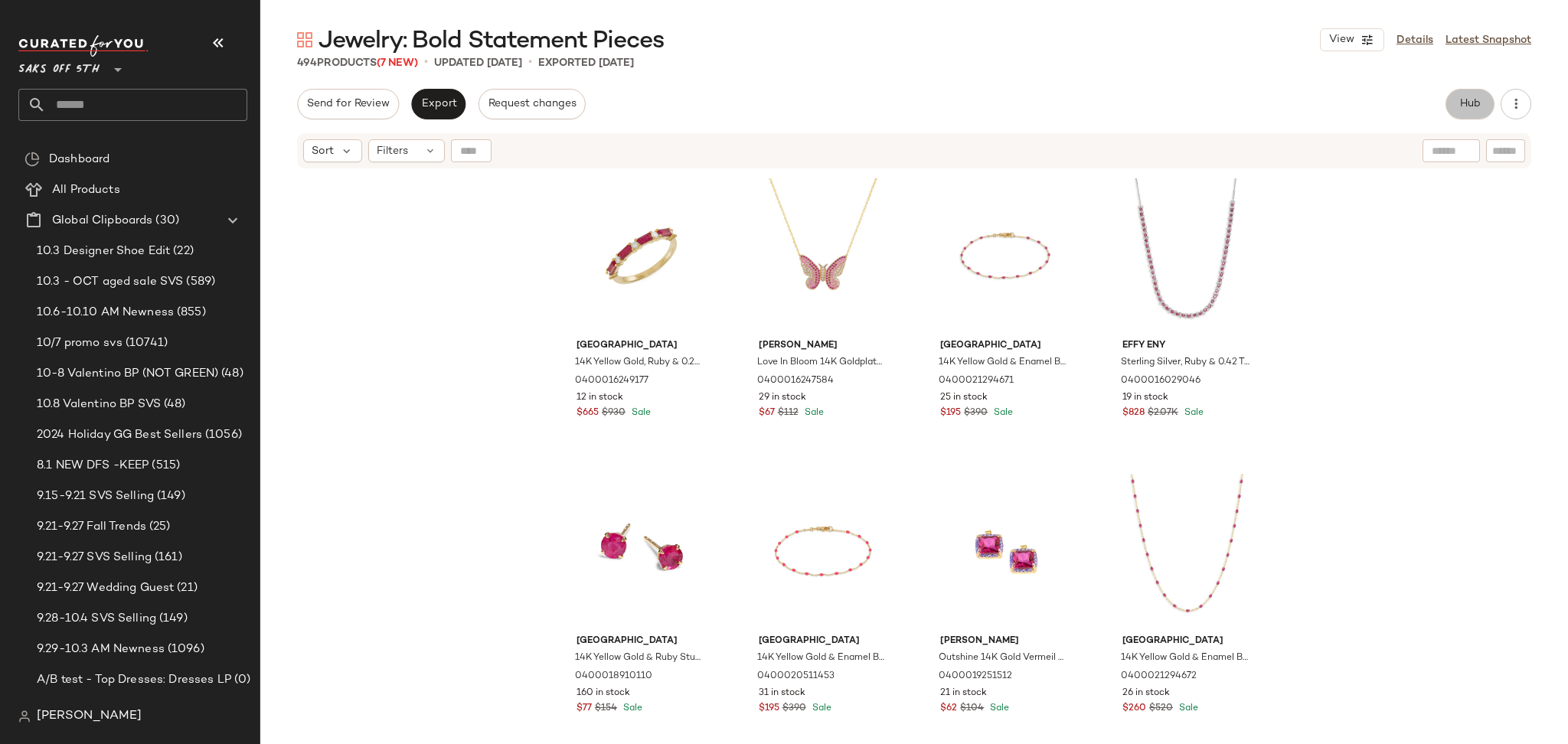
click at [1464, 105] on span "Hub" at bounding box center [1470, 103] width 22 height 12
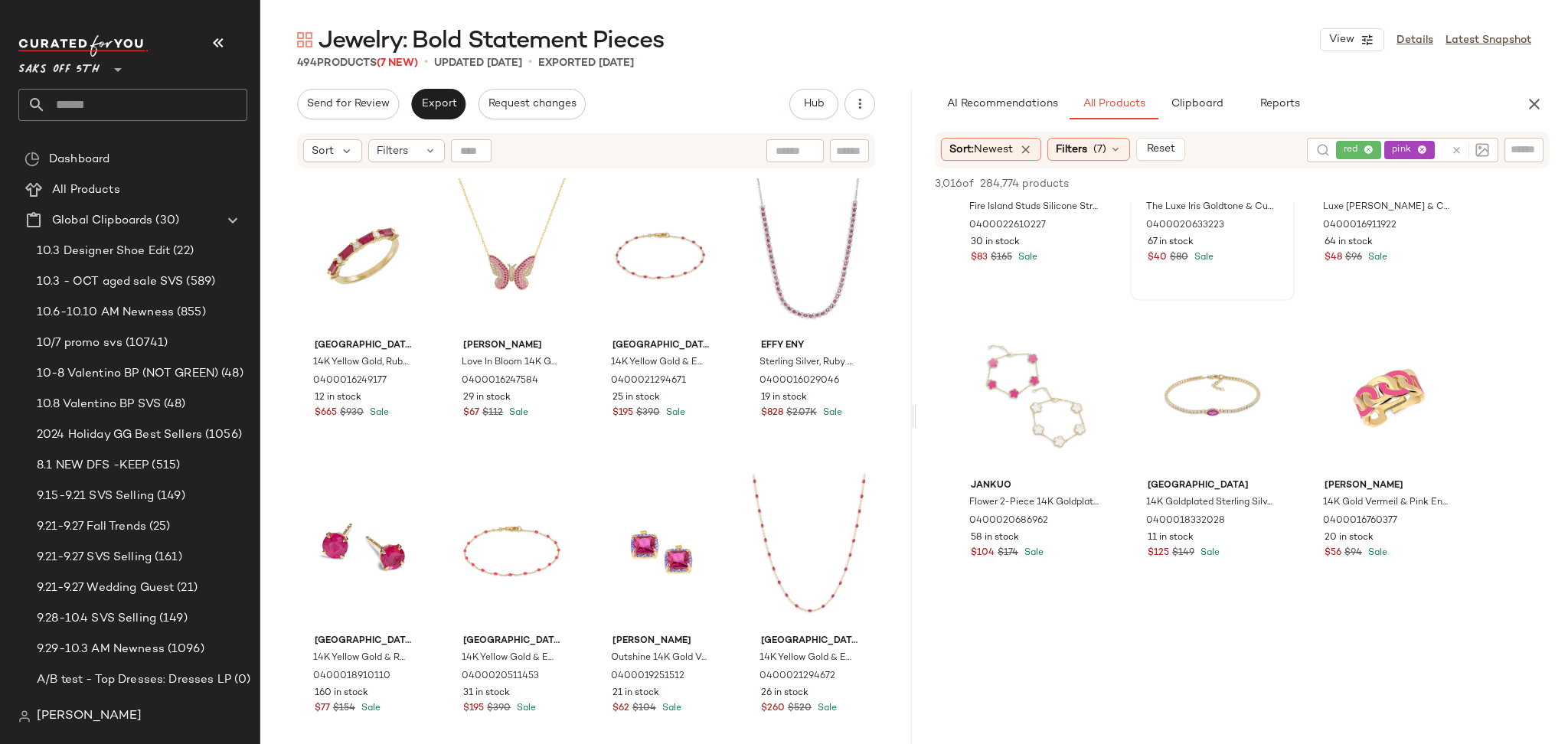
scroll to position [1980, 0]
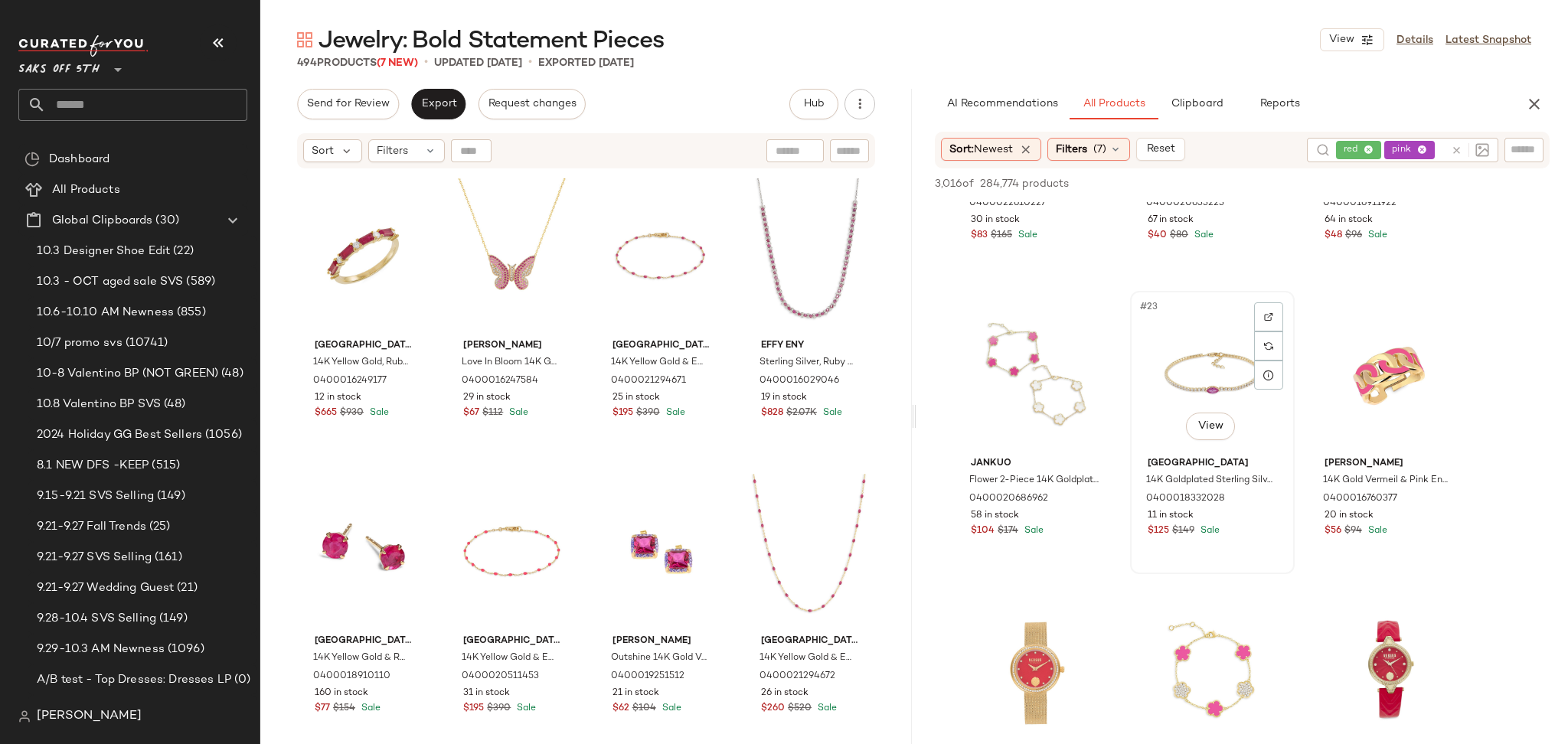
click at [1178, 376] on div "#23 View" at bounding box center [1212, 373] width 154 height 155
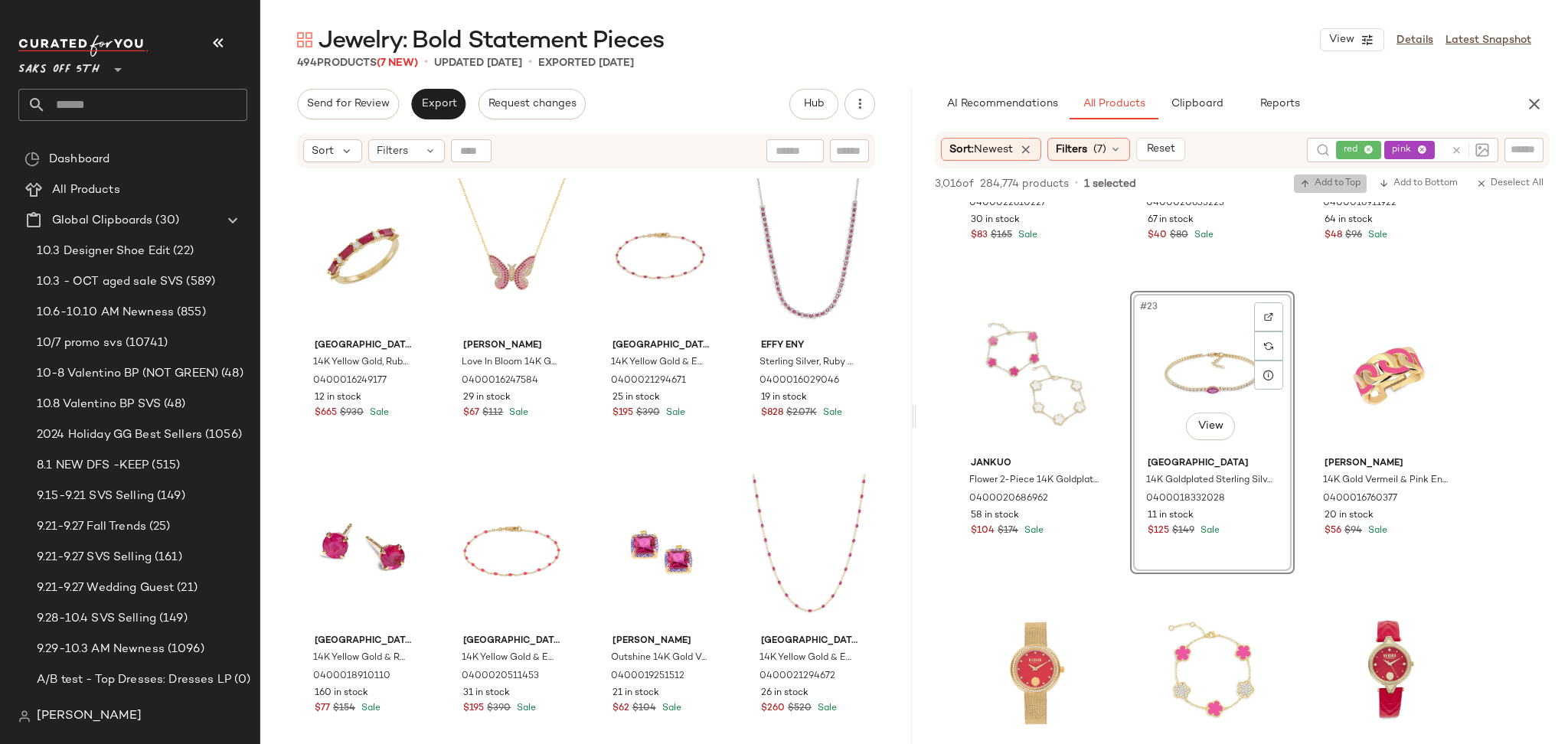
click at [1329, 183] on span "Add to Top" at bounding box center [1329, 183] width 60 height 11
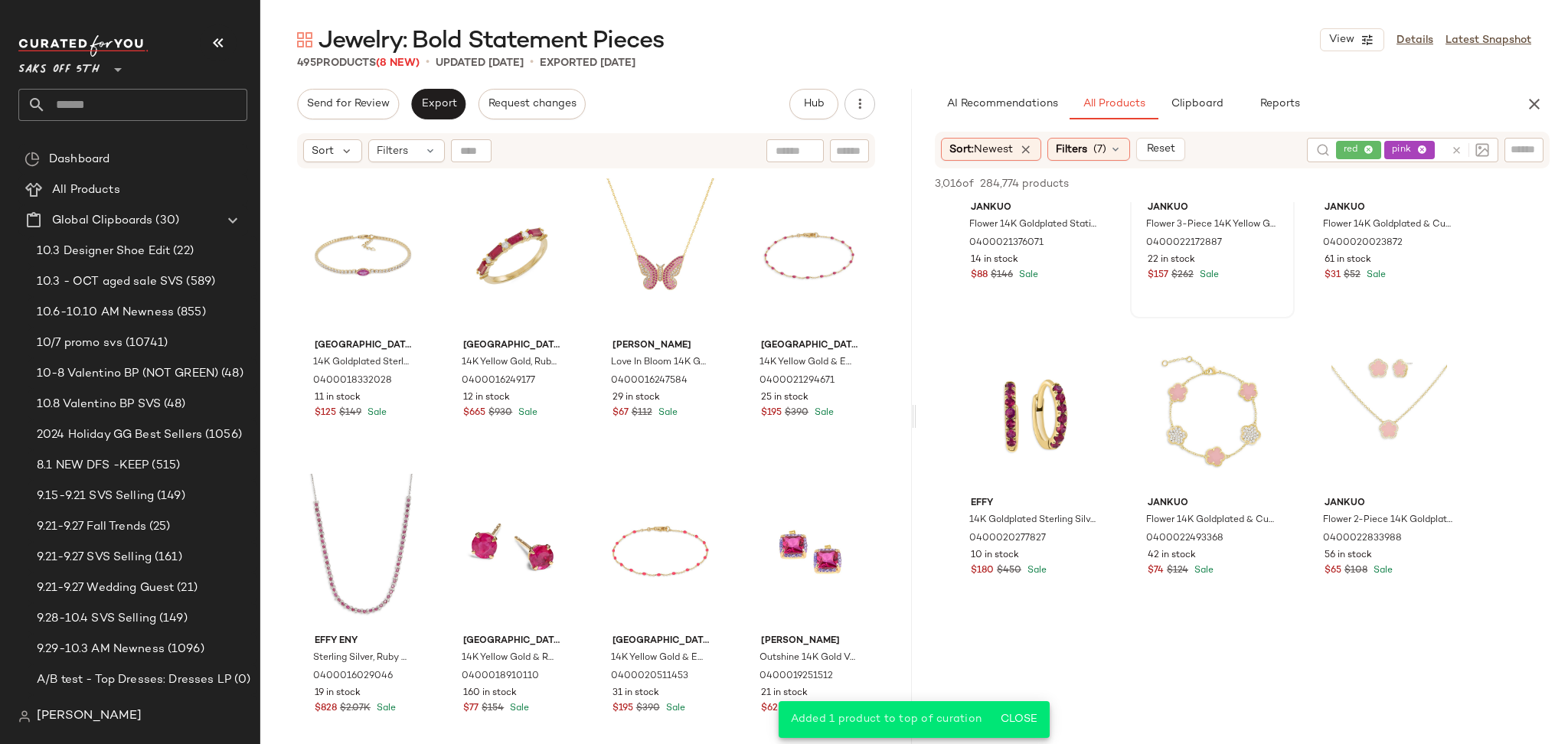
scroll to position [3425, 0]
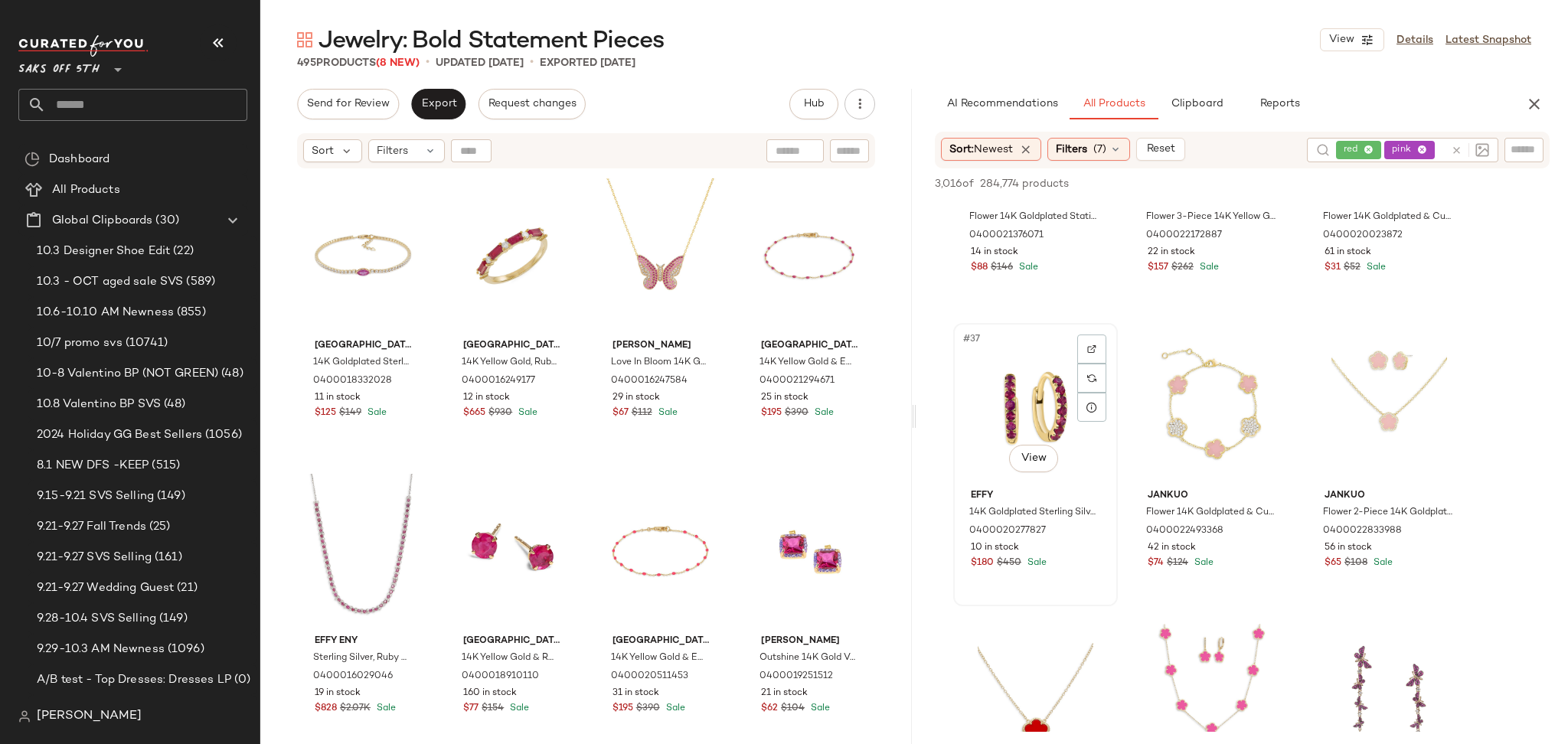
click at [1031, 374] on div "#37 View" at bounding box center [1036, 405] width 154 height 155
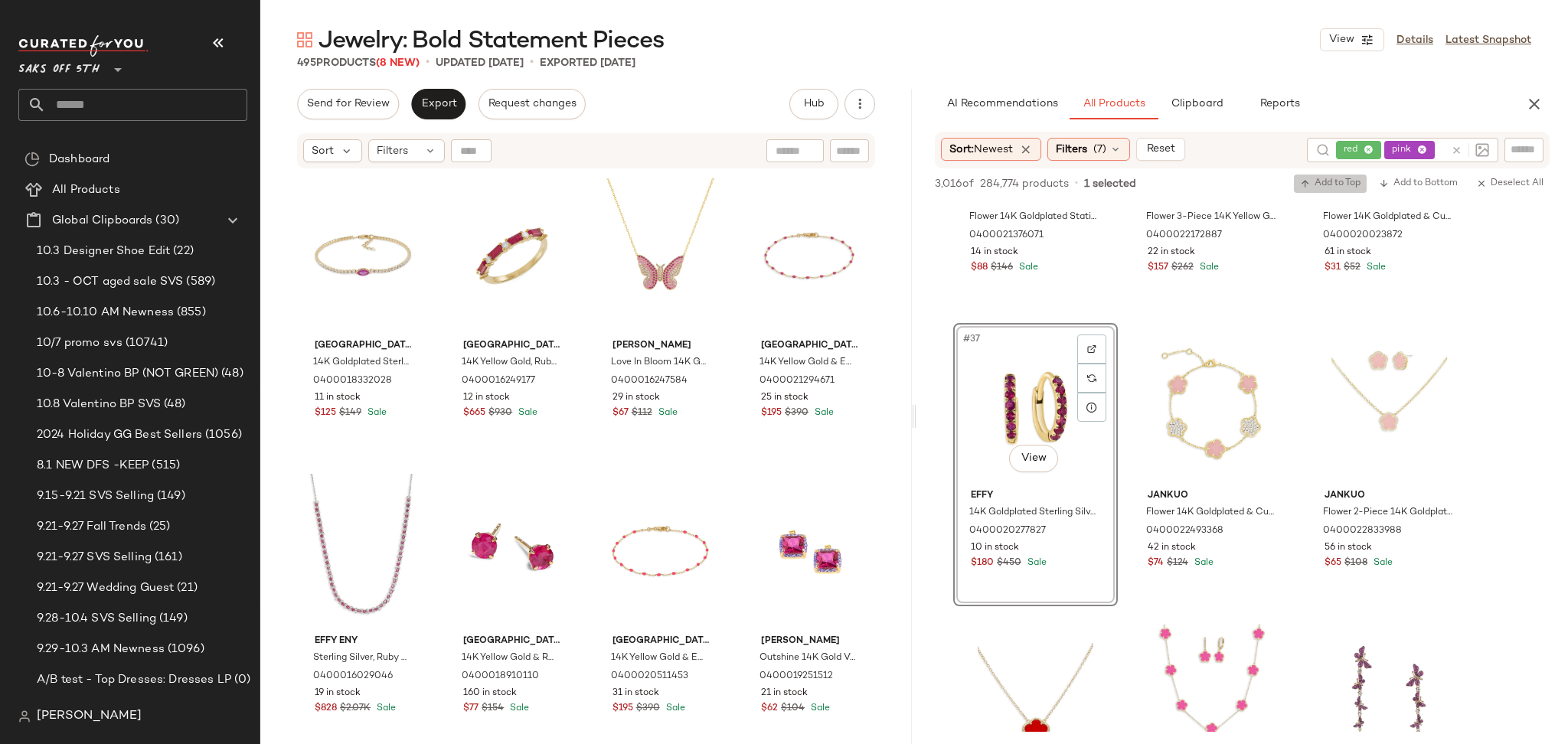
click at [1316, 186] on span "Add to Top" at bounding box center [1329, 183] width 60 height 11
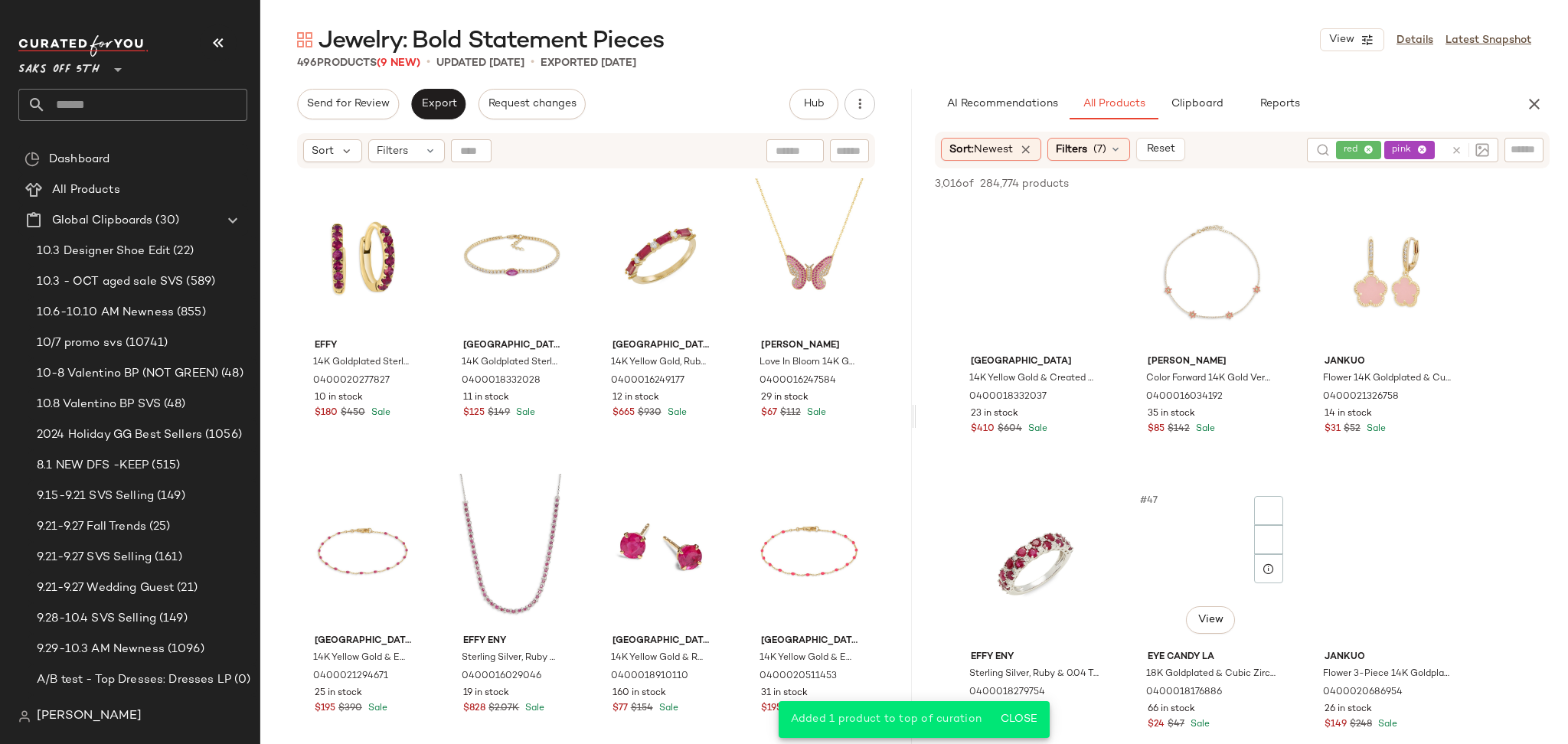
scroll to position [4152, 0]
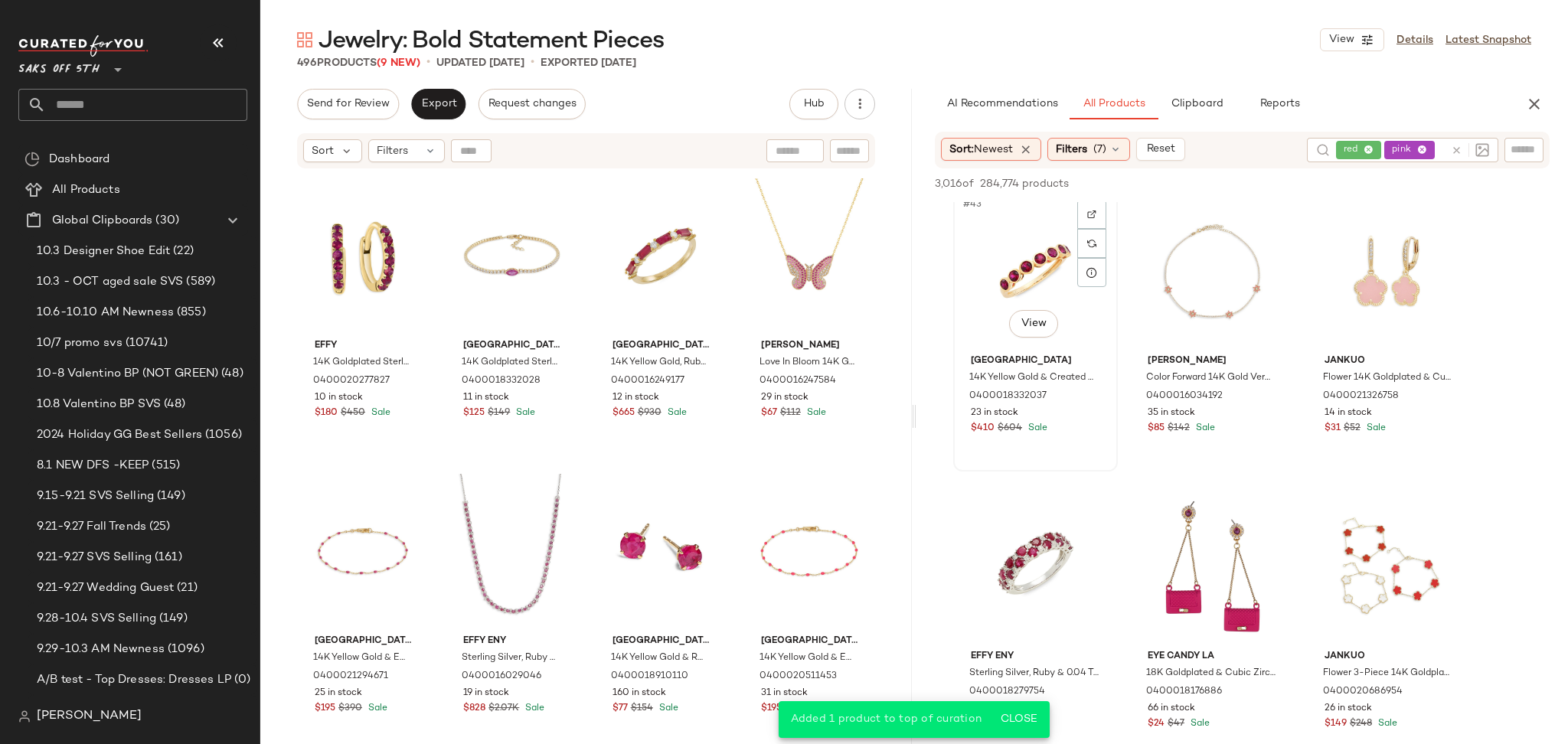
click at [1024, 251] on div "#43 View" at bounding box center [1036, 271] width 154 height 155
click at [1320, 184] on span "Add to Top" at bounding box center [1329, 183] width 60 height 11
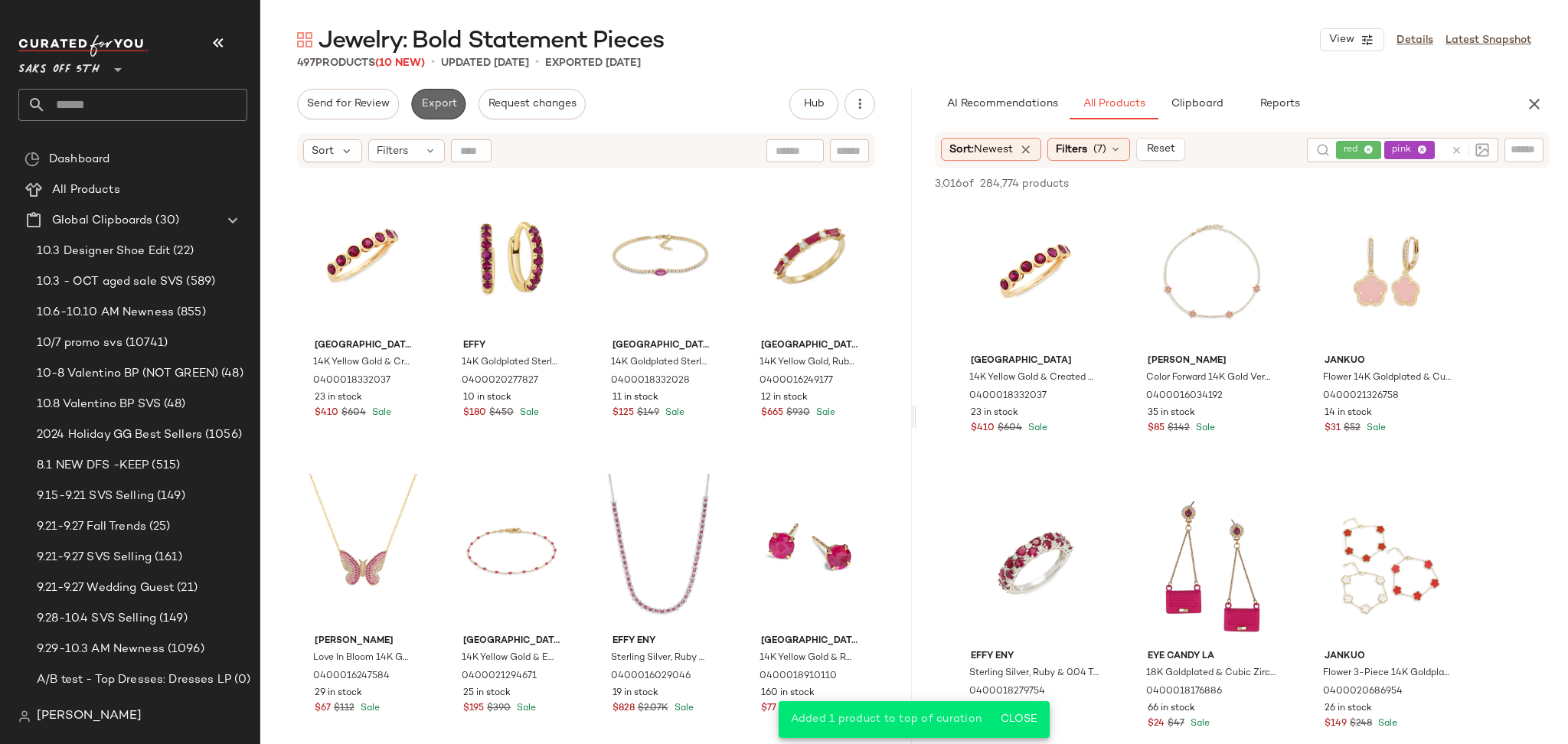
click at [438, 98] on span "Export" at bounding box center [439, 103] width 36 height 12
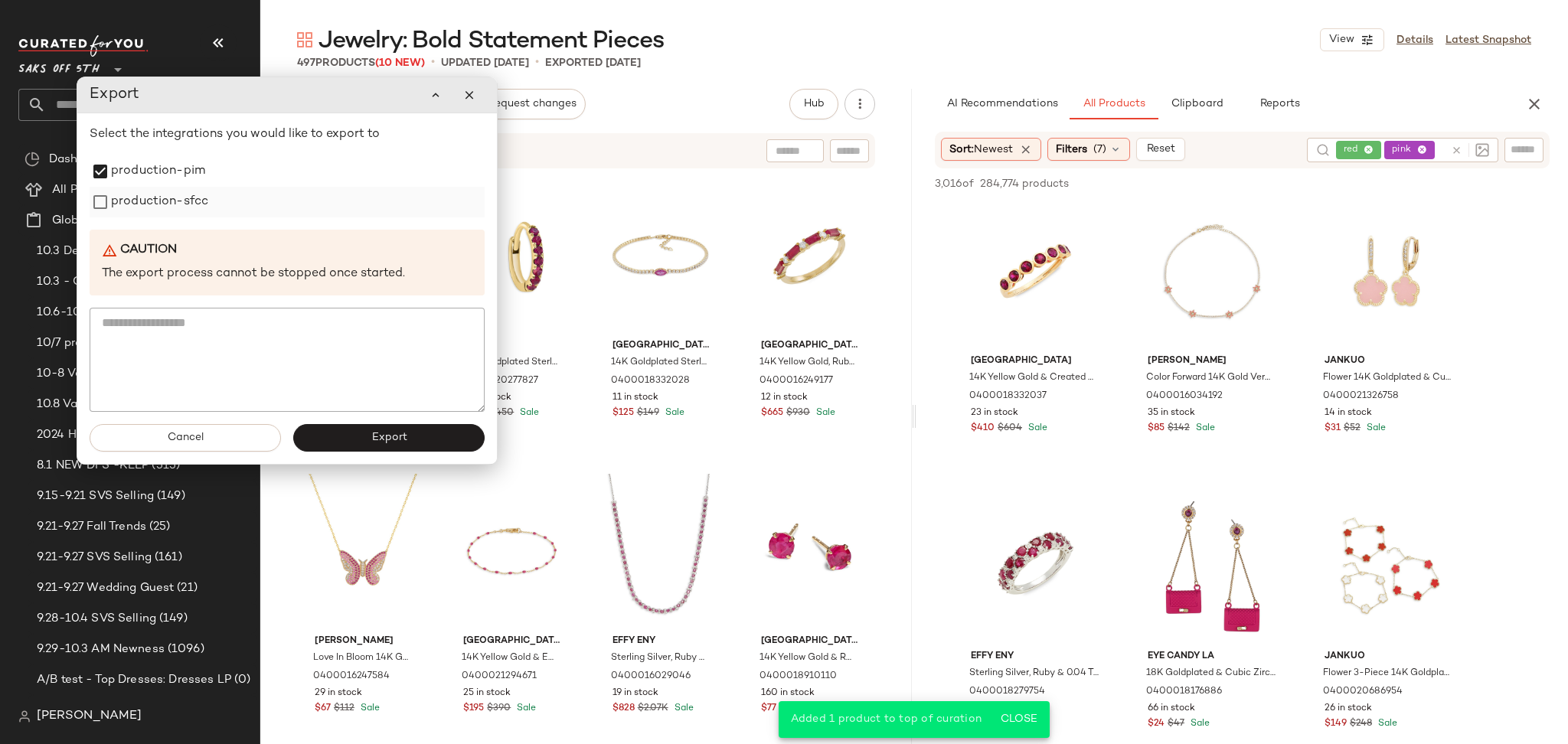
click at [111, 199] on label "production-sfcc" at bounding box center [160, 202] width 98 height 31
click at [377, 435] on span "Export" at bounding box center [388, 438] width 36 height 12
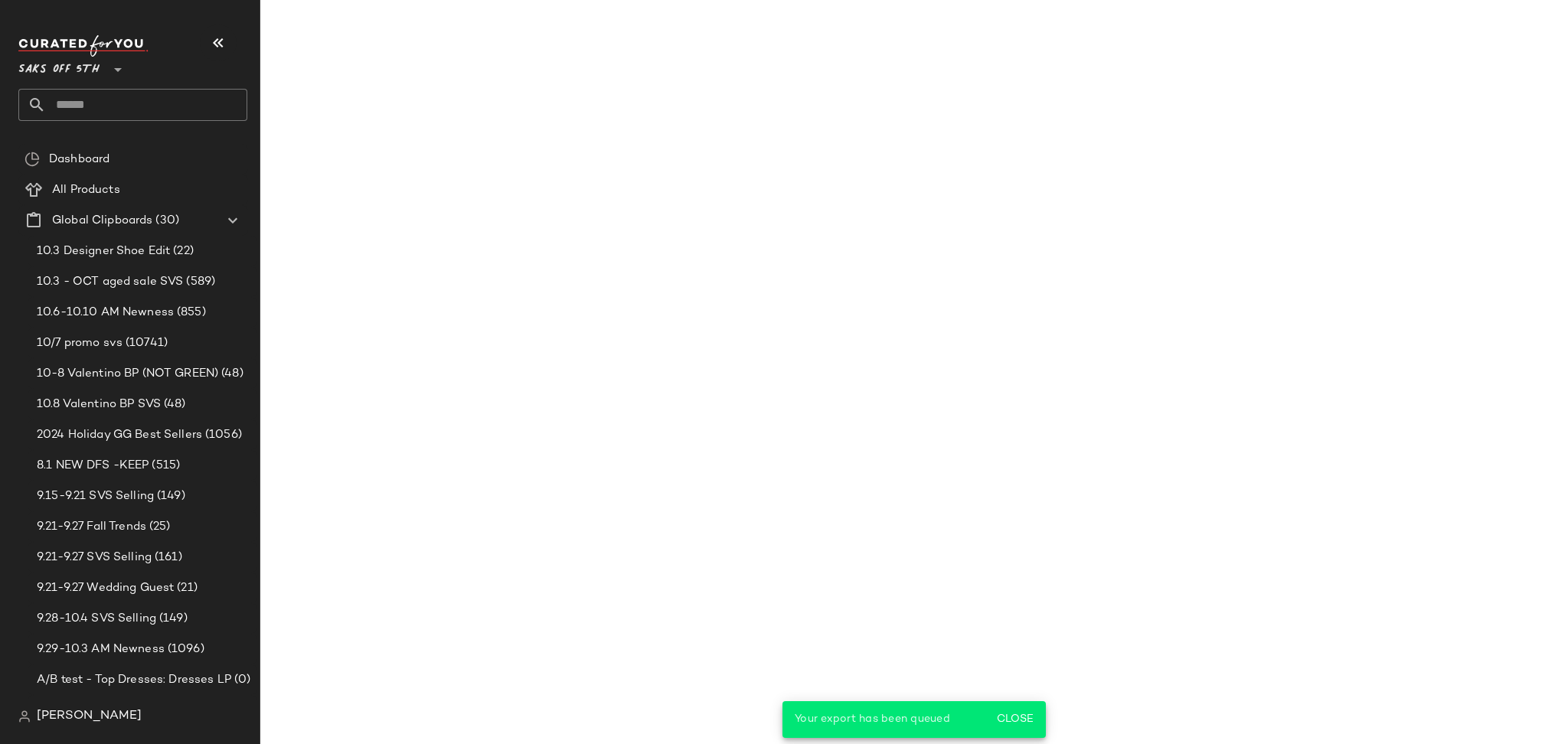
scroll to position [6221, 0]
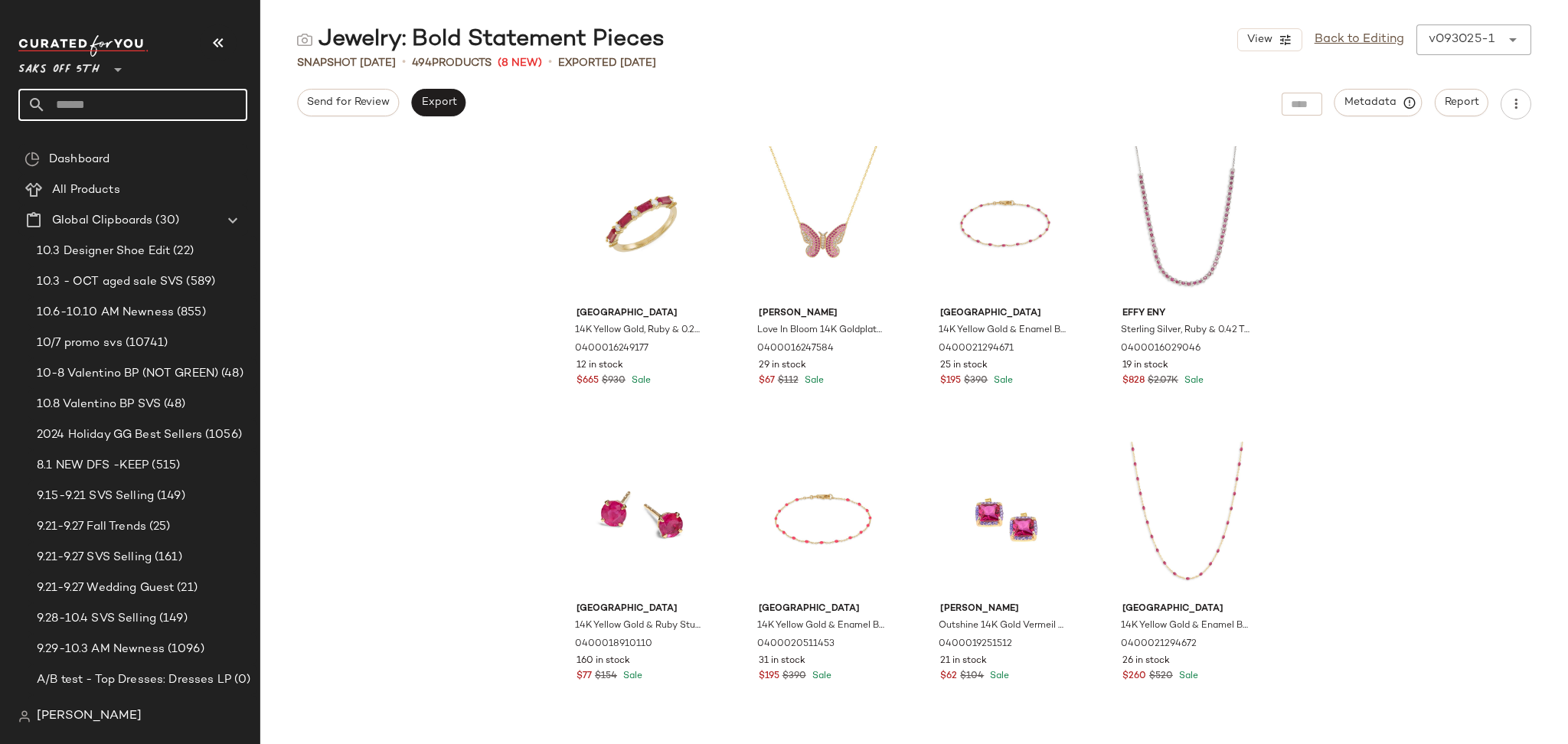
click at [130, 103] on input "text" at bounding box center [147, 104] width 201 height 33
type input "*****"
click at [131, 154] on span "nt Gemstones" at bounding box center [138, 149] width 74 height 16
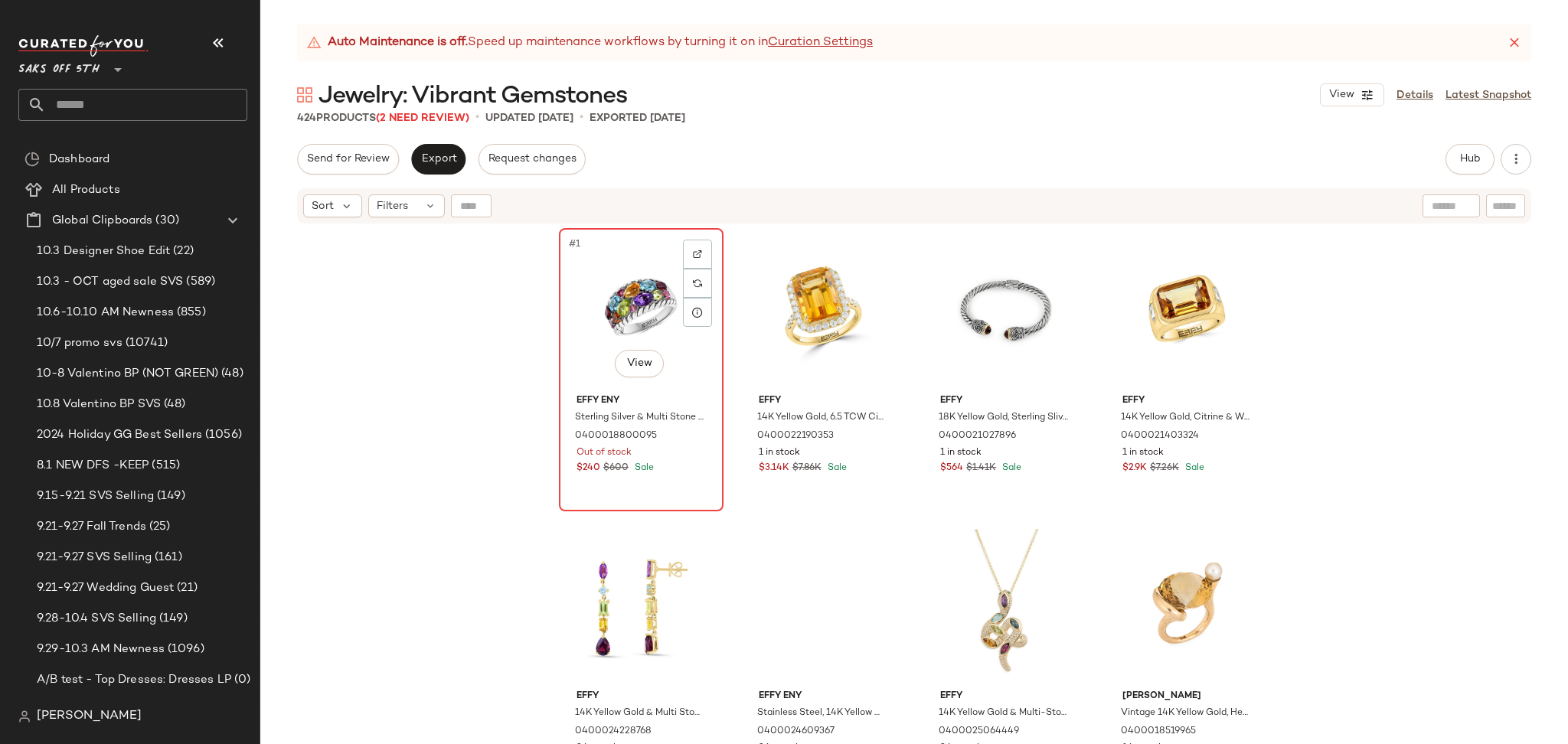
click at [600, 300] on div "#1 View" at bounding box center [642, 310] width 154 height 155
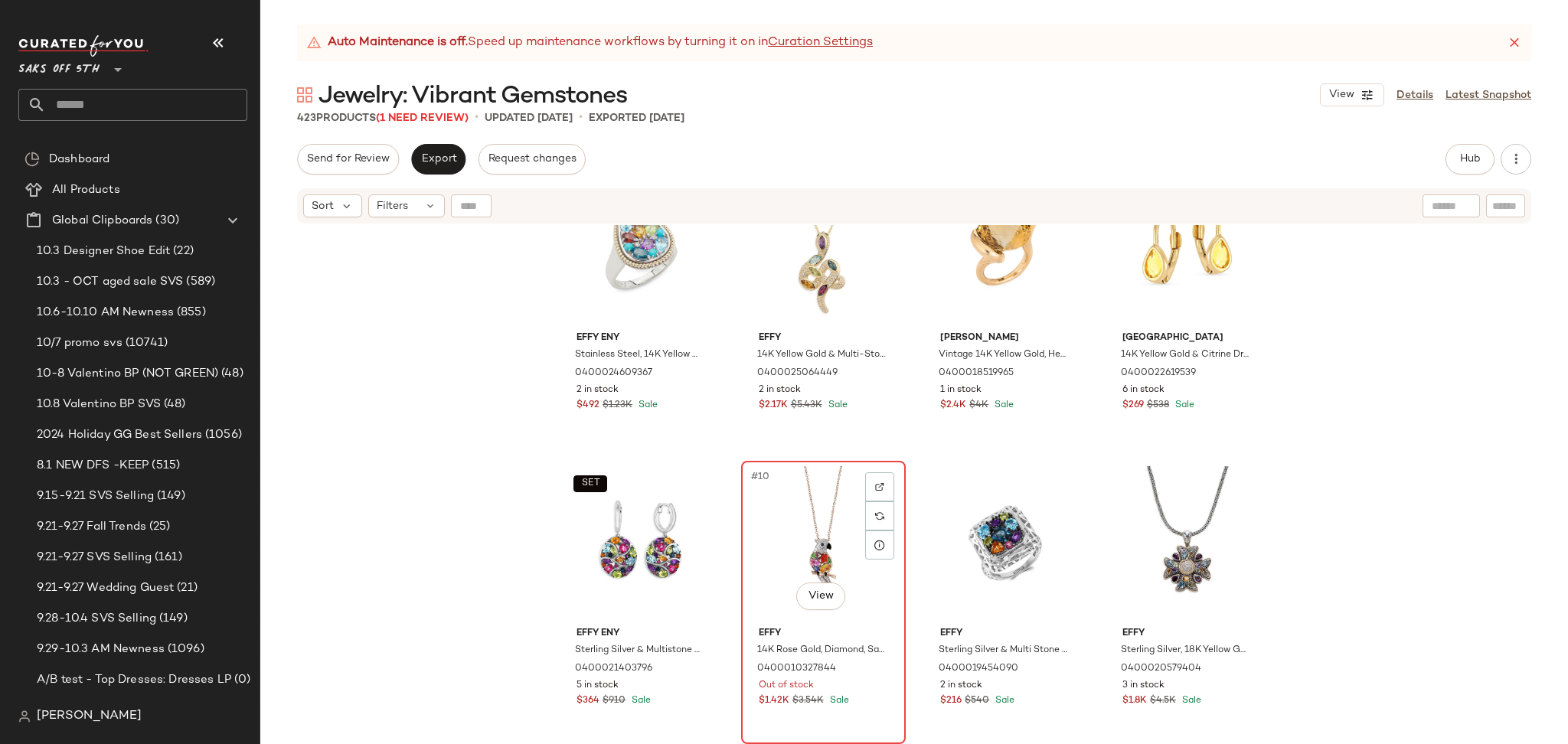
scroll to position [372, 0]
click at [800, 507] on div "#10 View" at bounding box center [824, 542] width 154 height 155
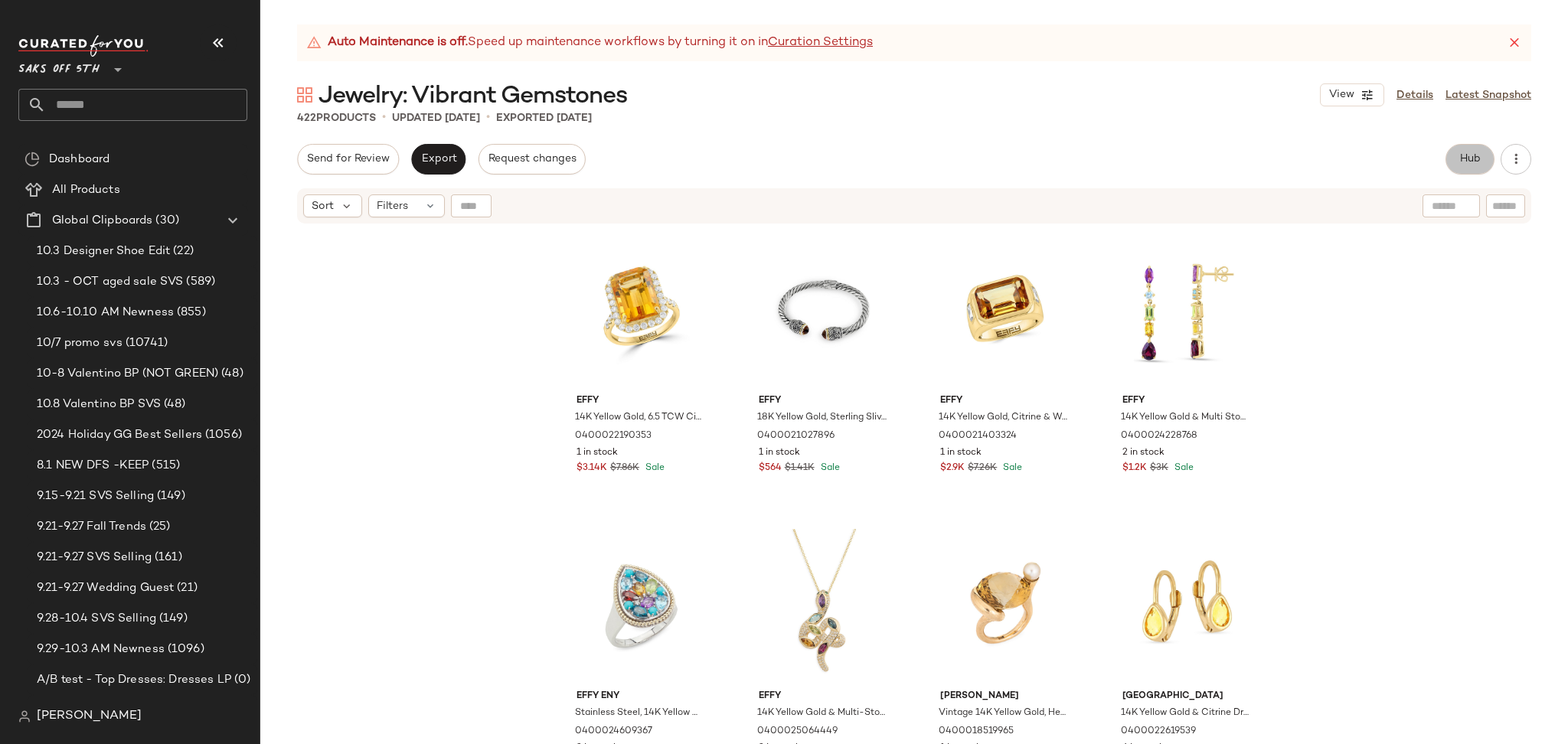
click at [1468, 157] on span "Hub" at bounding box center [1470, 159] width 22 height 12
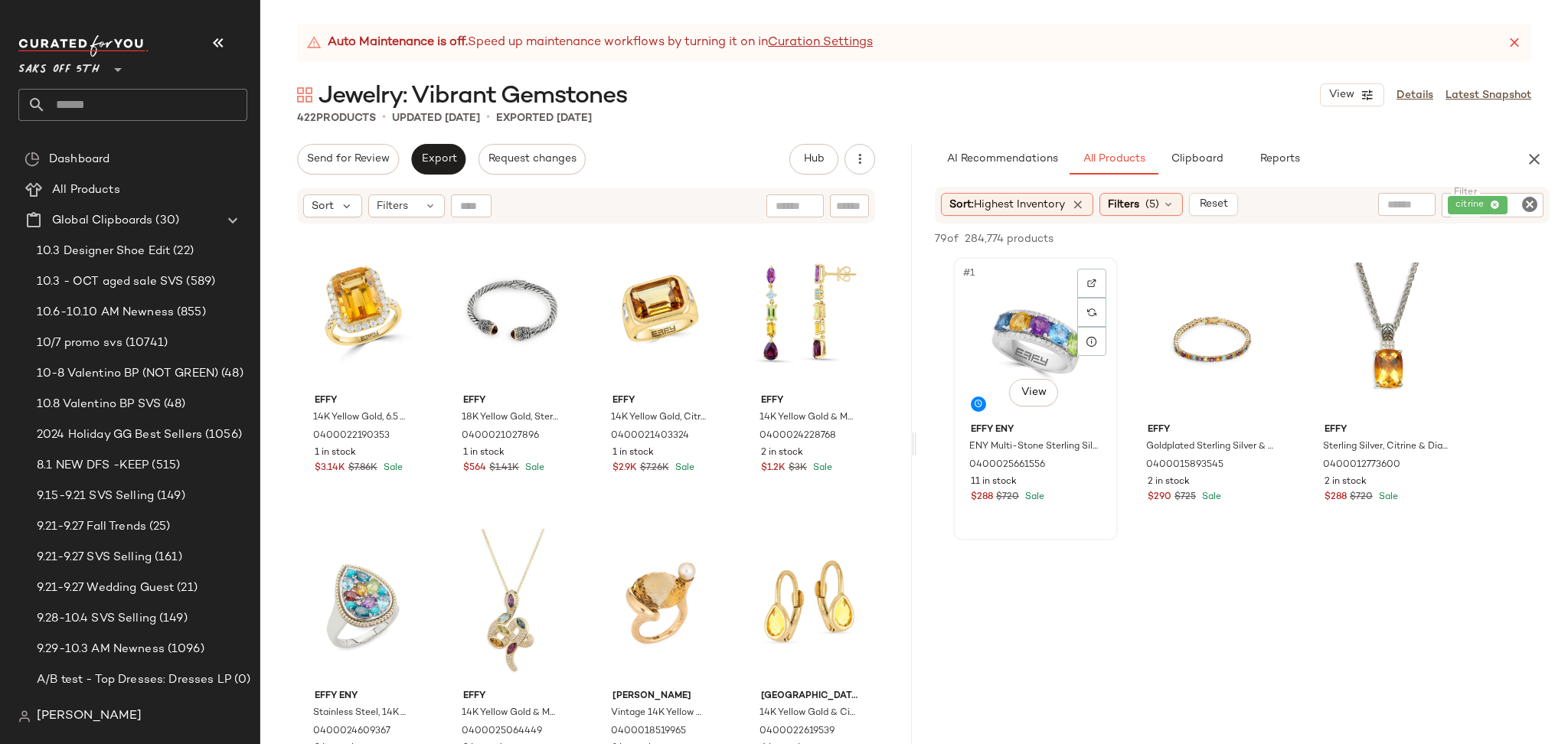
click at [993, 313] on div "#1 View" at bounding box center [1036, 340] width 154 height 155
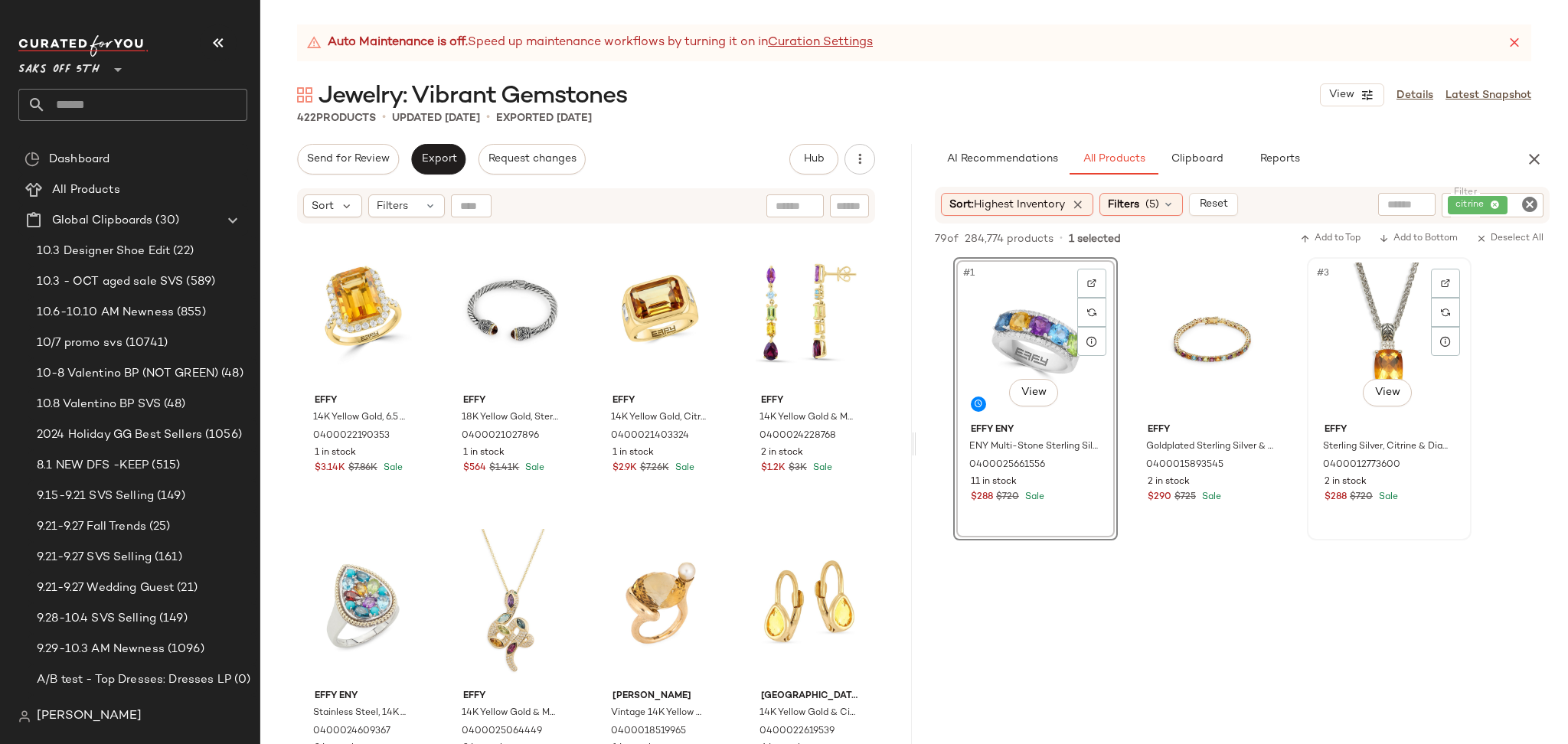
click at [1388, 308] on div "#3 View" at bounding box center [1390, 340] width 154 height 155
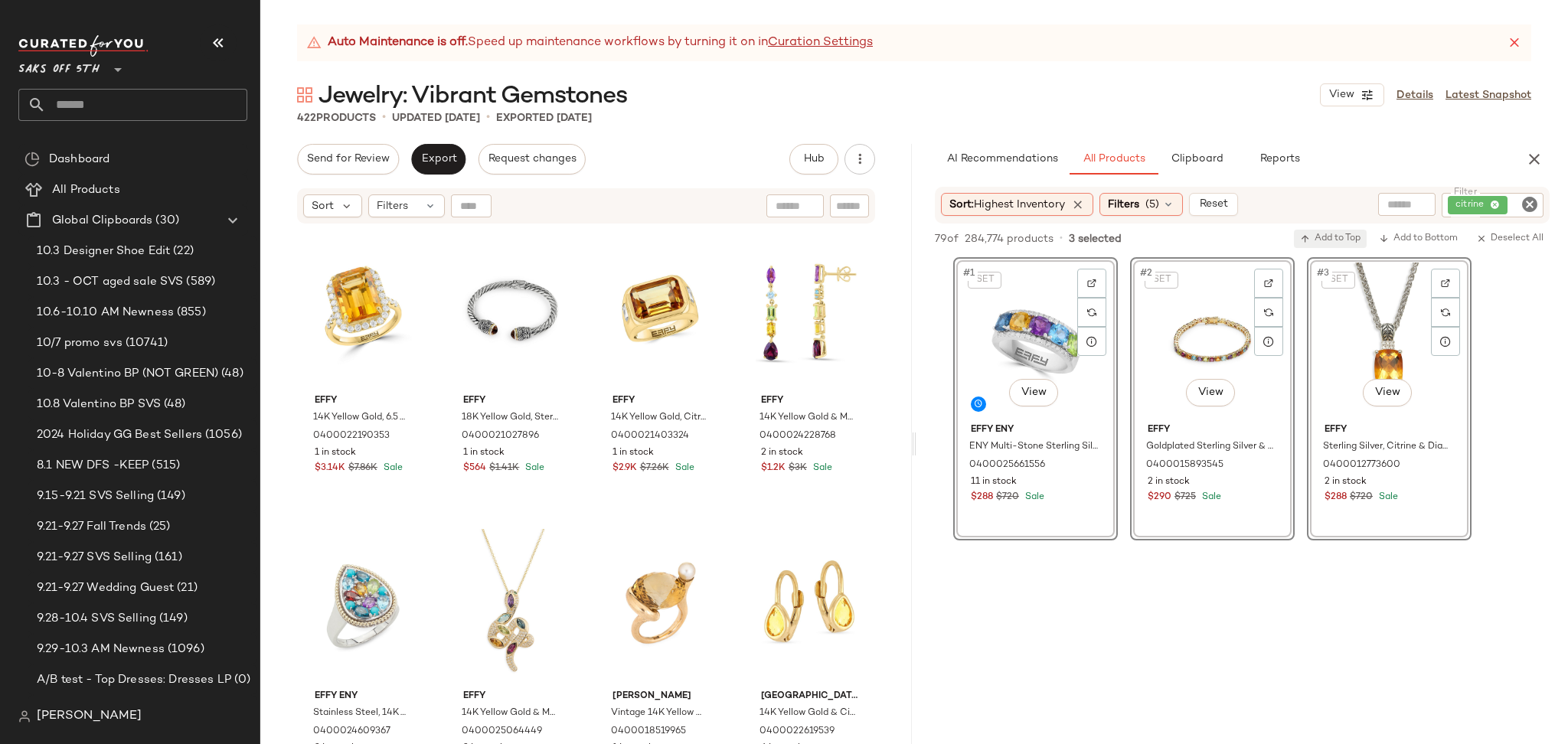
click at [1333, 234] on div "79 of 284,774 products • 3 selected Add to Top Add to Bottom Deselect All" at bounding box center [1242, 240] width 651 height 34
click at [1333, 234] on span "Add to Top" at bounding box center [1329, 238] width 60 height 11
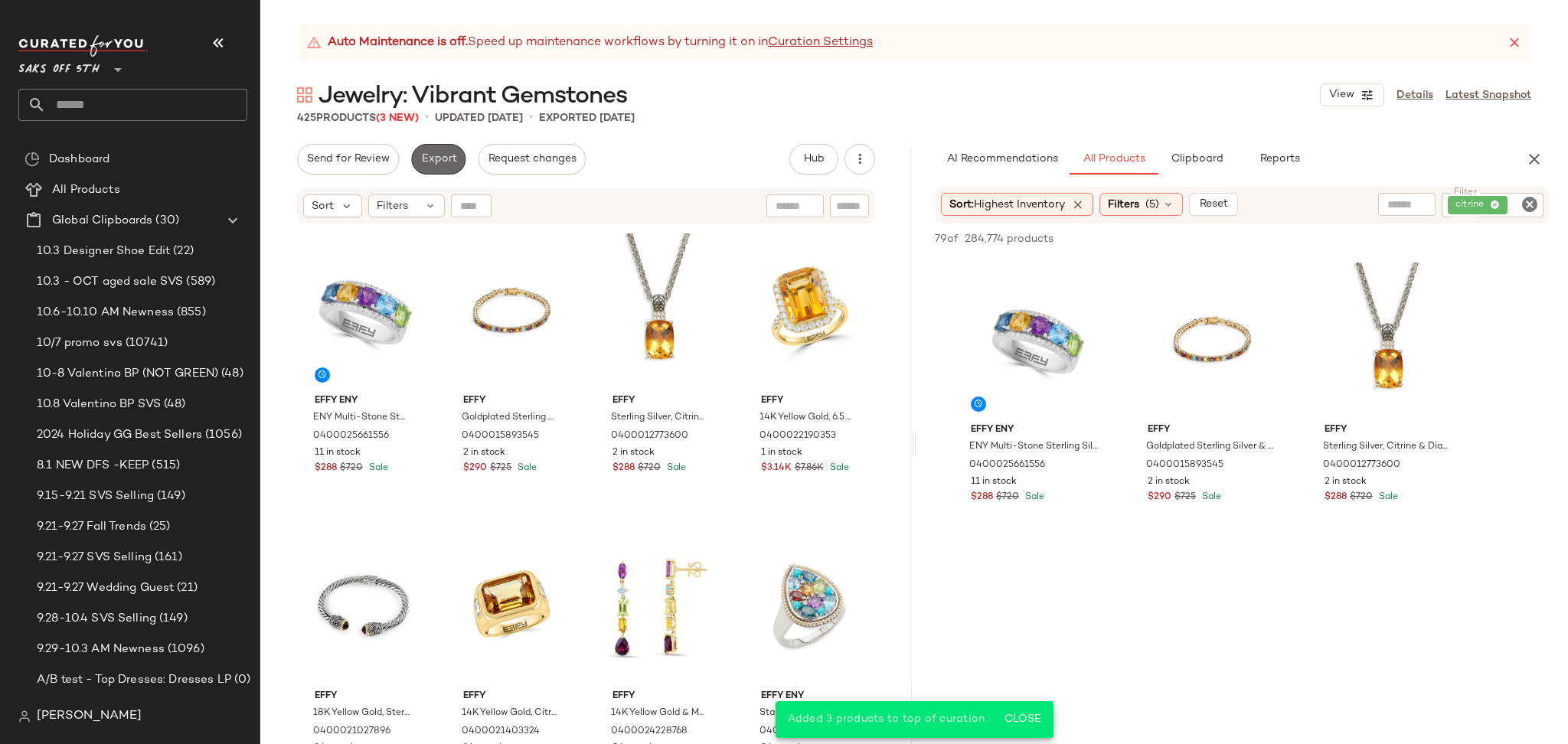
click at [438, 160] on span "Export" at bounding box center [439, 159] width 36 height 12
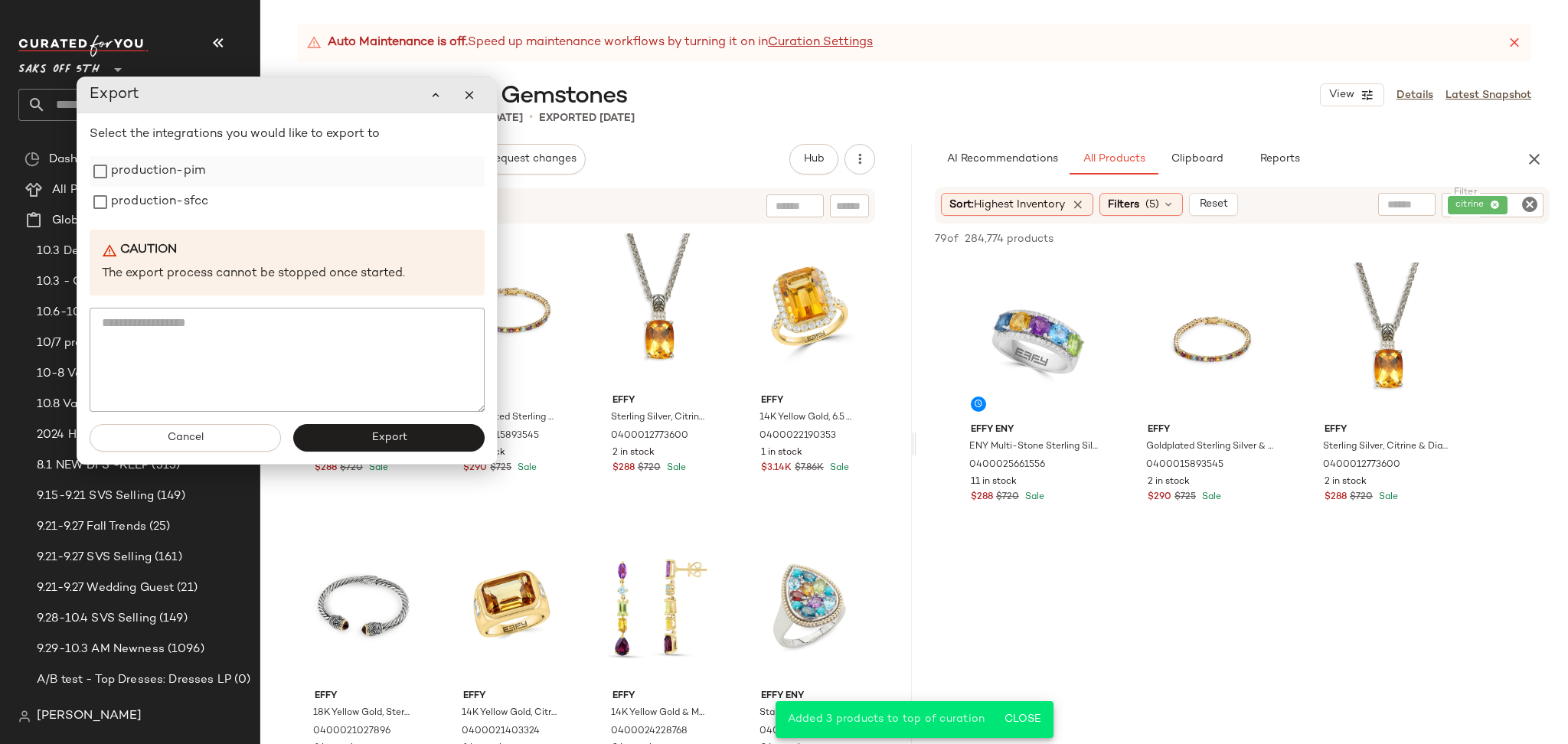
click at [176, 174] on label "production-pim" at bounding box center [159, 171] width 95 height 31
click at [177, 204] on label "production-sfcc" at bounding box center [160, 202] width 98 height 31
click at [341, 432] on button "Export" at bounding box center [389, 438] width 191 height 28
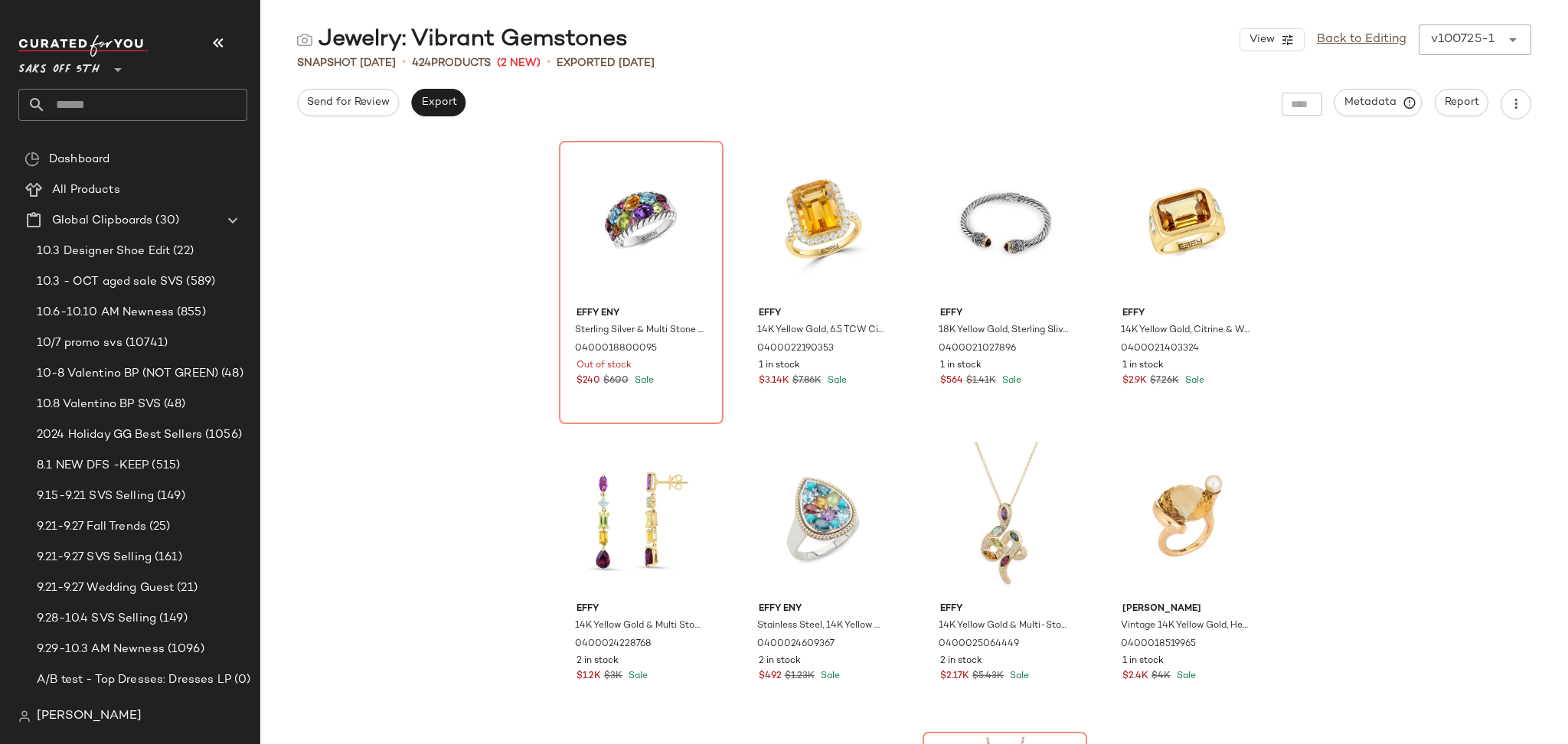
click at [173, 101] on input "text" at bounding box center [147, 104] width 201 height 33
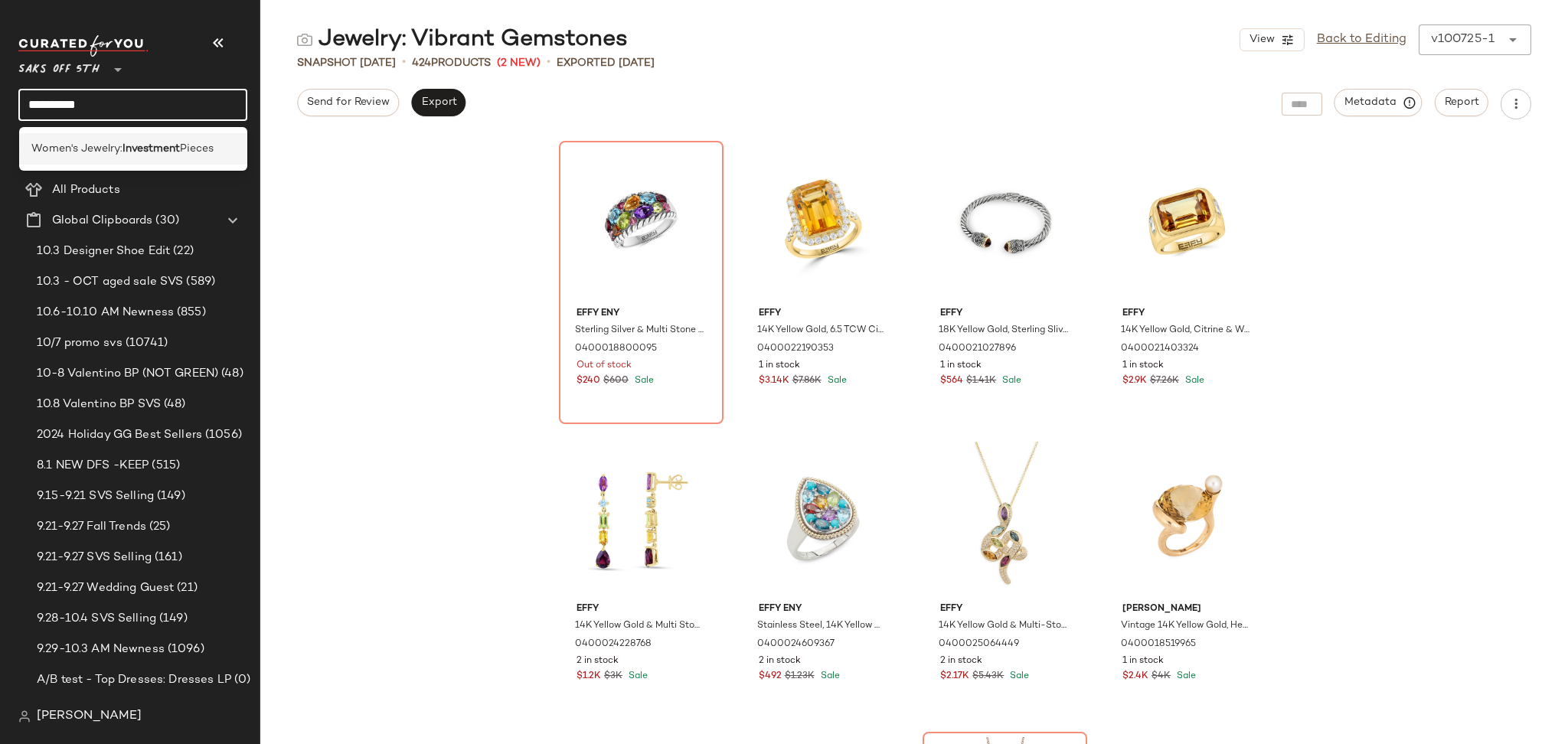
type input "**********"
click at [162, 158] on div "Women's Jewelry: Investment Pieces" at bounding box center [133, 149] width 229 height 32
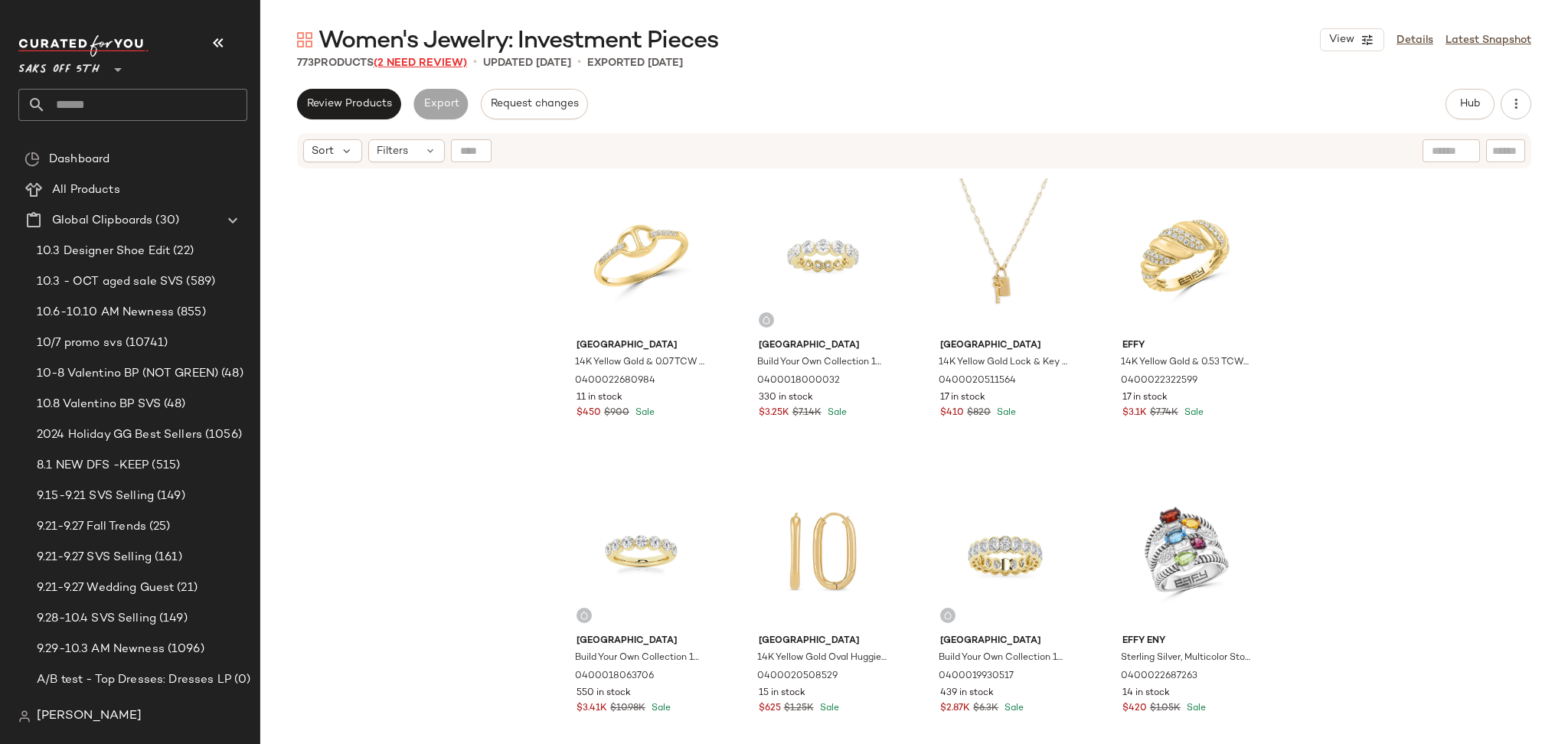
click at [411, 67] on span "(2 Need Review)" at bounding box center [420, 63] width 94 height 12
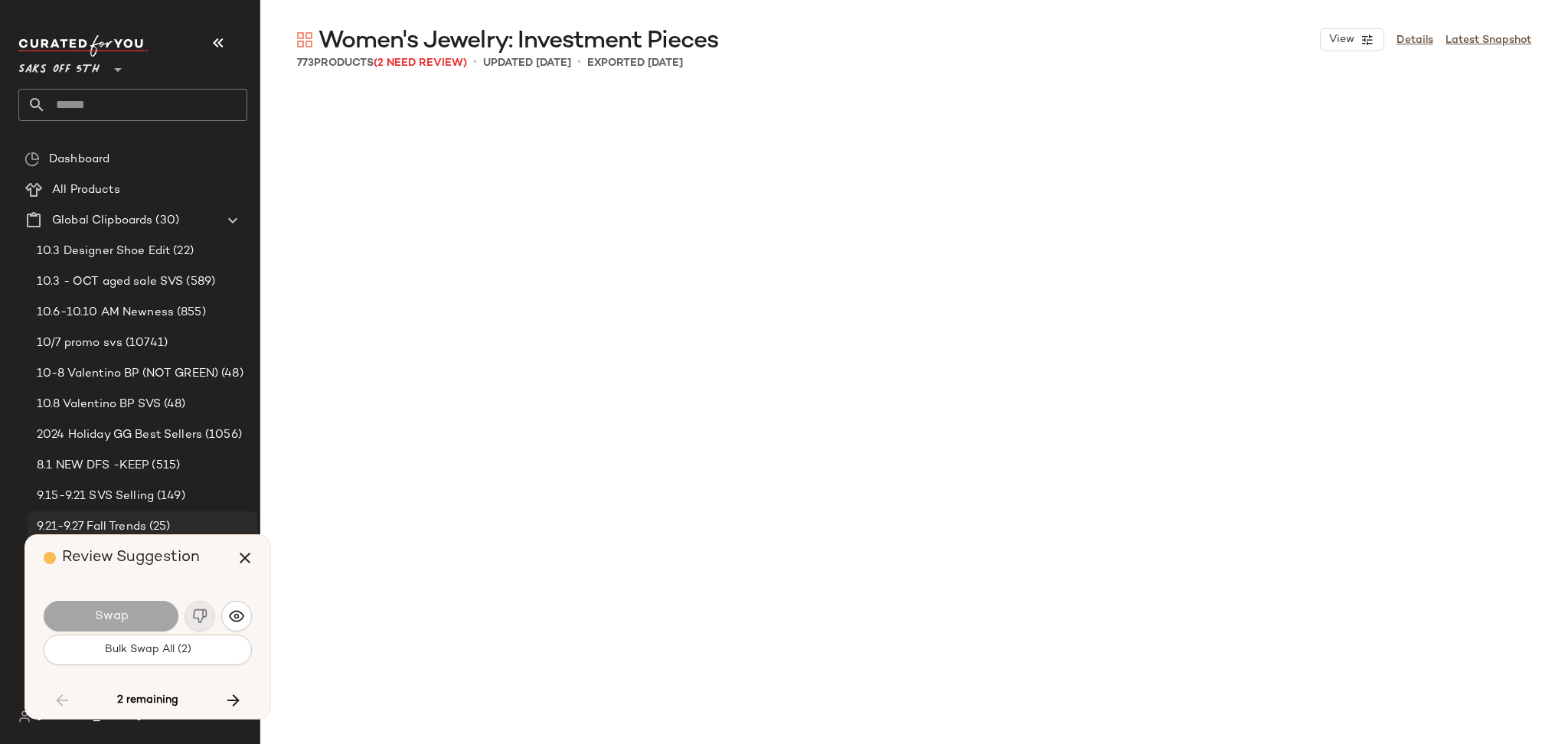
scroll to position [20985, 0]
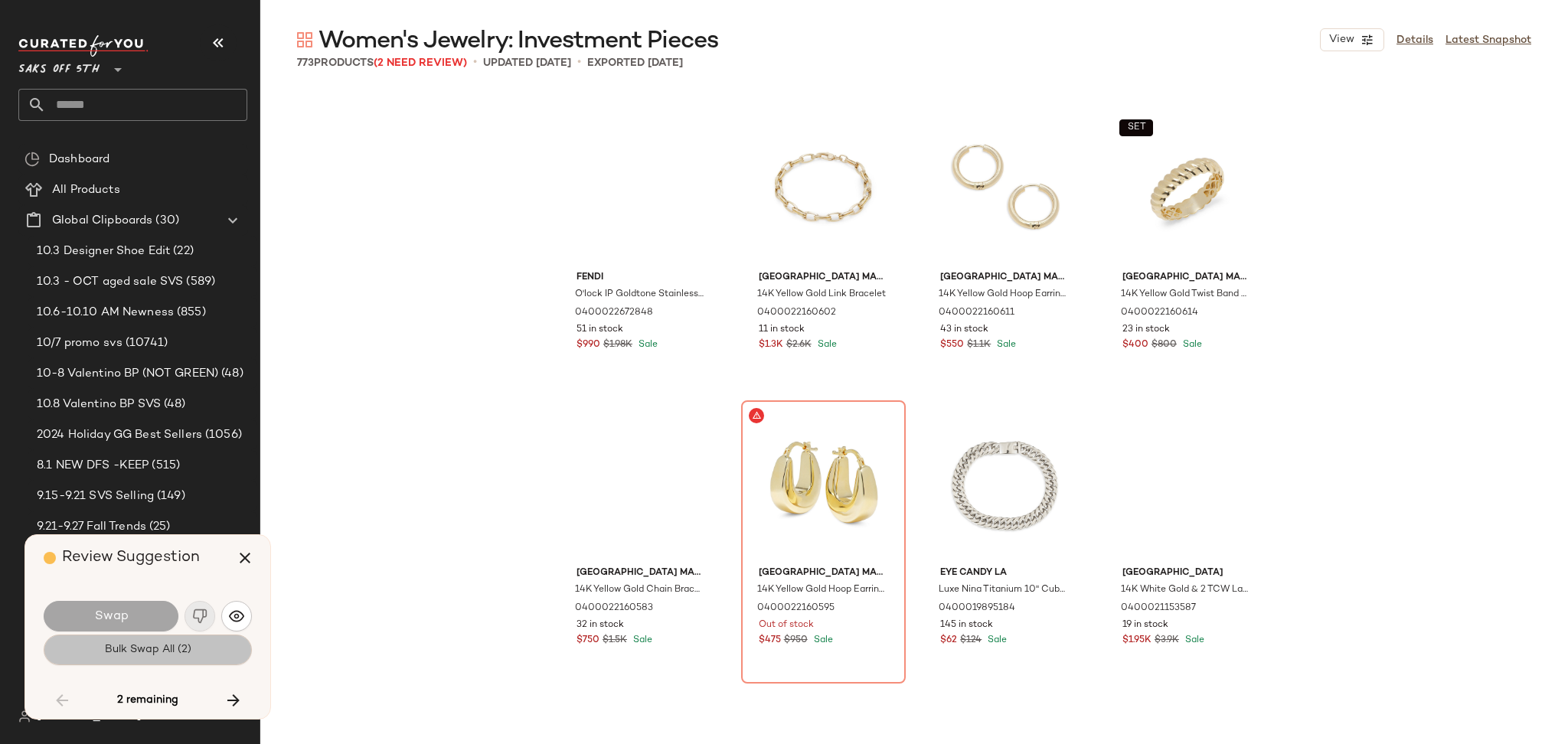
click at [180, 654] on span "Bulk Swap All (2)" at bounding box center [148, 649] width 88 height 12
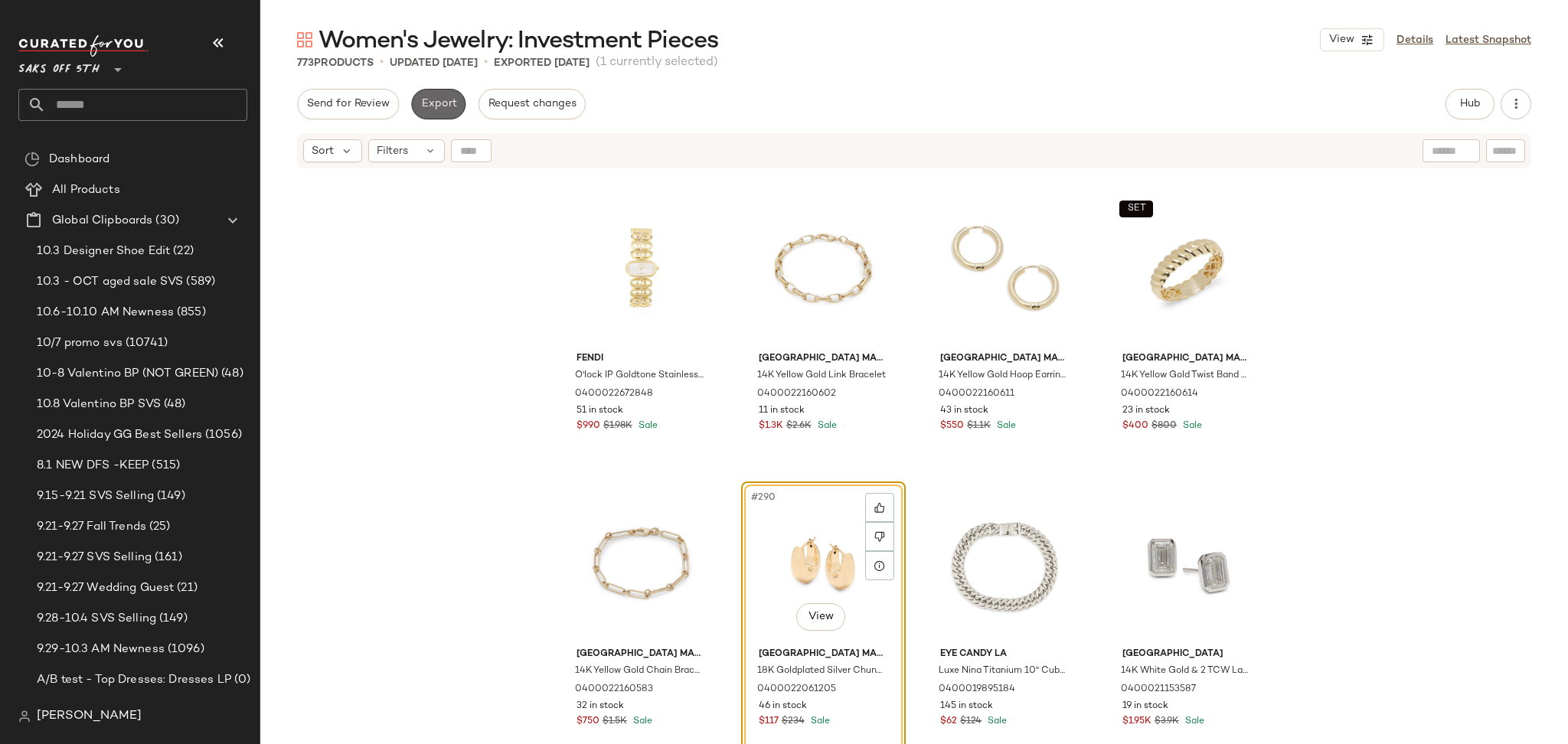
click at [449, 93] on button "Export" at bounding box center [438, 103] width 54 height 31
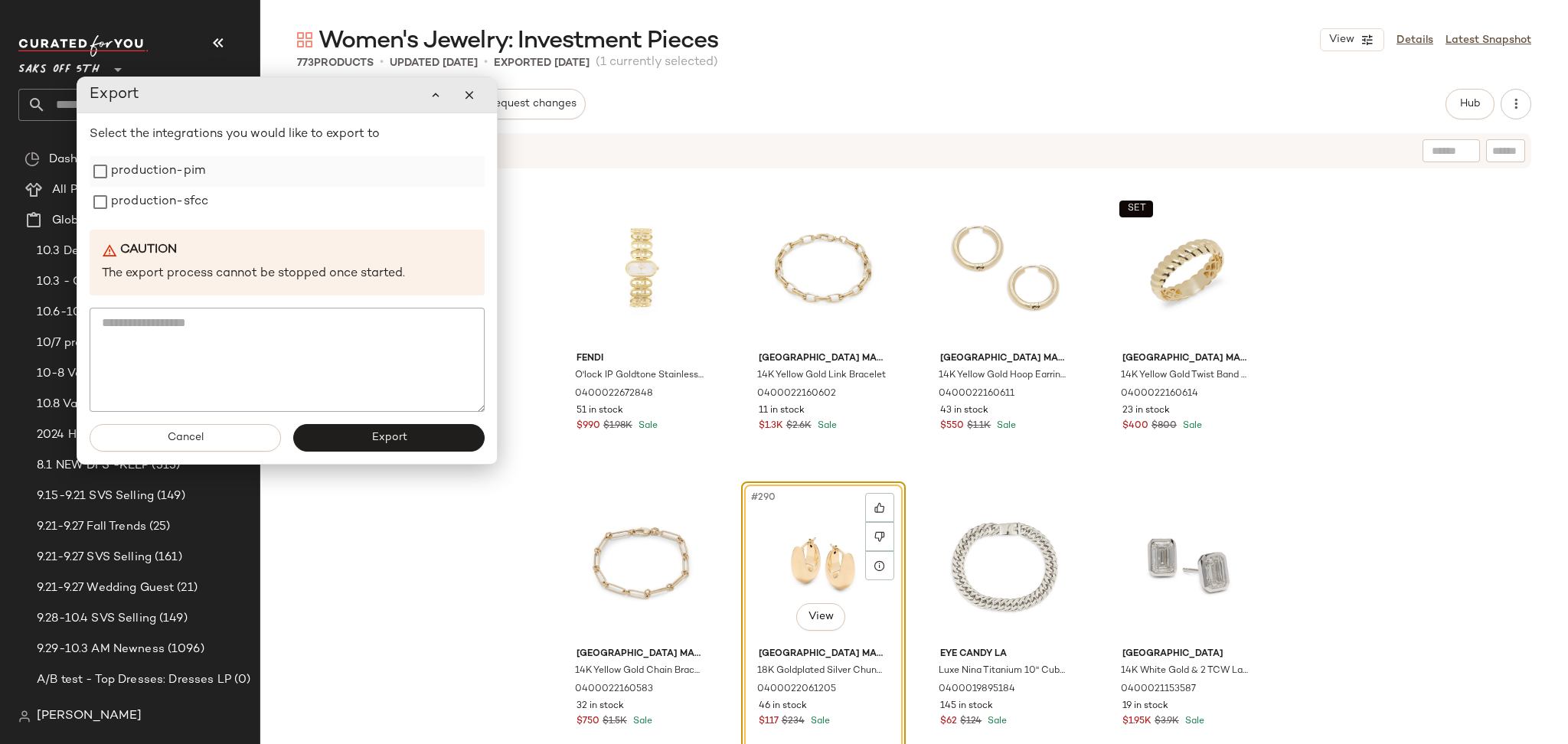
click at [180, 169] on label "production-pim" at bounding box center [159, 171] width 95 height 31
click at [180, 200] on label "production-sfcc" at bounding box center [160, 202] width 98 height 31
click at [388, 447] on button "Export" at bounding box center [389, 438] width 191 height 28
